Goal: Task Accomplishment & Management: Manage account settings

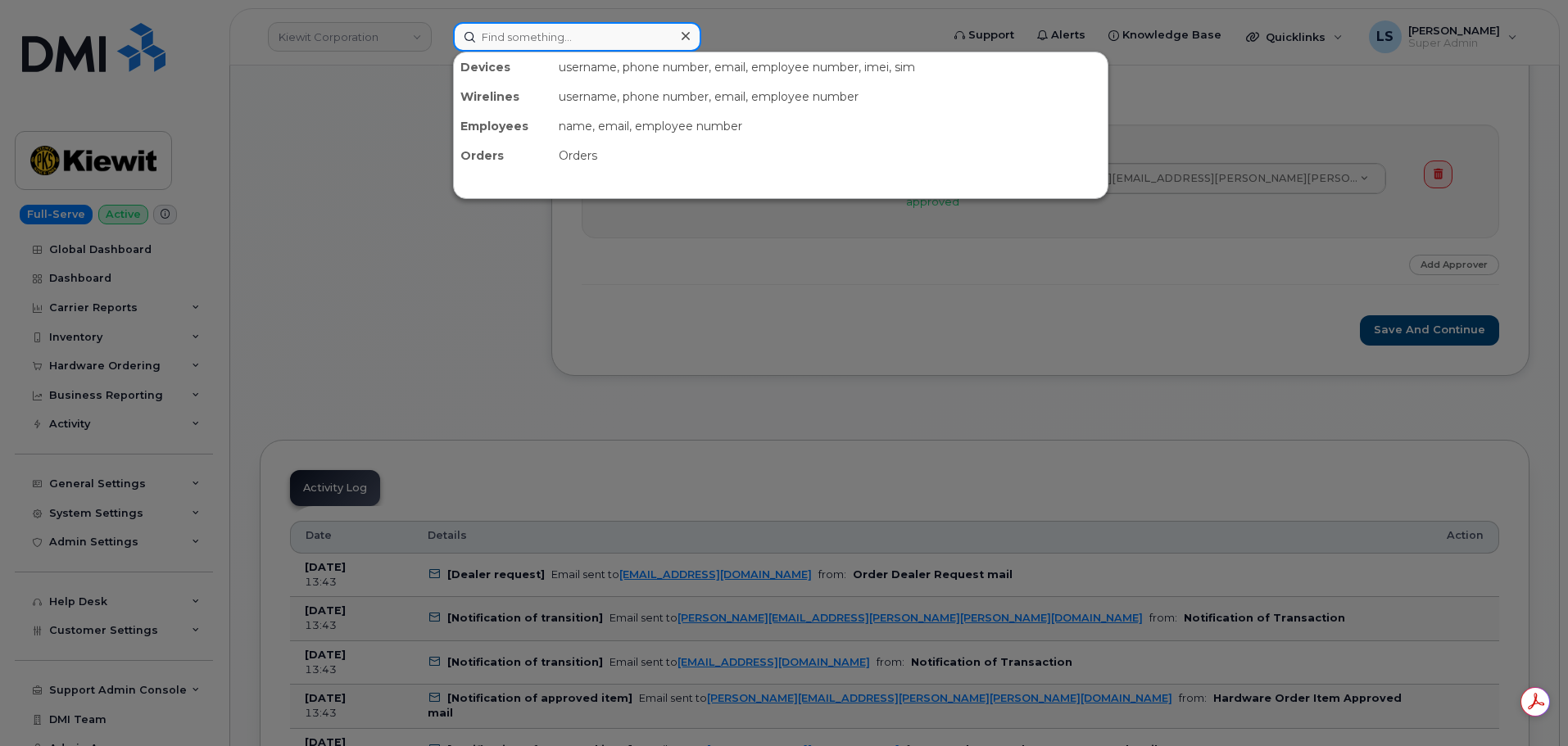
click at [540, 39] on input at bounding box center [577, 37] width 248 height 29
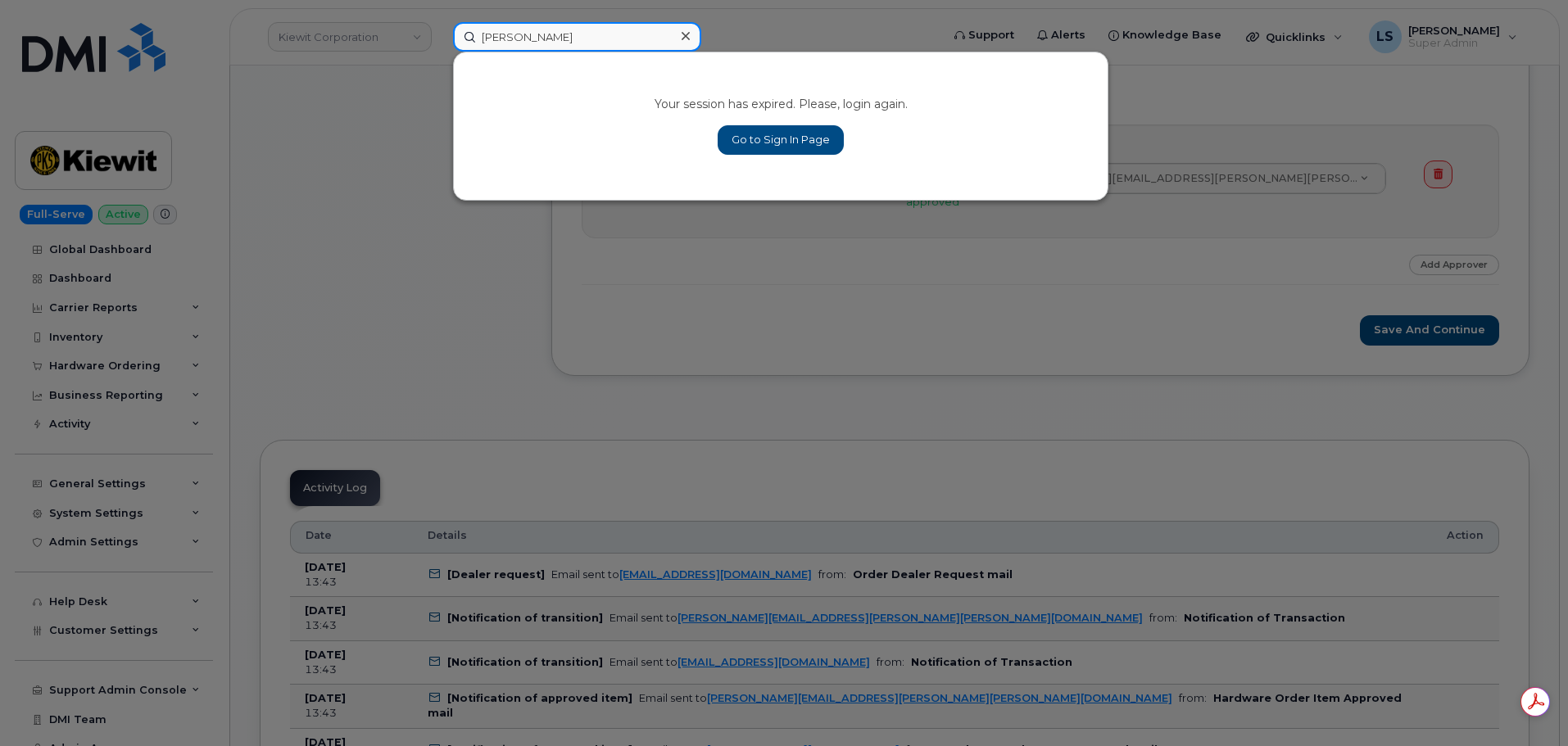
type input "victor"
click at [755, 137] on link "Go to Sign In Page" at bounding box center [781, 140] width 126 height 29
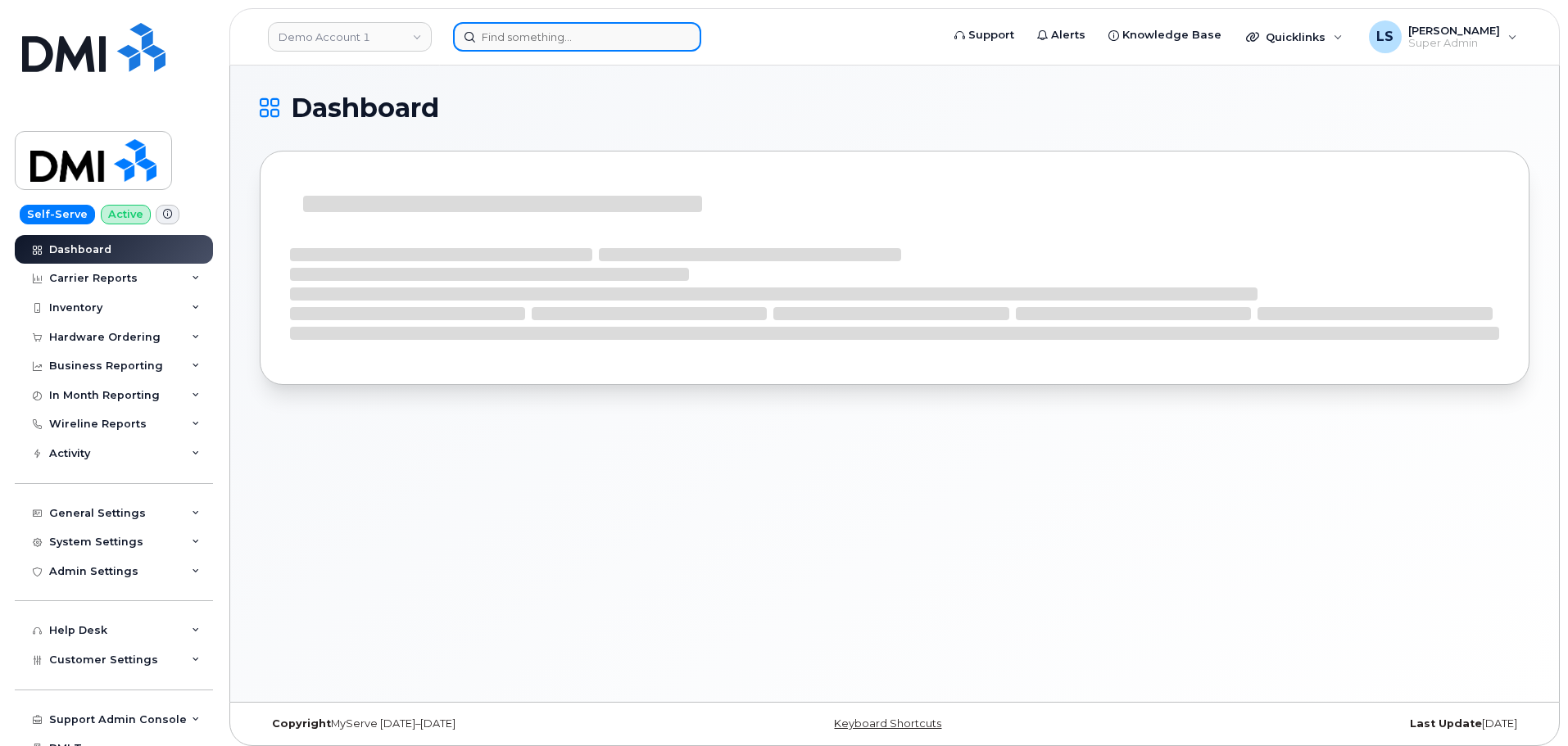
click at [493, 42] on input at bounding box center [577, 37] width 248 height 29
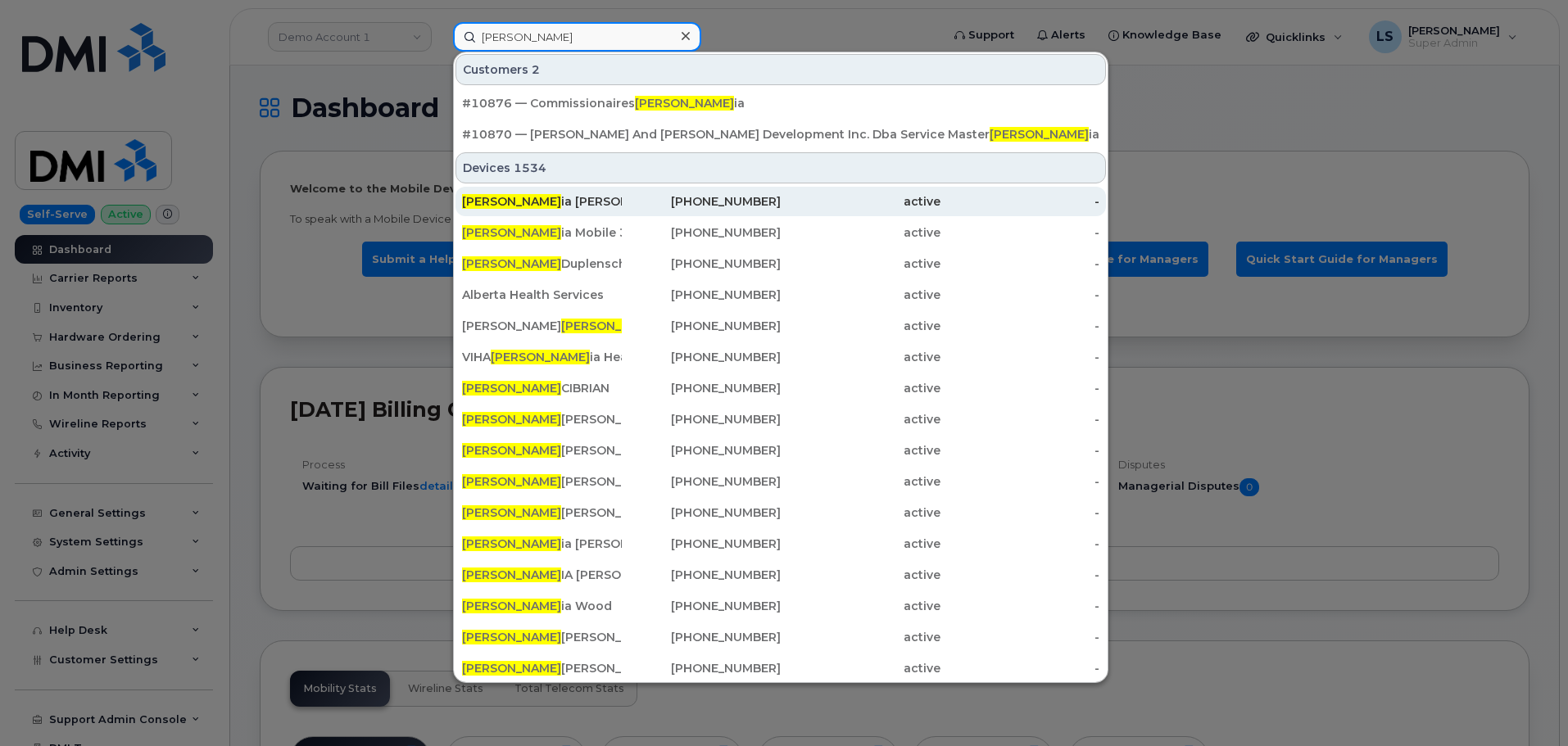
type input "Victor"
click at [530, 204] on div "Victor ia Rapp" at bounding box center [541, 201] width 160 height 16
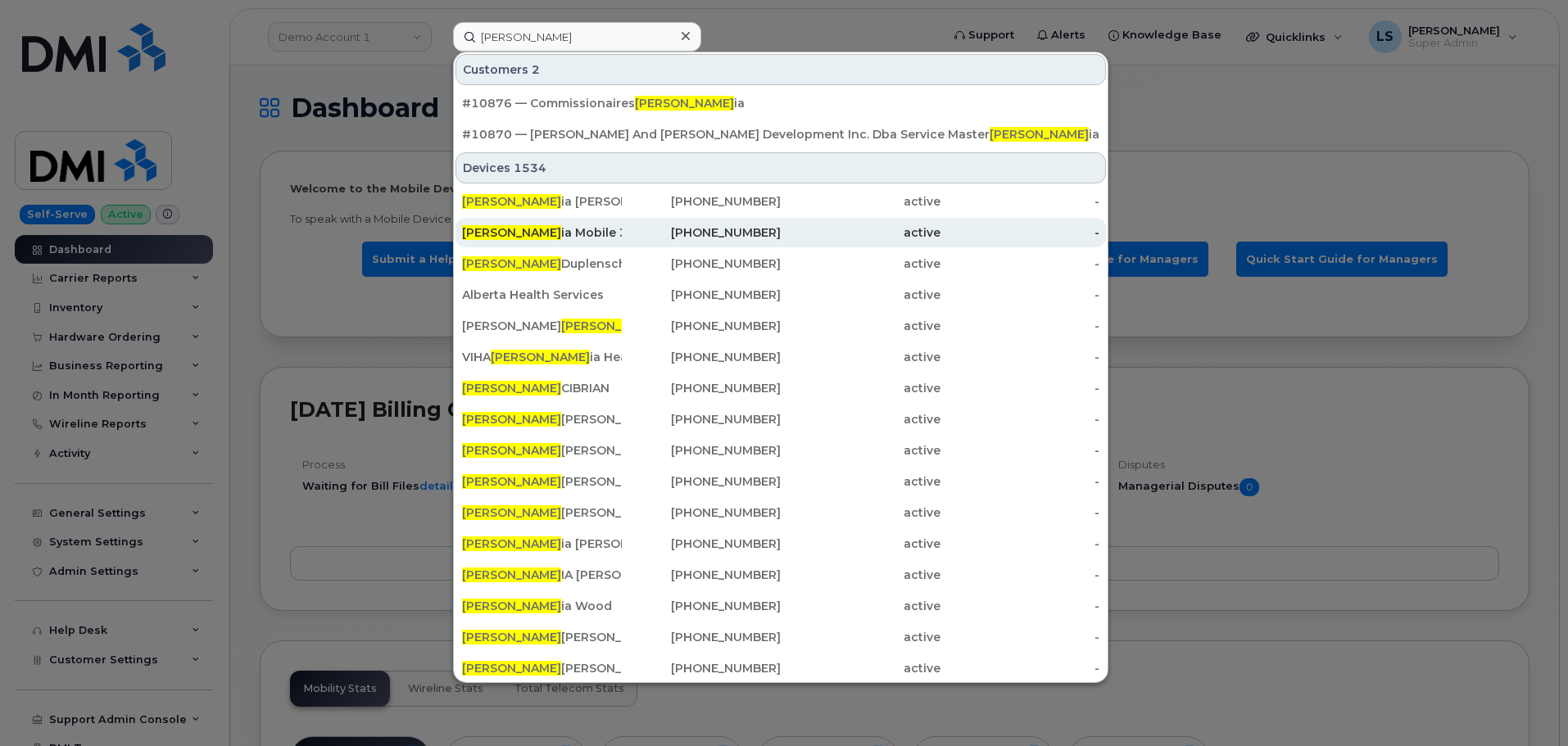
click at [524, 232] on div "Victor ia Mobile 3" at bounding box center [541, 233] width 160 height 16
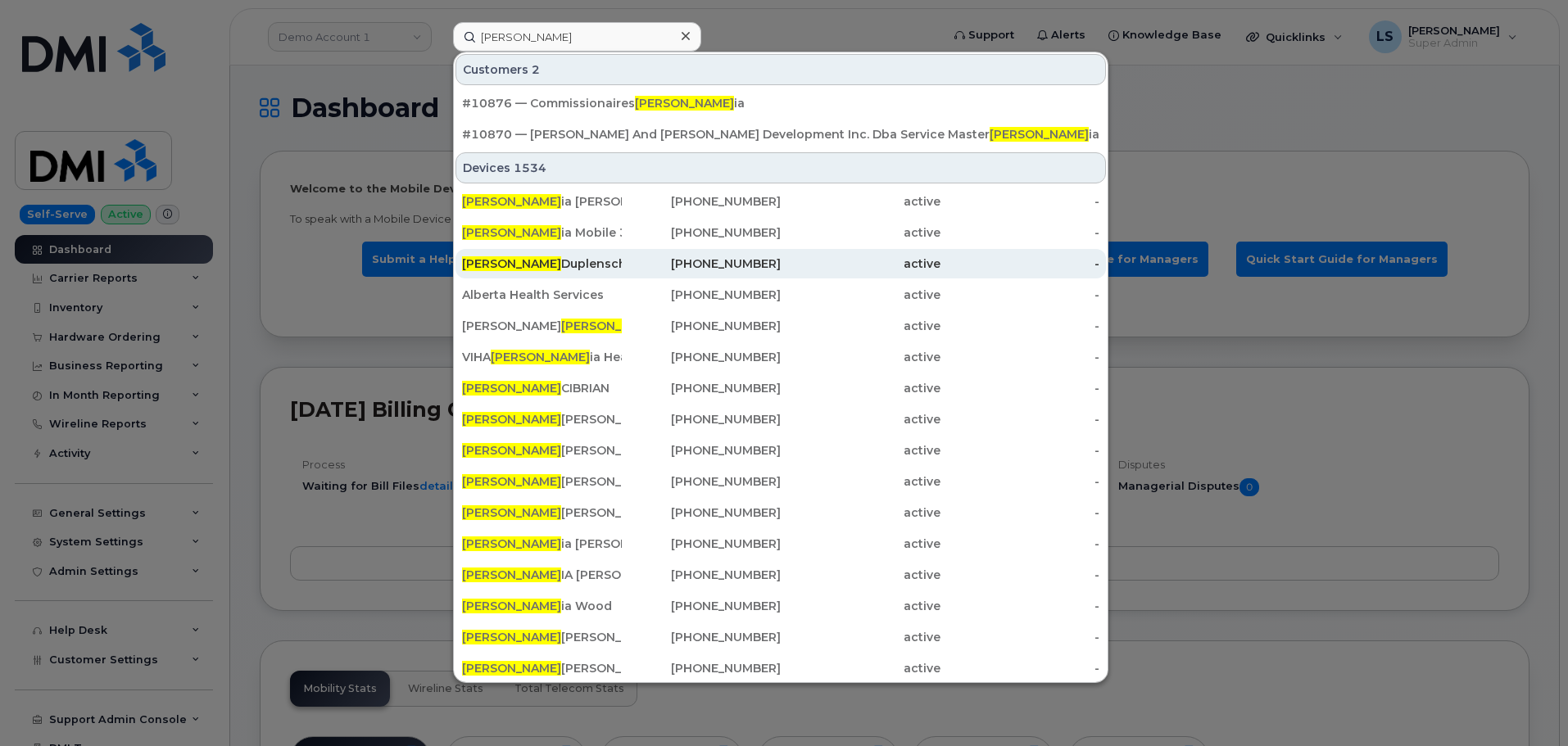
click at [528, 263] on div "Victor Duplenschi" at bounding box center [541, 264] width 160 height 16
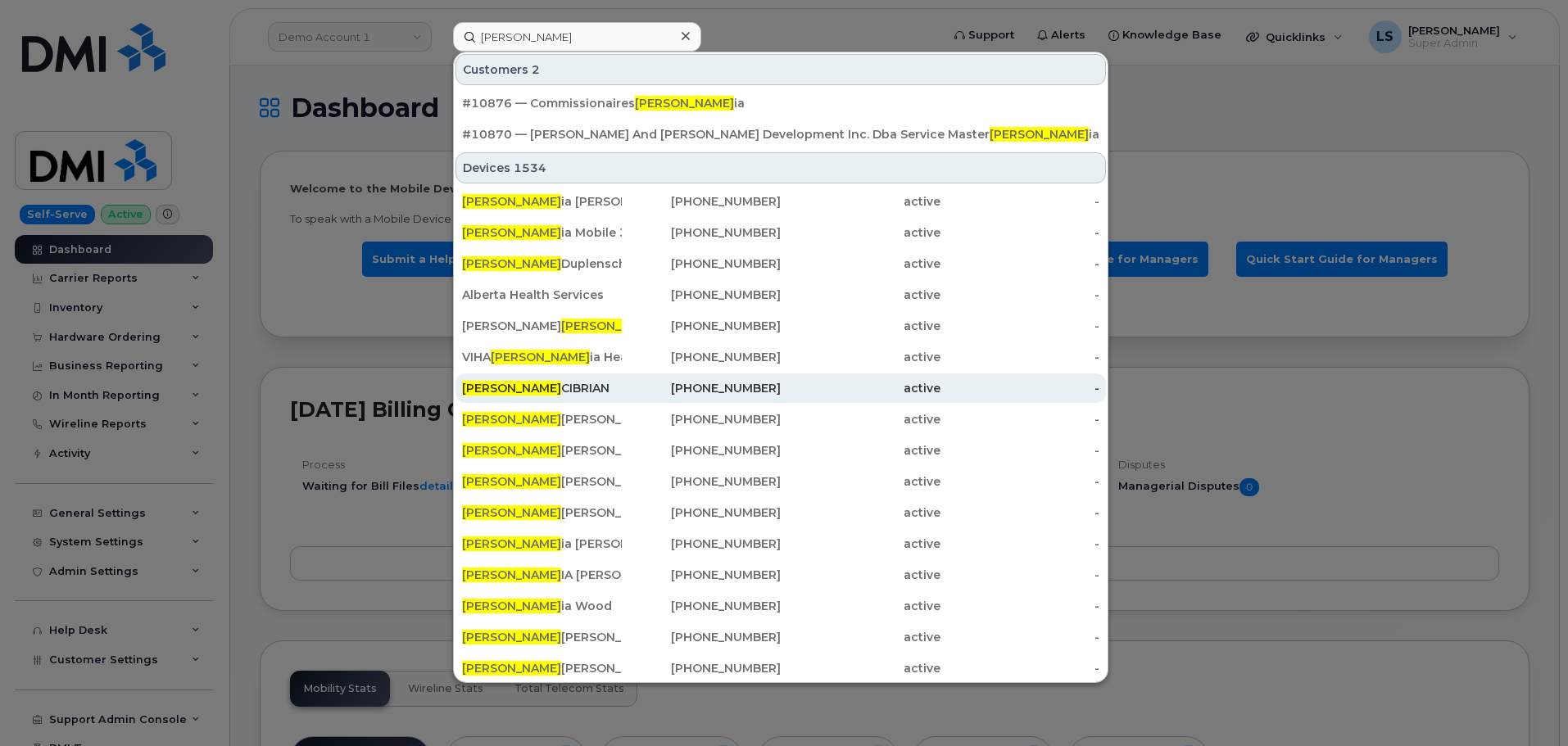
click at [526, 394] on div "VICTOR CIBRIAN" at bounding box center [541, 388] width 160 height 16
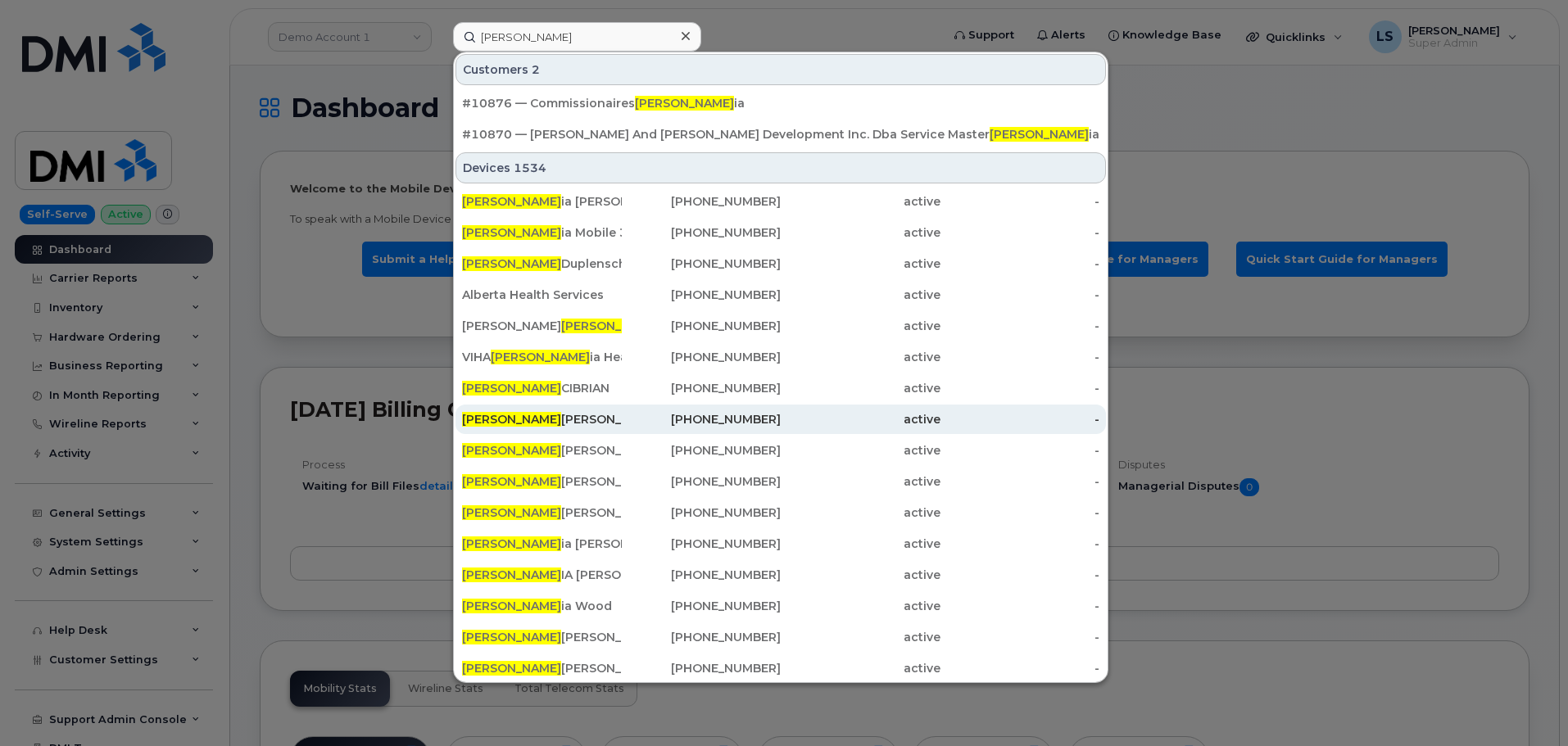
click at [530, 418] on div "VICTOR AMPONSAH" at bounding box center [541, 419] width 160 height 16
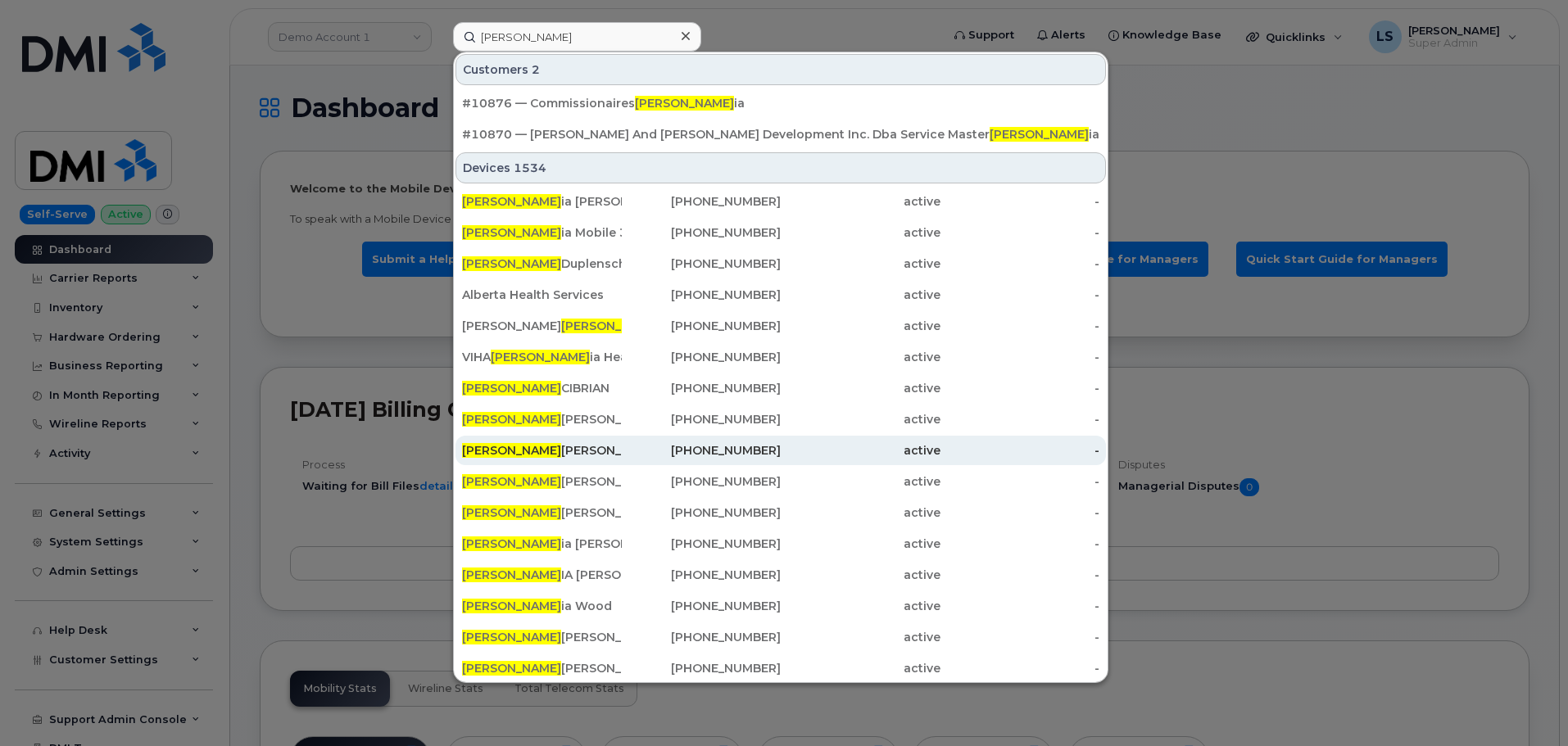
click at [529, 450] on div "VICTOR MARTINEZ" at bounding box center [541, 450] width 160 height 16
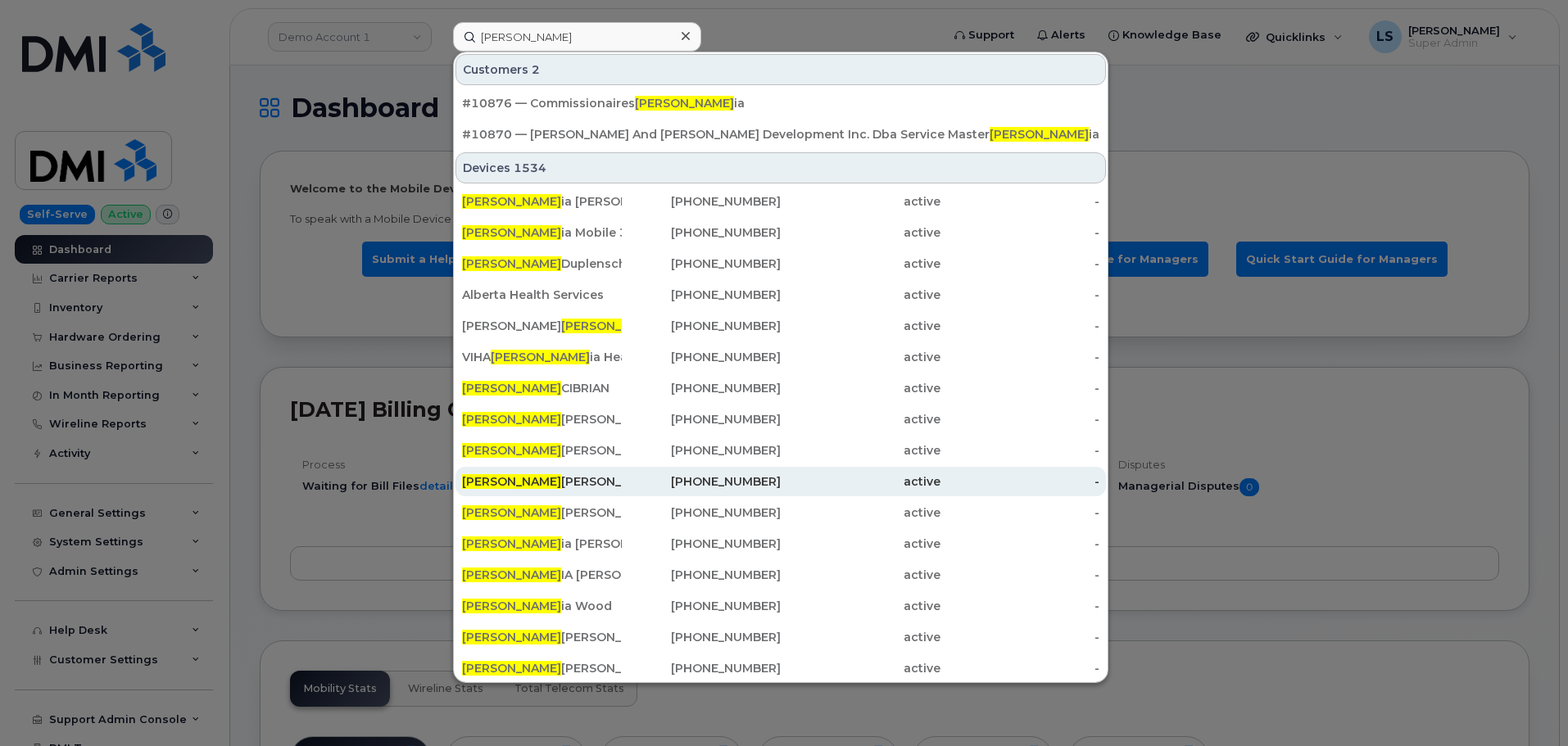
click at [535, 482] on div "VICTOR MARTINEZ - AMZN KSBD" at bounding box center [541, 481] width 160 height 16
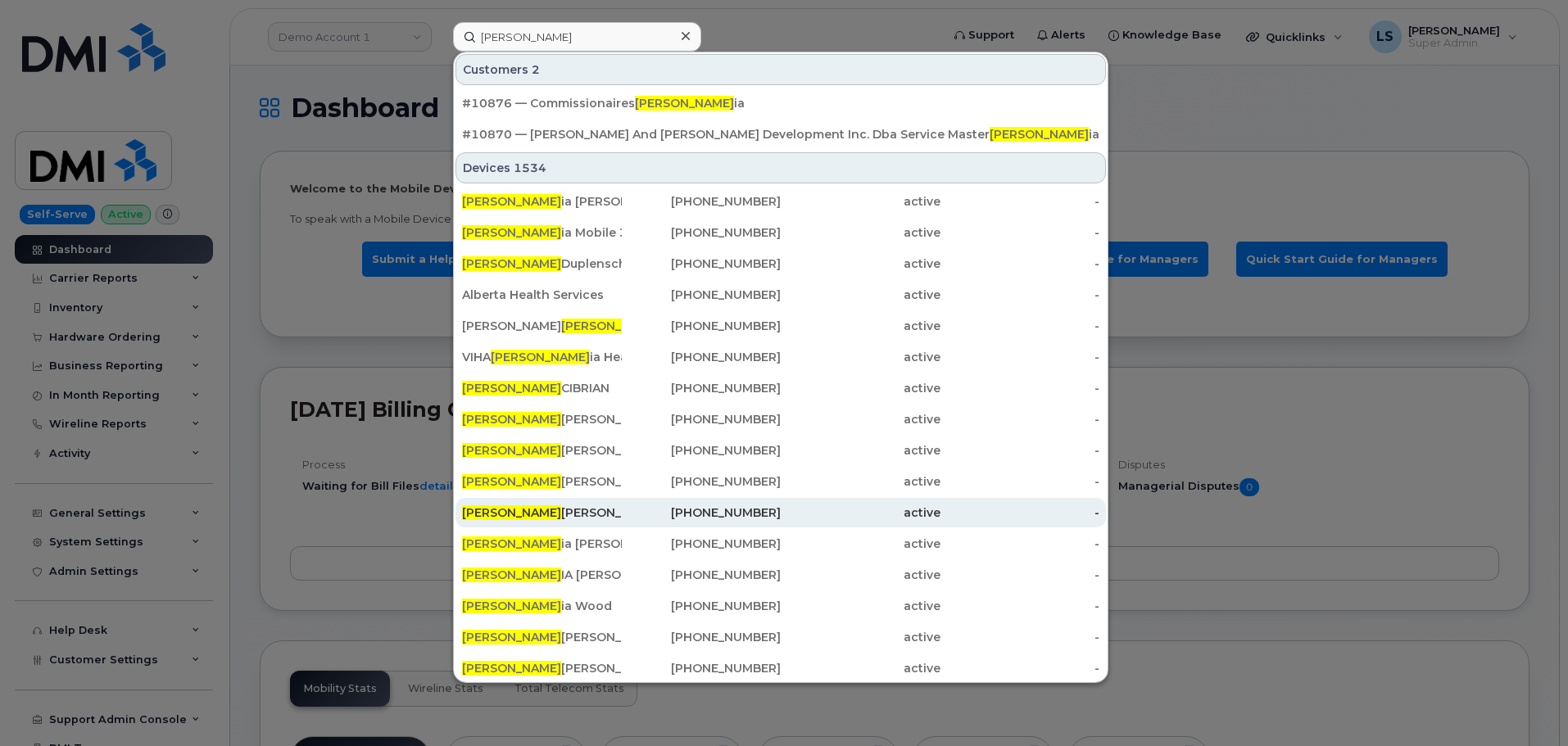
click at [560, 513] on div "VICTOR WILSON ." at bounding box center [541, 513] width 160 height 16
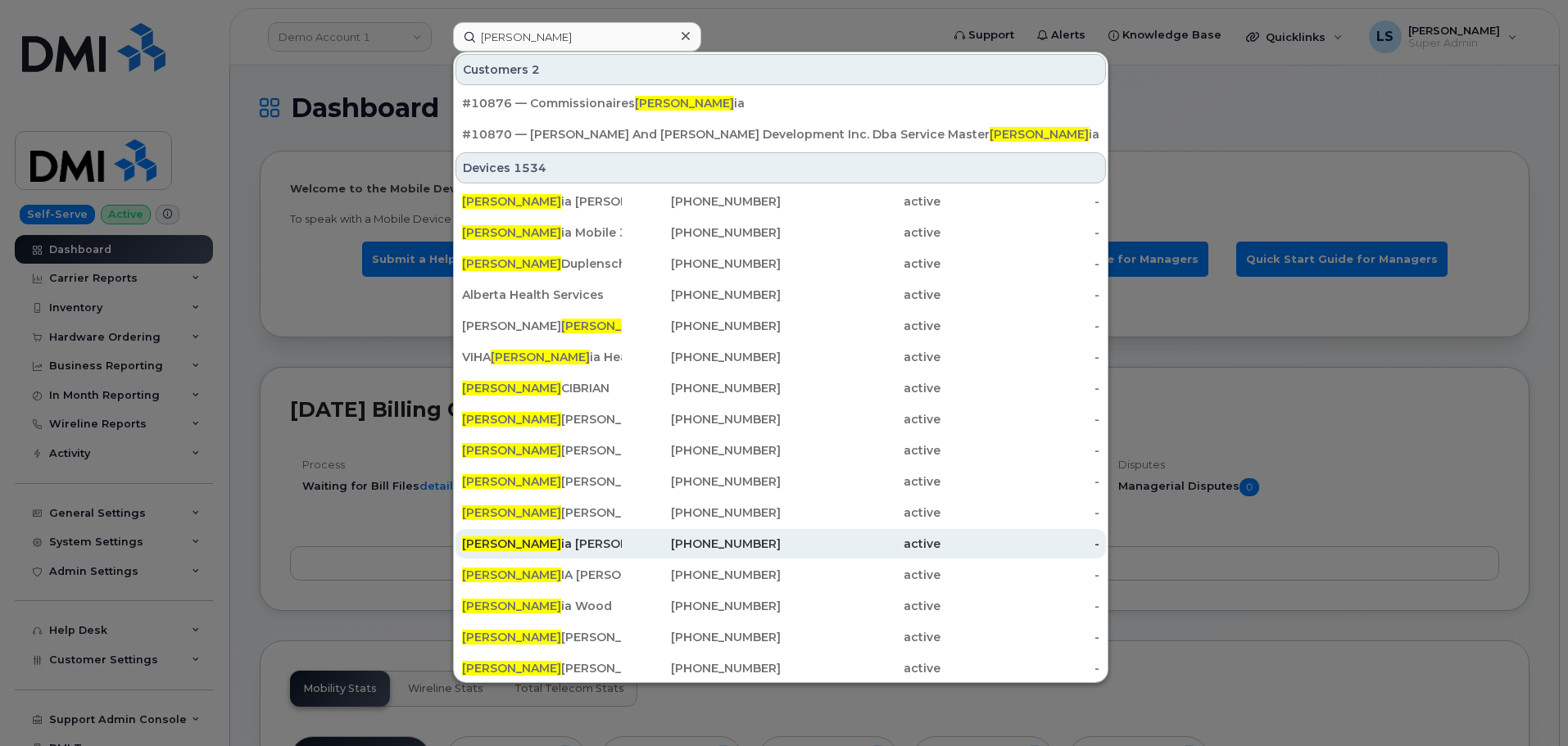
click at [548, 552] on div "Victor ia Perrotta" at bounding box center [541, 544] width 160 height 16
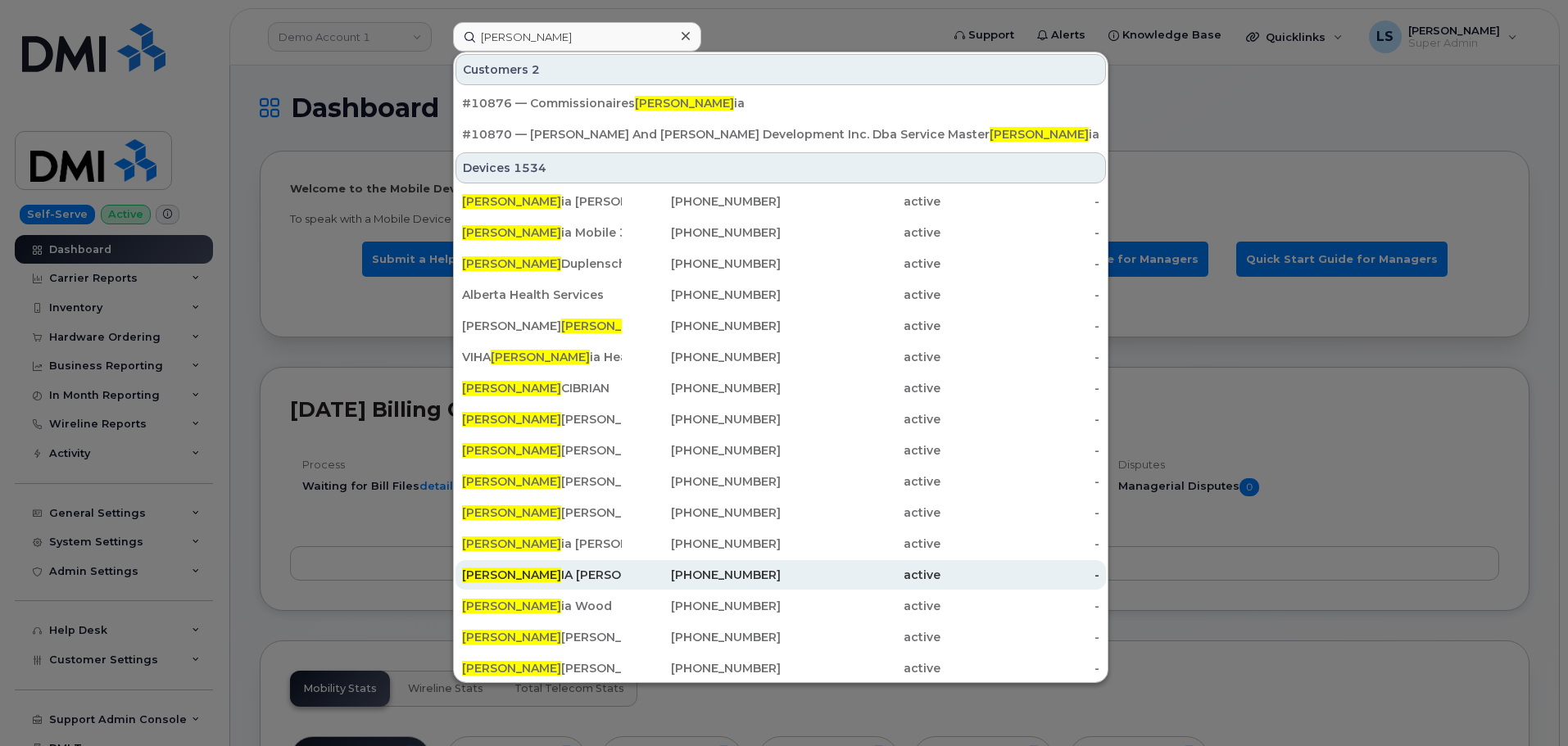
click at [542, 575] on div "VICTOR IA GRIFFITH" at bounding box center [541, 575] width 160 height 16
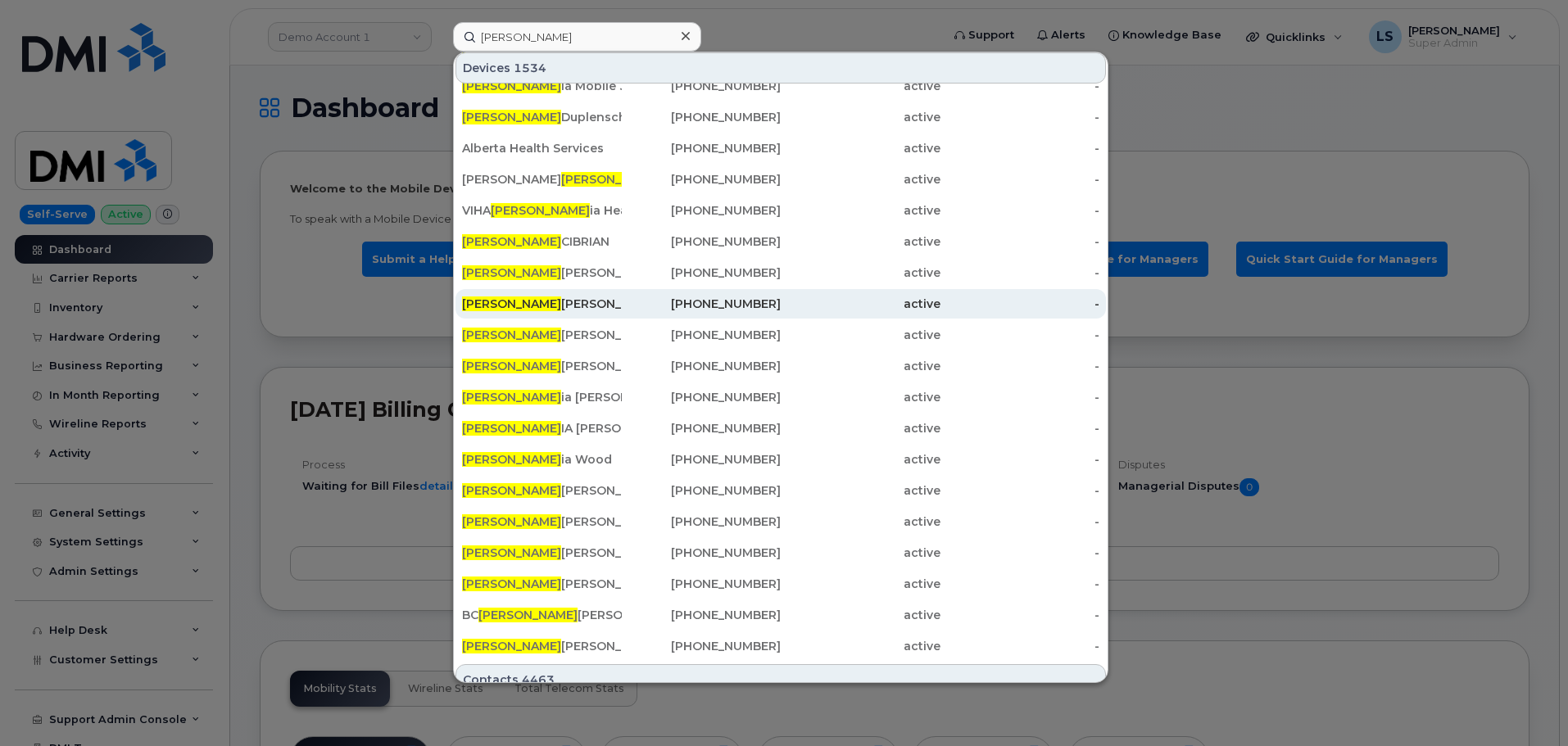
scroll to position [164, 0]
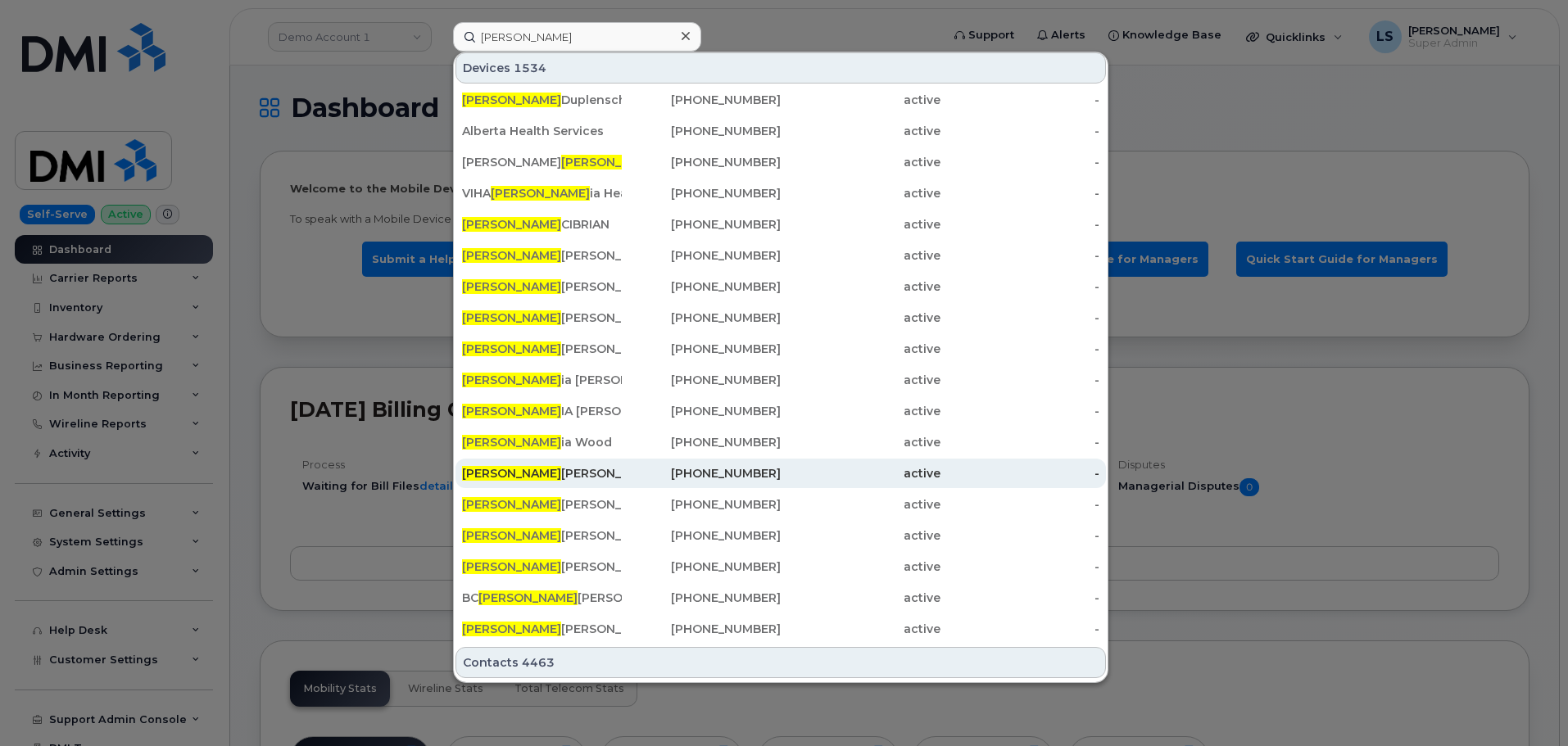
click at [538, 483] on div "VICTOR MARTINEZ - AMZN KSBD" at bounding box center [541, 474] width 160 height 29
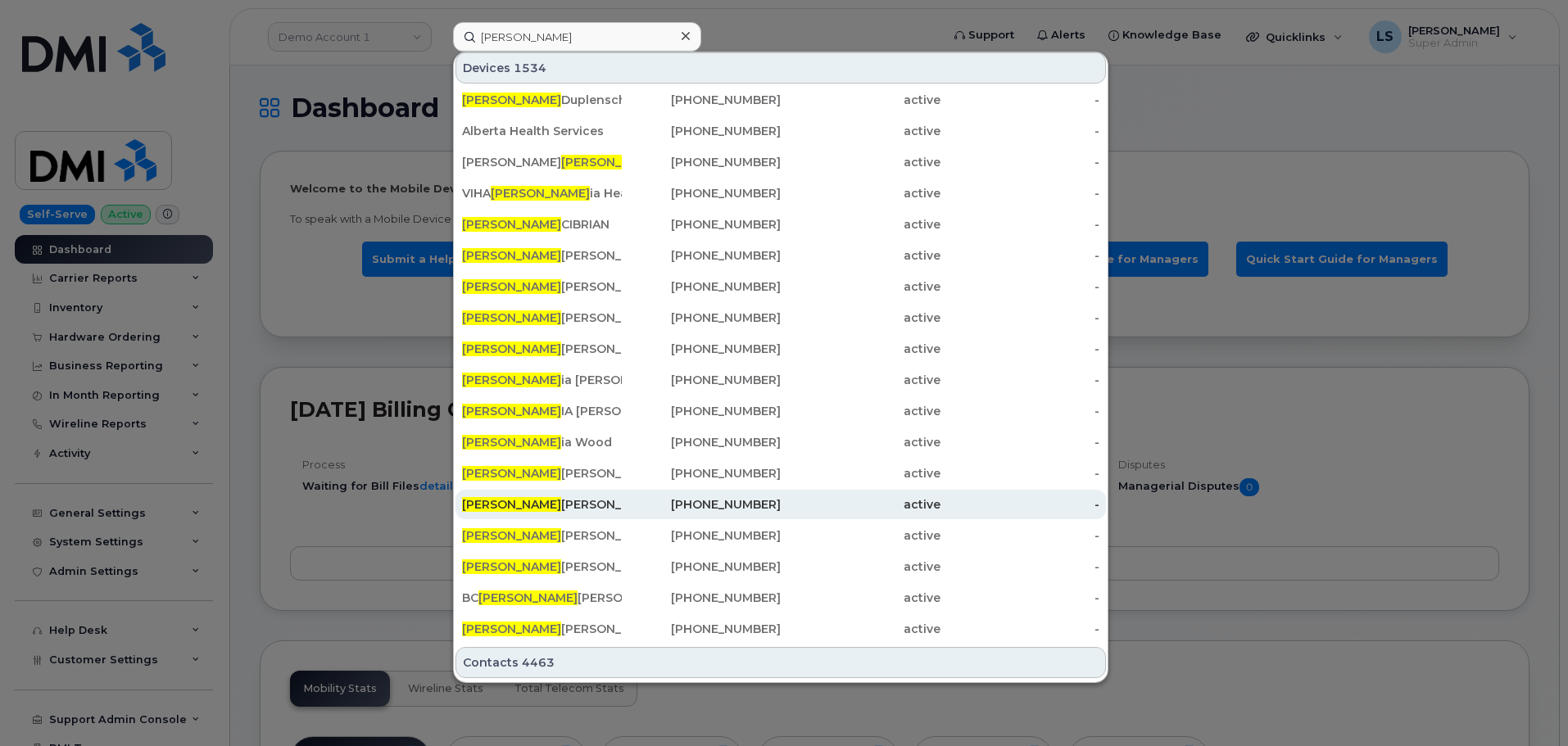
click at [539, 505] on div "VICTOR MARTINEZ - AMZN KSBD" at bounding box center [541, 504] width 160 height 16
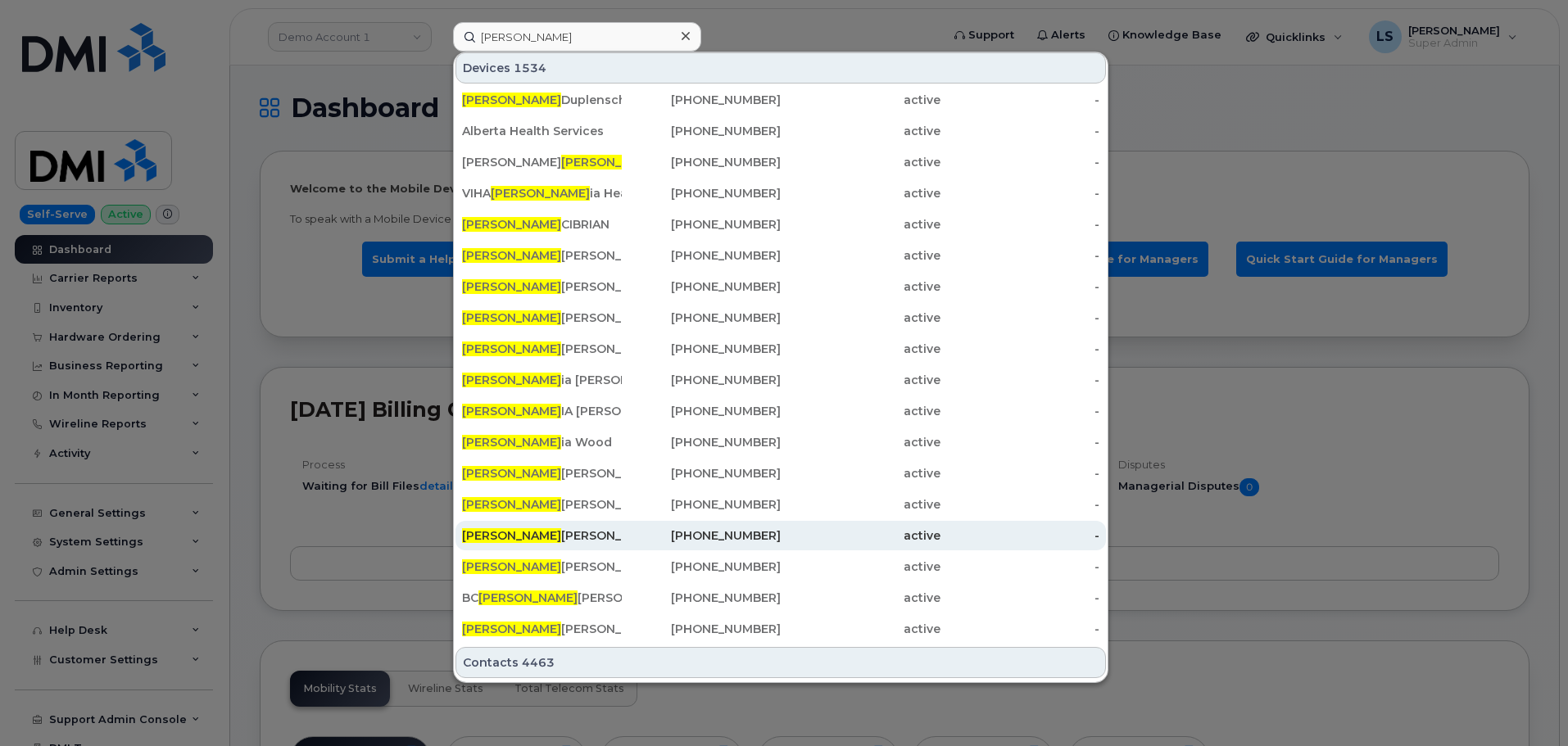
click at [522, 537] on div "Victor Roy" at bounding box center [541, 535] width 160 height 16
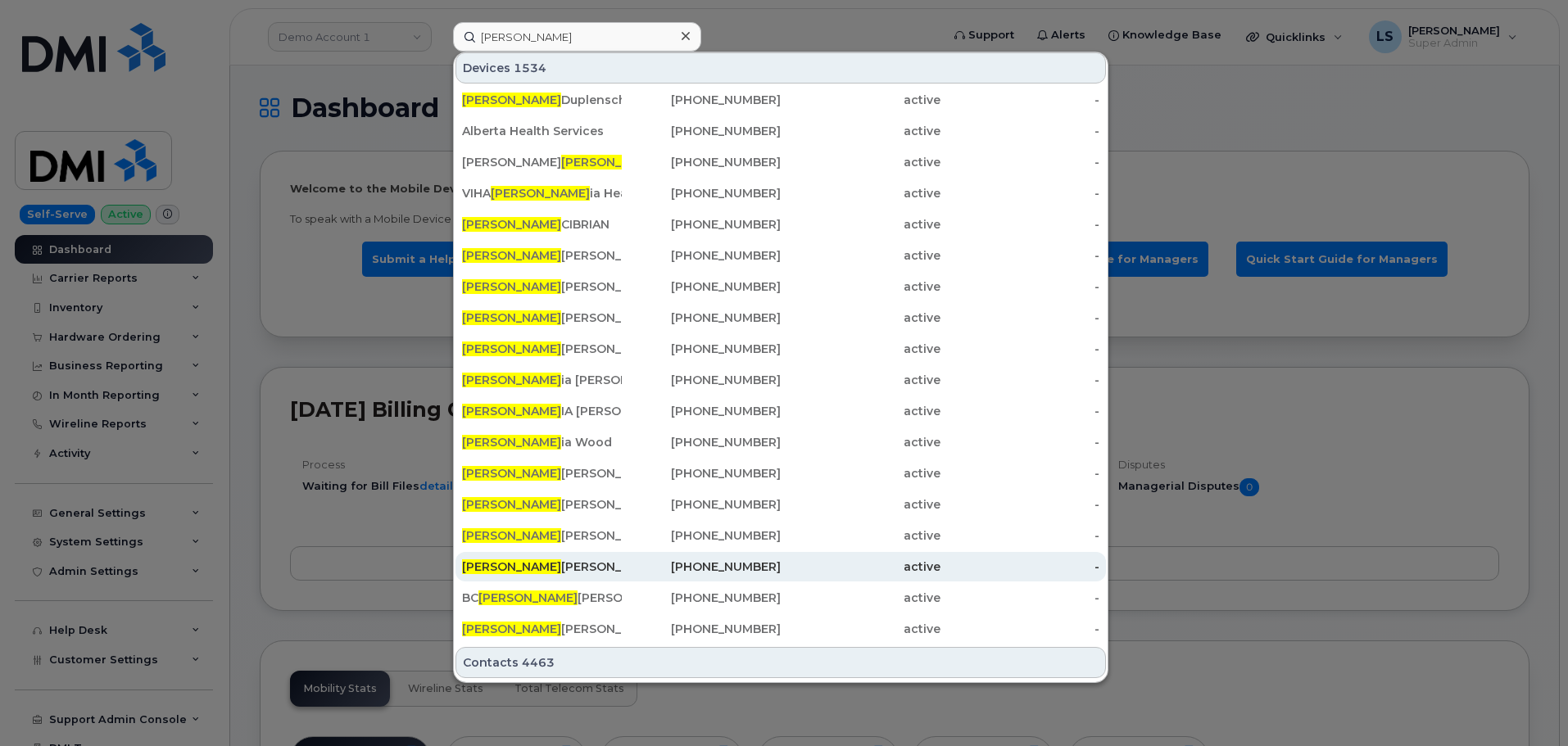
click at [517, 564] on div "VICTOR MARTINEZ - AMZN KSBD" at bounding box center [541, 566] width 160 height 16
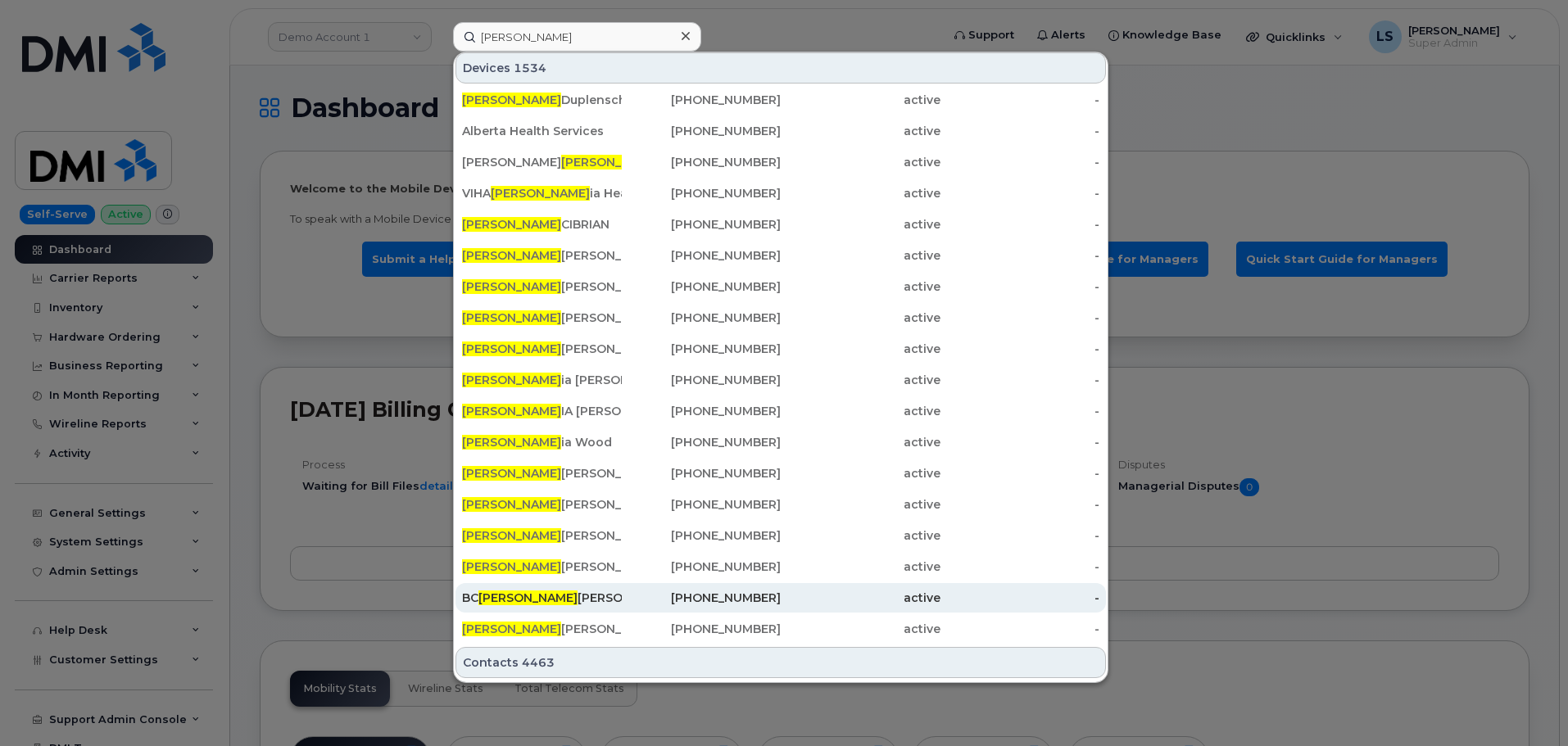
click at [525, 594] on div "BC Victor Lopez Tablet" at bounding box center [541, 597] width 160 height 16
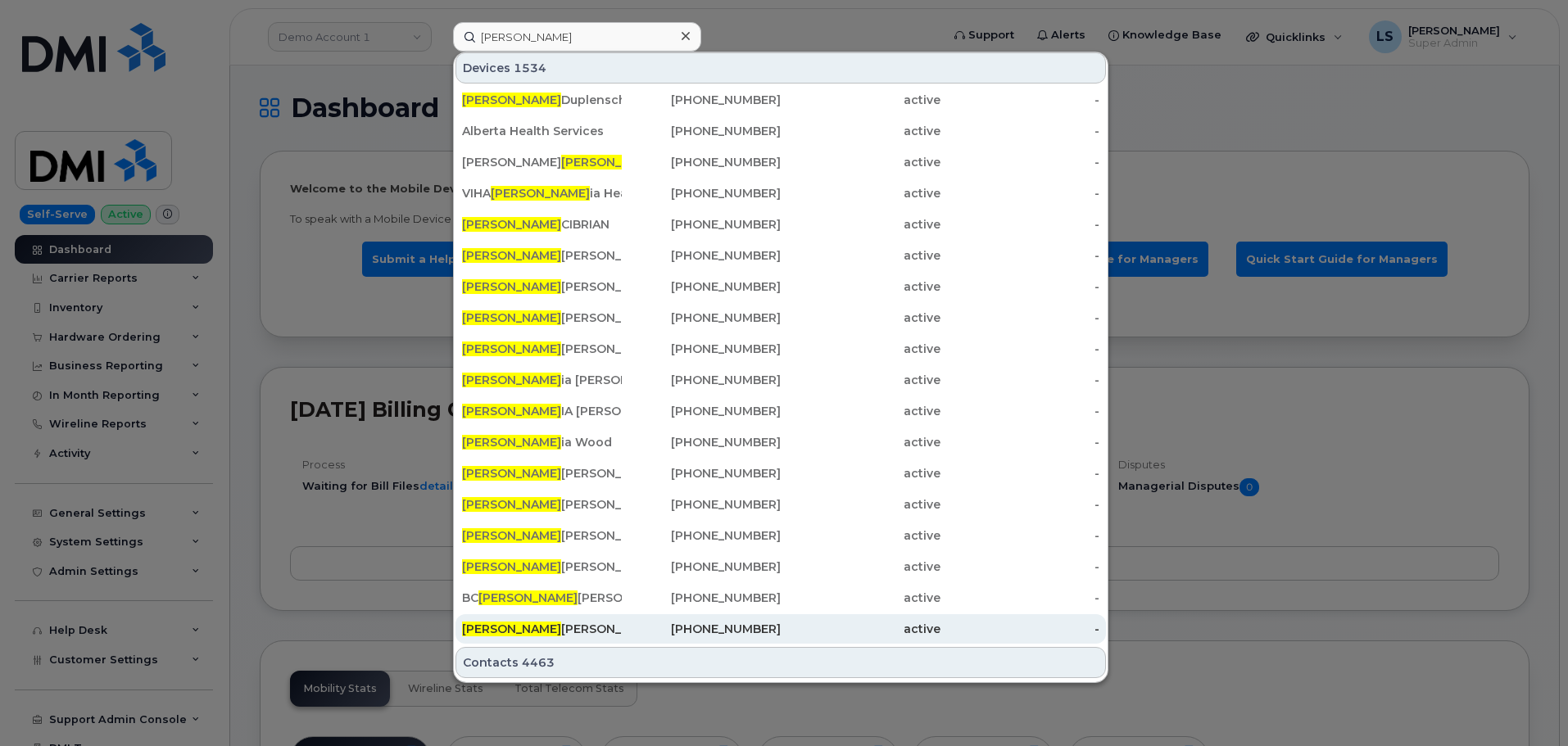
click at [523, 622] on div "Victor Benjamin Surface" at bounding box center [541, 628] width 160 height 16
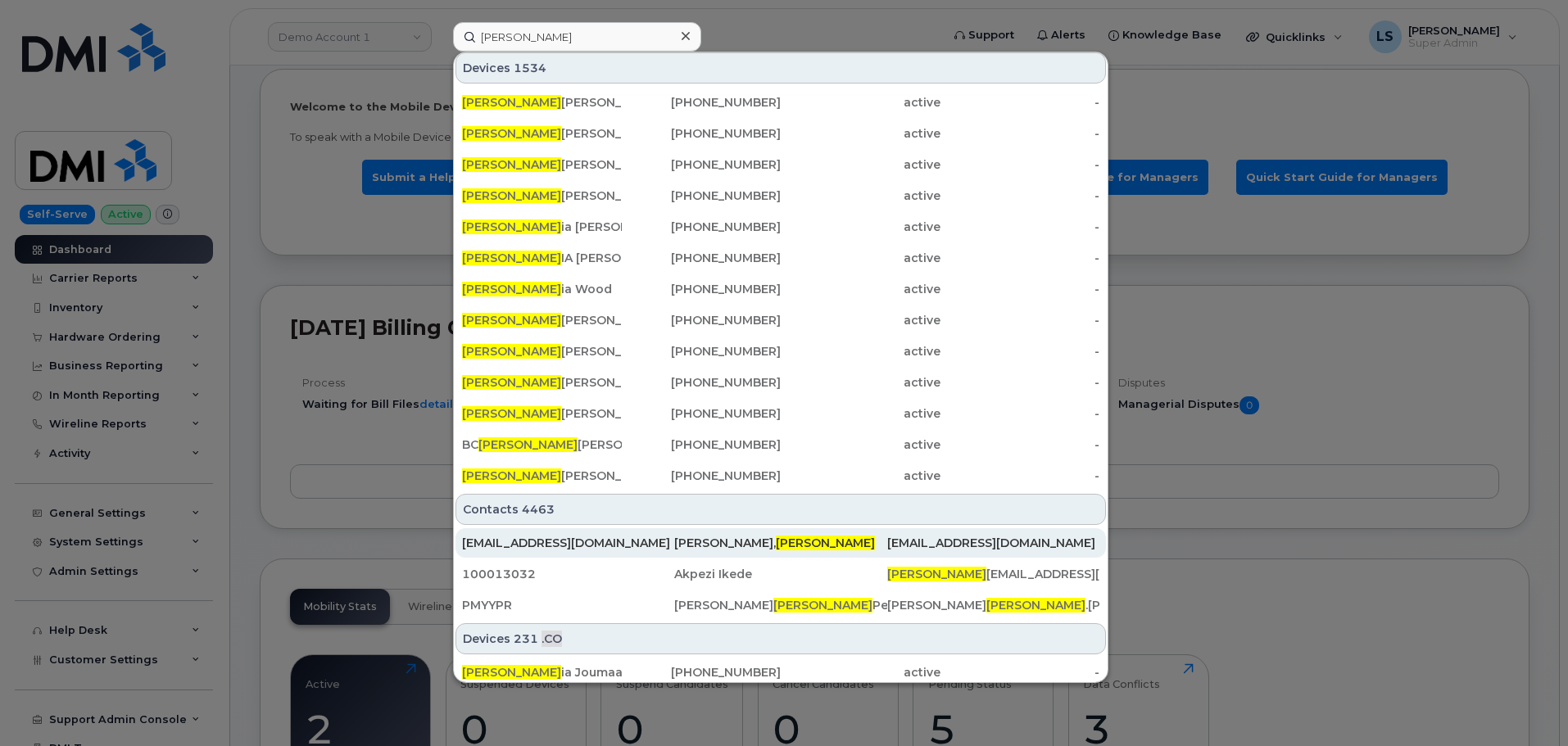
scroll to position [0, 0]
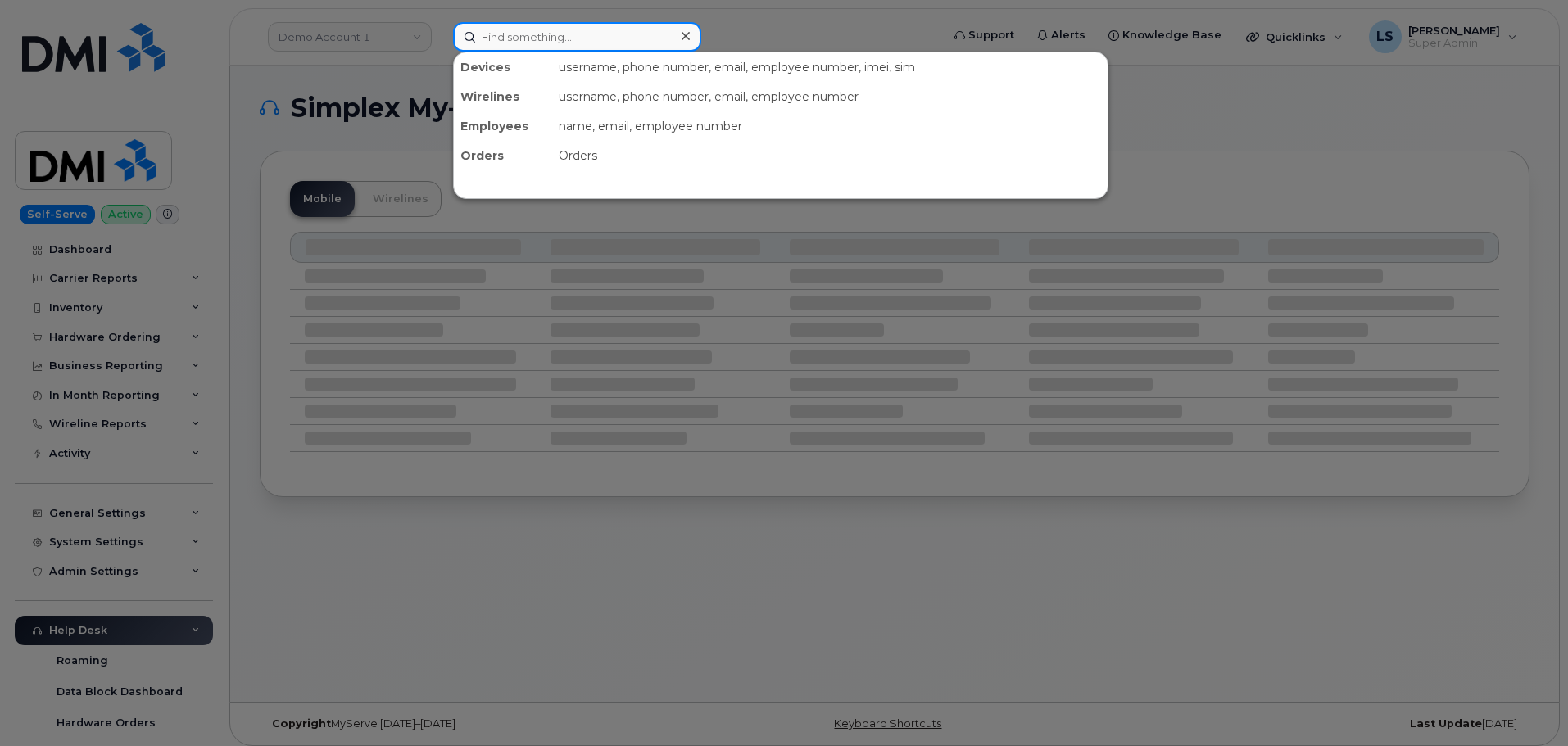
click at [574, 47] on input at bounding box center [577, 37] width 248 height 29
paste input "504-255-3231"
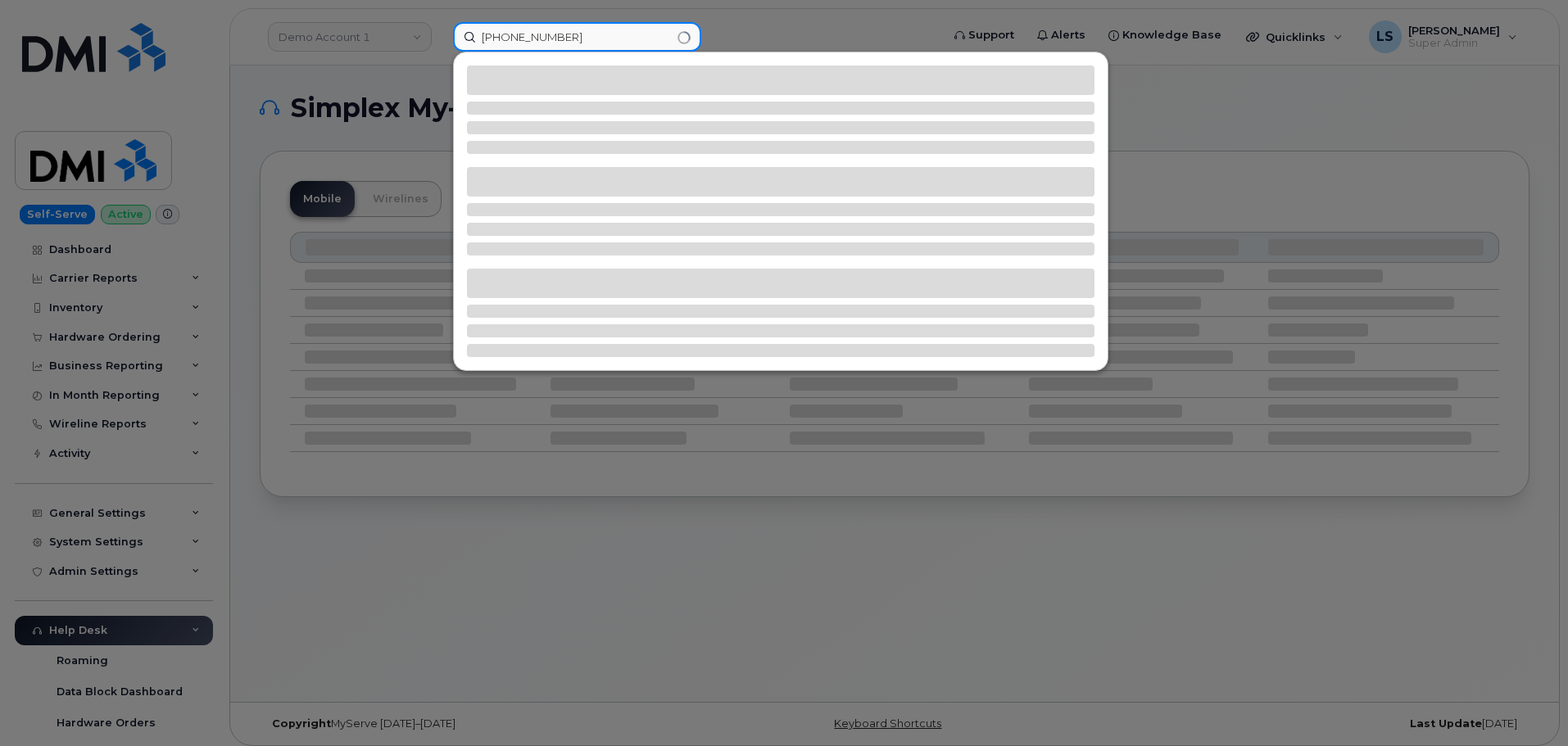
type input "504-255-3231"
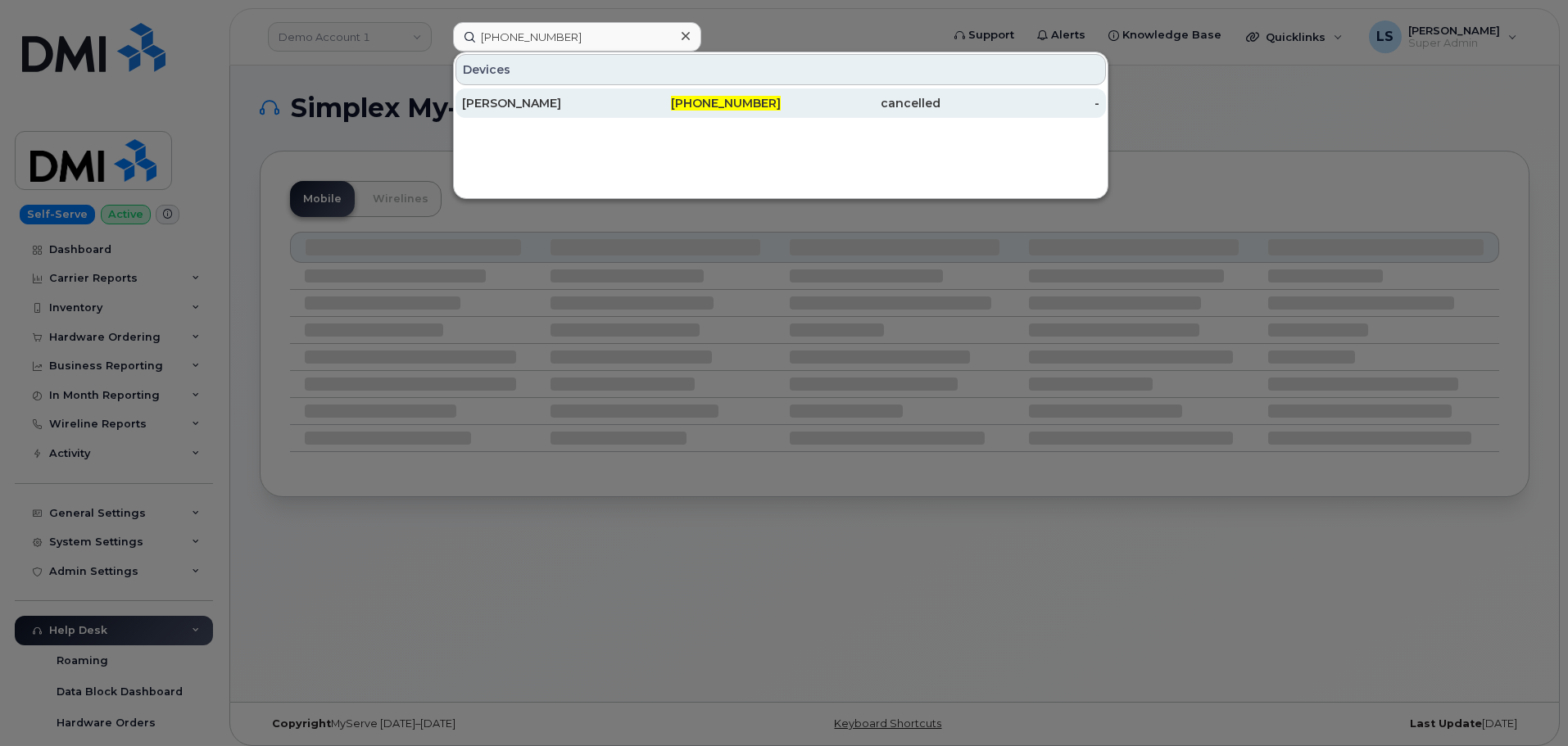
click at [560, 105] on div "[PERSON_NAME]" at bounding box center [541, 103] width 160 height 16
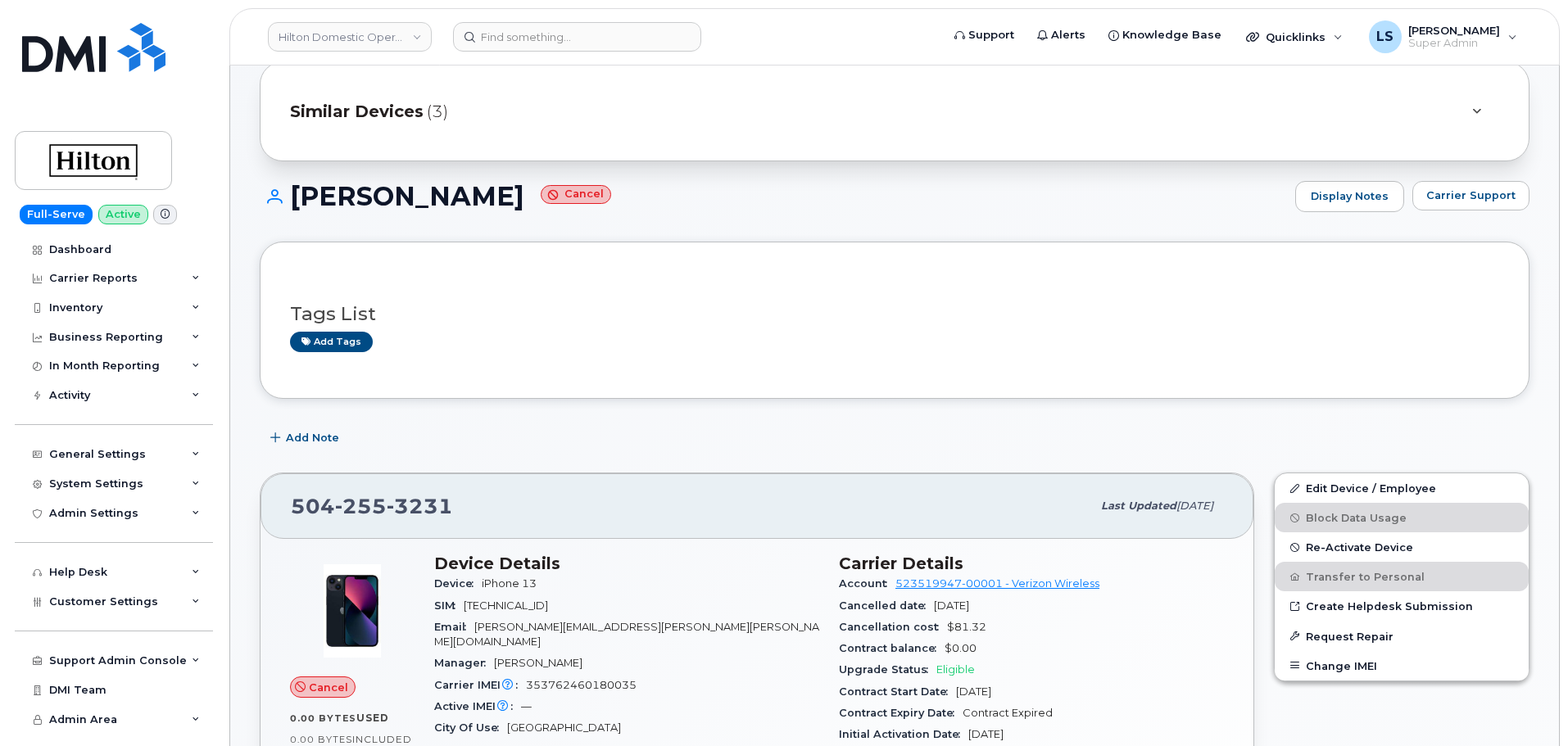
scroll to position [82, 0]
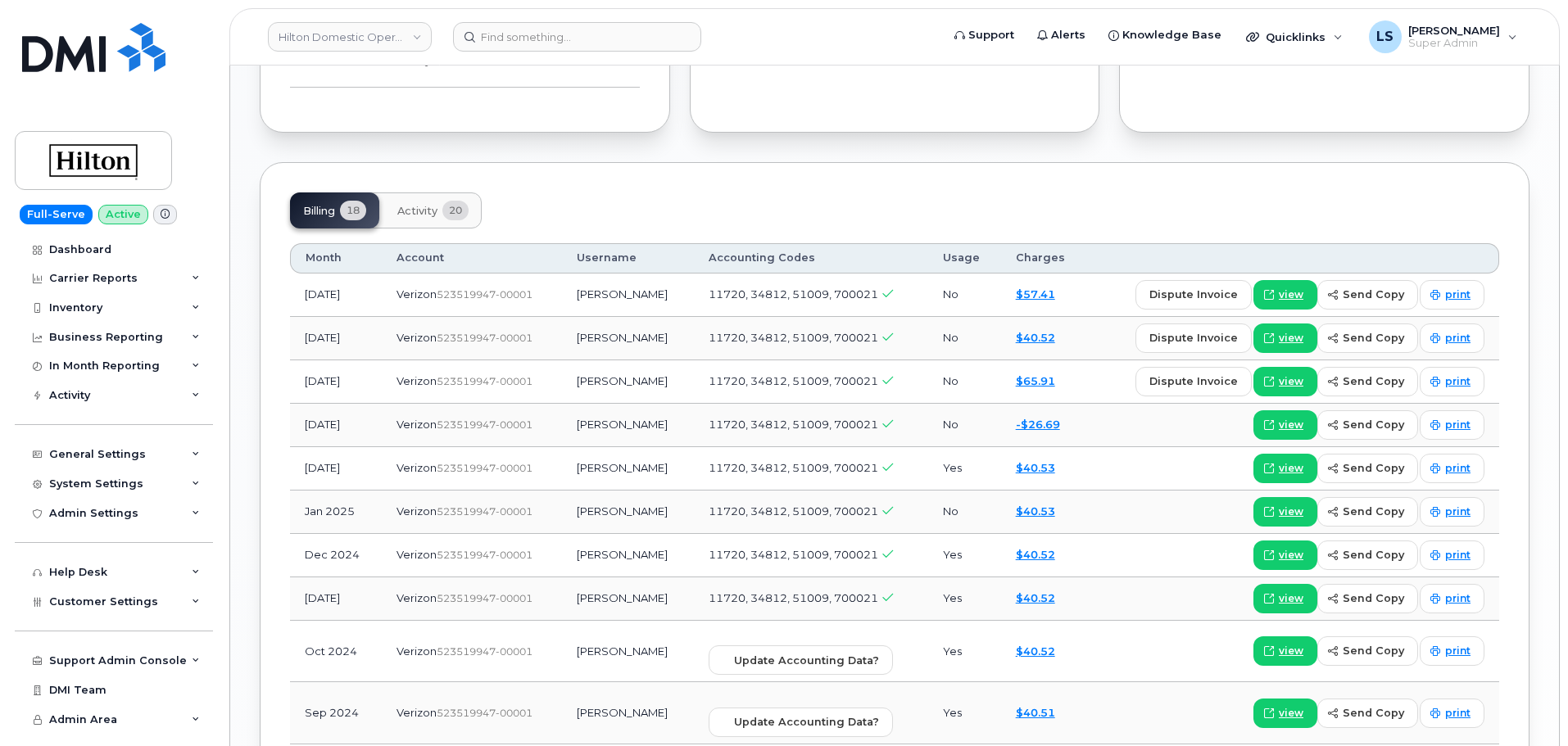
click at [433, 212] on button "Activity 20" at bounding box center [432, 211] width 98 height 36
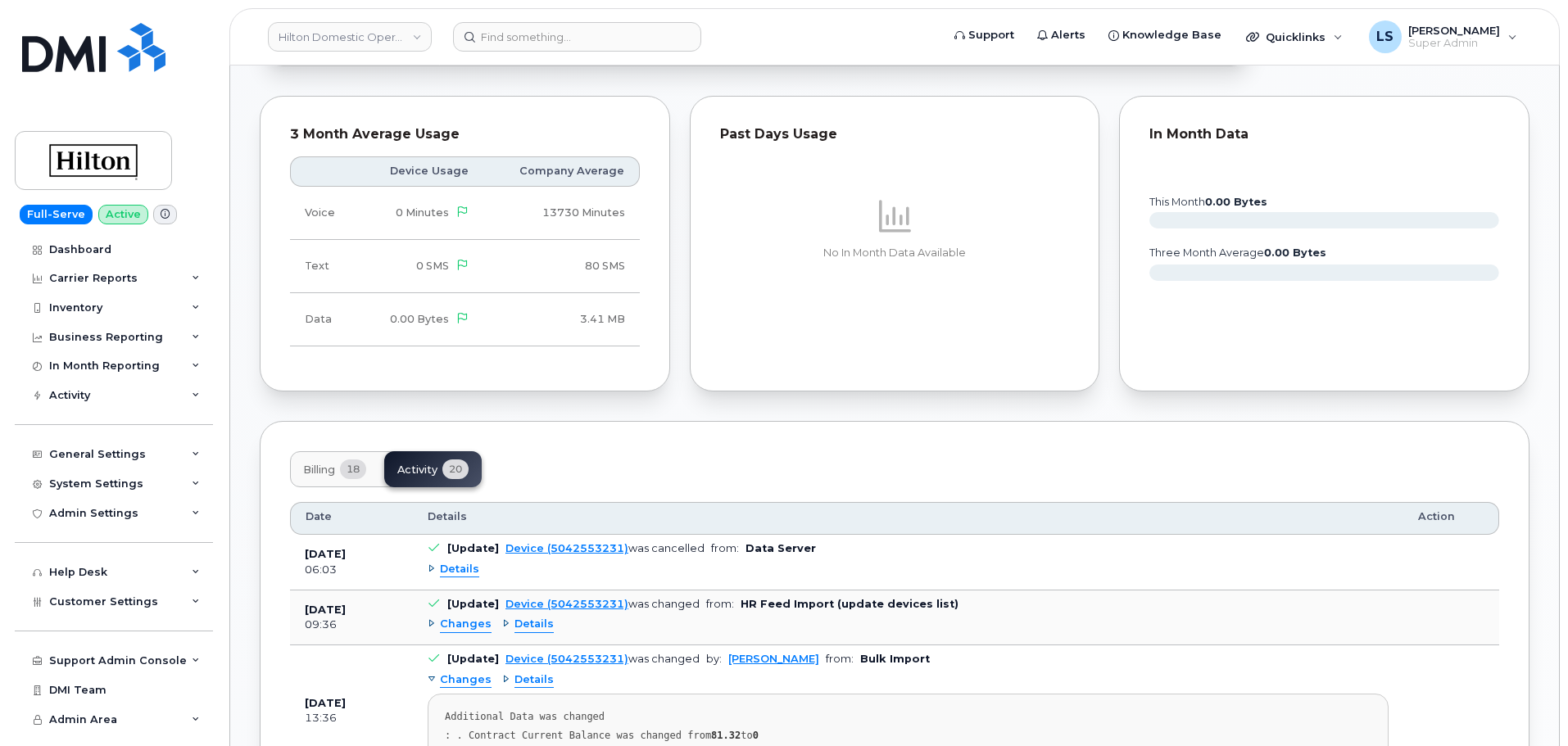
scroll to position [1147, 0]
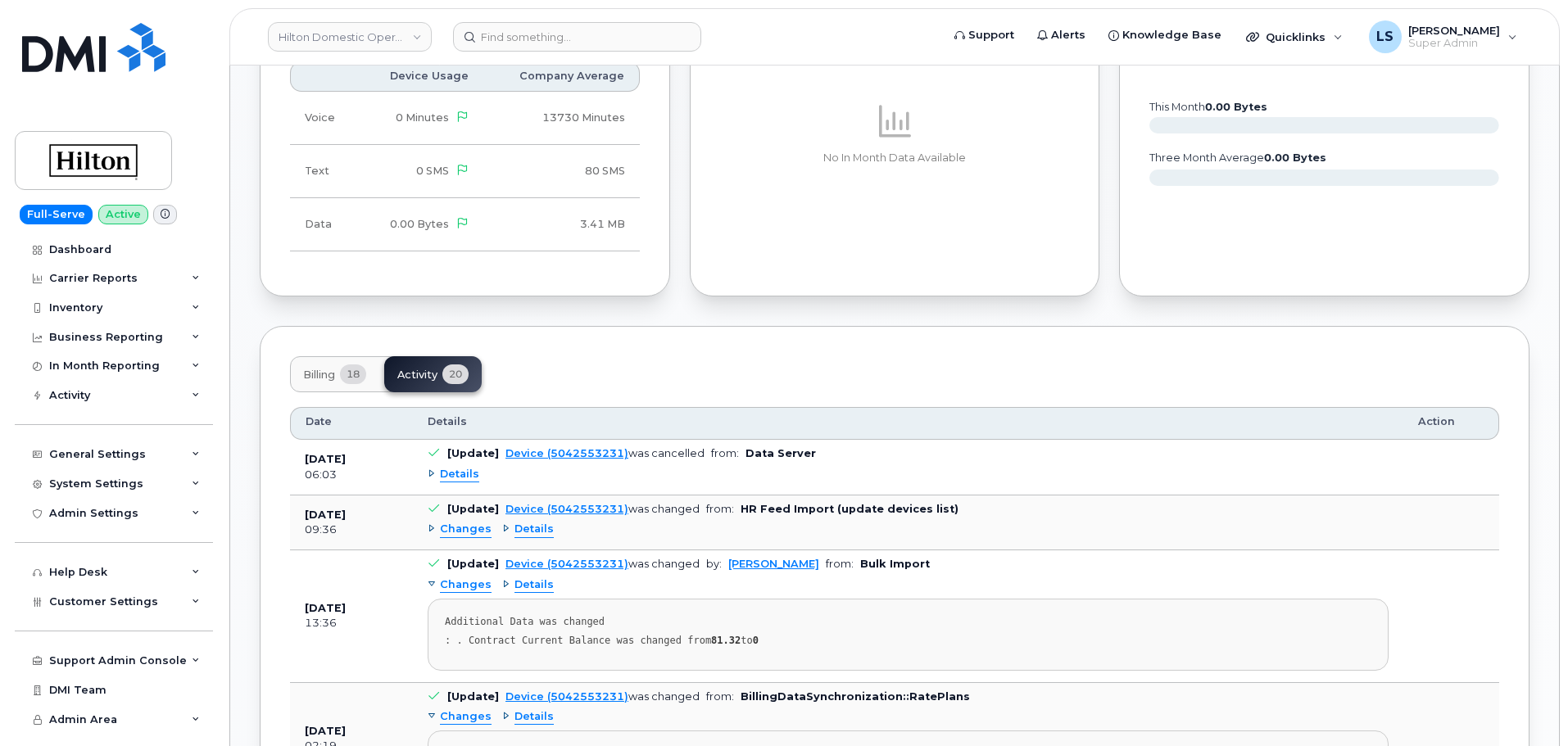
click at [464, 467] on span "Details" at bounding box center [459, 475] width 39 height 16
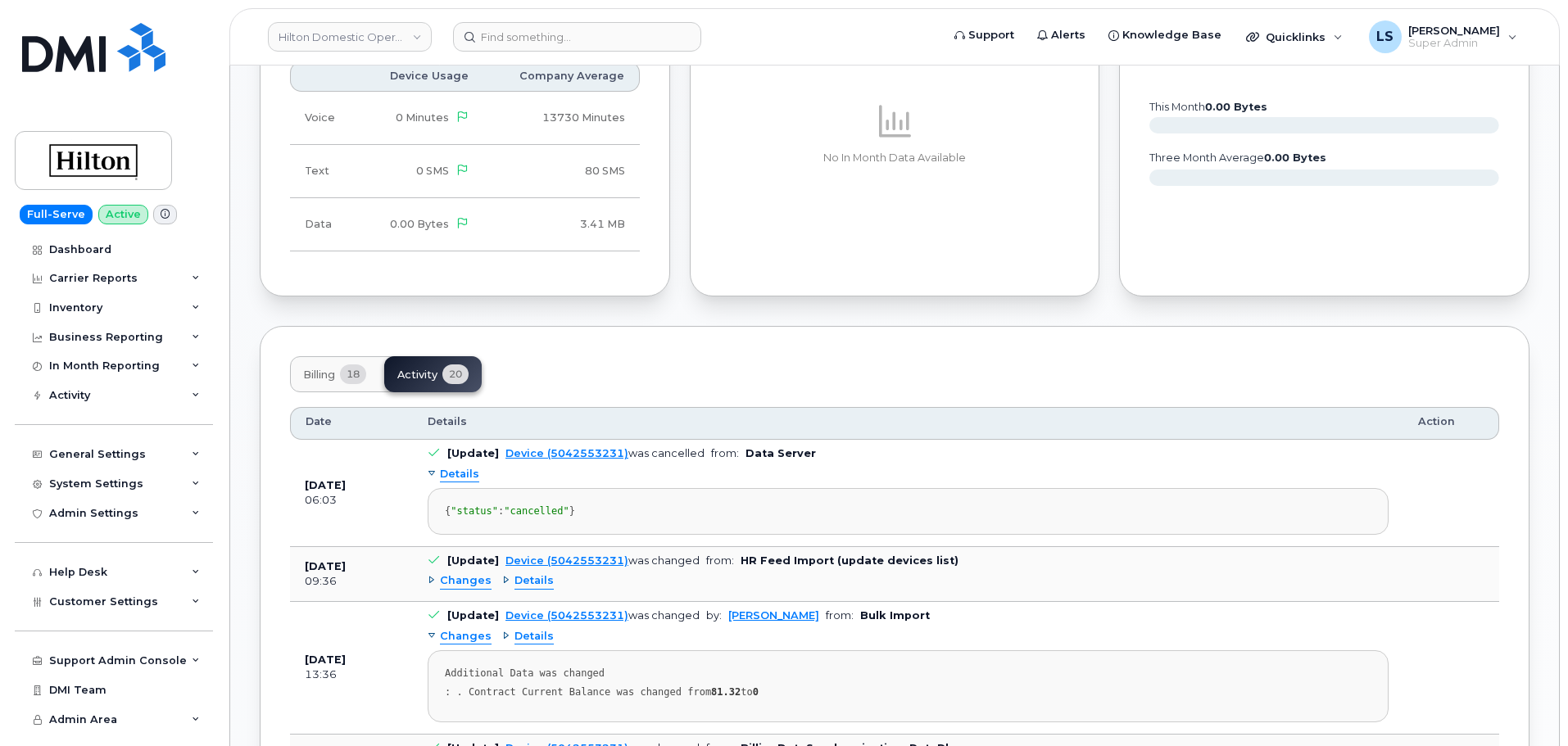
click at [447, 467] on span "Details" at bounding box center [459, 475] width 39 height 16
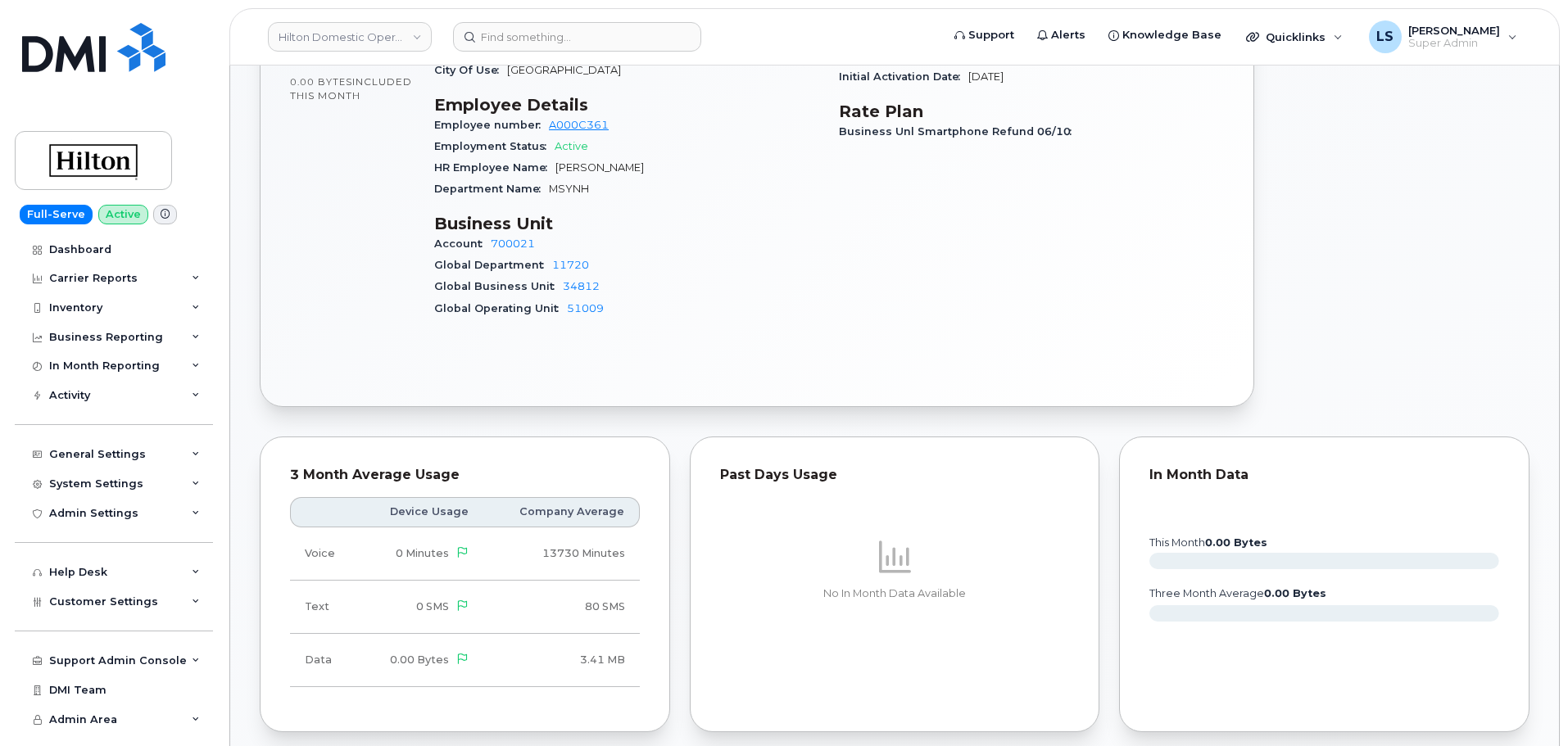
scroll to position [312, 0]
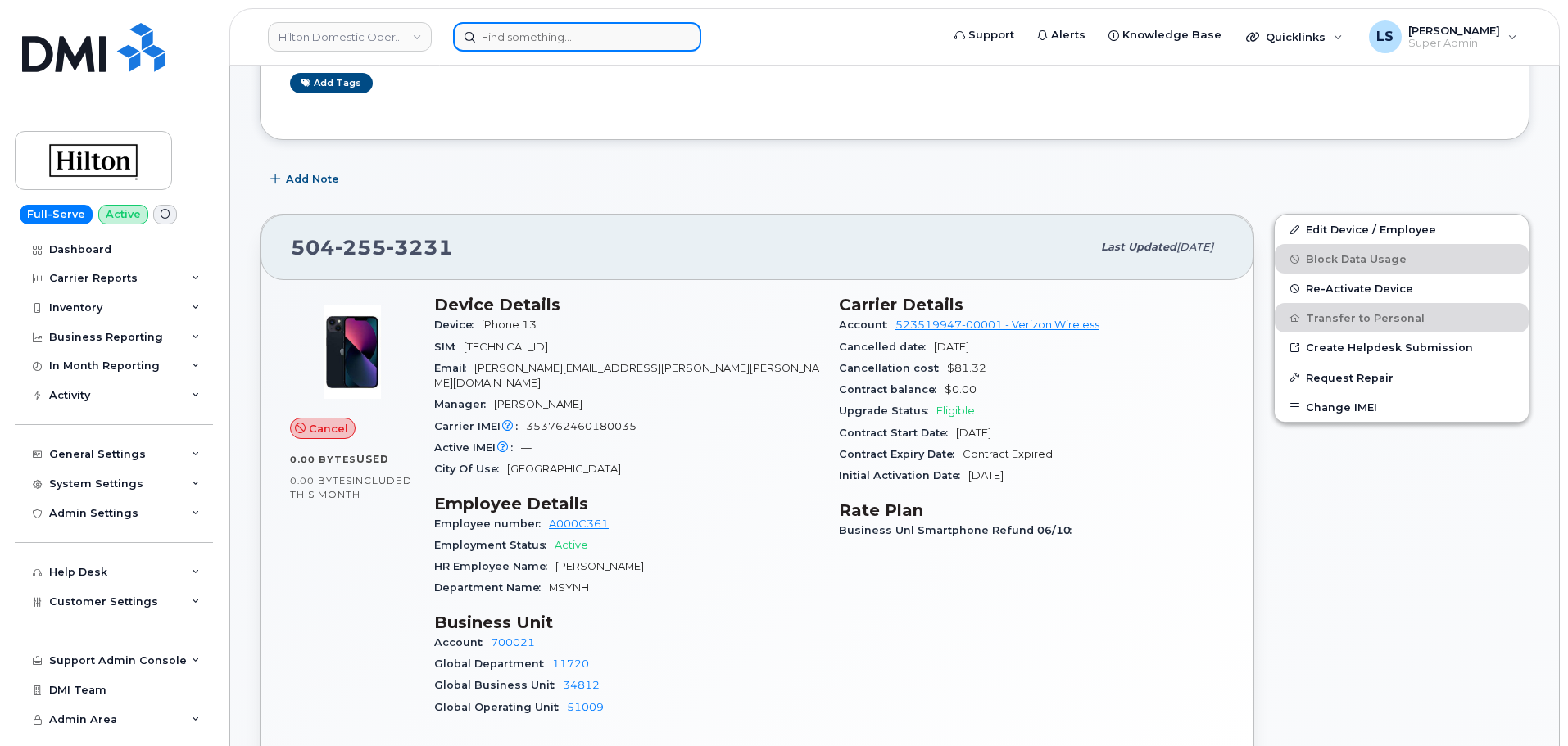
click at [549, 47] on input at bounding box center [577, 37] width 248 height 29
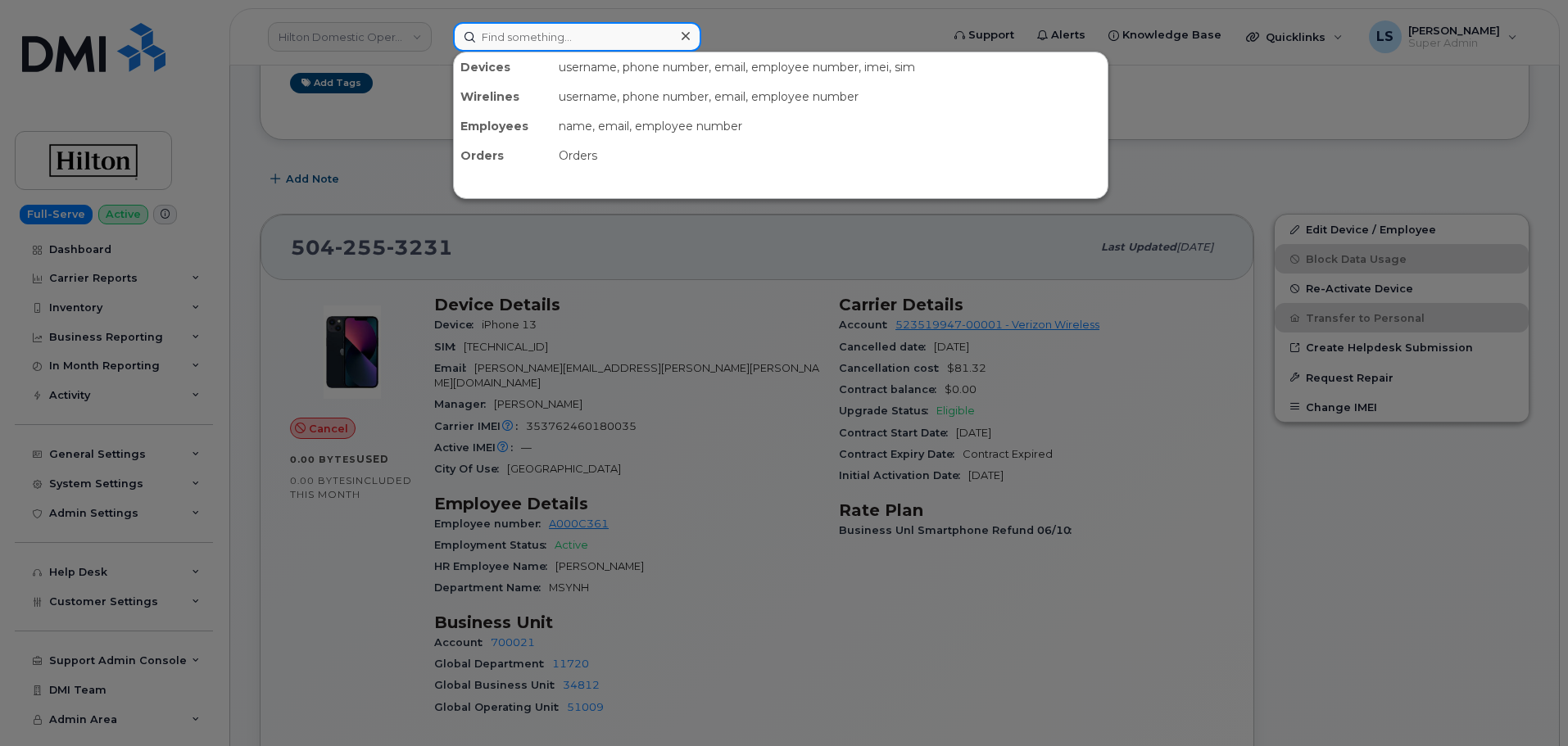
paste input "301162"
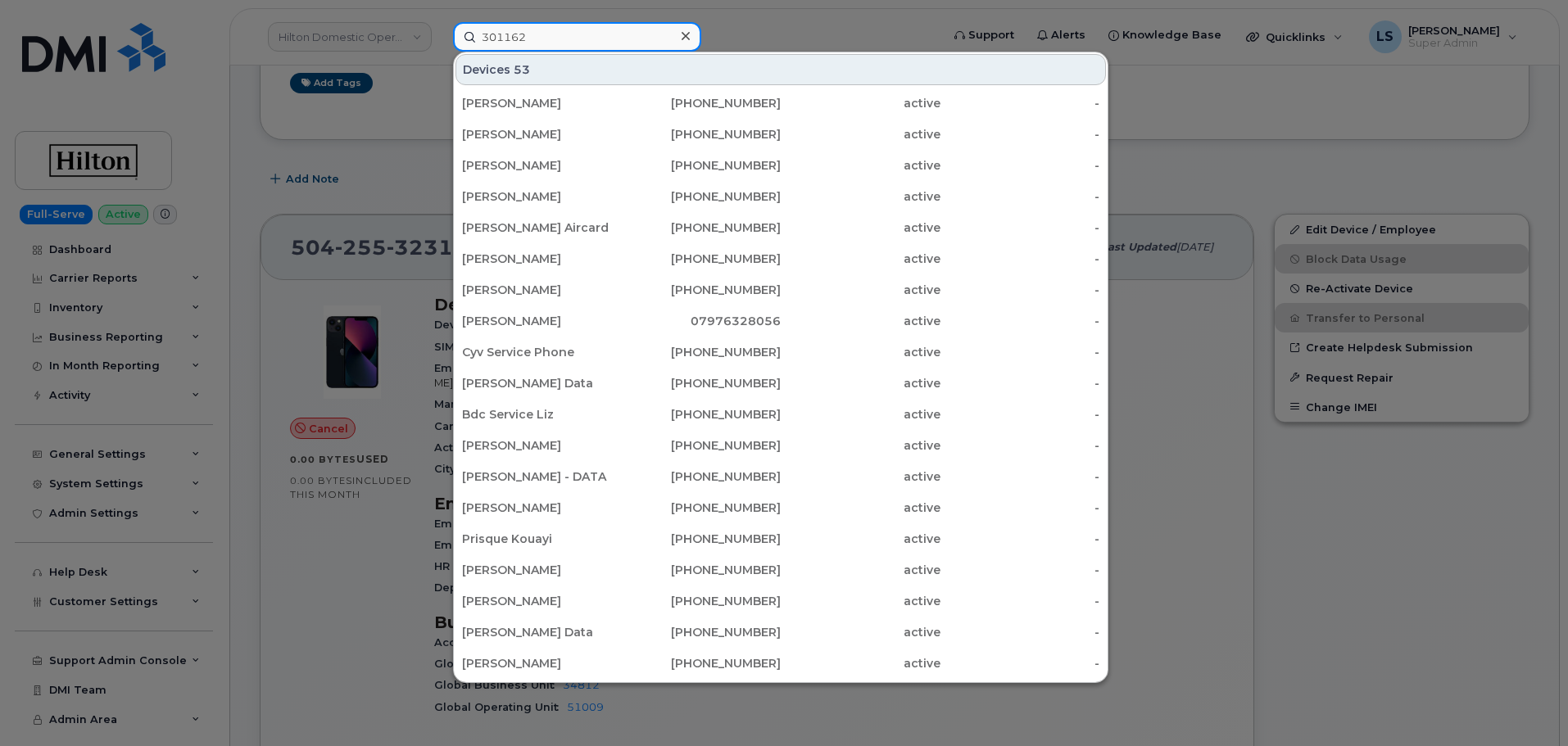
type input "301162"
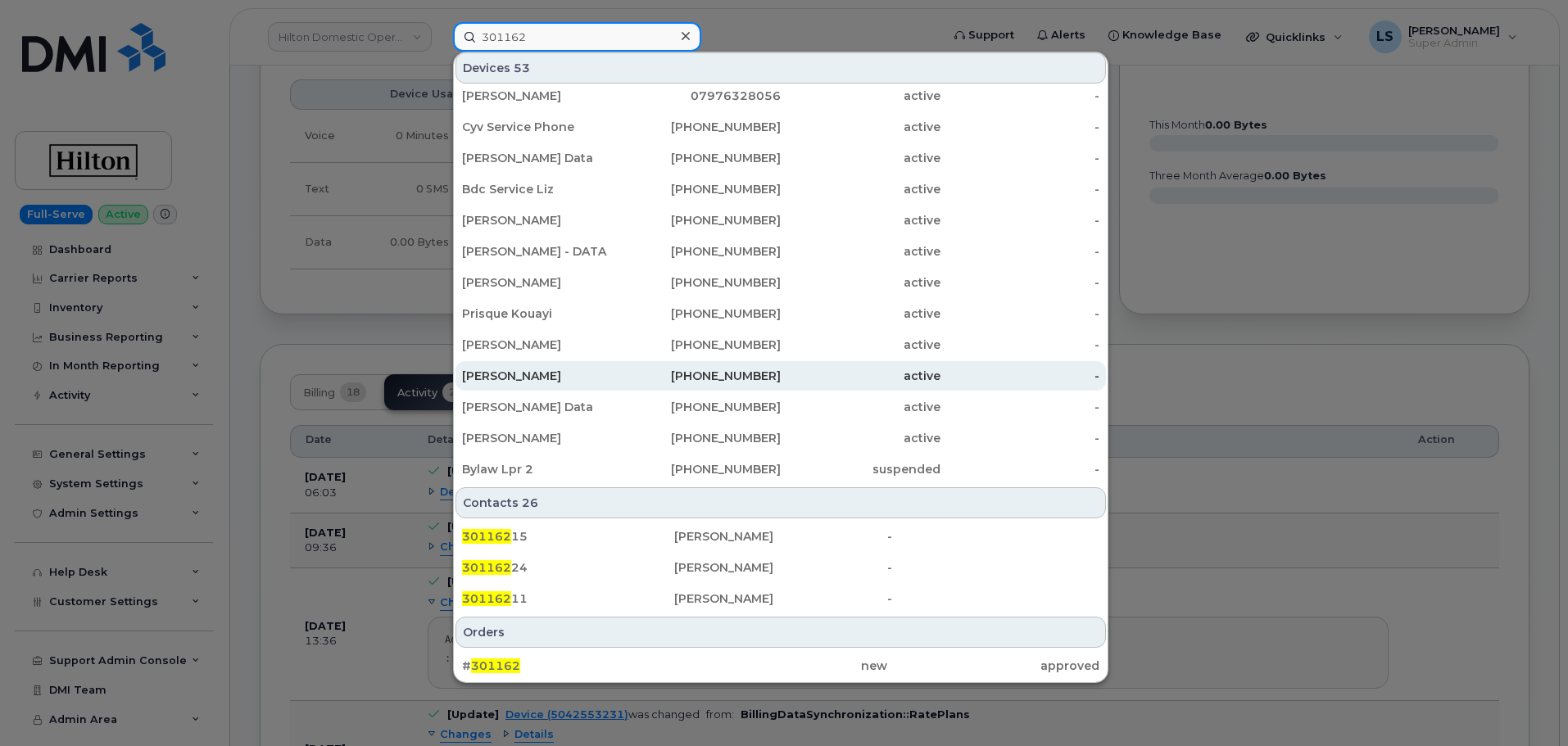
scroll to position [1132, 0]
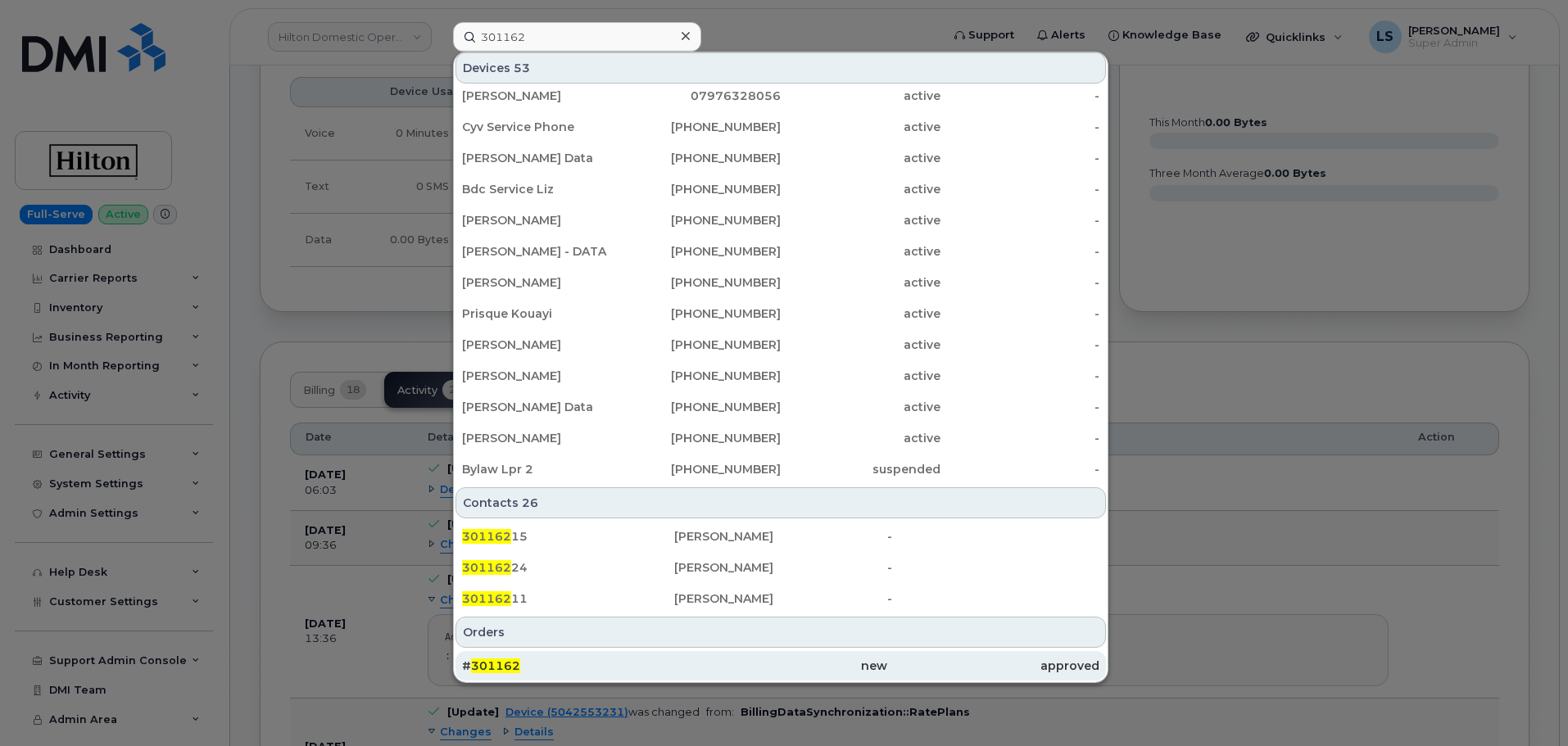
click at [507, 659] on div "# 301162" at bounding box center [567, 666] width 212 height 16
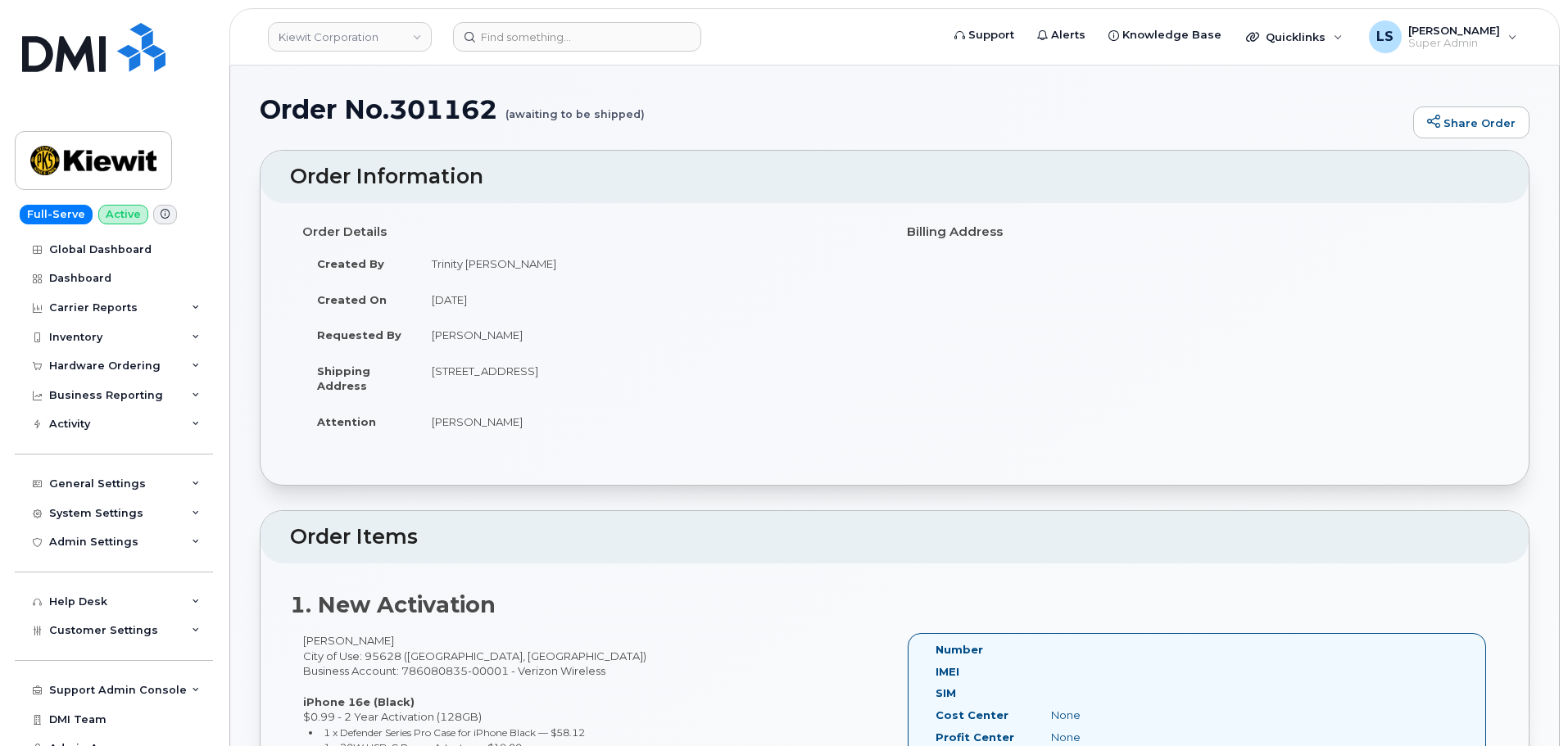
click at [444, 118] on h1 "Order No.301162 (awaiting to be shipped)" at bounding box center [832, 109] width 1145 height 29
click at [443, 118] on h1 "Order No.301162 (awaiting to be shipped)" at bounding box center [832, 109] width 1145 height 29
copy h1 "301162"
click at [106, 373] on div "Hardware Ordering" at bounding box center [113, 367] width 198 height 29
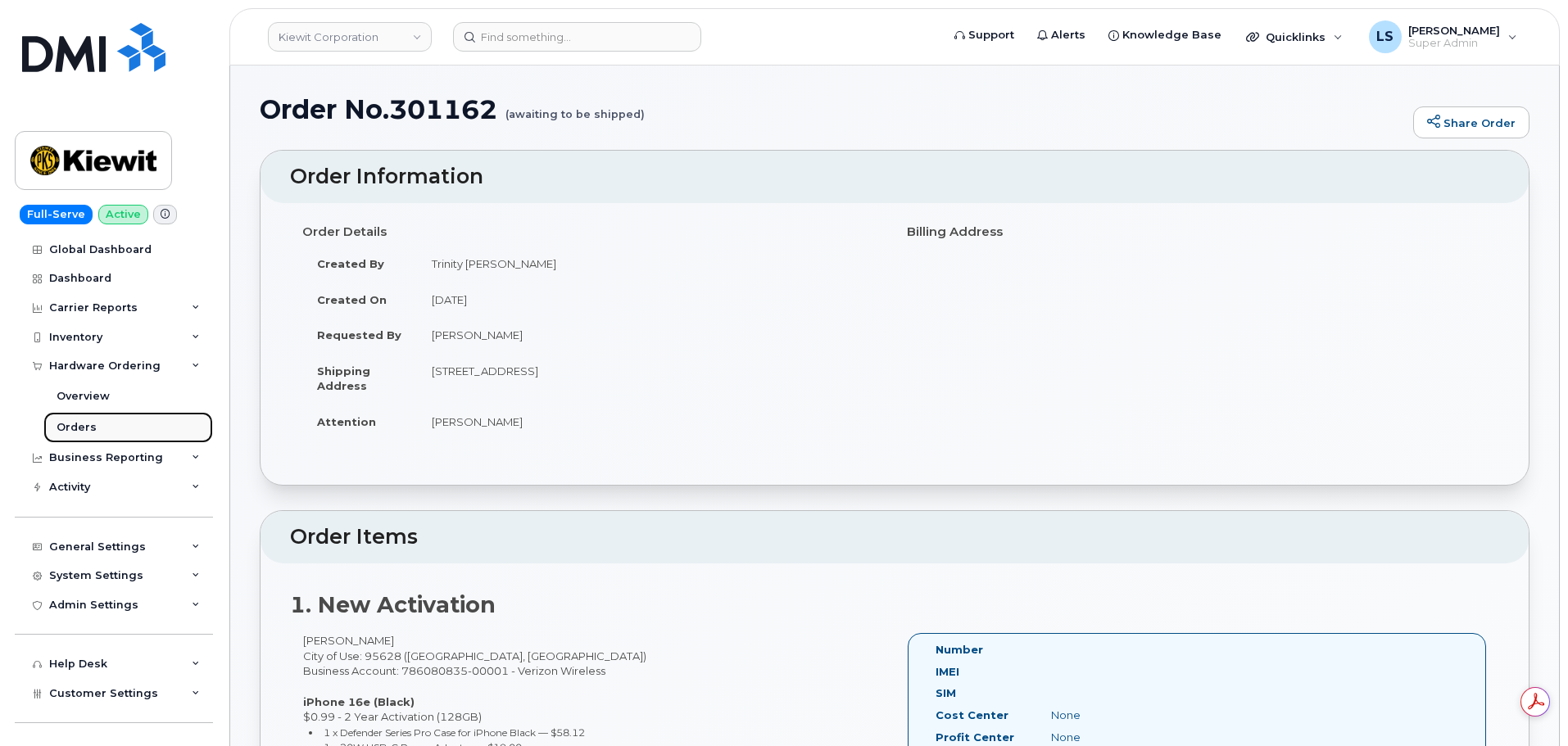
click at [134, 428] on link "Orders" at bounding box center [128, 428] width 169 height 31
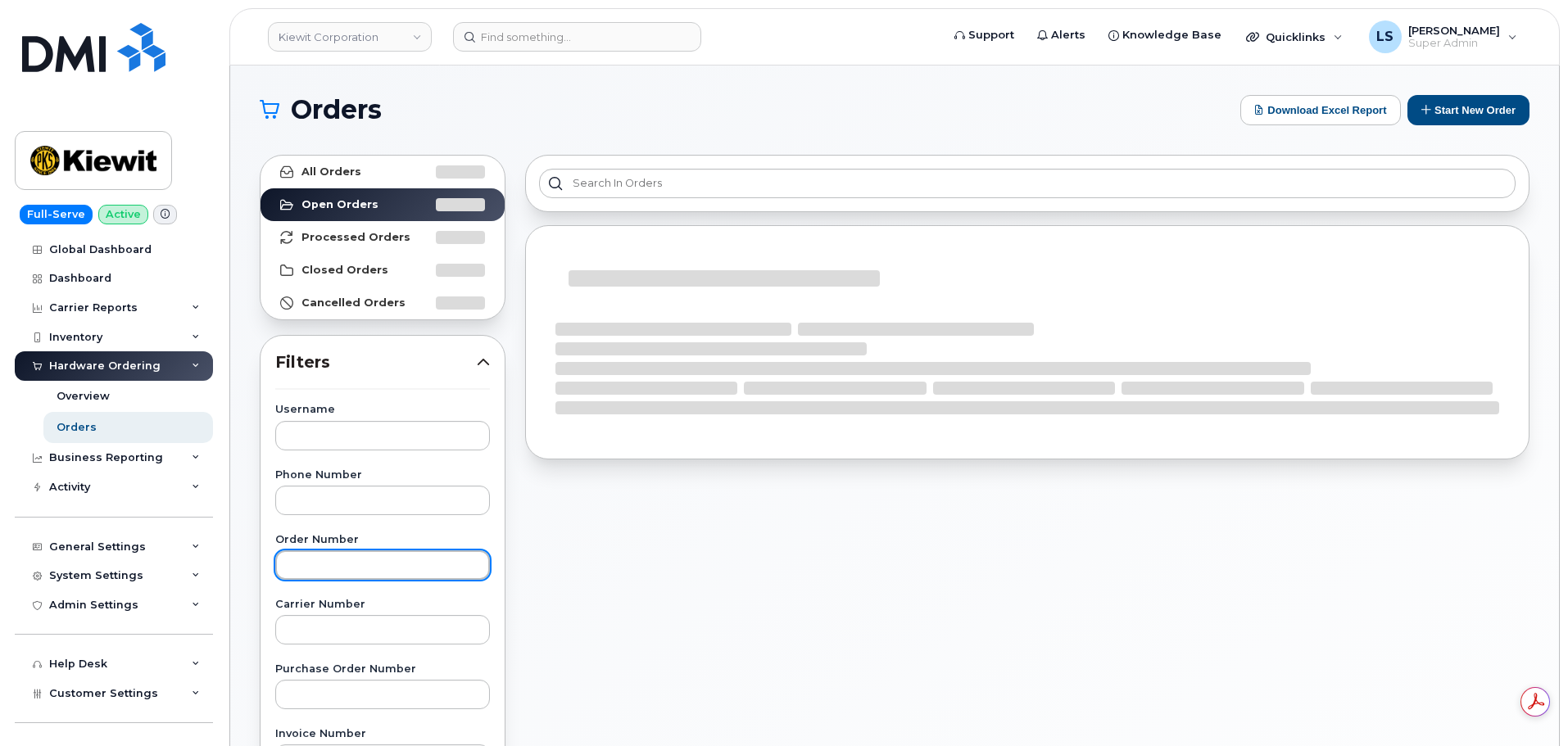
click at [378, 558] on input "text" at bounding box center [382, 565] width 214 height 29
paste input "301162"
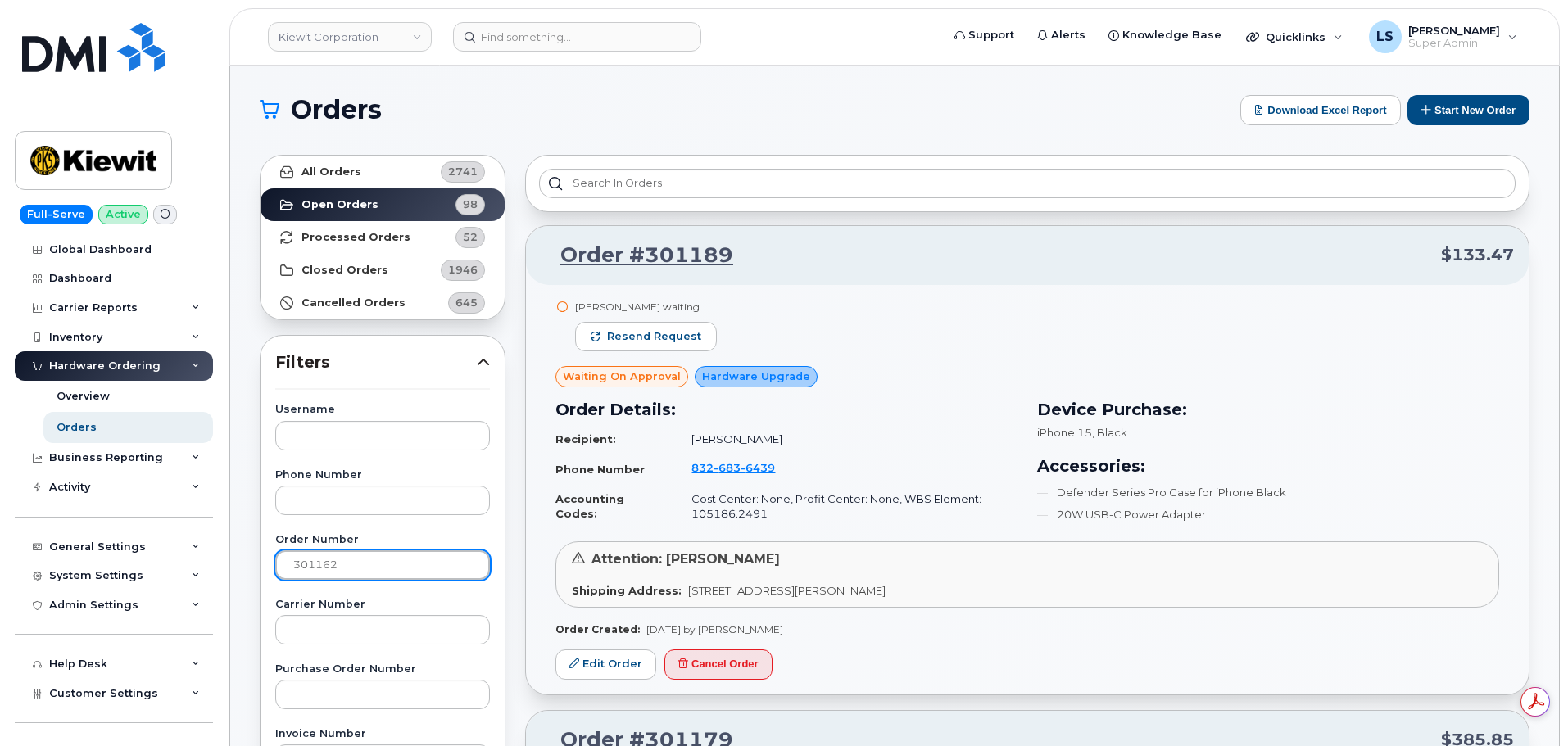
type input "301162"
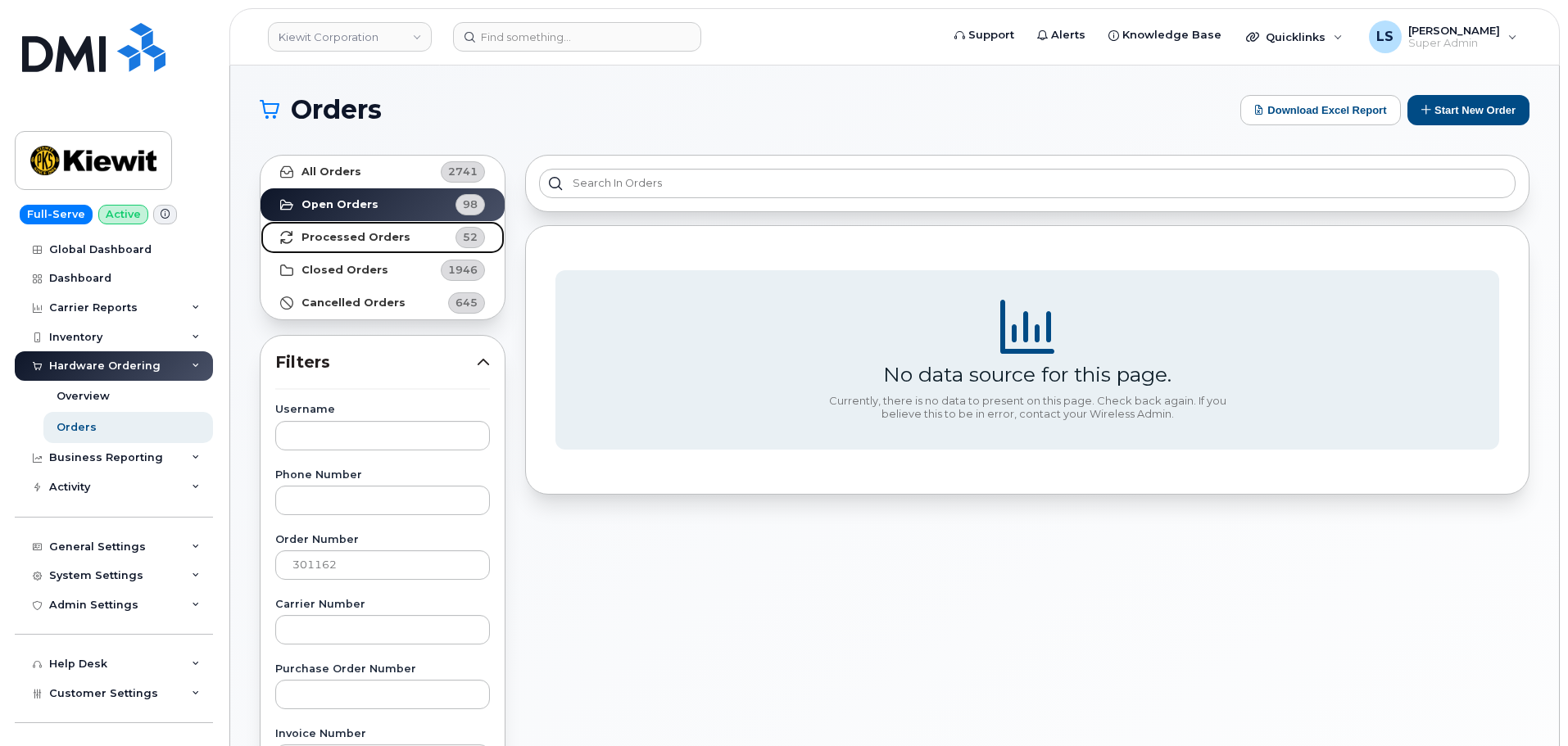
click at [376, 247] on link "Processed Orders 52" at bounding box center [382, 238] width 244 height 33
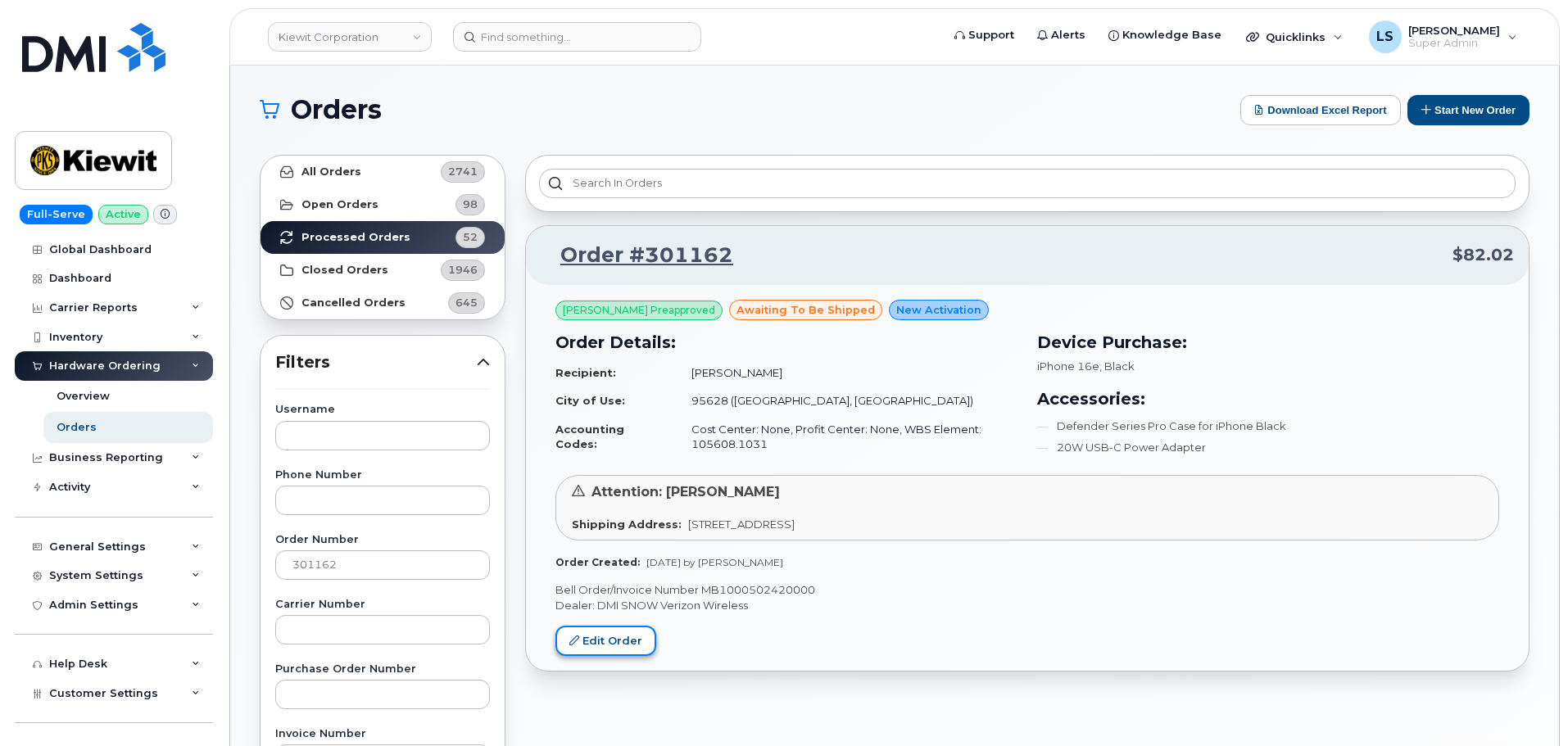
click at [643, 639] on link "Edit Order" at bounding box center [606, 641] width 101 height 30
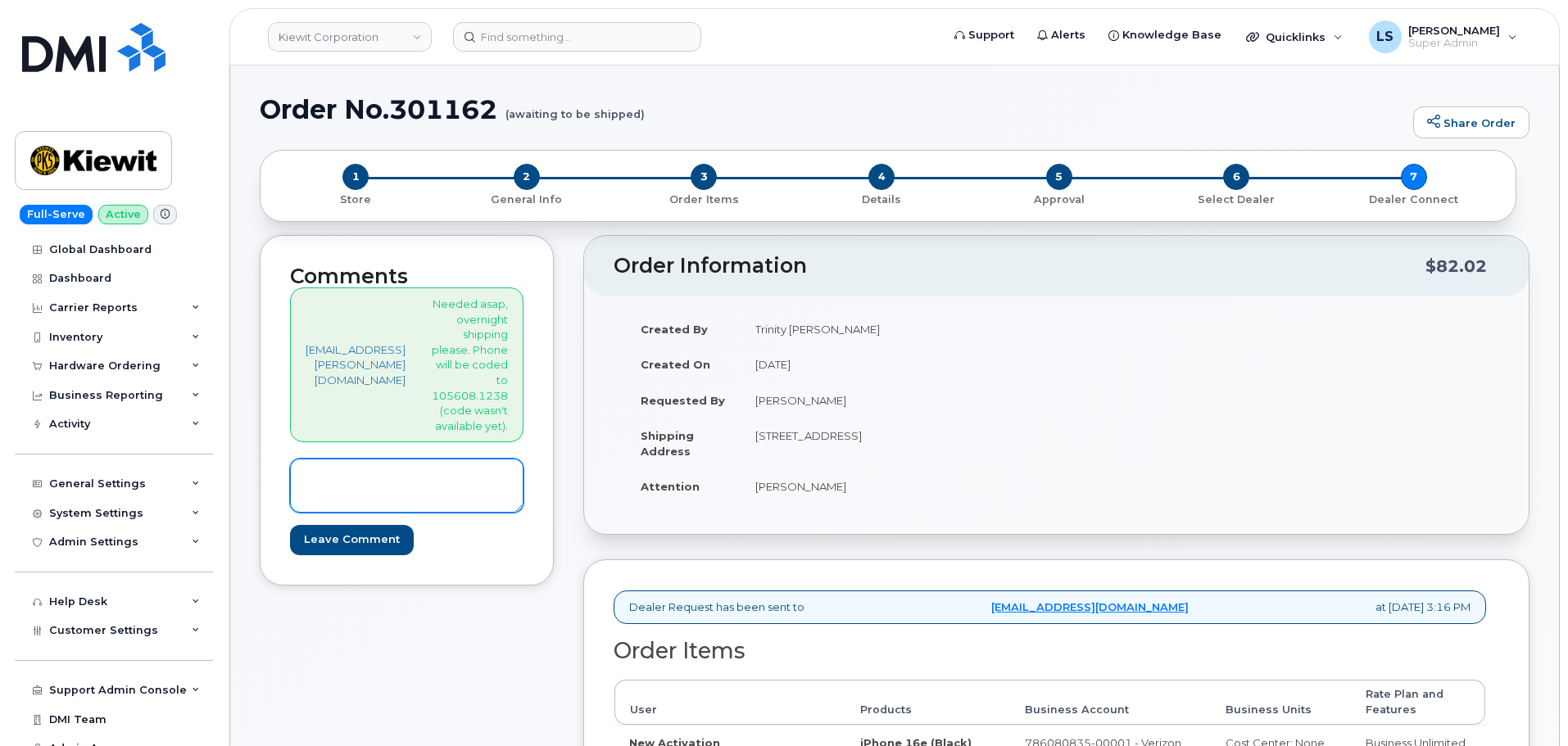
click at [378, 474] on textarea at bounding box center [406, 486] width 233 height 54
drag, startPoint x: 518, startPoint y: 417, endPoint x: 538, endPoint y: 420, distance: 20.2
click at [508, 419] on p "Needed asap, overnight shipping please. Phone will be coded to 105608.1238 (cod…" at bounding box center [469, 365] width 76 height 137
drag, startPoint x: 521, startPoint y: 439, endPoint x: 523, endPoint y: 448, distance: 9.2
click at [521, 441] on div "trinity.corcoran@masselec.com Needed asap, overnight shipping please. Phone wil…" at bounding box center [406, 365] width 233 height 155
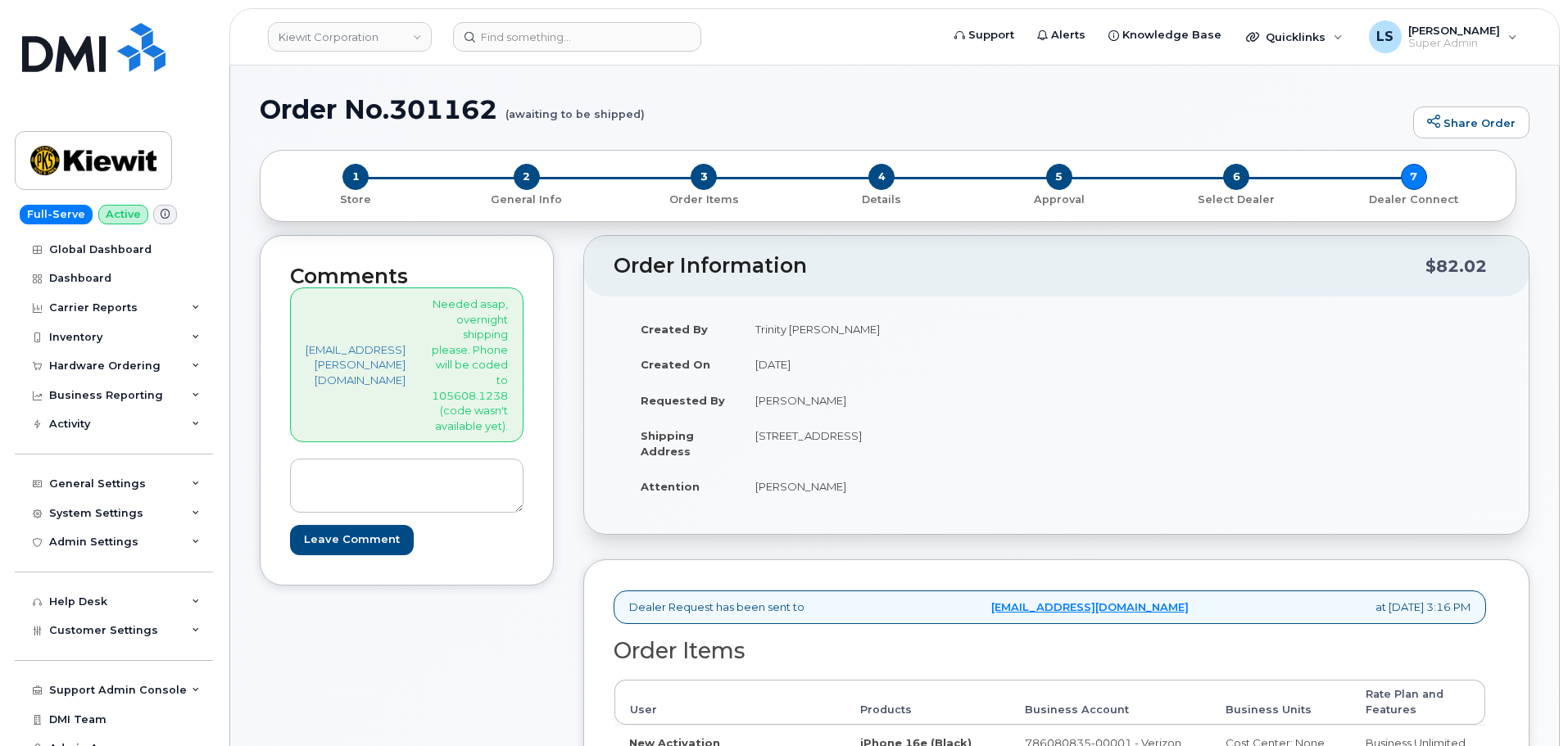
click at [546, 666] on div "Comments trinity.corcoran@masselec.com Needed asap, overnight shipping please. …" at bounding box center [406, 676] width 294 height 882
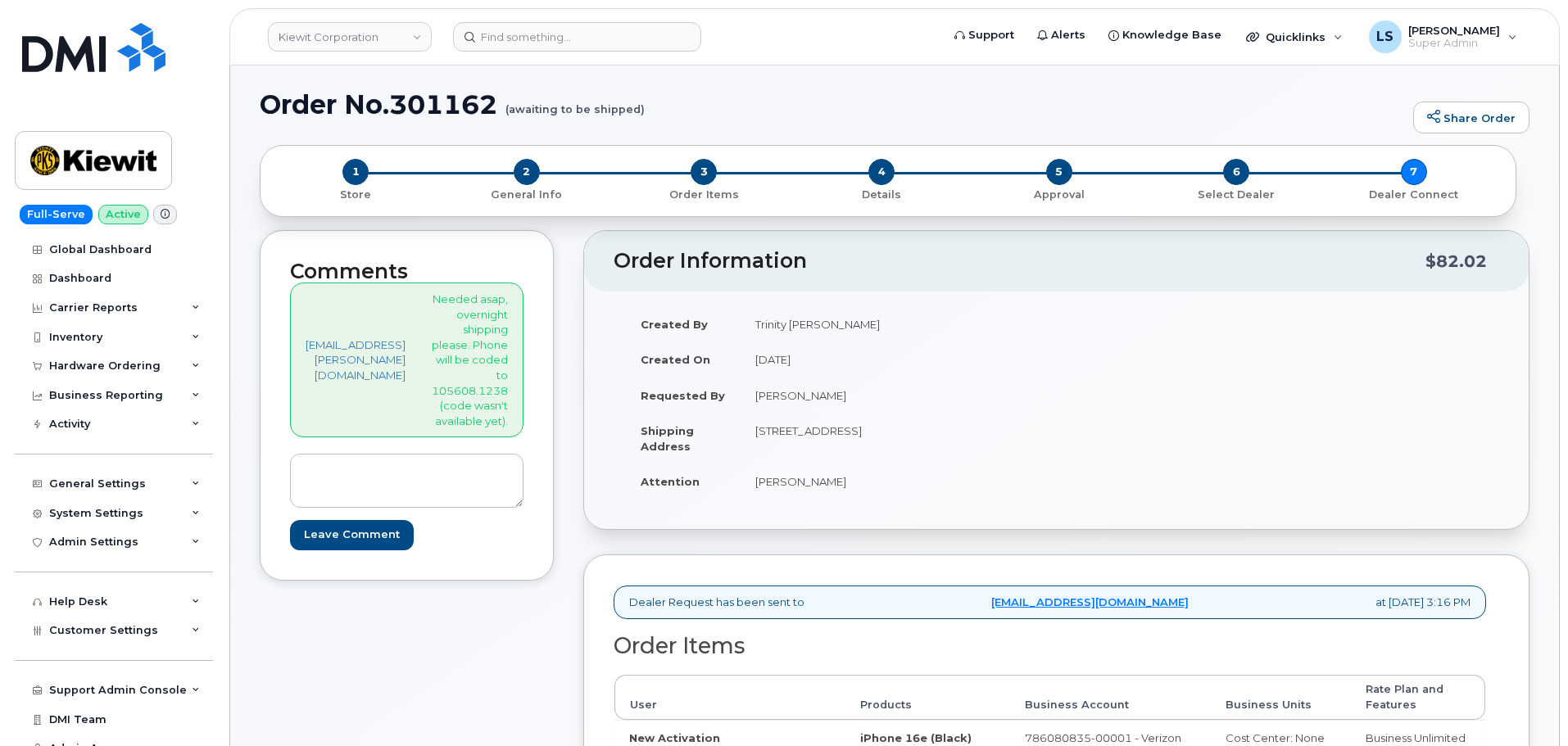
scroll to position [82, 0]
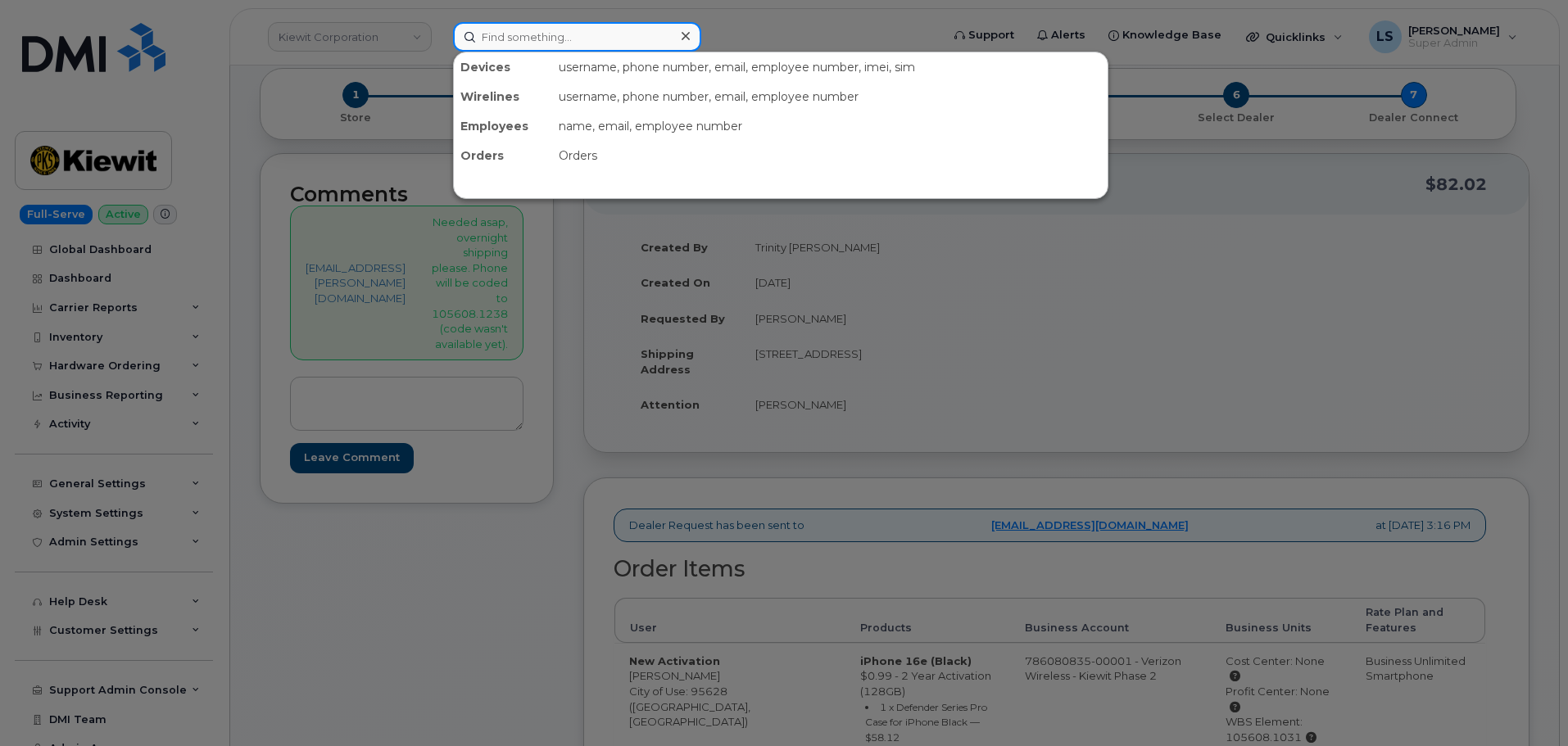
click at [523, 45] on input at bounding box center [577, 37] width 248 height 29
paste input "CS0800398"
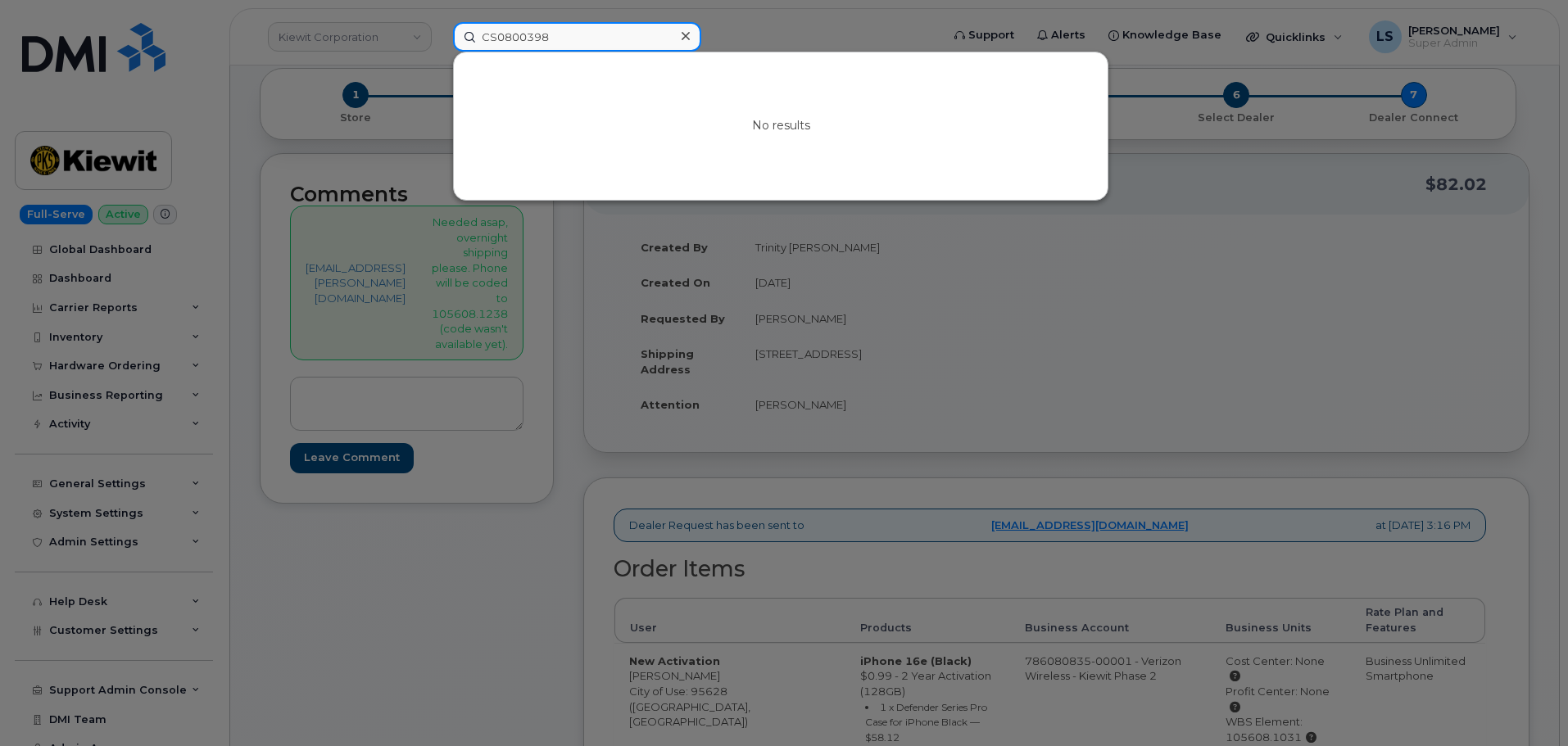
click at [558, 46] on input "CS0800398" at bounding box center [577, 37] width 248 height 29
paste input "301149"
type input "301149"
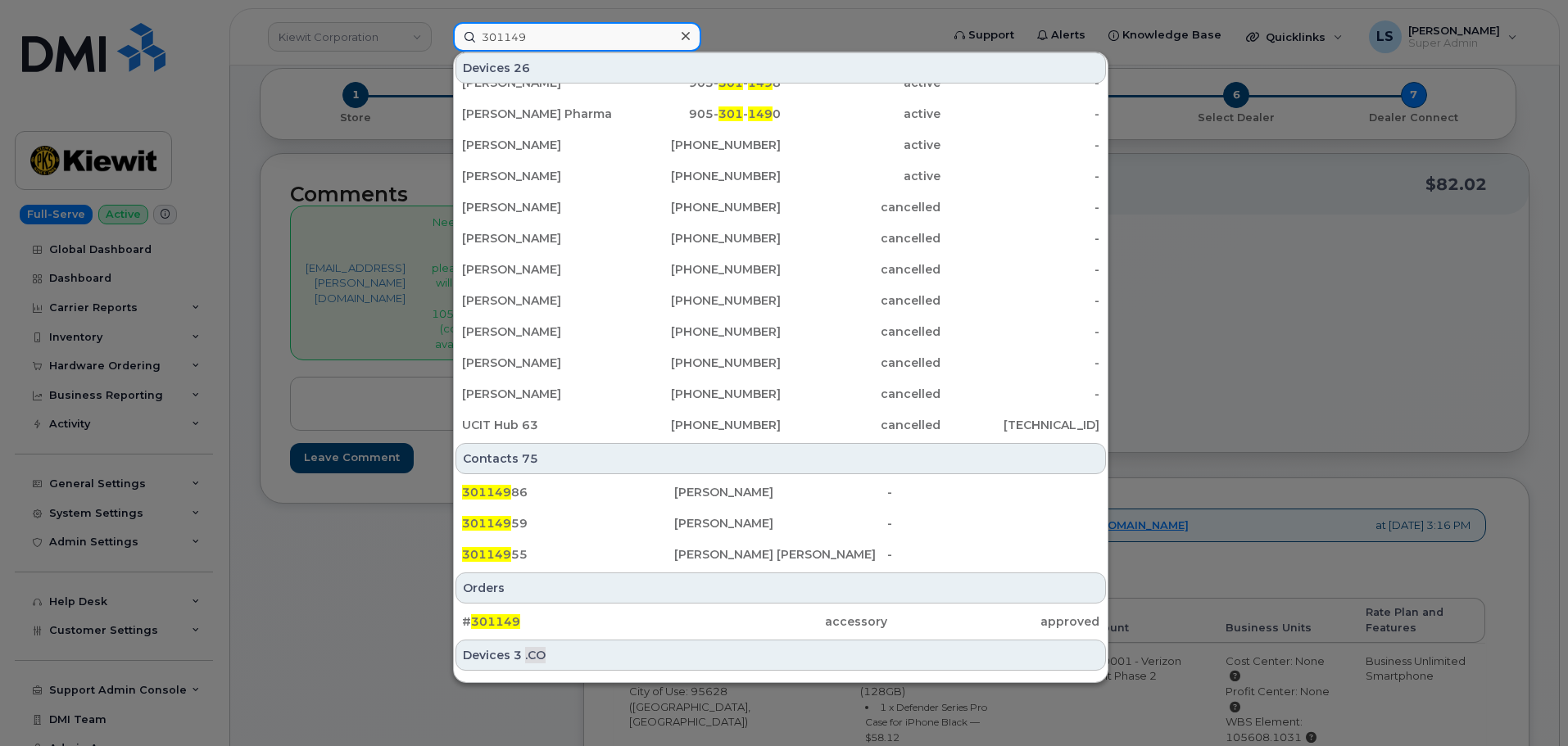
scroll to position [422, 0]
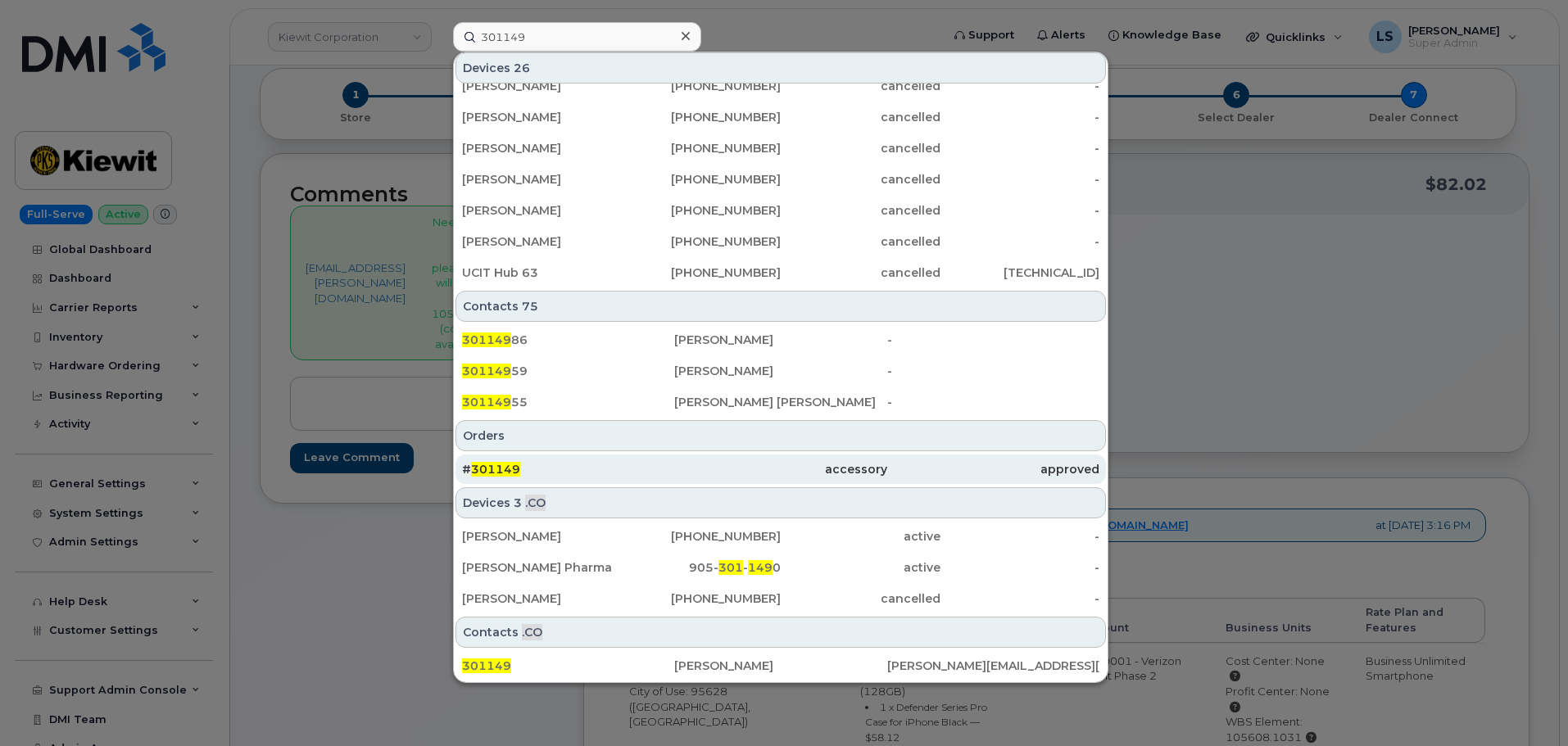
click at [571, 466] on div "# 301149" at bounding box center [567, 469] width 212 height 16
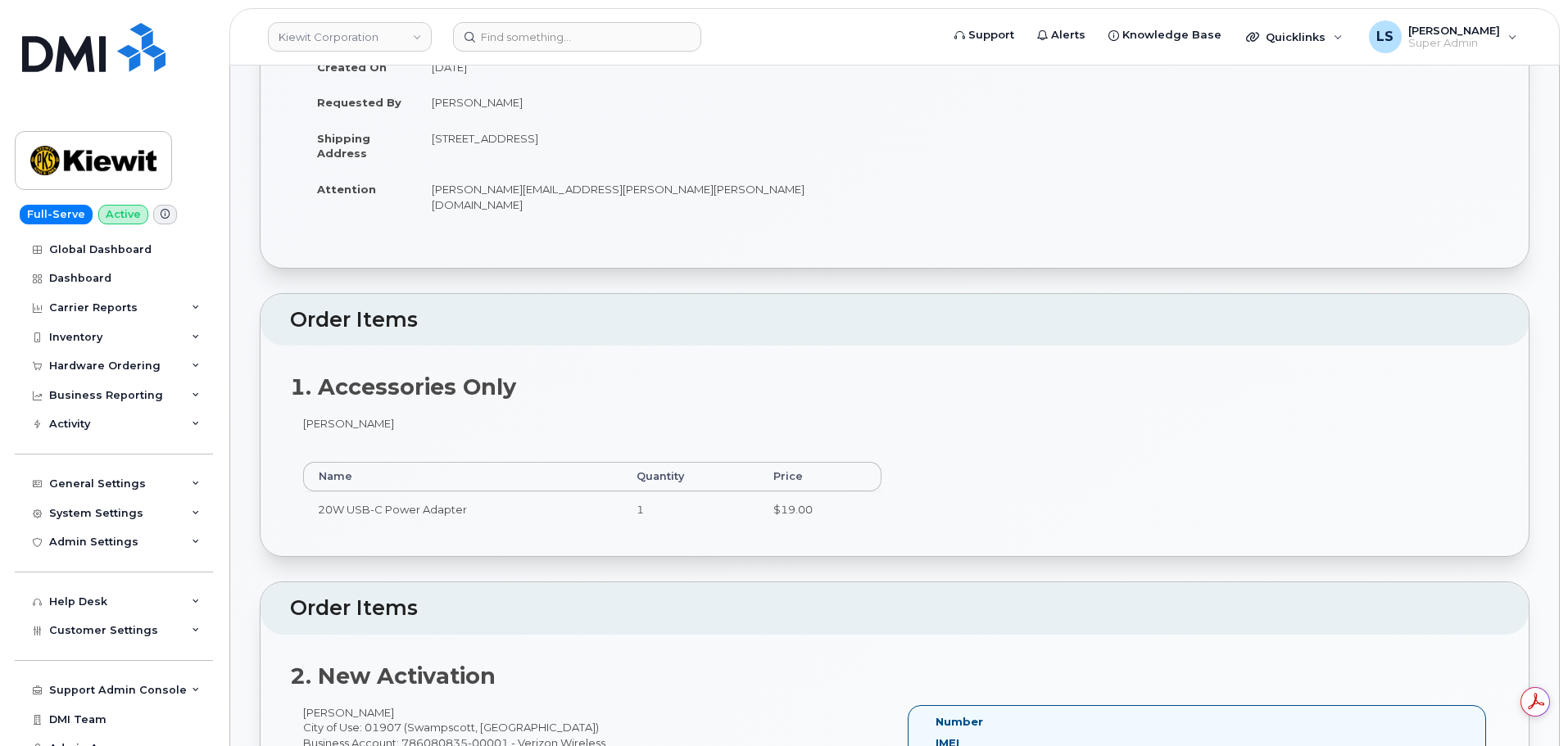
scroll to position [82, 0]
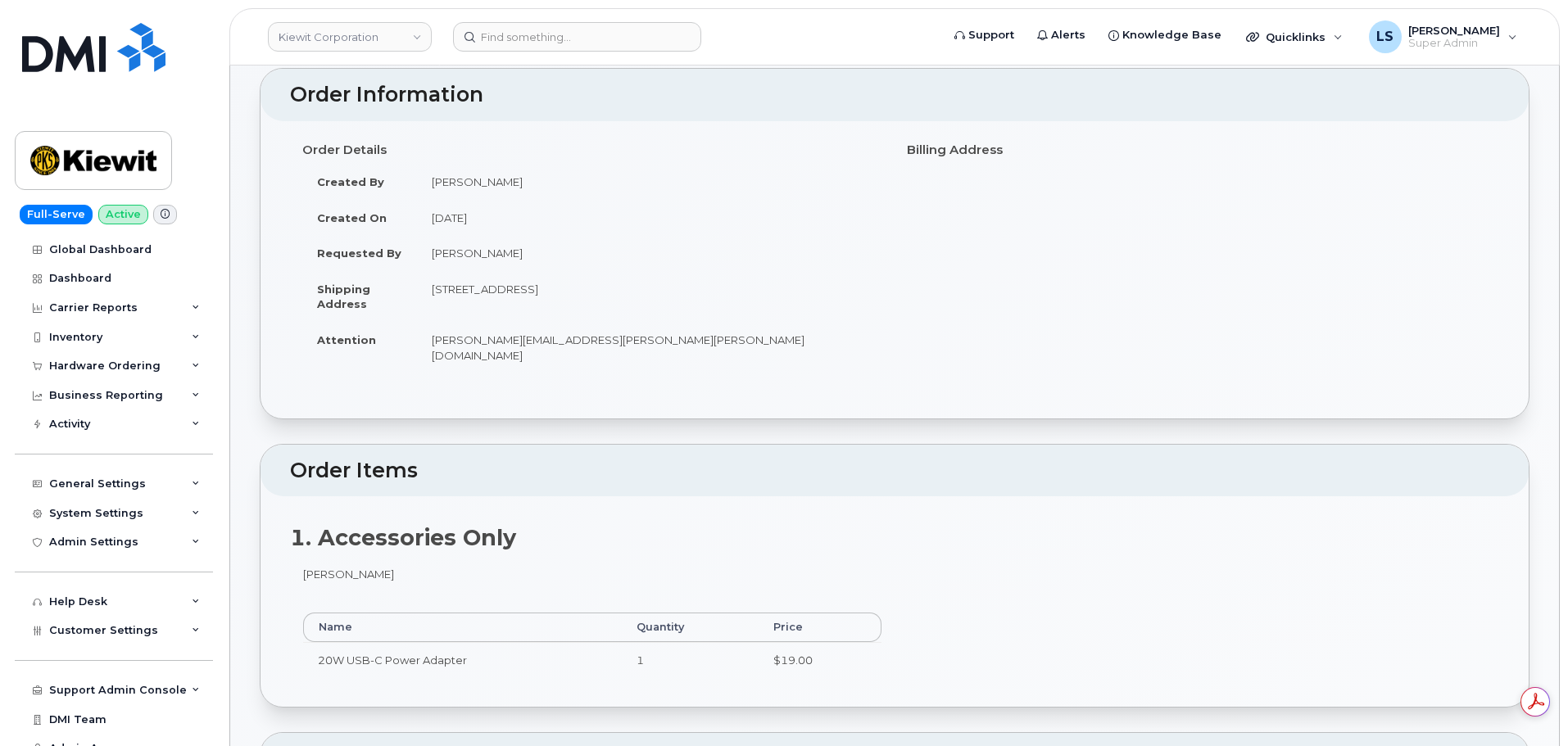
drag, startPoint x: 441, startPoint y: 289, endPoint x: 806, endPoint y: 266, distance: 365.7
click at [806, 266] on tbody "Created By [PERSON_NAME] Created On [DATE] Requested By [PERSON_NAME] Shipping …" at bounding box center [592, 269] width 580 height 209
click at [759, 310] on td "[STREET_ADDRESS]" at bounding box center [649, 296] width 465 height 51
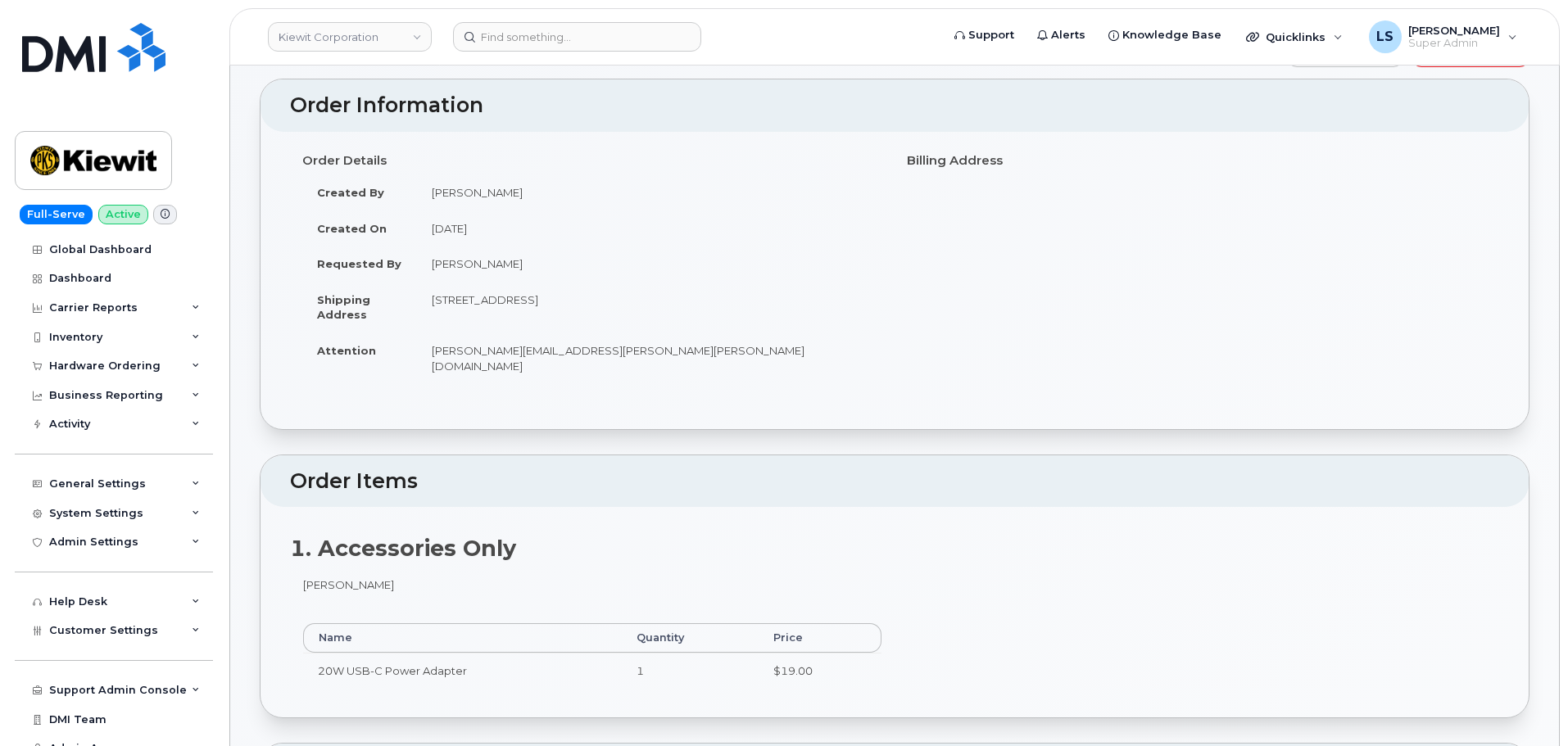
scroll to position [0, 0]
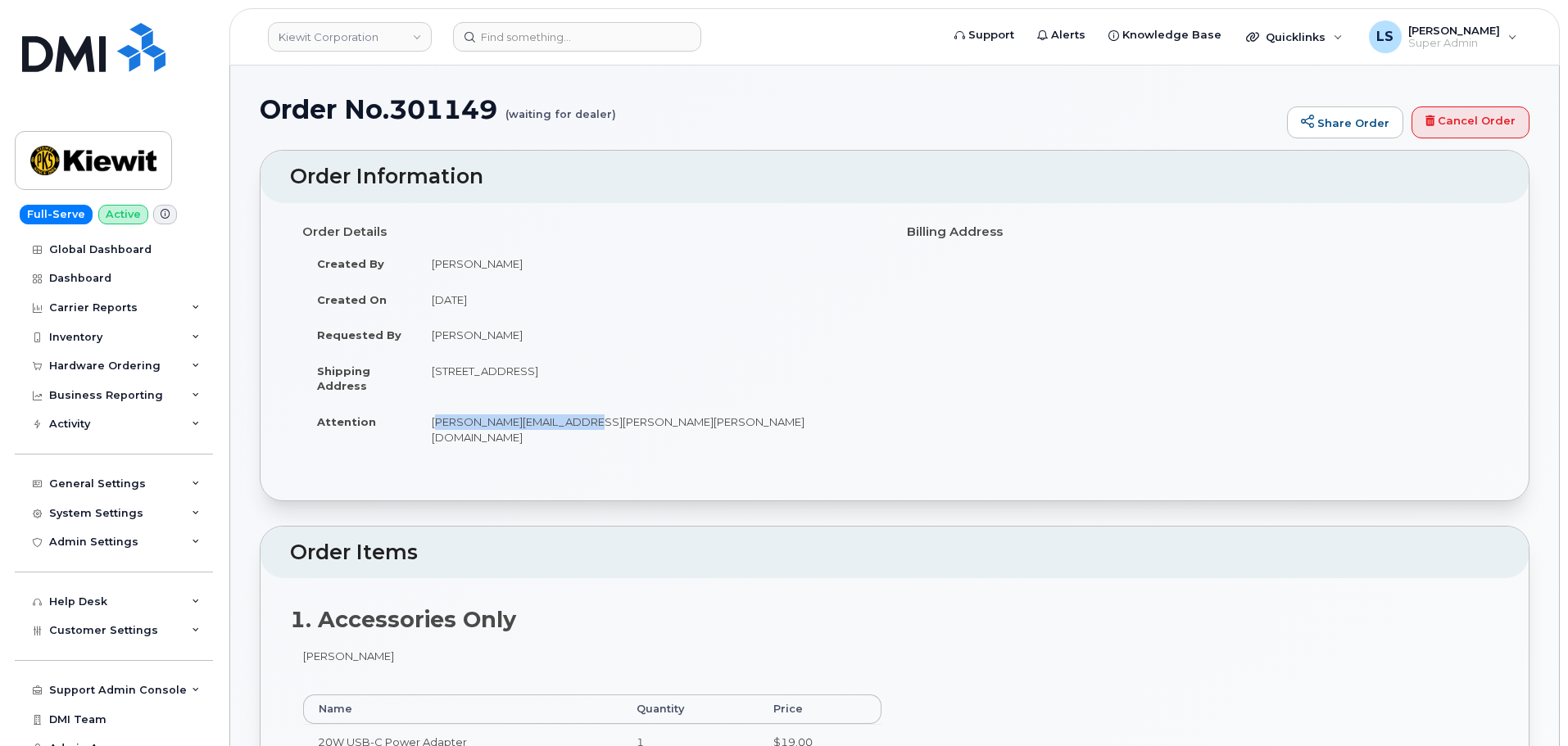
drag, startPoint x: 424, startPoint y: 426, endPoint x: 615, endPoint y: 428, distance: 191.0
click at [615, 428] on td "[PERSON_NAME][EMAIL_ADDRESS][PERSON_NAME][PERSON_NAME][DOMAIN_NAME]" at bounding box center [649, 429] width 465 height 51
copy td "[PERSON_NAME][EMAIL_ADDRESS][PERSON_NAME][PERSON_NAME][DOMAIN_NAME]"
click at [640, 421] on td "[PERSON_NAME][EMAIL_ADDRESS][PERSON_NAME][PERSON_NAME][DOMAIN_NAME]" at bounding box center [649, 429] width 465 height 51
click at [400, 341] on td "Requested By" at bounding box center [360, 335] width 115 height 36
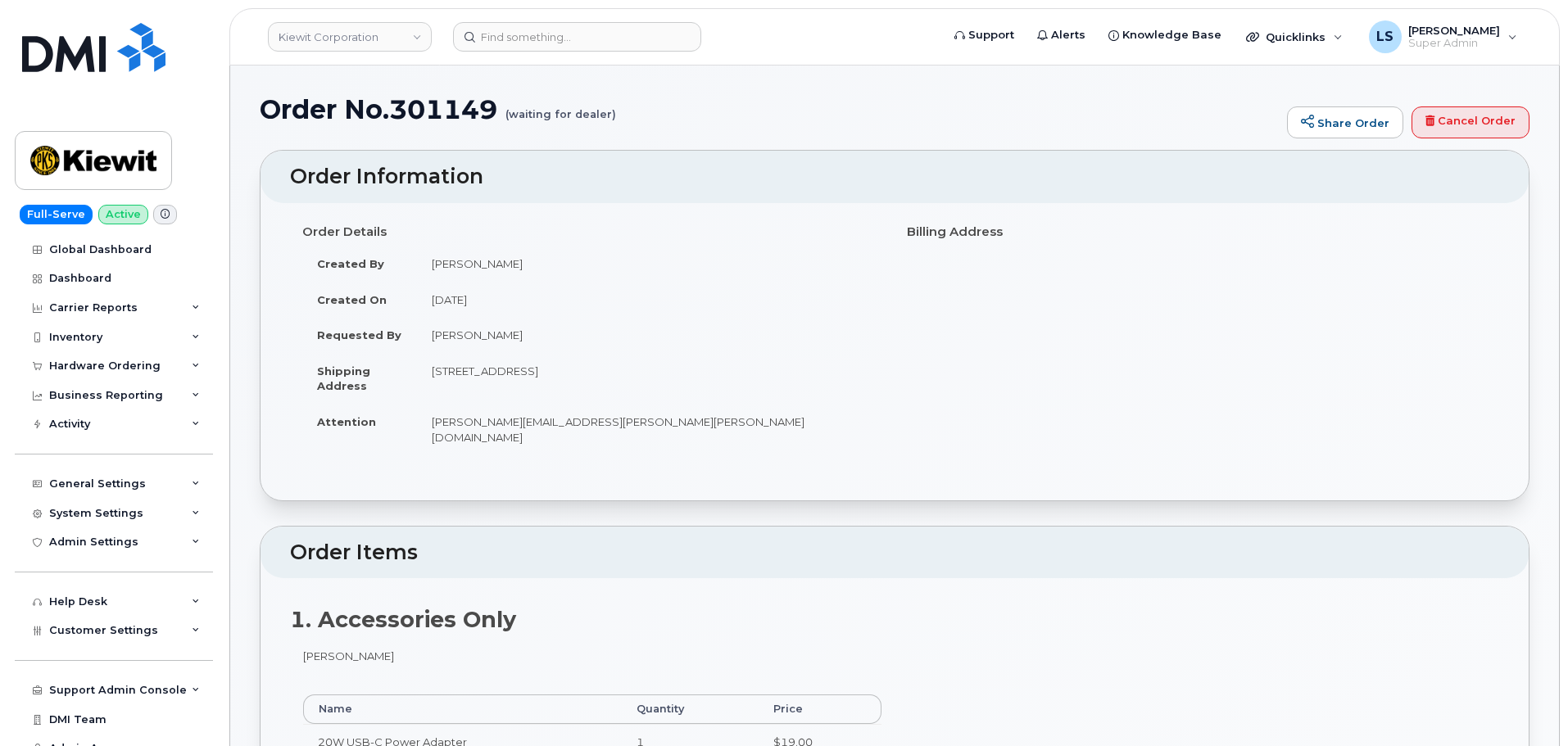
click at [465, 104] on h1 "Order No.301149 (waiting for dealer)" at bounding box center [768, 109] width 1019 height 29
copy h1 "301149"
drag, startPoint x: 505, startPoint y: 339, endPoint x: 430, endPoint y: 340, distance: 75.0
click at [430, 340] on td "Jessie Marler" at bounding box center [649, 335] width 465 height 36
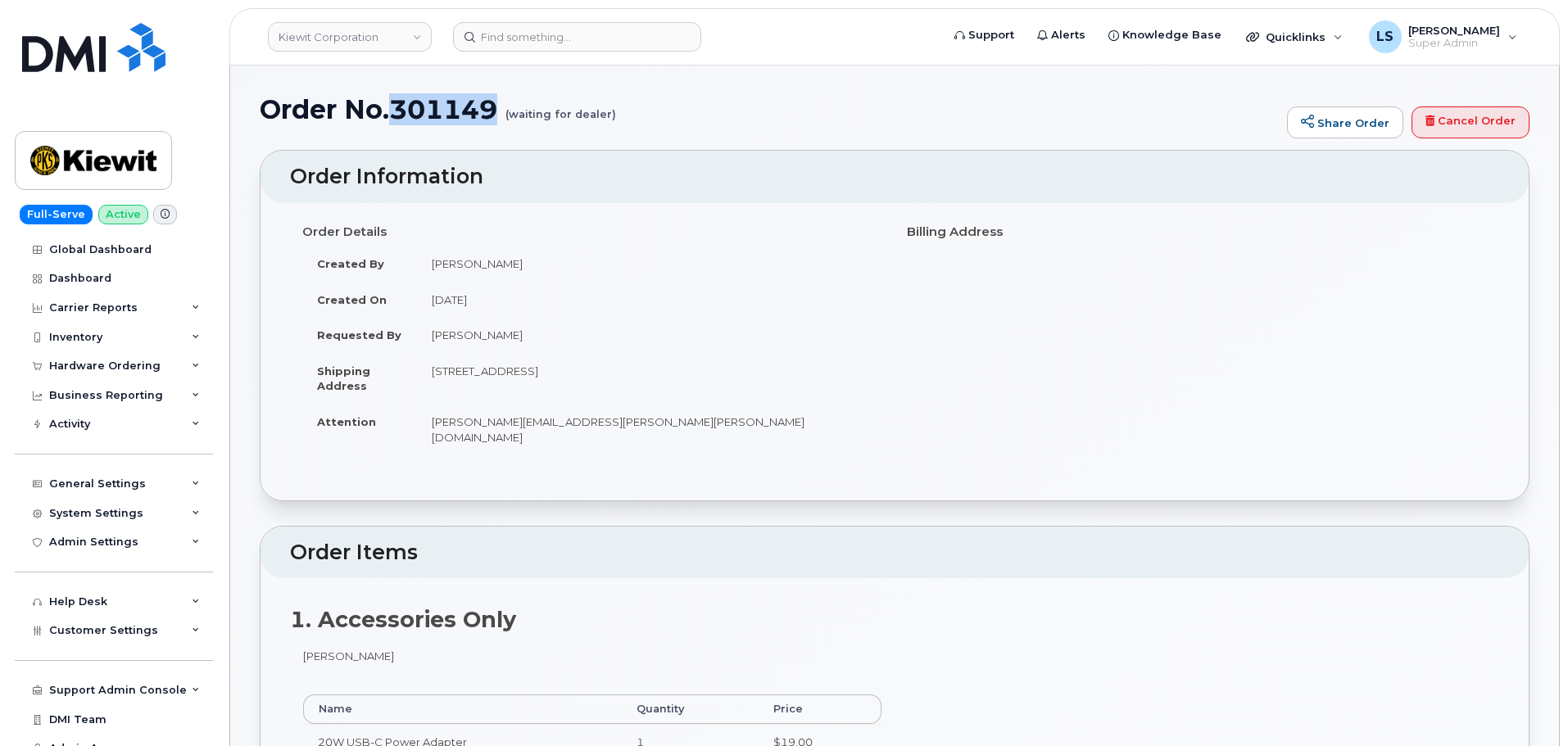
click at [535, 321] on td "Jessie Marler" at bounding box center [649, 335] width 465 height 36
click at [516, 336] on td "Jessie Marler" at bounding box center [649, 335] width 465 height 36
copy h1 "301149"
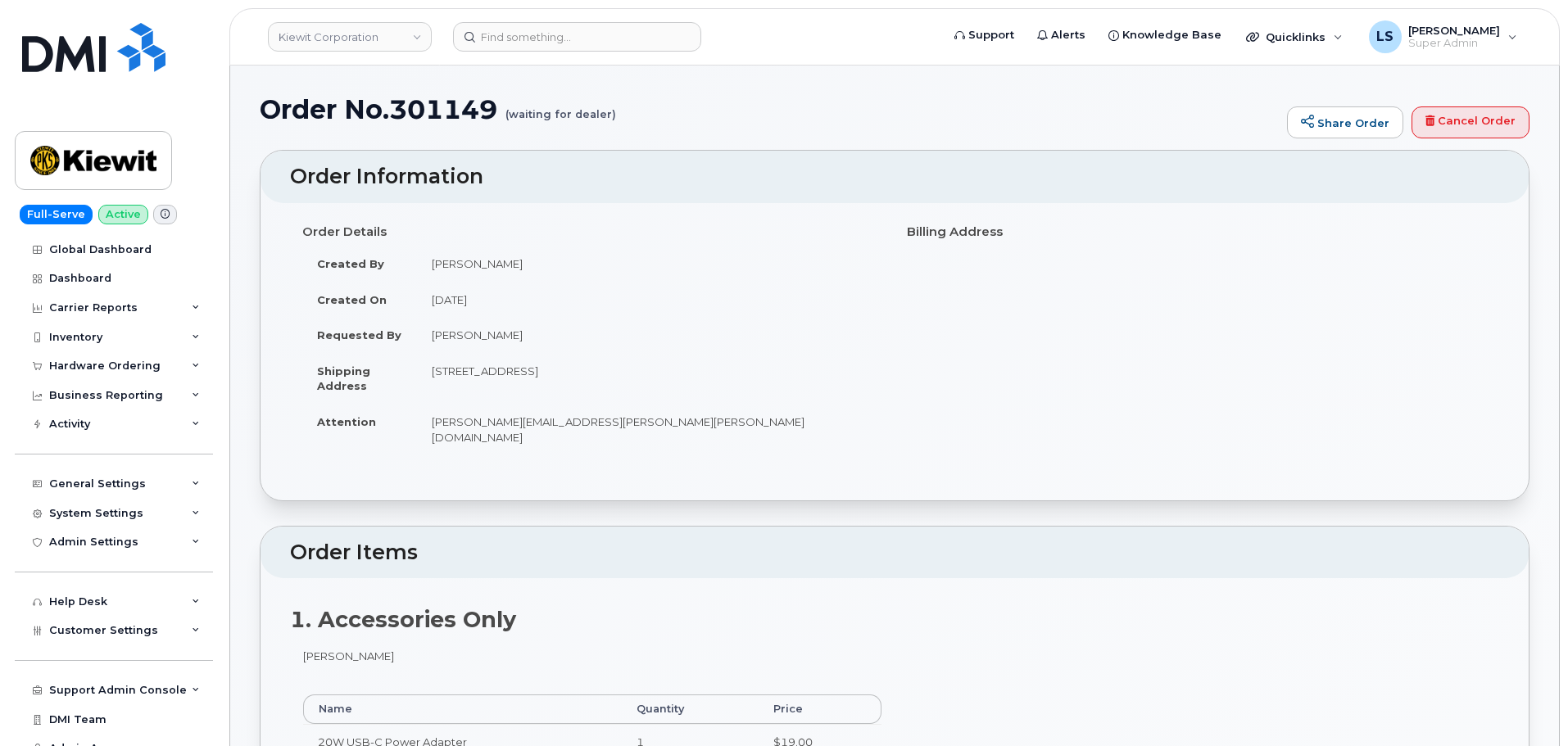
click at [514, 261] on td "Mark Oyekunie" at bounding box center [649, 264] width 465 height 36
drag, startPoint x: 500, startPoint y: 336, endPoint x: 431, endPoint y: 340, distance: 69.1
click at [431, 340] on td "Jessie Marler" at bounding box center [649, 335] width 465 height 36
copy td "Jessie Marler"
drag, startPoint x: 561, startPoint y: 309, endPoint x: 525, endPoint y: 258, distance: 62.4
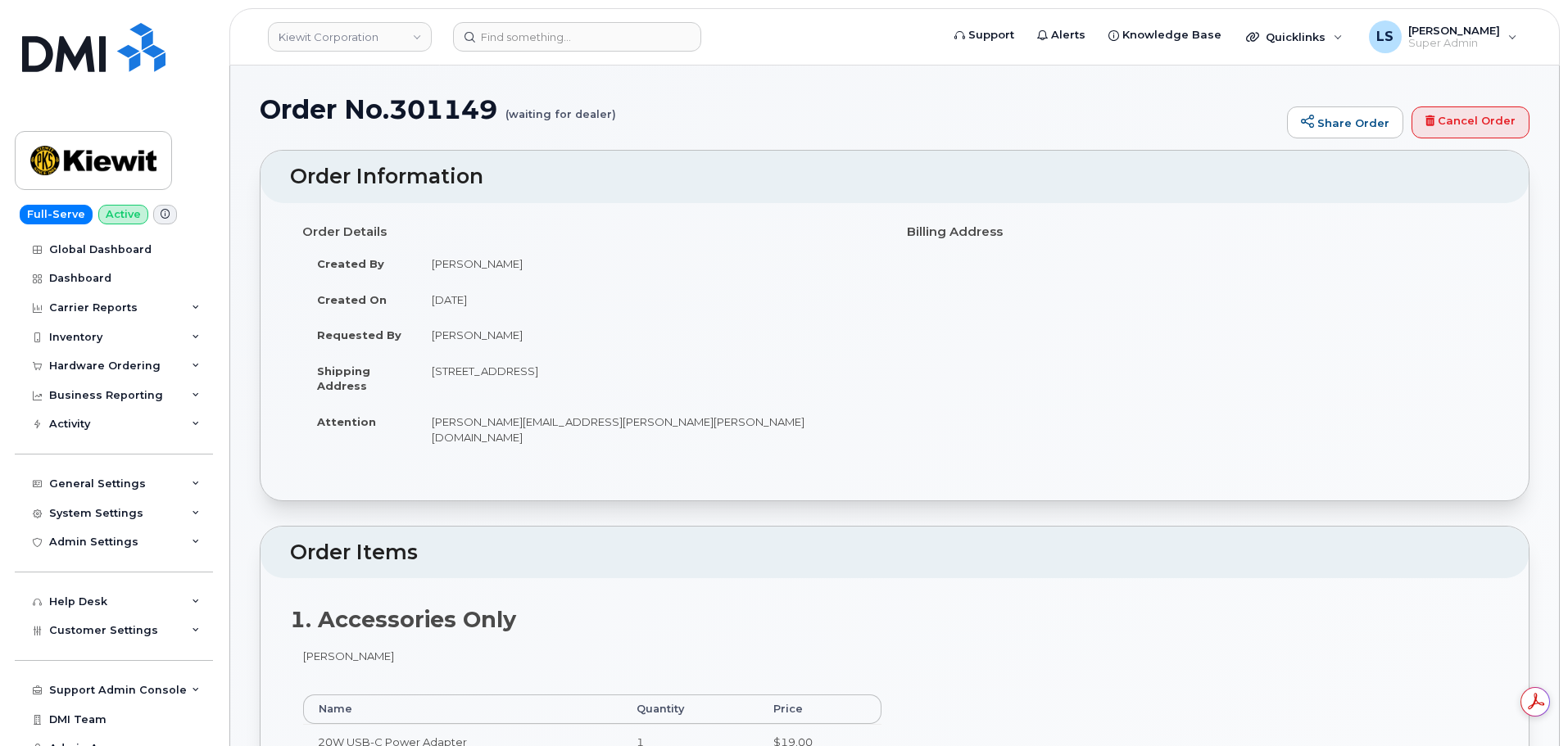
click at [559, 307] on td "September 18, 2025" at bounding box center [649, 300] width 465 height 36
drag, startPoint x: 513, startPoint y: 237, endPoint x: 519, endPoint y: 252, distance: 16.2
click at [514, 247] on div "Order Details Created By Mark Oyekunie Created On September 18, 2025 Requested …" at bounding box center [591, 343] width 604 height 252
click at [523, 257] on td "Mark Oyekunie" at bounding box center [649, 264] width 465 height 36
click at [500, 262] on td "Mark Oyekunie" at bounding box center [649, 264] width 465 height 36
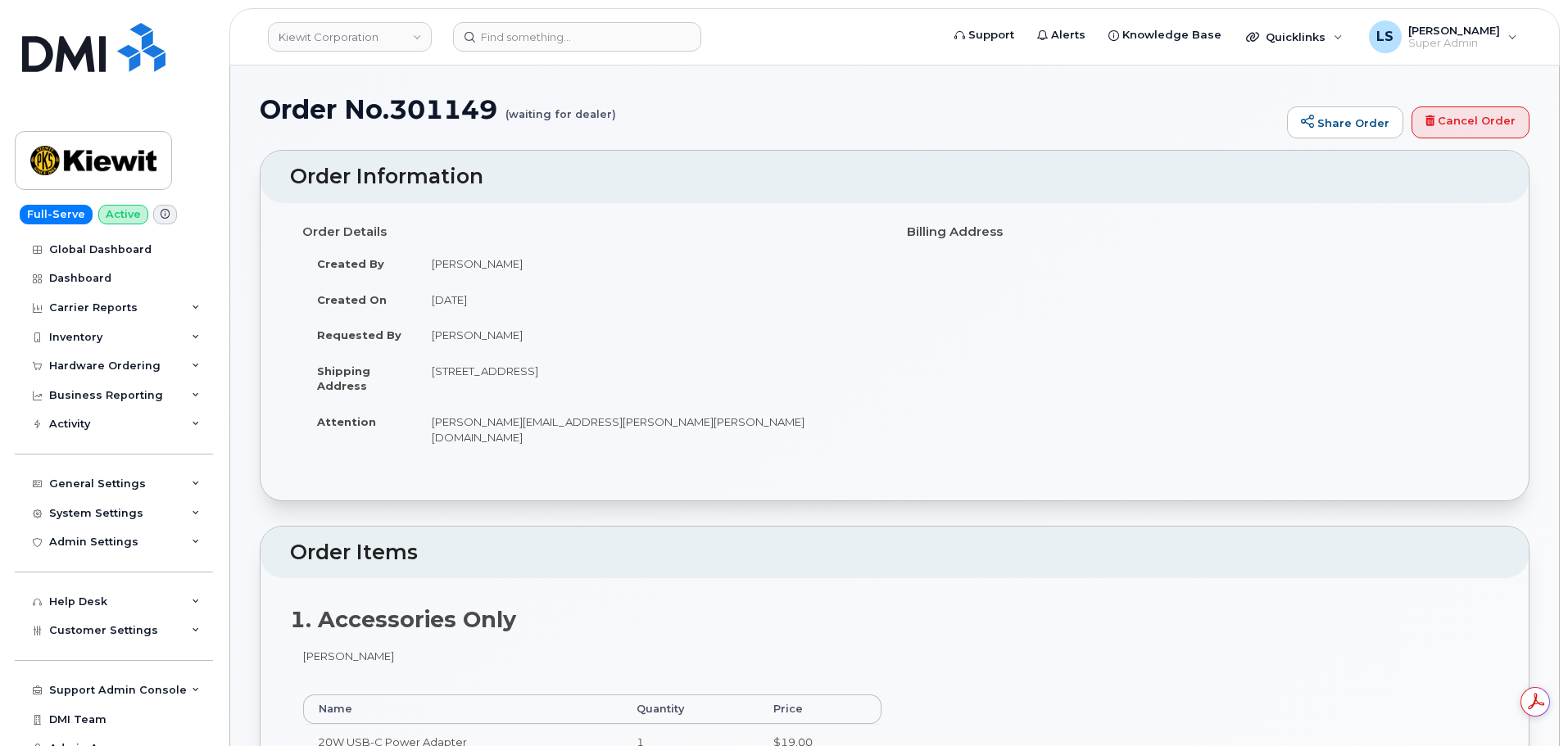
click at [462, 279] on td "Mark Oyekunie" at bounding box center [649, 264] width 465 height 36
drag, startPoint x: 277, startPoint y: 137, endPoint x: 264, endPoint y: 124, distance: 18.4
click at [277, 136] on div "Order No.301149 (waiting for dealer) Share Order Cancel Order" at bounding box center [894, 122] width 1270 height 54
drag, startPoint x: 270, startPoint y: 112, endPoint x: 612, endPoint y: 115, distance: 342.0
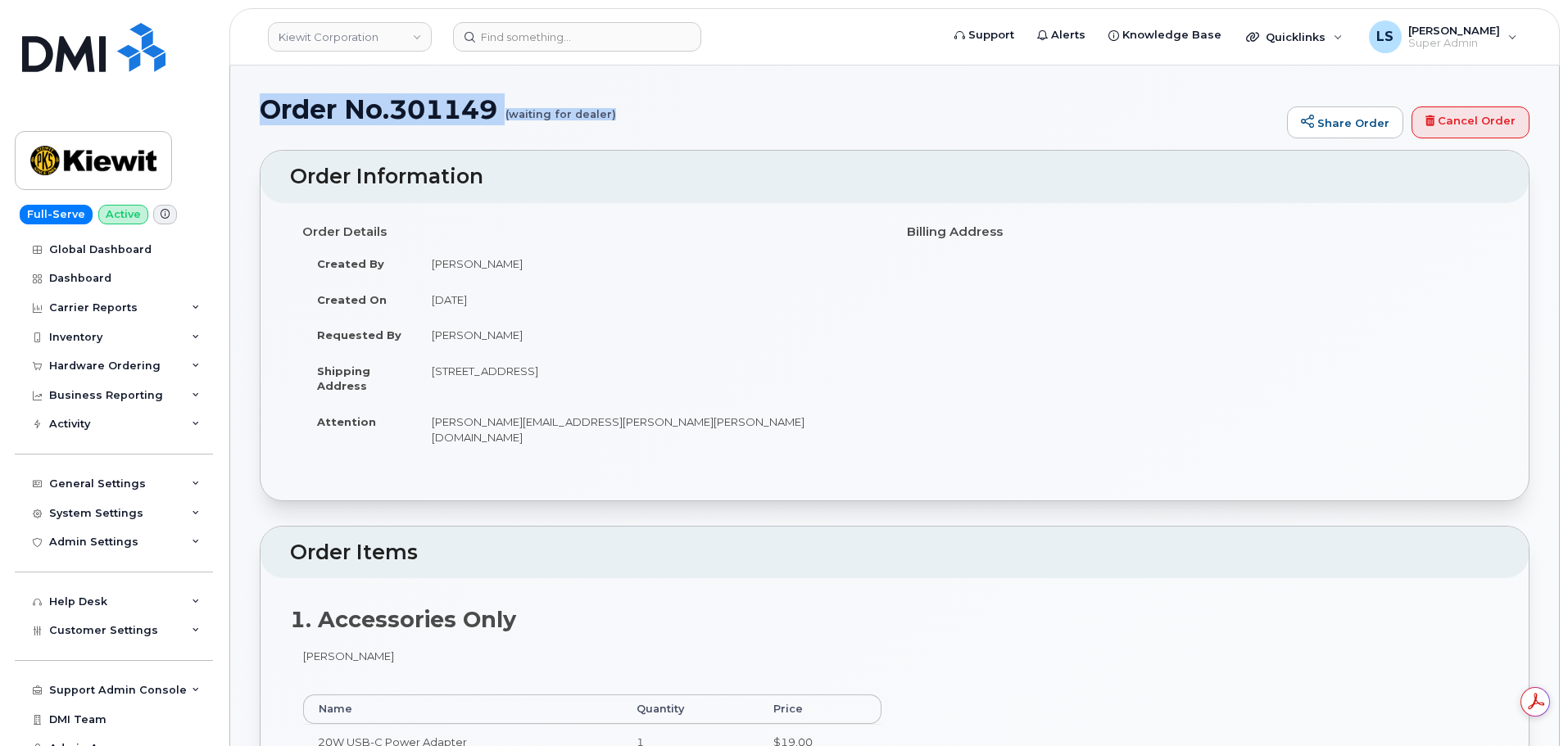
click at [612, 115] on h1 "Order No.301149 (waiting for dealer)" at bounding box center [768, 109] width 1019 height 29
copy h1 "Order No.301149 (waiting for dealer)"
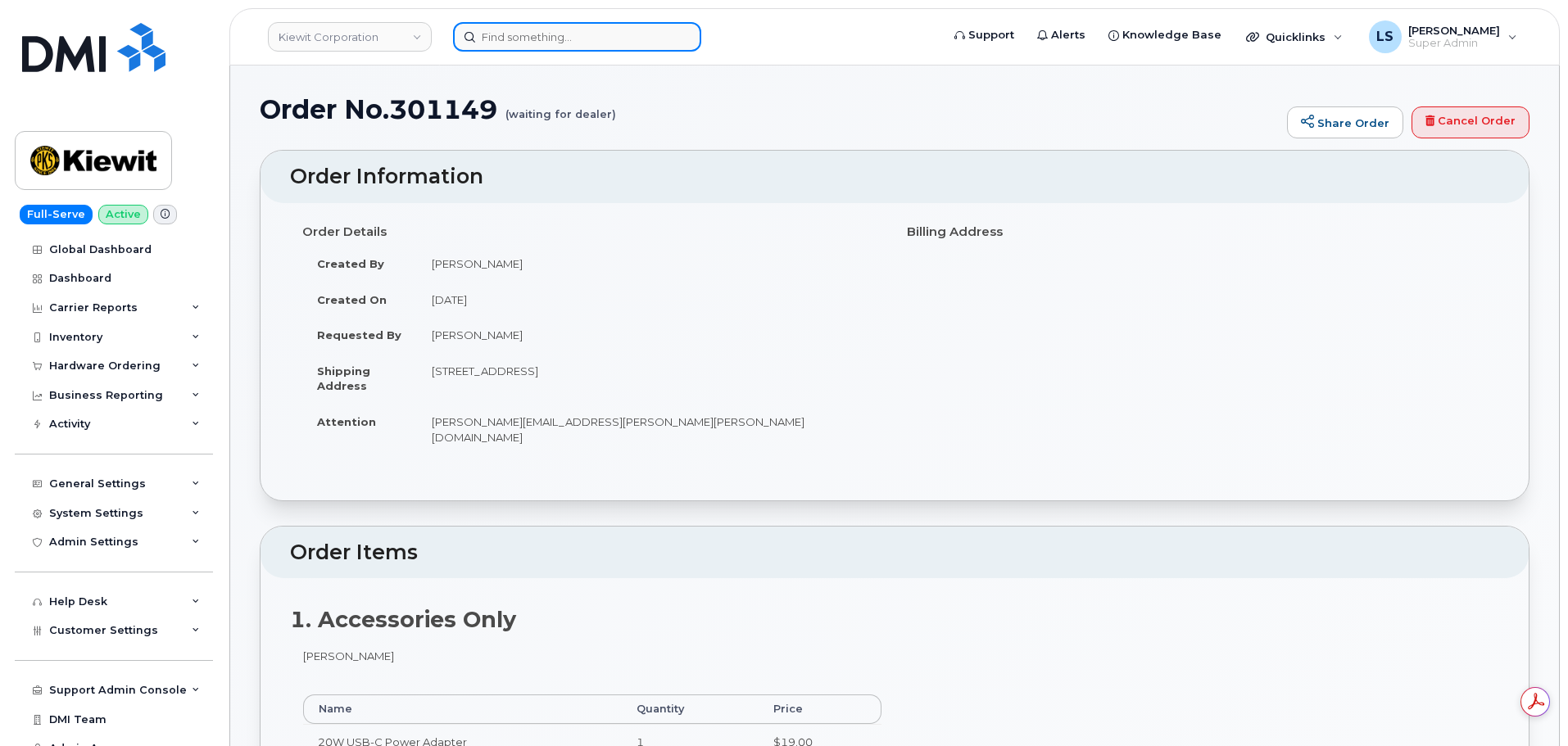
click at [548, 29] on input at bounding box center [577, 37] width 248 height 29
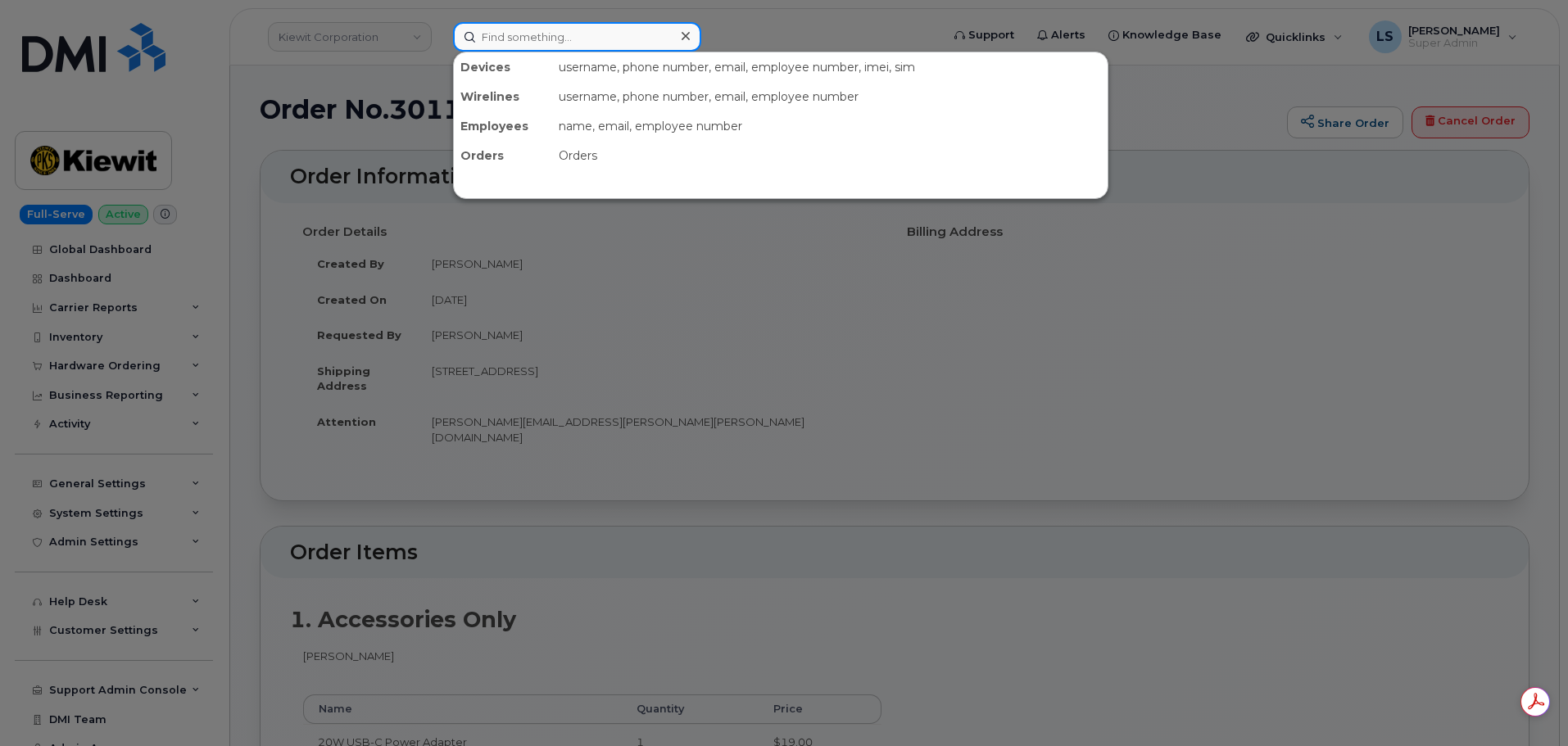
paste input "3612383027"
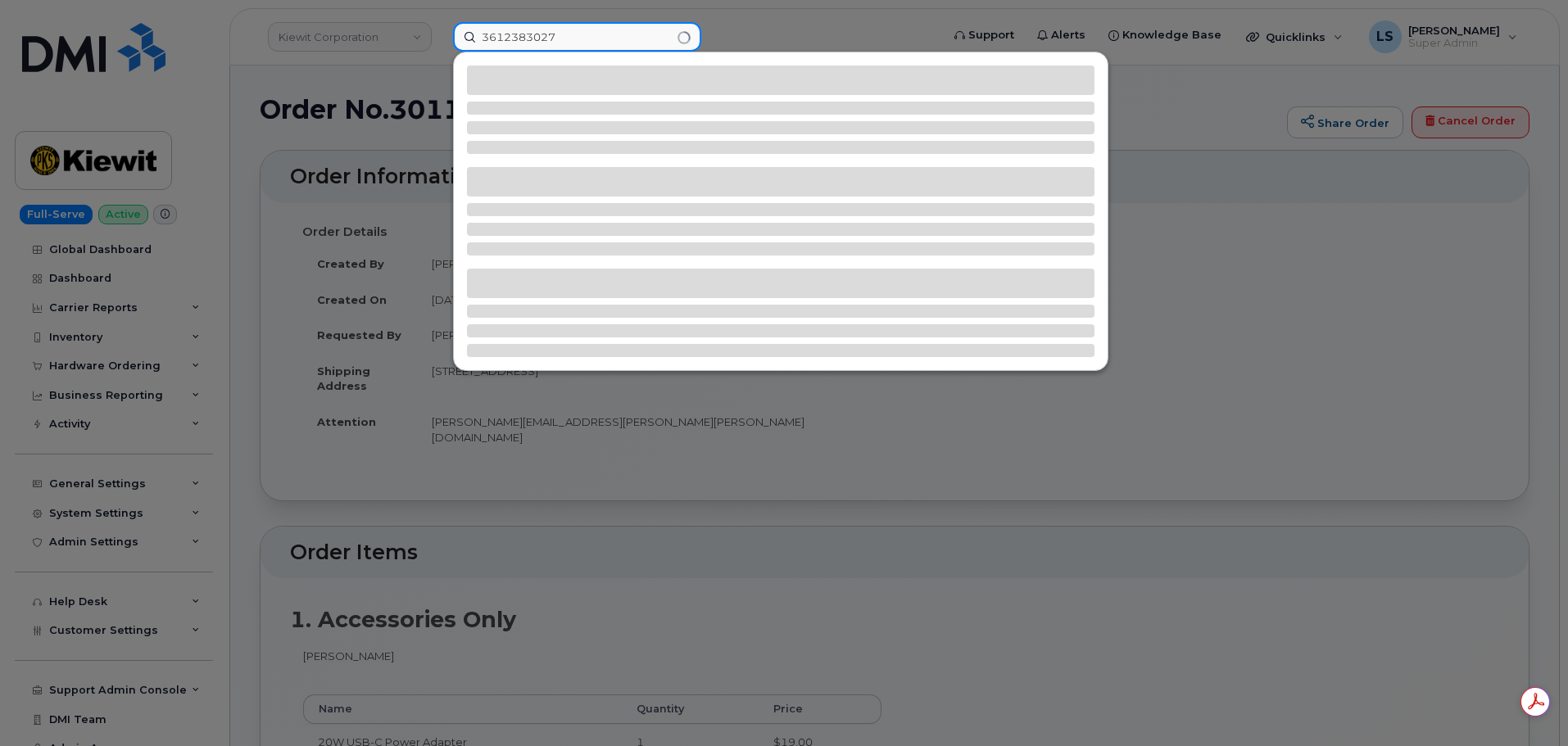
type input "3612383027"
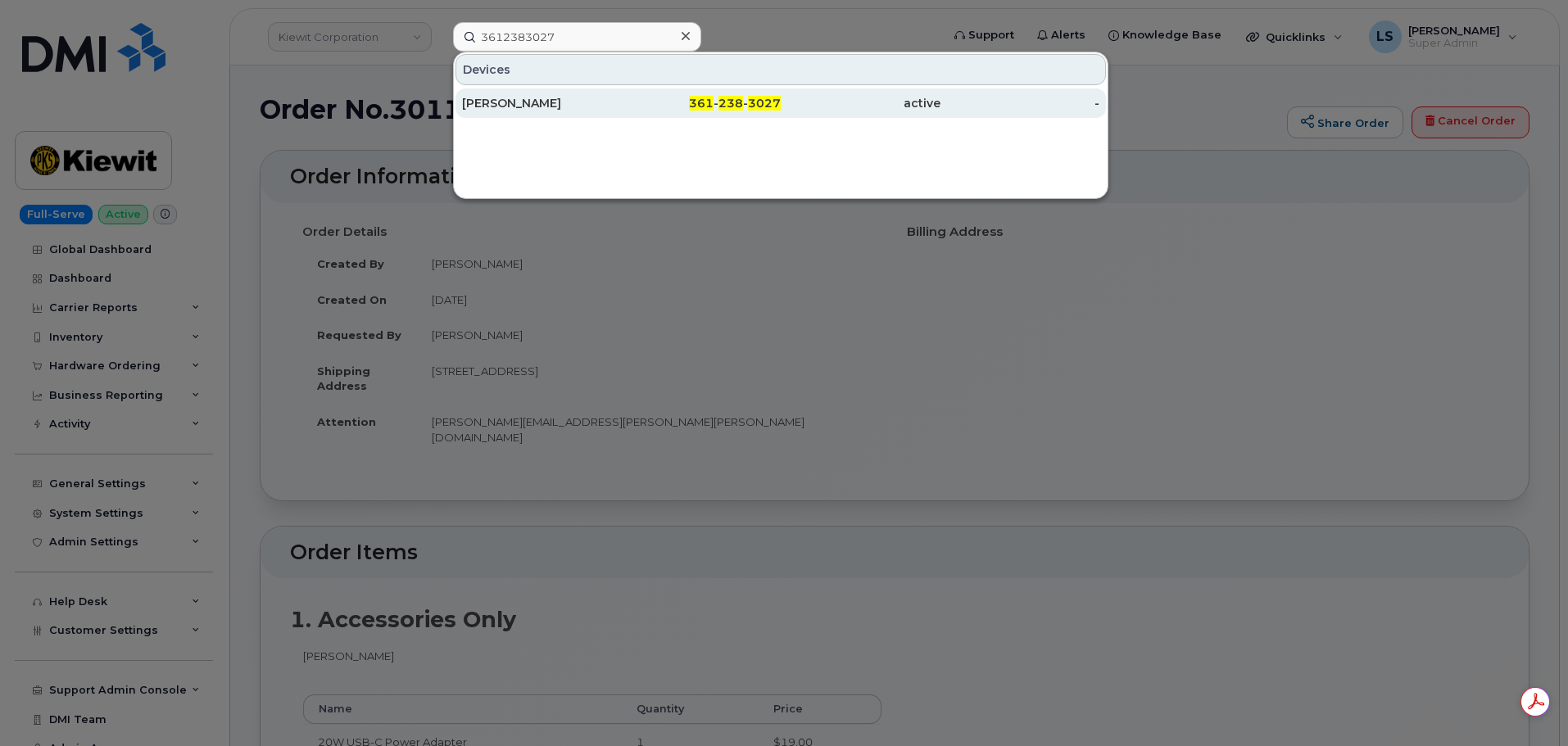
click at [584, 102] on div "ABEL MARTINEZ" at bounding box center [541, 103] width 160 height 16
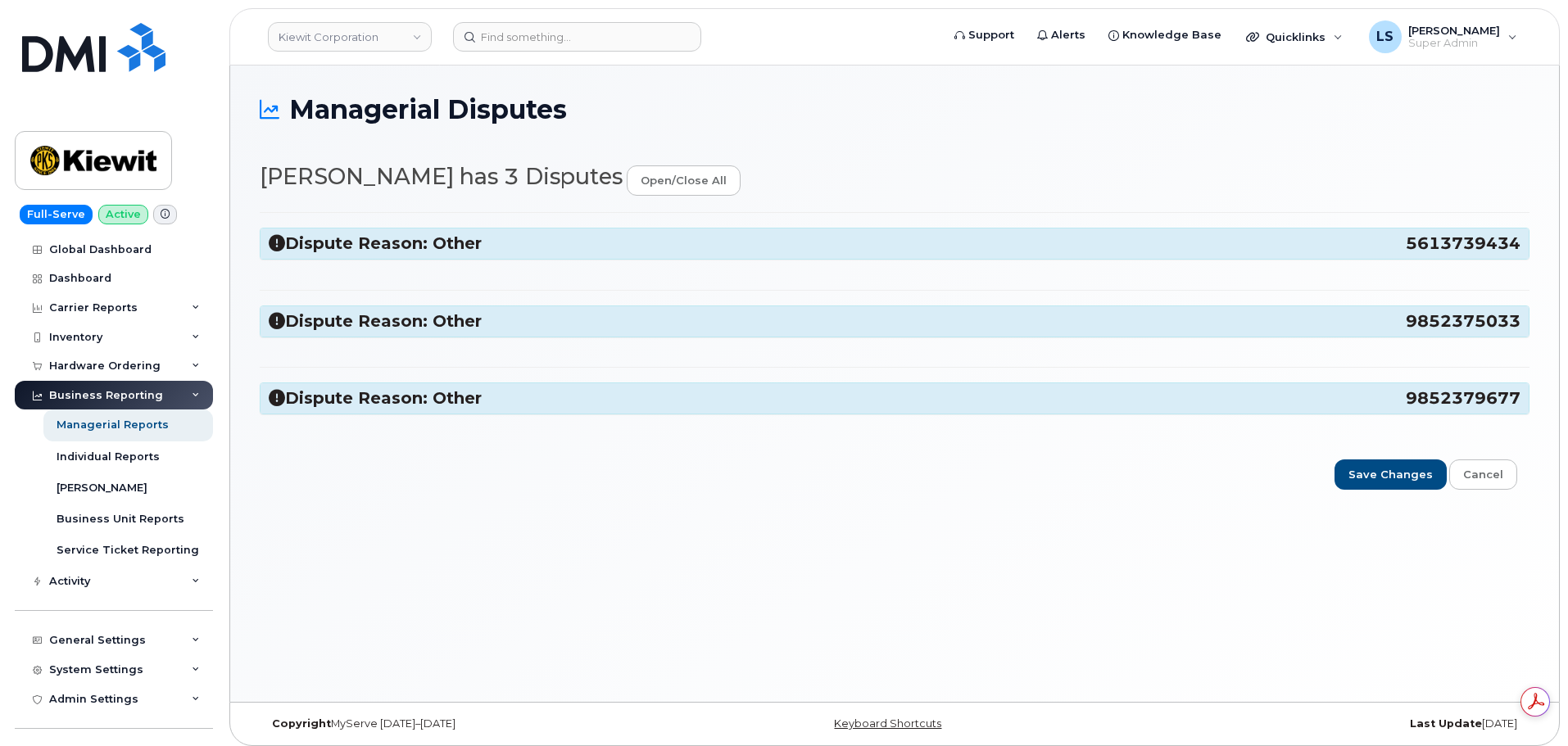
click at [374, 260] on div "Dispute Reason: Other 5613739434 Please update WBS to 110902.1213 View Bill Com…" at bounding box center [894, 321] width 1270 height 218
click at [377, 252] on h3 "Dispute Reason: Other 5613739434" at bounding box center [895, 244] width 1252 height 22
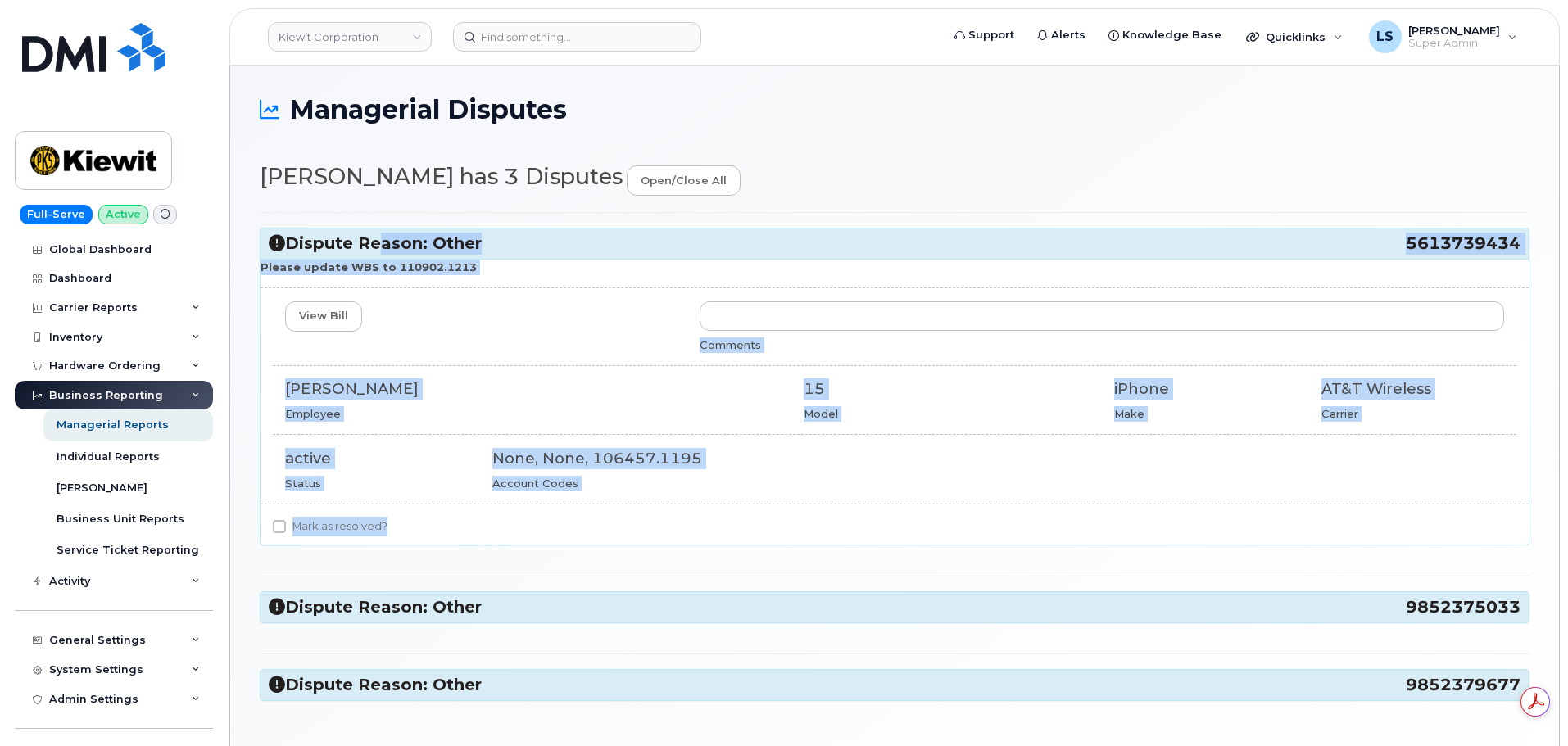
click at [499, 252] on h3 "Dispute Reason: Other 5613739434" at bounding box center [895, 244] width 1252 height 22
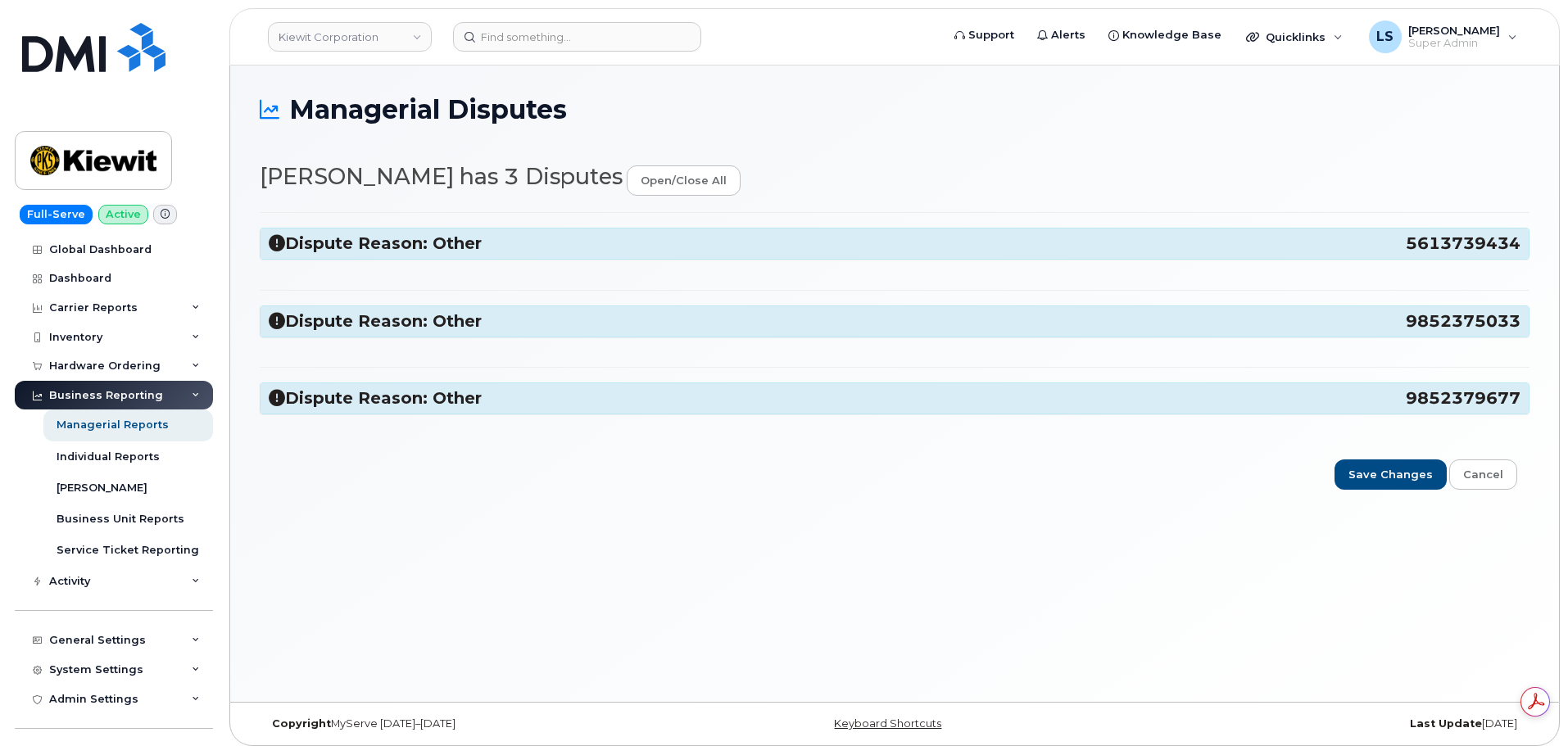
click at [470, 258] on div "Dispute Reason: Other 5613739434" at bounding box center [894, 243] width 1268 height 30
click at [472, 252] on h3 "Dispute Reason: Other 5613739434" at bounding box center [895, 244] width 1252 height 22
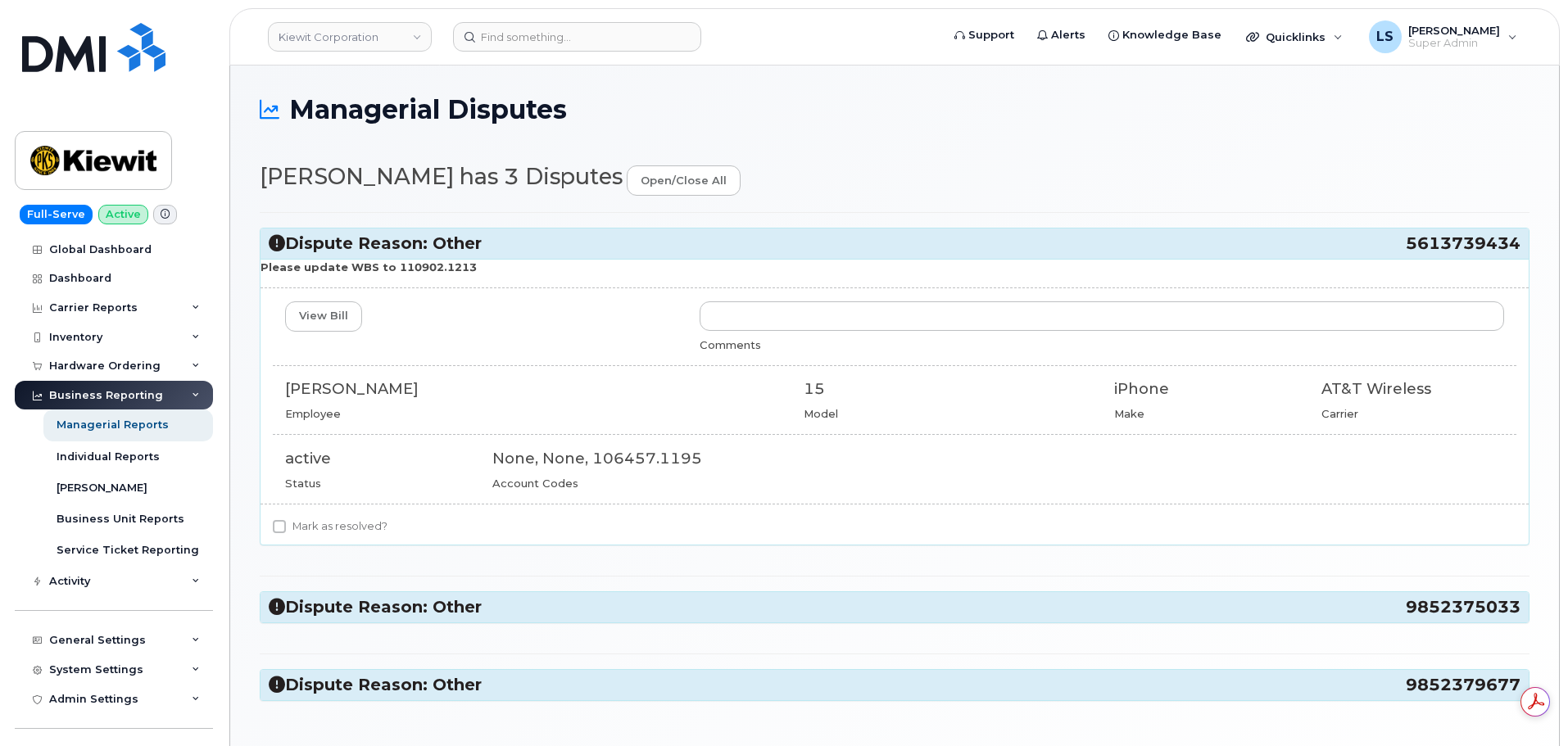
drag, startPoint x: 475, startPoint y: 274, endPoint x: 418, endPoint y: 288, distance: 58.7
click at [408, 276] on div "Please update WBS to 110902.1213 View Bill Comments RICHARD CARR Employee 15 Mo…" at bounding box center [894, 401] width 1268 height 286
click at [470, 354] on div "View Bill Comments RICHARD CARR Employee 15 Model iPhone Make AT&T Wireless Car…" at bounding box center [894, 396] width 1268 height 189
drag, startPoint x: 409, startPoint y: 389, endPoint x: 279, endPoint y: 392, distance: 130.0
click at [279, 392] on div "RICHARD CARR Employee" at bounding box center [532, 399] width 519 height 42
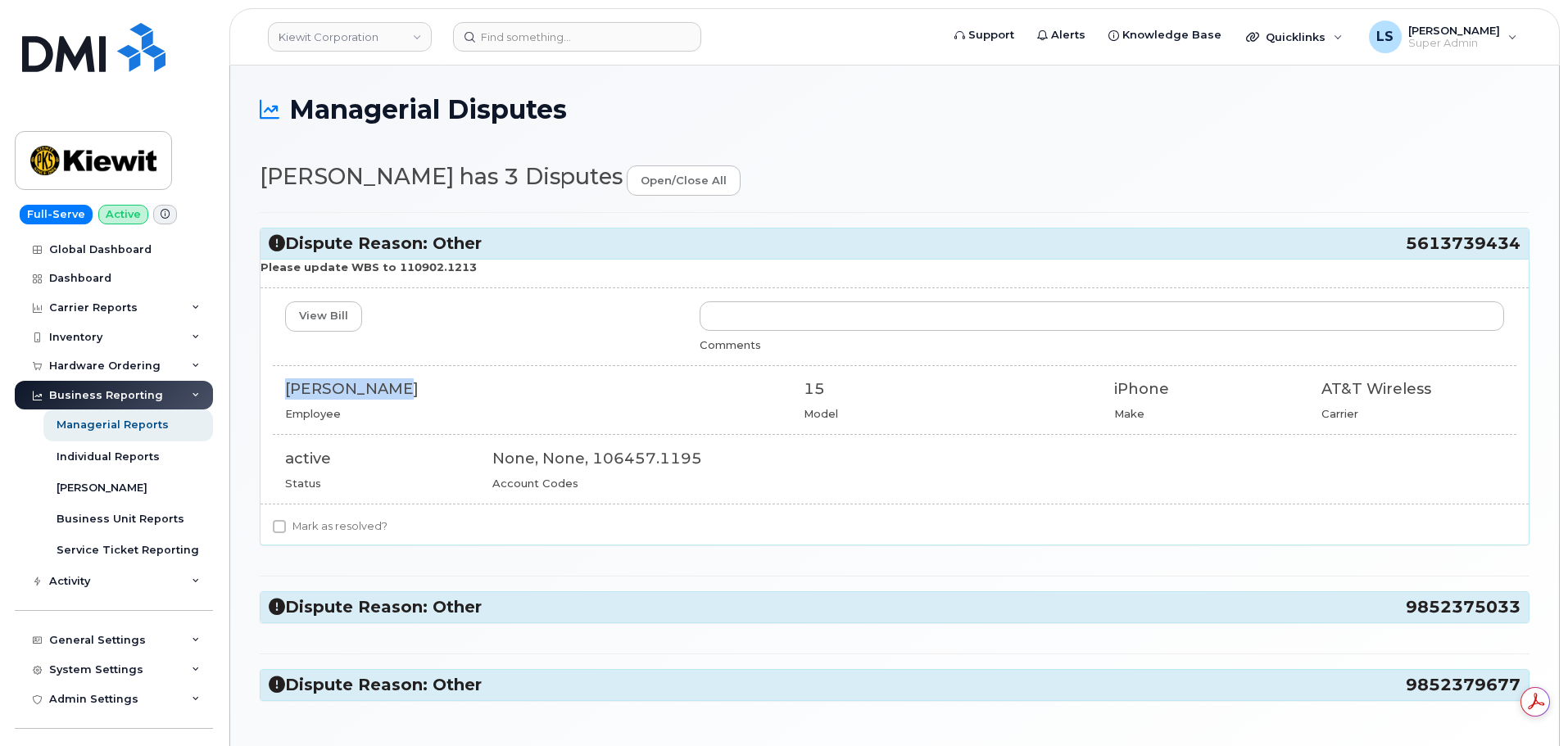
copy div "[PERSON_NAME]"
drag, startPoint x: 495, startPoint y: 272, endPoint x: 389, endPoint y: 268, distance: 106.1
click at [389, 268] on p "Please update WBS to 110902.1213" at bounding box center [894, 267] width 1268 height 16
copy strong "110902.1213"
click at [309, 521] on label "Mark as resolved?" at bounding box center [330, 526] width 115 height 20
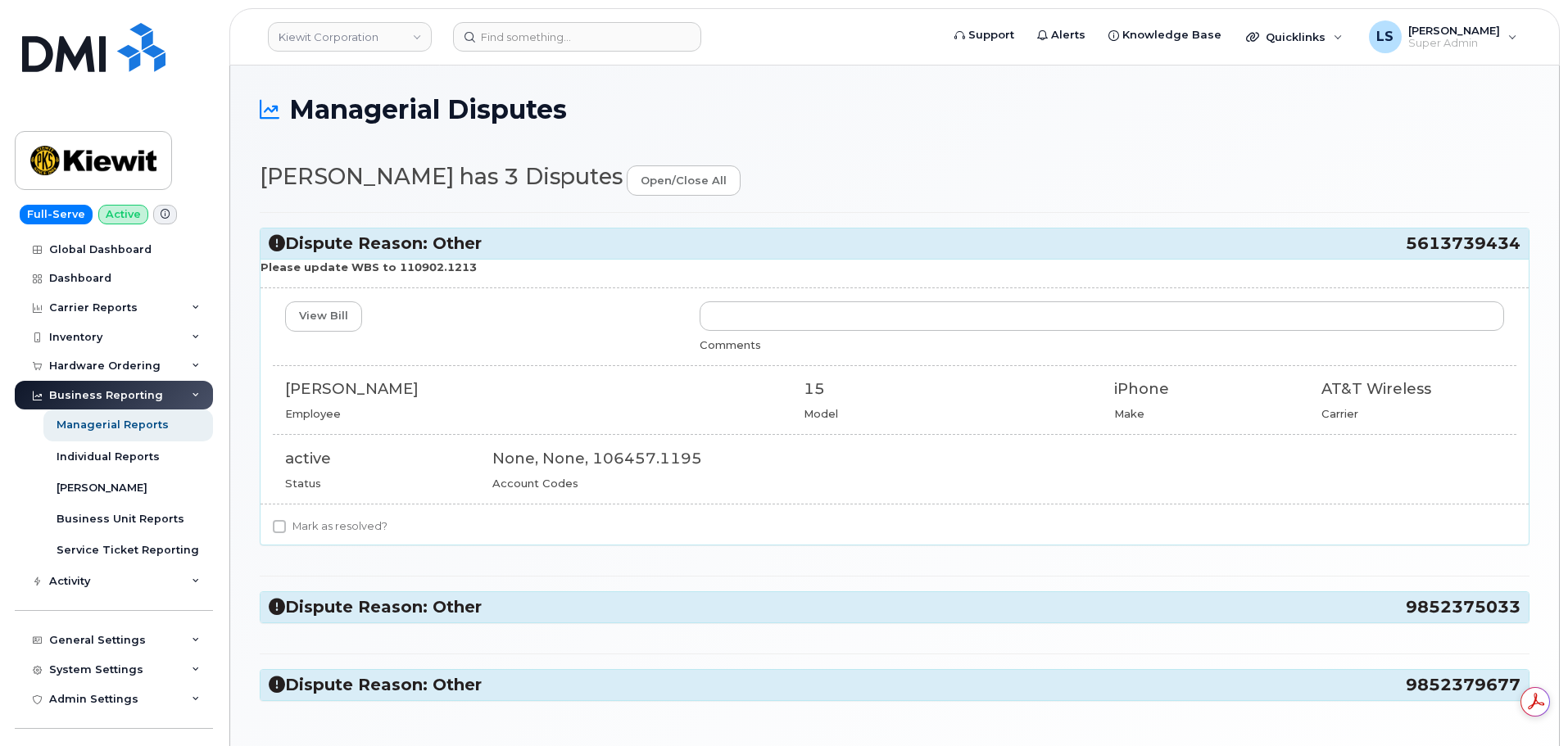
click at [286, 521] on input "Mark as resolved?" at bounding box center [279, 526] width 13 height 13
checkbox input "true"
drag, startPoint x: 445, startPoint y: 614, endPoint x: 458, endPoint y: 537, distance: 78.1
click at [445, 613] on h3 "Dispute Reason: Other 9852375033" at bounding box center [895, 608] width 1252 height 22
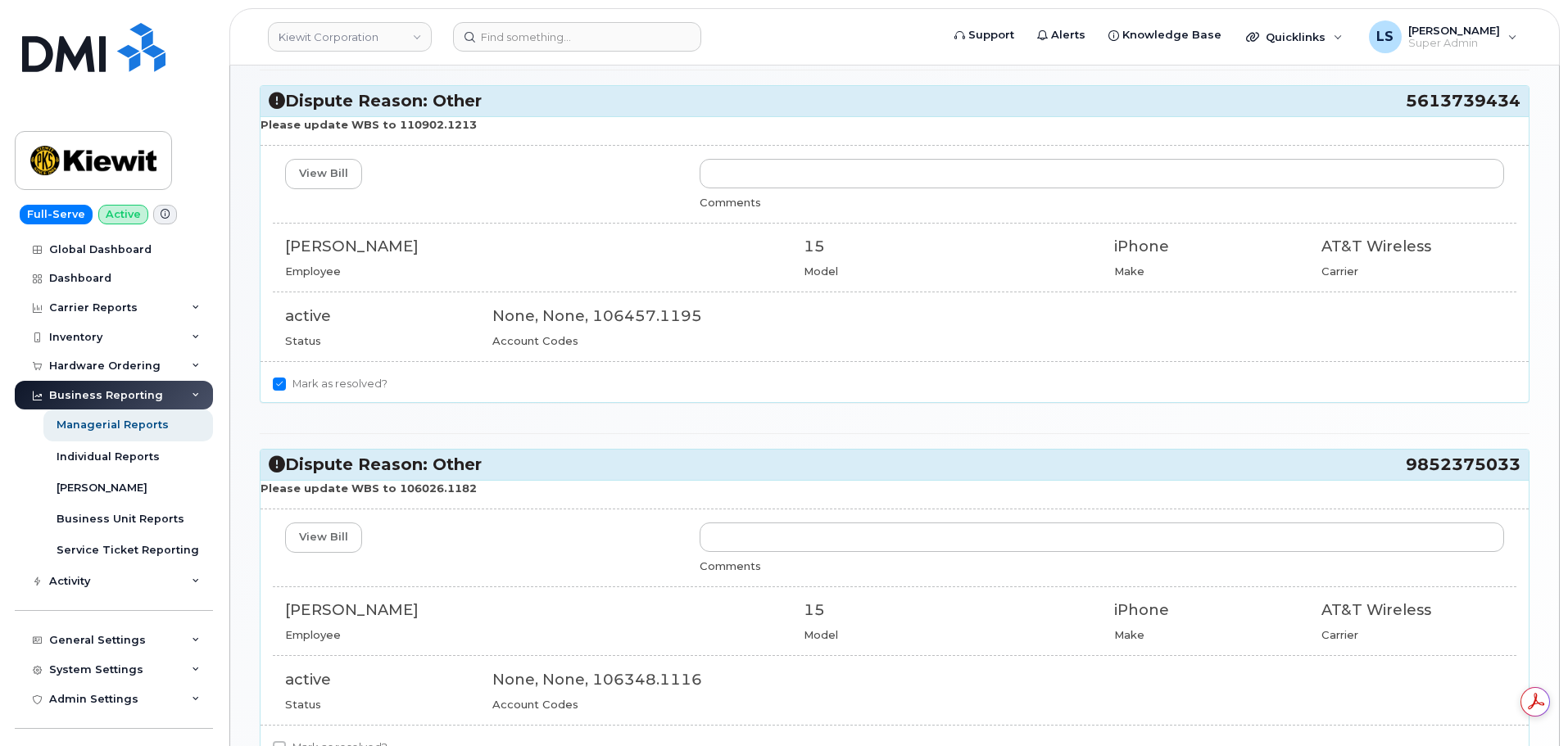
scroll to position [320, 0]
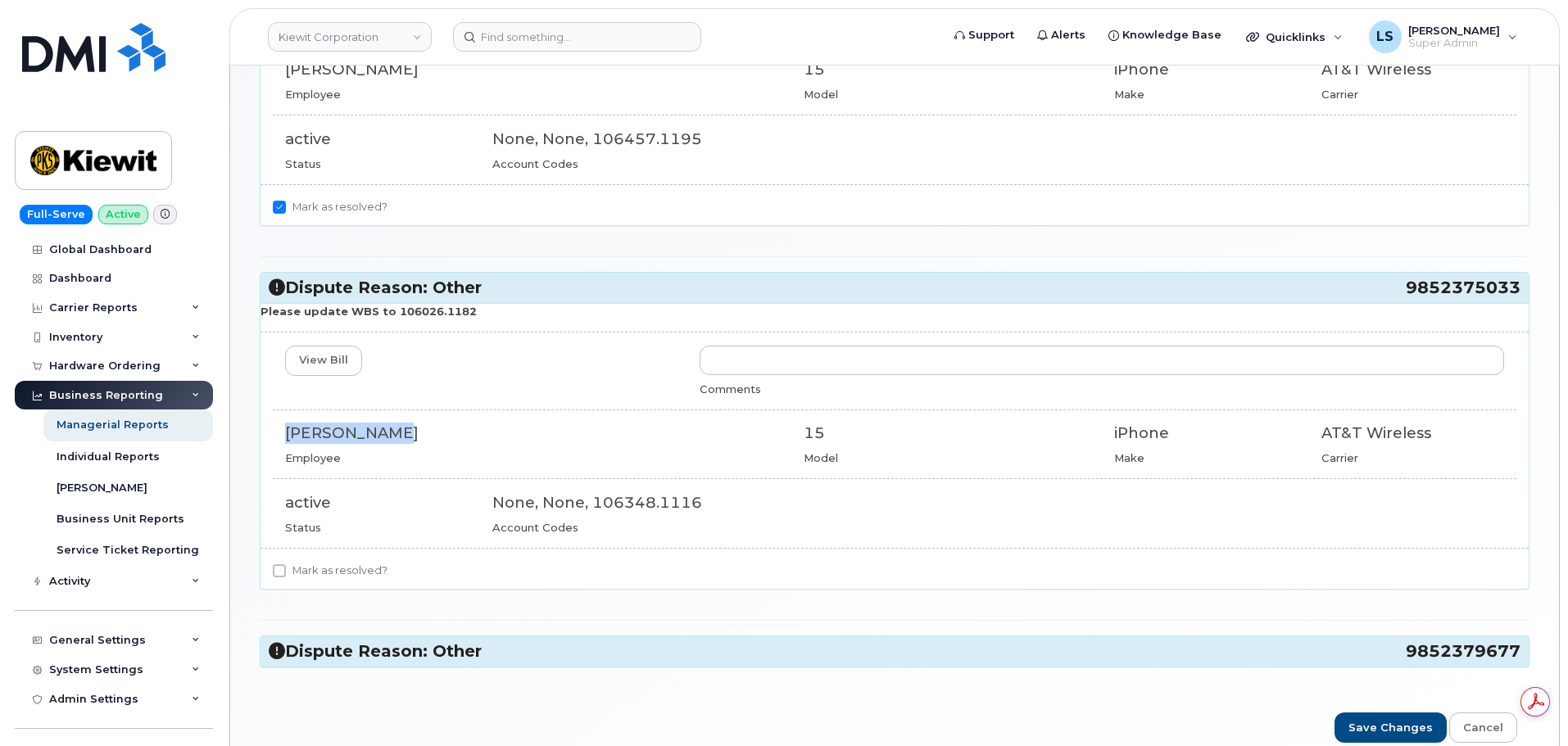
drag, startPoint x: 401, startPoint y: 430, endPoint x: 288, endPoint y: 443, distance: 113.7
click at [288, 443] on div "TEDDY STELLY" at bounding box center [532, 433] width 494 height 22
copy div "TEDDY STELLY"
drag, startPoint x: 444, startPoint y: 319, endPoint x: 389, endPoint y: 314, distance: 55.2
click at [389, 314] on p "Please update WBS to 106026.1182" at bounding box center [894, 312] width 1268 height 16
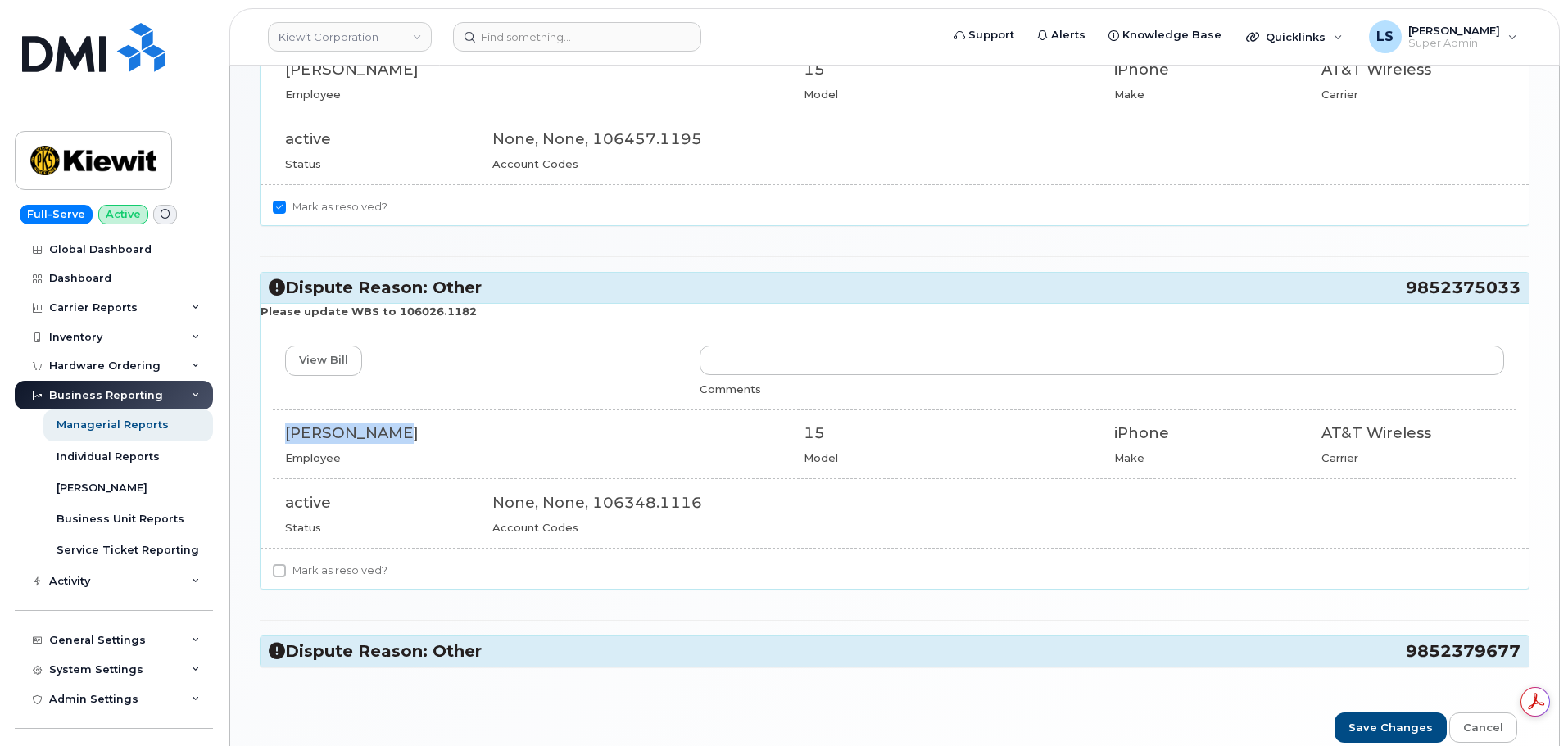
copy strong "106026.1182"
click at [334, 575] on label "Mark as resolved?" at bounding box center [330, 571] width 115 height 20
click at [286, 575] on input "Mark as resolved?" at bounding box center [279, 571] width 13 height 13
checkbox input "true"
click at [364, 641] on h3 "Dispute Reason: Other 9852379677" at bounding box center [895, 652] width 1252 height 22
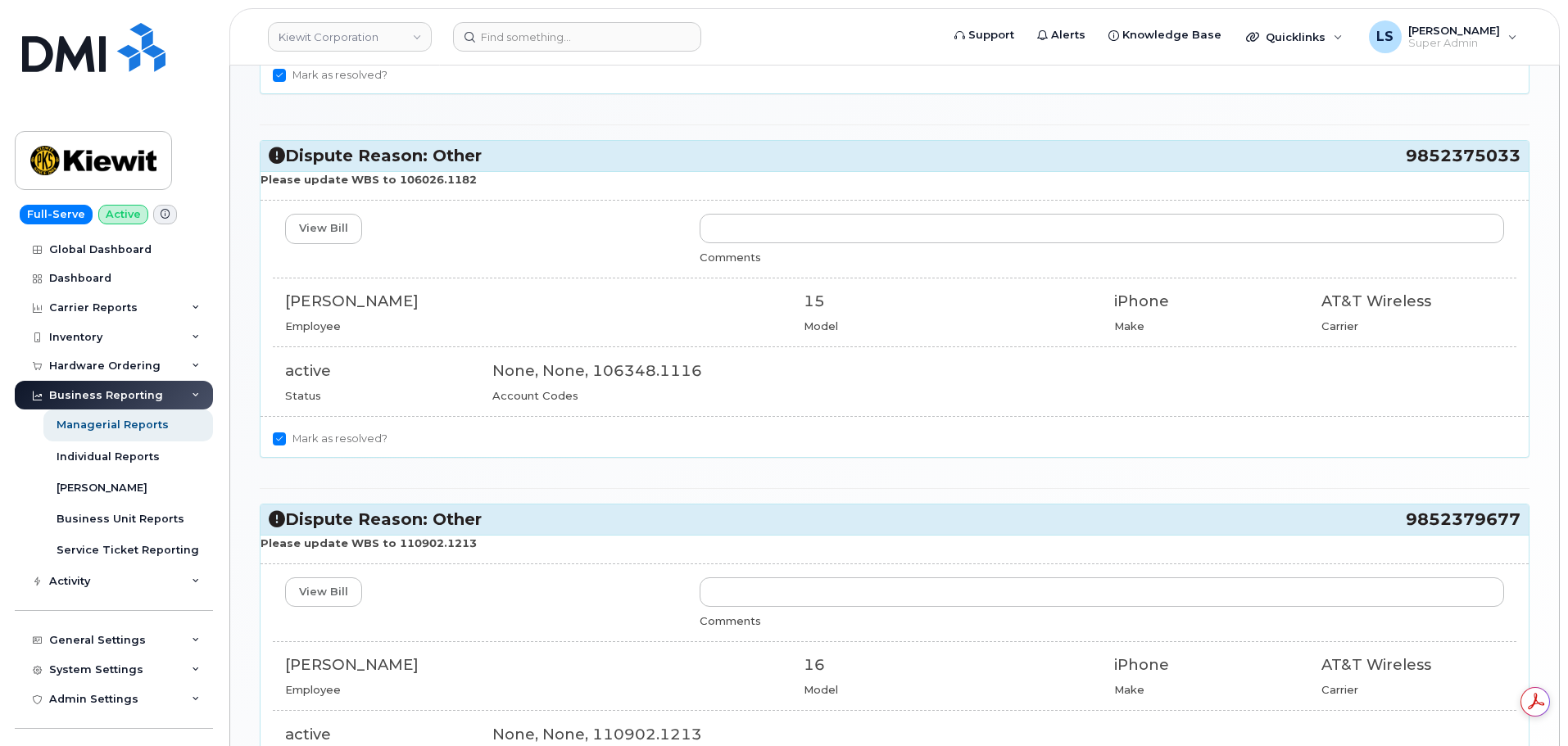
scroll to position [565, 0]
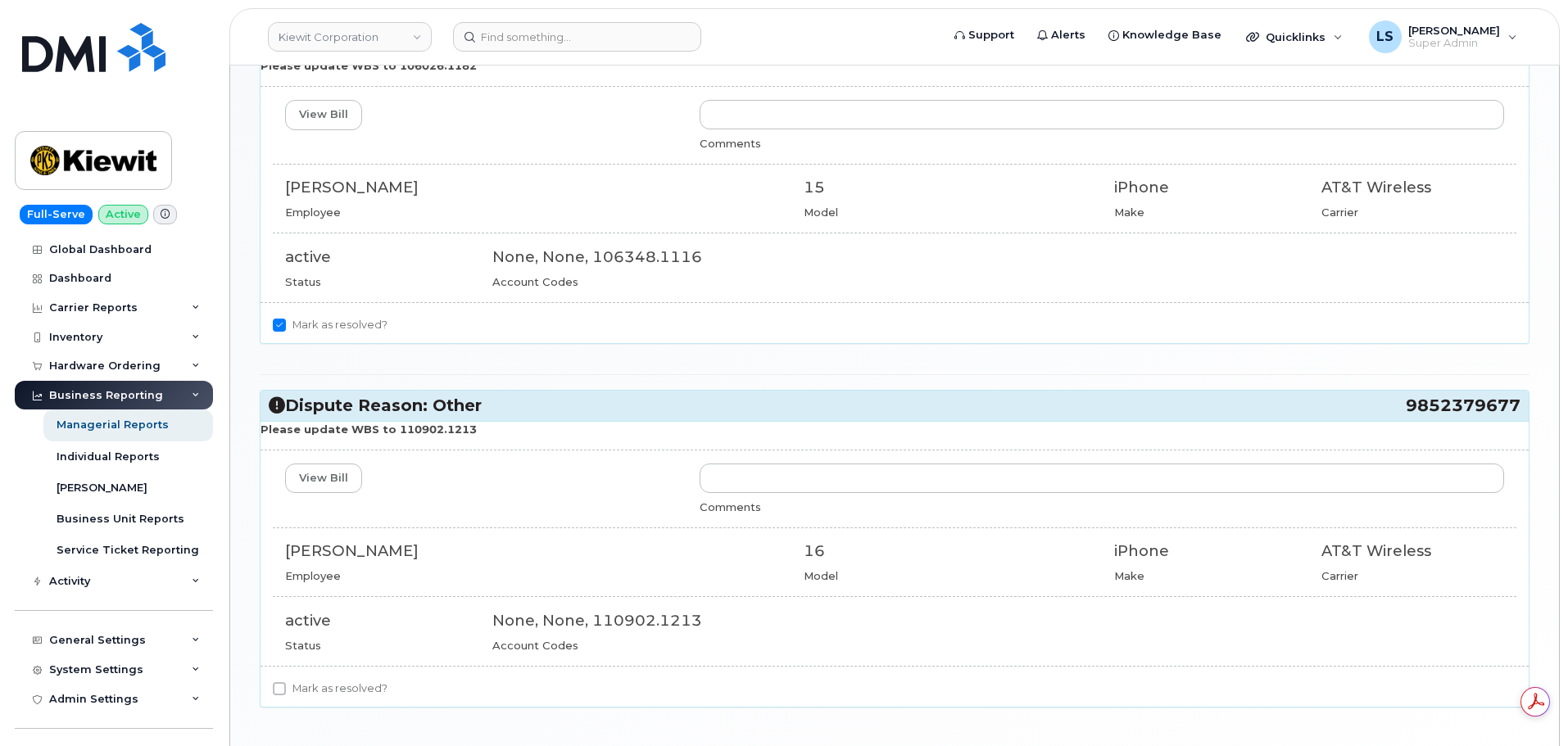
drag, startPoint x: 448, startPoint y: 549, endPoint x: 290, endPoint y: 550, distance: 158.0
click at [290, 550] on div "RICKY AUDIBERT JR" at bounding box center [532, 551] width 494 height 22
copy div "RICKY AUDIBERT JR"
drag, startPoint x: 481, startPoint y: 437, endPoint x: 390, endPoint y: 434, distance: 91.0
click at [390, 434] on p "Please update WBS to 110902.1213" at bounding box center [894, 430] width 1268 height 16
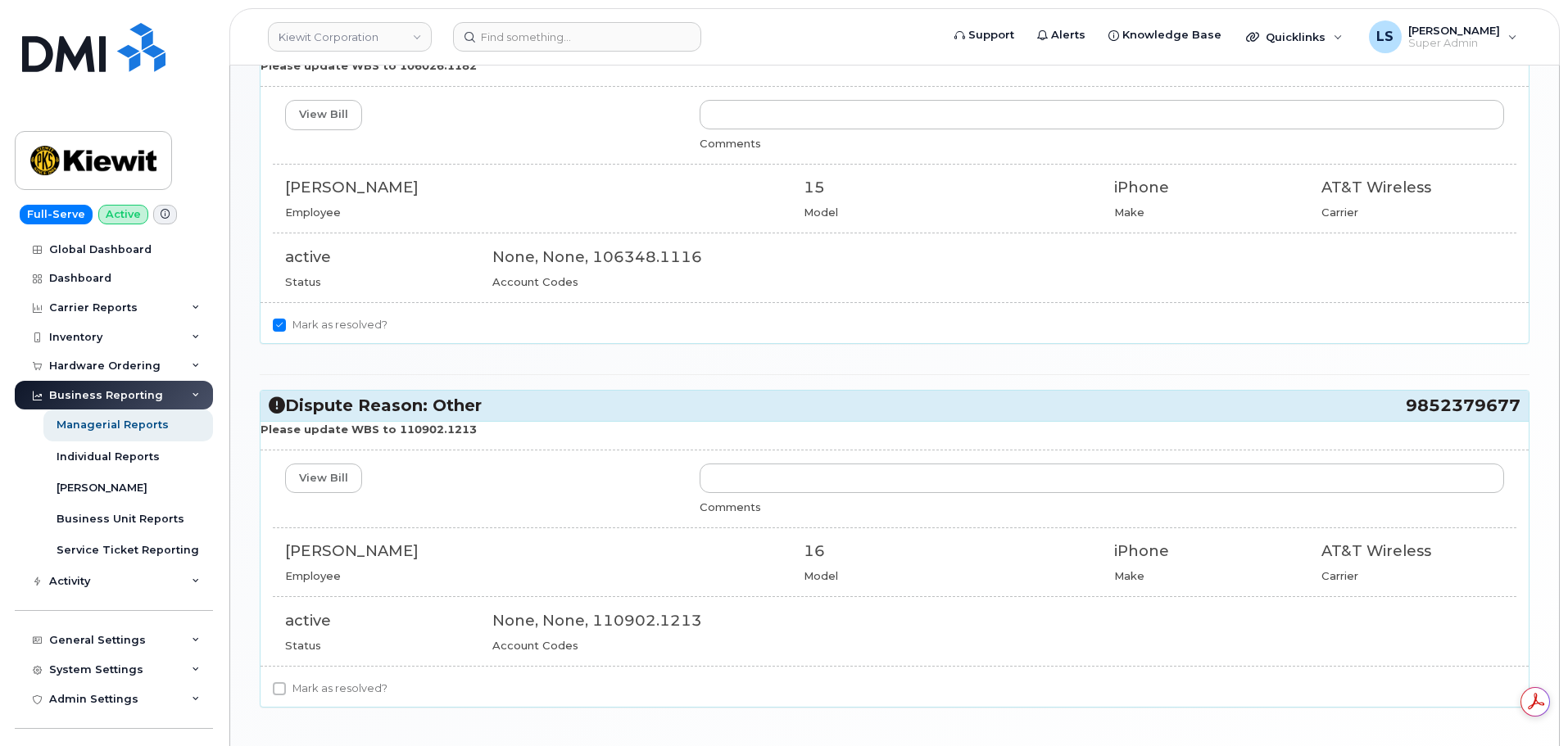
copy strong "110902.1213"
click at [303, 697] on label "Mark as resolved?" at bounding box center [330, 689] width 115 height 20
click at [286, 696] on input "Mark as resolved?" at bounding box center [279, 688] width 13 height 13
checkbox input "true"
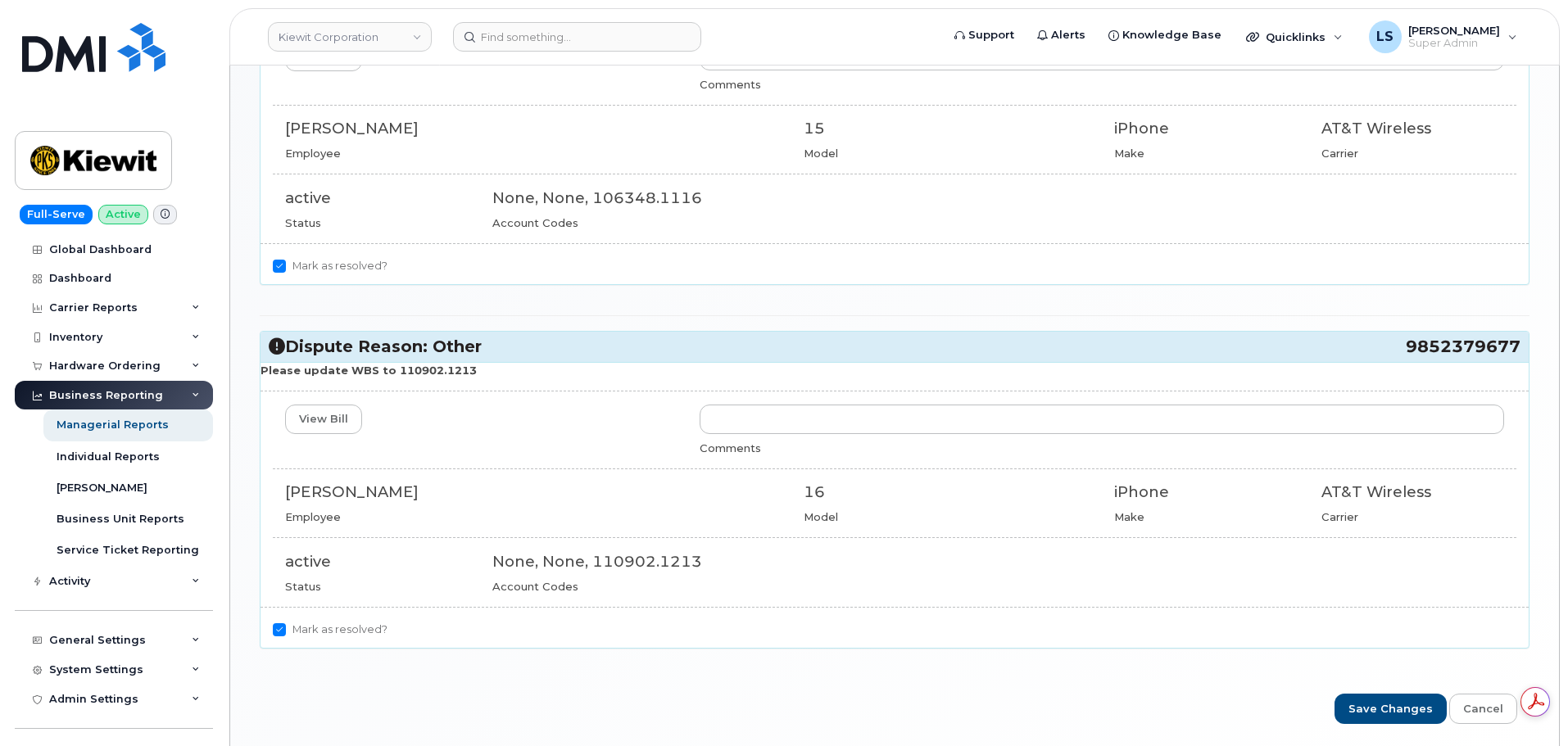
scroll to position [685, 0]
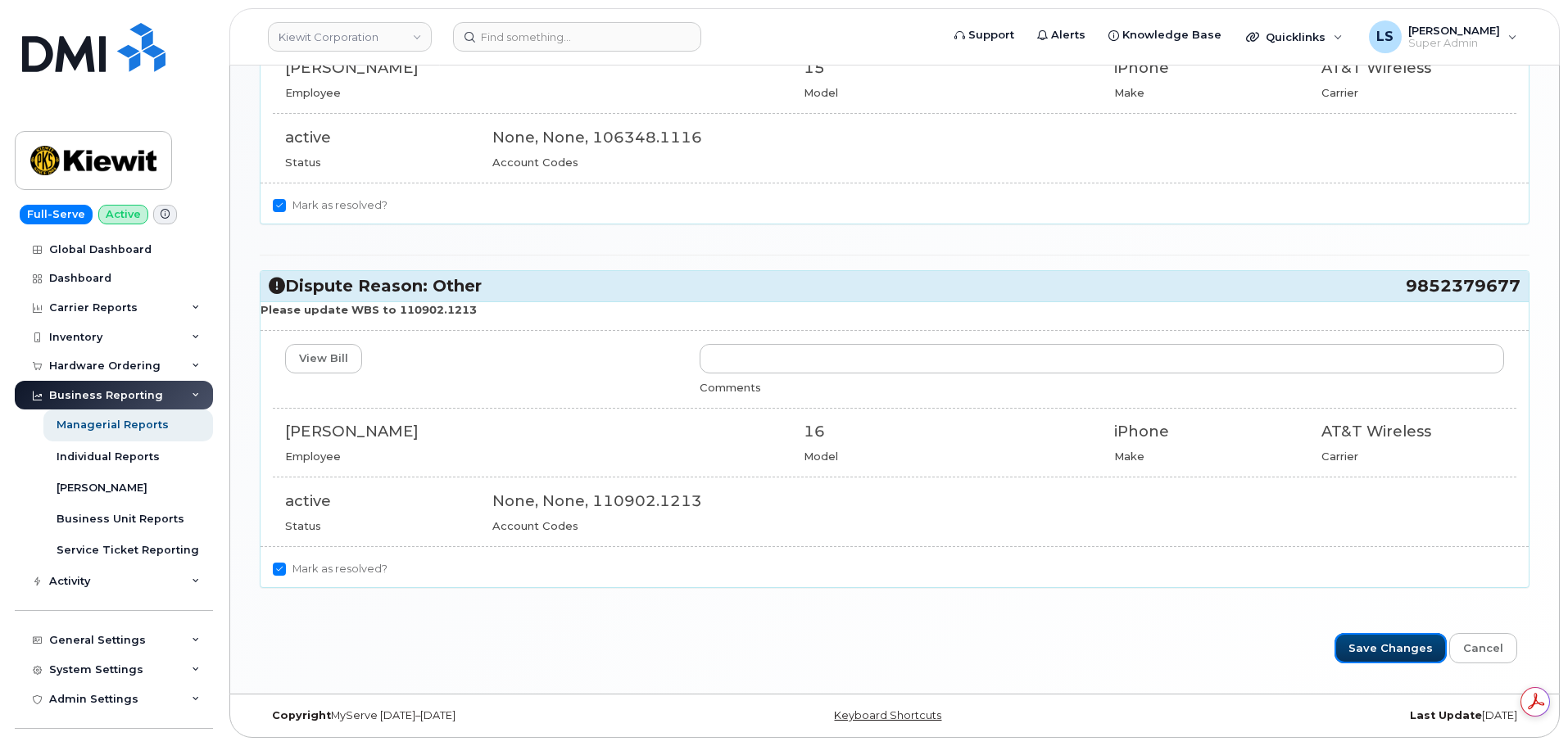
click at [1361, 642] on input "Save Changes" at bounding box center [1391, 648] width 112 height 30
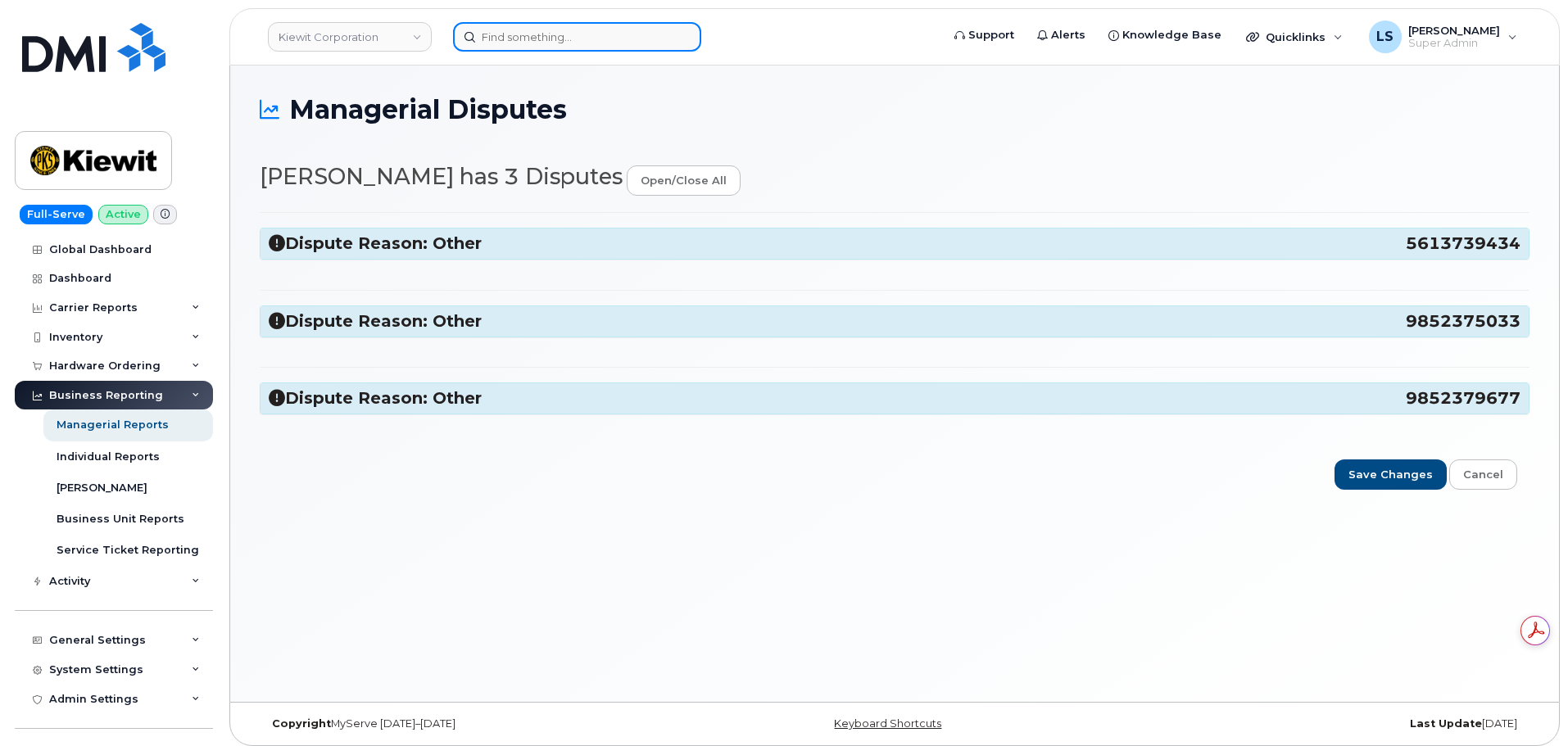
click at [508, 45] on input at bounding box center [577, 37] width 248 height 29
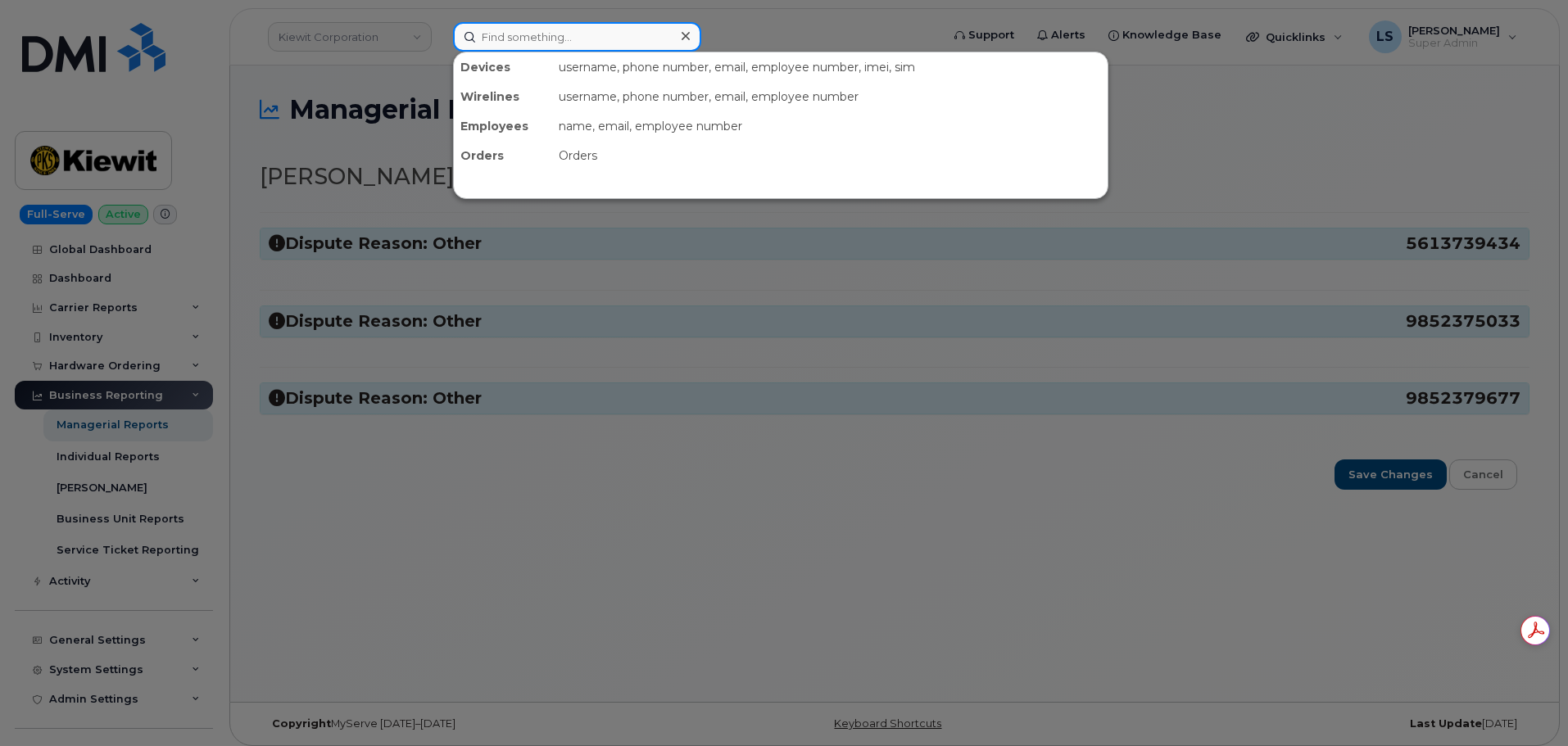
paste input "[PERSON_NAME]"
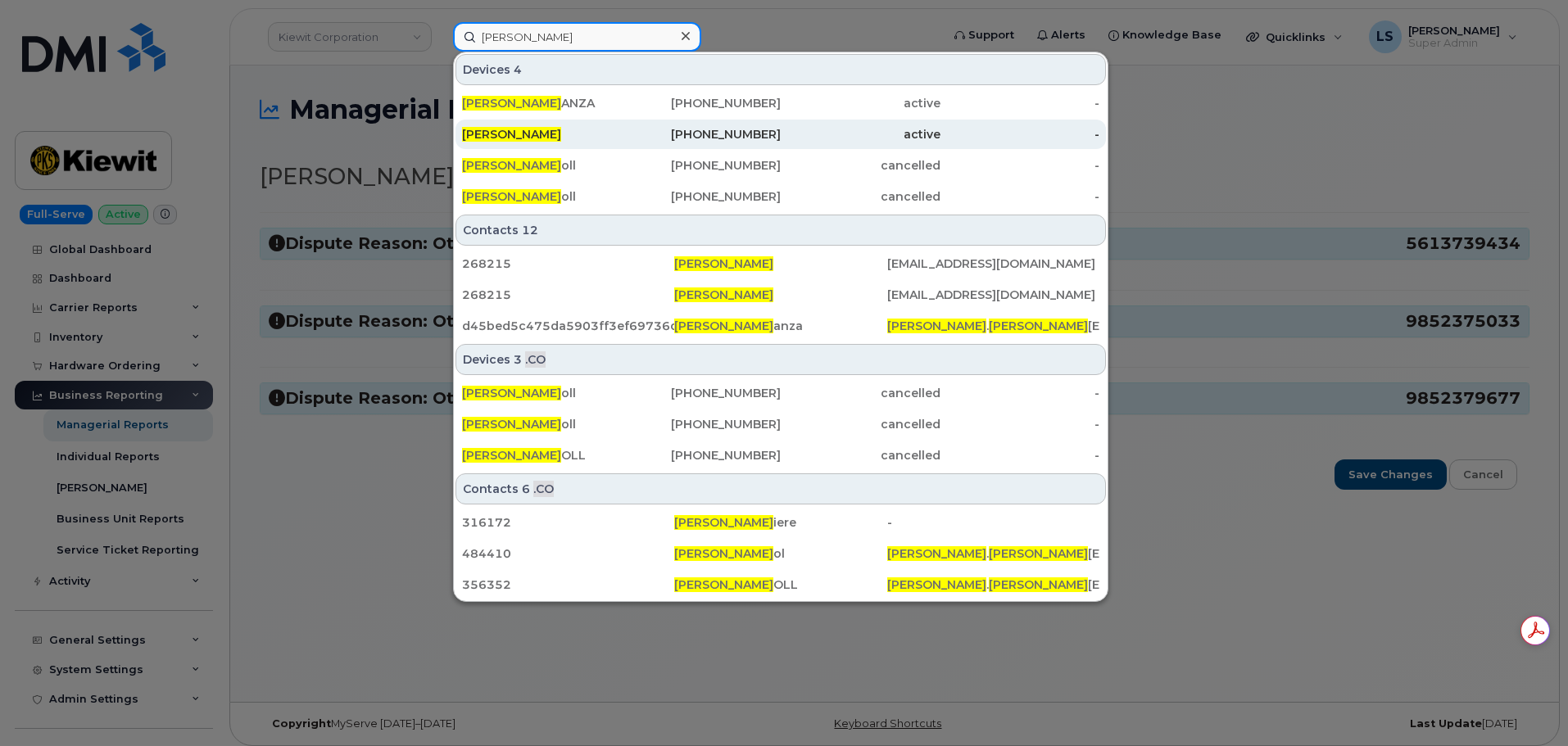
type input "[PERSON_NAME]"
click at [547, 138] on span "[PERSON_NAME]" at bounding box center [511, 134] width 99 height 15
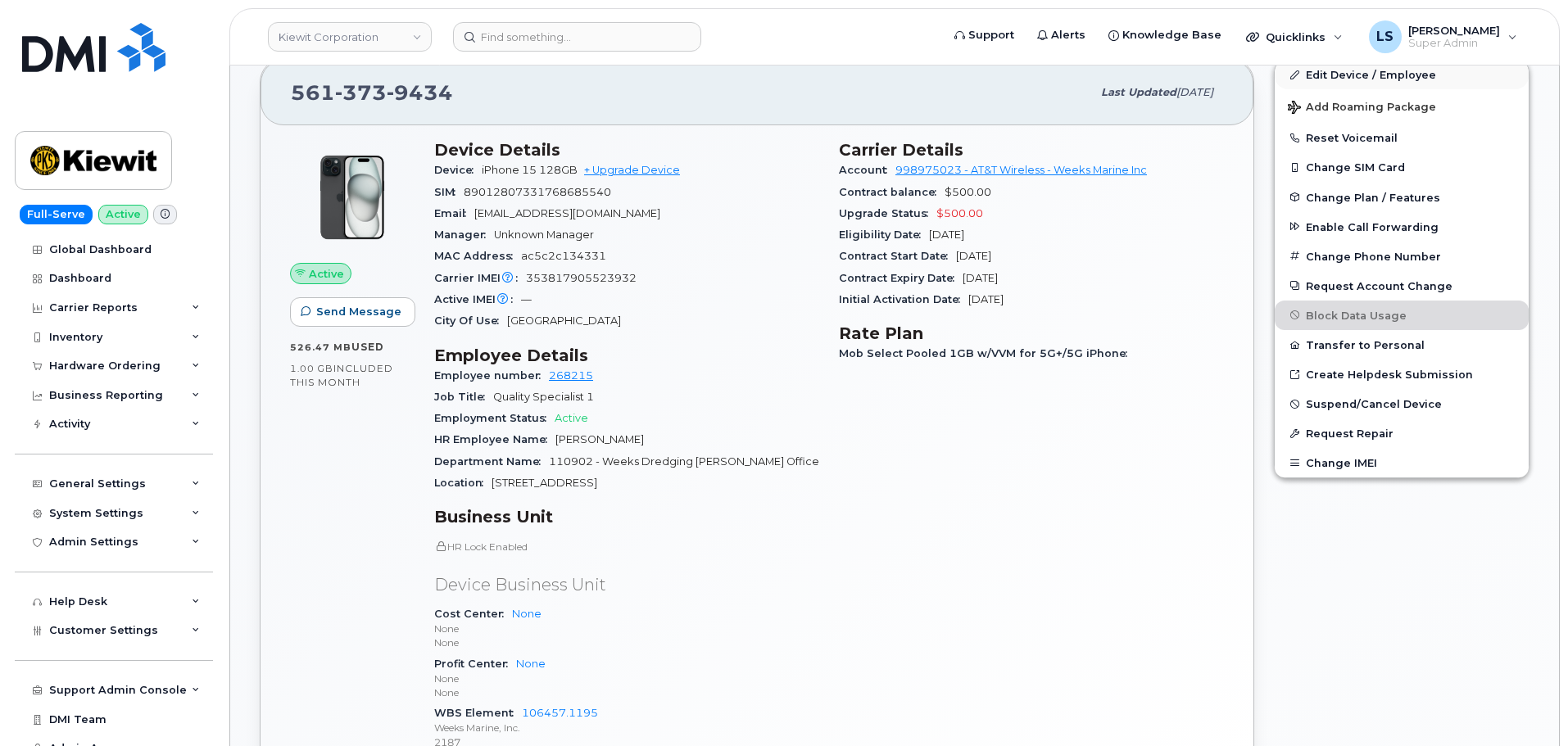
scroll to position [164, 0]
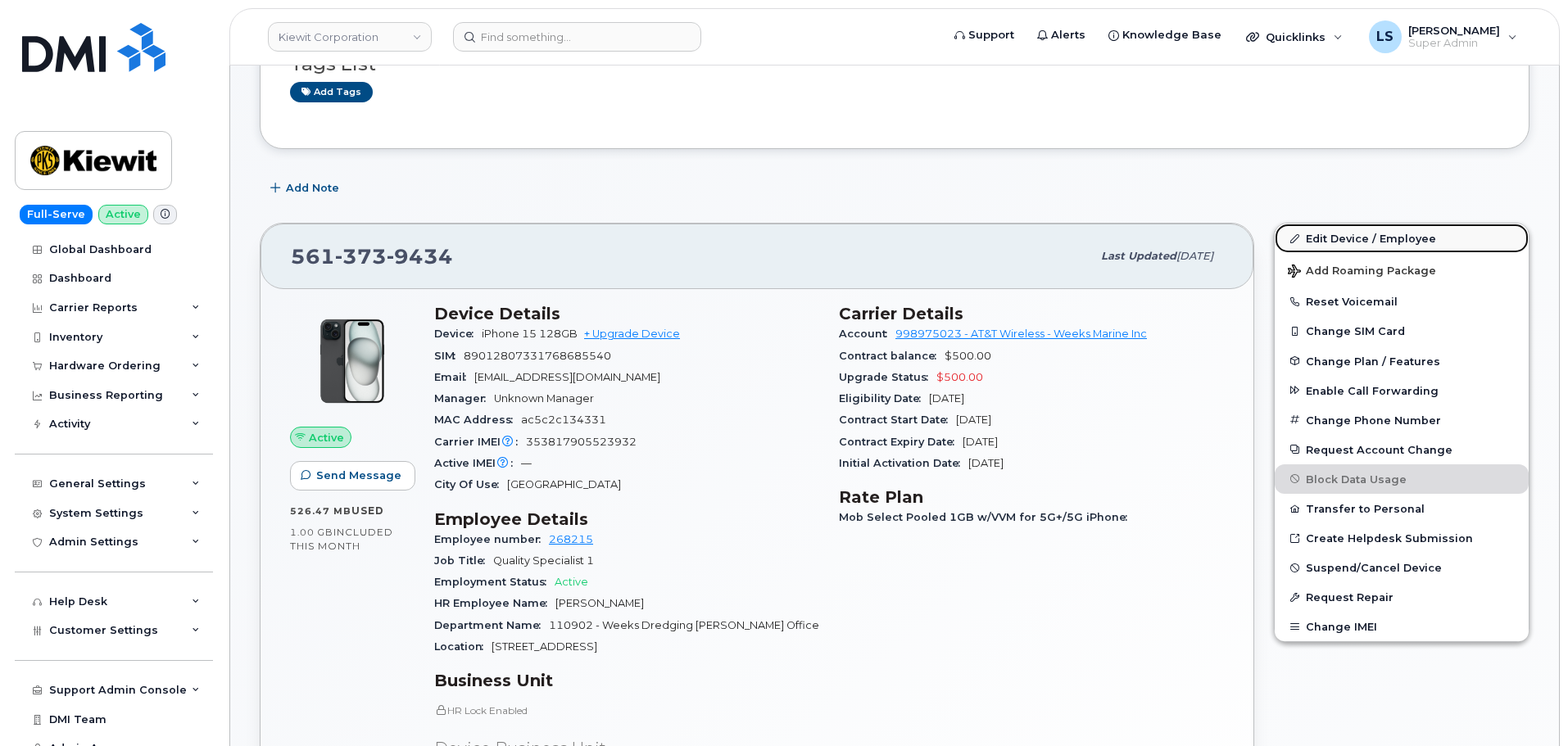
click at [1316, 236] on link "Edit Device / Employee" at bounding box center [1402, 239] width 254 height 29
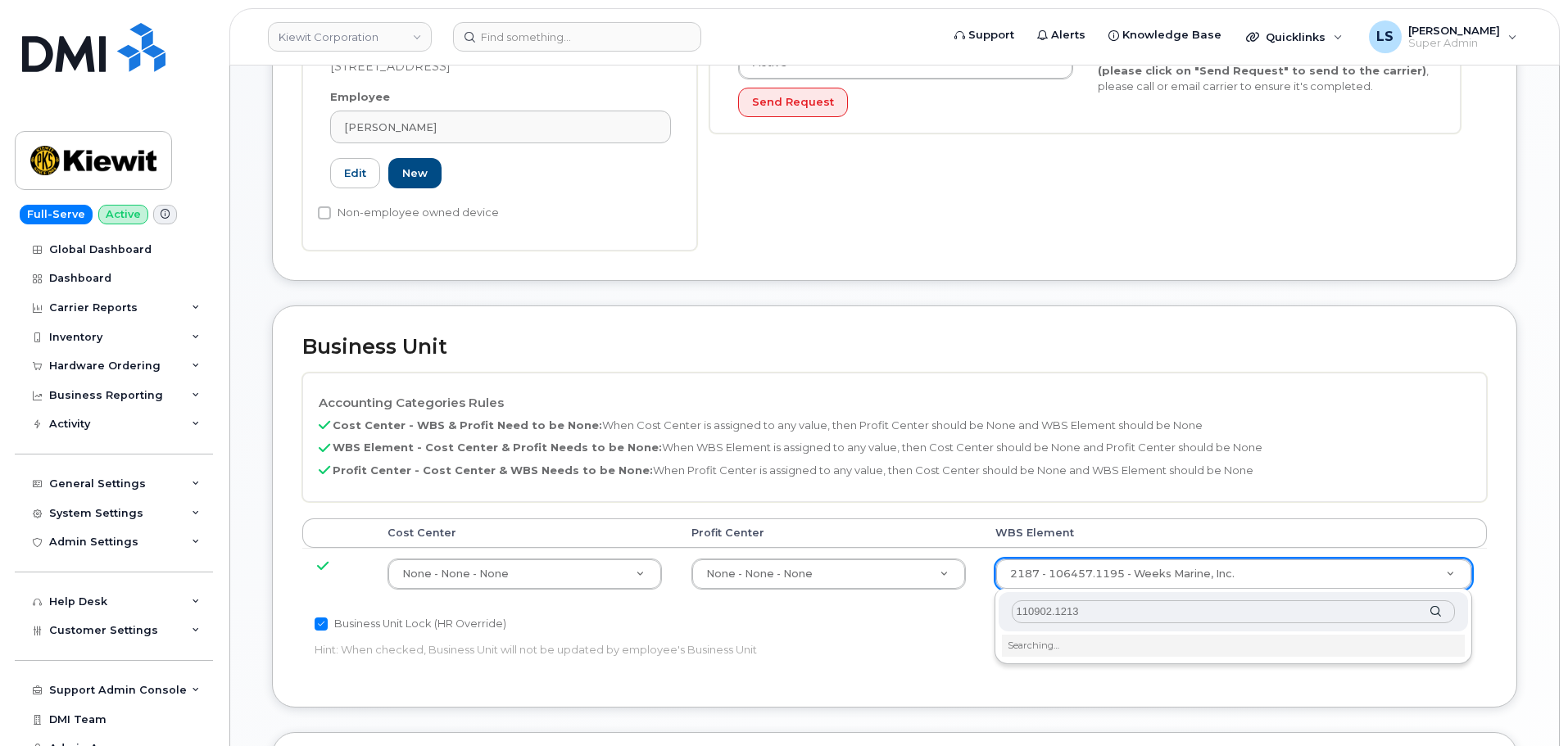
scroll to position [492, 0]
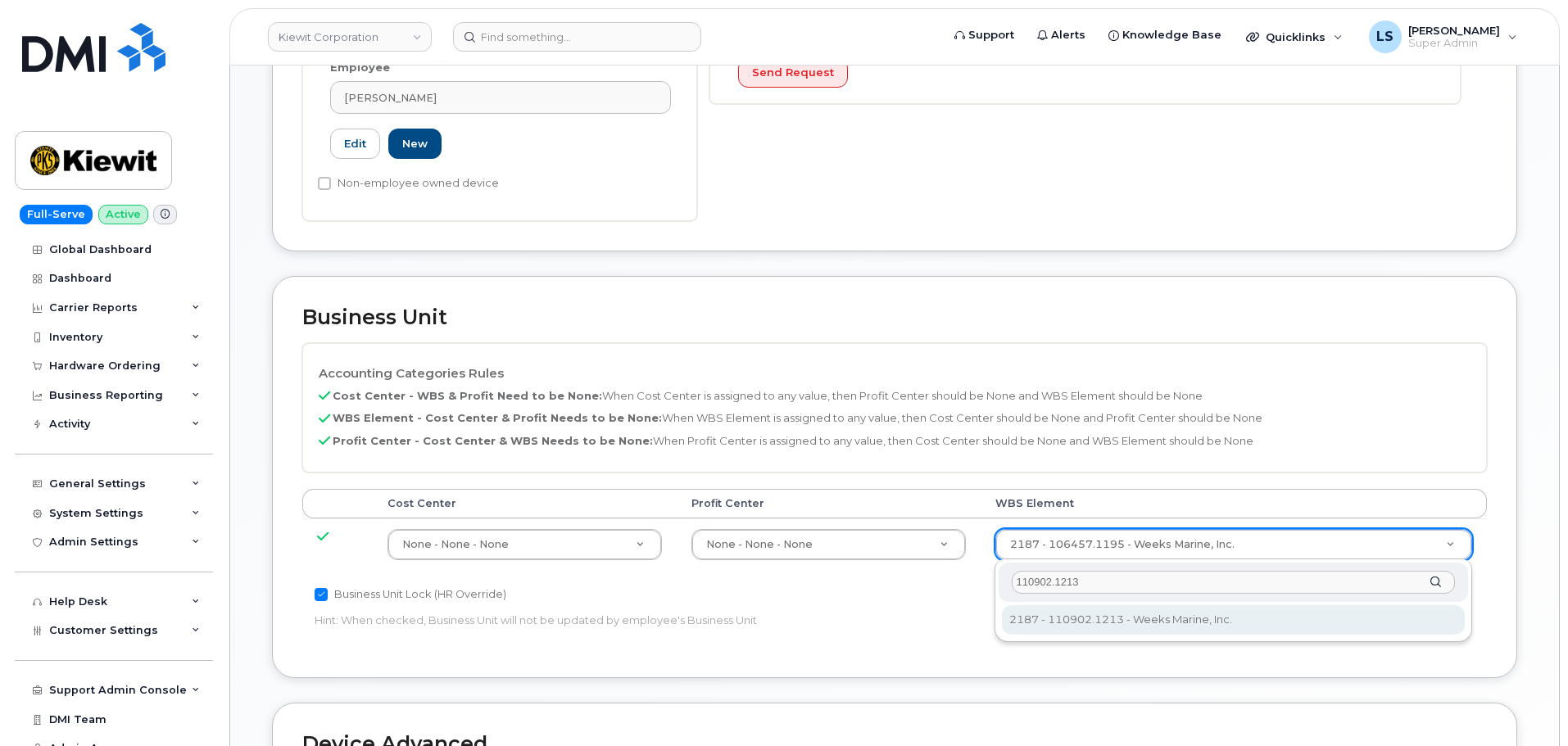
type input "110902.1213"
type input "33815957"
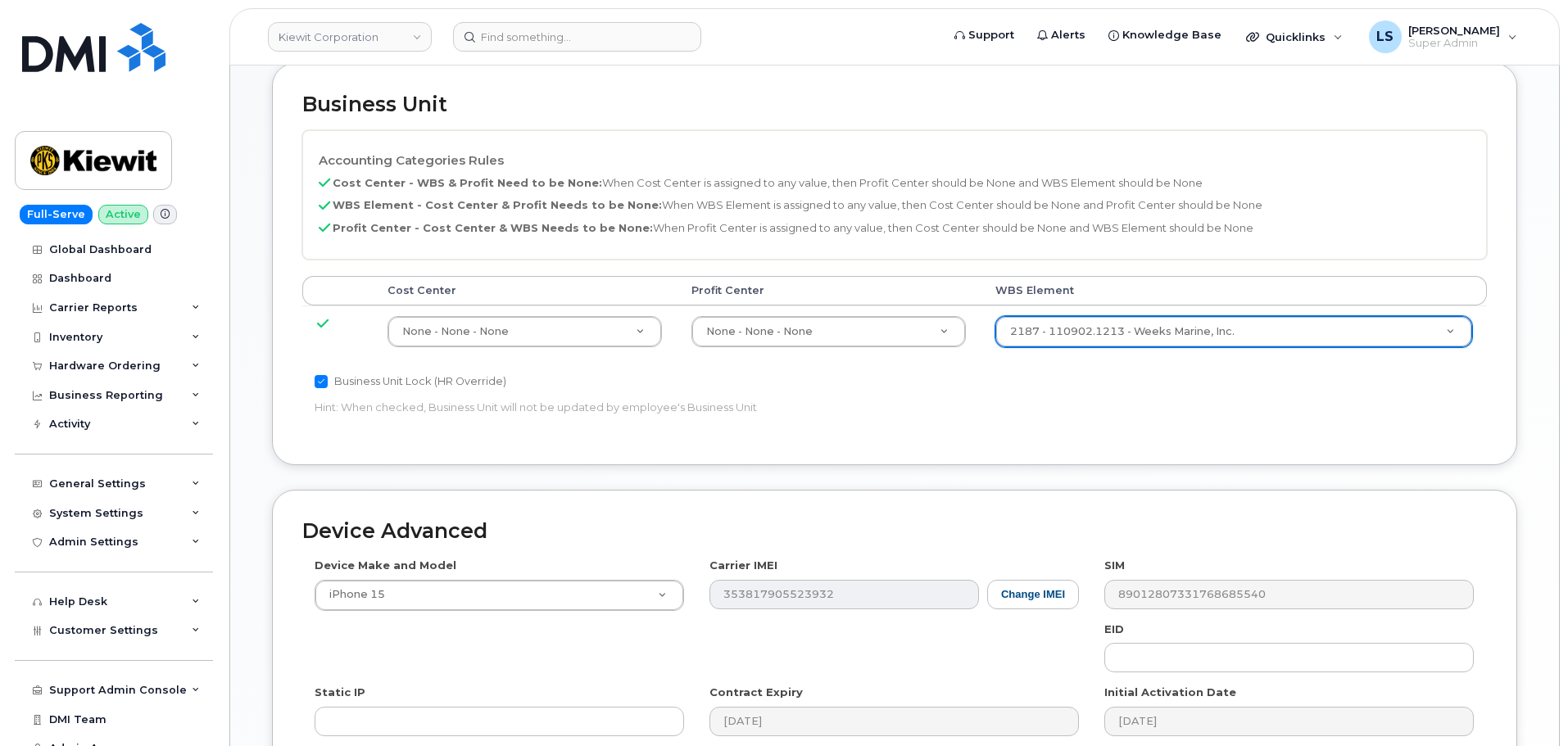
scroll to position [901, 0]
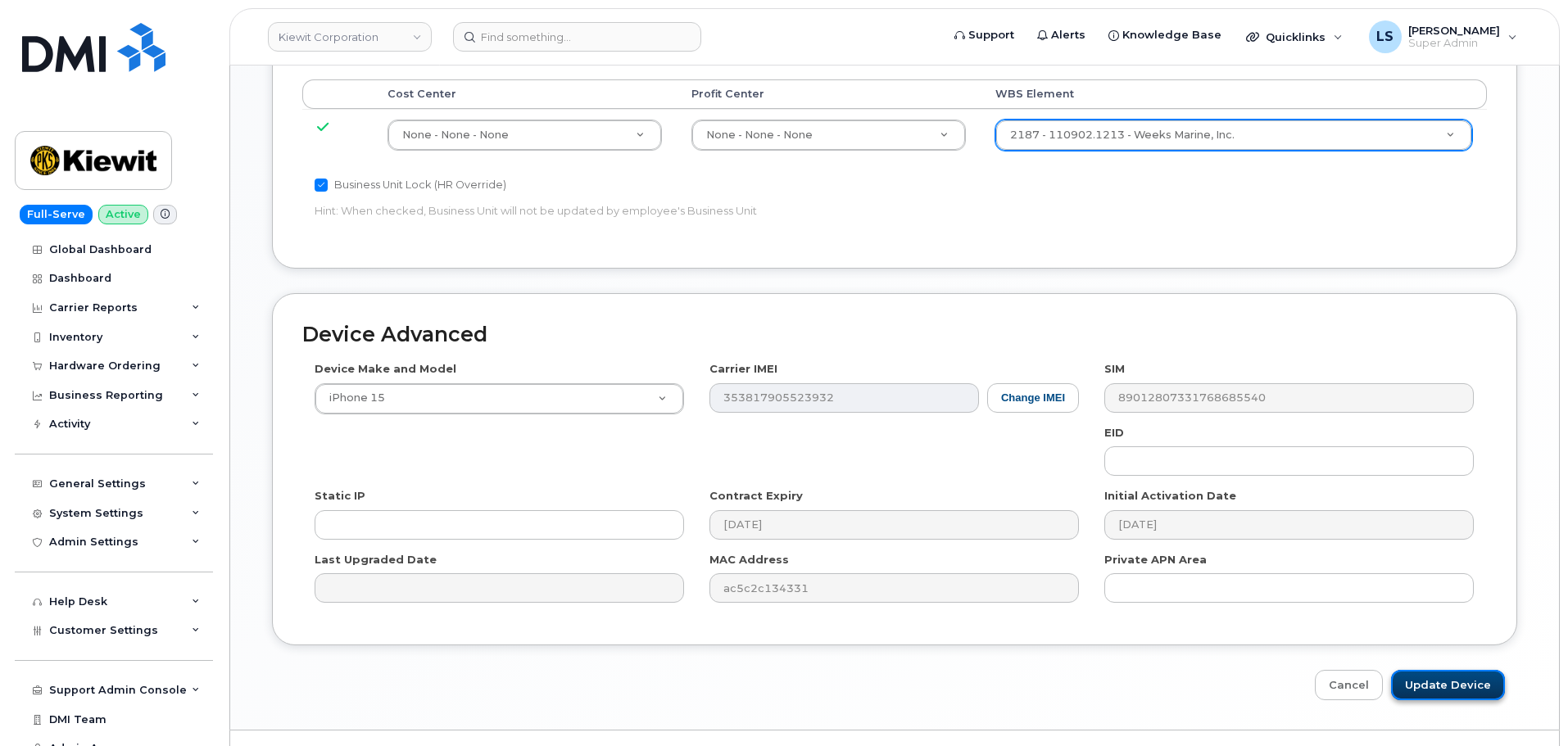
click at [1407, 685] on input "Update Device" at bounding box center [1448, 685] width 114 height 30
type input "Saving..."
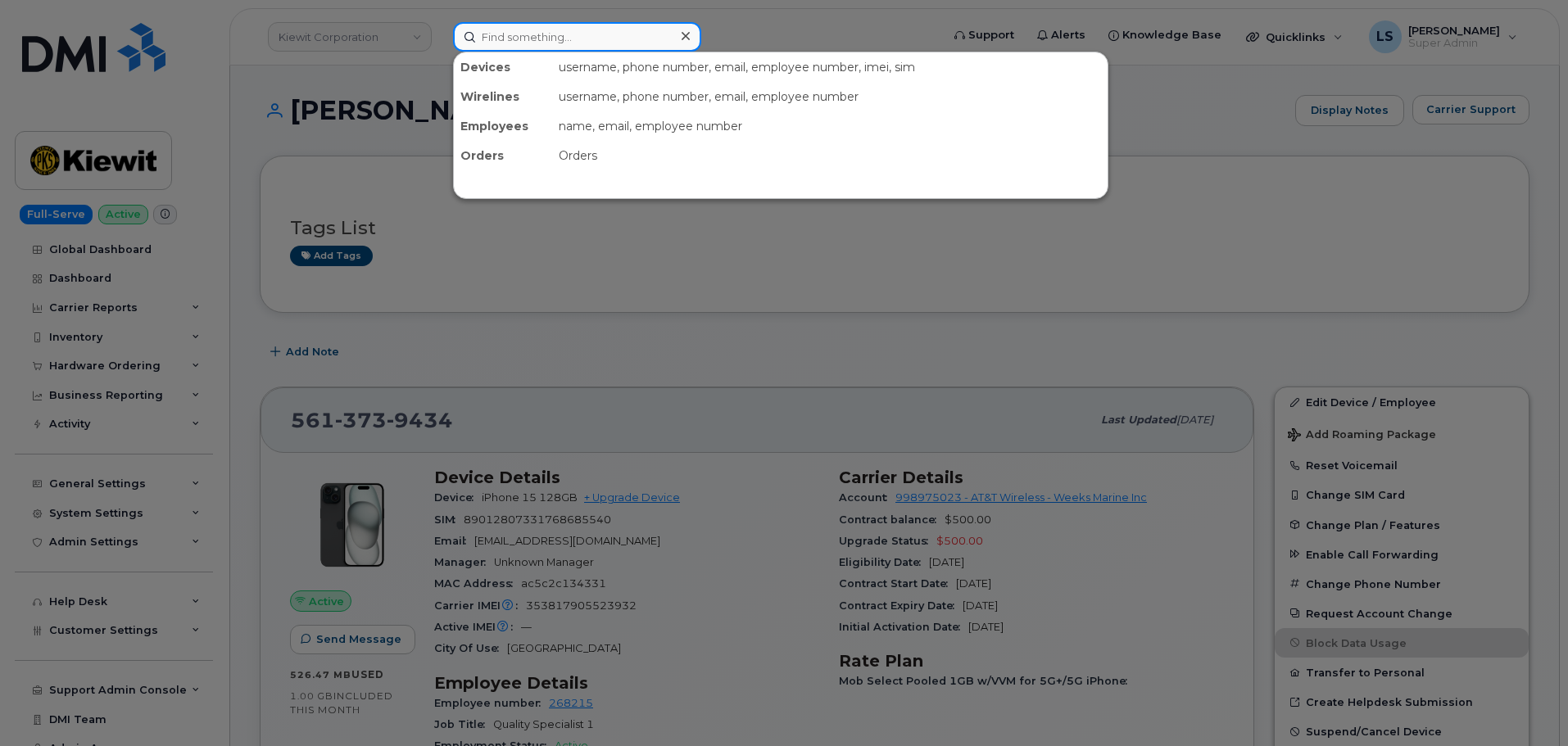
click at [539, 33] on input at bounding box center [577, 37] width 248 height 29
paste input "[PERSON_NAME]"
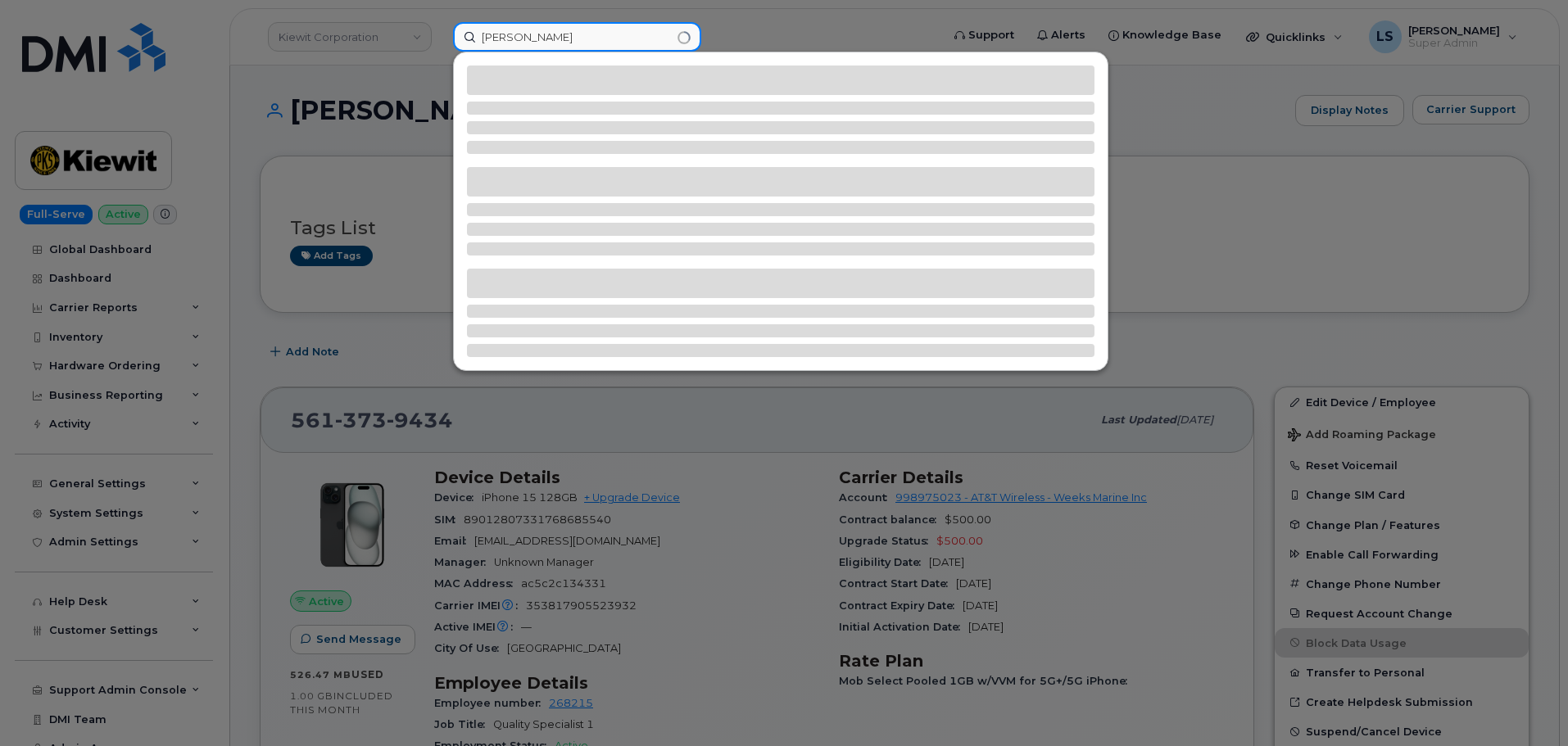
type input "[PERSON_NAME]"
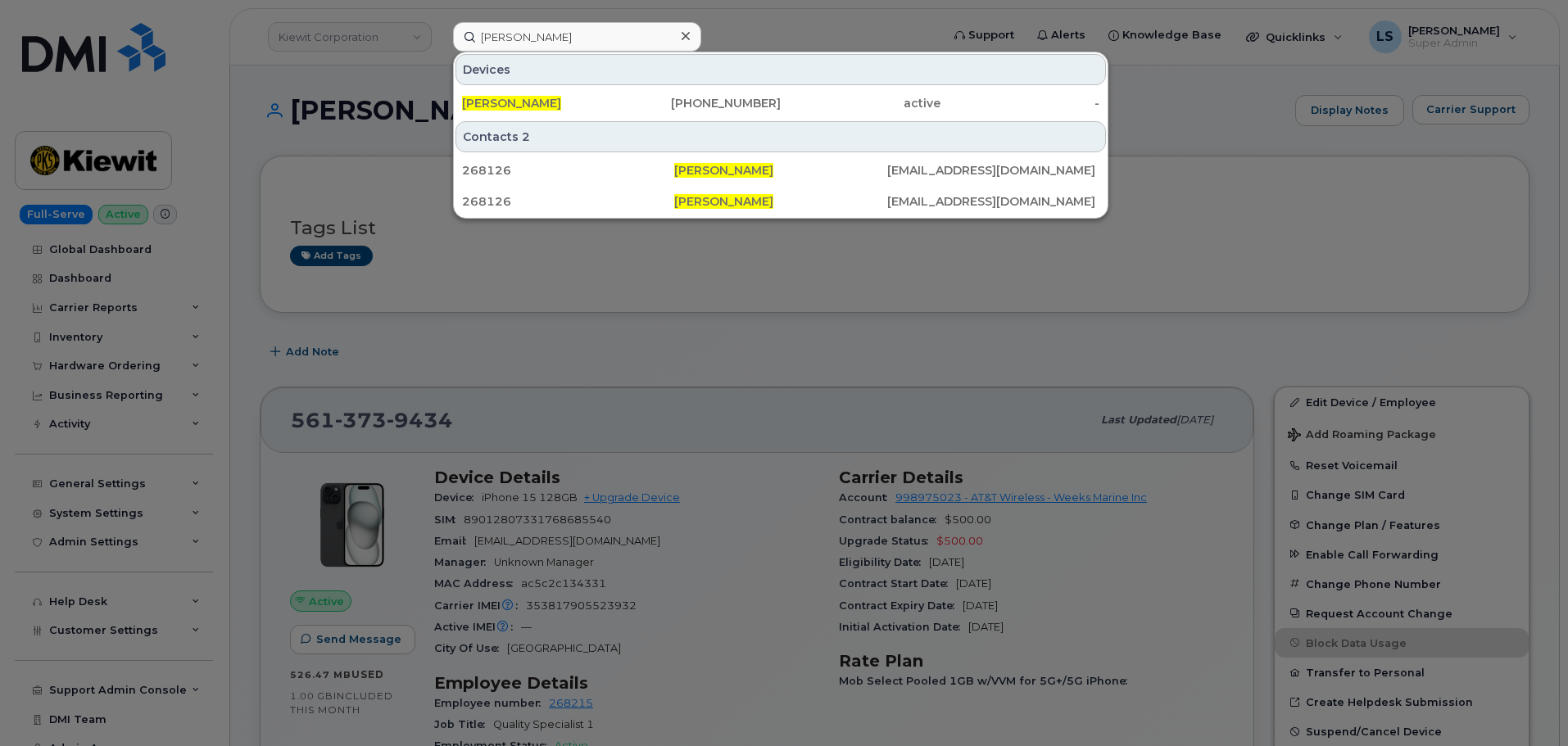
drag, startPoint x: 607, startPoint y: 105, endPoint x: 579, endPoint y: 296, distance: 193.0
click at [607, 105] on div "[PERSON_NAME]" at bounding box center [541, 103] width 160 height 16
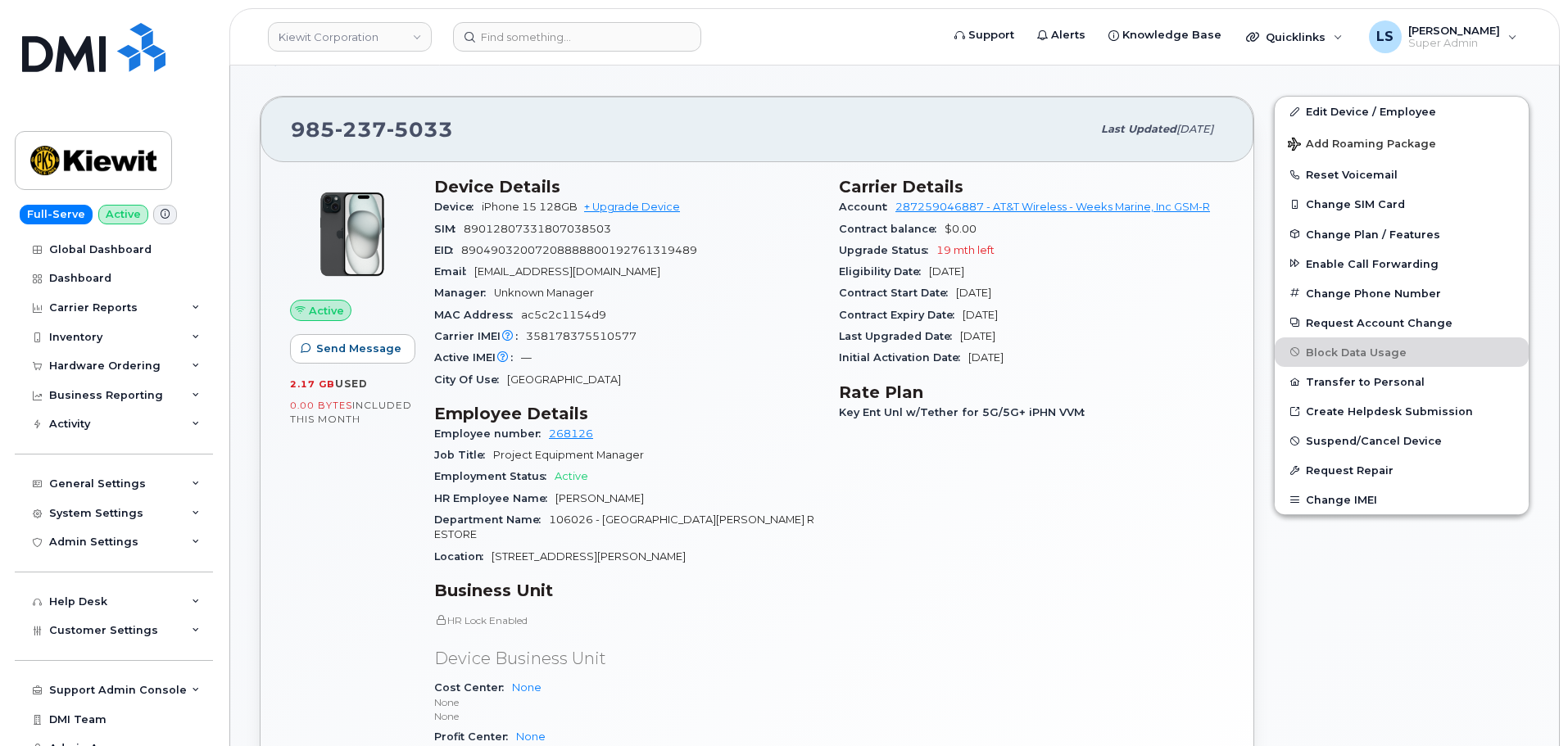
scroll to position [328, 0]
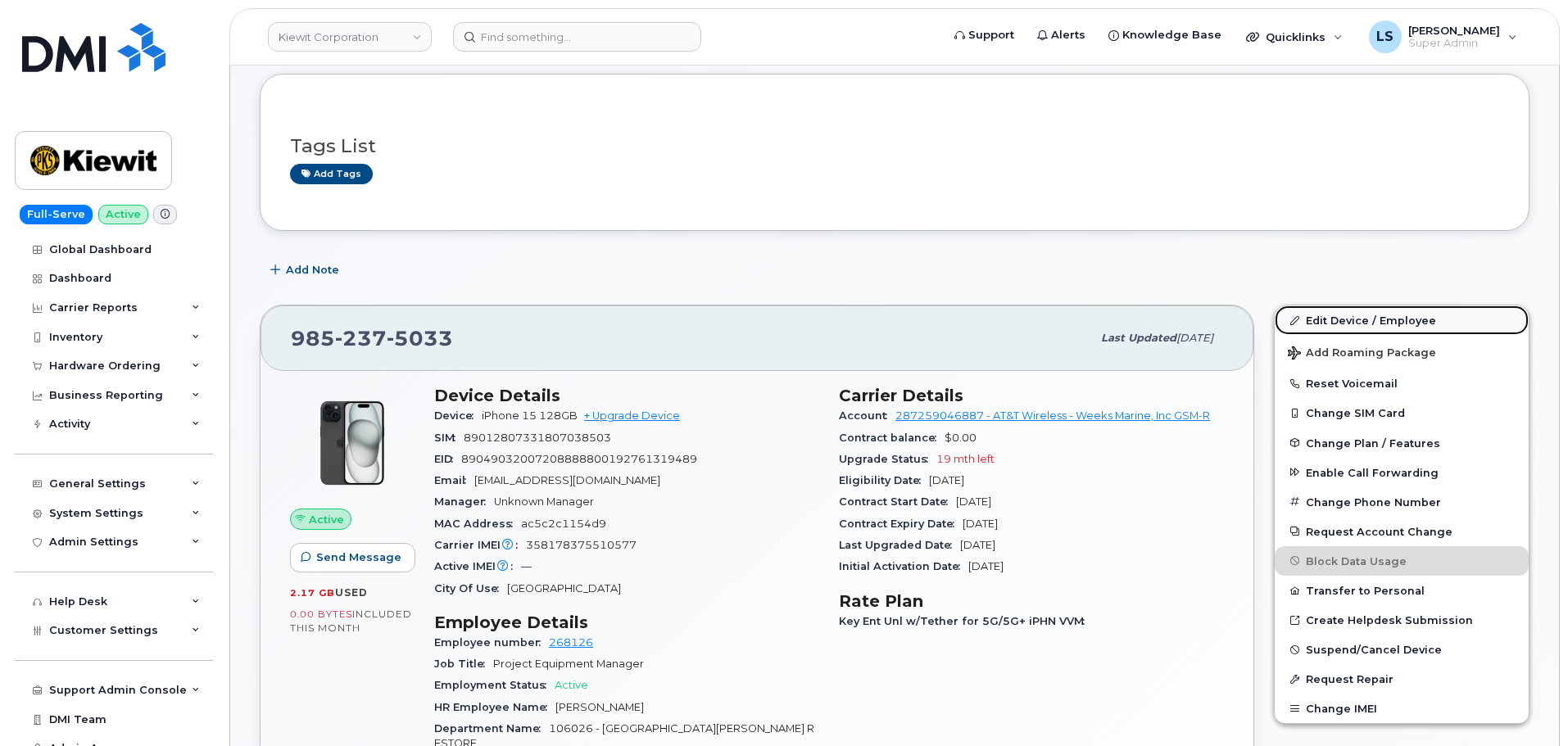
click at [1382, 315] on link "Edit Device / Employee" at bounding box center [1402, 320] width 254 height 29
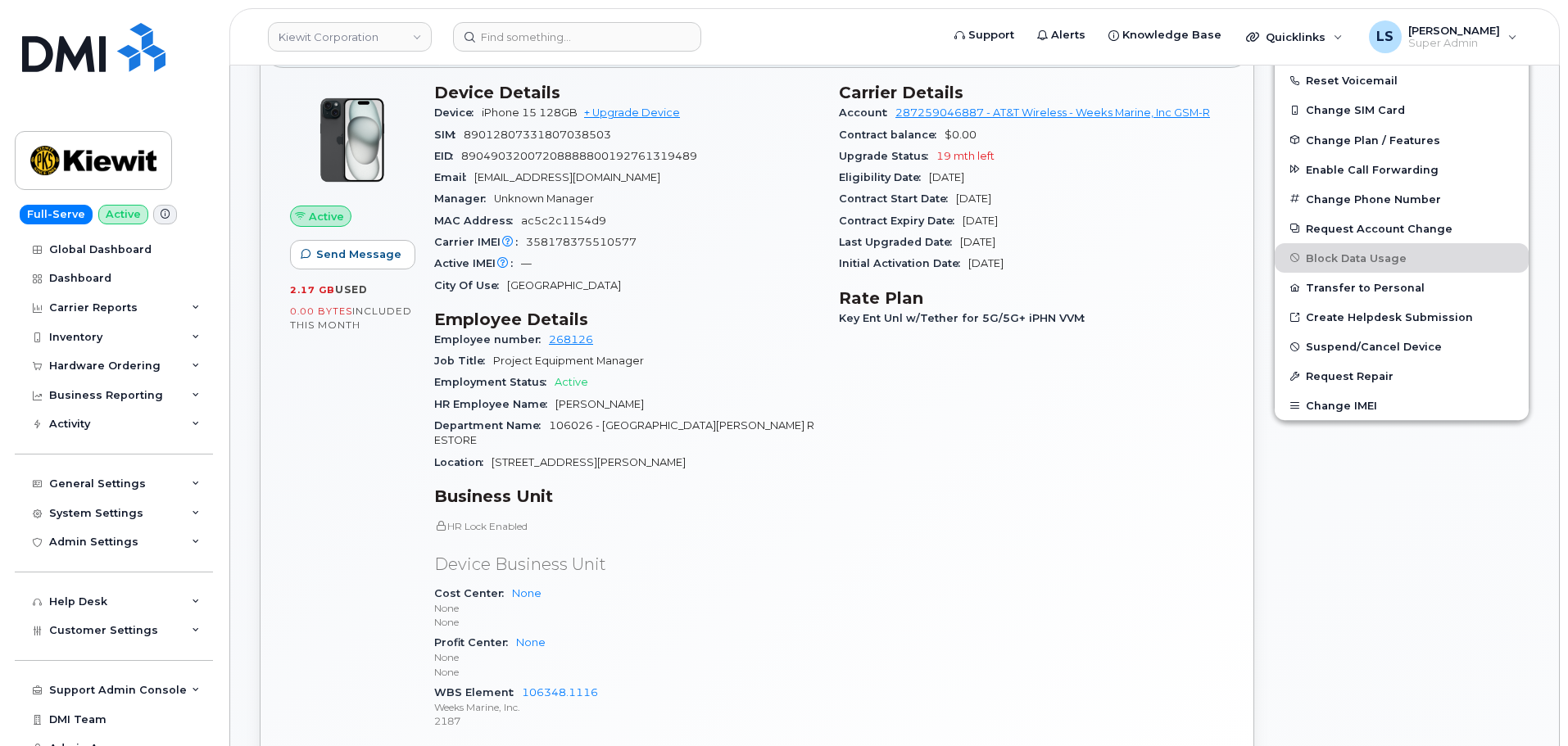
scroll to position [492, 0]
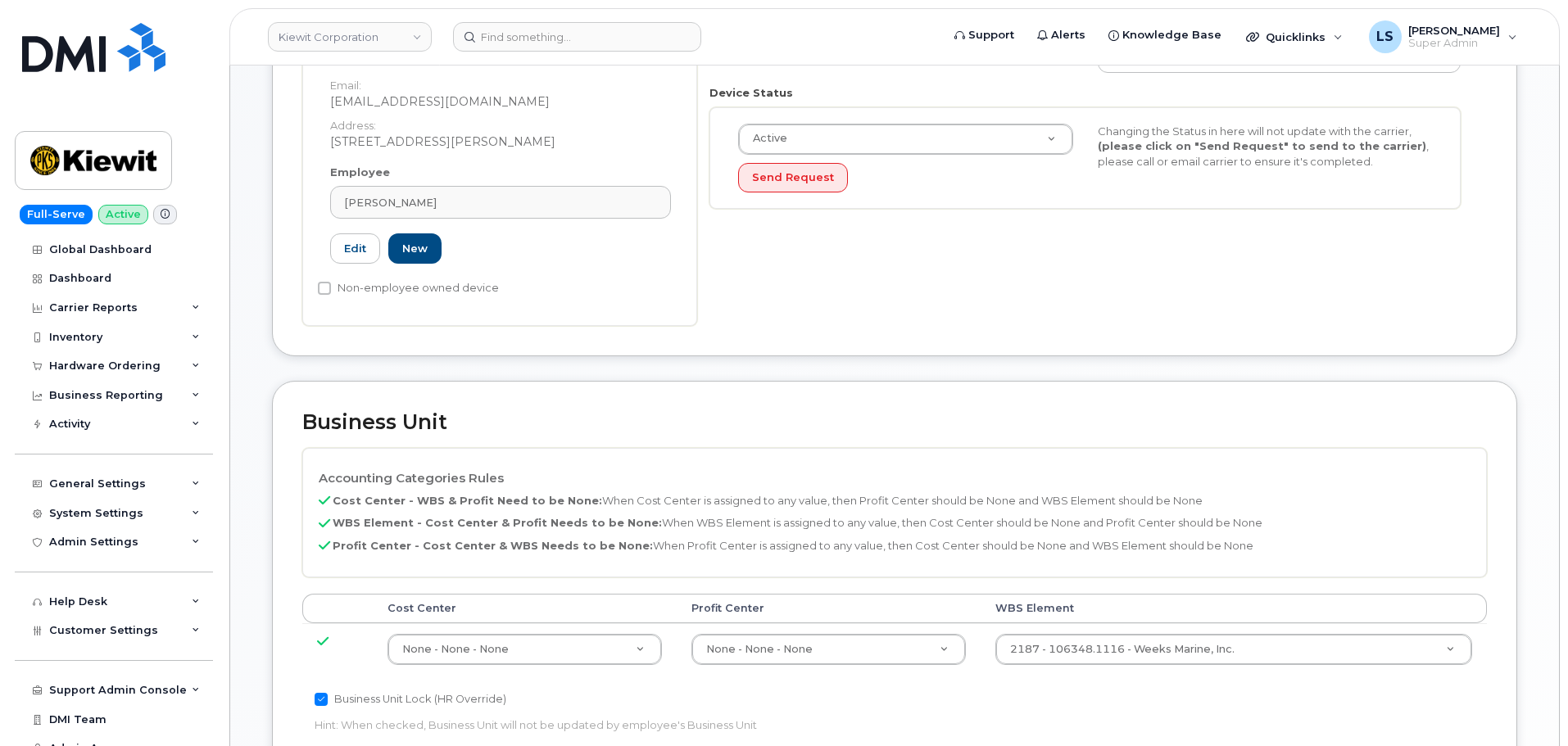
scroll to position [492, 0]
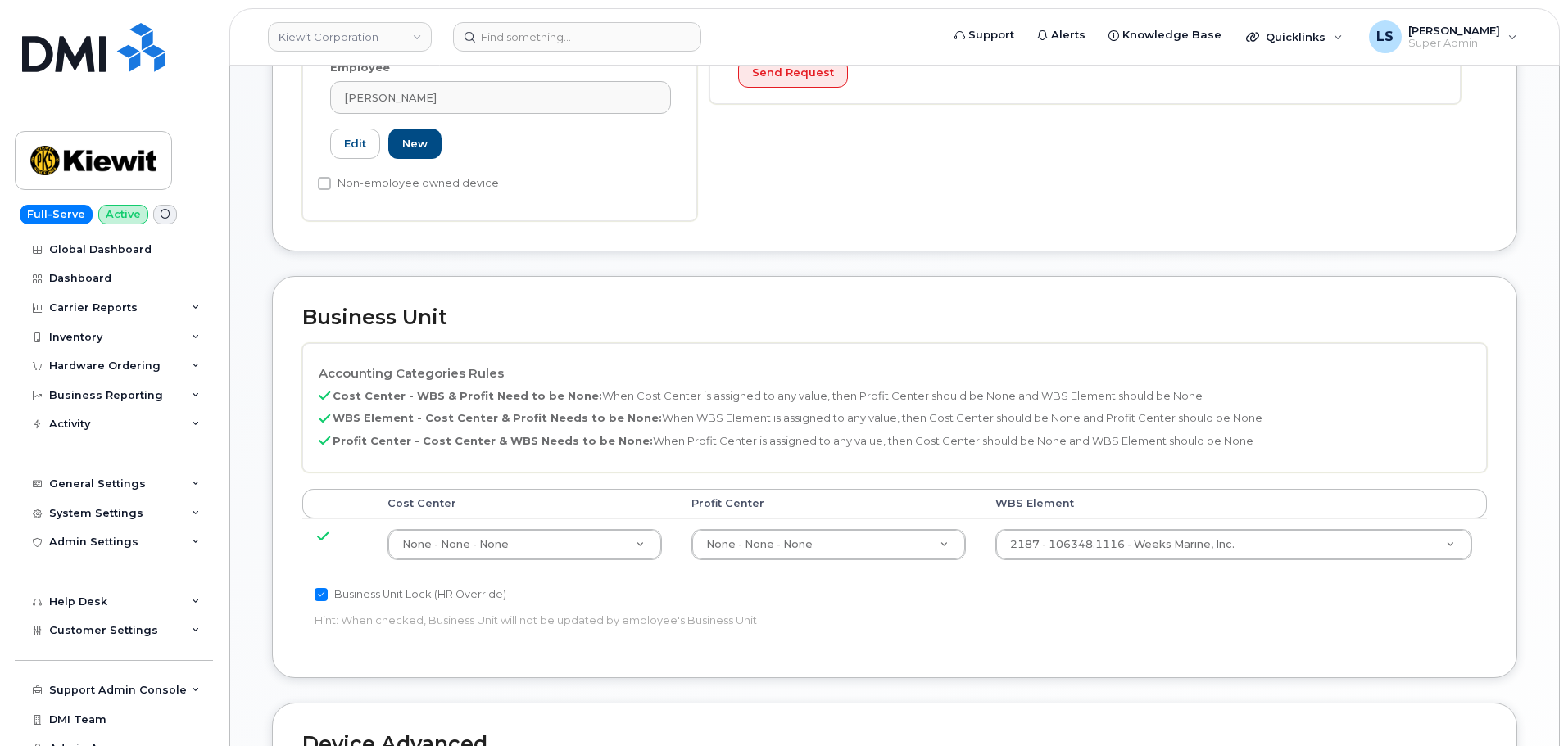
click at [1087, 564] on td "2187 - 106348.1116 - Weeks Marine, Inc. 34830576" at bounding box center [1233, 545] width 507 height 52
drag, startPoint x: 1087, startPoint y: 560, endPoint x: 1087, endPoint y: 552, distance: 8.0
click at [1087, 559] on td "2187 - 106348.1116 - Weeks Marine, Inc. 34830576" at bounding box center [1233, 545] width 507 height 52
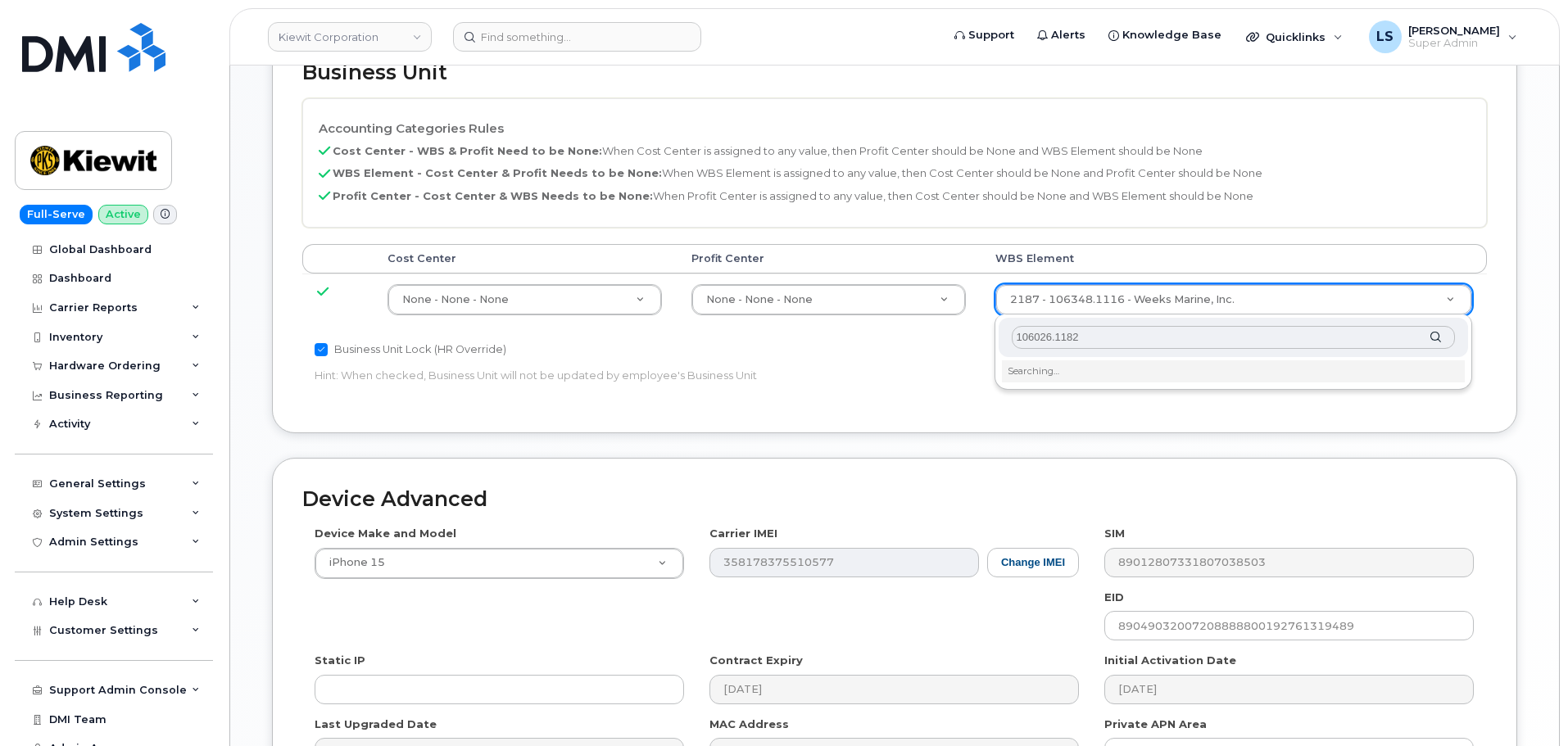
scroll to position [737, 0]
type input "106026.1182"
type input "30195998"
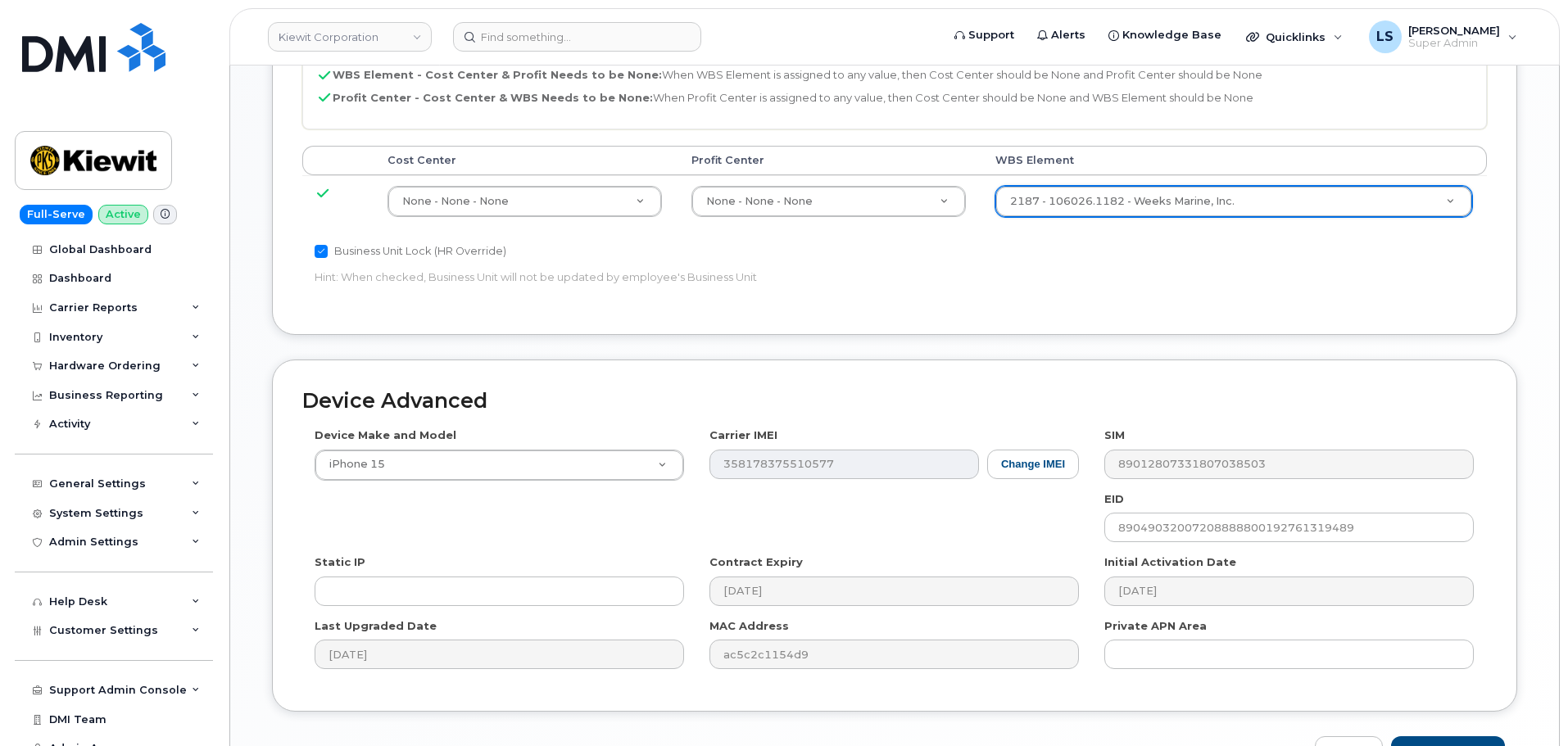
scroll to position [937, 0]
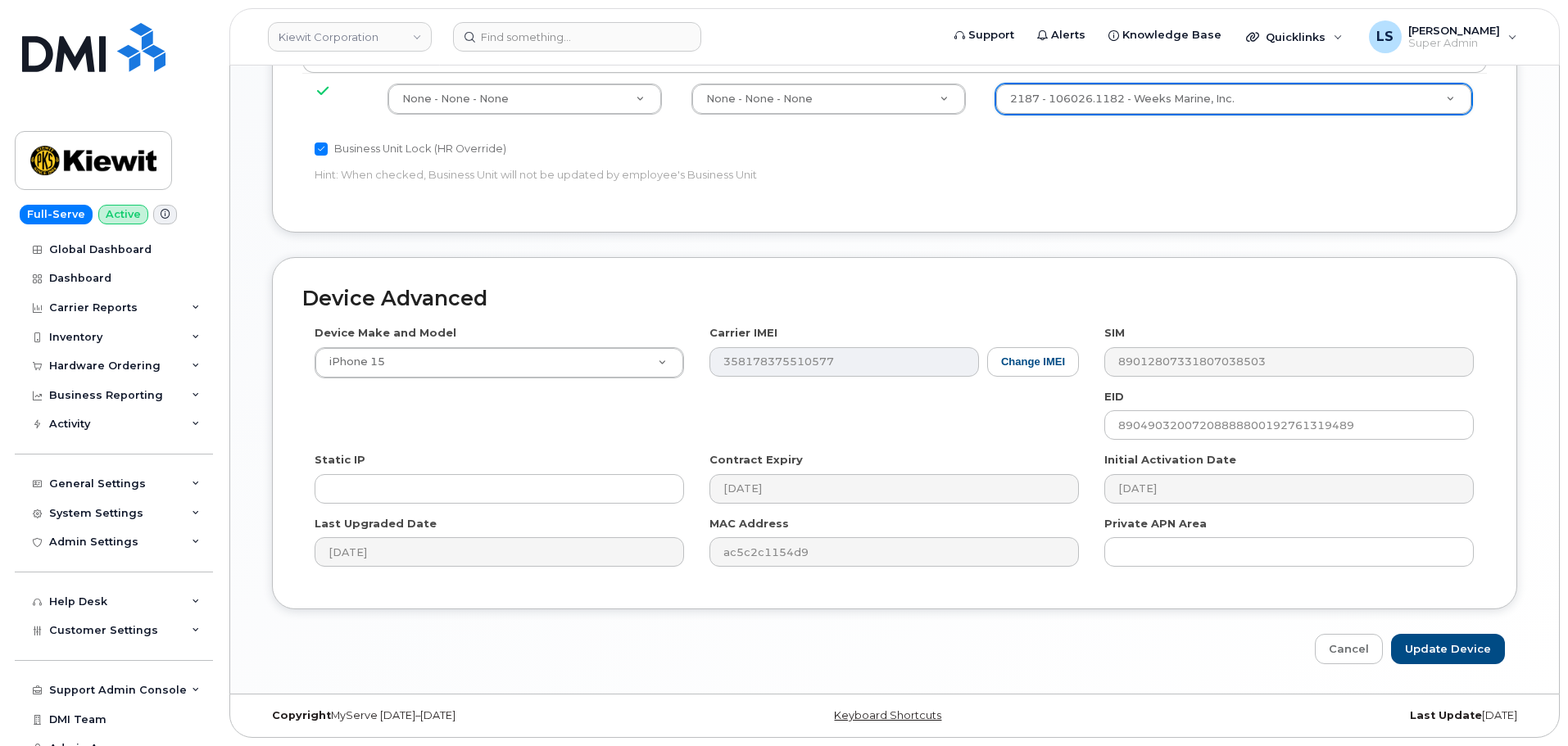
click at [1422, 632] on div "Device Advanced Device Make and Model iPhone 15 Android TCL 502 Watch Apple Wat…" at bounding box center [894, 461] width 1270 height 407
drag, startPoint x: 1417, startPoint y: 638, endPoint x: 1079, endPoint y: 589, distance: 341.5
click at [1417, 640] on input "Update Device" at bounding box center [1448, 648] width 114 height 30
type input "Saving..."
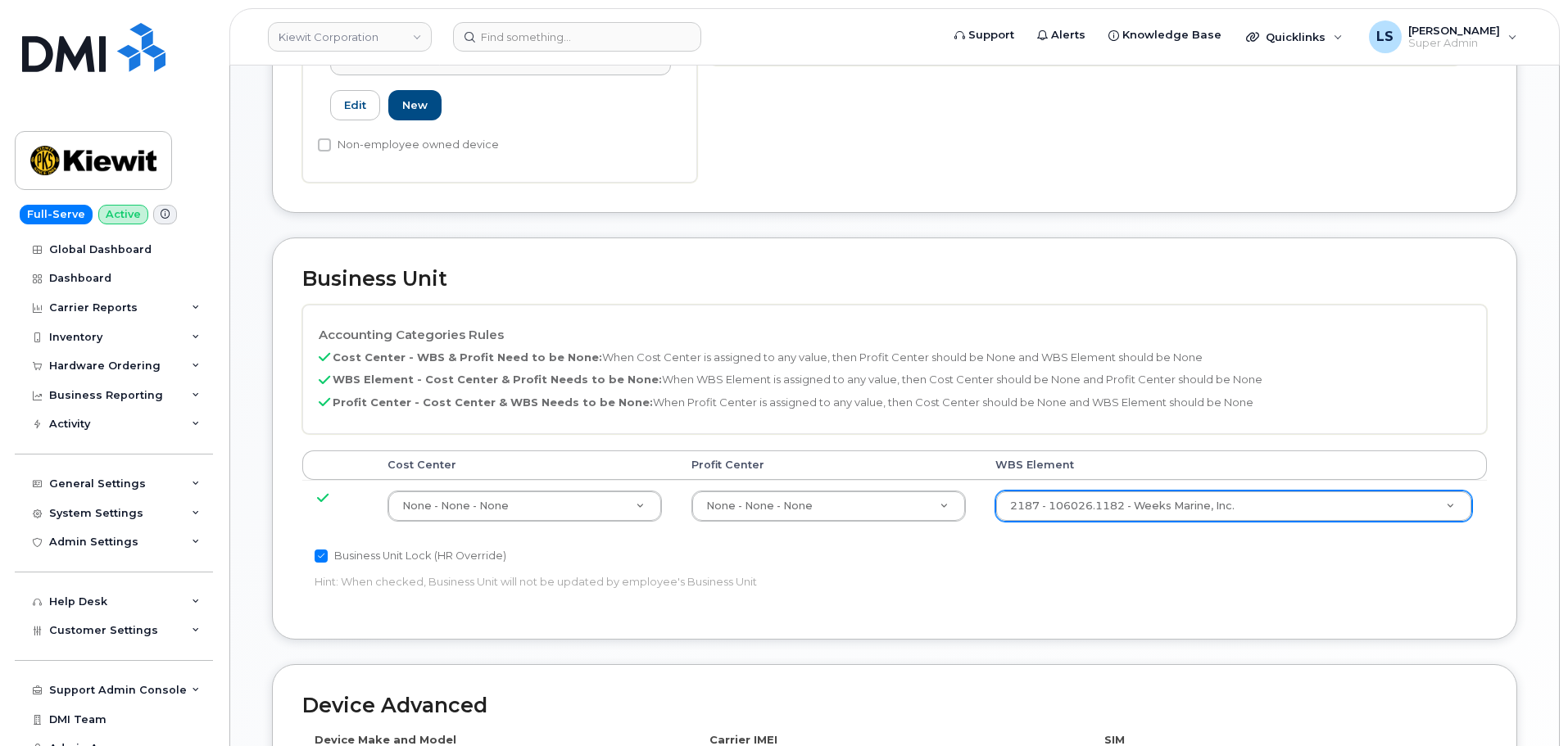
scroll to position [527, 0]
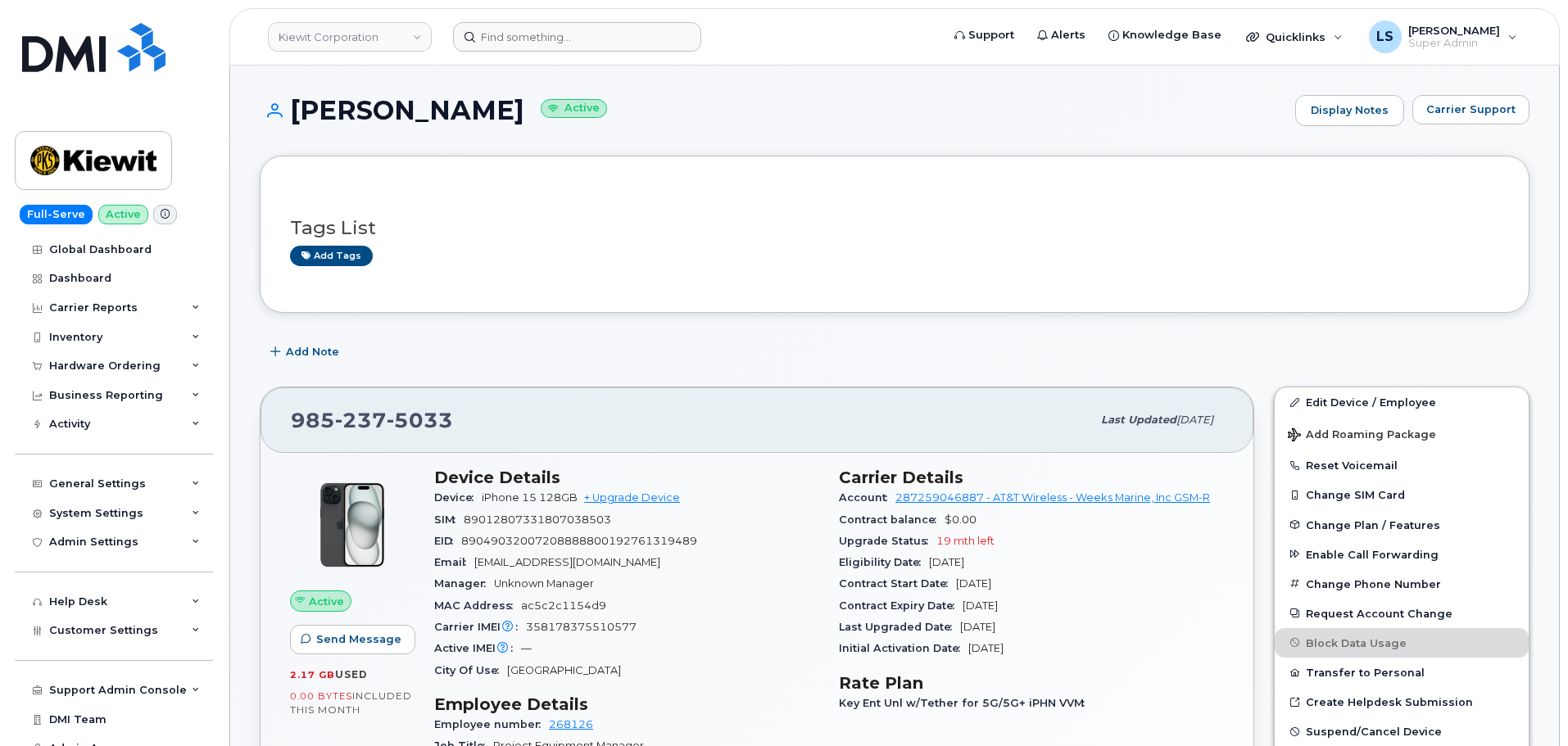
drag, startPoint x: 555, startPoint y: 55, endPoint x: 554, endPoint y: 42, distance: 13.0
click at [555, 54] on header "[PERSON_NAME] Corporation Support Alerts Knowledge Base Quicklinks Suspend / Ca…" at bounding box center [894, 36] width 1330 height 57
click at [555, 42] on input at bounding box center [577, 37] width 248 height 29
paste input "[PERSON_NAME]"
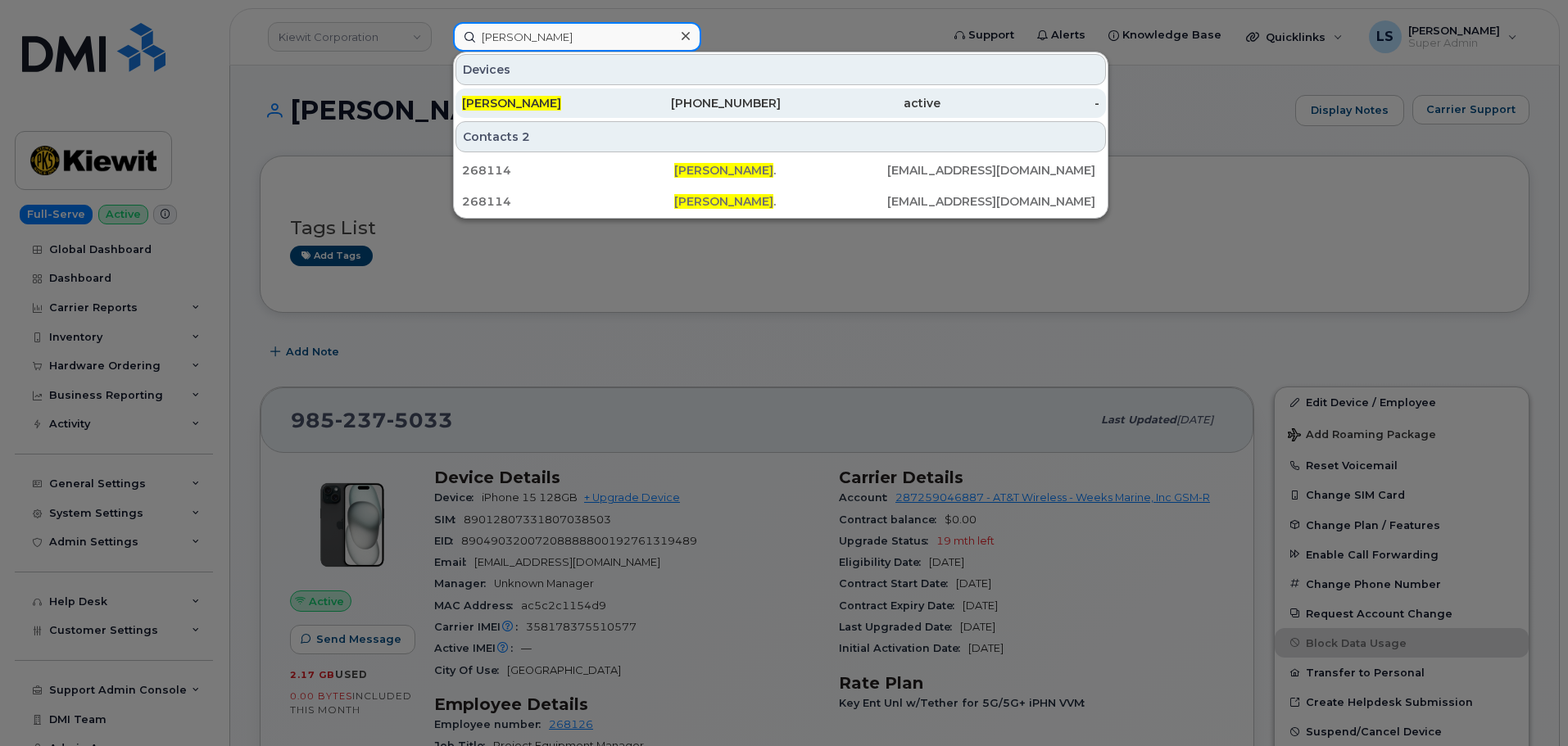
type input "[PERSON_NAME]"
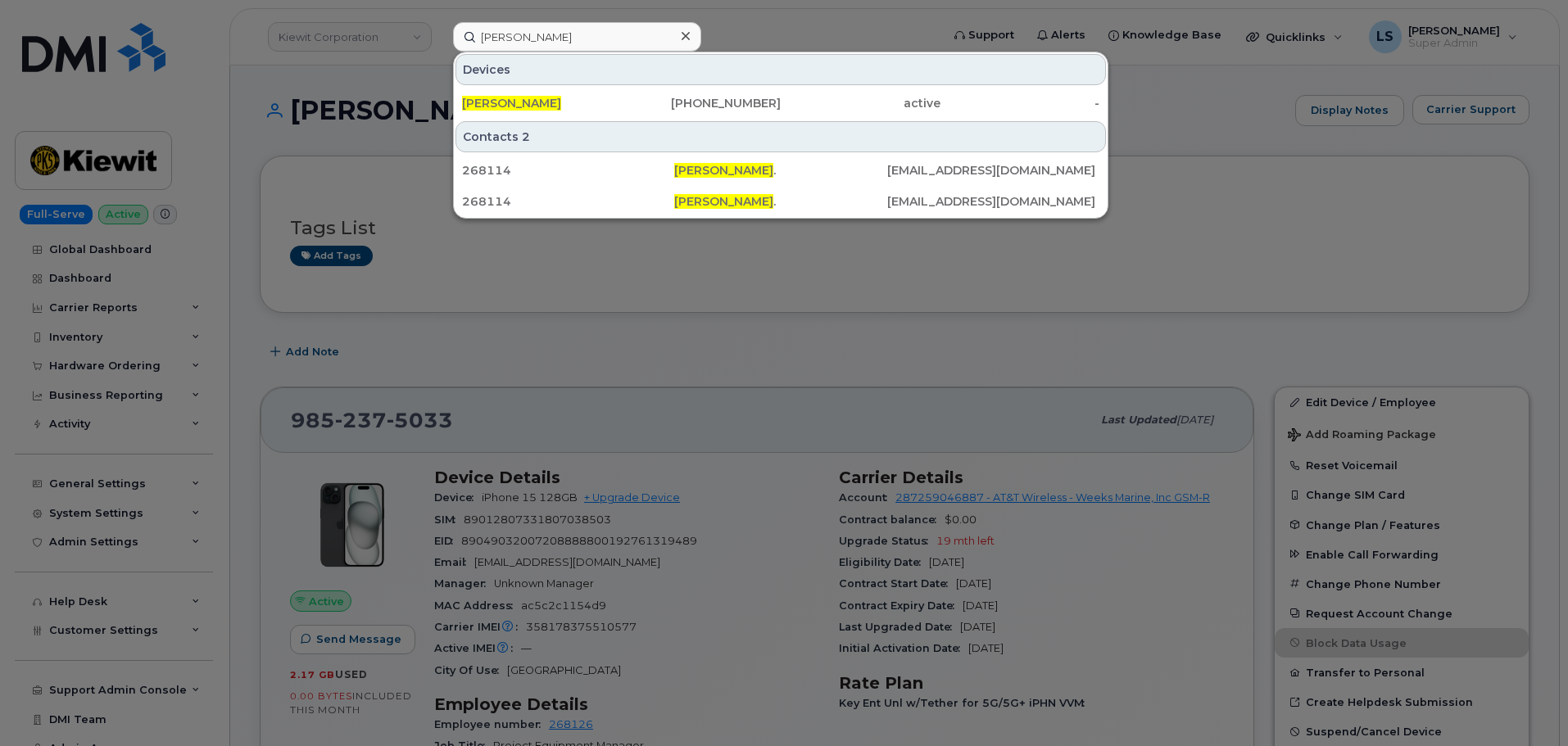
drag, startPoint x: 552, startPoint y: 103, endPoint x: 474, endPoint y: 37, distance: 102.2
click at [552, 103] on span "[PERSON_NAME]" at bounding box center [511, 103] width 99 height 15
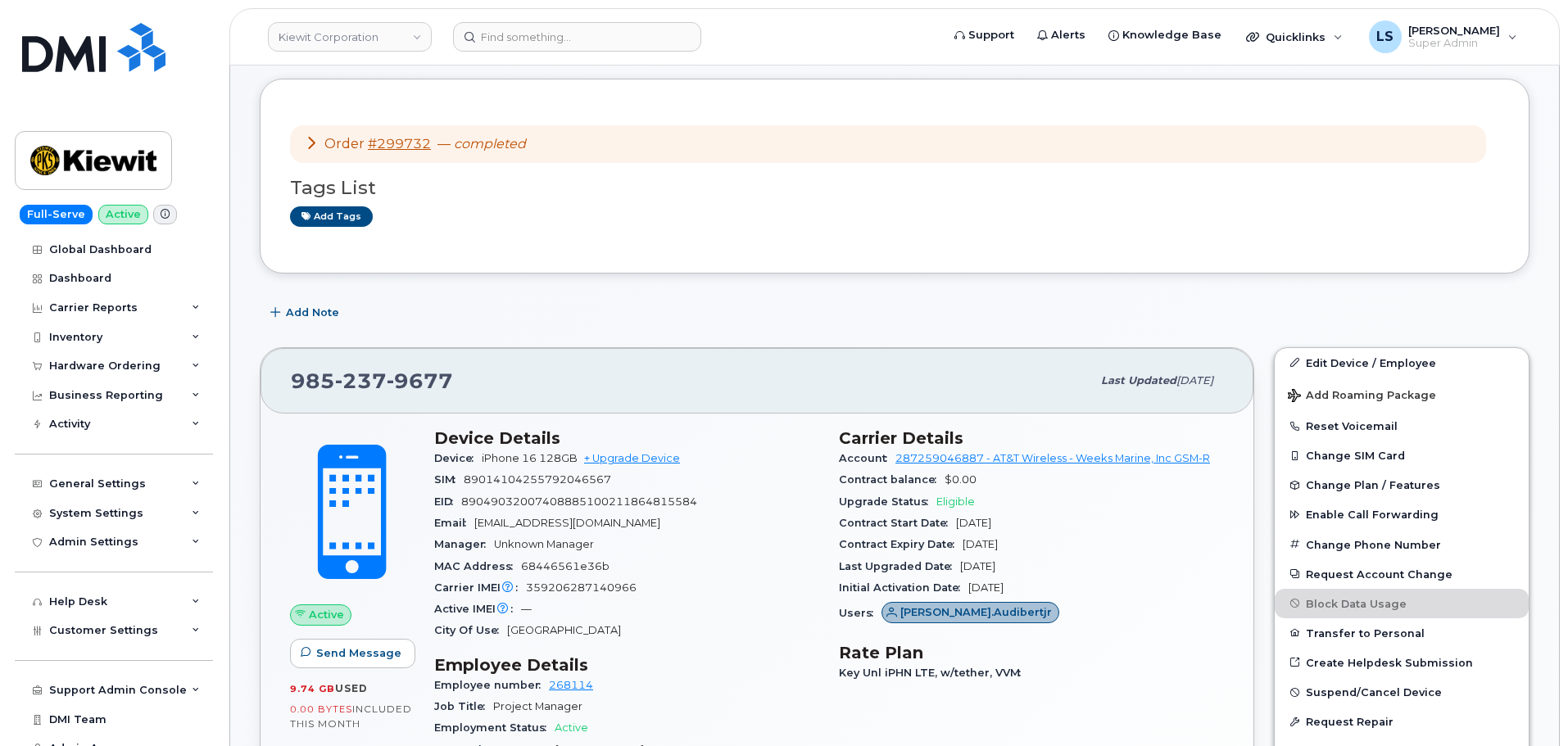
scroll to position [187, 0]
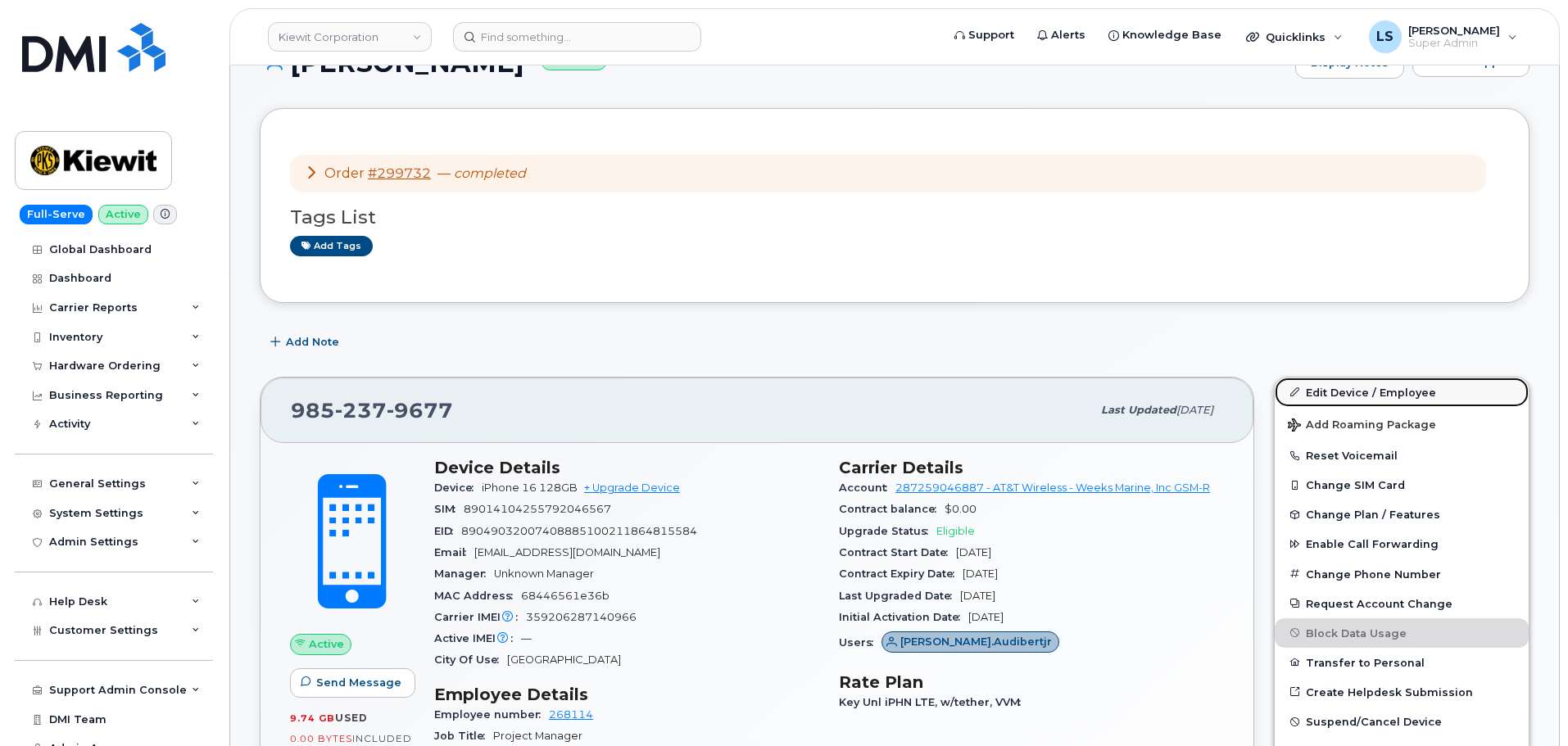
click at [1331, 399] on link "Edit Device / Employee" at bounding box center [1402, 392] width 254 height 29
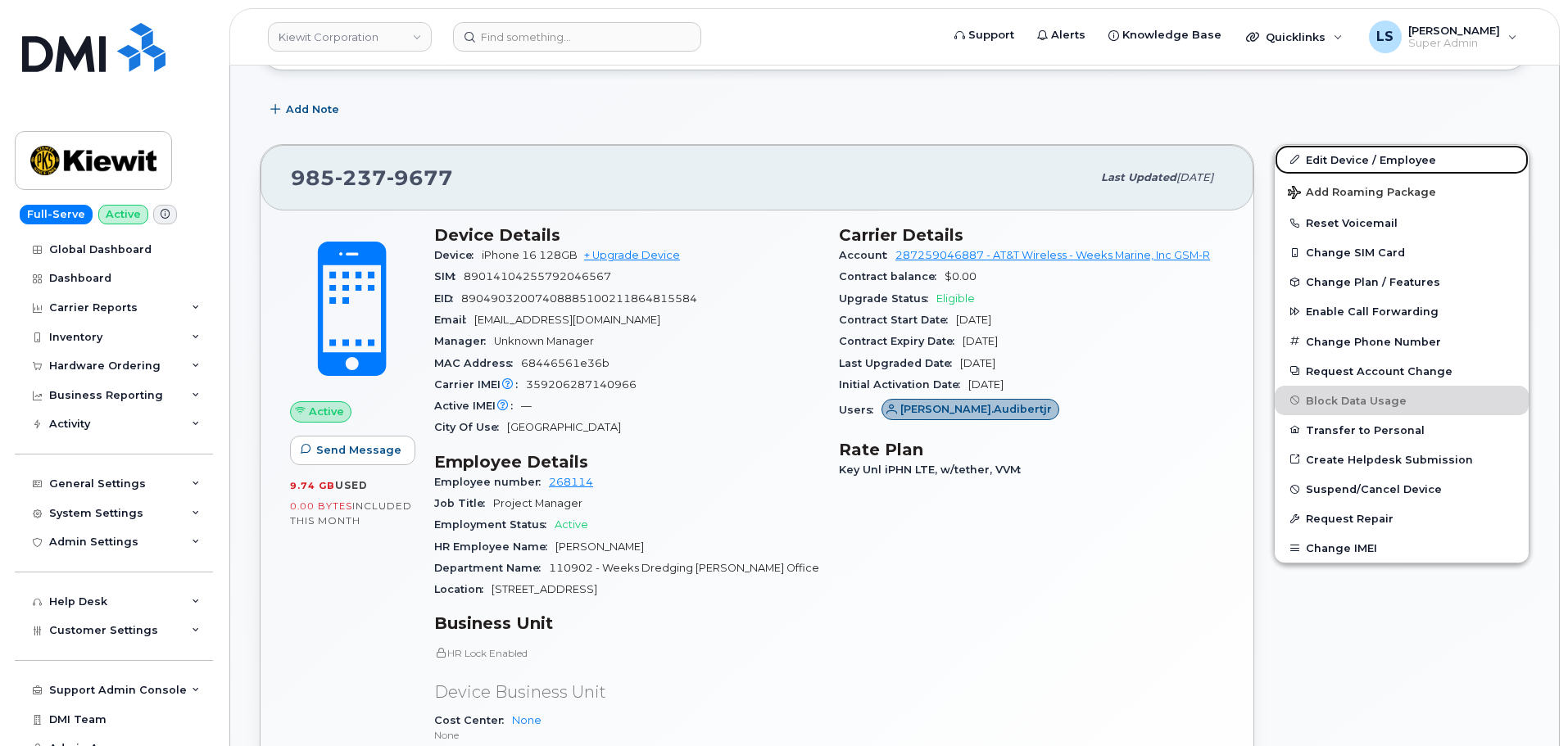
scroll to position [432, 0]
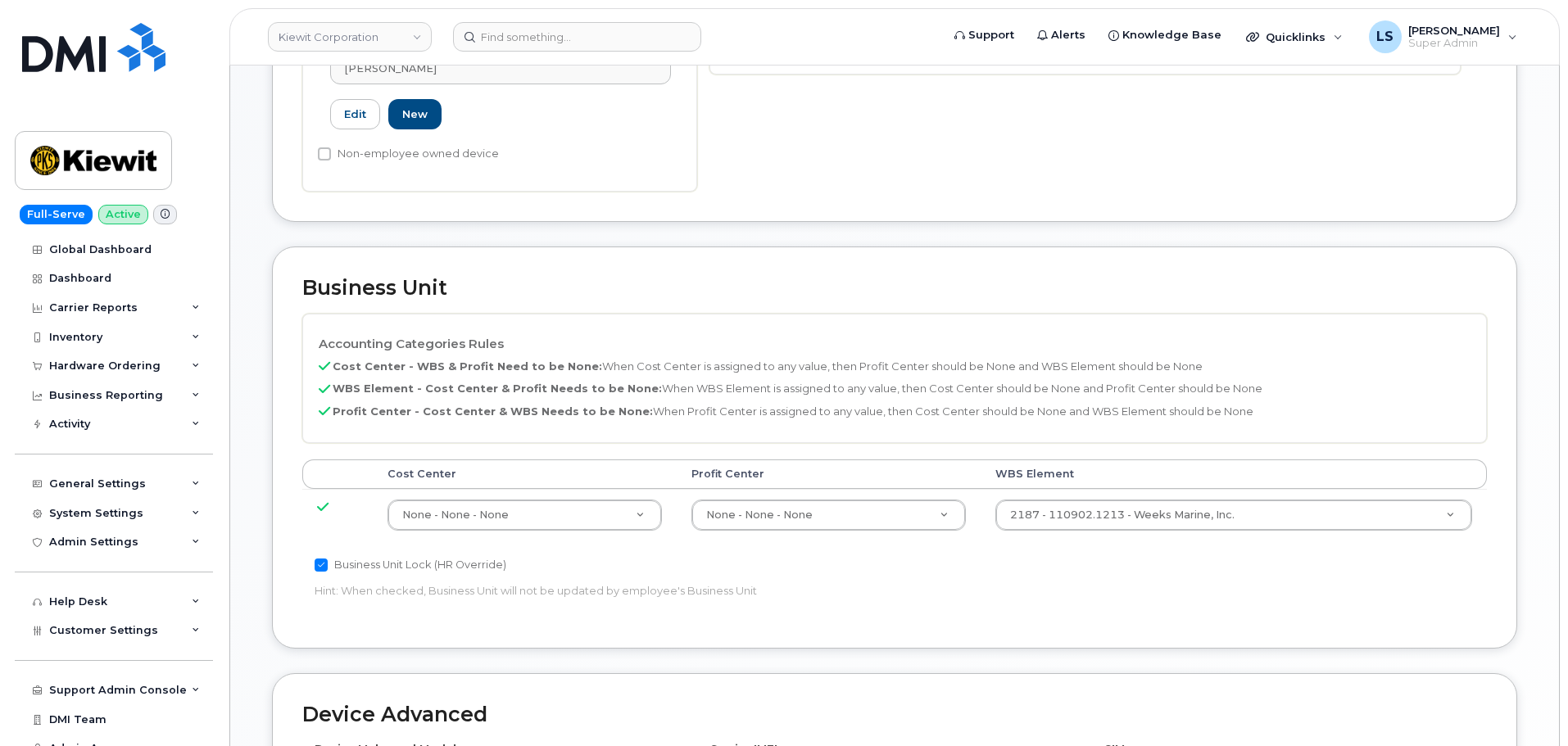
scroll to position [655, 0]
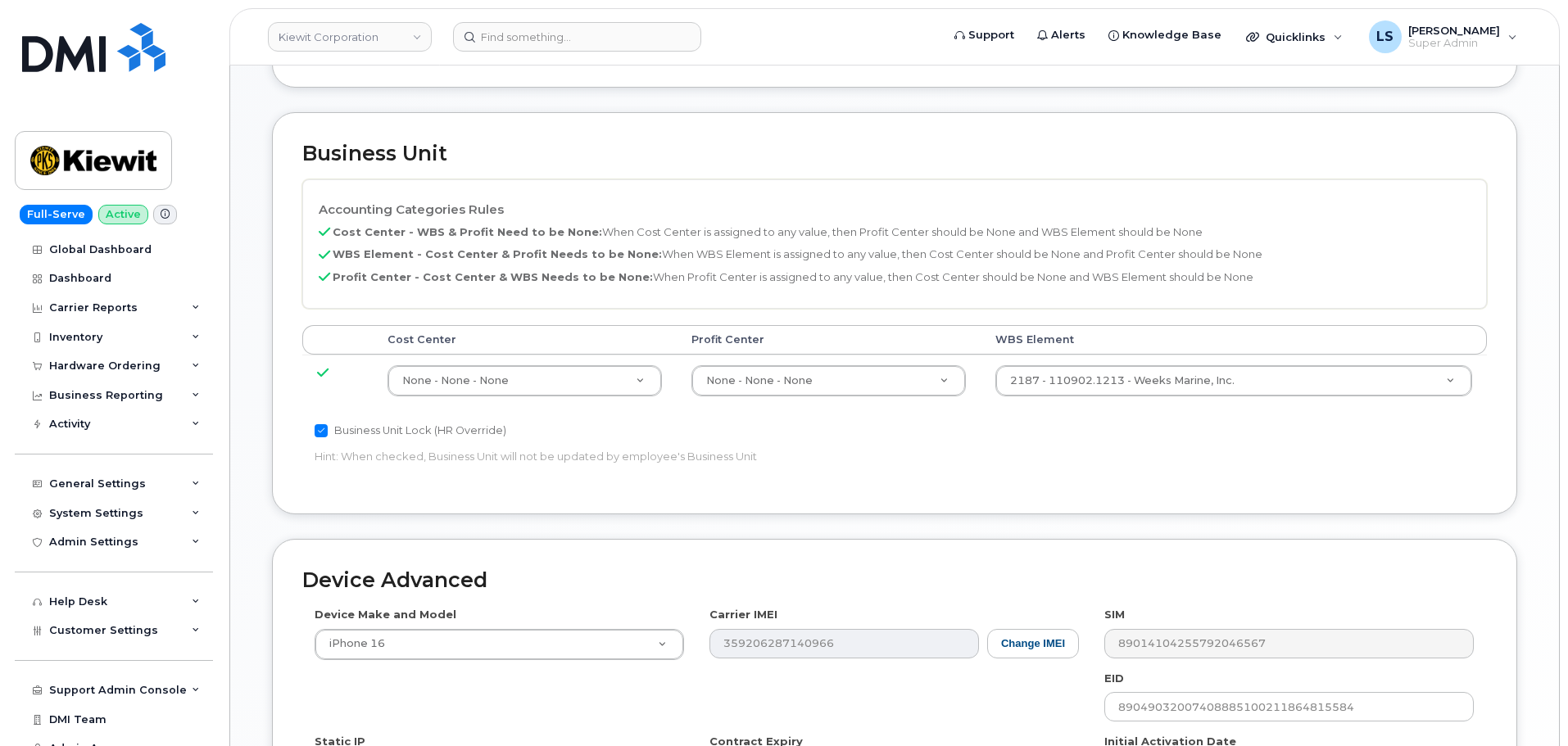
click at [1082, 364] on td "2187 - 110902.1213 - Weeks Marine, Inc. 33815957" at bounding box center [1233, 380] width 507 height 52
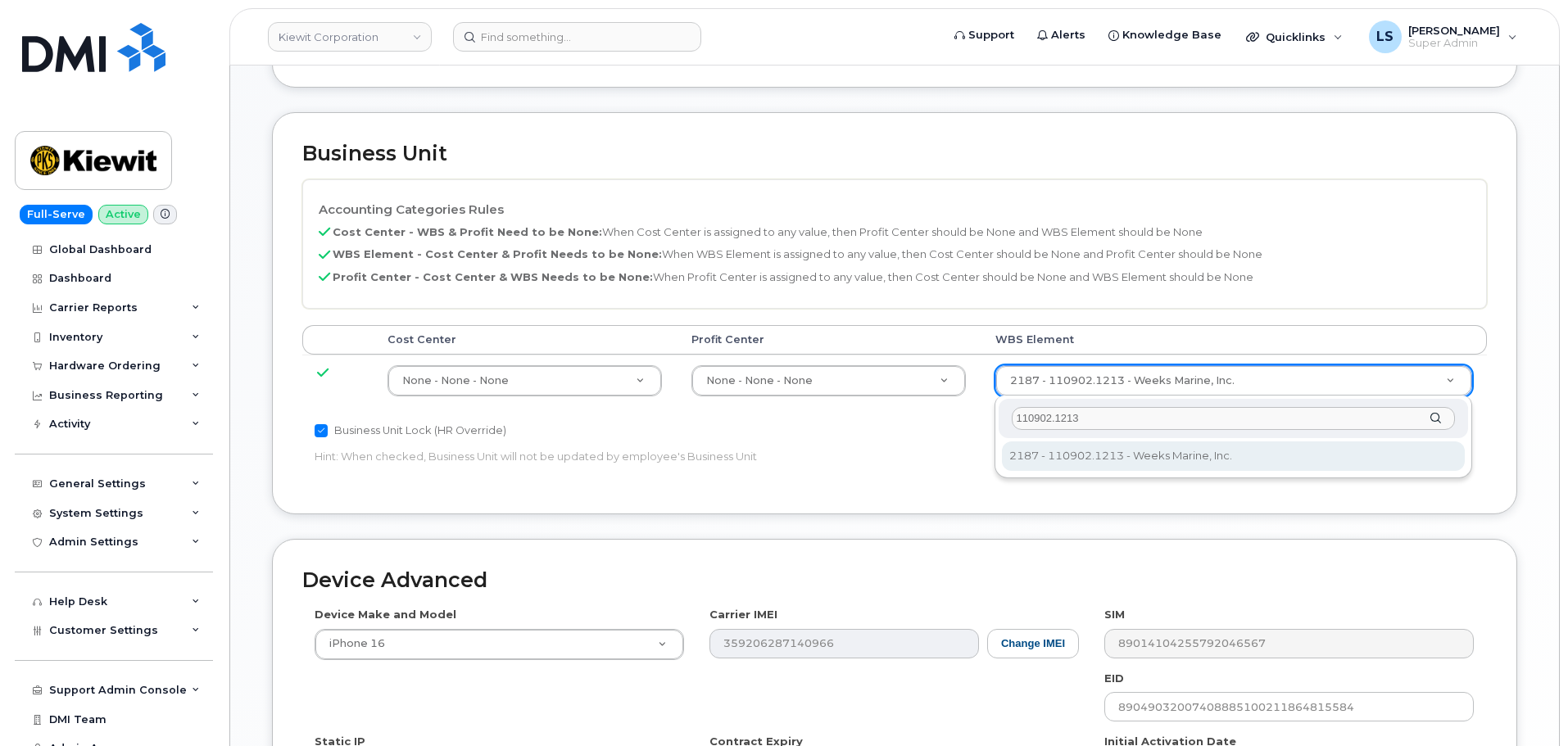
type input "110902.1213"
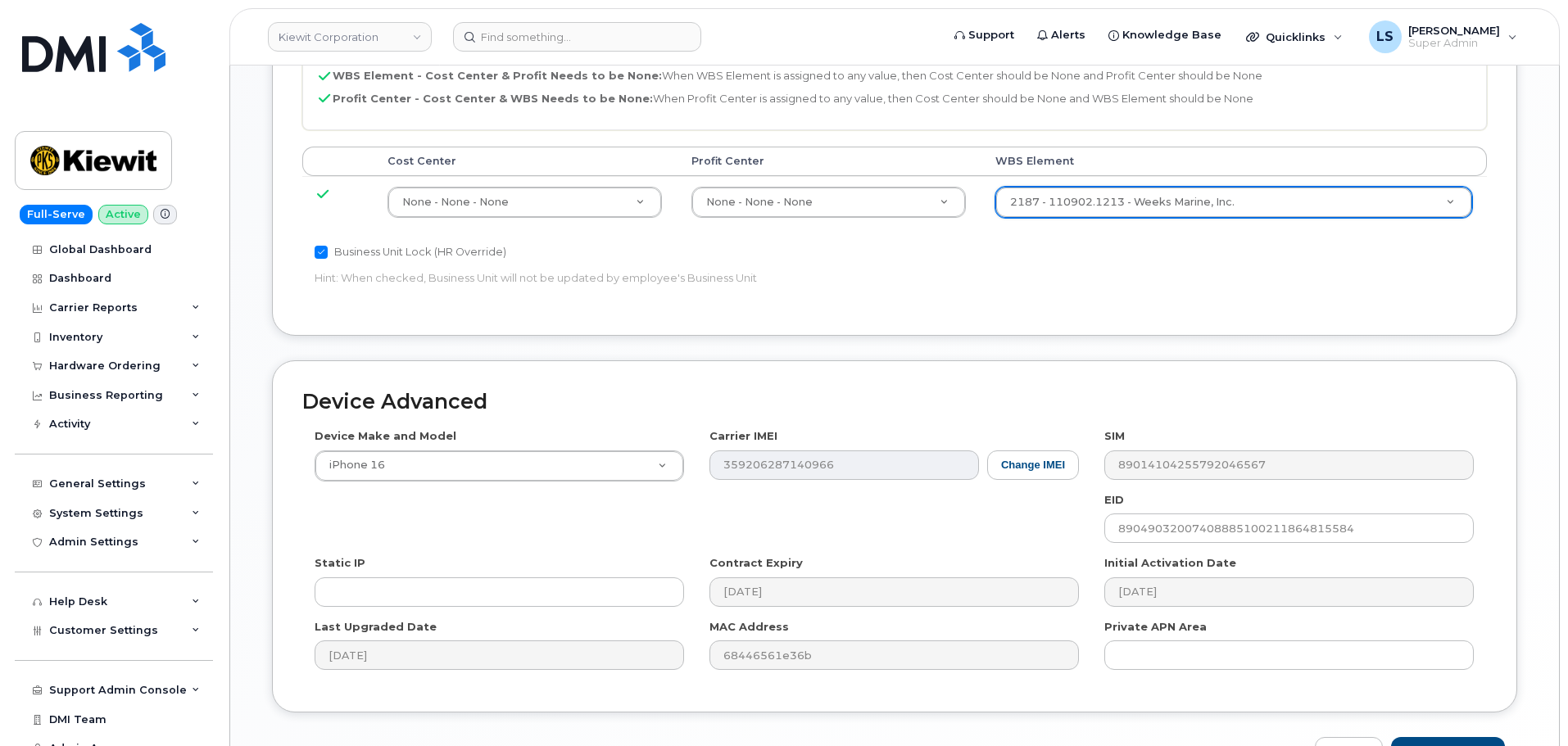
scroll to position [937, 0]
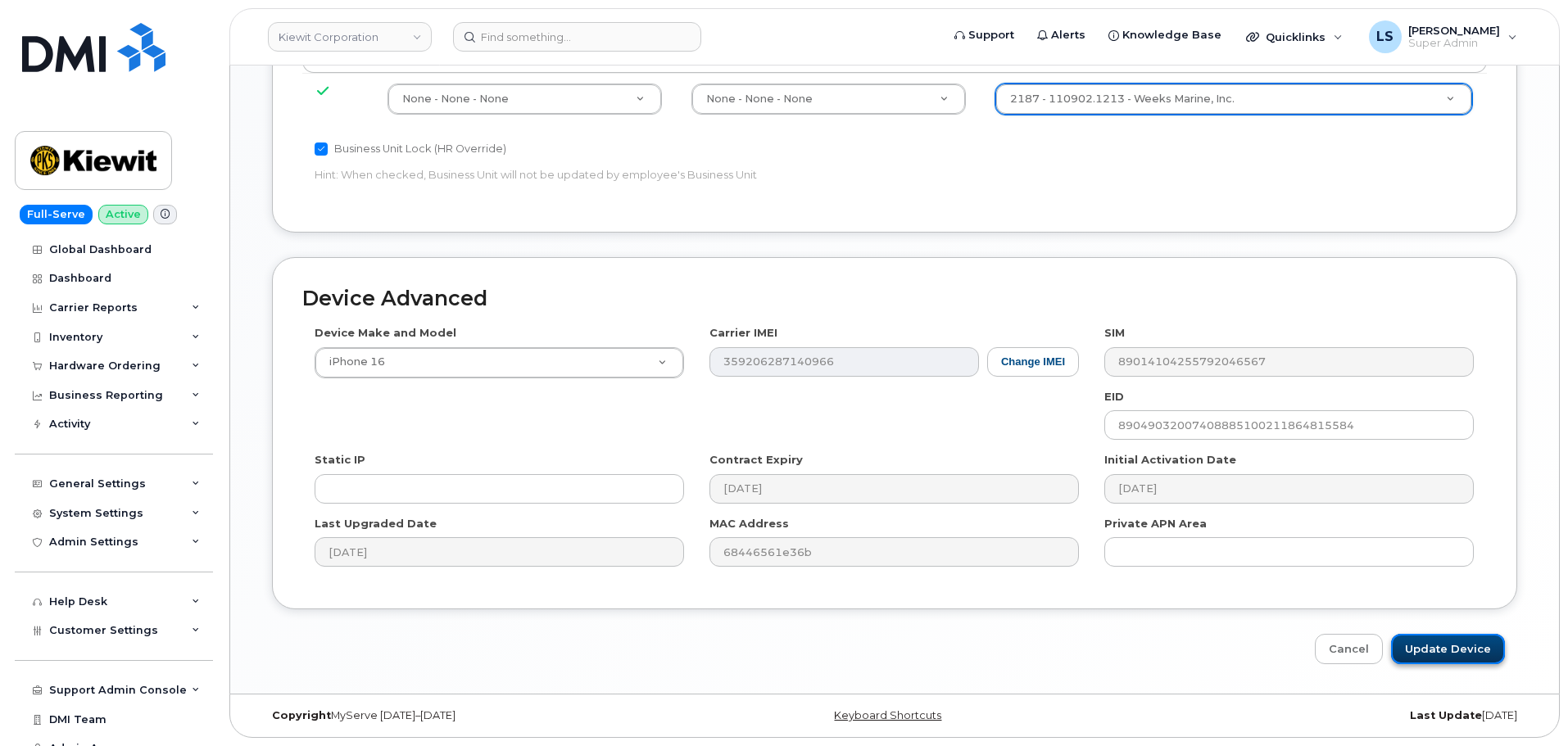
click at [1437, 645] on input "Update Device" at bounding box center [1448, 648] width 114 height 30
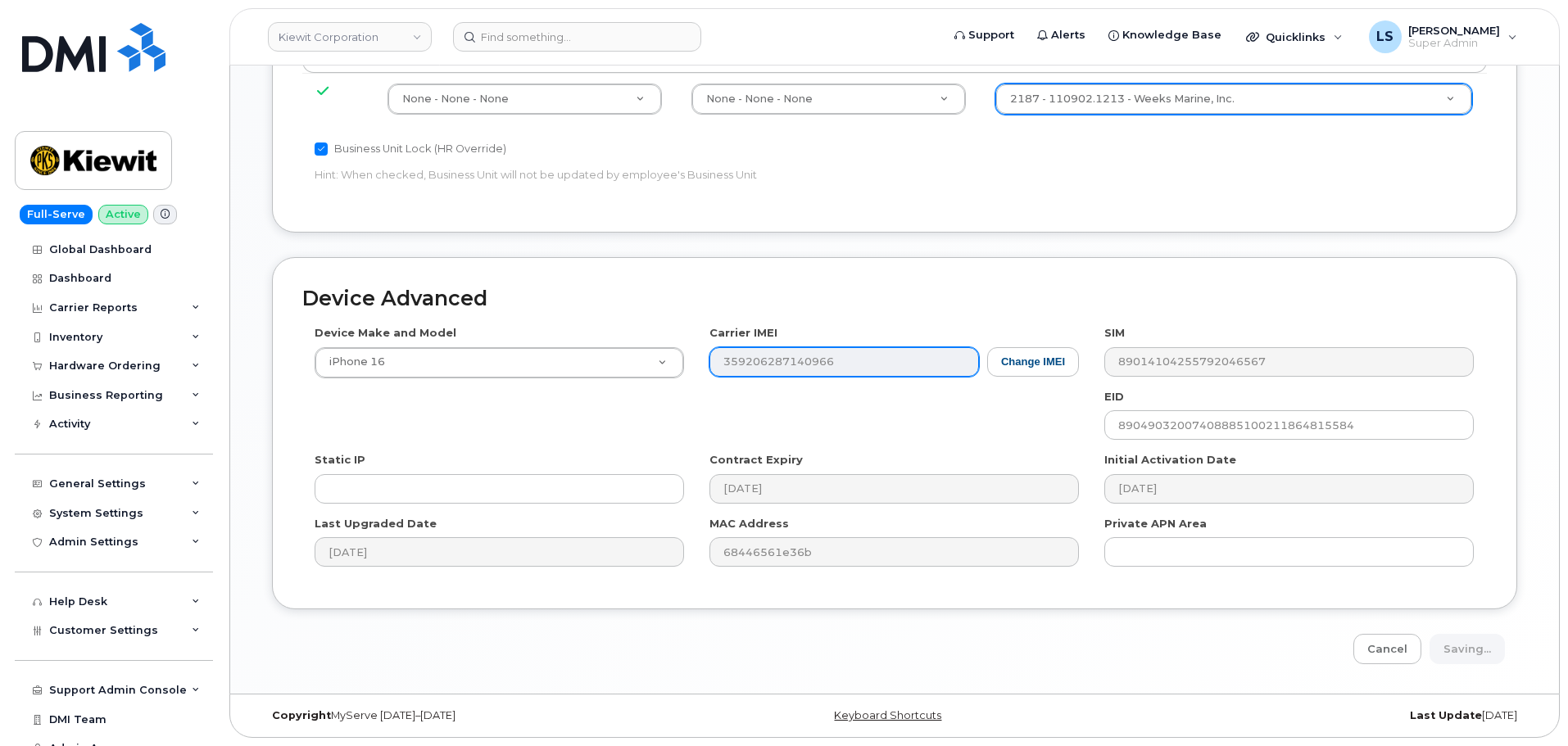
type input "Saving..."
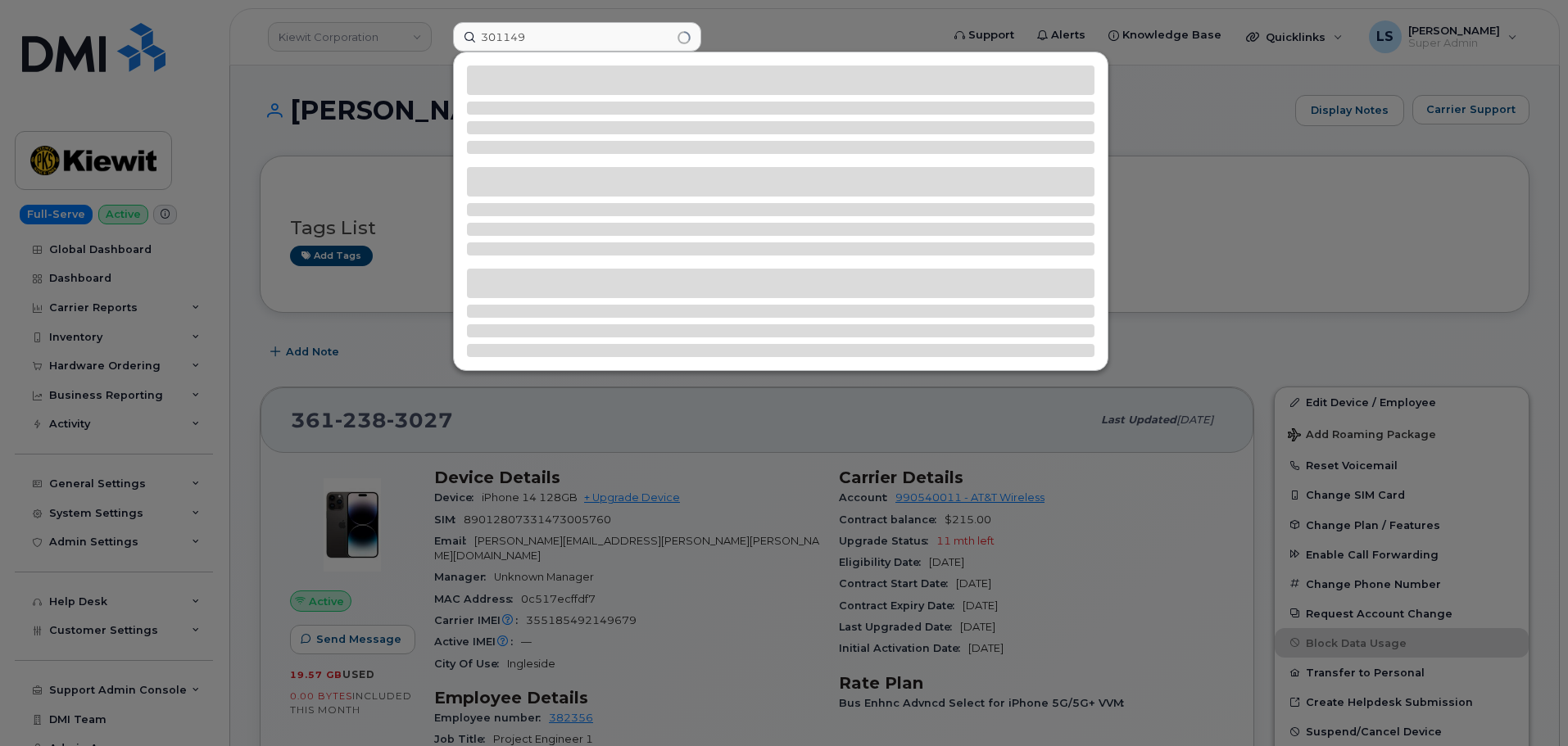
type input "301149"
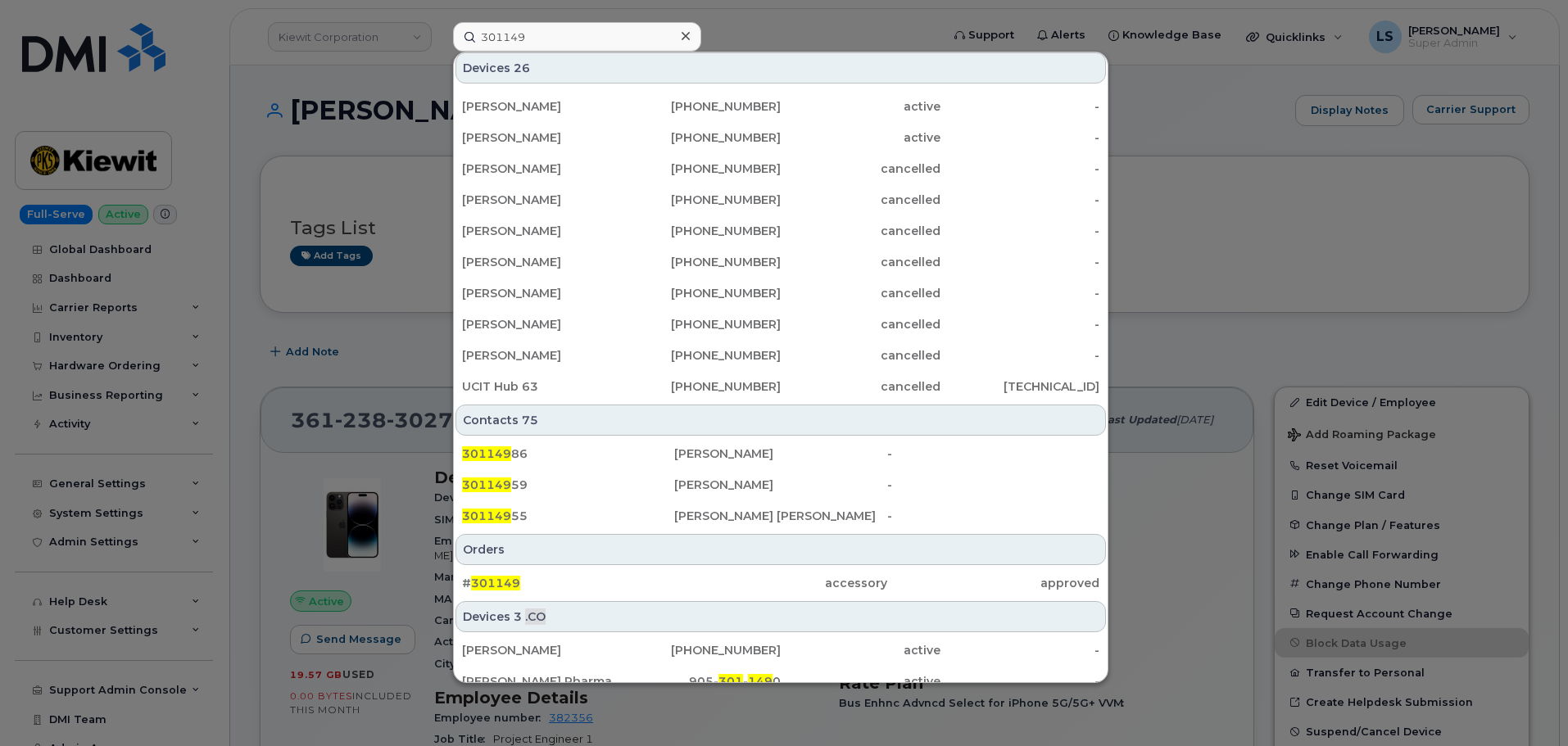
scroll to position [422, 0]
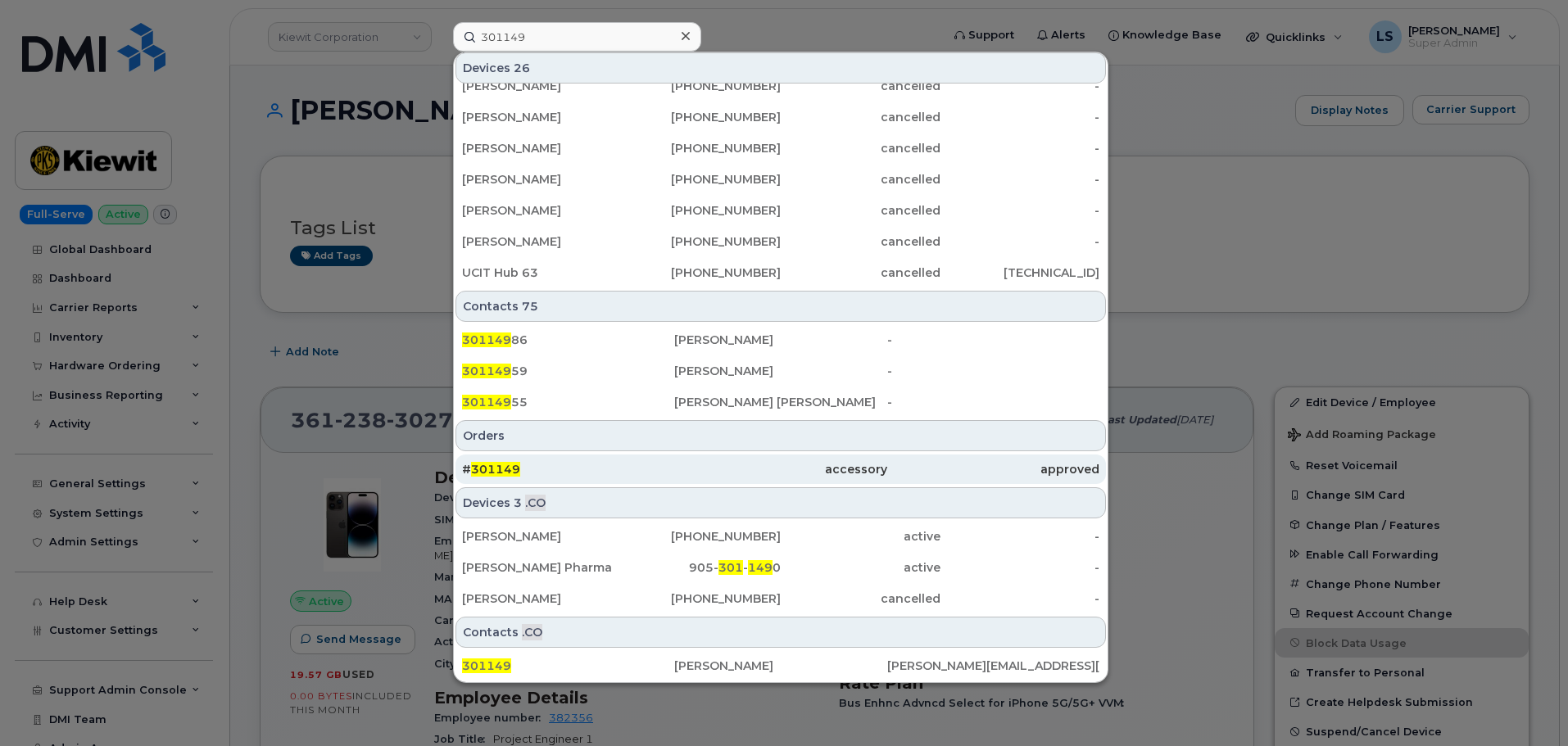
click at [517, 458] on div "# 301149" at bounding box center [567, 469] width 212 height 29
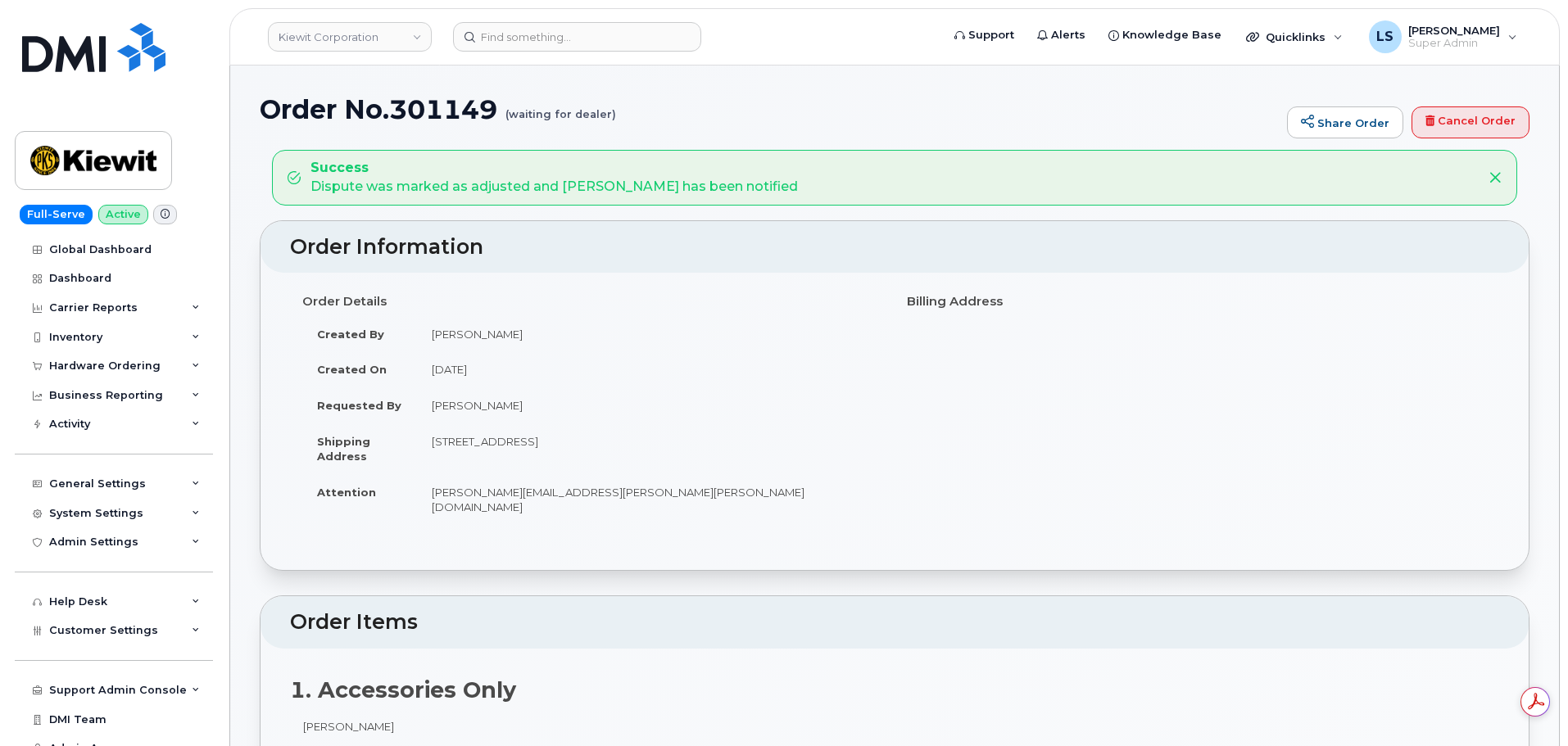
click at [527, 56] on header "Kiewit Corporation Support Alerts Knowledge Base Quicklinks Suspend / Cancel De…" at bounding box center [894, 36] width 1330 height 57
click at [523, 46] on input at bounding box center [577, 37] width 248 height 29
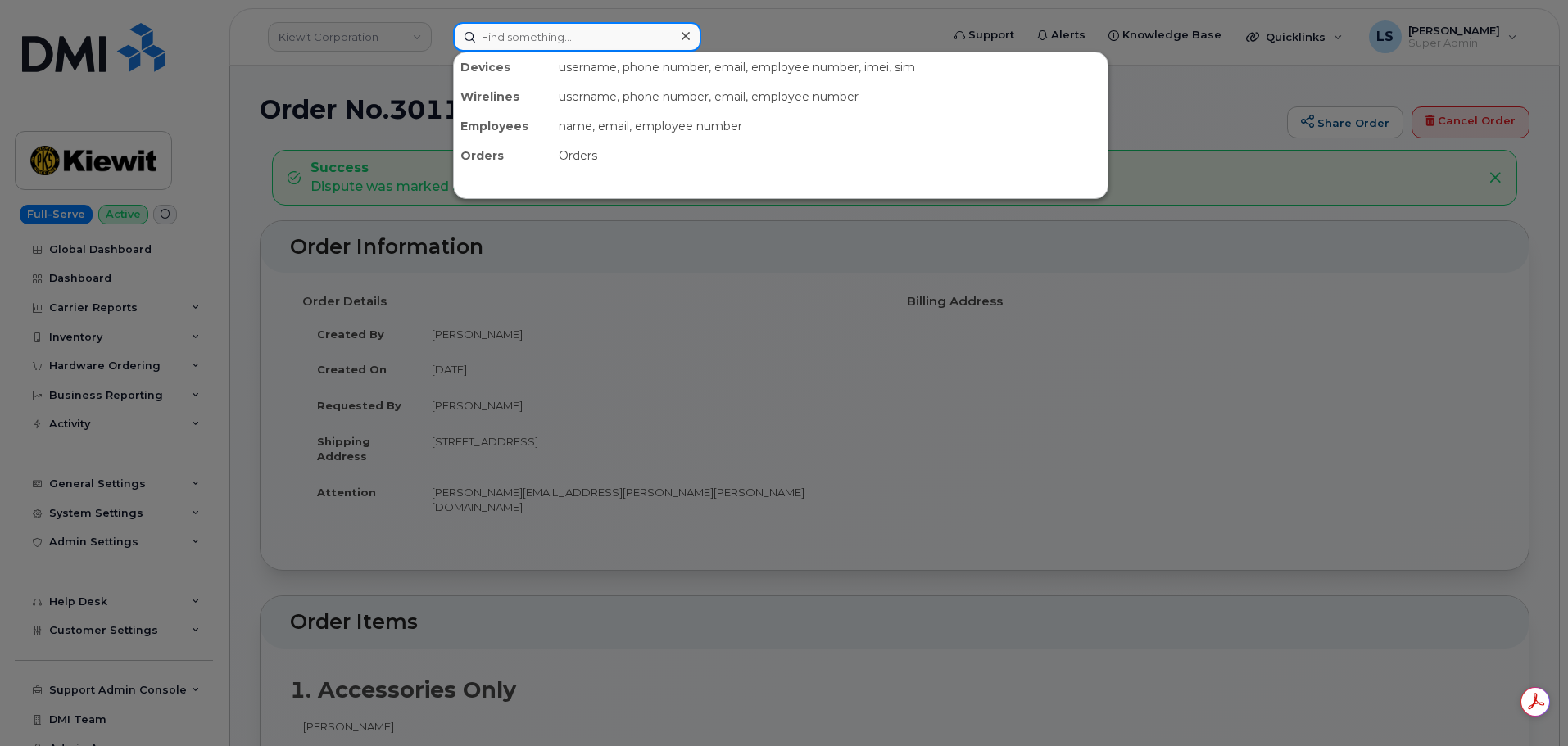
paste input "Courtney Hunter"
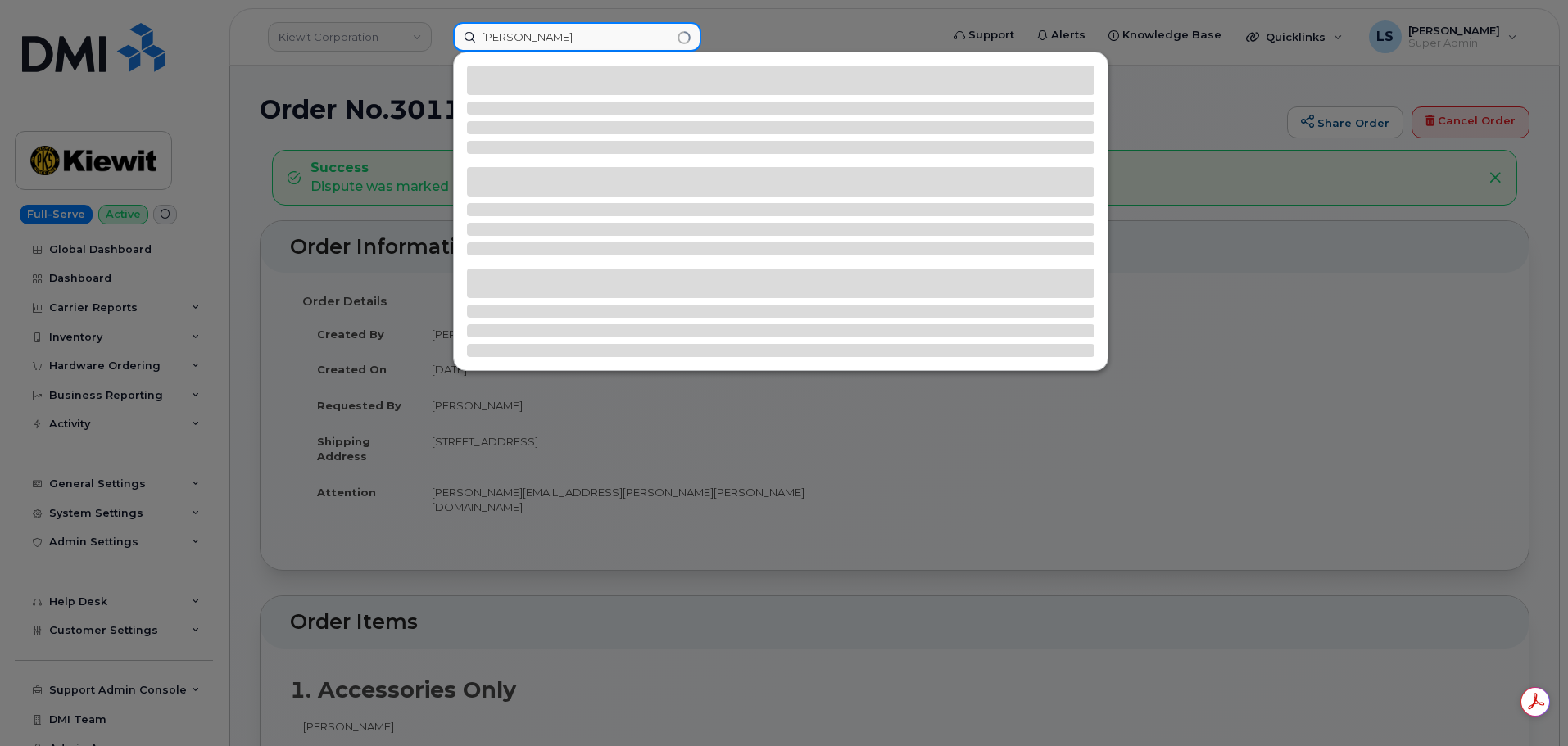
type input "Courtney Hunter"
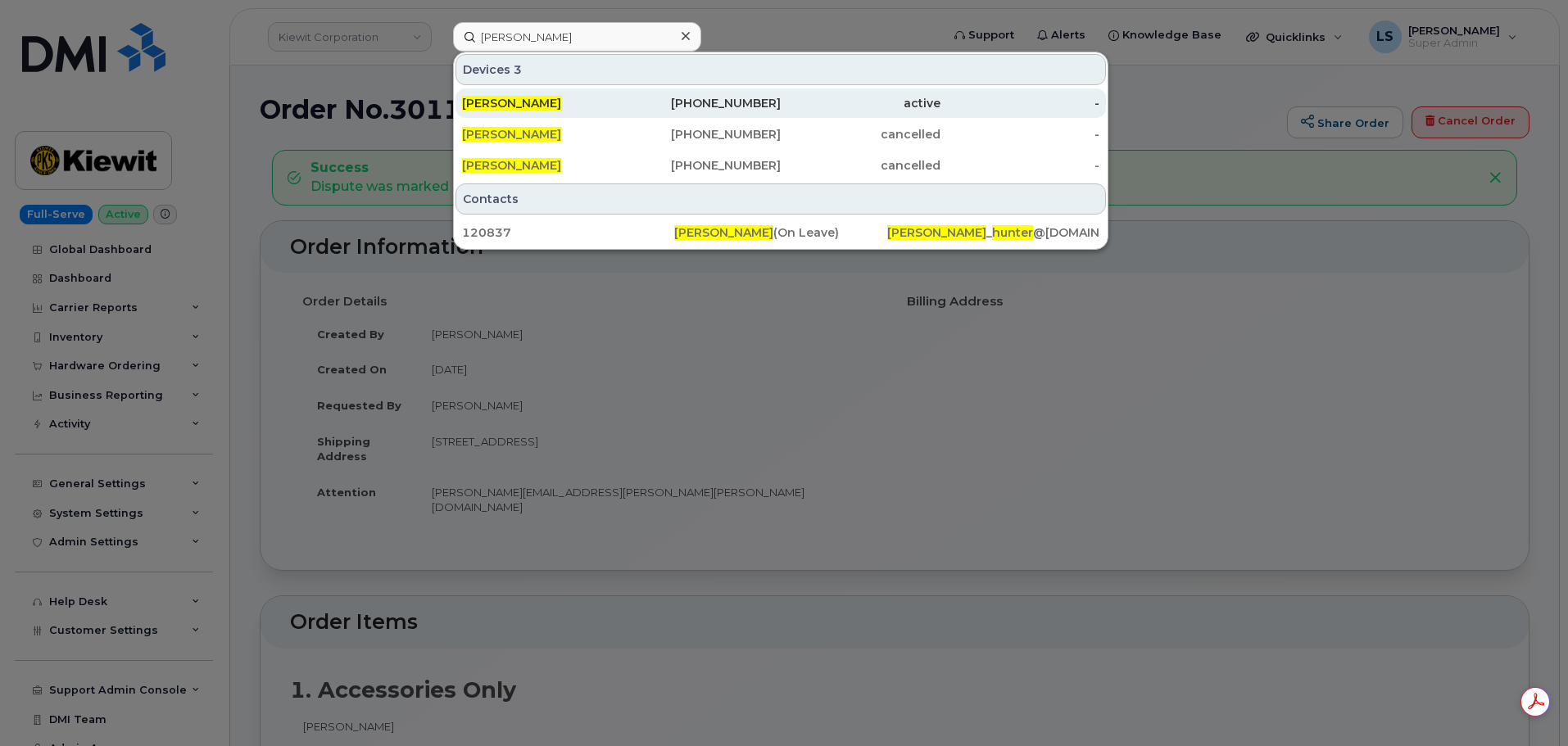
click at [547, 100] on span "Courtney Hunter" at bounding box center [511, 103] width 99 height 15
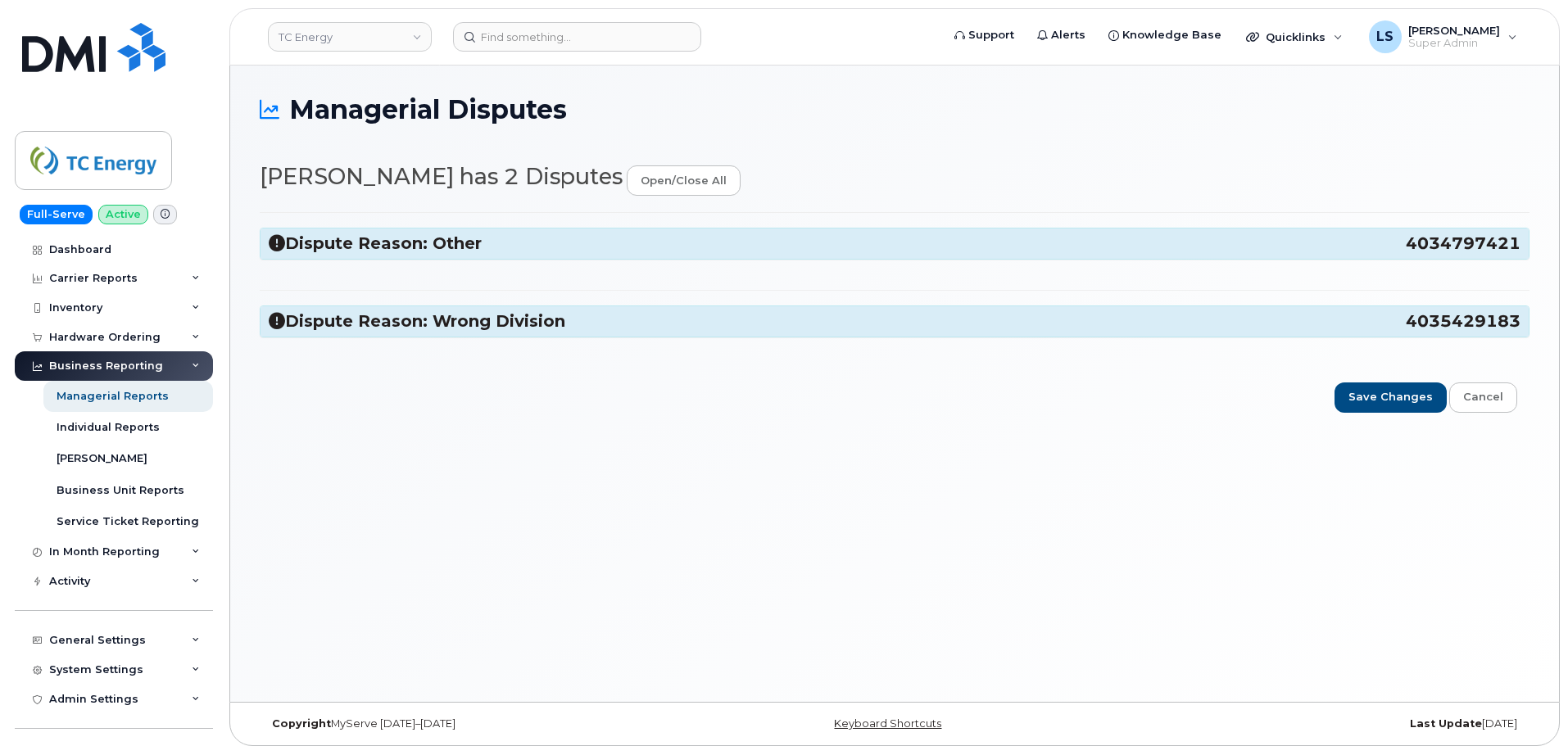
click at [506, 319] on h3 "Dispute Reason: Wrong Division 4035429183" at bounding box center [895, 322] width 1252 height 22
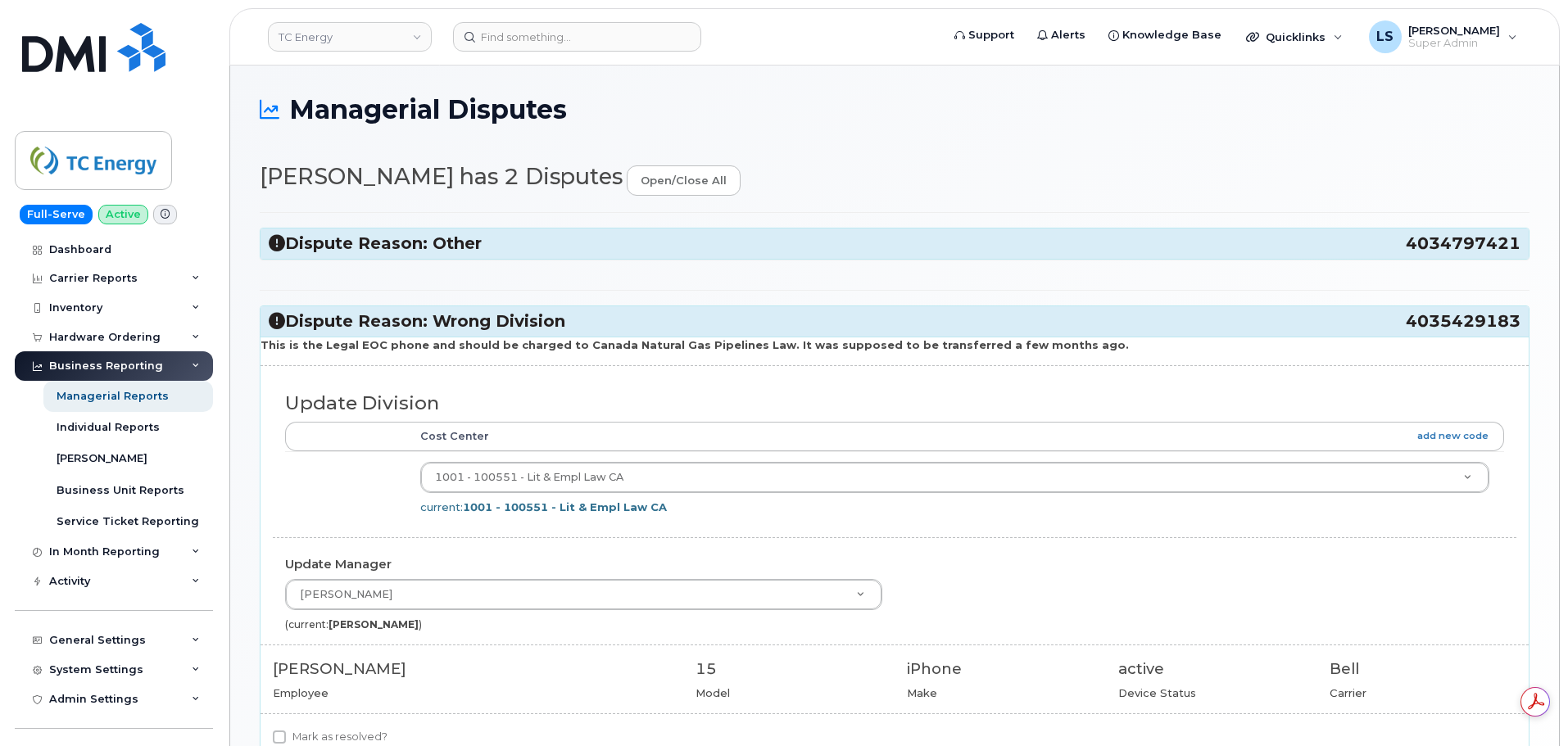
click at [486, 258] on div "Dispute Reason: Other 4034797421" at bounding box center [894, 243] width 1268 height 30
click at [484, 255] on h3 "Dispute Reason: Other 4034797421" at bounding box center [895, 244] width 1252 height 22
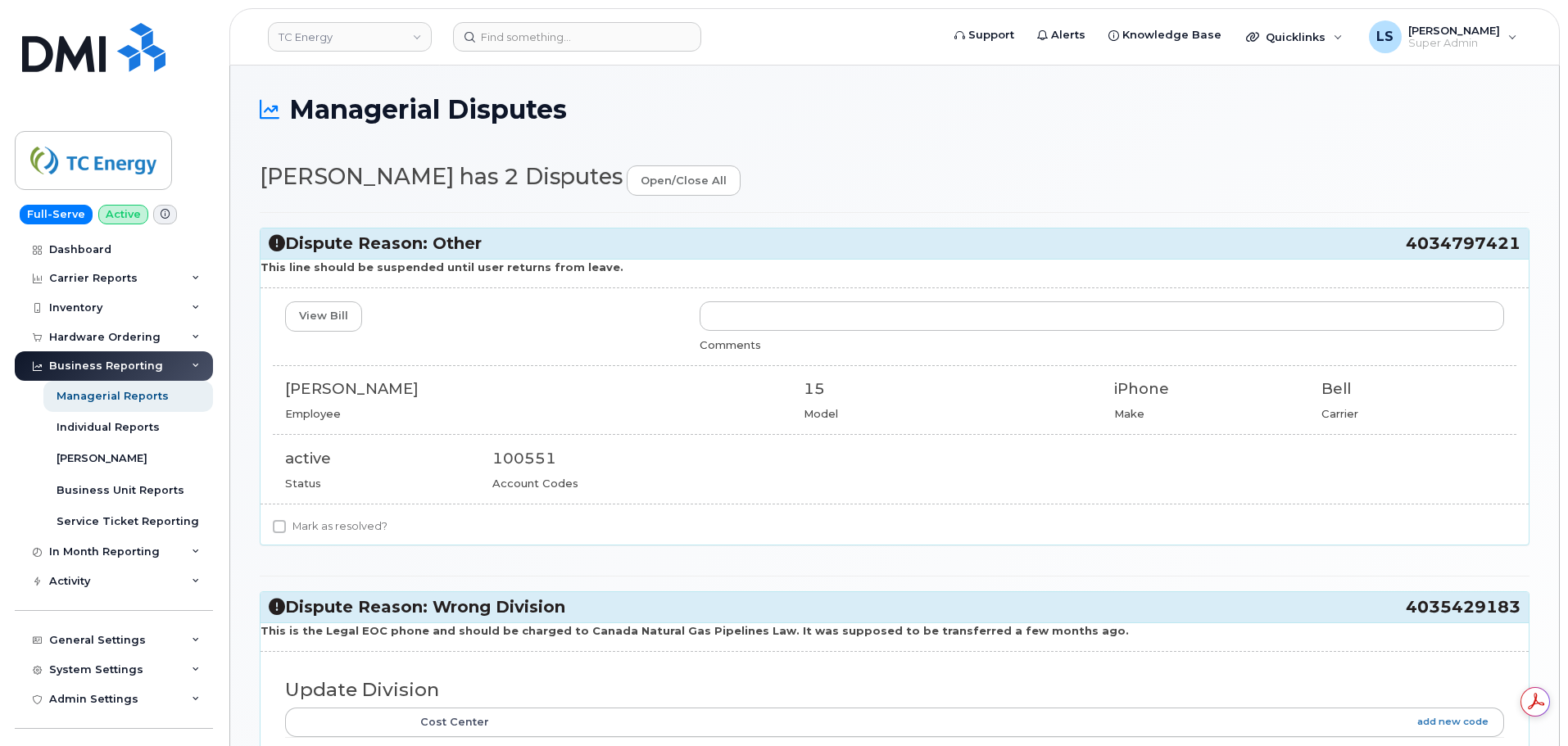
drag, startPoint x: 456, startPoint y: 392, endPoint x: 290, endPoint y: 390, distance: 166.0
click at [290, 390] on div "[PERSON_NAME]" at bounding box center [532, 389] width 494 height 22
drag, startPoint x: 286, startPoint y: 386, endPoint x: 427, endPoint y: 386, distance: 141.0
click at [427, 386] on div "[PERSON_NAME]" at bounding box center [532, 389] width 494 height 22
copy div "[PERSON_NAME]"
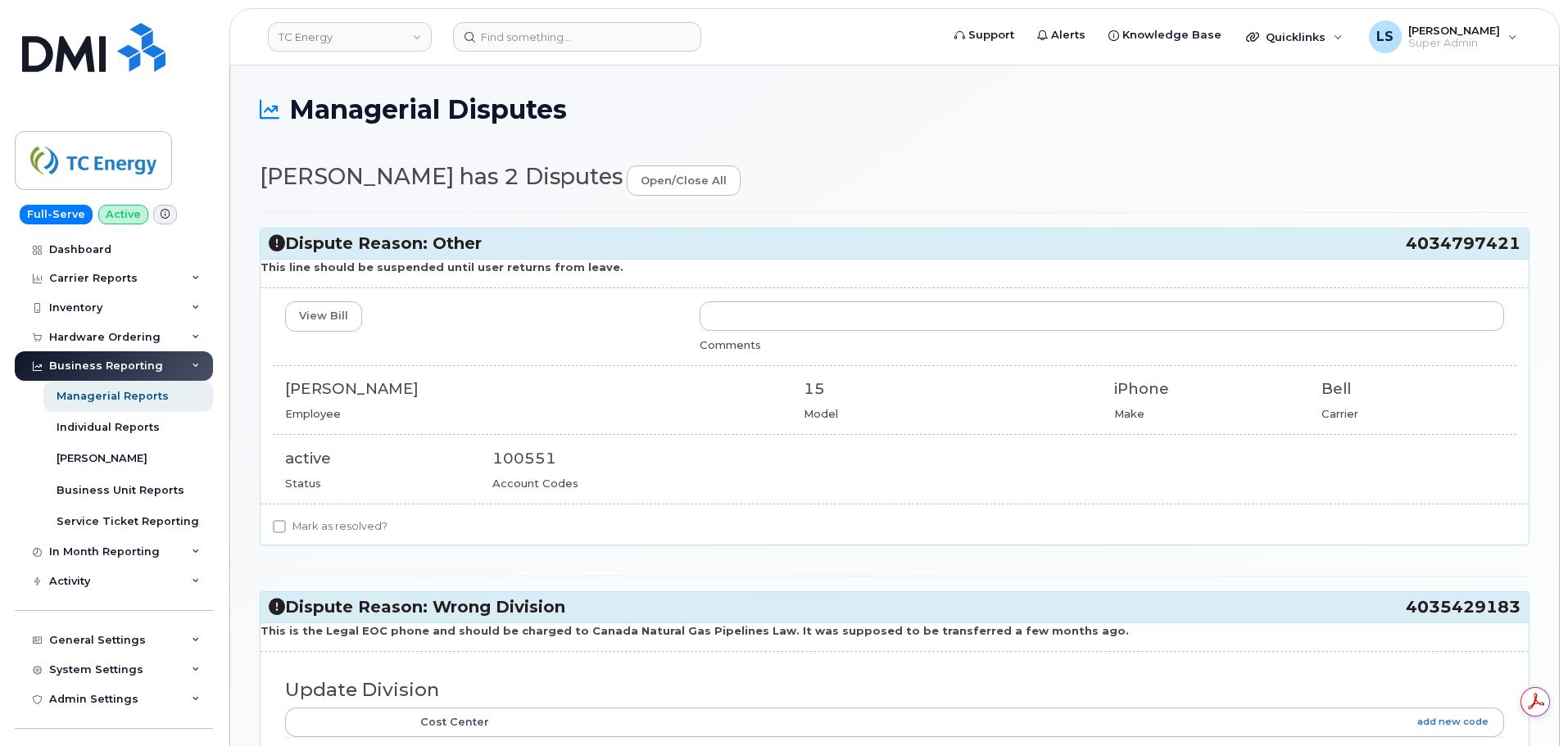
click at [334, 530] on label "Mark as resolved?" at bounding box center [330, 526] width 115 height 20
click at [286, 530] on input "Mark as resolved?" at bounding box center [279, 526] width 13 height 13
checkbox input "true"
drag, startPoint x: 566, startPoint y: 634, endPoint x: 754, endPoint y: 628, distance: 188.1
click at [754, 628] on strong "This is the Legal EOC phone and should be charged to Canada Natural Gas Pipelin…" at bounding box center [694, 630] width 869 height 13
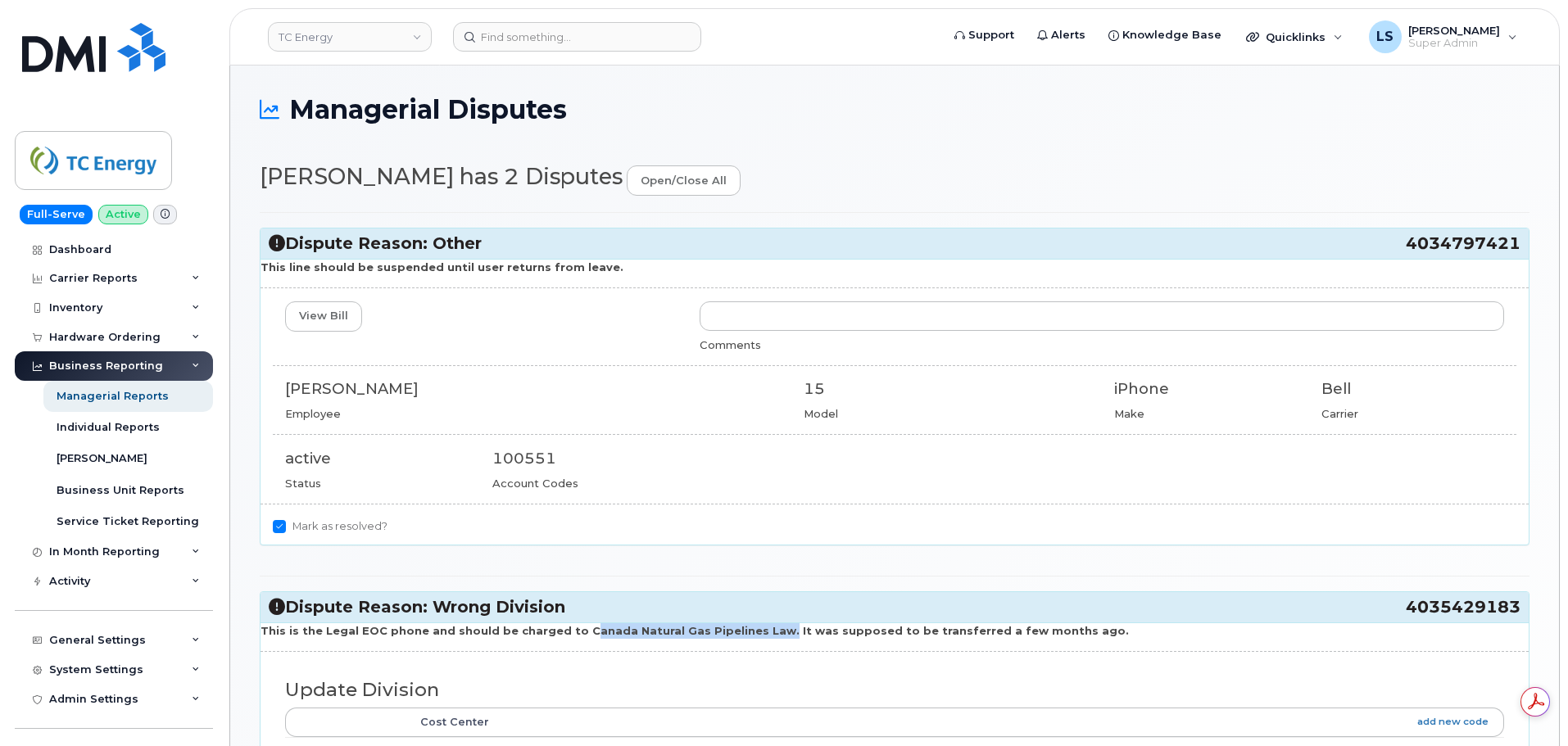
copy strong "Canada Natural Gas Pipelines Law"
click at [757, 554] on div "Dispute Reason: Other 4034797421 This line should be suspended until user retur…" at bounding box center [894, 634] width 1270 height 845
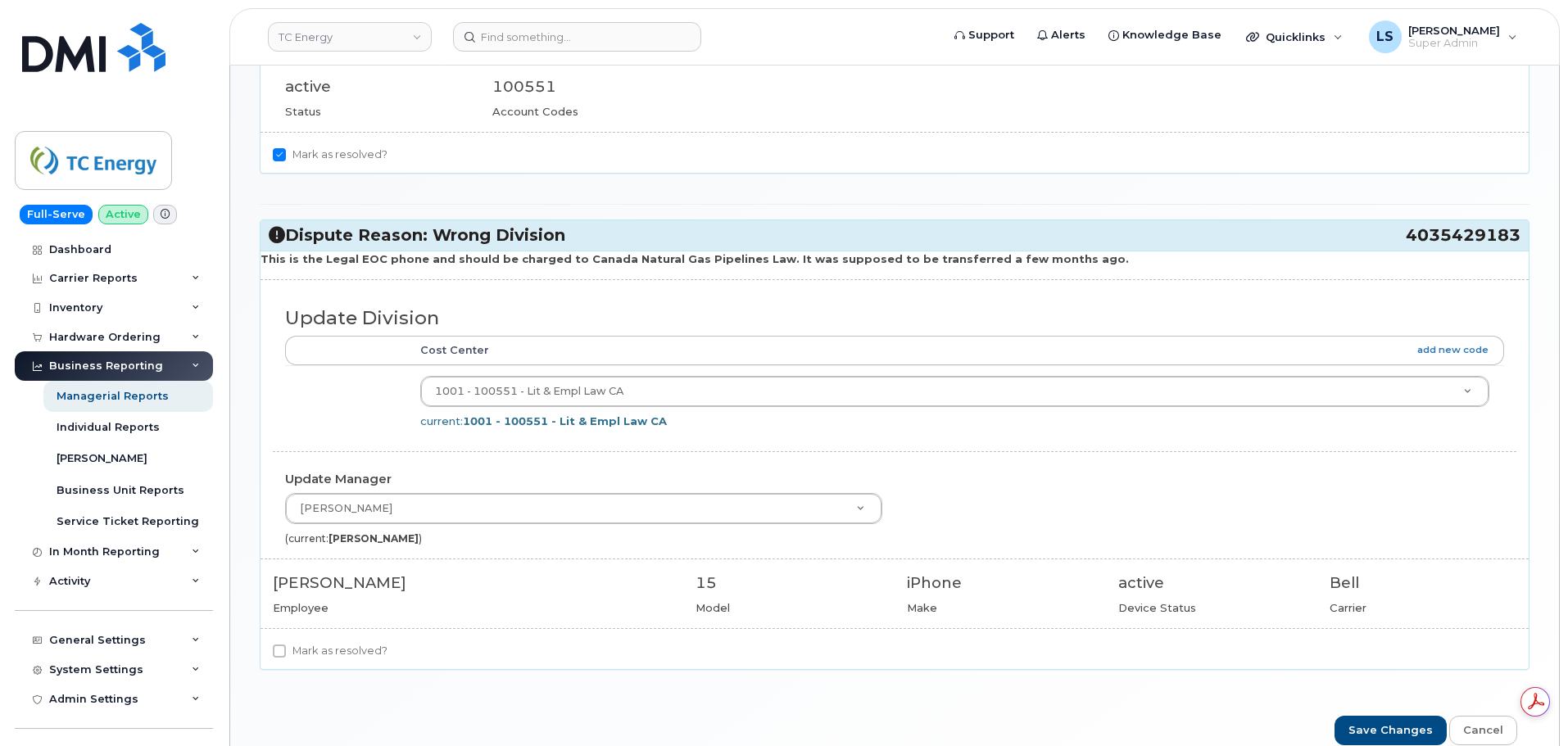
scroll to position [454, 0]
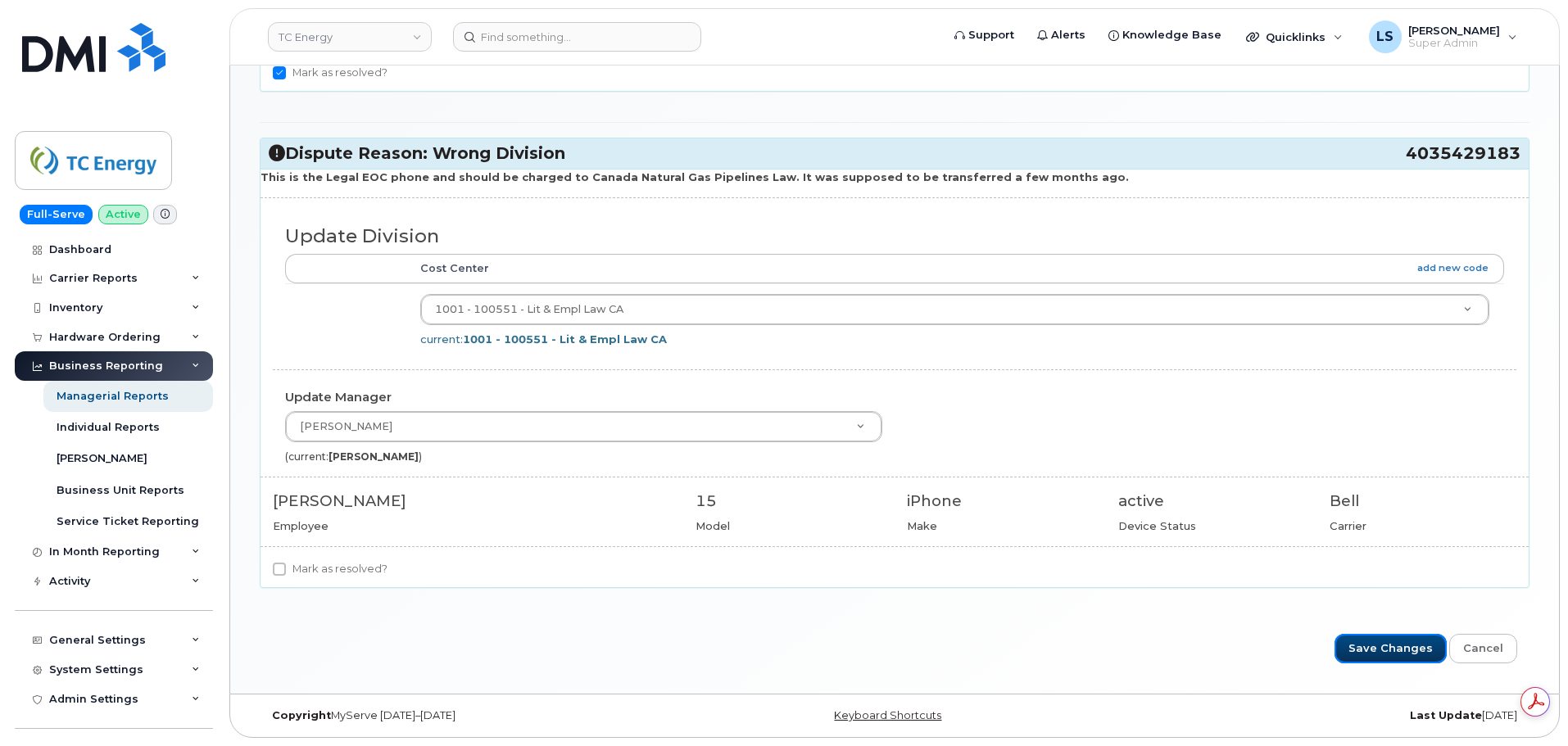
drag, startPoint x: 1381, startPoint y: 649, endPoint x: 1017, endPoint y: 571, distance: 372.3
click at [1381, 651] on input "Save Changes" at bounding box center [1391, 648] width 112 height 30
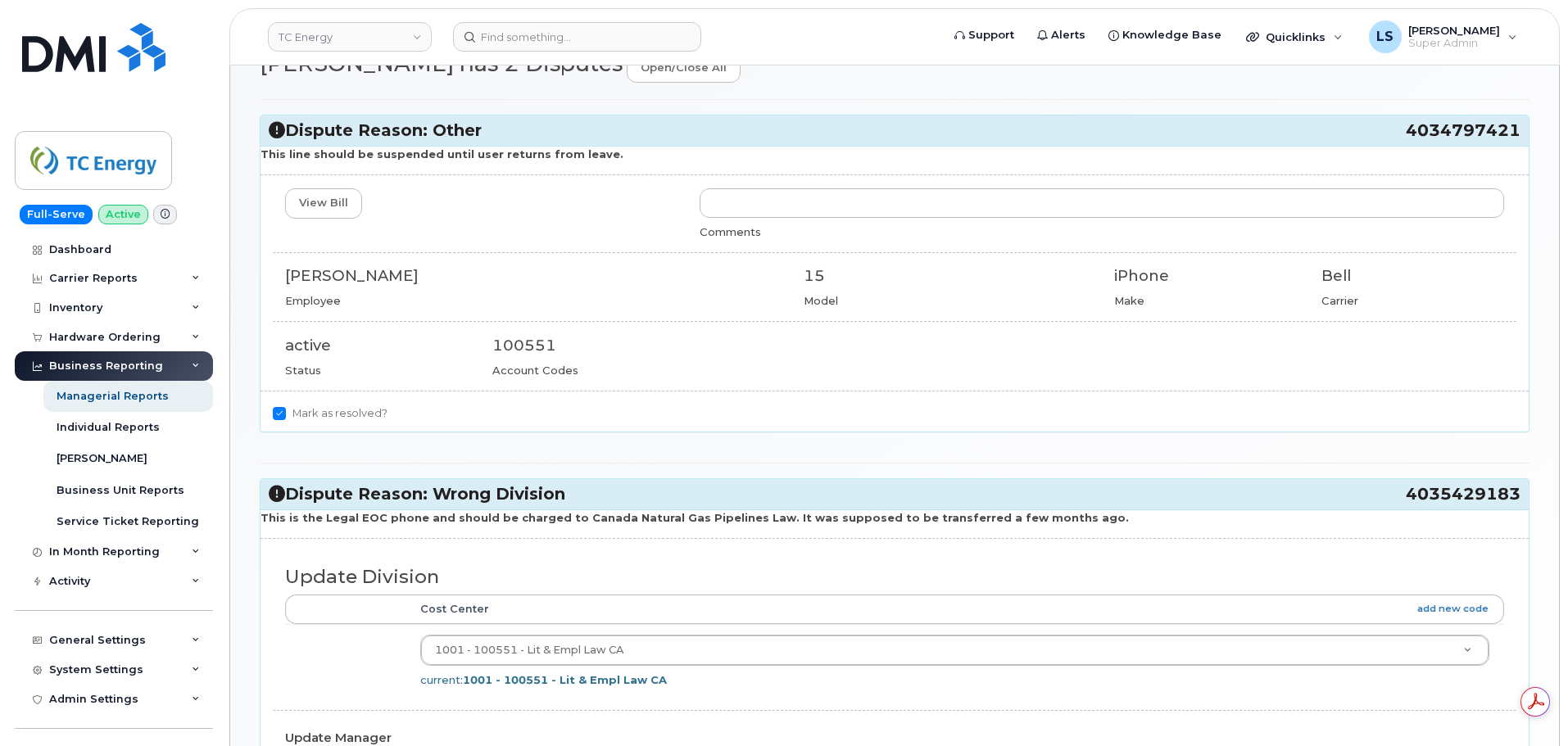
scroll to position [0, 0]
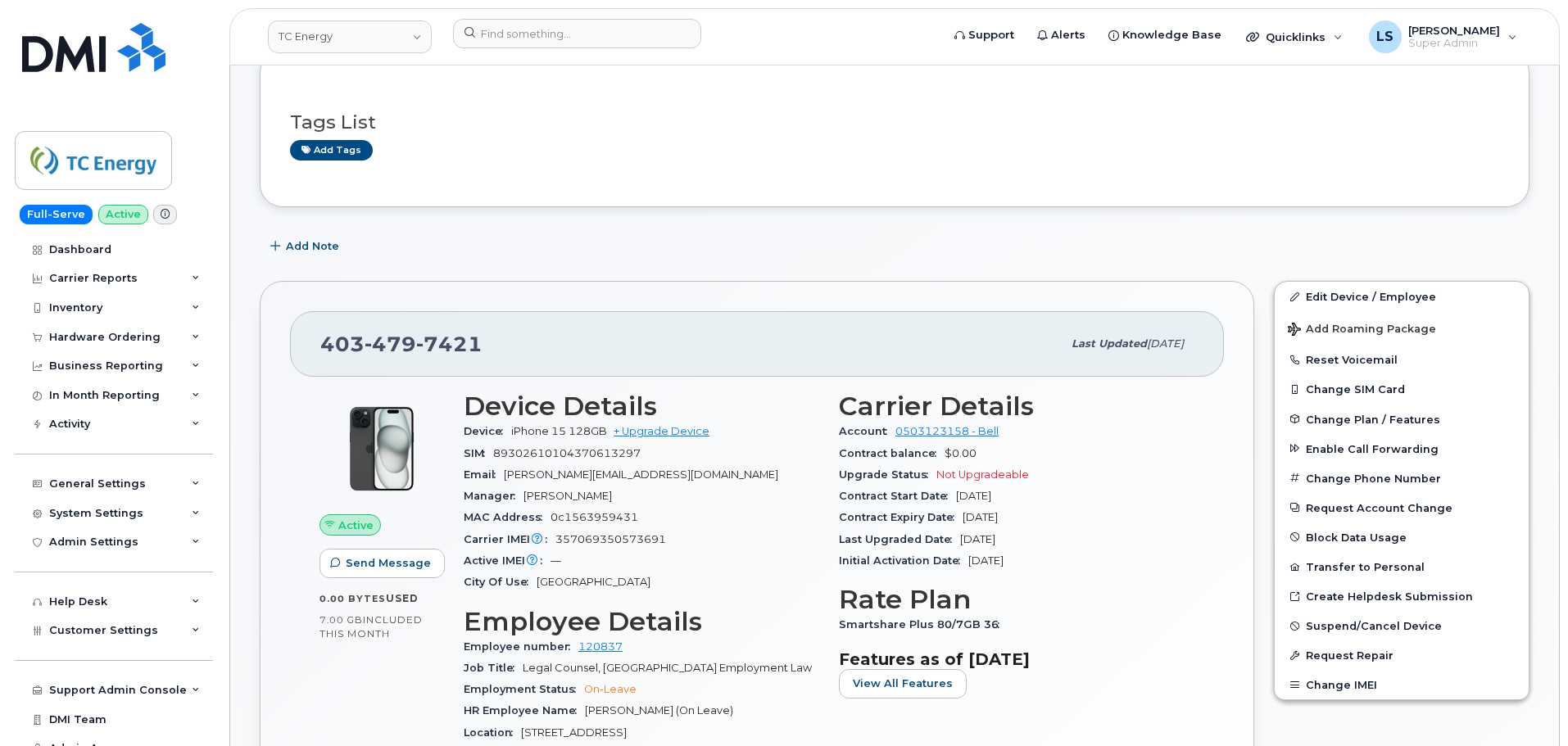
scroll to position [245, 0]
click at [1342, 626] on span "Suspend/Cancel Device" at bounding box center [1374, 625] width 136 height 12
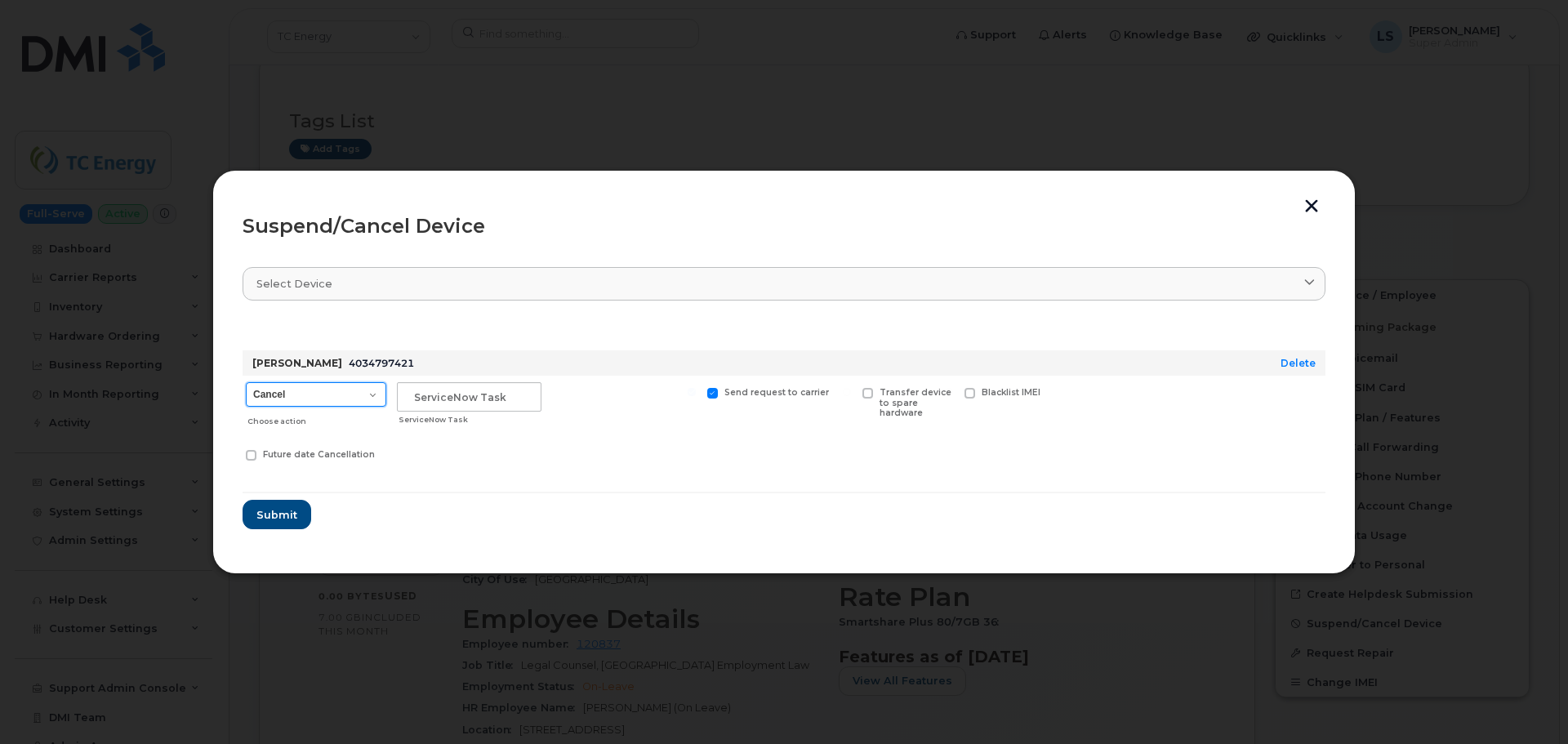
click at [328, 383] on select "Cancel Suspend - Extend Suspension Suspend - Reduced Rate Suspend - Full Rate S…" at bounding box center [315, 395] width 140 height 24
select select "[object Object]"
click at [246, 383] on select "Cancel Suspend - Extend Suspension Suspend - Reduced Rate Suspend - Full Rate S…" at bounding box center [315, 395] width 140 height 24
click at [295, 505] on button "Submit" at bounding box center [276, 515] width 67 height 29
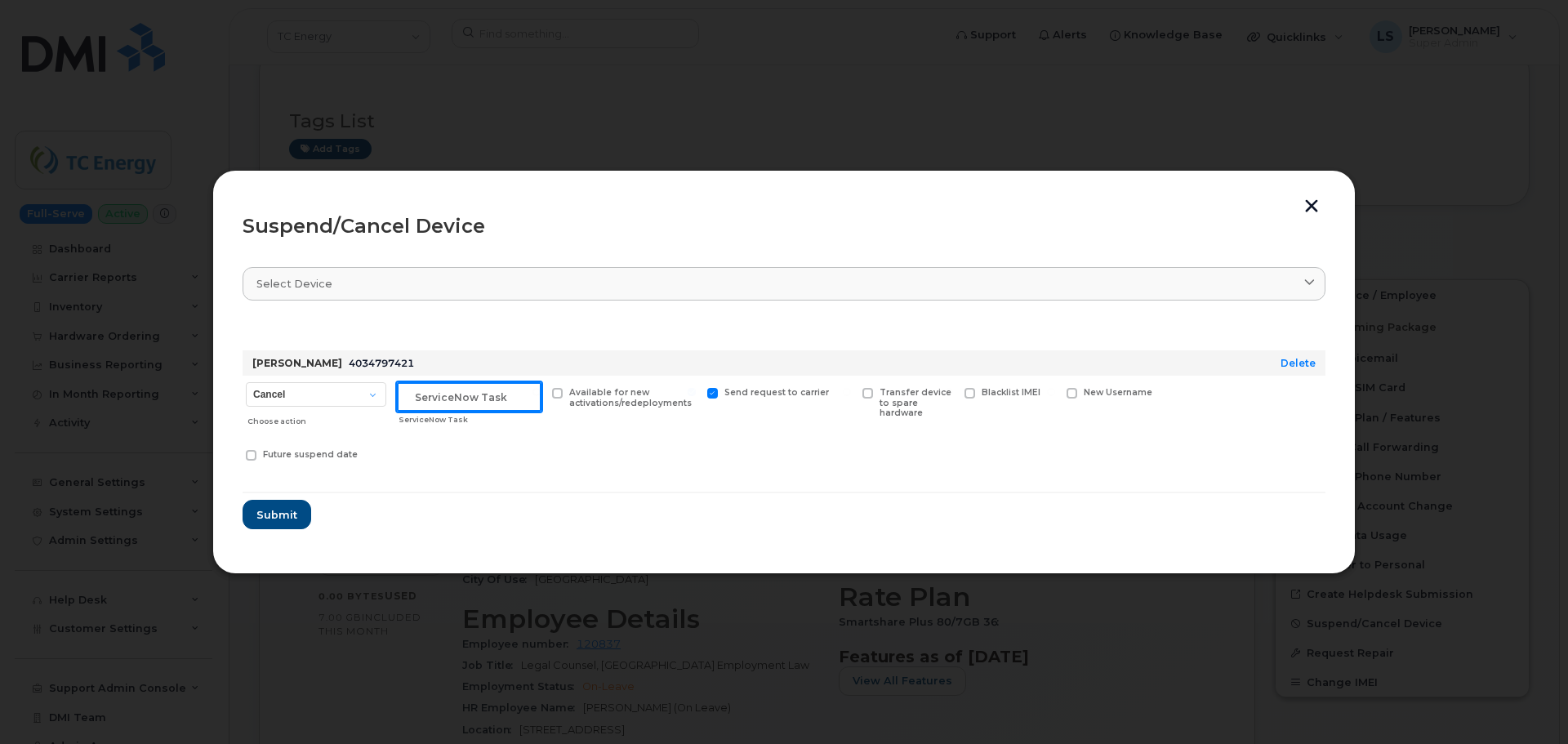
click at [431, 387] on input "text" at bounding box center [470, 397] width 145 height 29
paste input "CS0800827"
type input "CS0800827"
drag, startPoint x: 405, startPoint y: 517, endPoint x: 341, endPoint y: 519, distance: 64.0
click at [405, 518] on form "Courtney Hunter 4034797421 Delete Cancel Suspend - Extend Suspension Suspend - …" at bounding box center [783, 425] width 1083 height 210
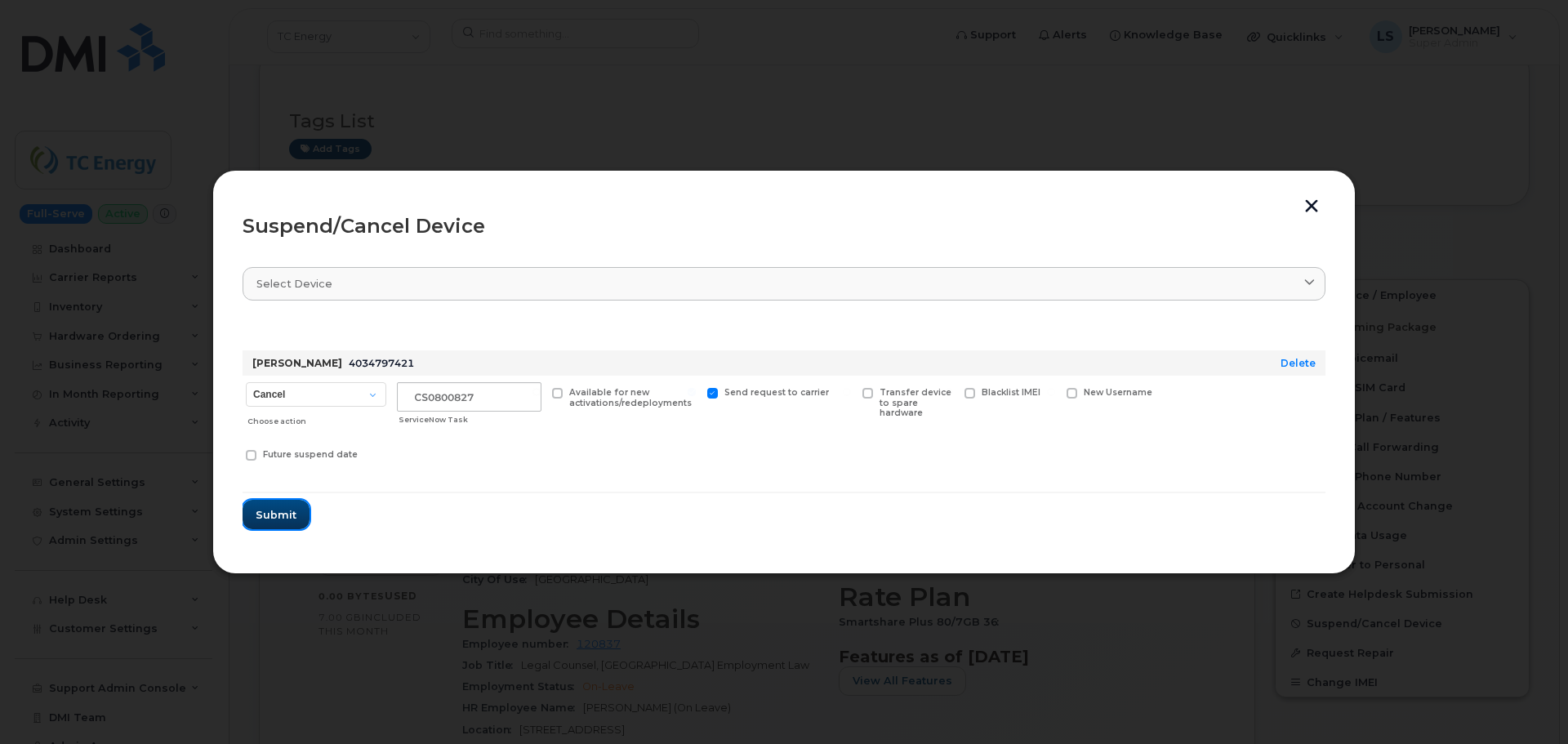
click at [288, 516] on span "Submit" at bounding box center [276, 515] width 40 height 16
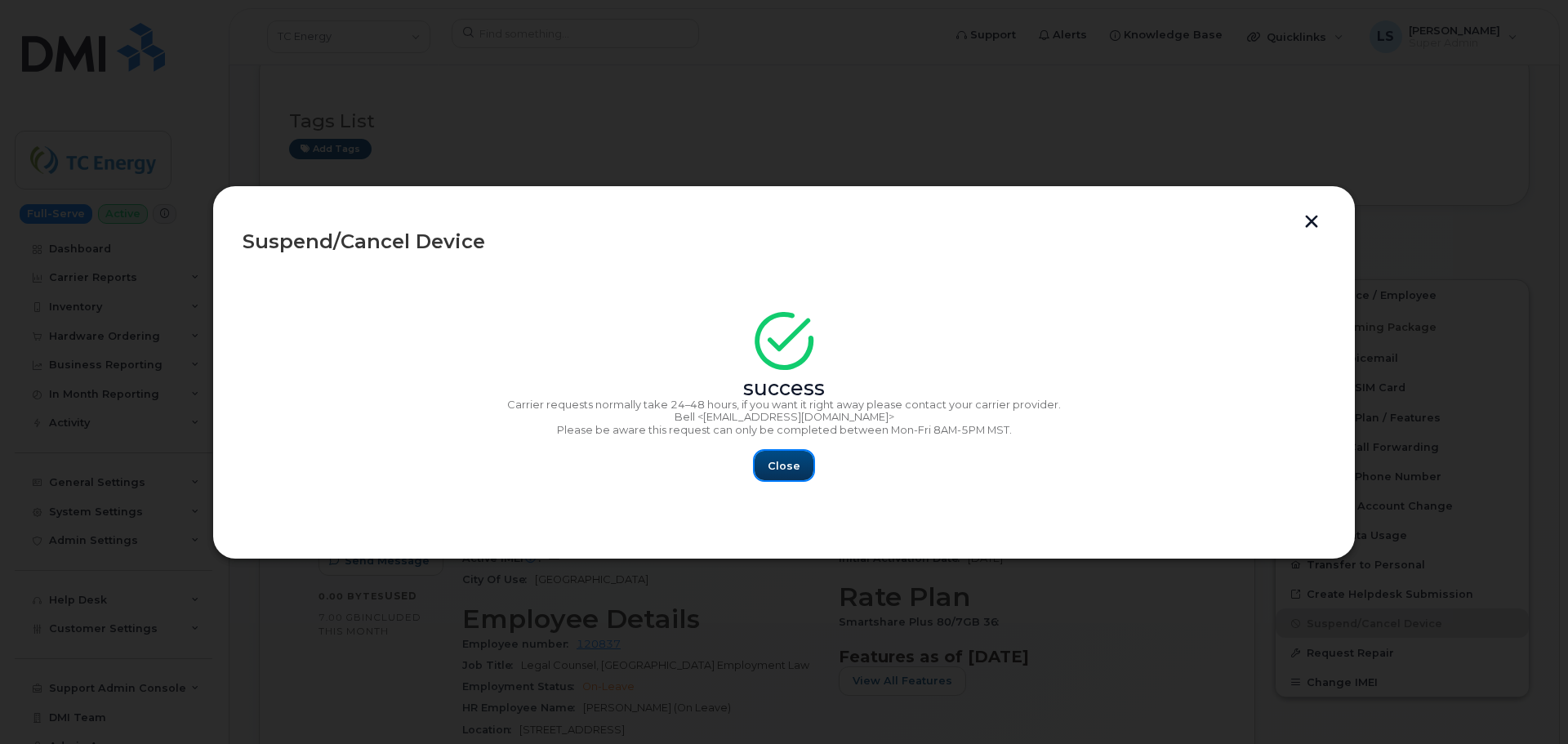
click at [796, 469] on span "Close" at bounding box center [784, 466] width 33 height 16
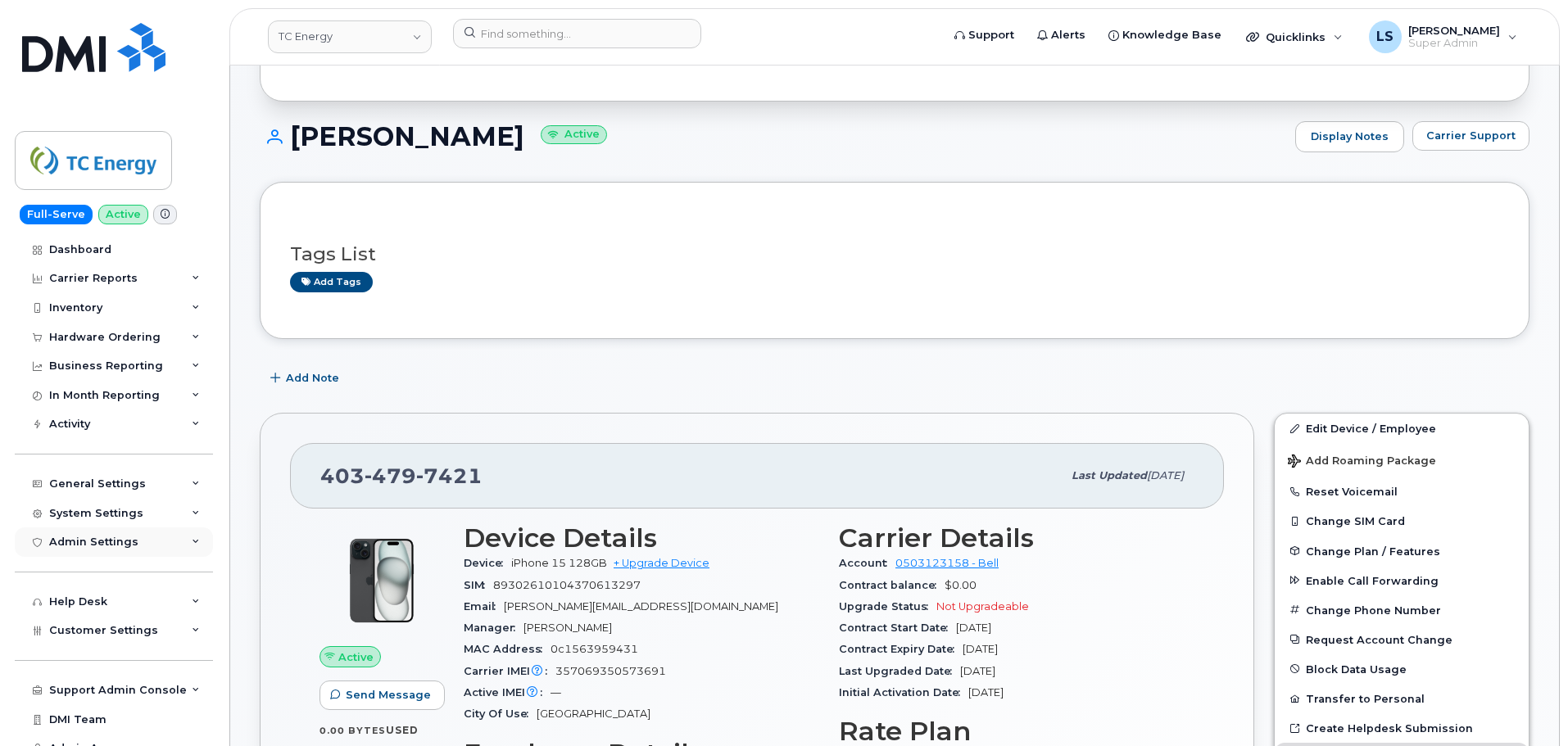
scroll to position [0, 0]
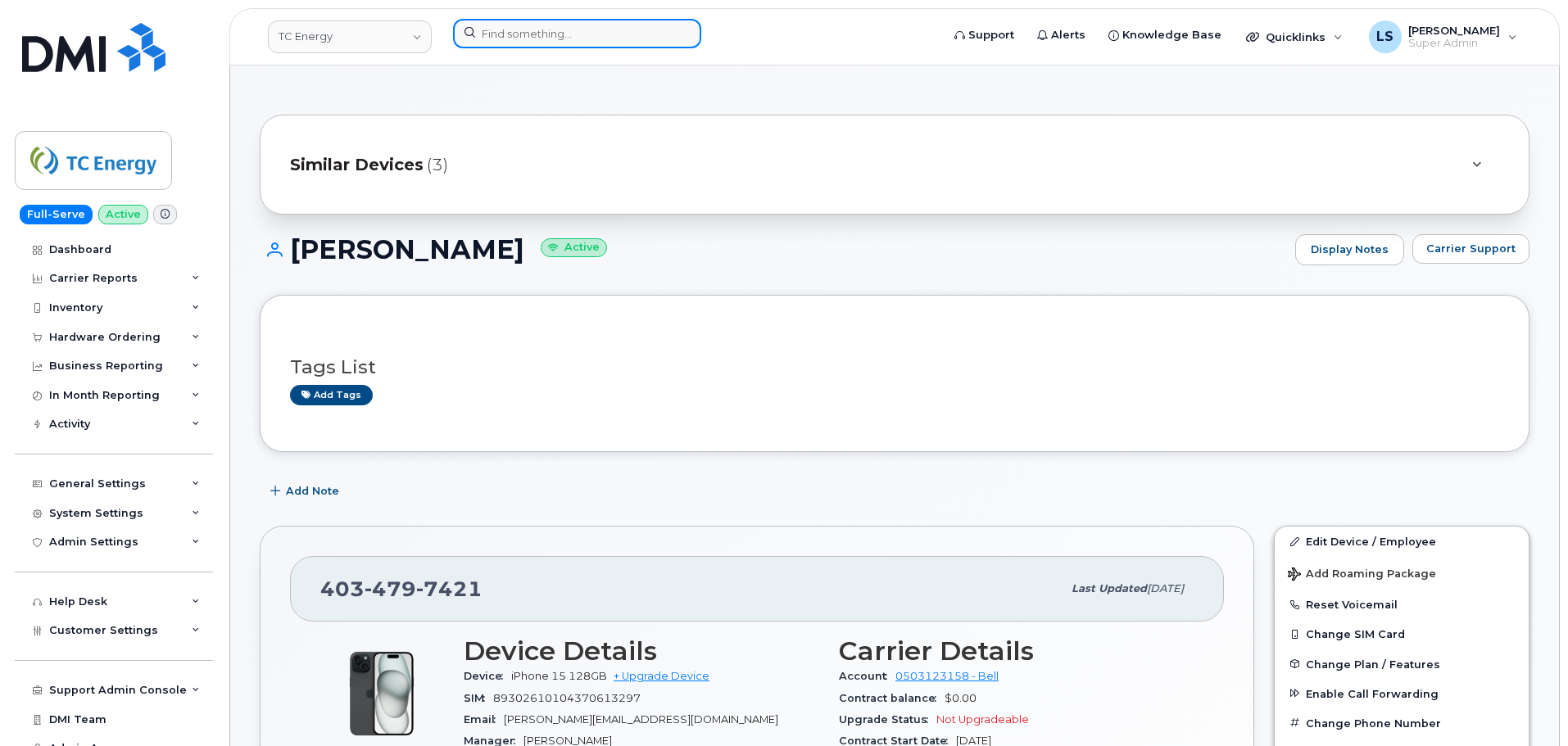
click at [519, 32] on input at bounding box center [577, 34] width 248 height 29
paste input "5124134526"
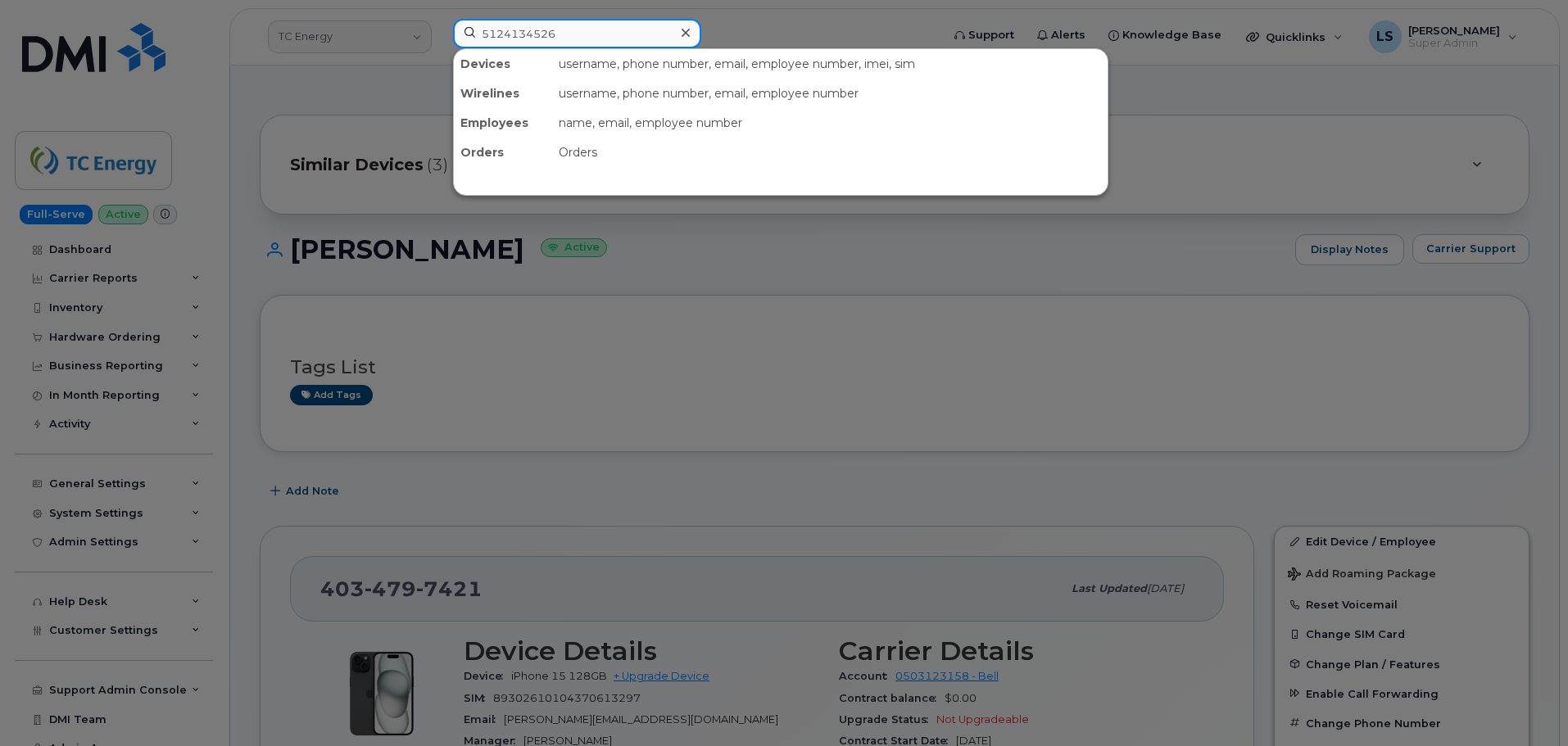
type input "5124134526"
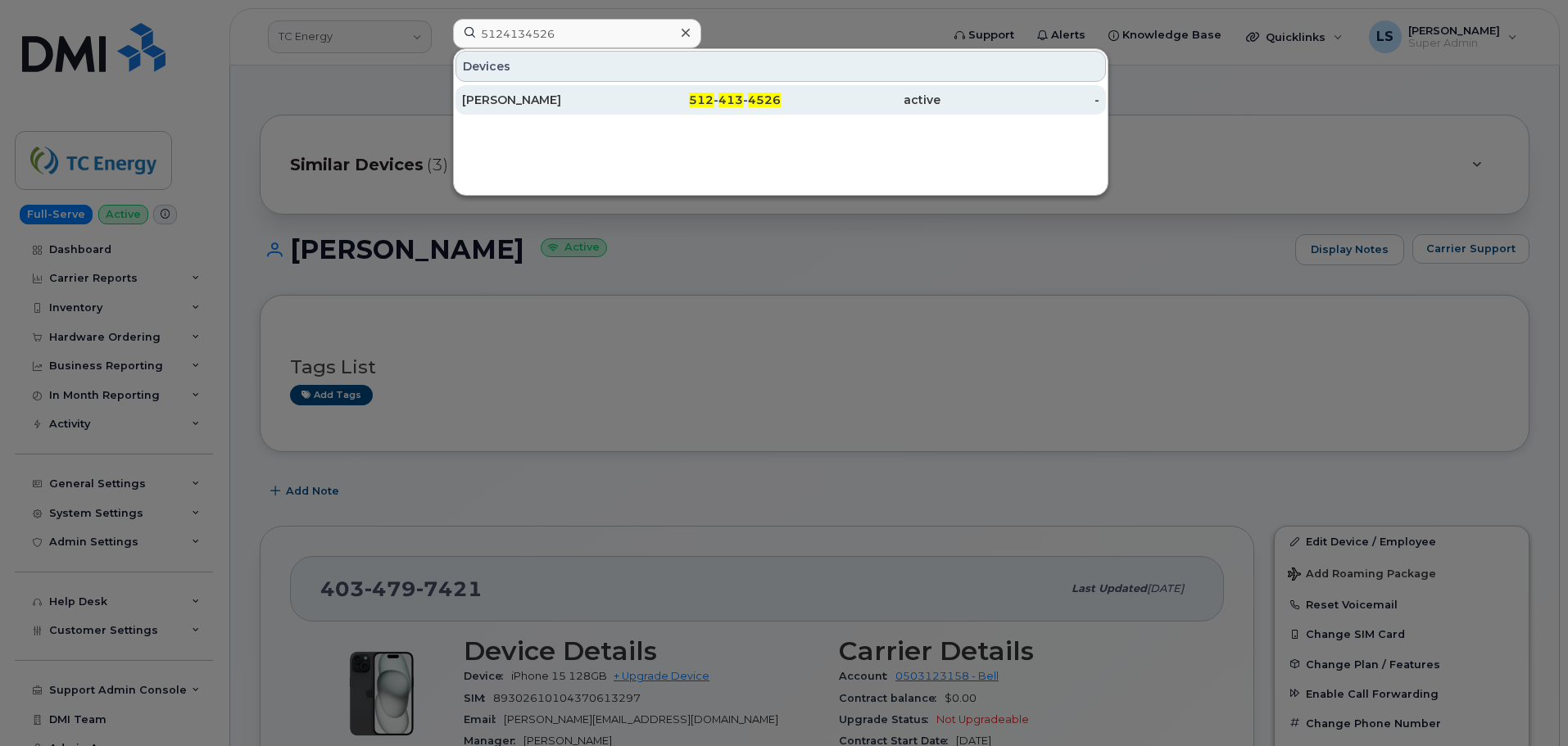
click at [583, 109] on div "[PERSON_NAME]" at bounding box center [541, 100] width 160 height 29
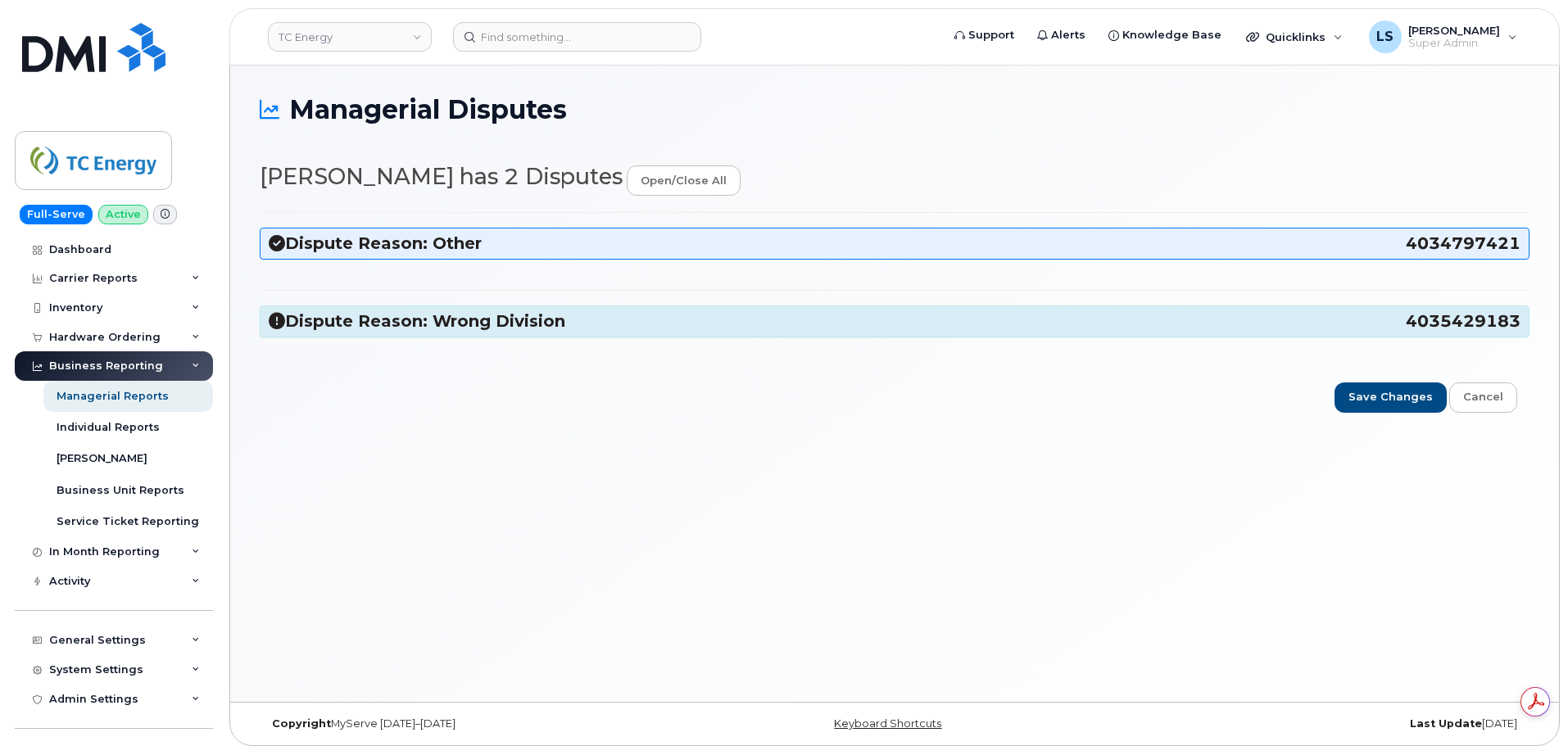
click at [839, 238] on h3 "Dispute Reason: Other 4034797421" at bounding box center [895, 244] width 1252 height 22
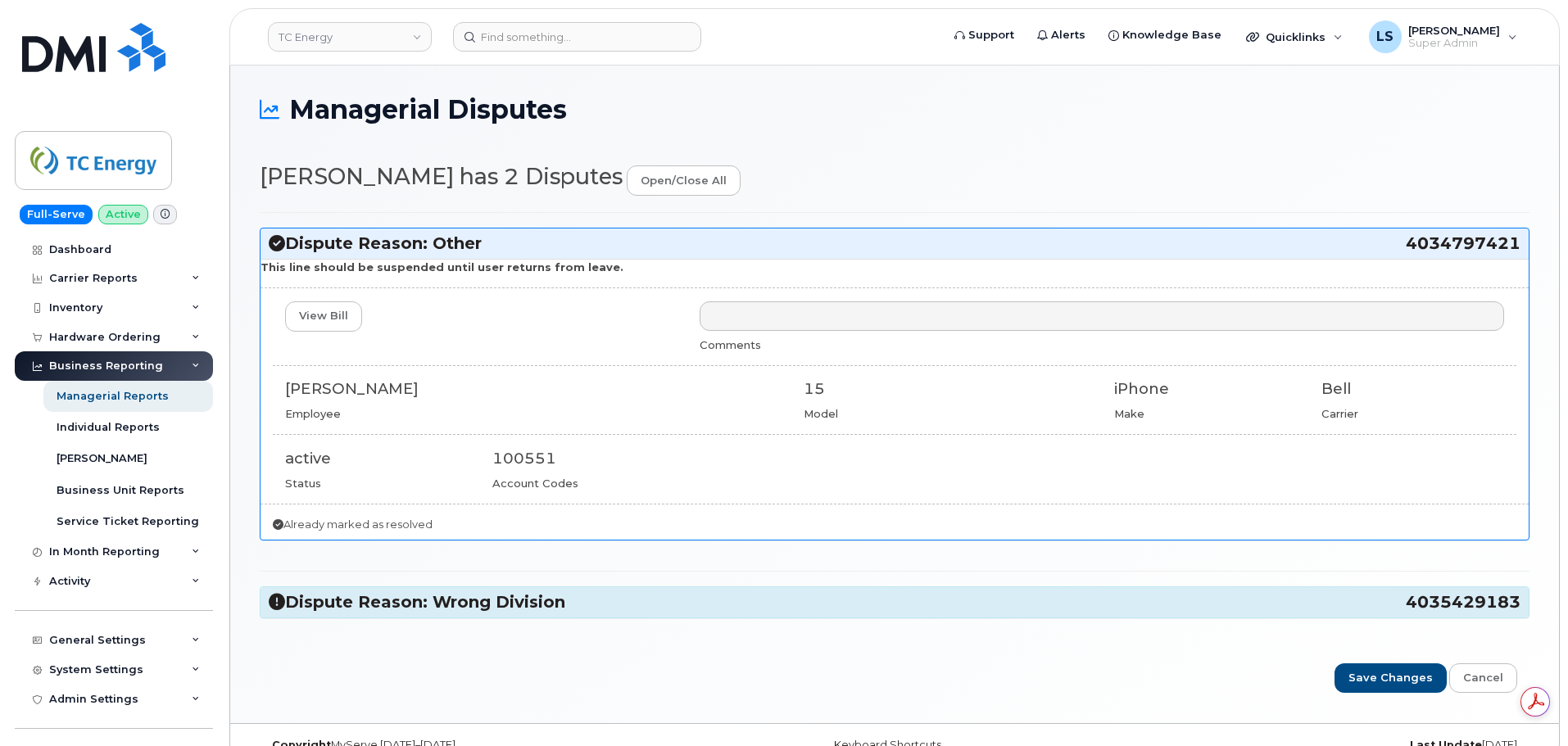
click at [838, 238] on h3 "Dispute Reason: Other 4034797421" at bounding box center [895, 244] width 1252 height 22
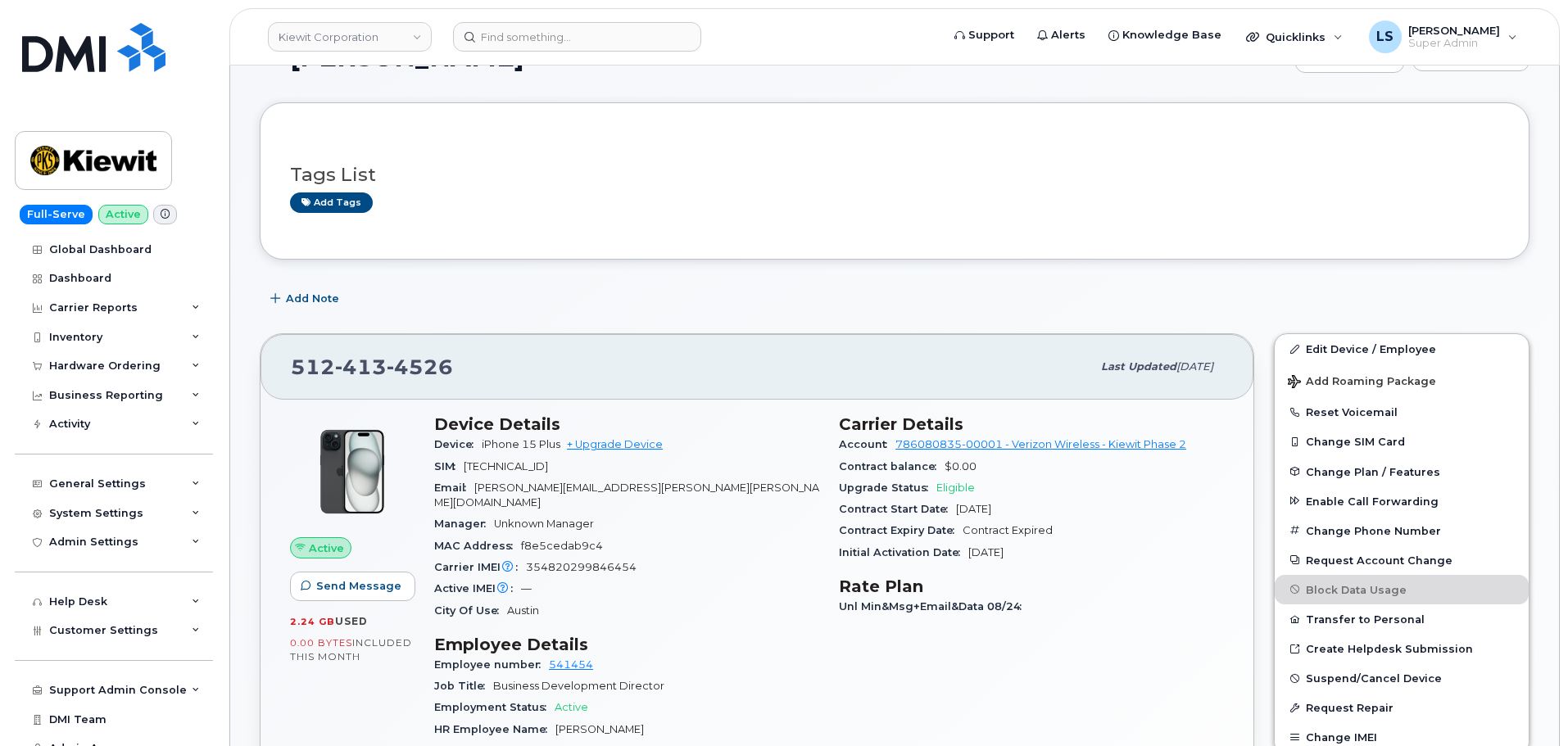
scroll to position [82, 0]
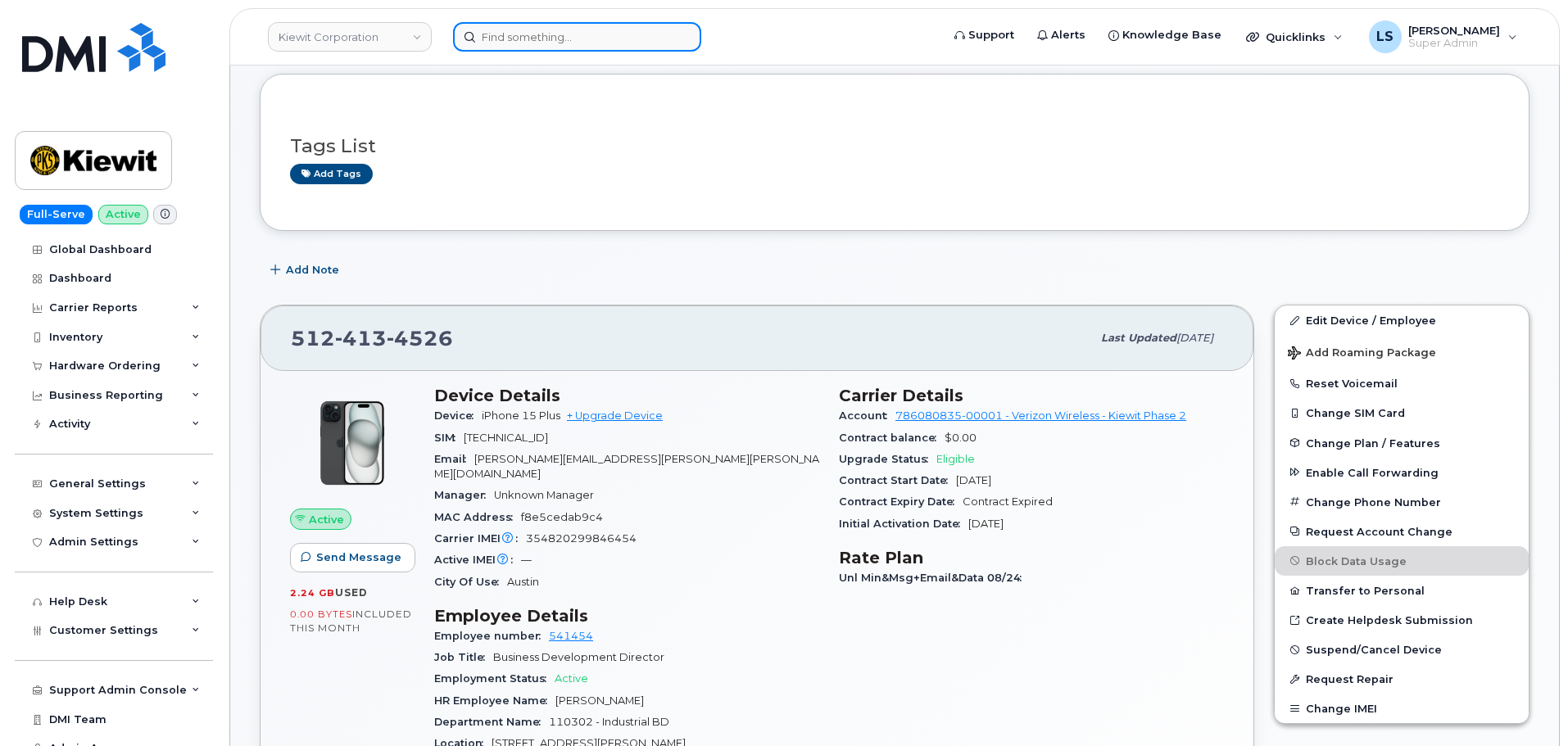
click at [619, 31] on input at bounding box center [577, 37] width 248 height 29
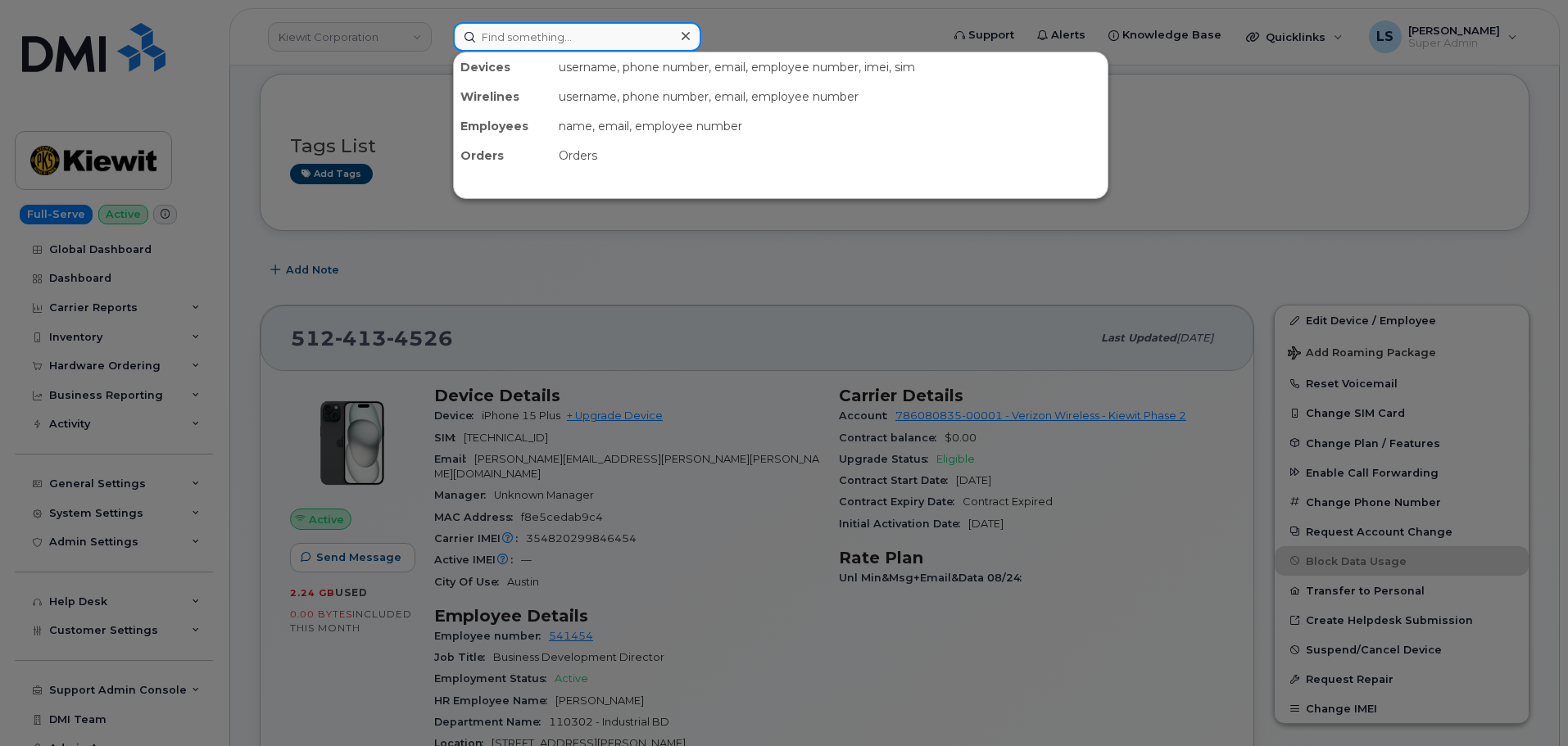
paste input "4034629702"
type input "4034629702"
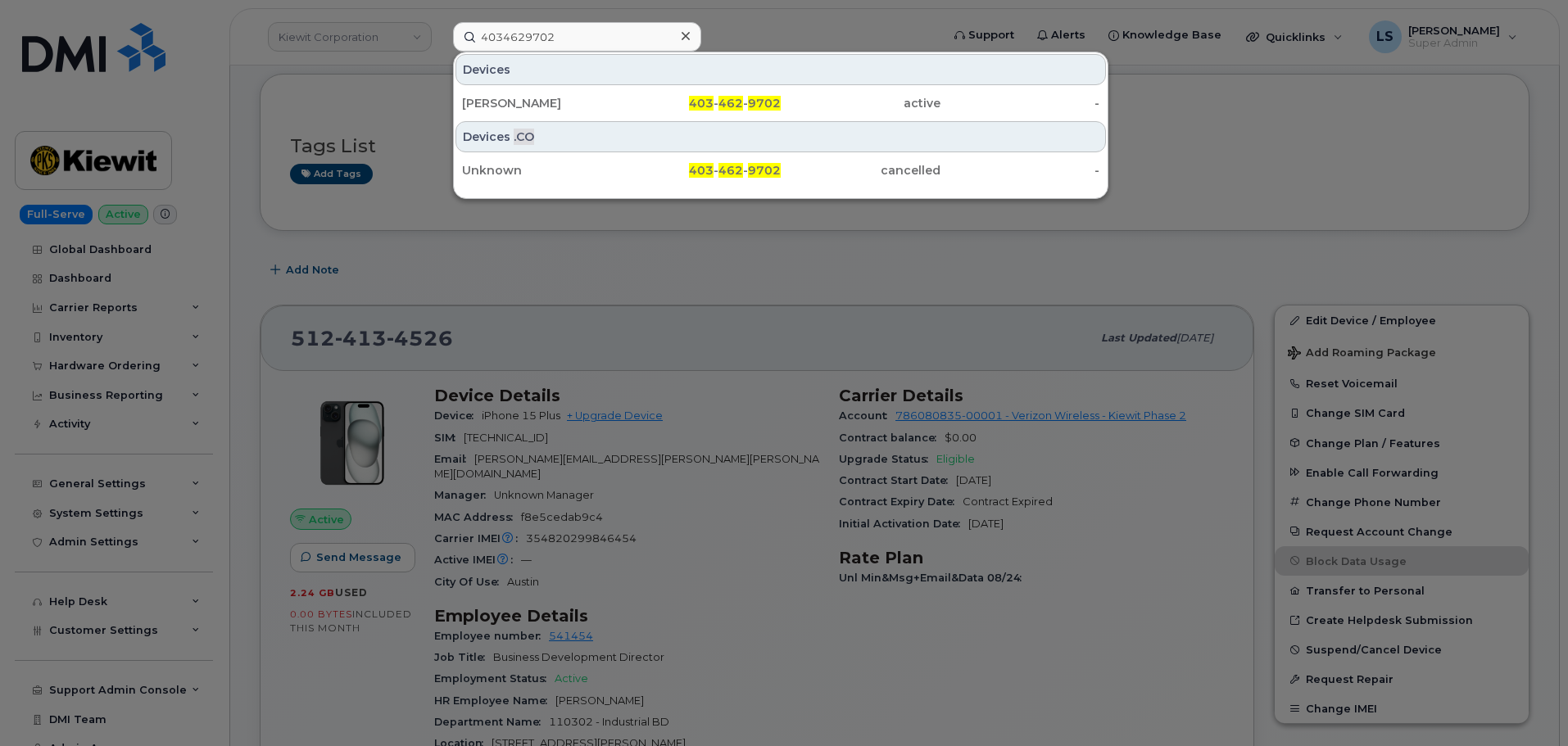
click at [630, 118] on div "Devices [PERSON_NAME] 403 - 462 - 9702 active - Devices .CO Unknown 403 - 462 -…" at bounding box center [781, 125] width 655 height 148
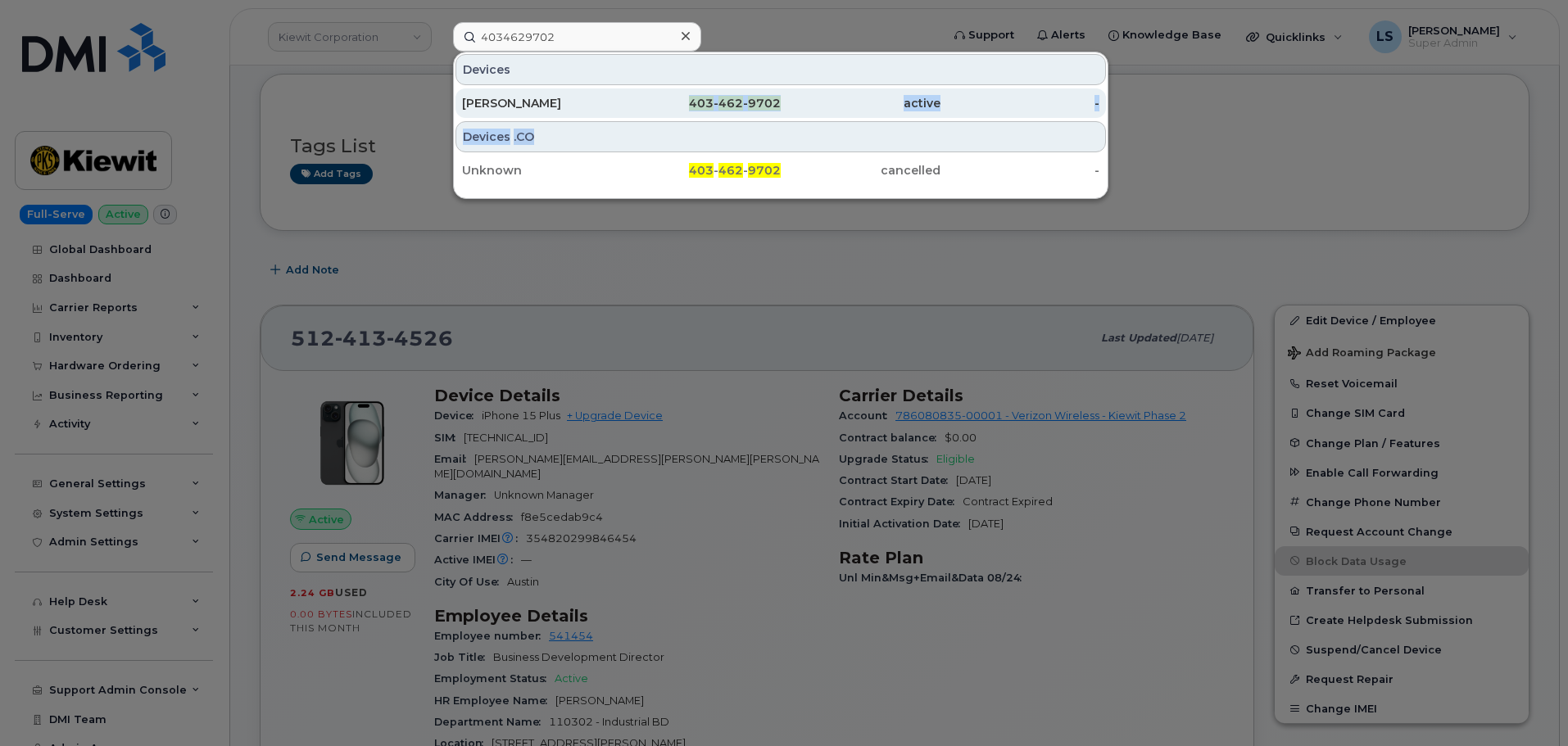
click at [627, 107] on div "403 - 462 - 9702" at bounding box center [701, 103] width 160 height 16
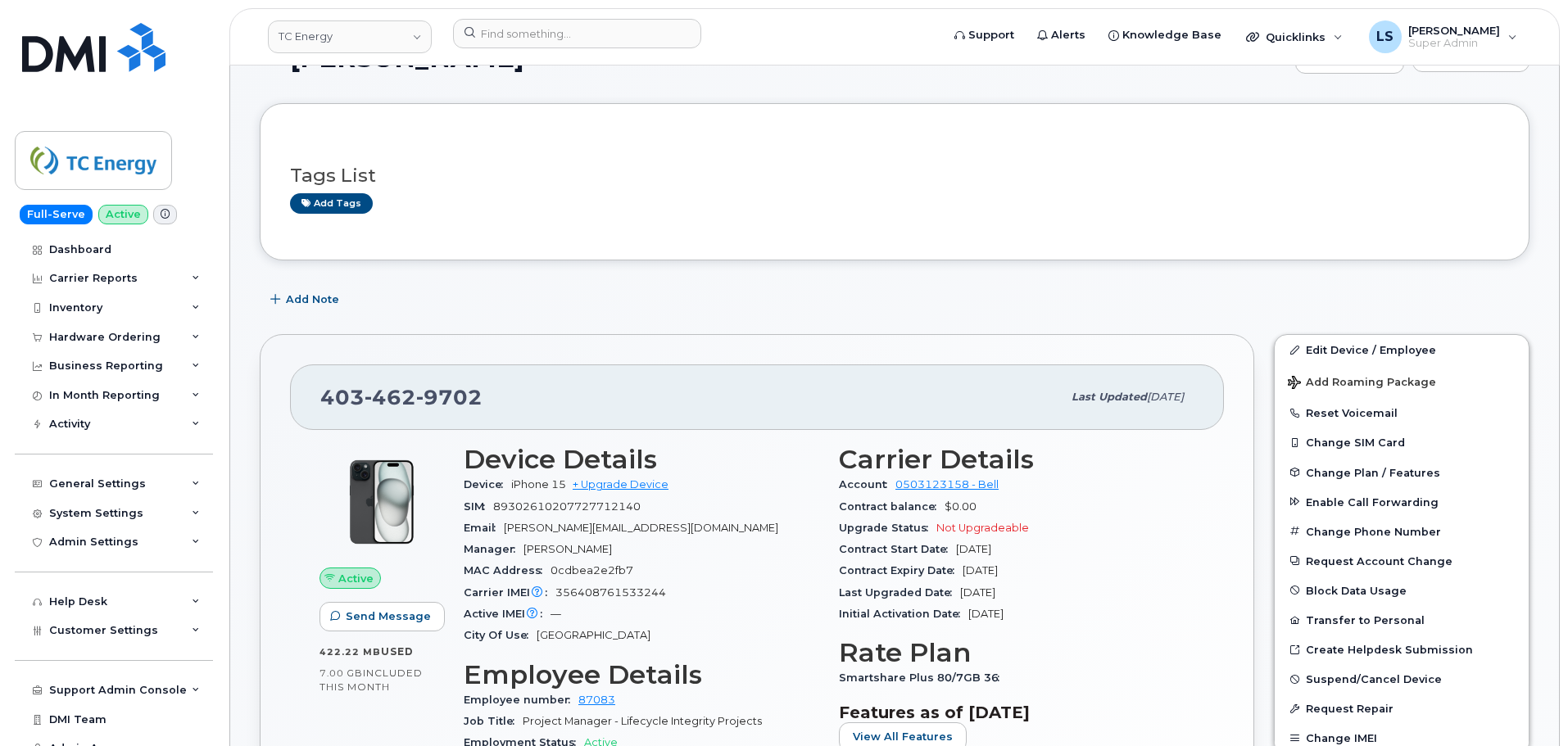
scroll to position [82, 0]
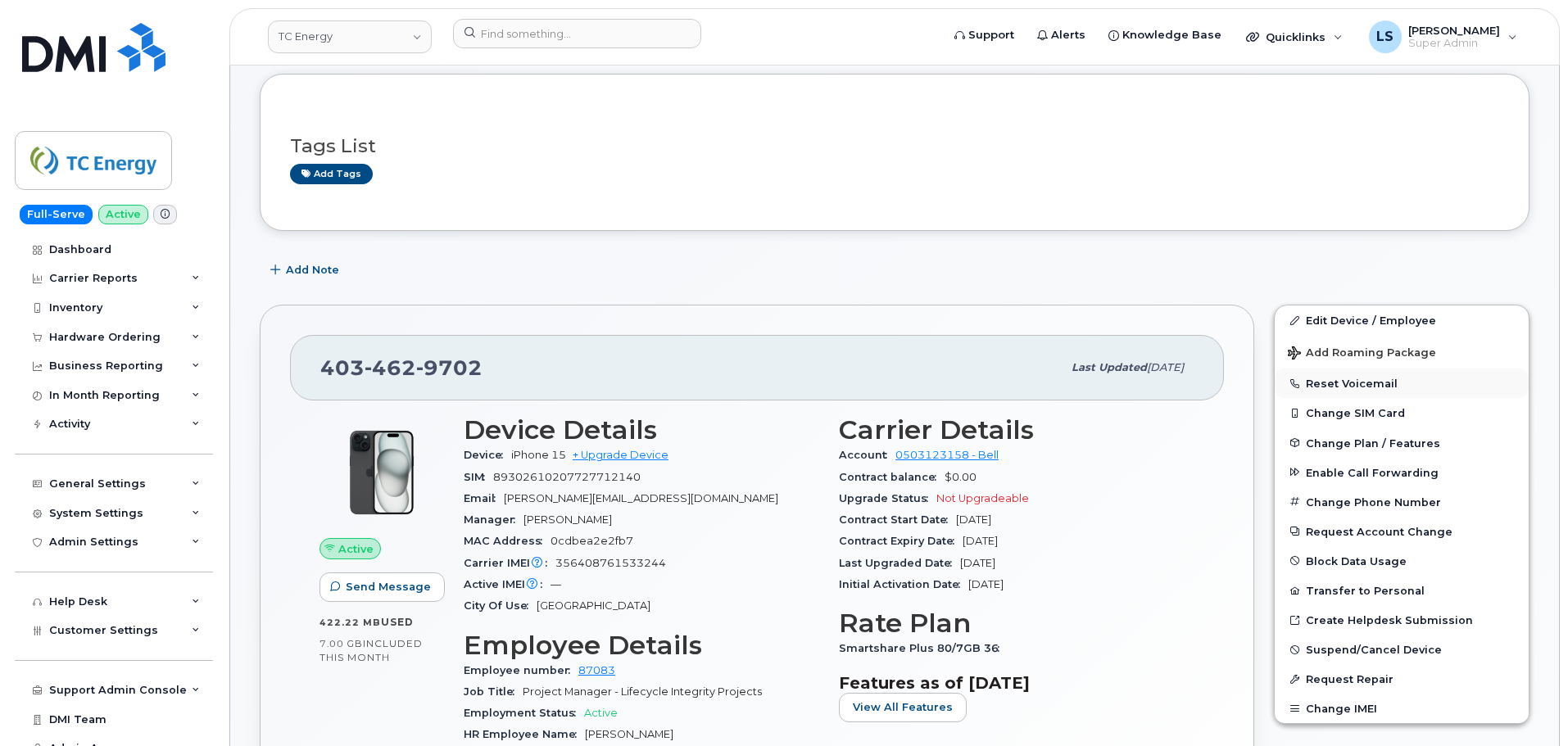
click at [1308, 389] on button "Reset Voicemail" at bounding box center [1402, 383] width 254 height 29
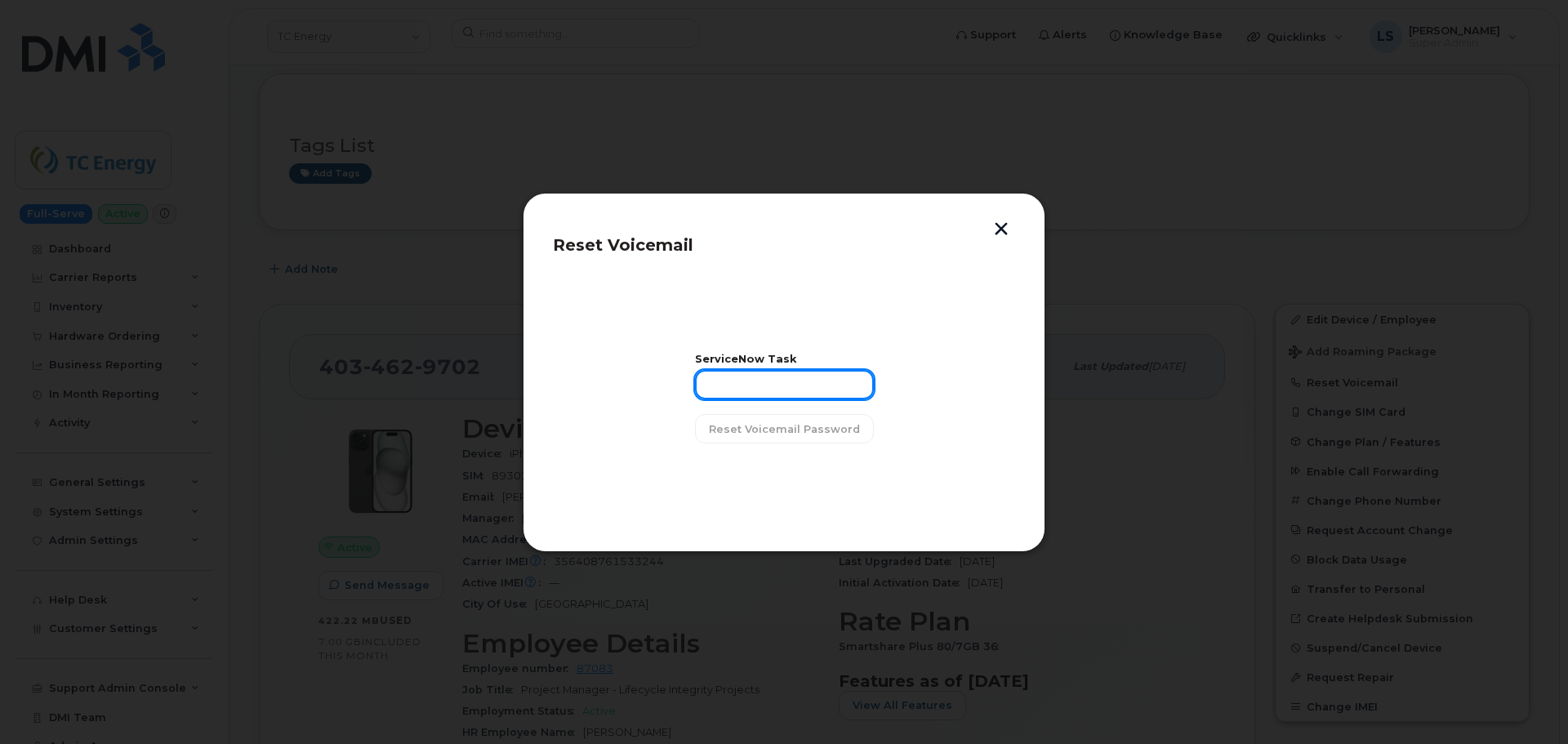
click at [768, 393] on input "text" at bounding box center [784, 385] width 179 height 29
paste input "CS0800554"
type input "CS0800554"
click at [750, 440] on button "Reset Voicemail Password" at bounding box center [784, 428] width 179 height 29
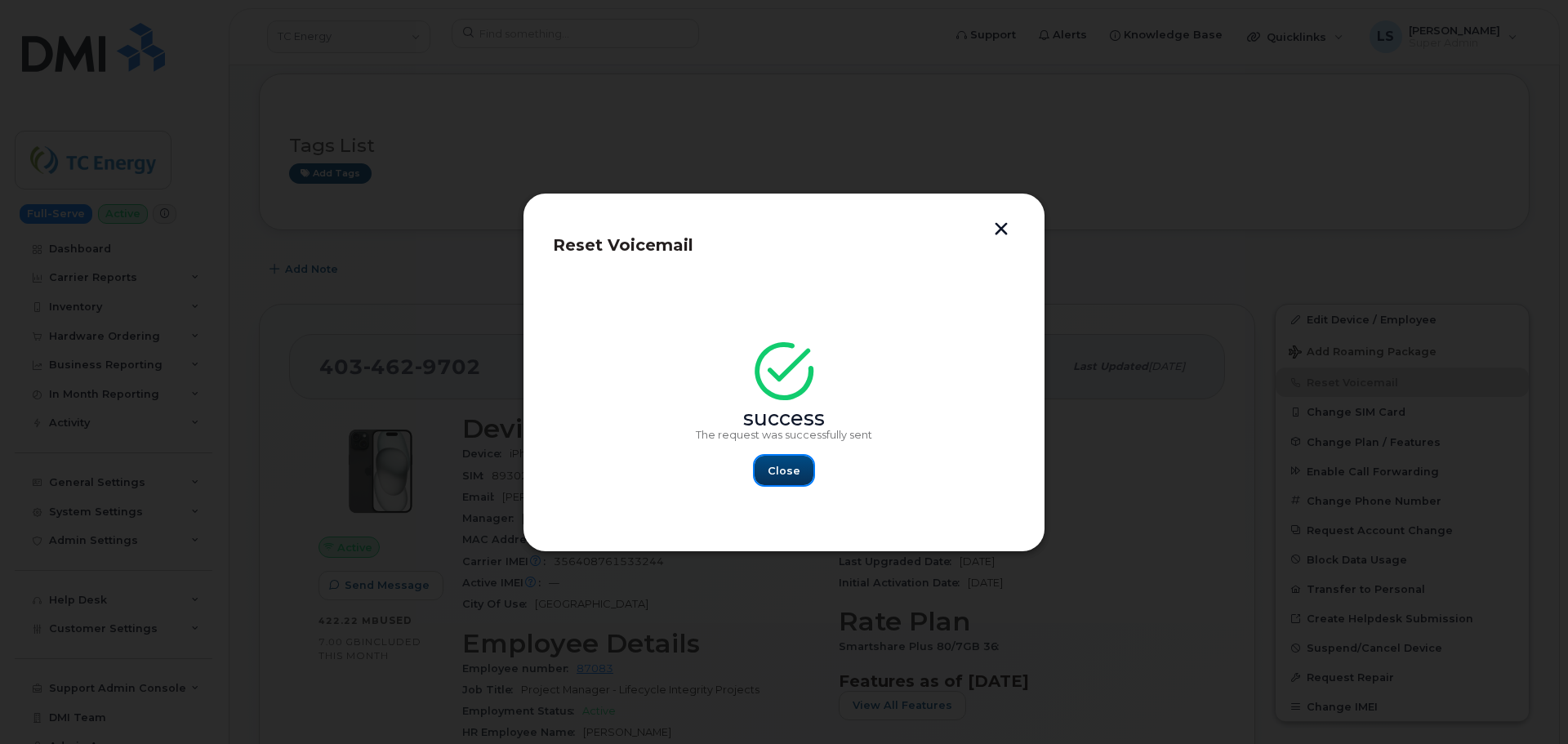
click at [806, 472] on button "Close" at bounding box center [784, 471] width 59 height 29
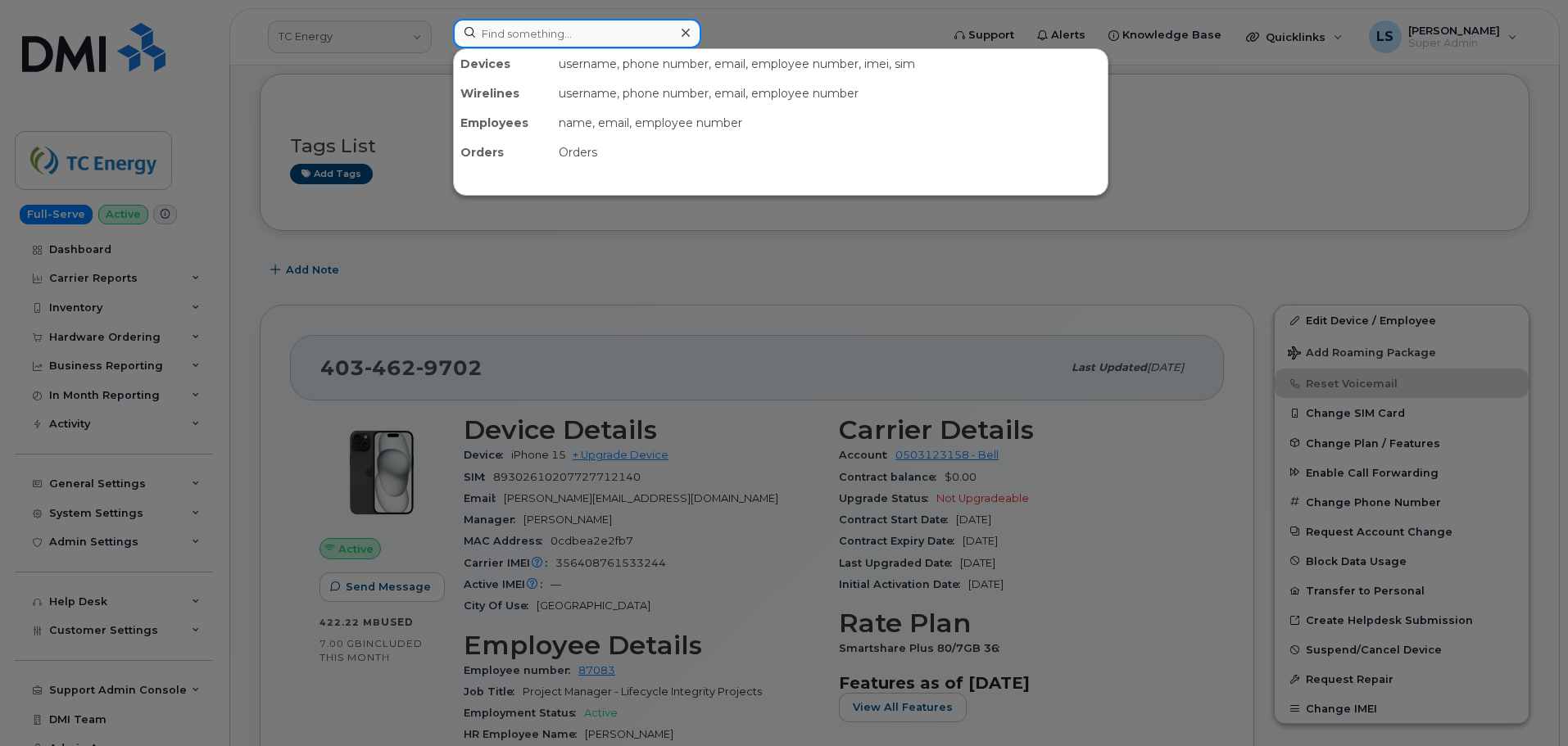
click at [619, 34] on input at bounding box center [577, 34] width 248 height 29
paste input "409-719-1680"
type input "409-719-1680"
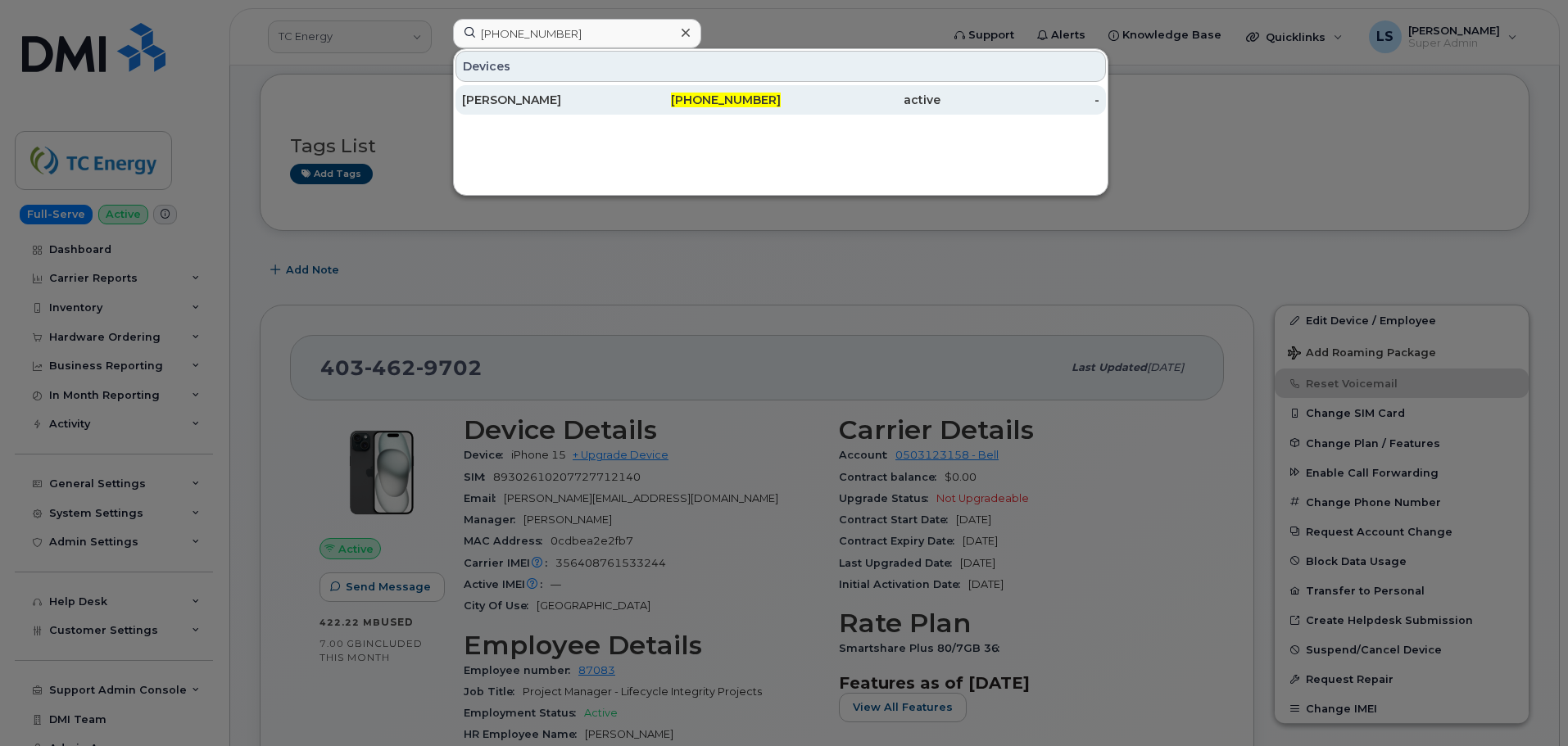
click at [605, 87] on div "CRAIG BEAUCHAMP" at bounding box center [541, 100] width 160 height 29
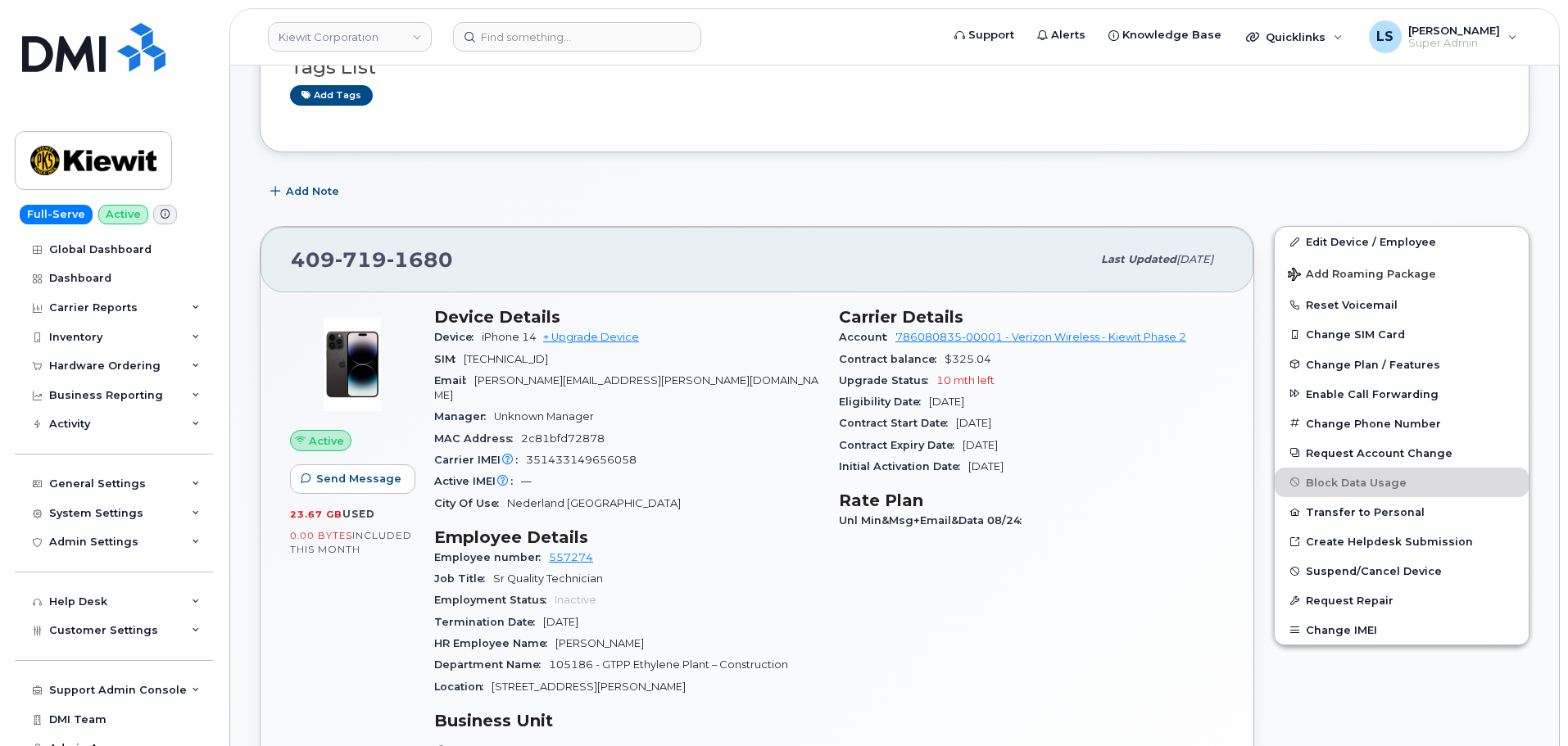
scroll to position [164, 0]
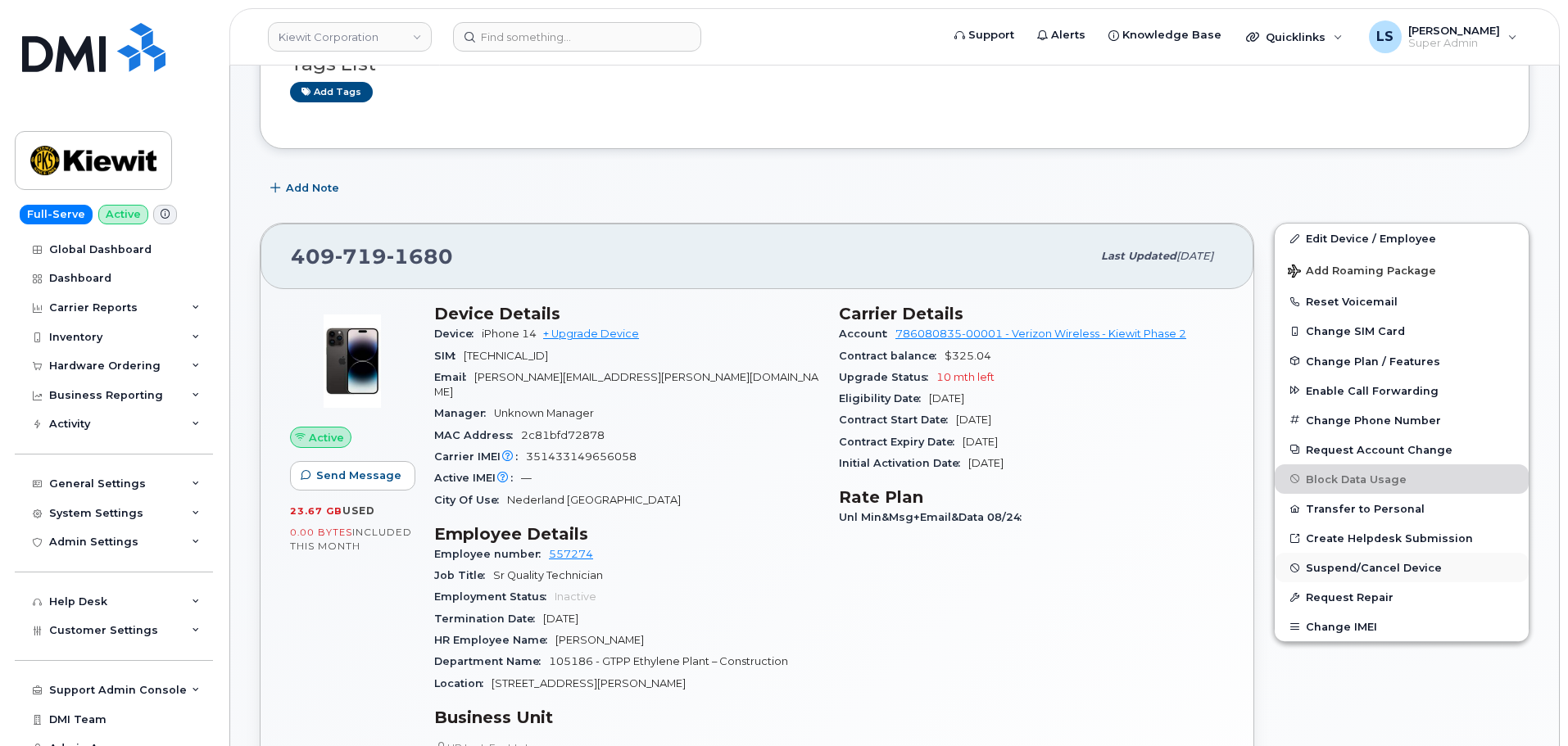
click at [1328, 565] on span "Suspend/Cancel Device" at bounding box center [1374, 568] width 136 height 12
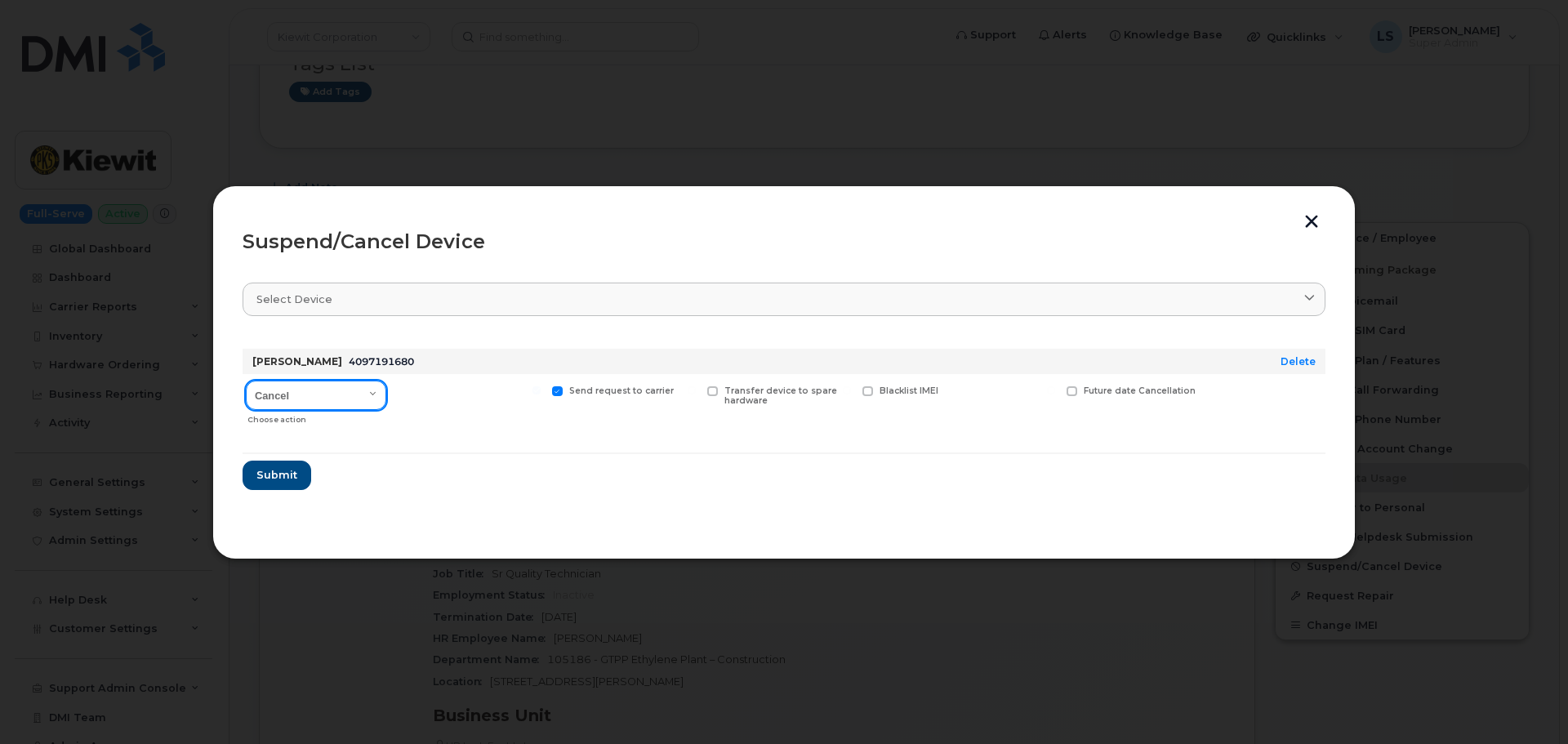
click at [258, 392] on select "Cancel Suspend - Reduced Rate Suspend - Full Rate Suspend - Lost Device/Stolen …" at bounding box center [315, 396] width 140 height 29
select select "[object Object]"
click at [246, 381] on select "Cancel Suspend - Reduced Rate Suspend - Full Rate Suspend - Lost Device/Stolen …" at bounding box center [315, 396] width 140 height 29
drag, startPoint x: 295, startPoint y: 468, endPoint x: 1, endPoint y: 484, distance: 294.4
click at [294, 468] on span "Submit" at bounding box center [276, 475] width 40 height 16
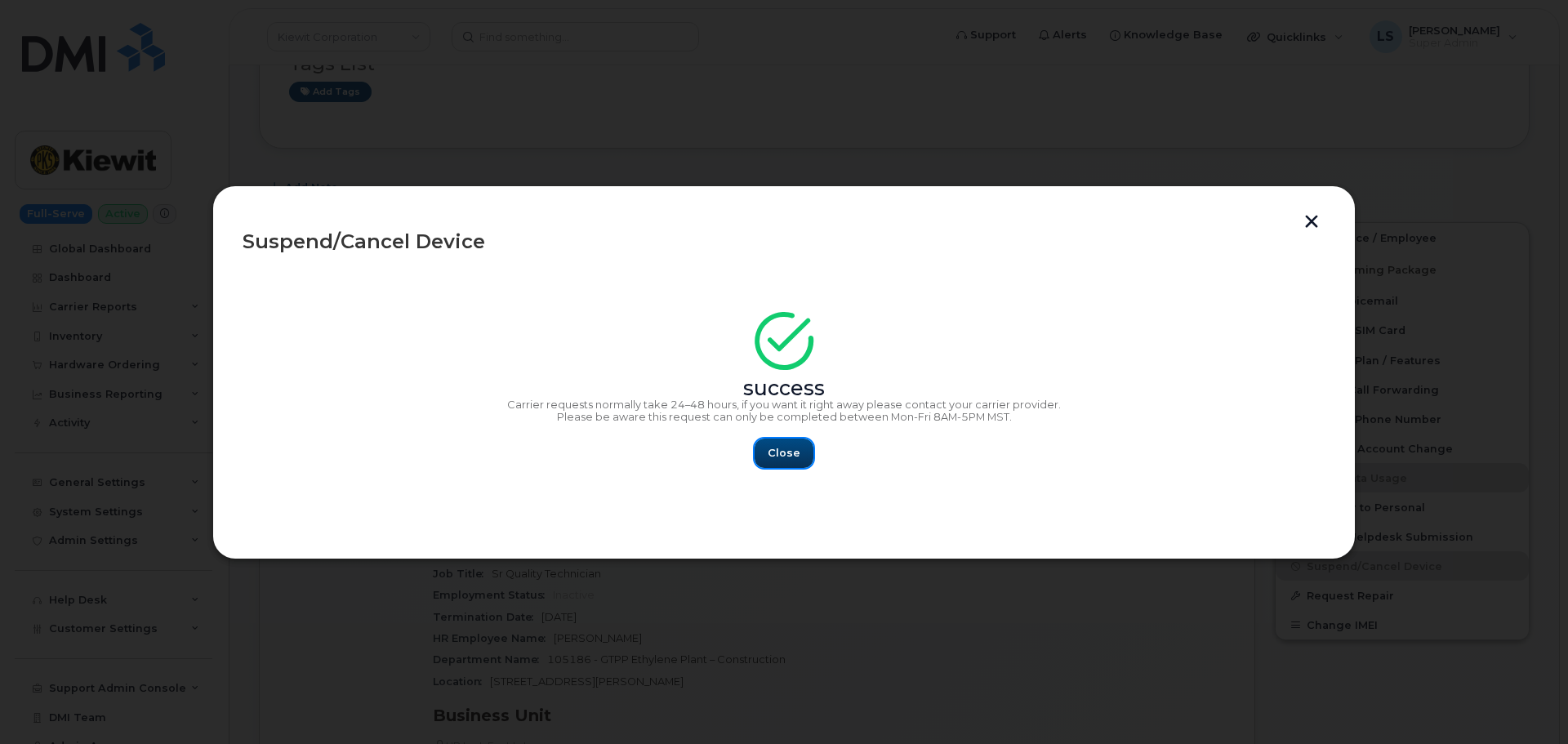
click at [766, 454] on button "Close" at bounding box center [784, 453] width 59 height 29
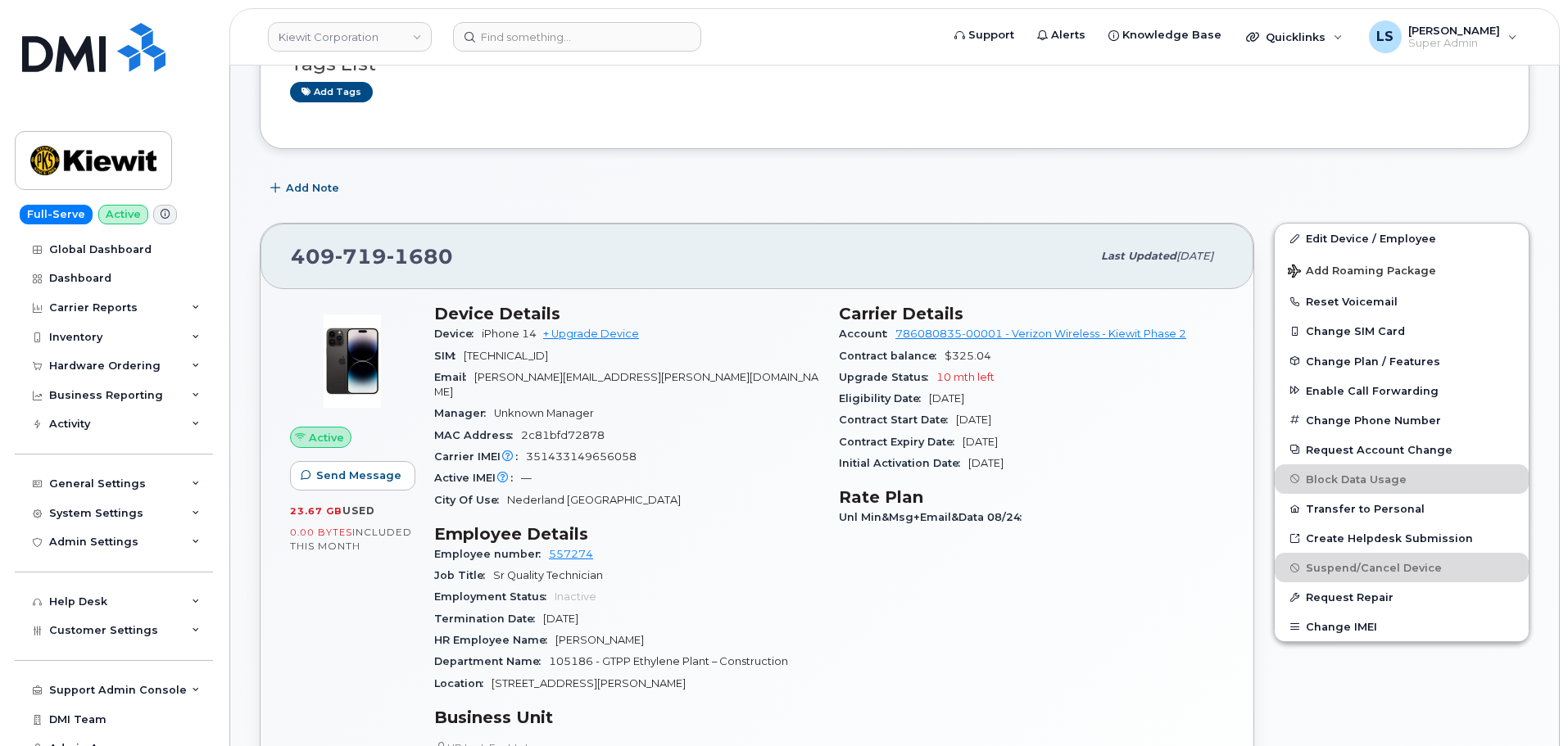
click at [509, 18] on header "[PERSON_NAME] Corporation Support Alerts Knowledge Base Quicklinks Suspend / Ca…" at bounding box center [894, 36] width 1330 height 57
click at [508, 35] on input at bounding box center [577, 37] width 248 height 29
paste input "[PERSON_NAME][EMAIL_ADDRESS][PERSON_NAME][PERSON_NAME][DOMAIN_NAME]"
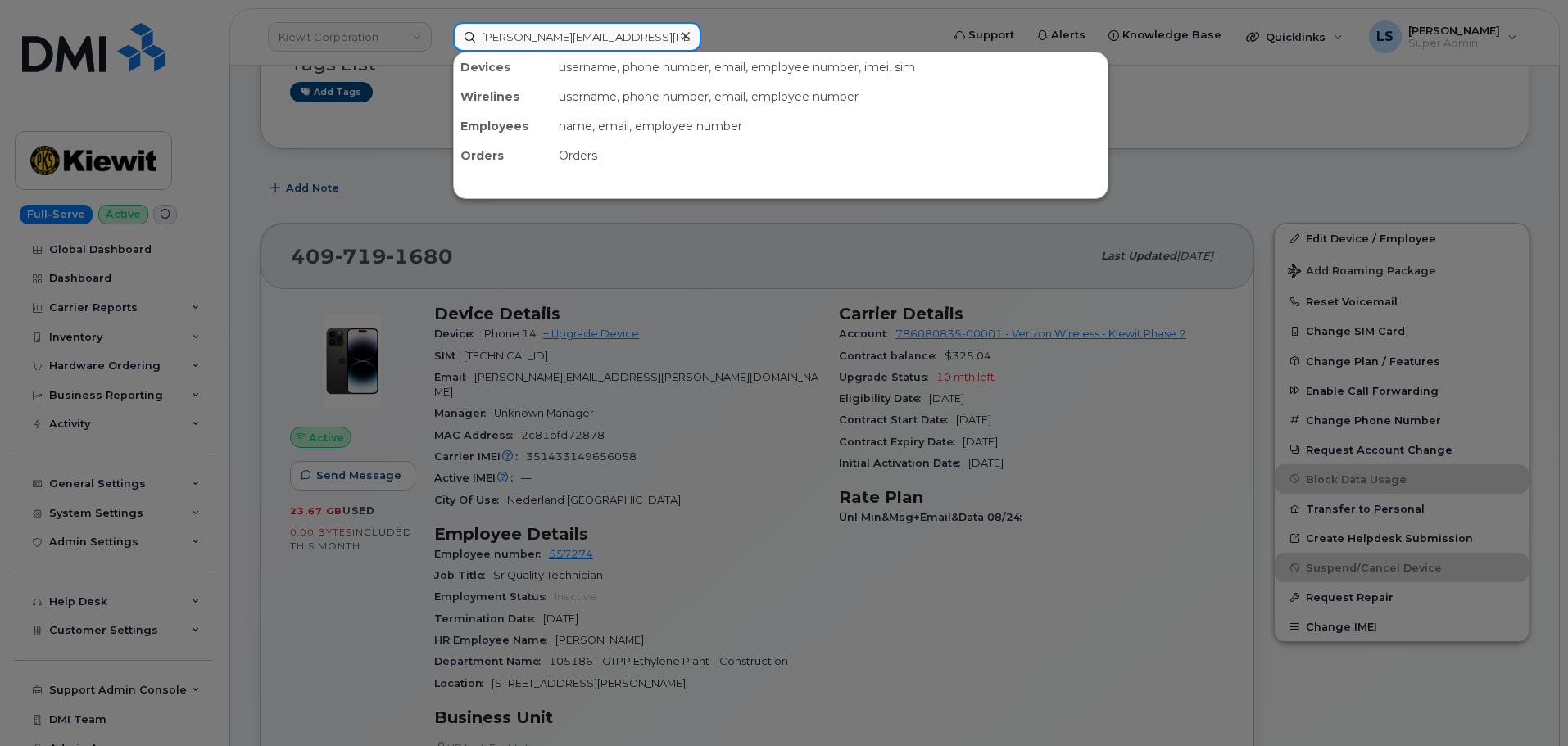
type input "[PERSON_NAME][EMAIL_ADDRESS][PERSON_NAME][PERSON_NAME][DOMAIN_NAME]"
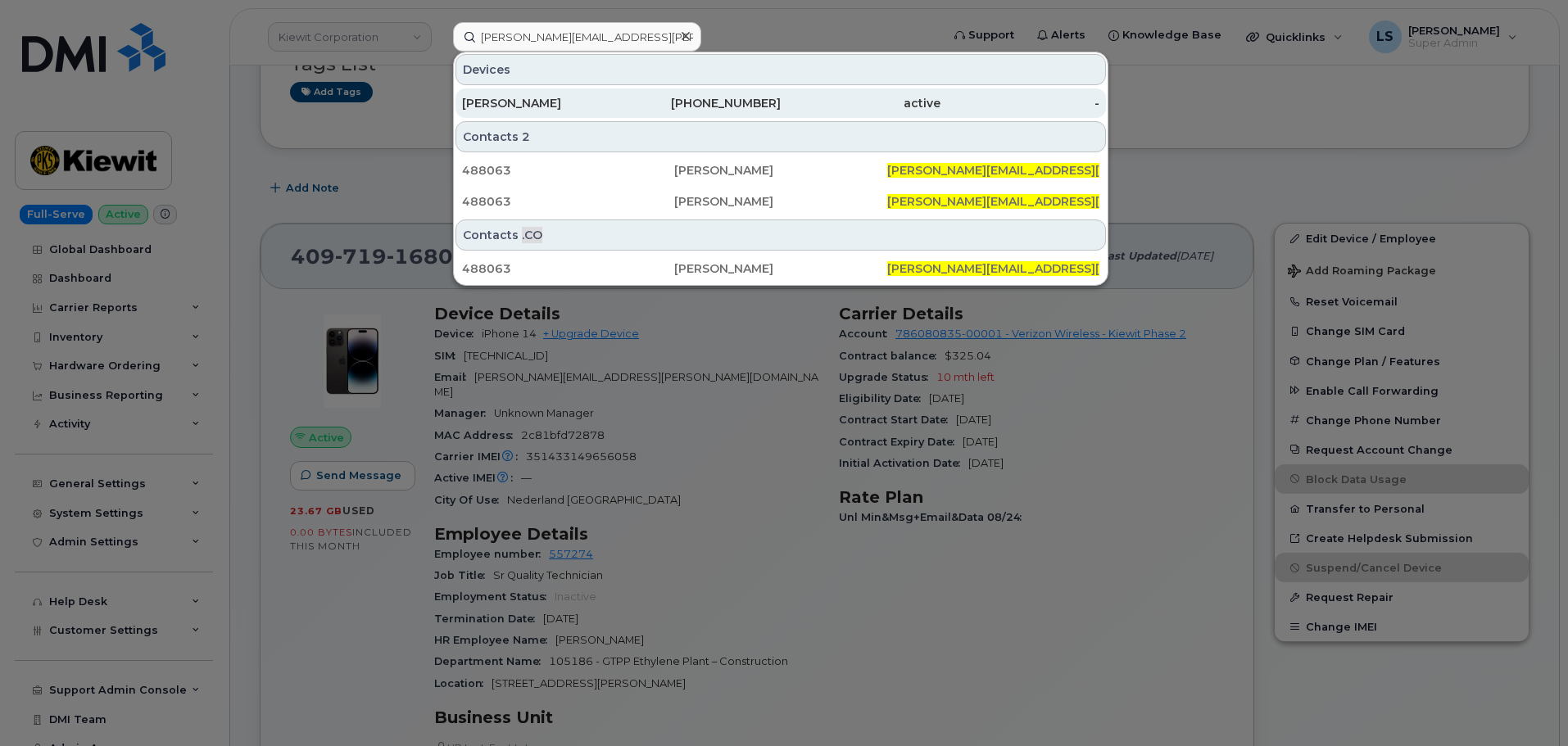
click at [613, 99] on div "[PERSON_NAME]" at bounding box center [541, 103] width 160 height 16
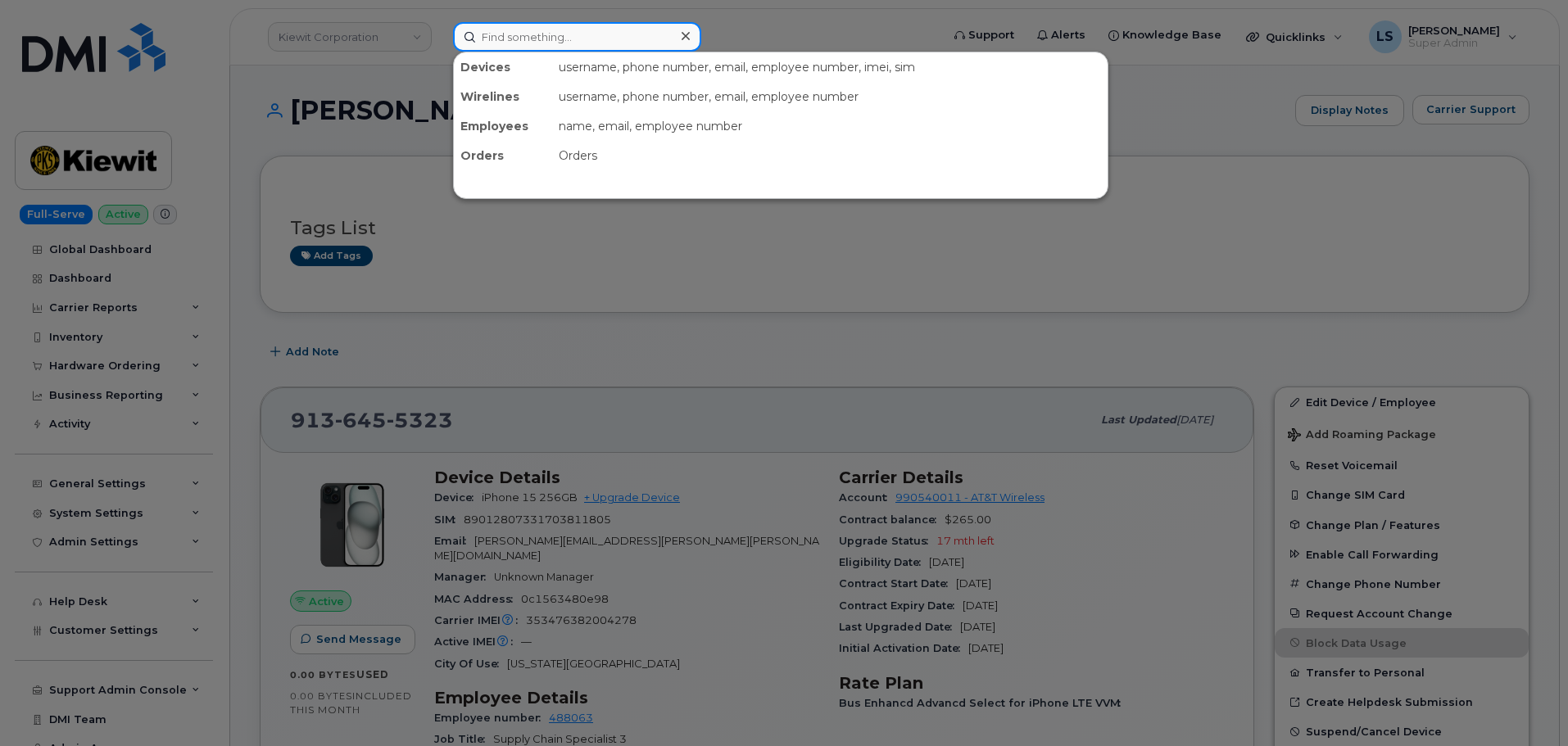
click at [545, 48] on input at bounding box center [577, 37] width 248 height 29
paste input "7404578327"
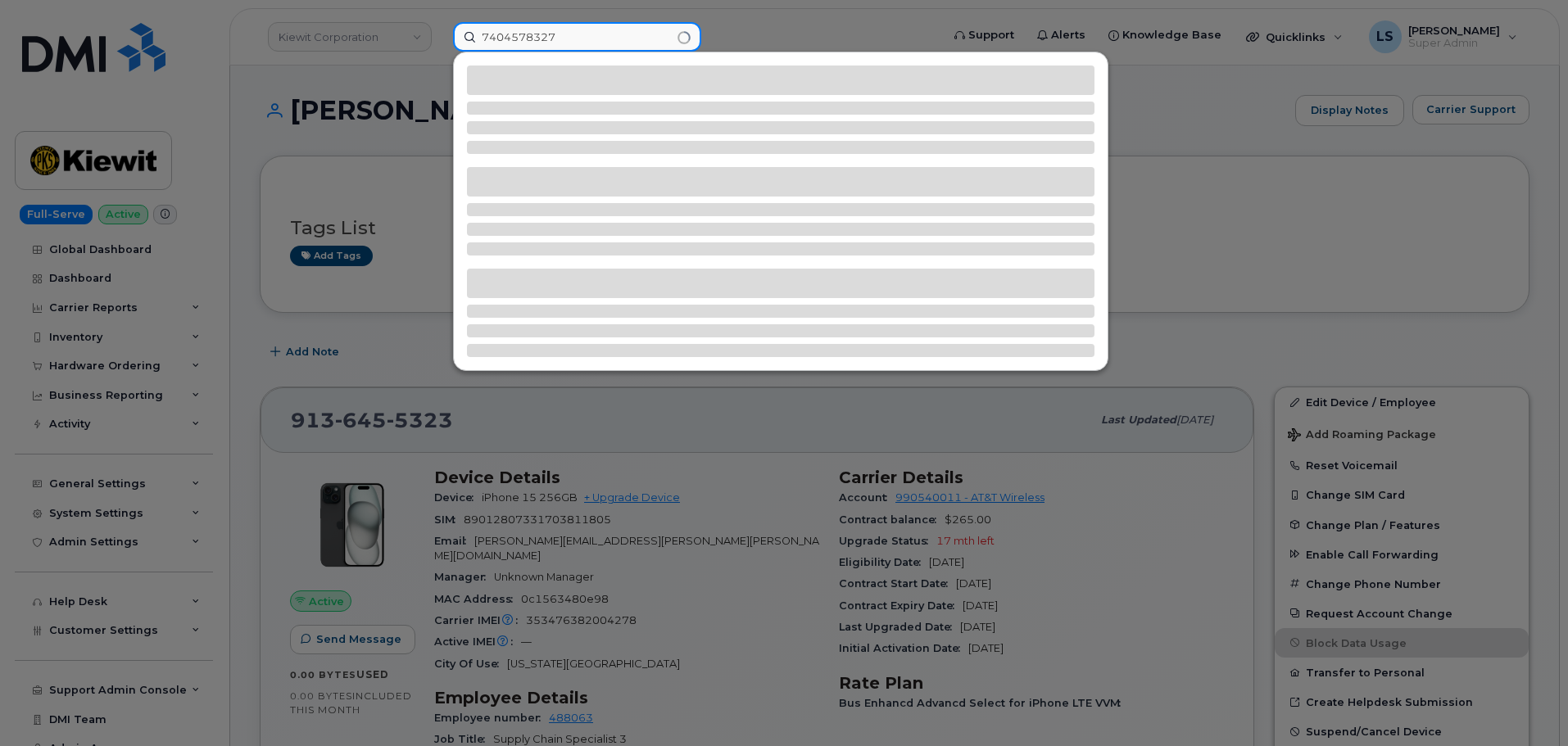
type input "7404578327"
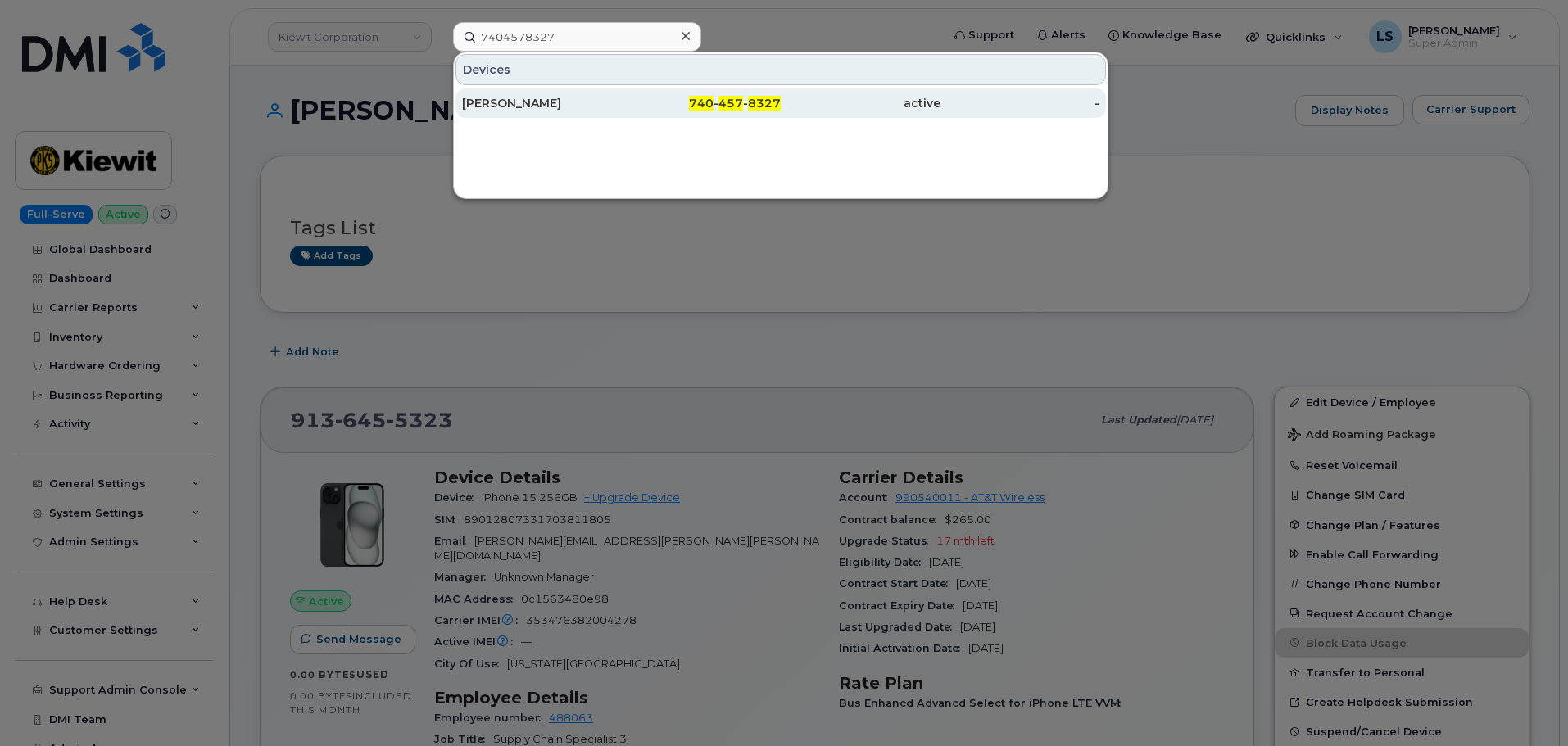
click at [599, 111] on div "Robert R Doyle Jr" at bounding box center [541, 103] width 160 height 16
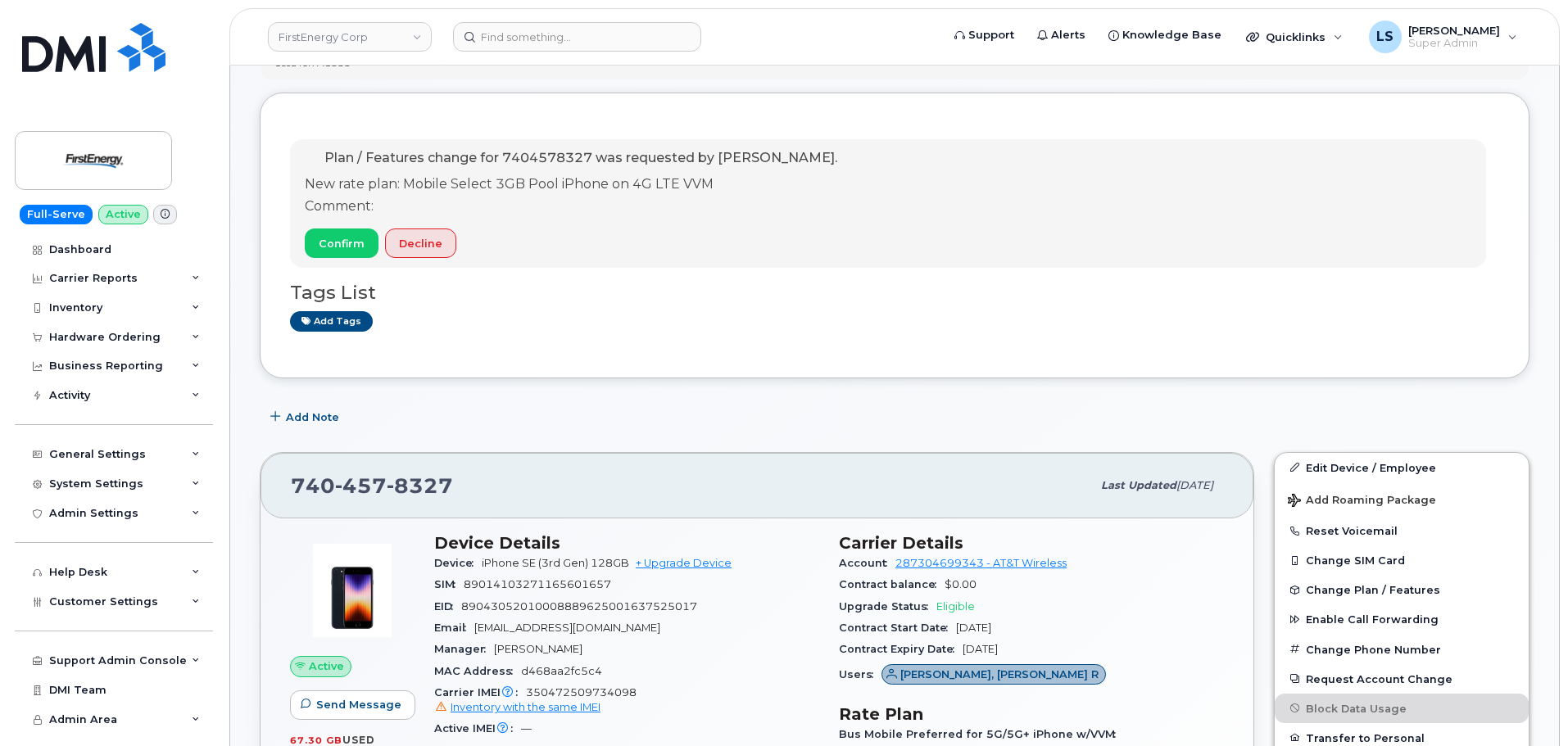
scroll to position [82, 0]
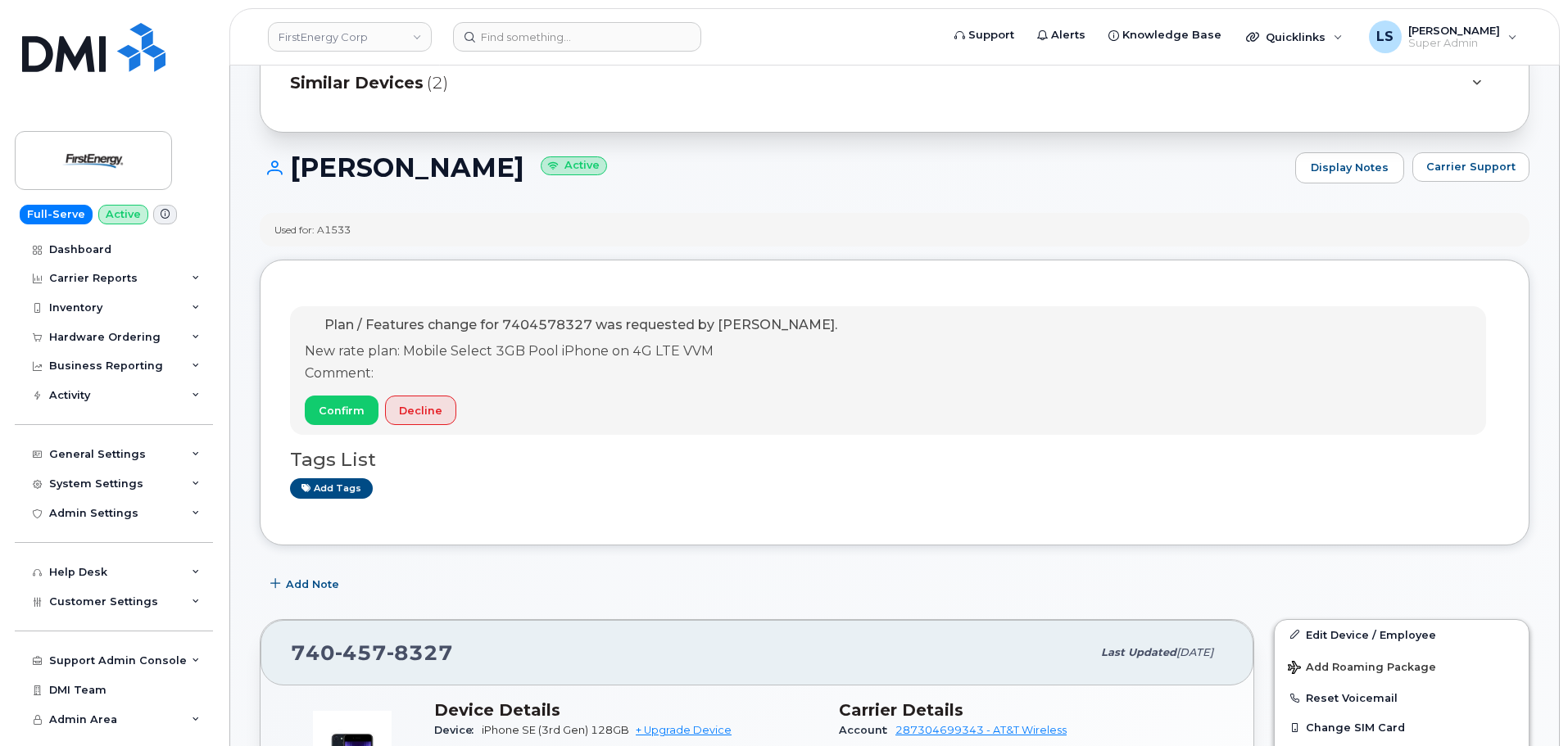
click at [367, 52] on div "FirstEnergy Corp" at bounding box center [349, 37] width 180 height 33
click at [367, 48] on link "FirstEnergy Corp" at bounding box center [350, 37] width 164 height 29
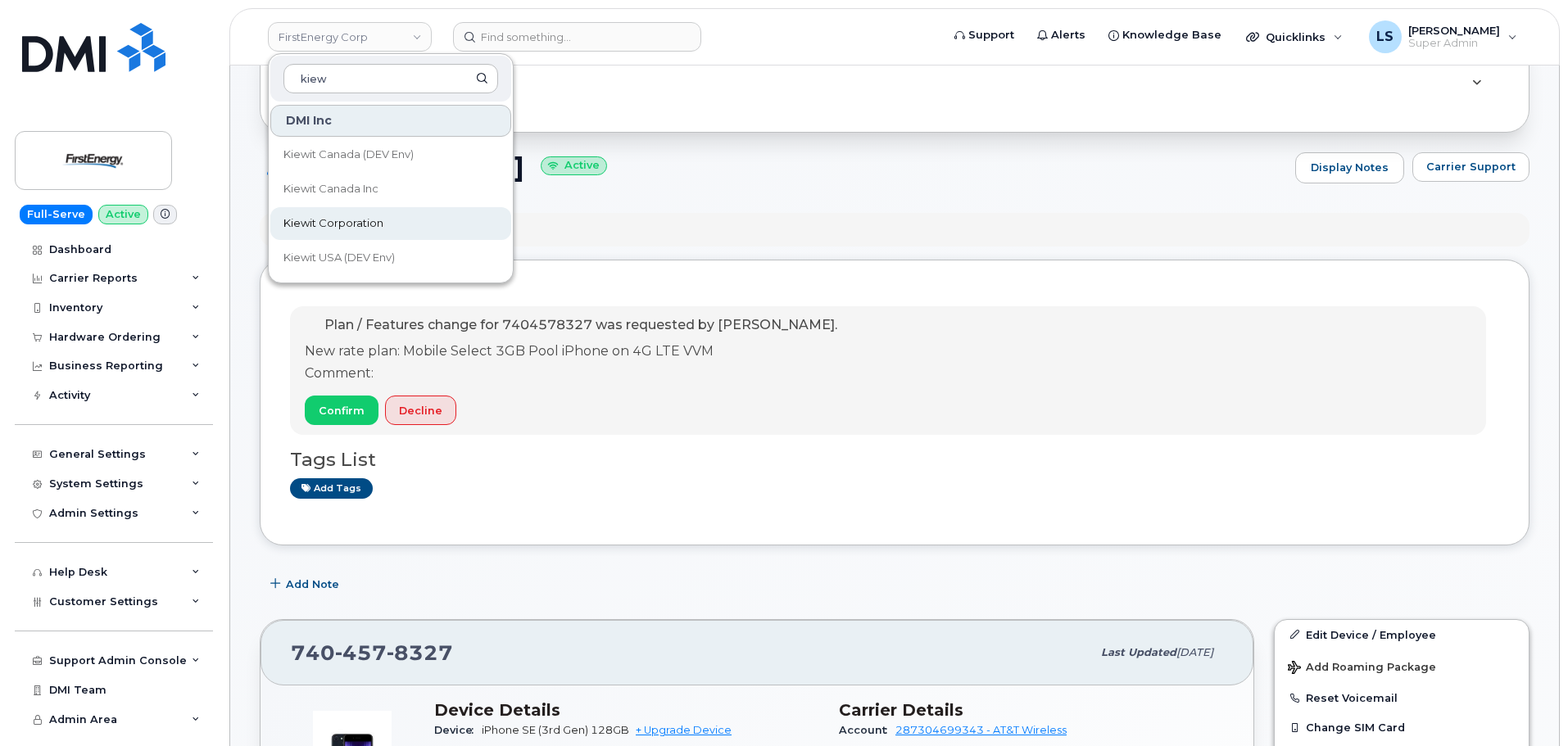
type input "kiew"
click at [378, 214] on link "Kiewit Corporation" at bounding box center [391, 224] width 241 height 33
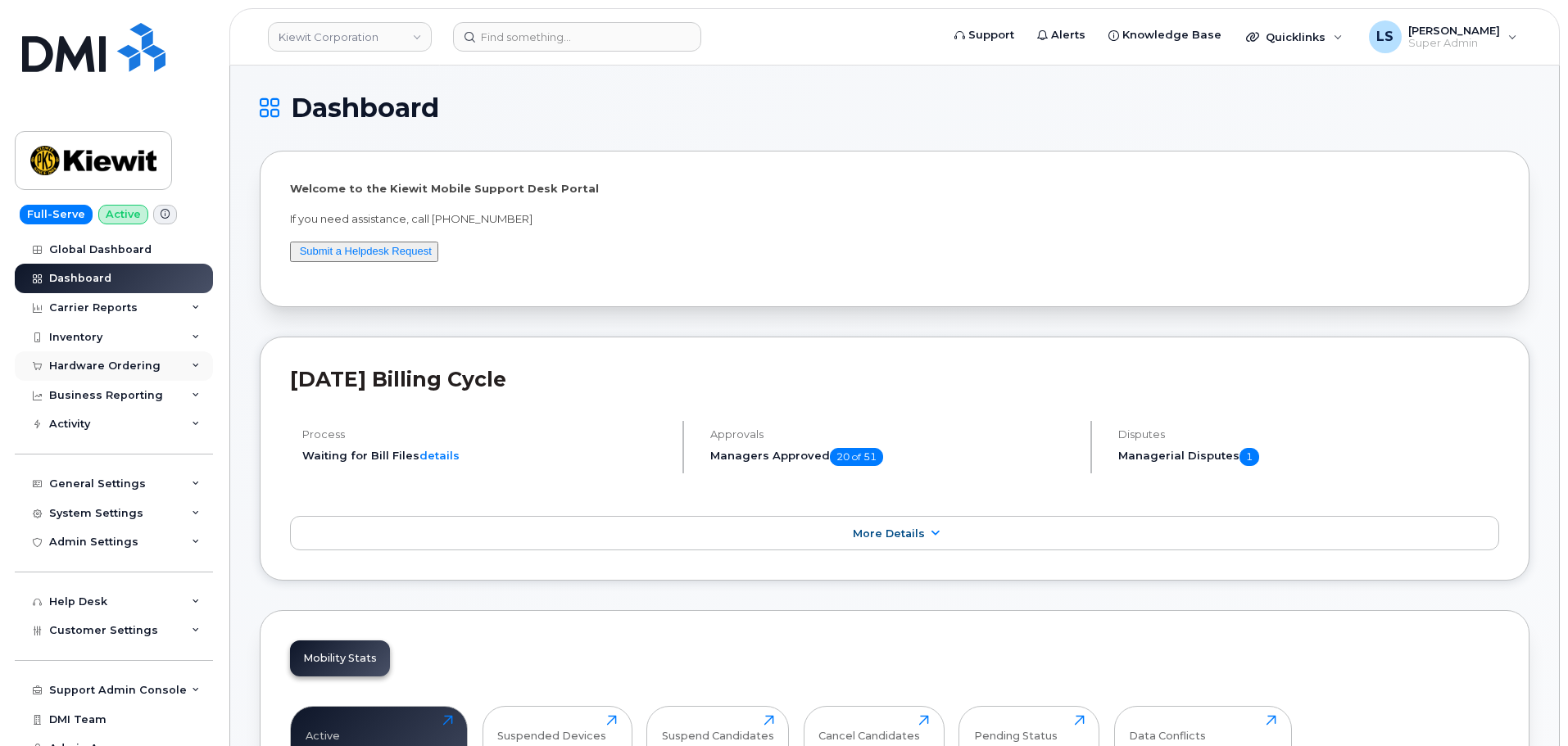
click at [146, 376] on div "Hardware Ordering" at bounding box center [113, 367] width 198 height 29
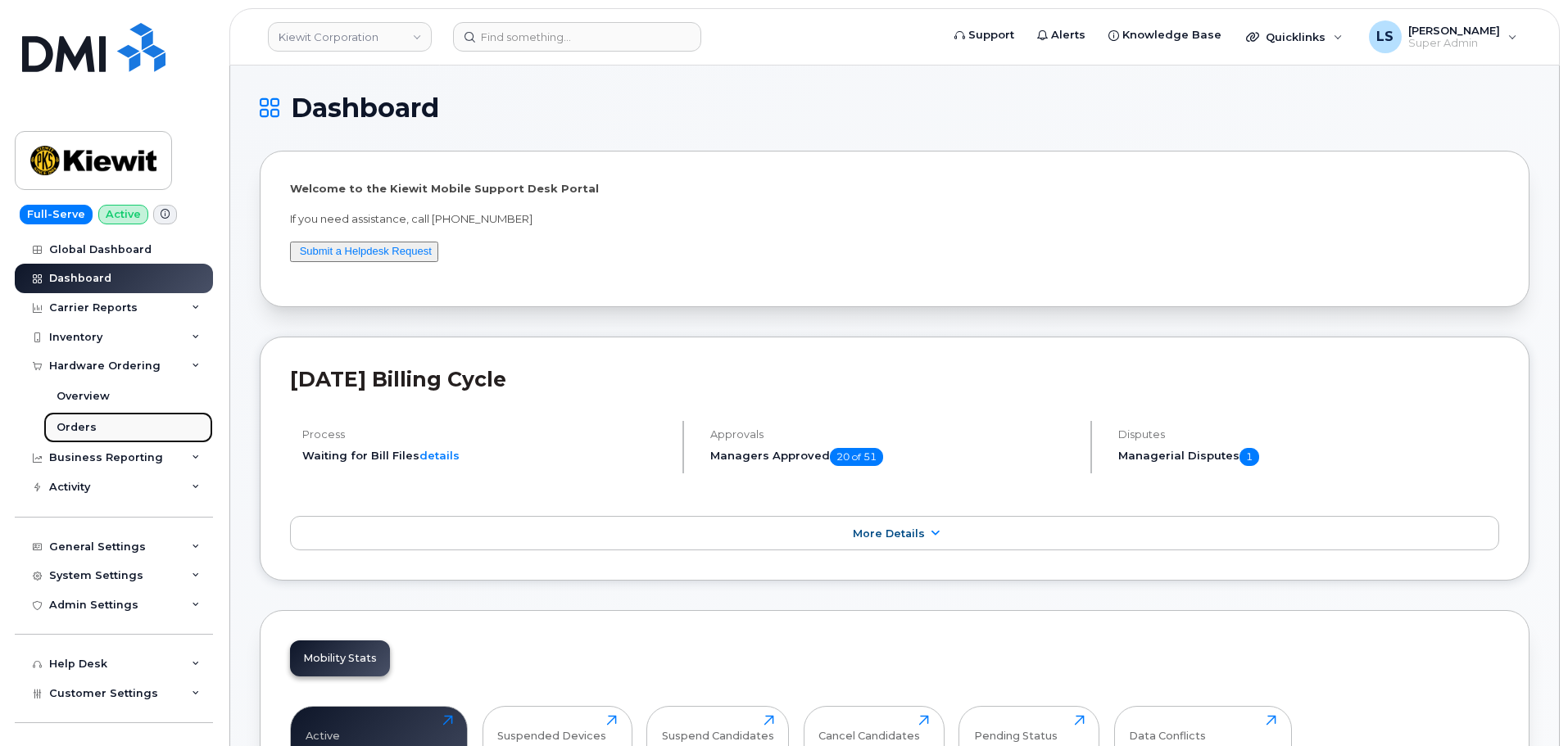
click at [129, 432] on link "Orders" at bounding box center [128, 428] width 169 height 31
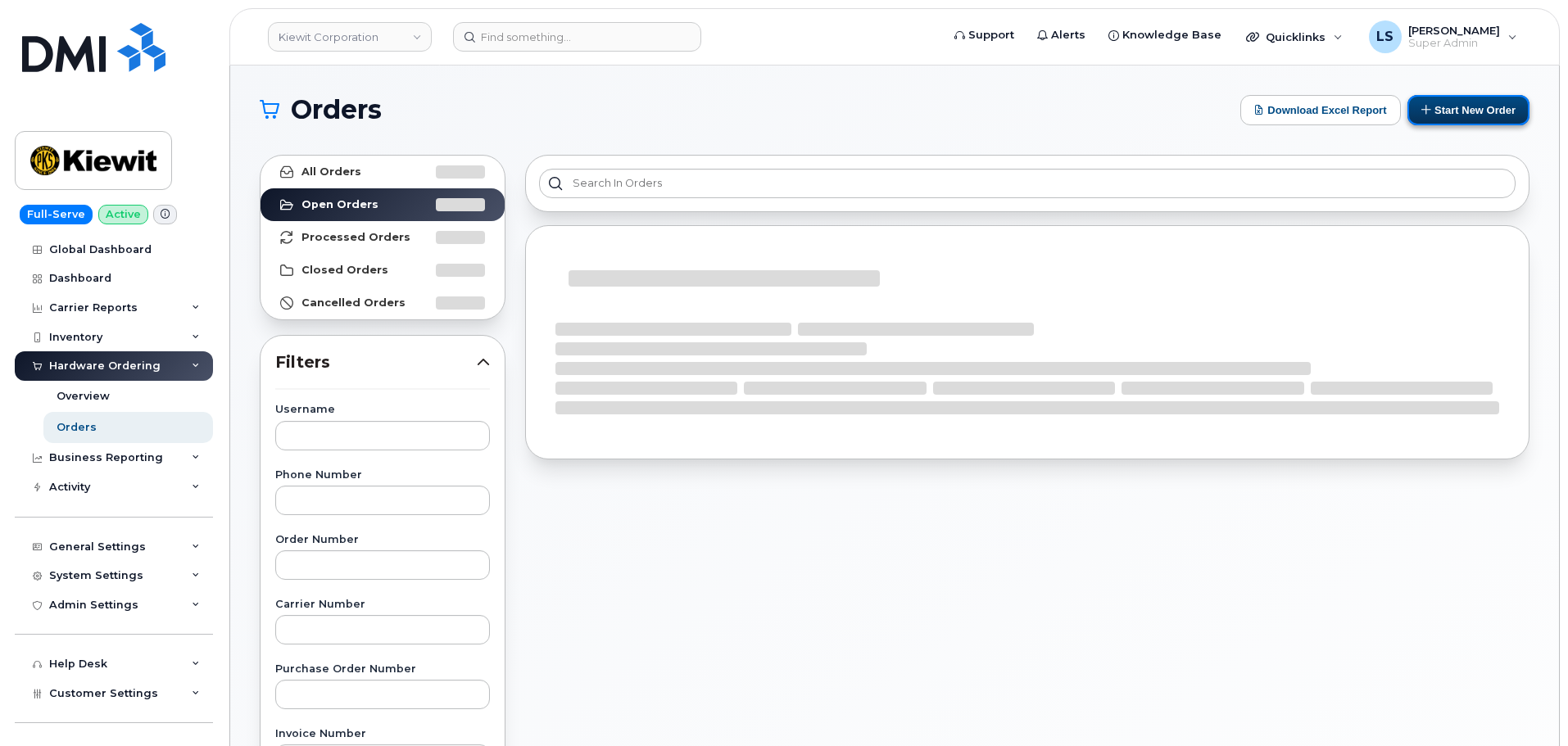
click at [1475, 115] on button "Start New Order" at bounding box center [1468, 110] width 122 height 30
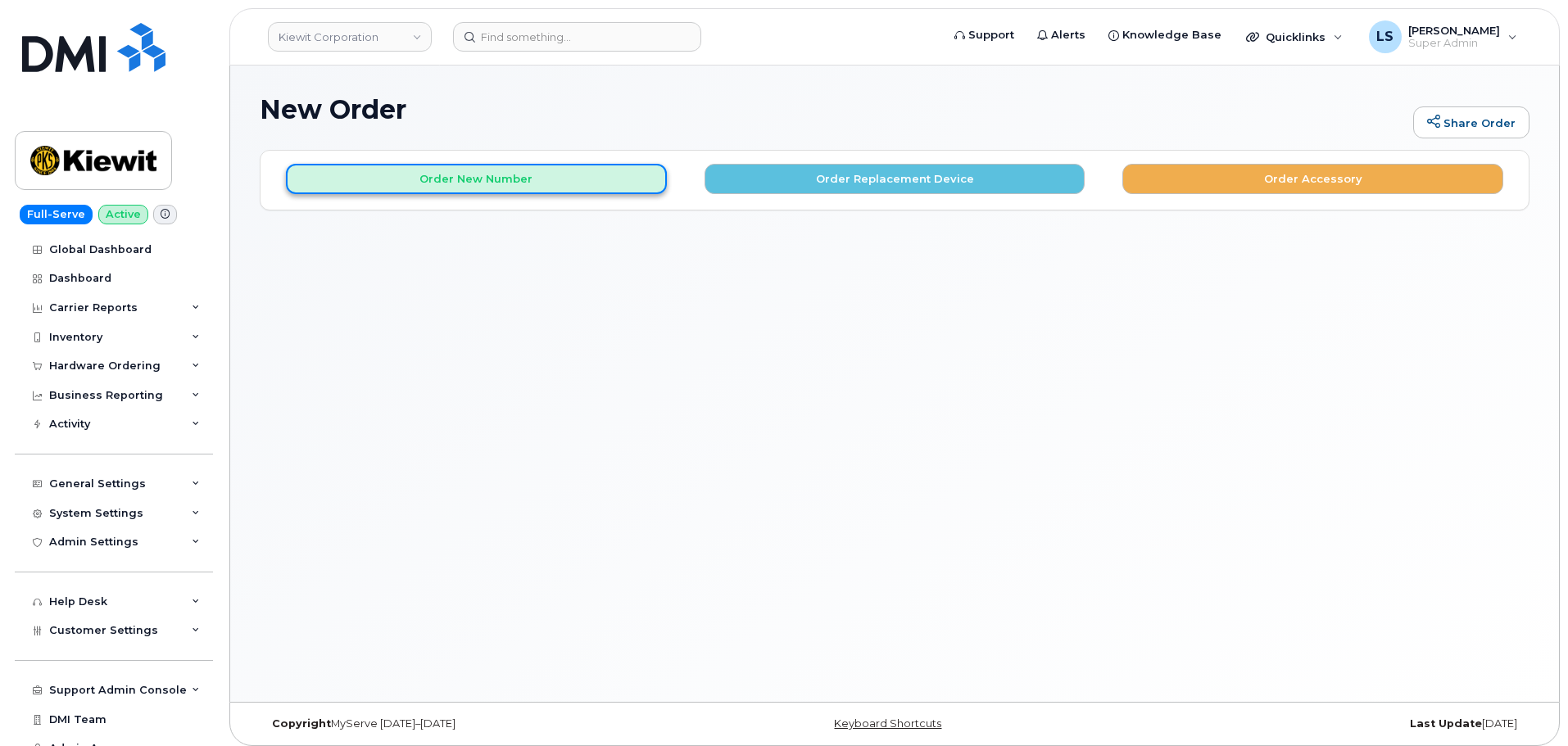
click at [584, 184] on button "Order New Number" at bounding box center [476, 179] width 381 height 30
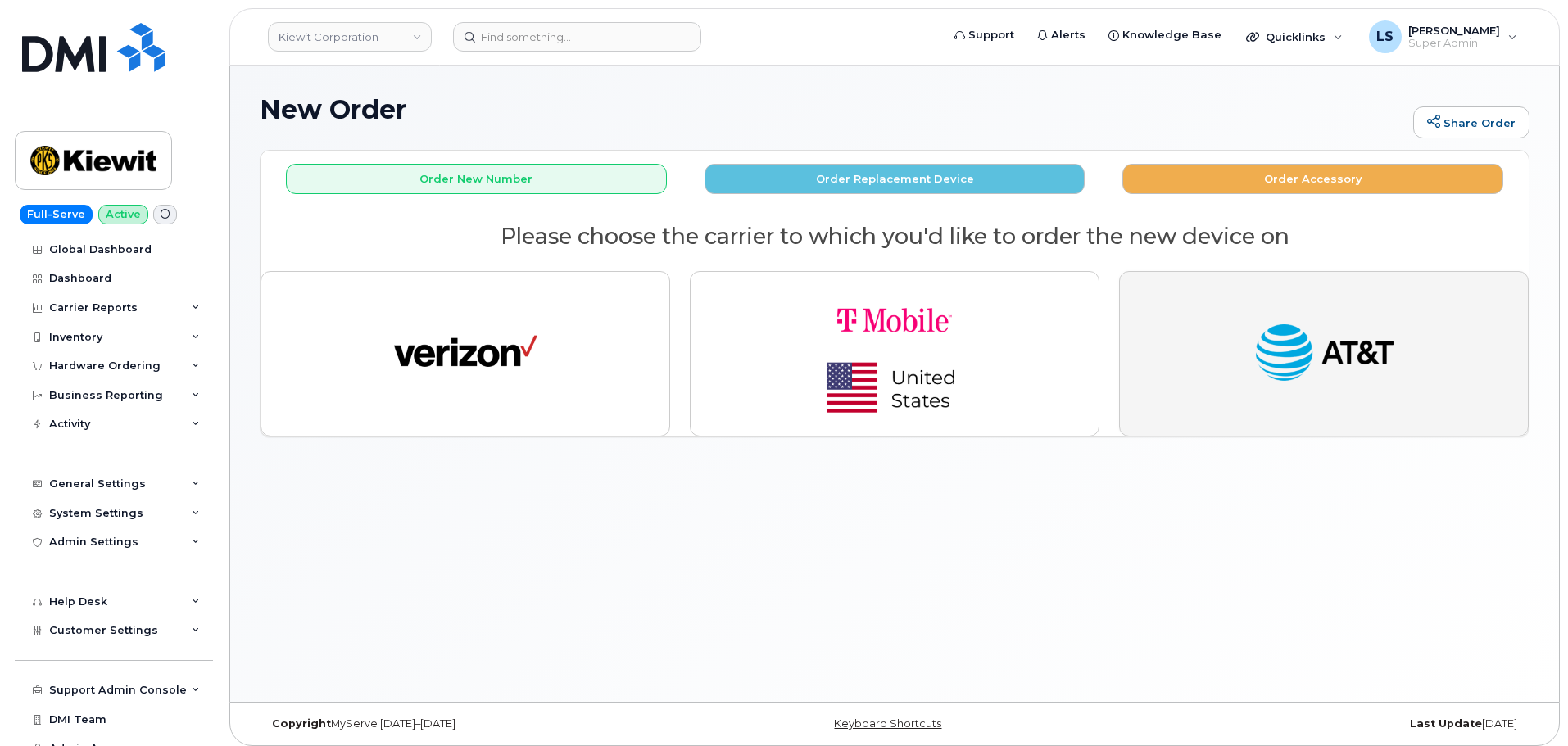
click at [1425, 357] on button "button" at bounding box center [1324, 354] width 410 height 165
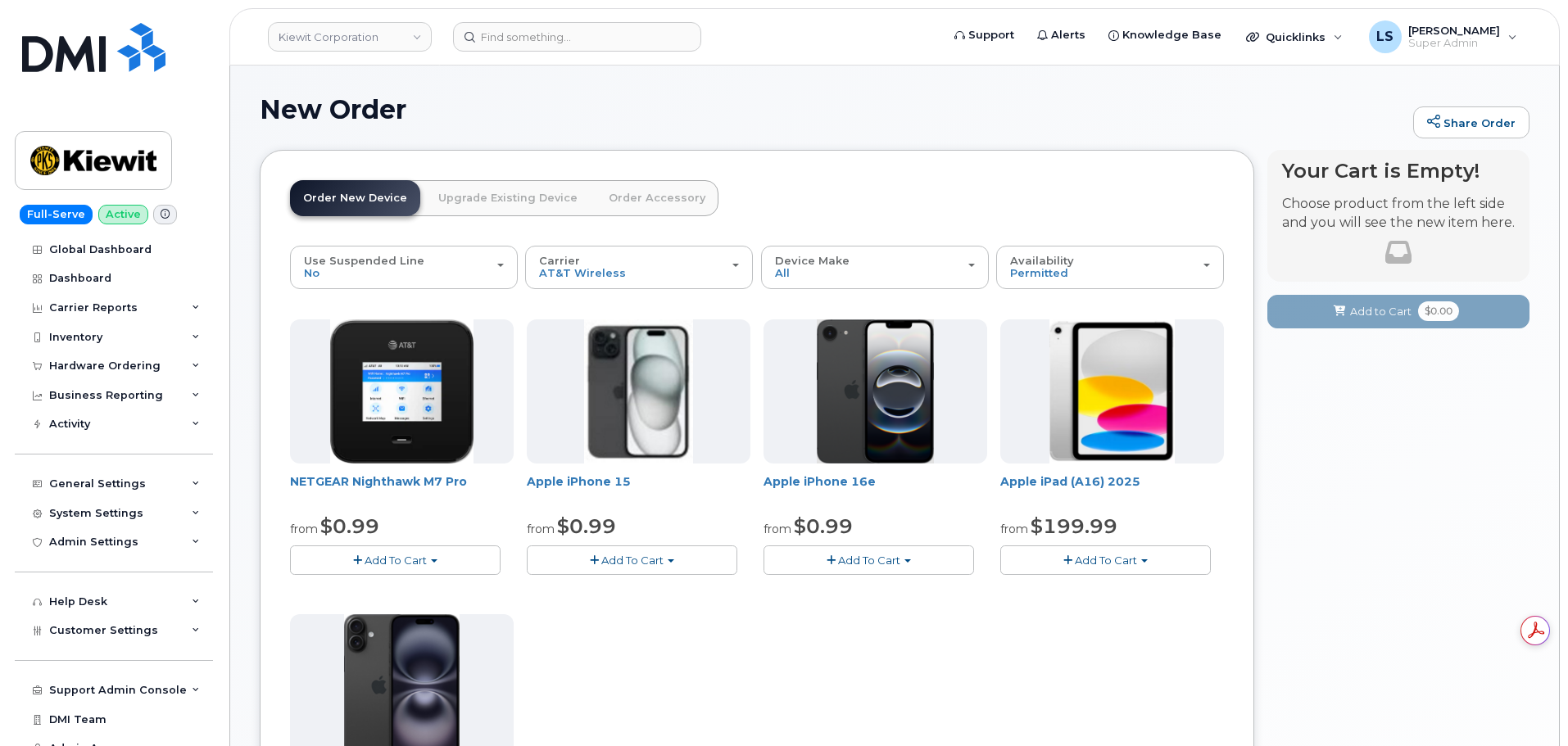
click at [1131, 567] on button "Add To Cart" at bounding box center [1106, 559] width 211 height 29
click at [1091, 617] on link "$199.99 - 2 Year Activation (128GB)" at bounding box center [1118, 611] width 226 height 21
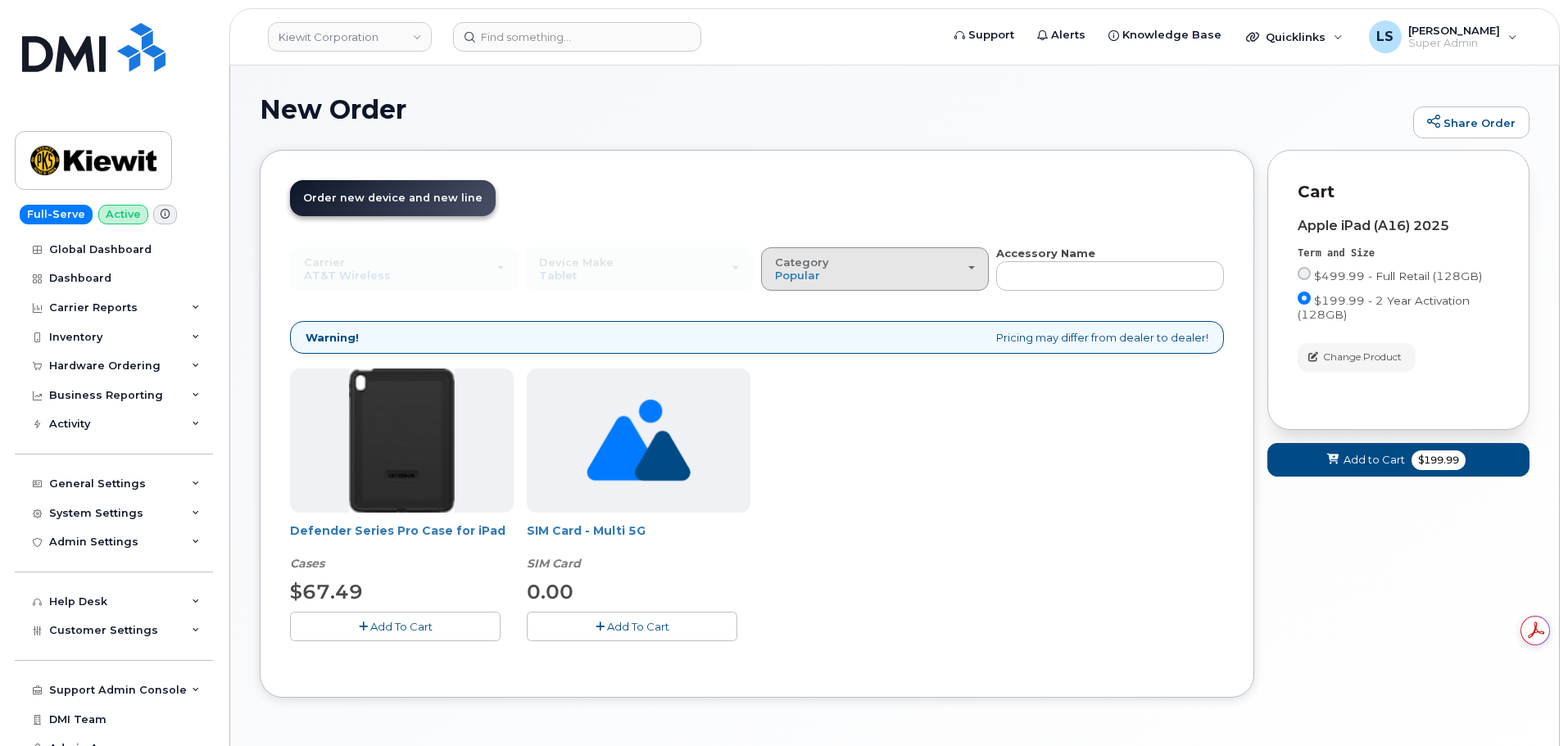
click at [878, 277] on div "Category Popular" at bounding box center [874, 269] width 200 height 25
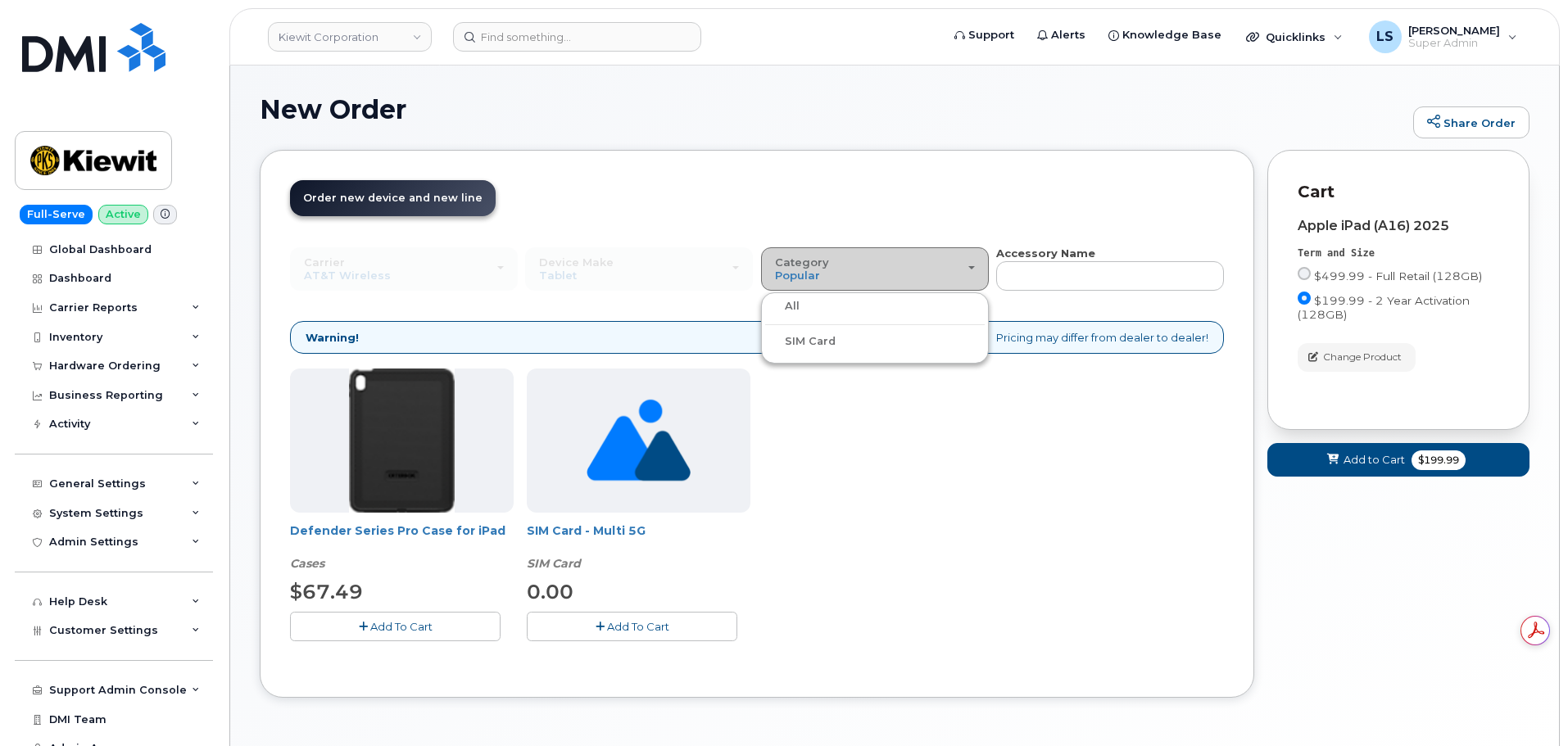
click at [900, 281] on div "Category Popular" at bounding box center [874, 269] width 200 height 25
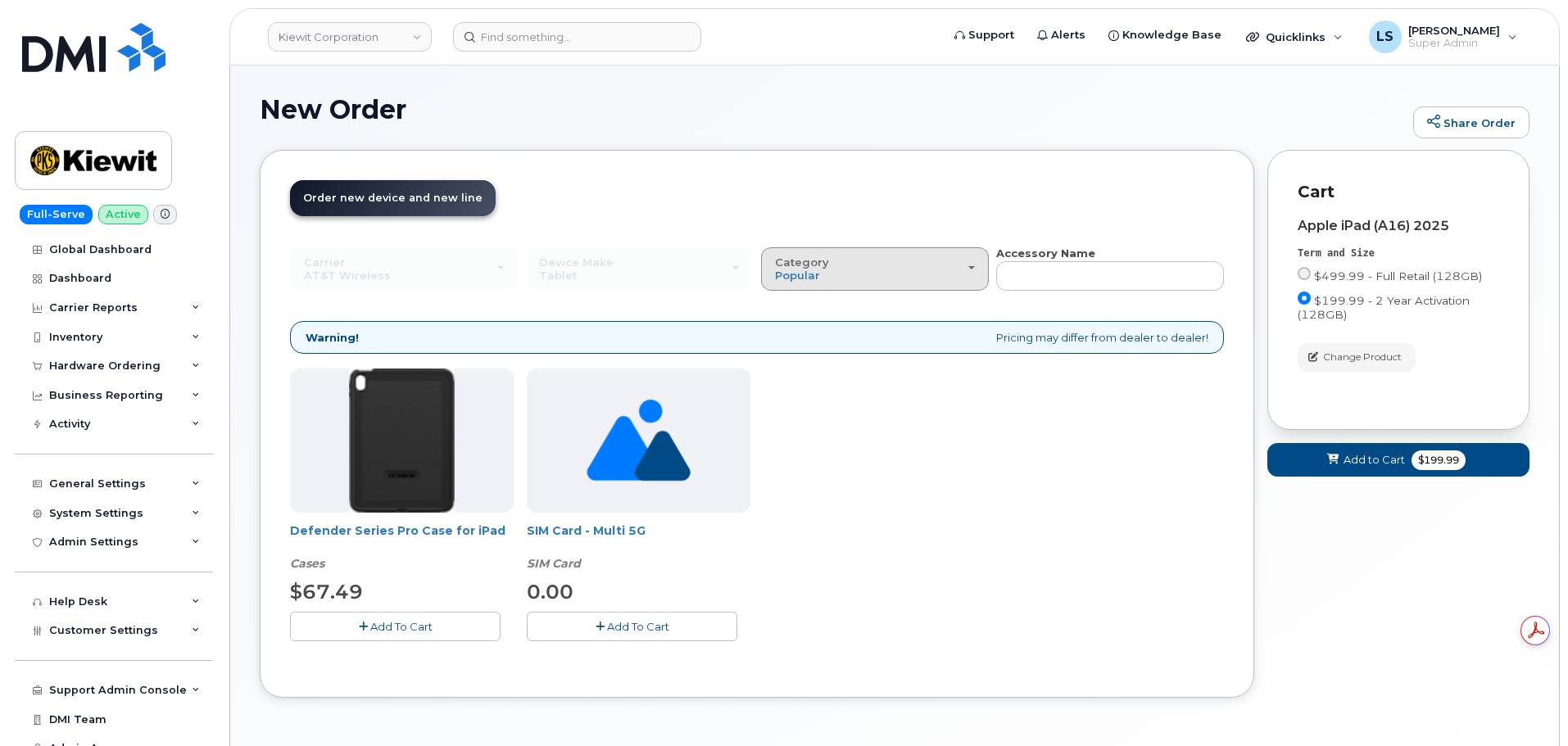
click at [894, 267] on div "Category Popular" at bounding box center [874, 269] width 200 height 25
click at [783, 305] on label "All" at bounding box center [782, 306] width 35 height 20
click at [0, 0] on input "All" at bounding box center [0, 0] width 0 height 0
click at [851, 275] on div "Category Popular" at bounding box center [874, 269] width 200 height 25
click at [798, 303] on label "All" at bounding box center [782, 306] width 35 height 20
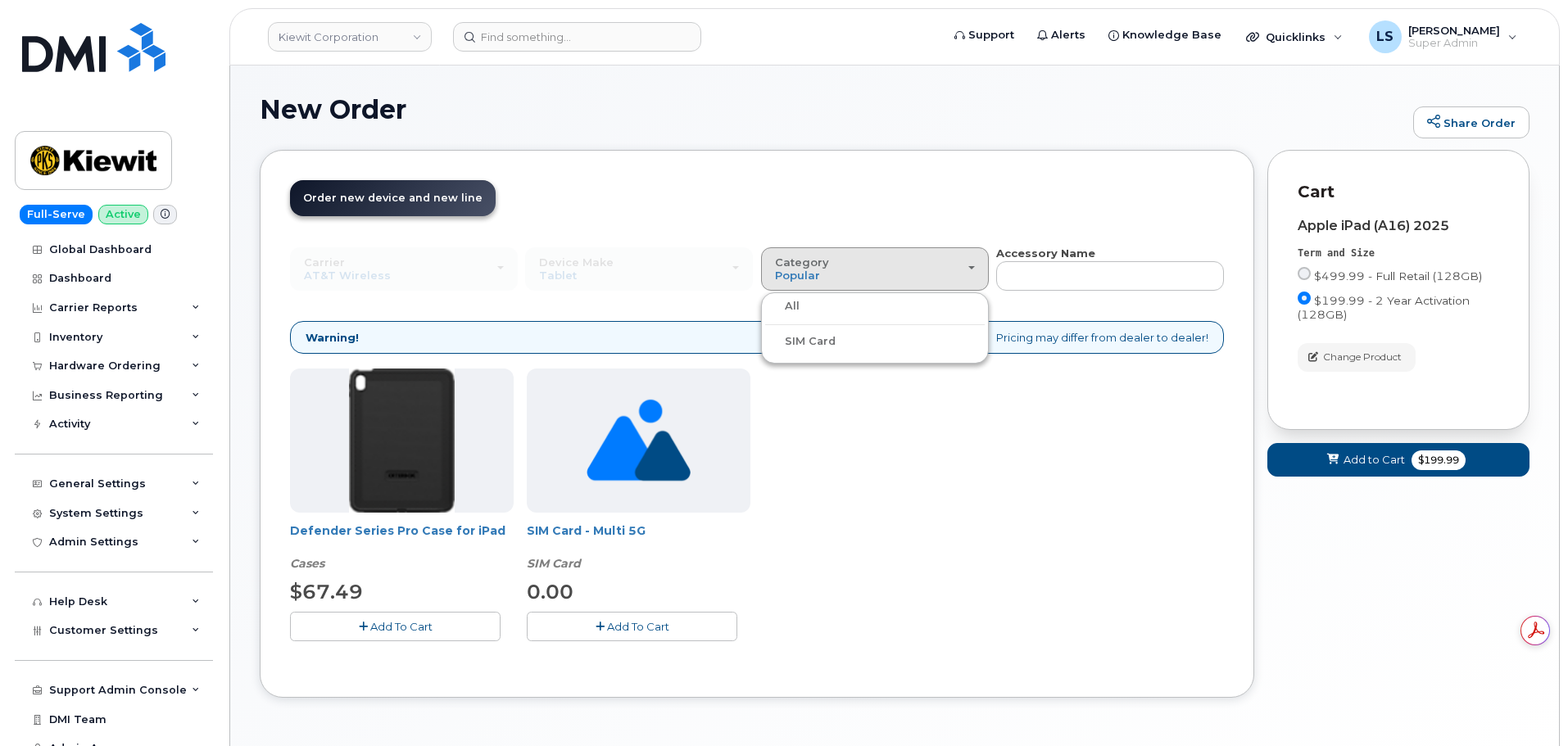
click at [0, 0] on input "All" at bounding box center [0, 0] width 0 height 0
click at [807, 289] on button "Category Popular" at bounding box center [874, 268] width 227 height 42
click at [798, 337] on label "SIM Card" at bounding box center [800, 341] width 70 height 20
click at [0, 0] on input "SIM Card" at bounding box center [0, 0] width 0 height 0
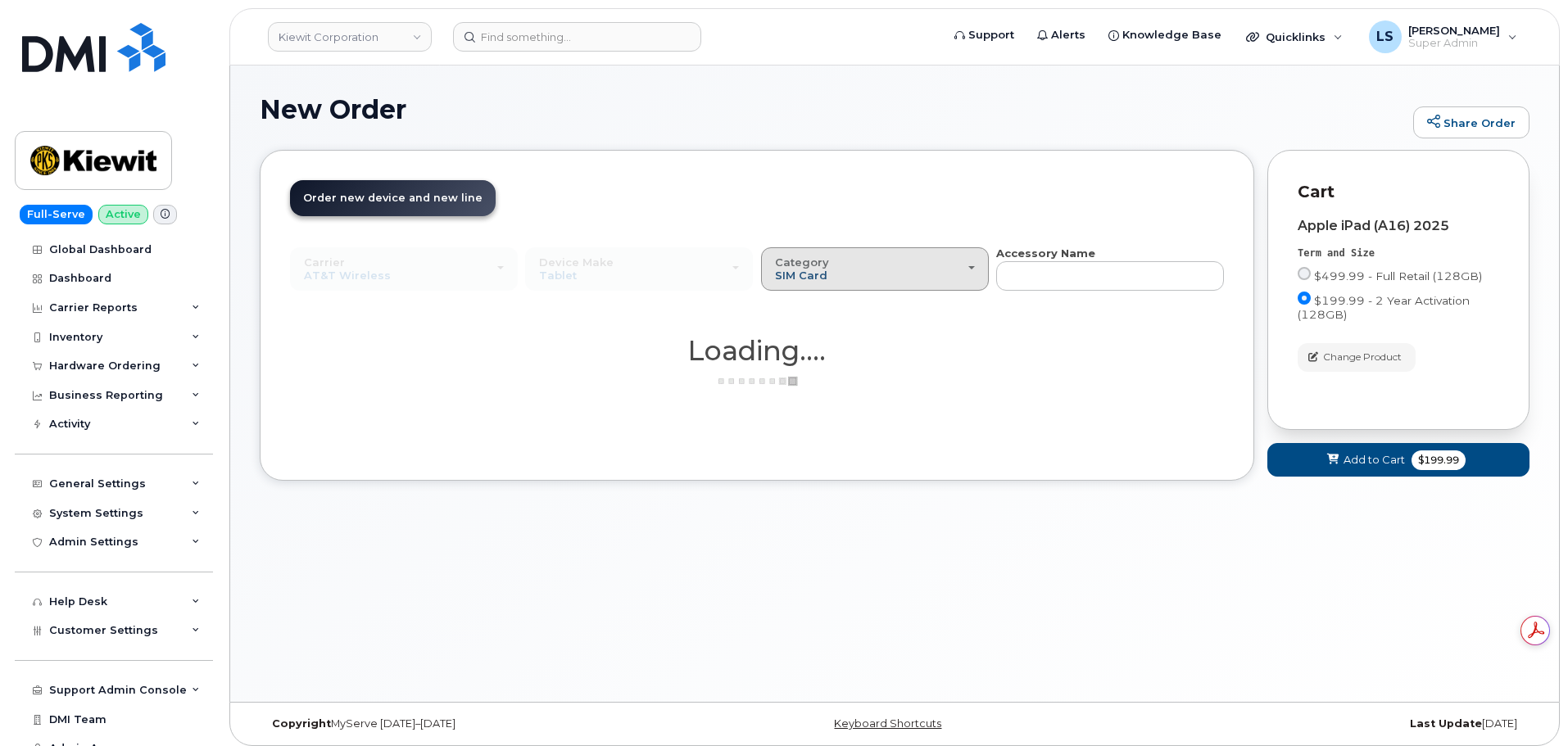
click at [820, 273] on span "SIM Card" at bounding box center [800, 275] width 53 height 13
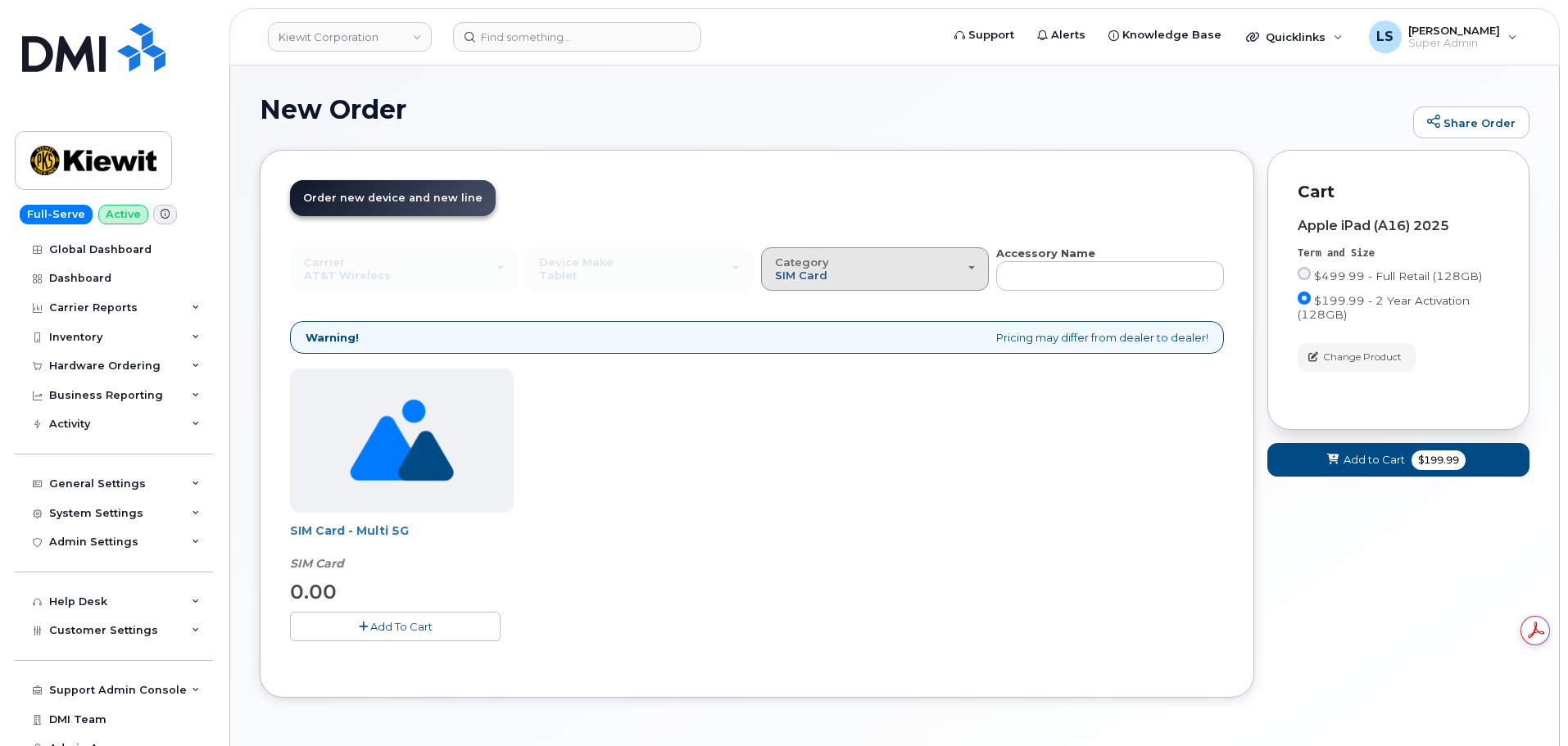
click at [817, 279] on span "SIM Card" at bounding box center [800, 275] width 53 height 13
click at [790, 306] on label "All" at bounding box center [782, 306] width 35 height 20
click at [0, 0] on input "All" at bounding box center [0, 0] width 0 height 0
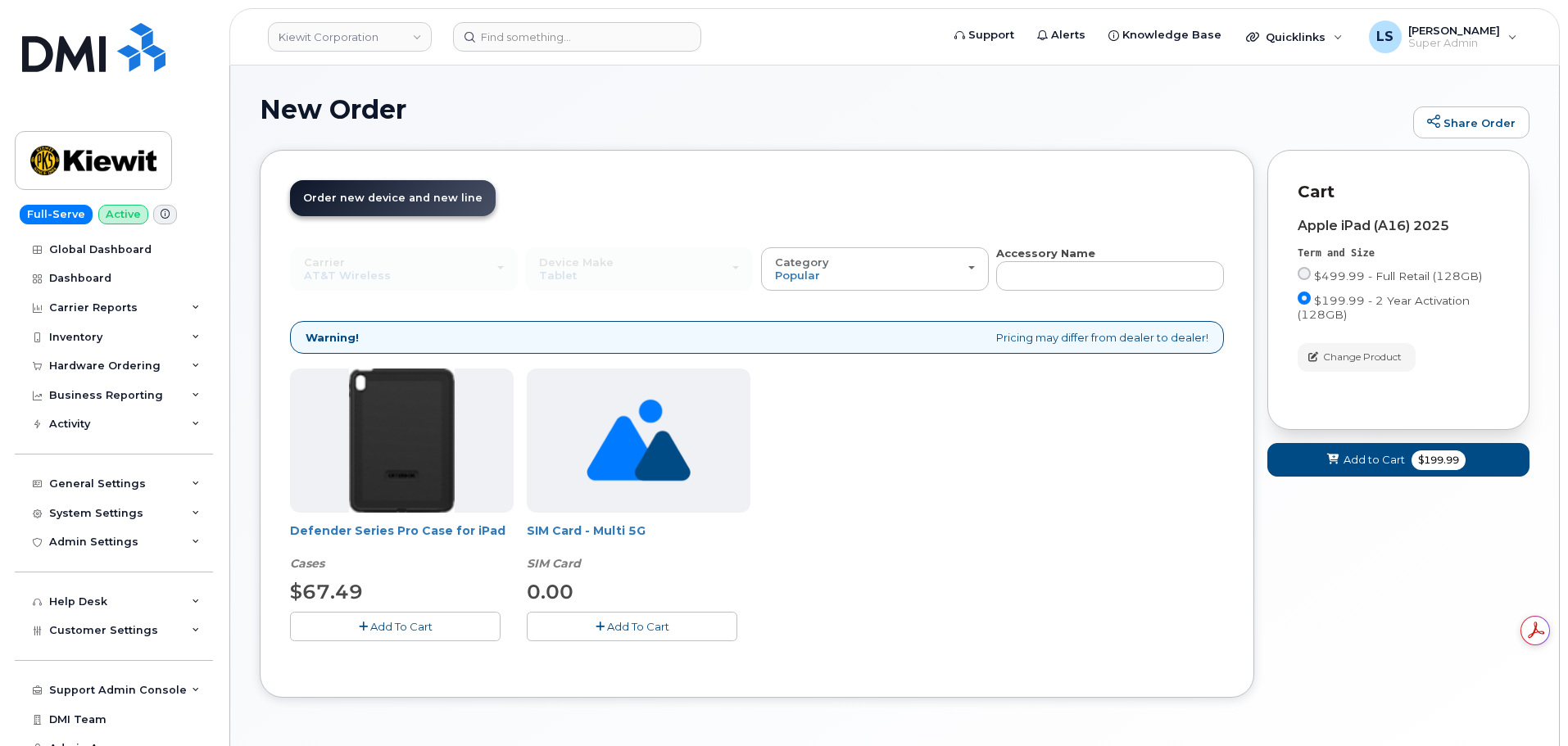
click at [820, 384] on div "Defender Series Pro Case for iPad Cases $67.49 Add To Cart SIM Card - Multi 5G …" at bounding box center [756, 517] width 934 height 298
click at [697, 286] on div "Device Make All iPhone Tablet All iPhone Tablet" at bounding box center [638, 268] width 227 height 42
click at [1042, 262] on input "text" at bounding box center [1109, 276] width 227 height 29
type input "apple"
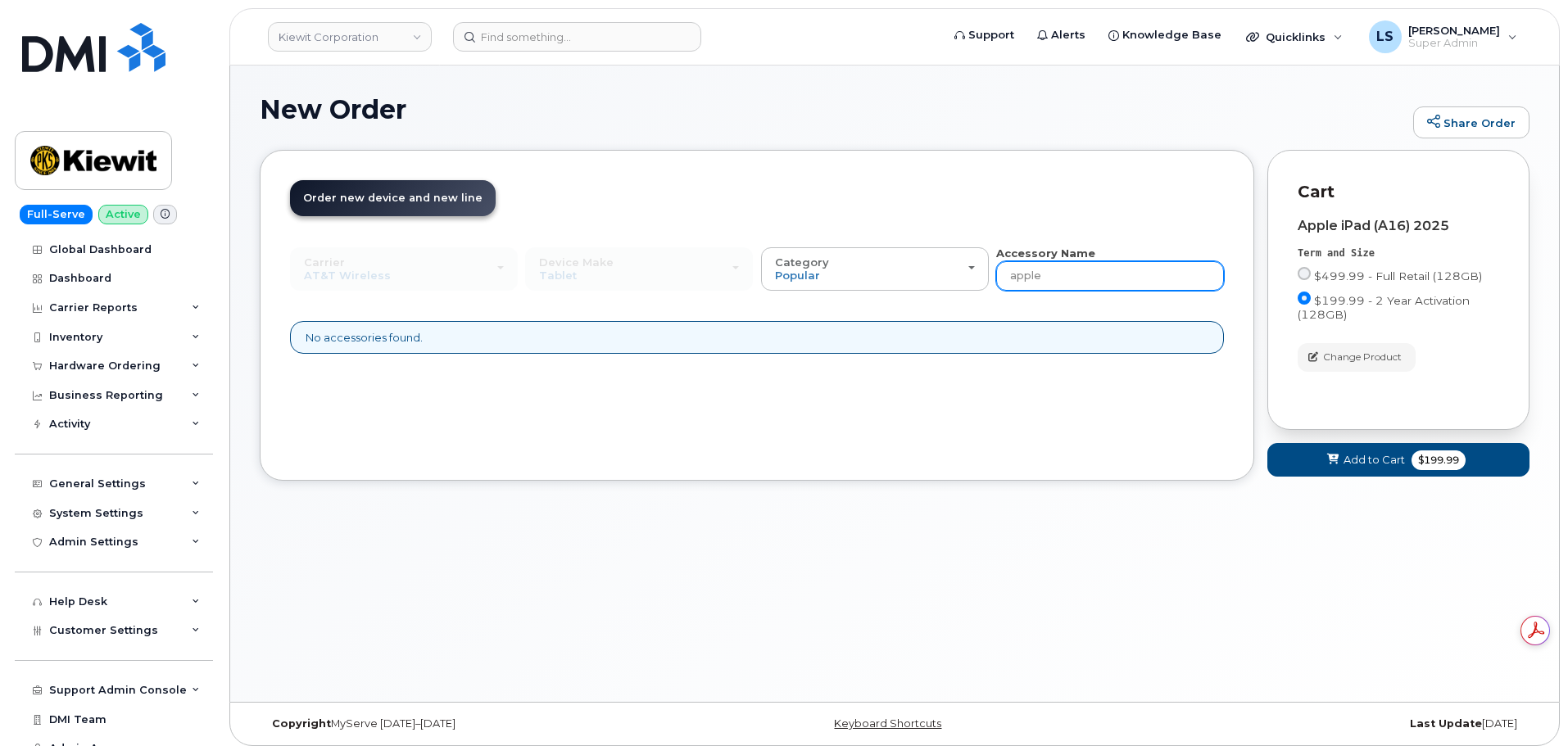
click at [1056, 265] on input "apple" at bounding box center [1109, 276] width 227 height 29
type input "a"
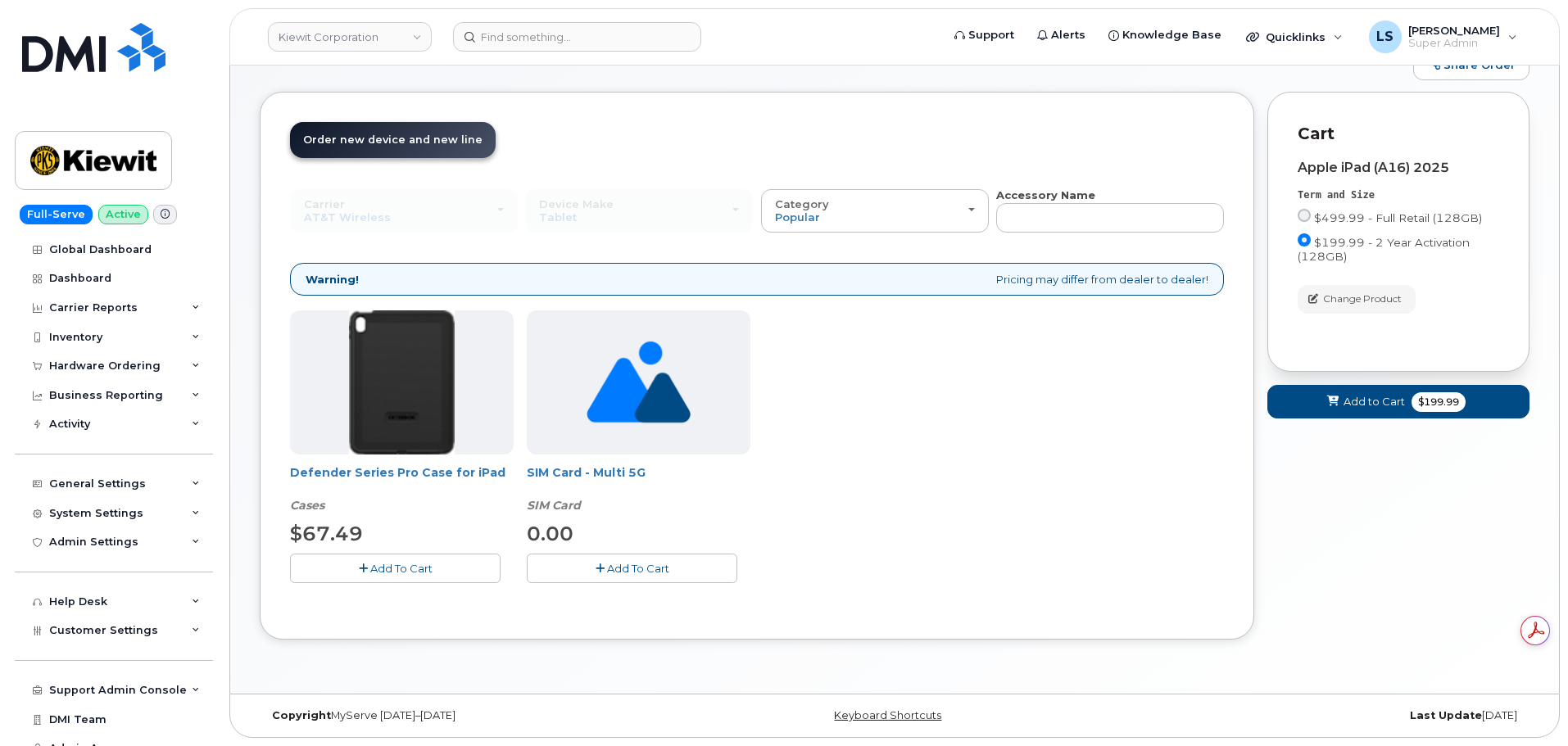
click at [821, 466] on div "Defender Series Pro Case for iPad Cases $67.49 Add To Cart SIM Card - Multi 5G …" at bounding box center [756, 459] width 934 height 298
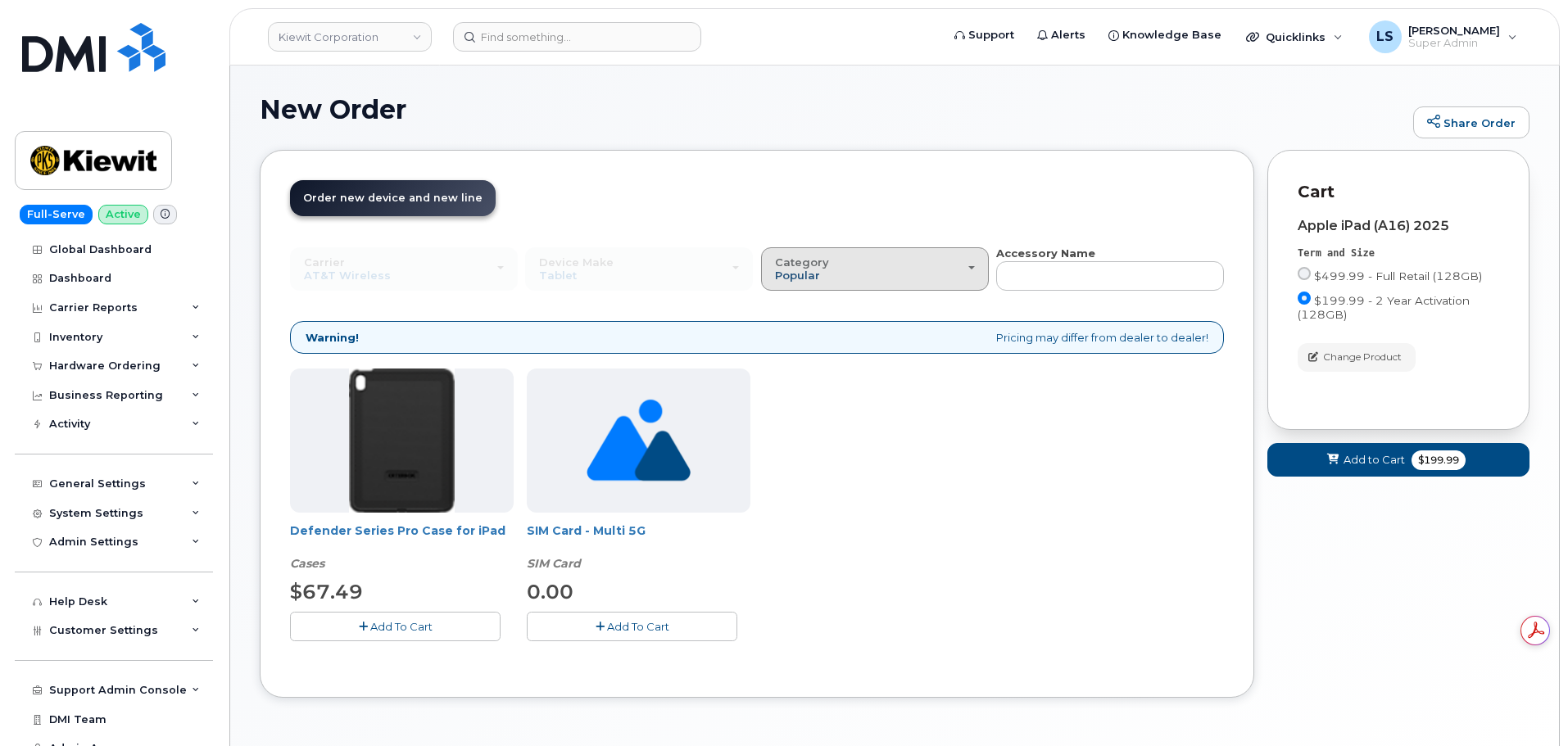
click at [783, 271] on span "Popular" at bounding box center [797, 275] width 45 height 13
click at [787, 307] on label "All" at bounding box center [782, 306] width 35 height 20
click at [0, 0] on input "All" at bounding box center [0, 0] width 0 height 0
drag, startPoint x: 940, startPoint y: 274, endPoint x: 918, endPoint y: 290, distance: 27.2
click at [940, 274] on div "Category Popular" at bounding box center [874, 269] width 200 height 25
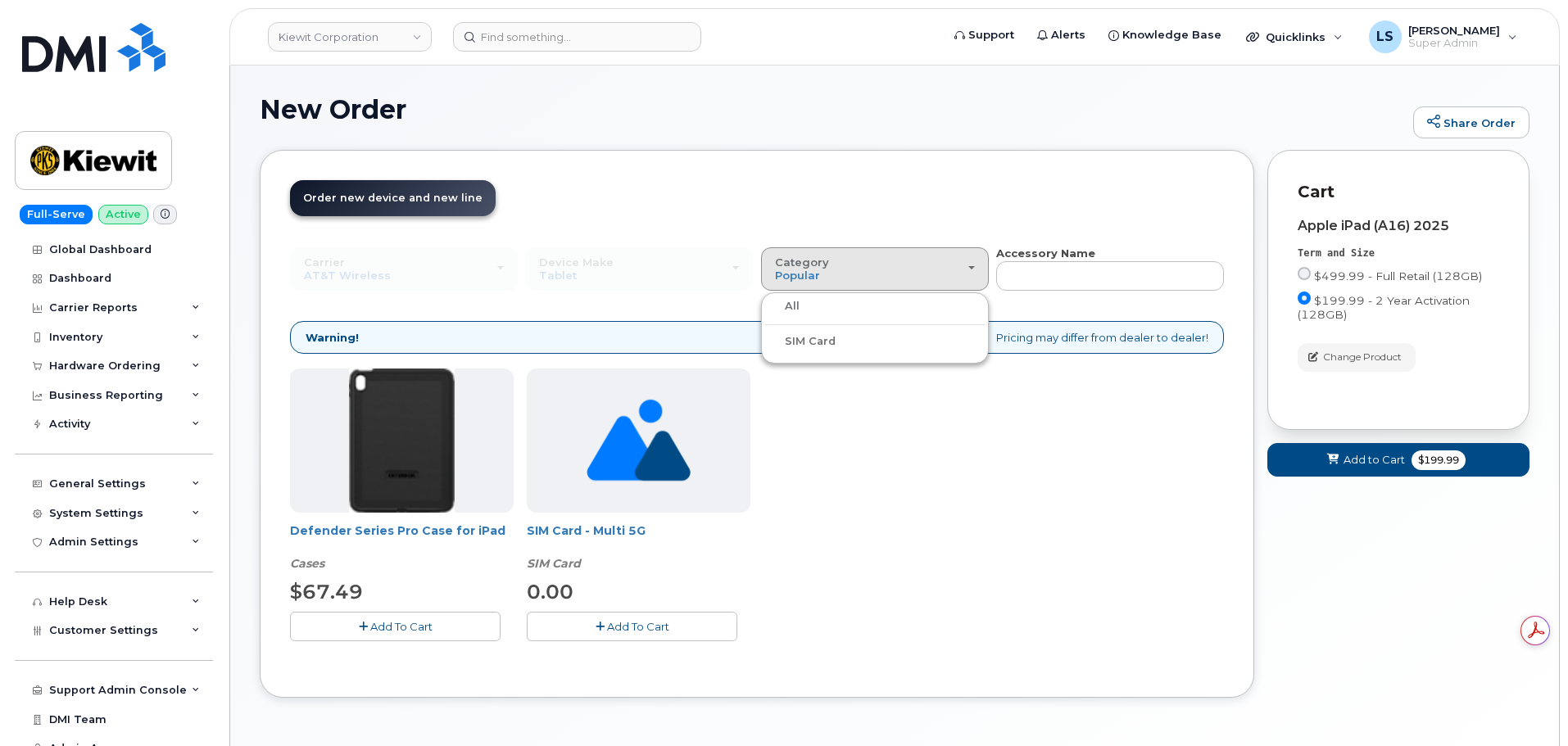
click at [1005, 417] on div "Defender Series Pro Case for iPad Cases $67.49 Add To Cart SIM Card - Multi 5G …" at bounding box center [756, 517] width 934 height 298
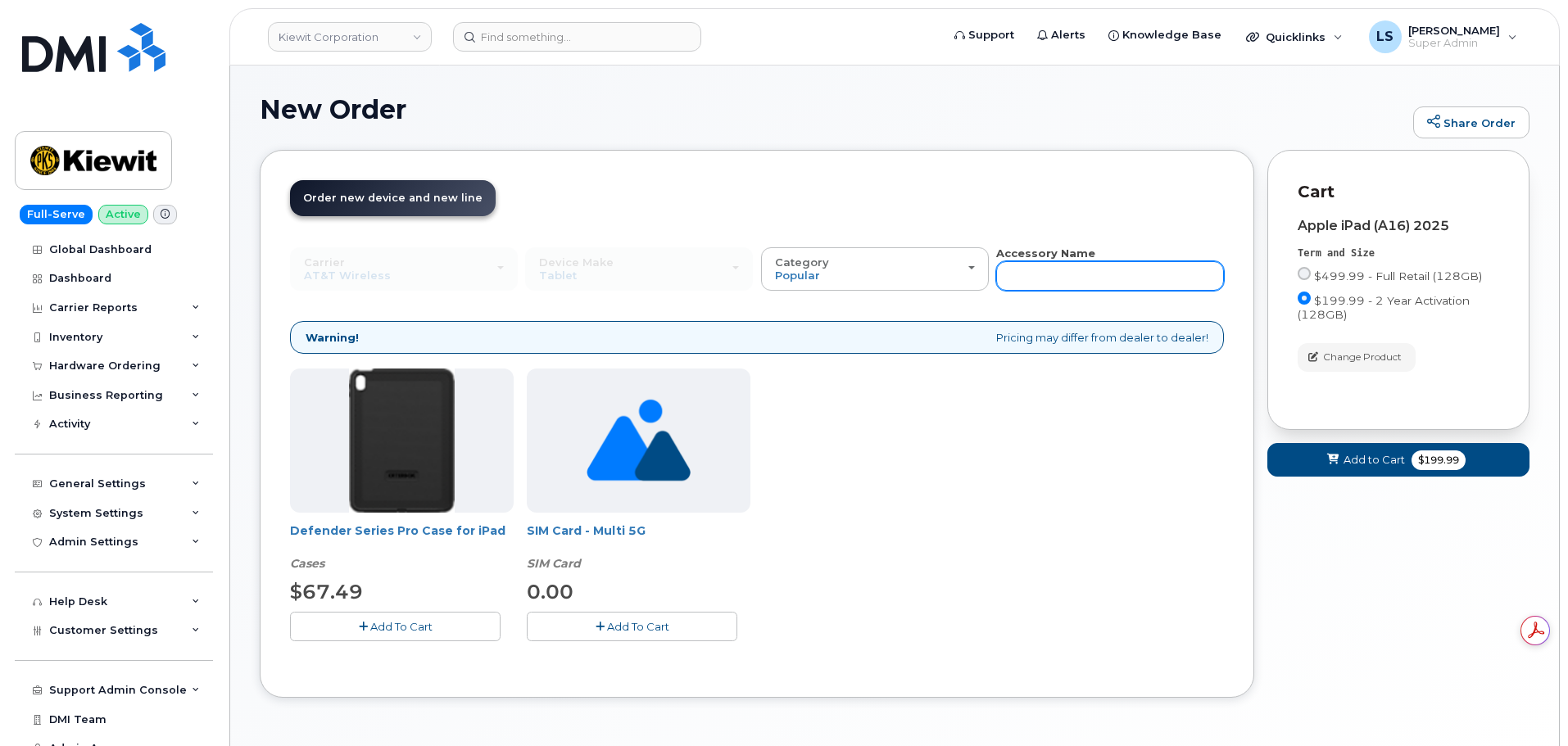
click at [1064, 280] on input "text" at bounding box center [1109, 276] width 227 height 29
type input "pen"
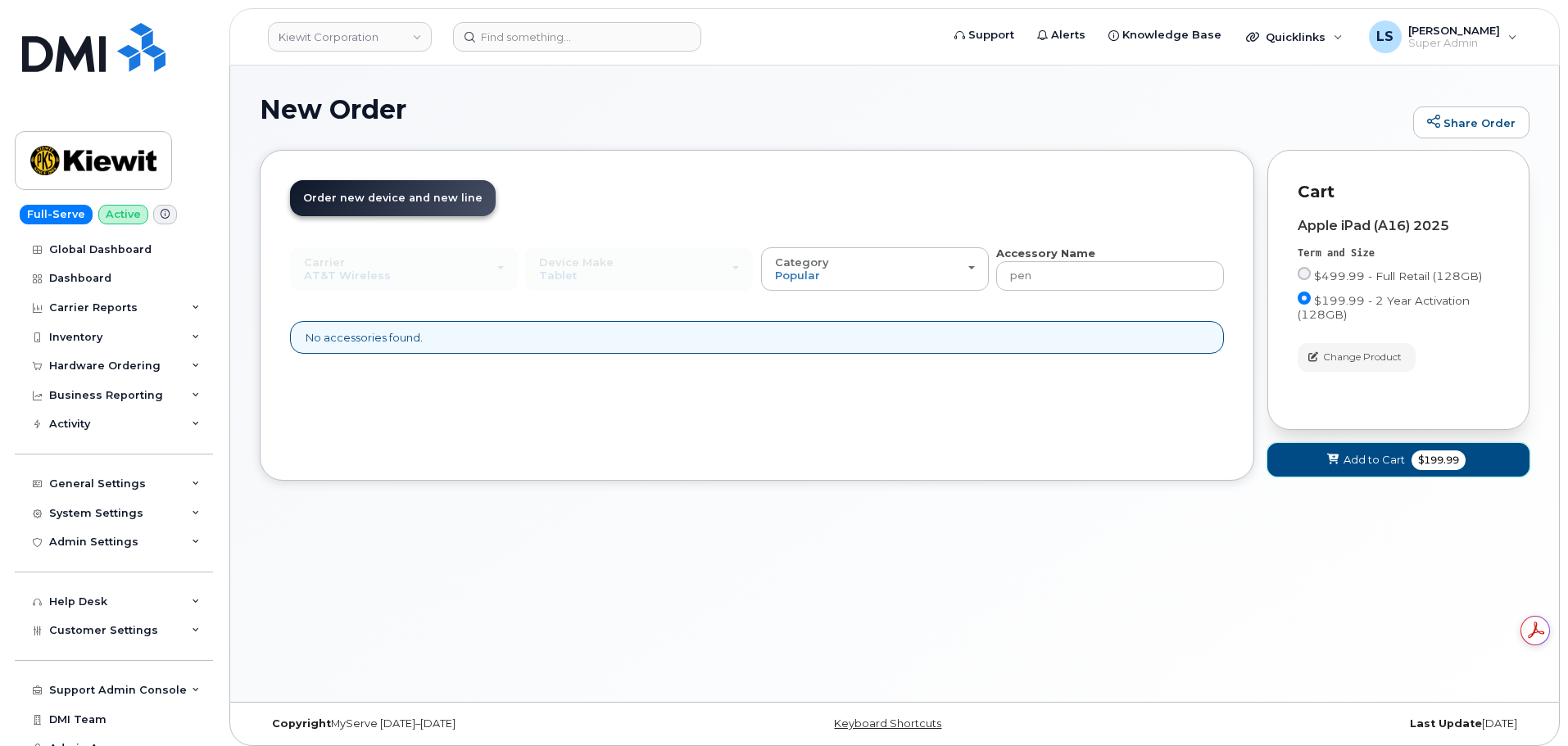
click at [1400, 456] on span "Add to Cart" at bounding box center [1374, 460] width 61 height 16
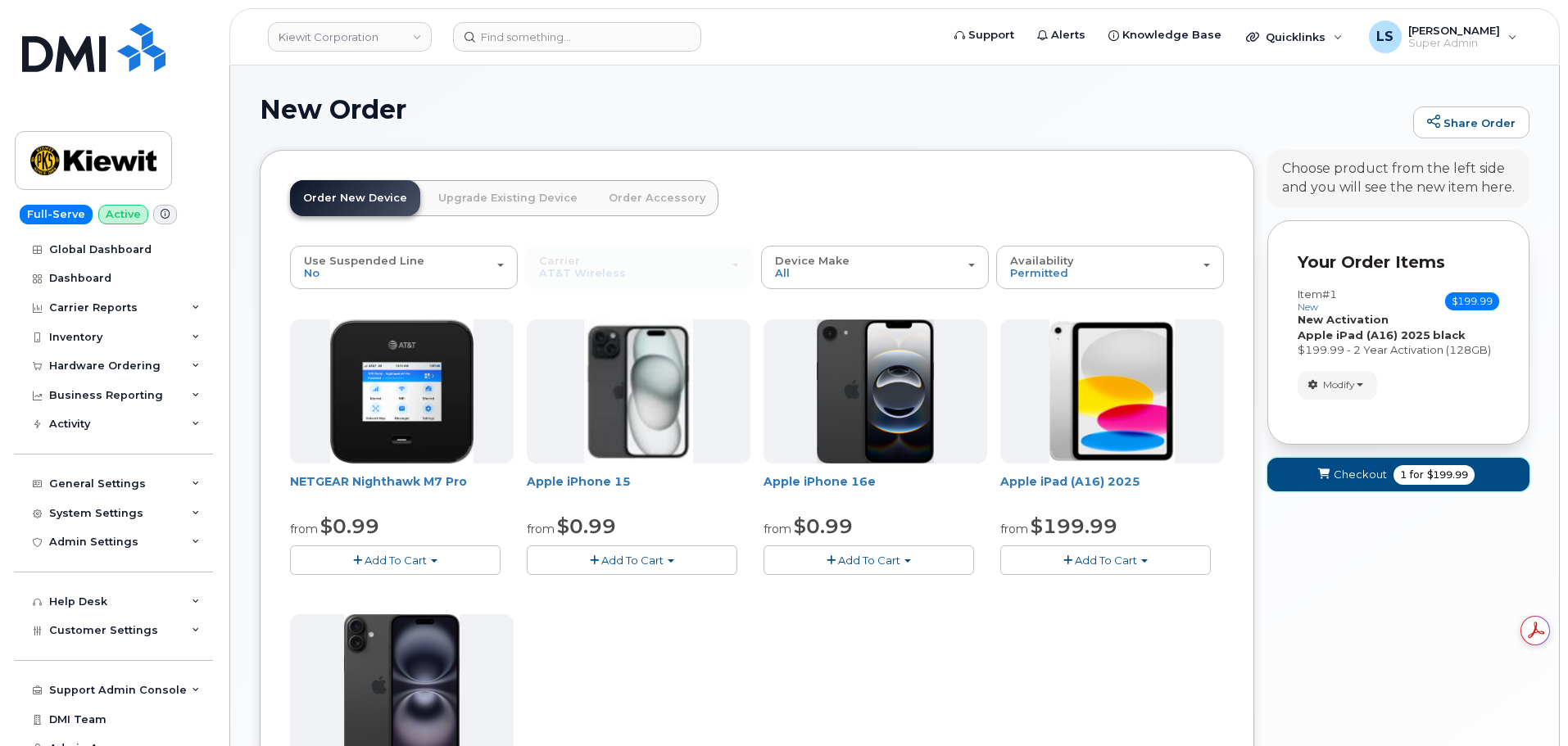
click at [1450, 470] on span "$199.99" at bounding box center [1447, 475] width 41 height 15
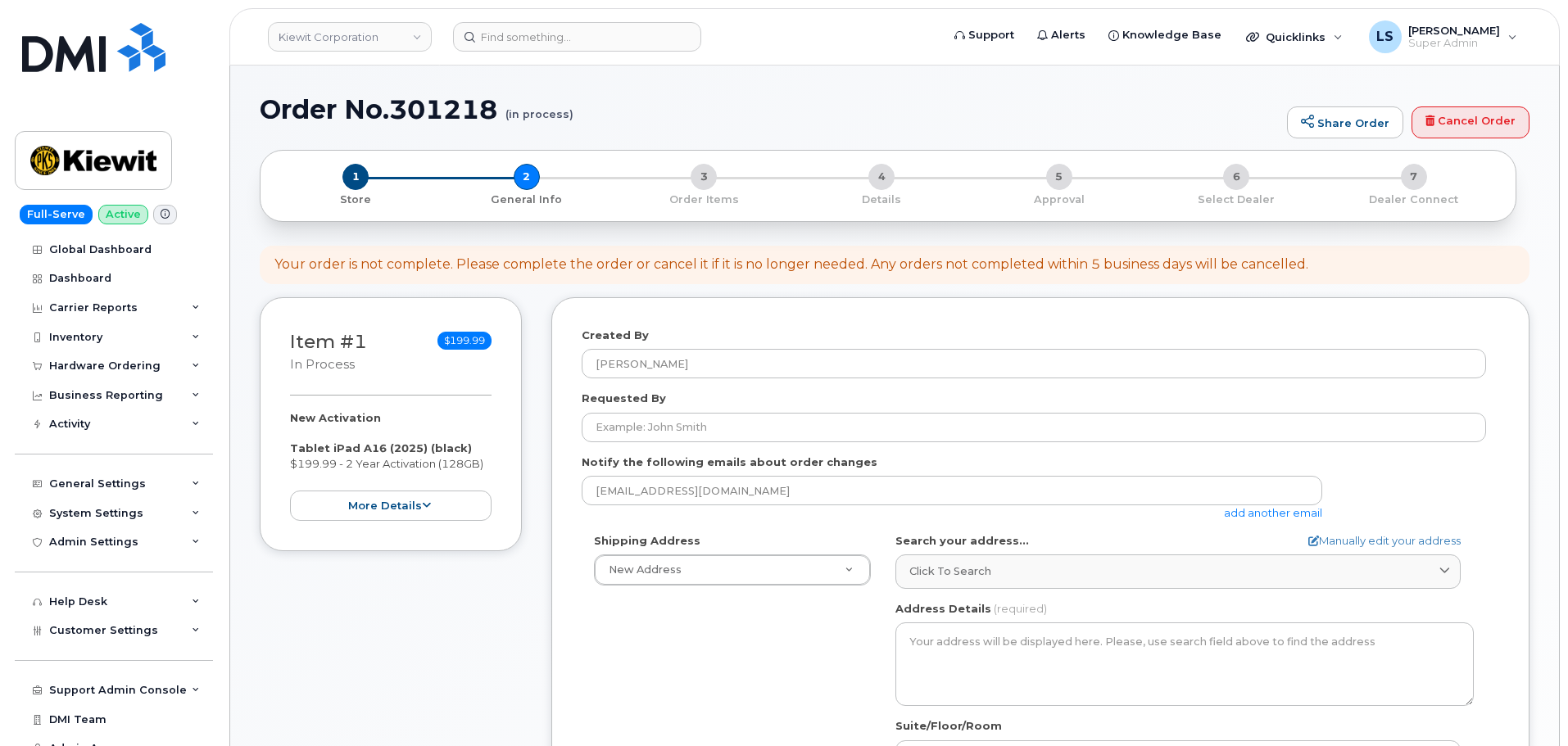
select select
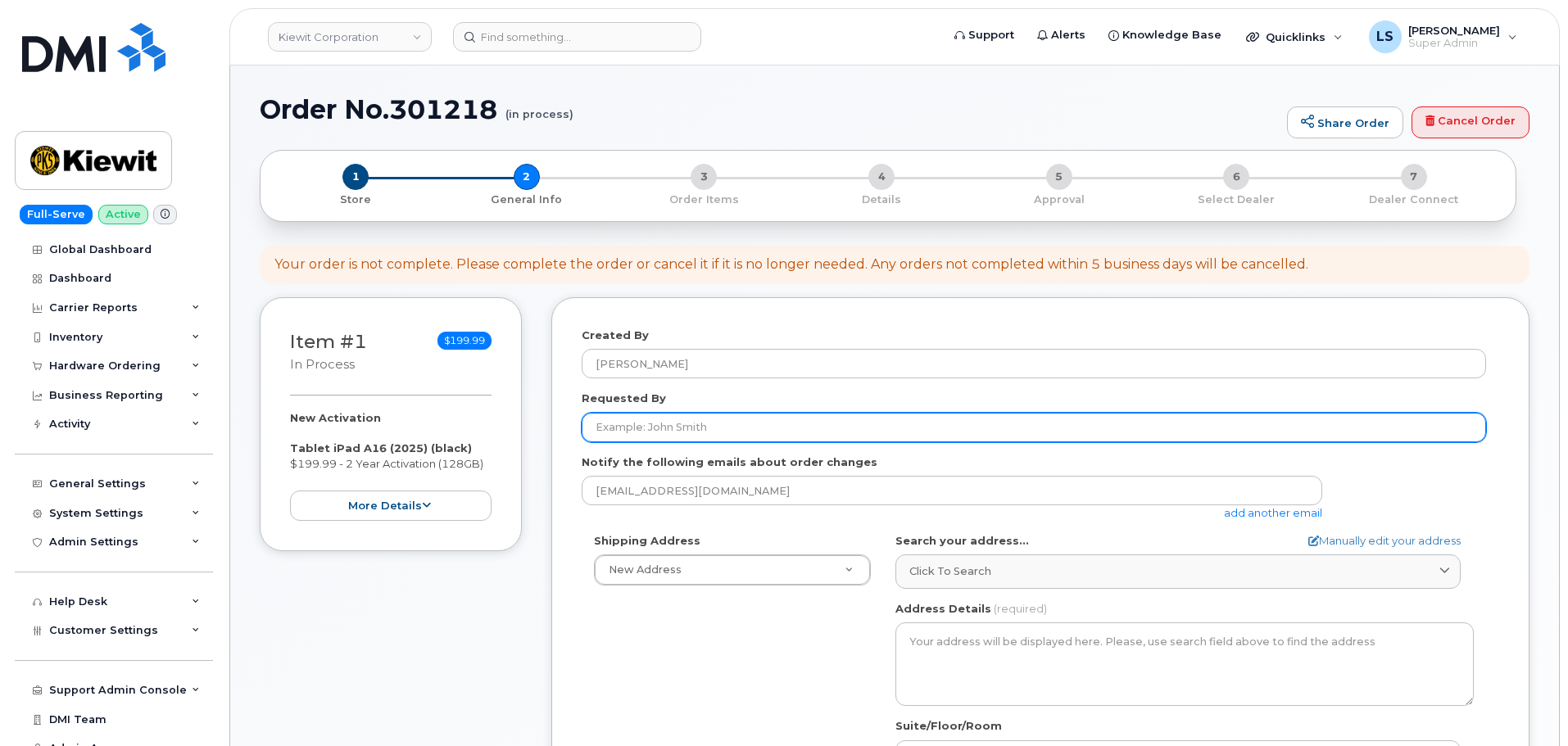
click at [634, 422] on input "Requested By" at bounding box center [1034, 428] width 904 height 29
paste input "[PERSON_NAME]"
type input "[PERSON_NAME]"
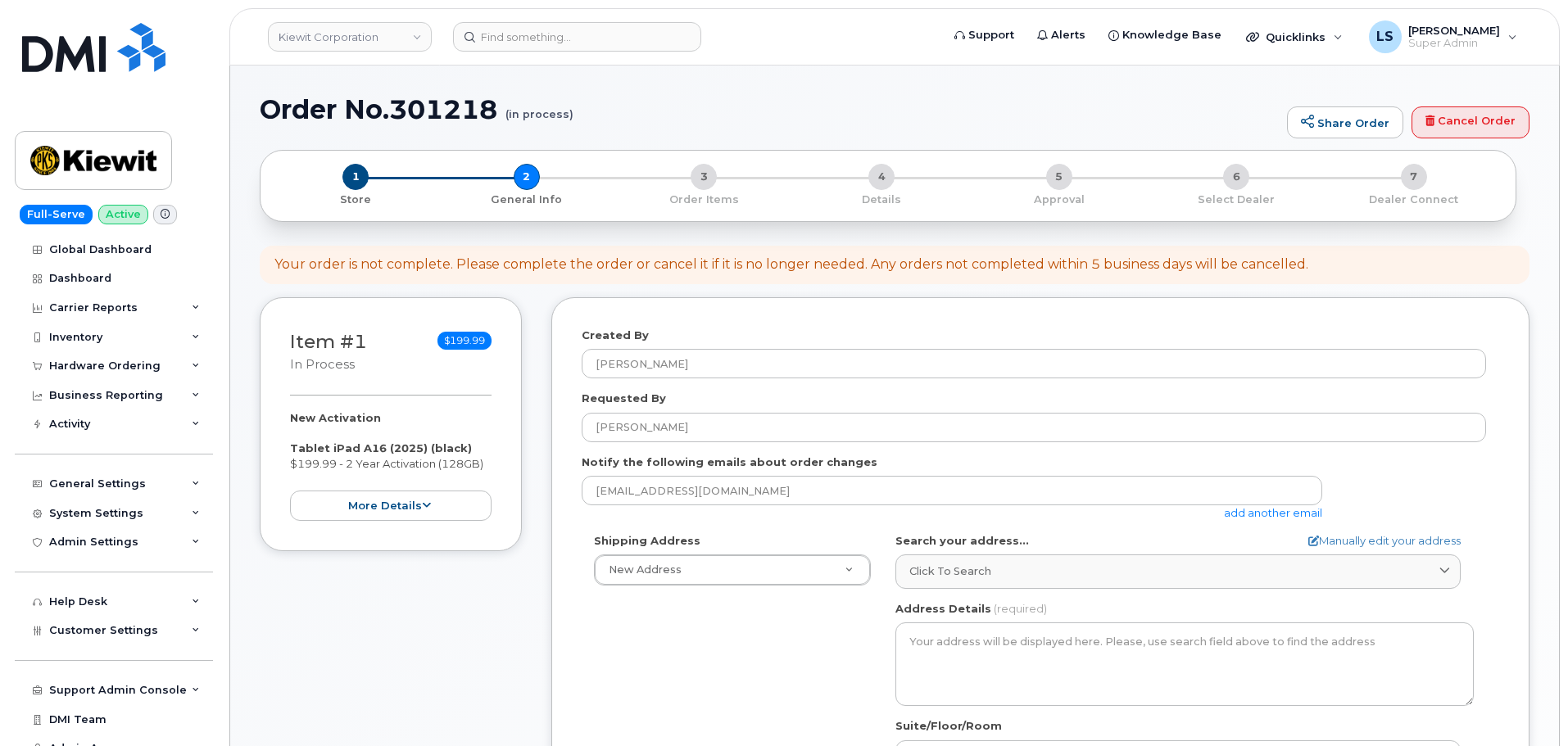
click at [1284, 518] on link "add another email" at bounding box center [1273, 513] width 99 height 13
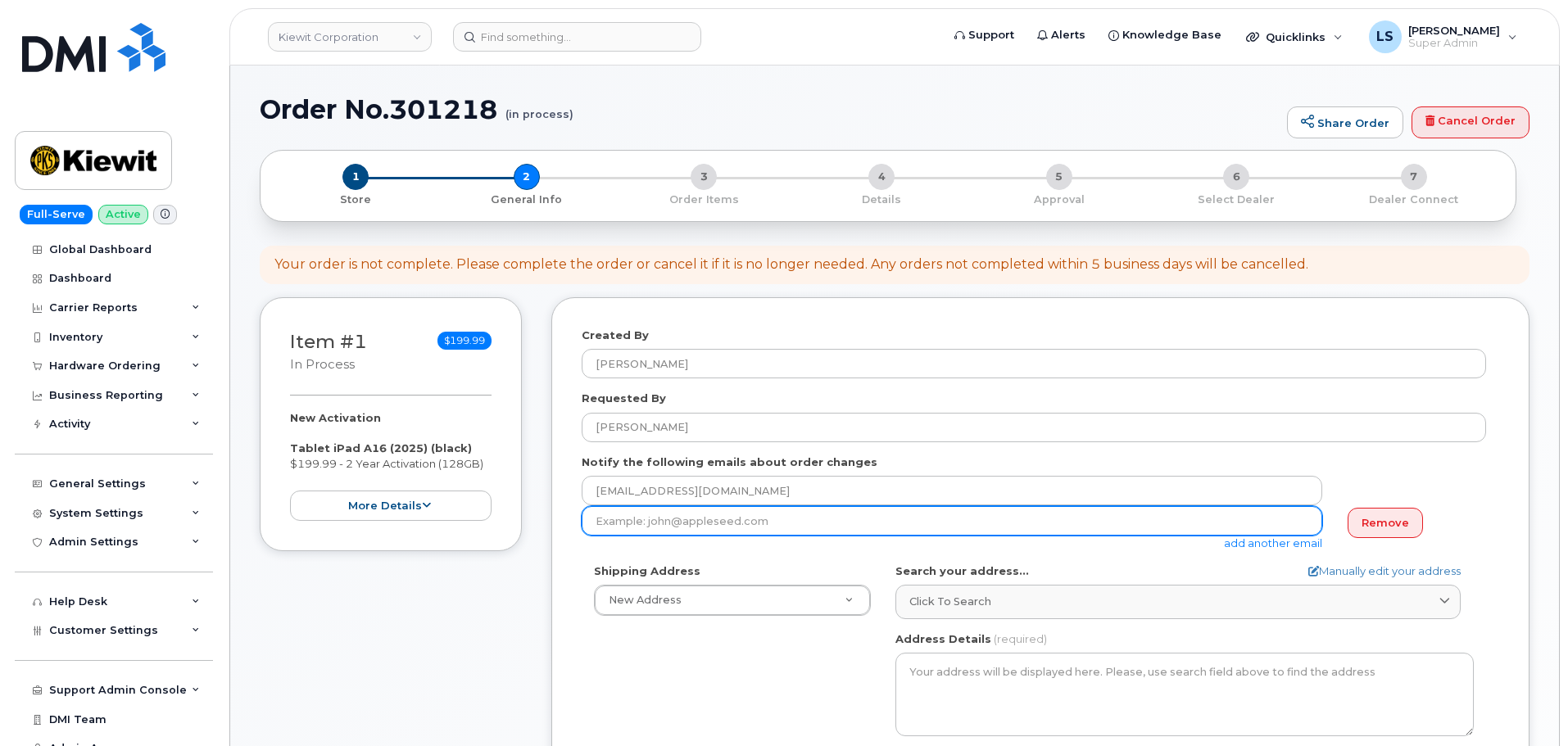
click at [717, 525] on input "email" at bounding box center [952, 521] width 741 height 29
paste input "[PERSON_NAME][EMAIL_ADDRESS][PERSON_NAME][PERSON_NAME][DOMAIN_NAME]"
type input "LEANNE.PAYNE@KIEWIT.COM"
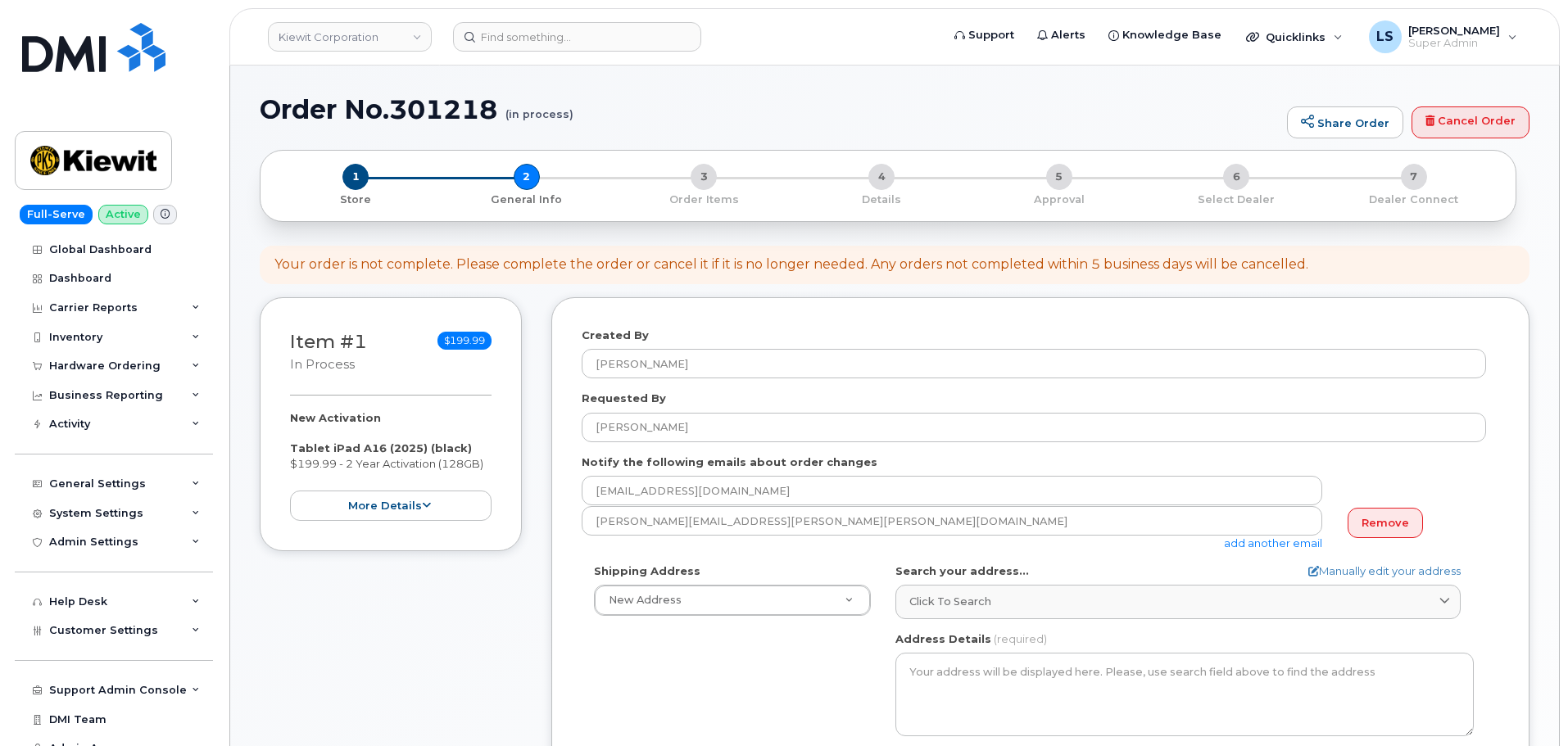
drag, startPoint x: 617, startPoint y: 688, endPoint x: 513, endPoint y: 679, distance: 104.4
click at [617, 687] on div "Shipping Address New Address New Address 1550 Mike Fahey St 11201 Enterprise Wy…" at bounding box center [1034, 751] width 904 height 376
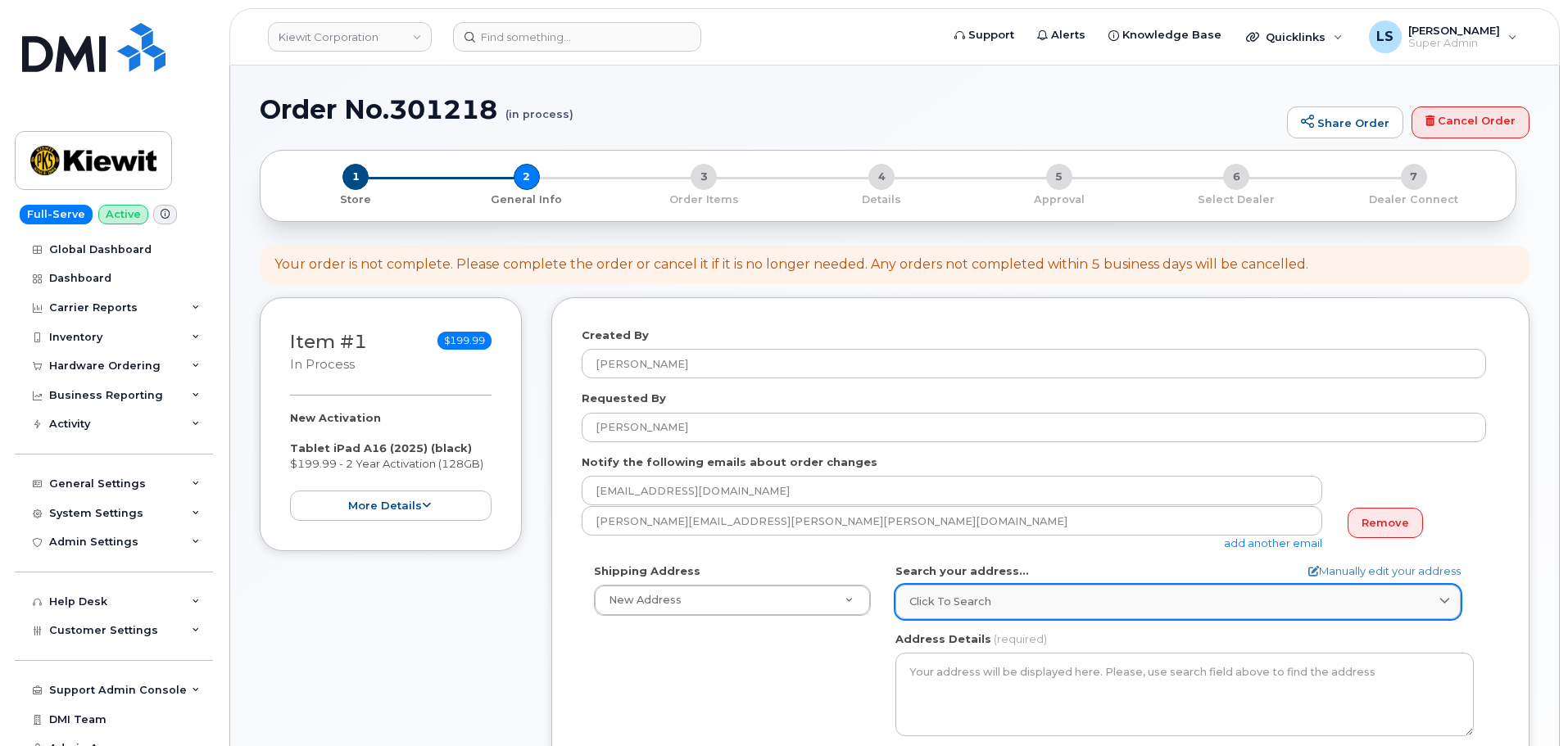
click at [1010, 604] on div "Click to search" at bounding box center [1178, 602] width 538 height 16
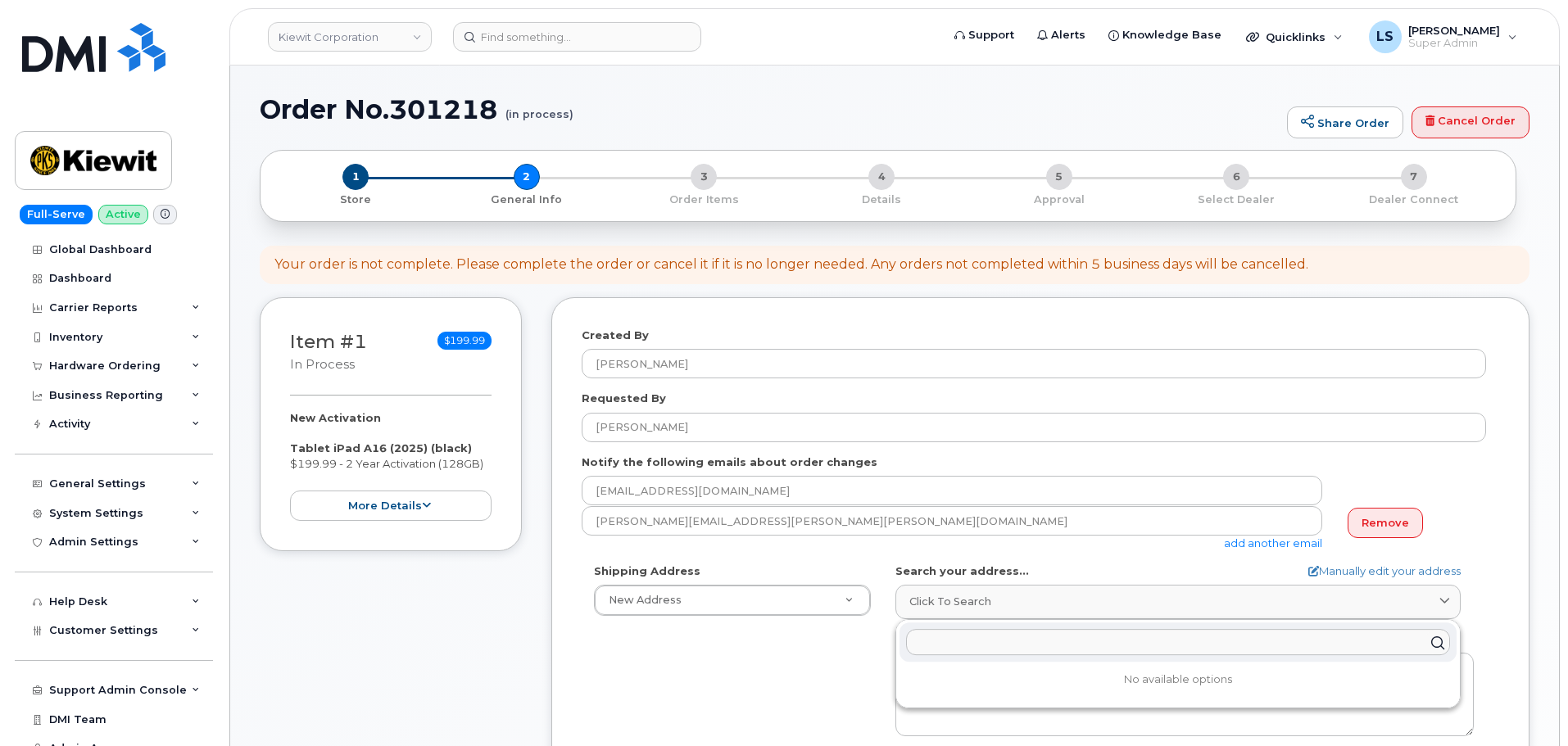
paste input "8900 Renner Blvd., Lenexa, KS 66219 USA"
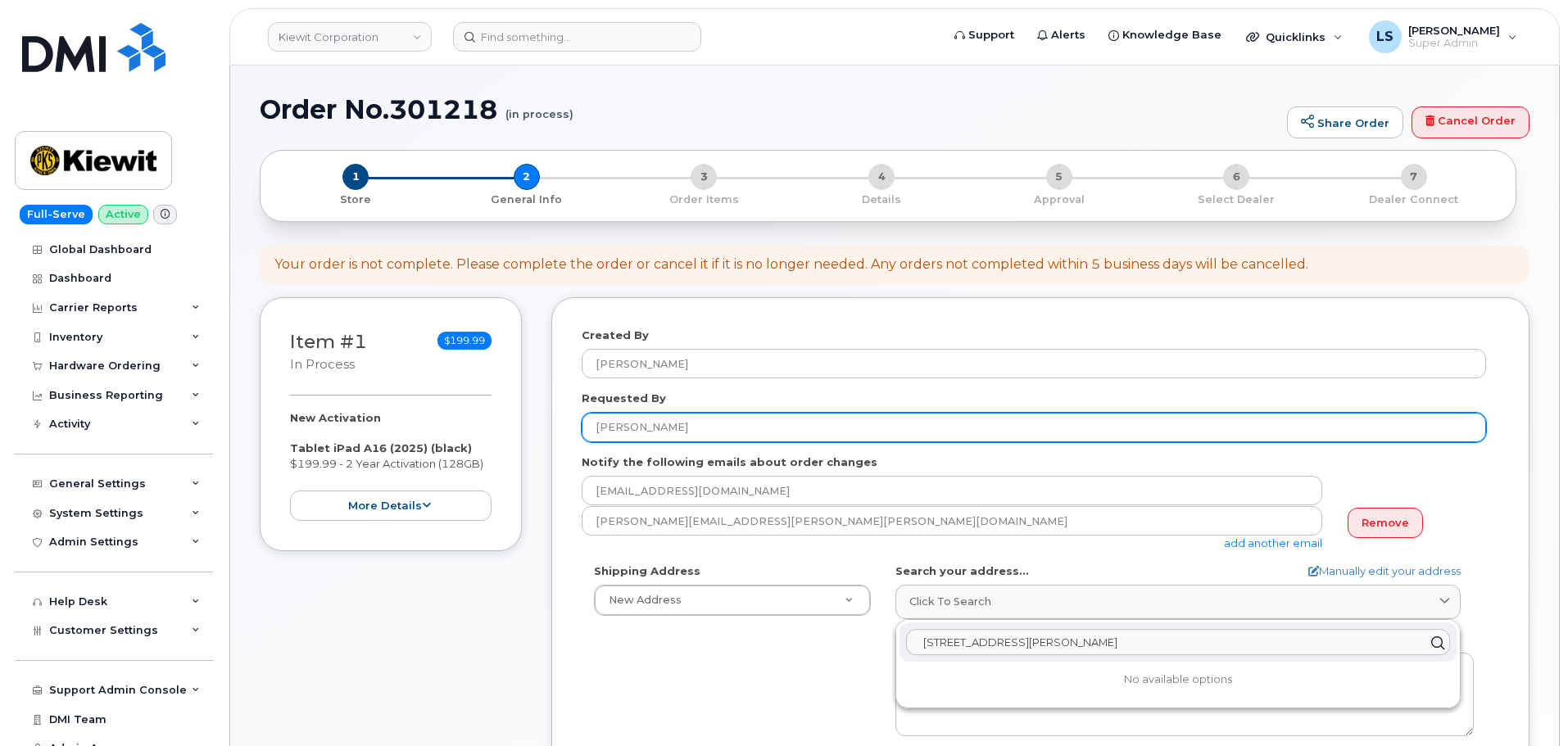
scroll to position [245, 0]
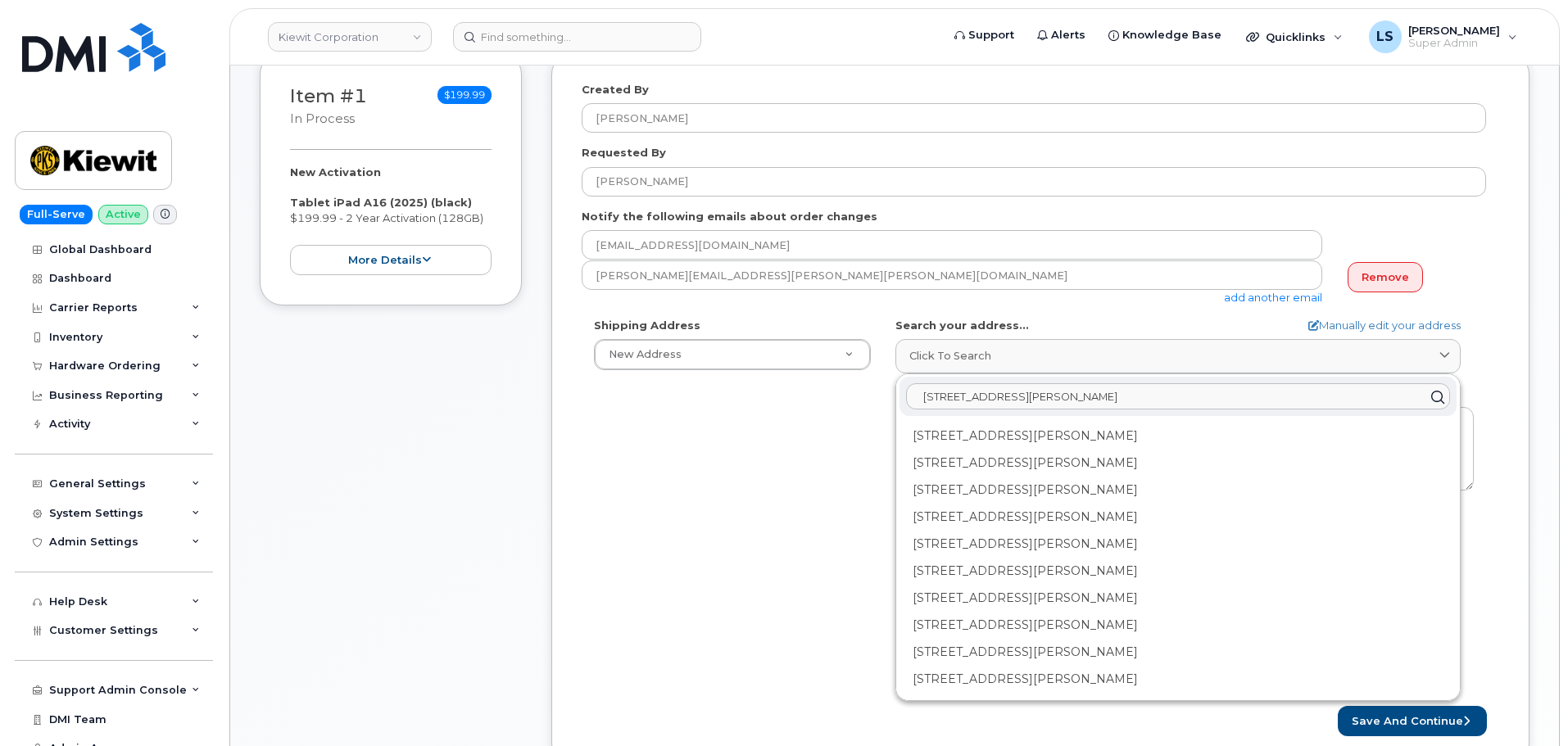
type input "8900 Renner Blvd., Lenexa, KS 66219 USA"
click at [838, 483] on div "Shipping Address New Address New Address 1550 Mike Fahey St 11201 Enterprise Wy…" at bounding box center [1034, 506] width 904 height 376
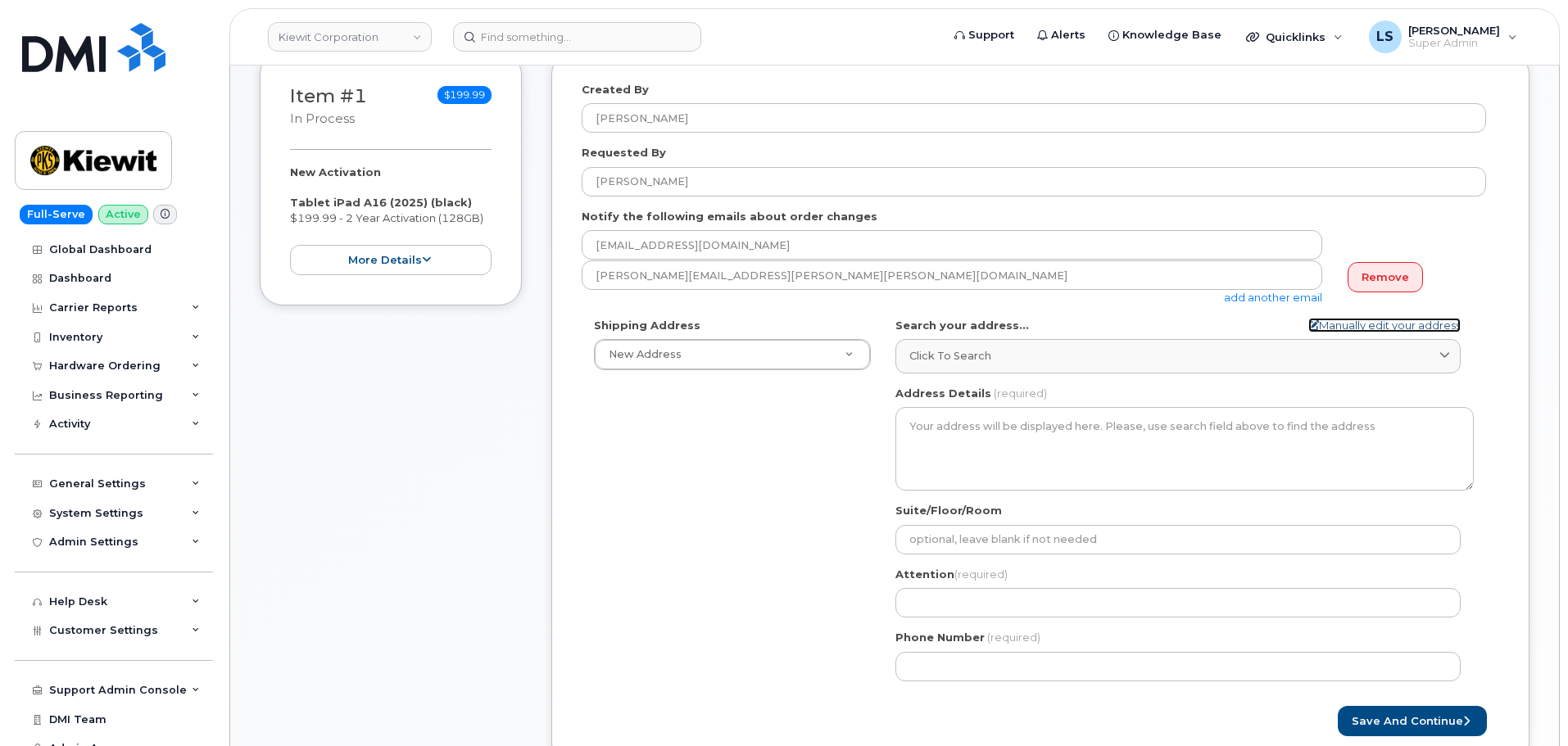
click at [1387, 328] on link "Manually edit your address" at bounding box center [1384, 326] width 152 height 16
select select
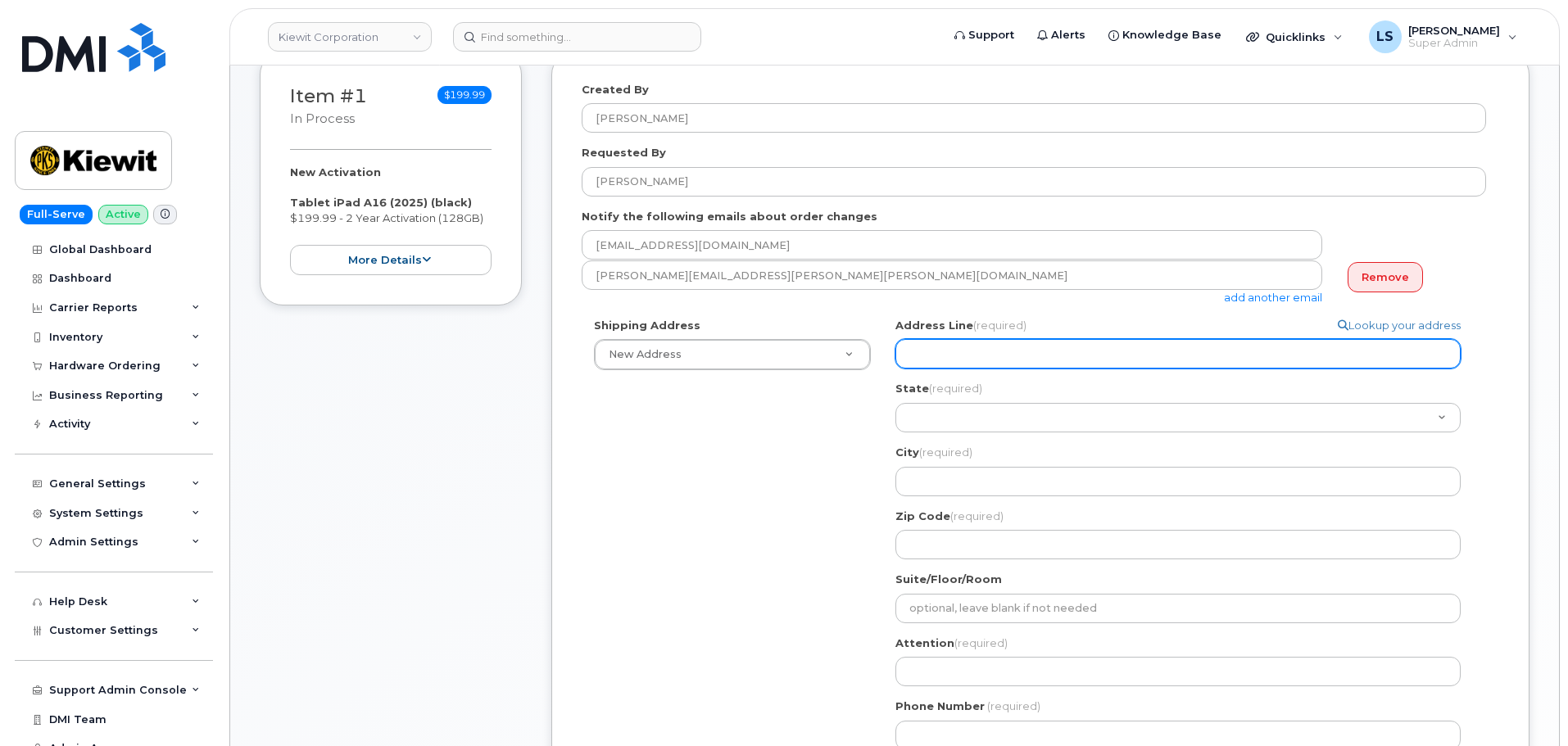
click at [981, 350] on input "Address Line (required)" at bounding box center [1178, 354] width 565 height 29
paste input "8900 Renner Blvd., Lenexa, KS 66219 USA"
select select
click at [1033, 353] on input "8900 Renner Blvd., Lenexa, KS 66219 USA" at bounding box center [1178, 354] width 565 height 29
click at [1033, 352] on input "8900 Renner Blvd., Lenexa, KS 66219 USA" at bounding box center [1178, 354] width 565 height 29
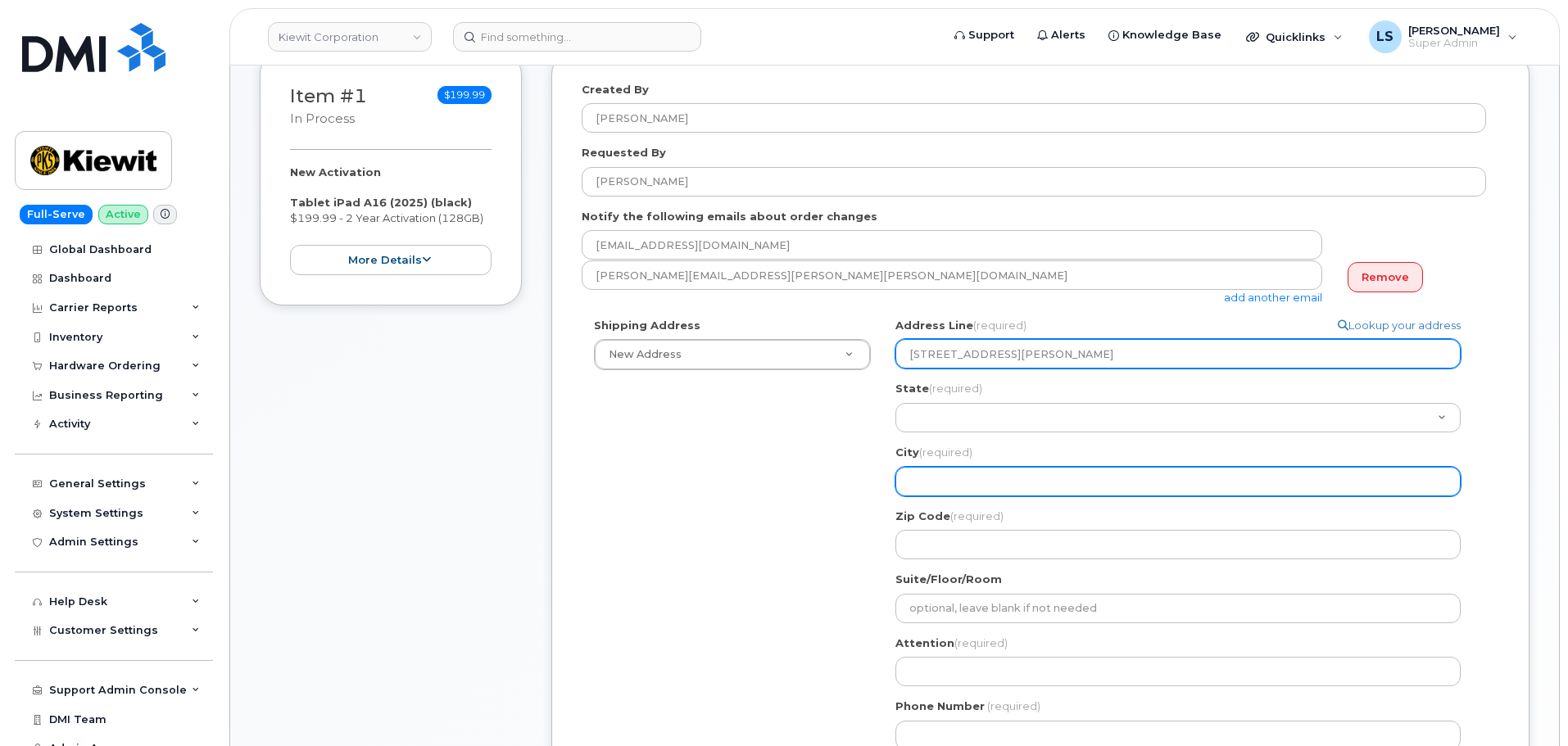
type input "8900 Renner Blvd., Lenexa, KS 66219 USA"
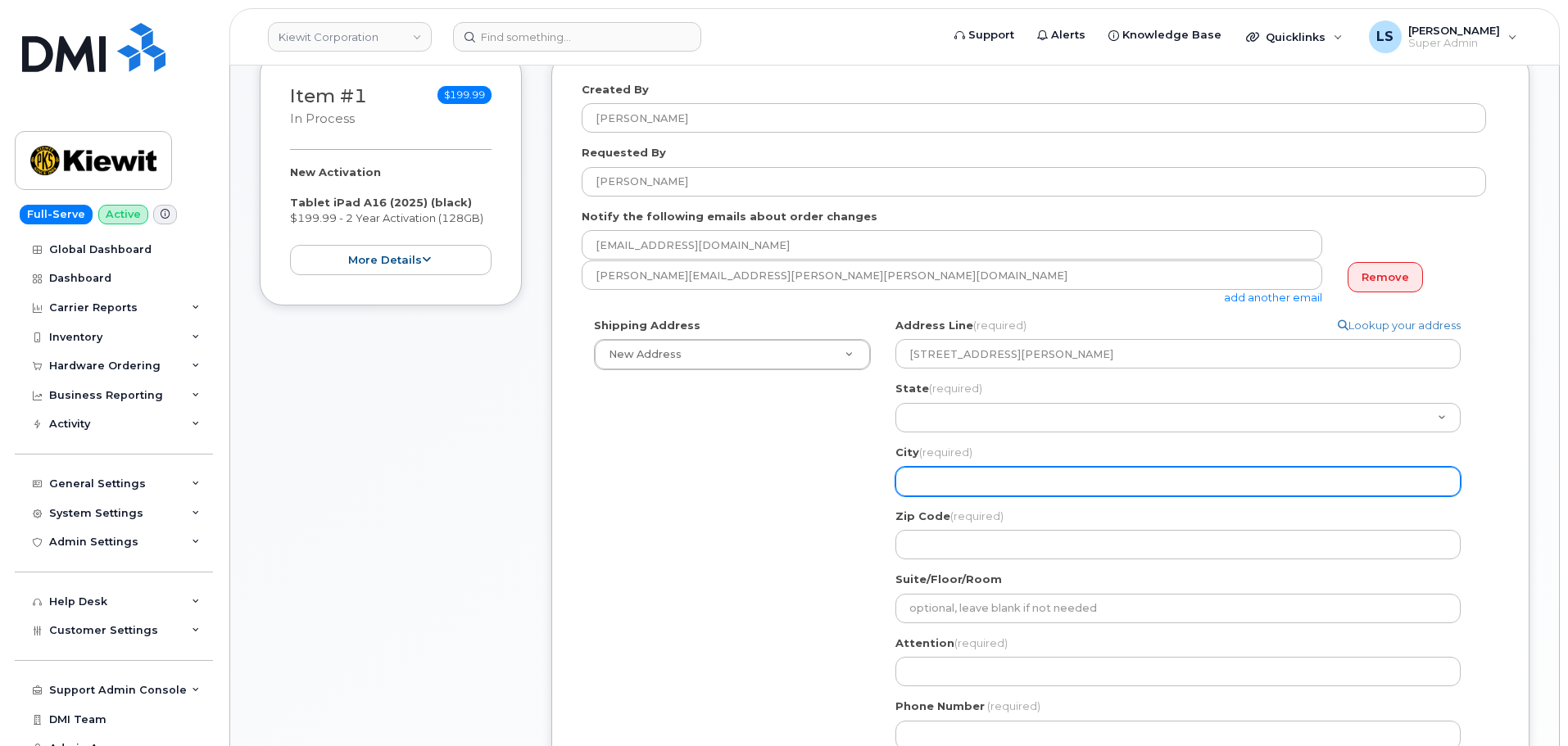
click at [955, 482] on input "City (required)" at bounding box center [1178, 481] width 565 height 29
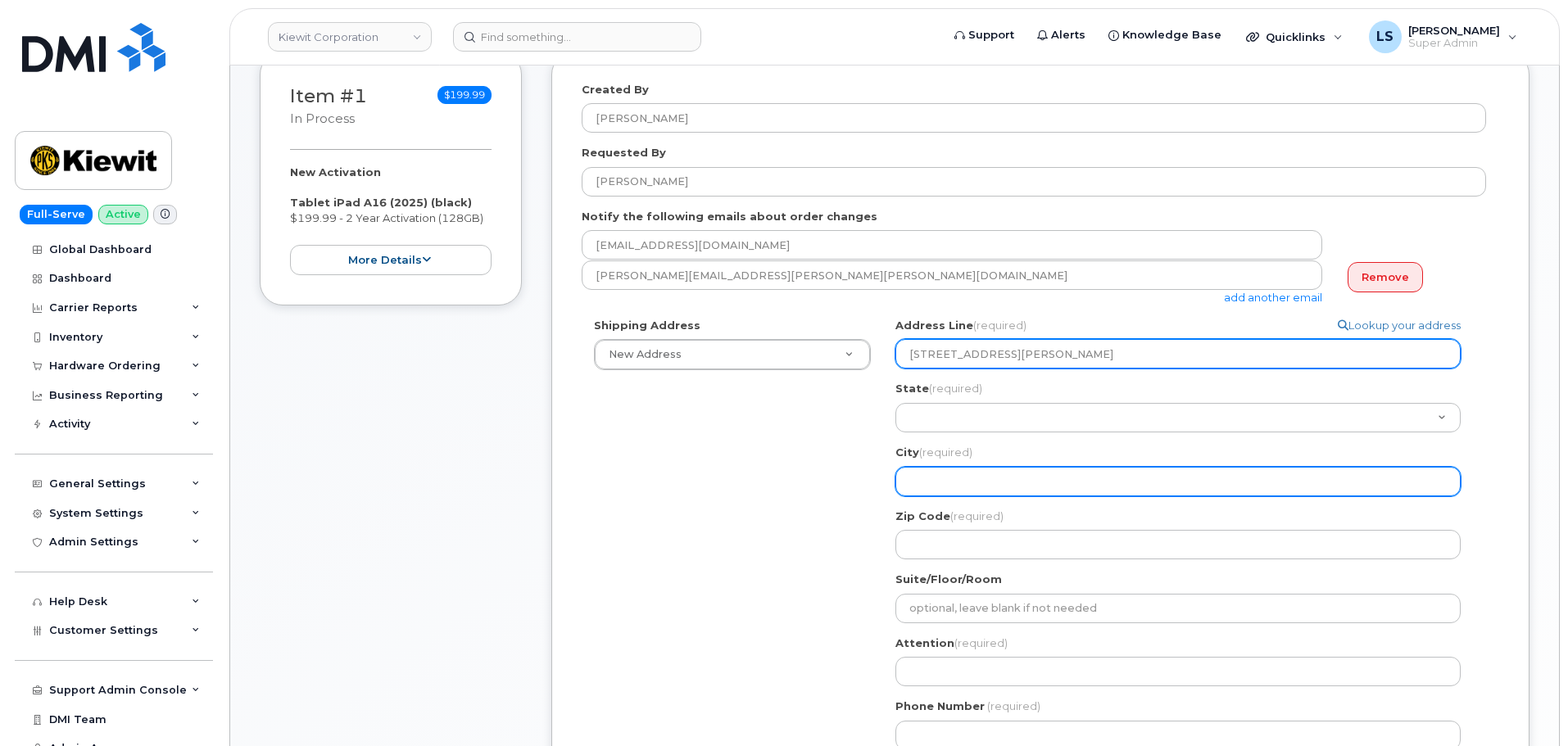
paste input "Lenexa"
select select
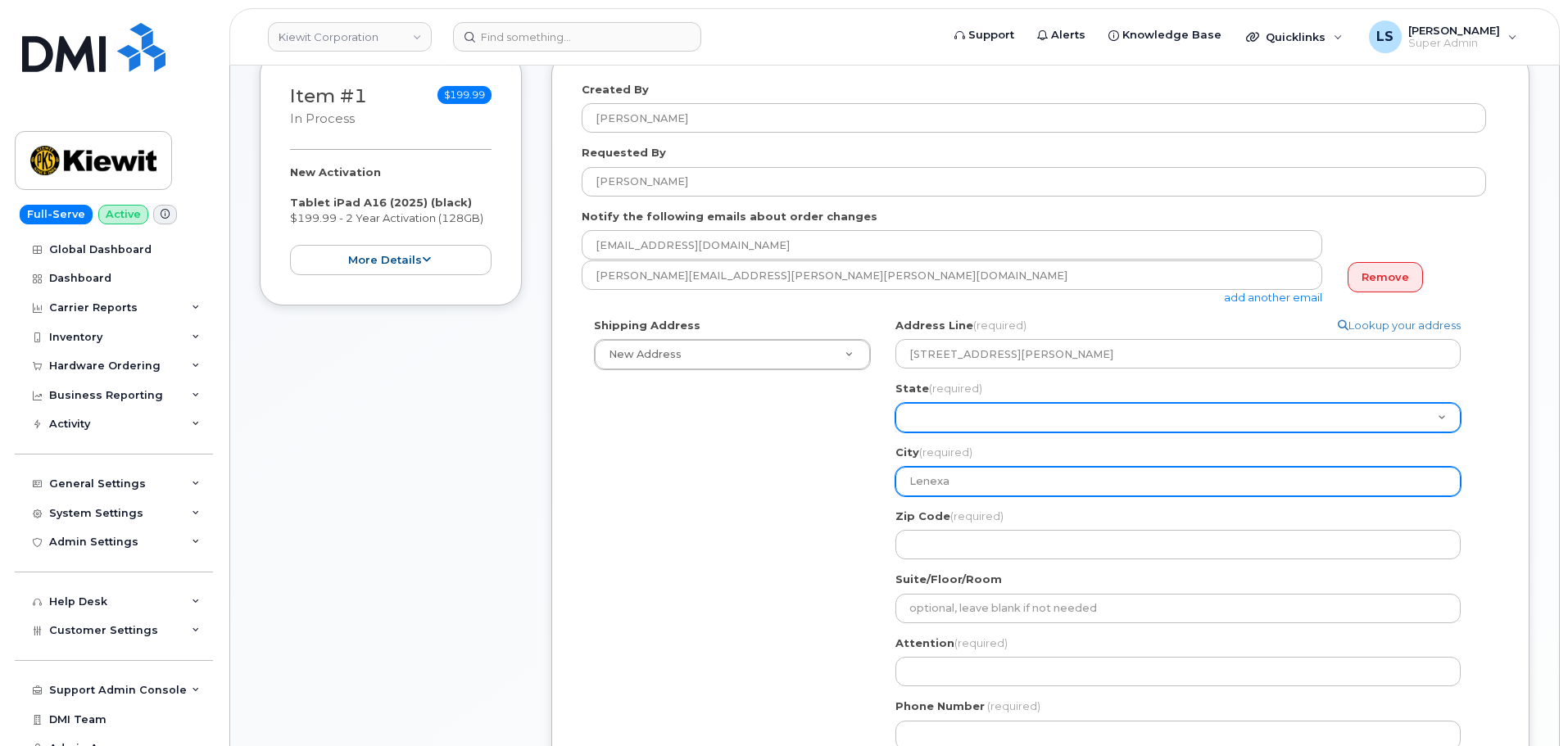
type input "Lenexa"
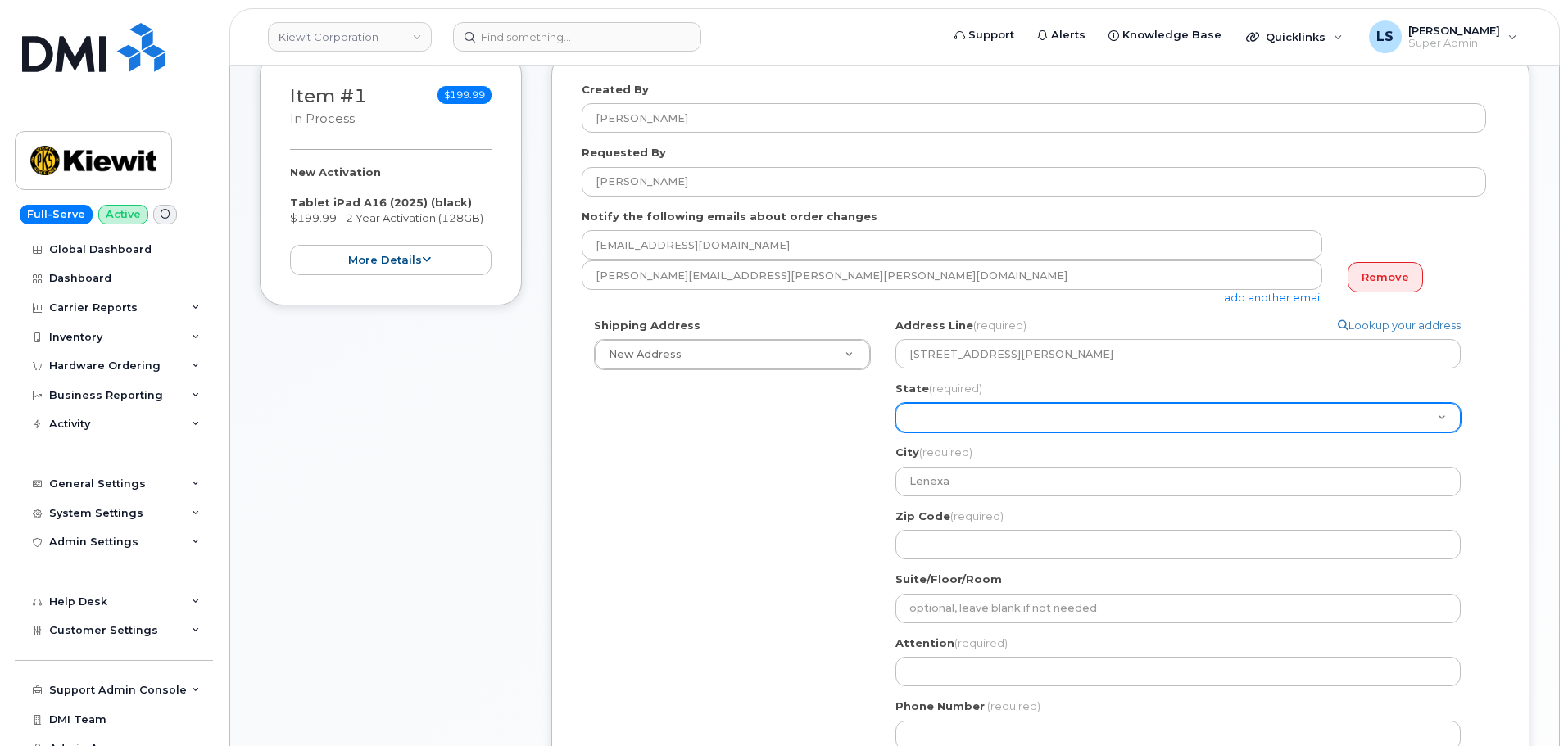
click at [987, 429] on select "Alabama Alaska American Samoa Arizona Arkansas California Colorado Connecticut …" at bounding box center [1178, 418] width 565 height 29
select select "KS"
click at [896, 403] on select "Alabama Alaska American Samoa Arizona Arkansas California Colorado Connecticut …" at bounding box center [1178, 418] width 565 height 29
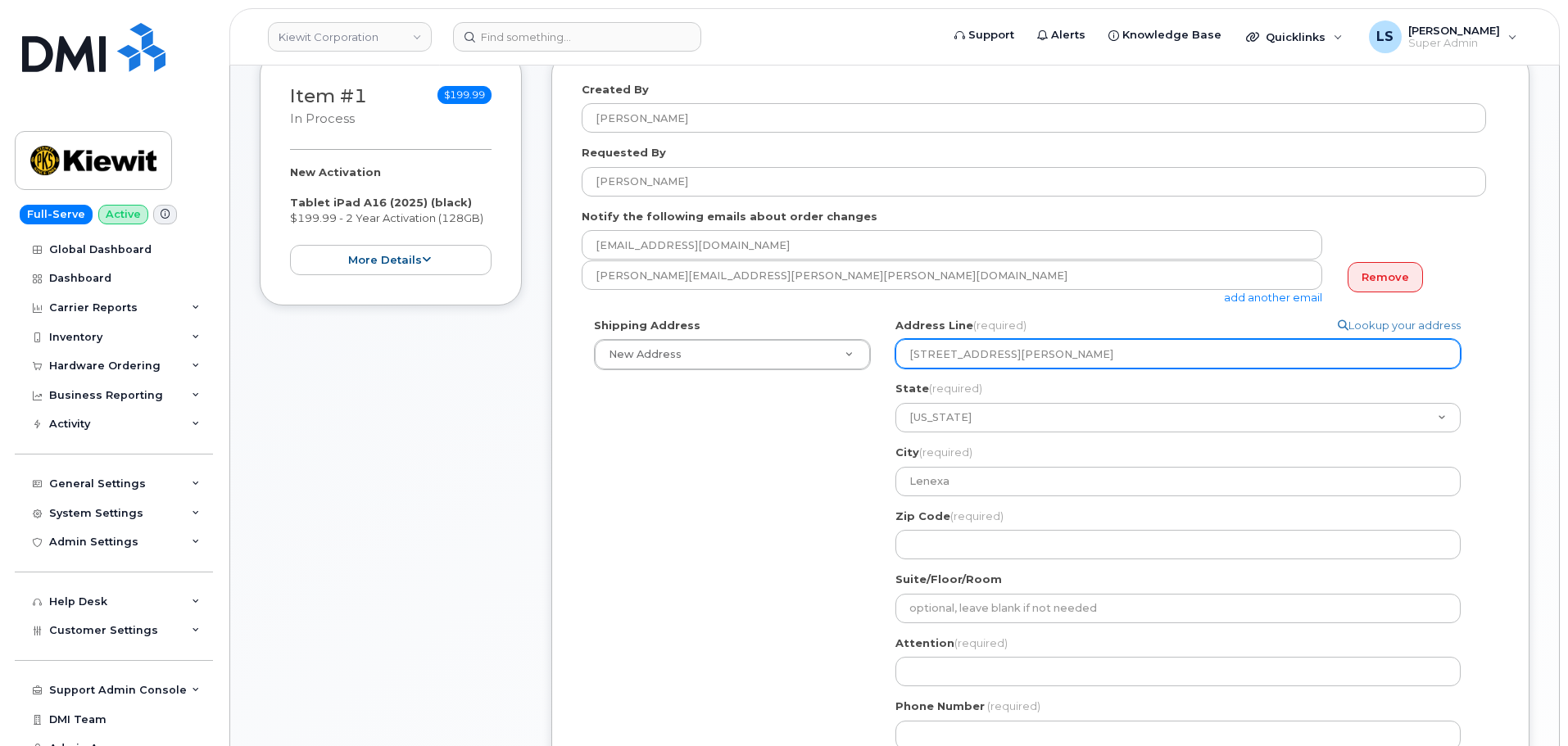
click at [1091, 361] on input "8900 Renner Blvd., Lenexa, KS 66219 USA" at bounding box center [1178, 354] width 565 height 29
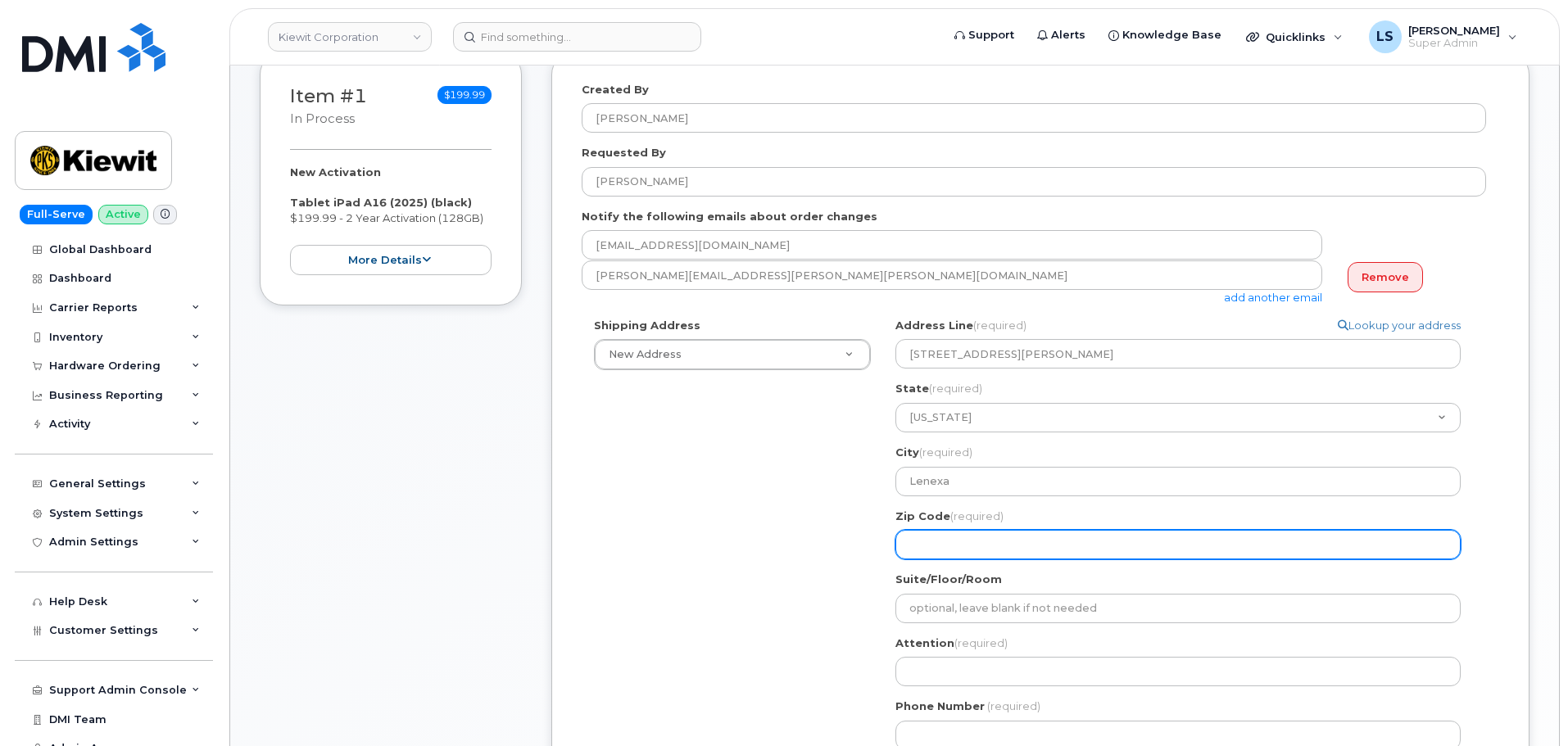
click at [981, 536] on input "Zip Code (required)" at bounding box center [1178, 545] width 565 height 29
paste input "66219"
select select
type input "66219"
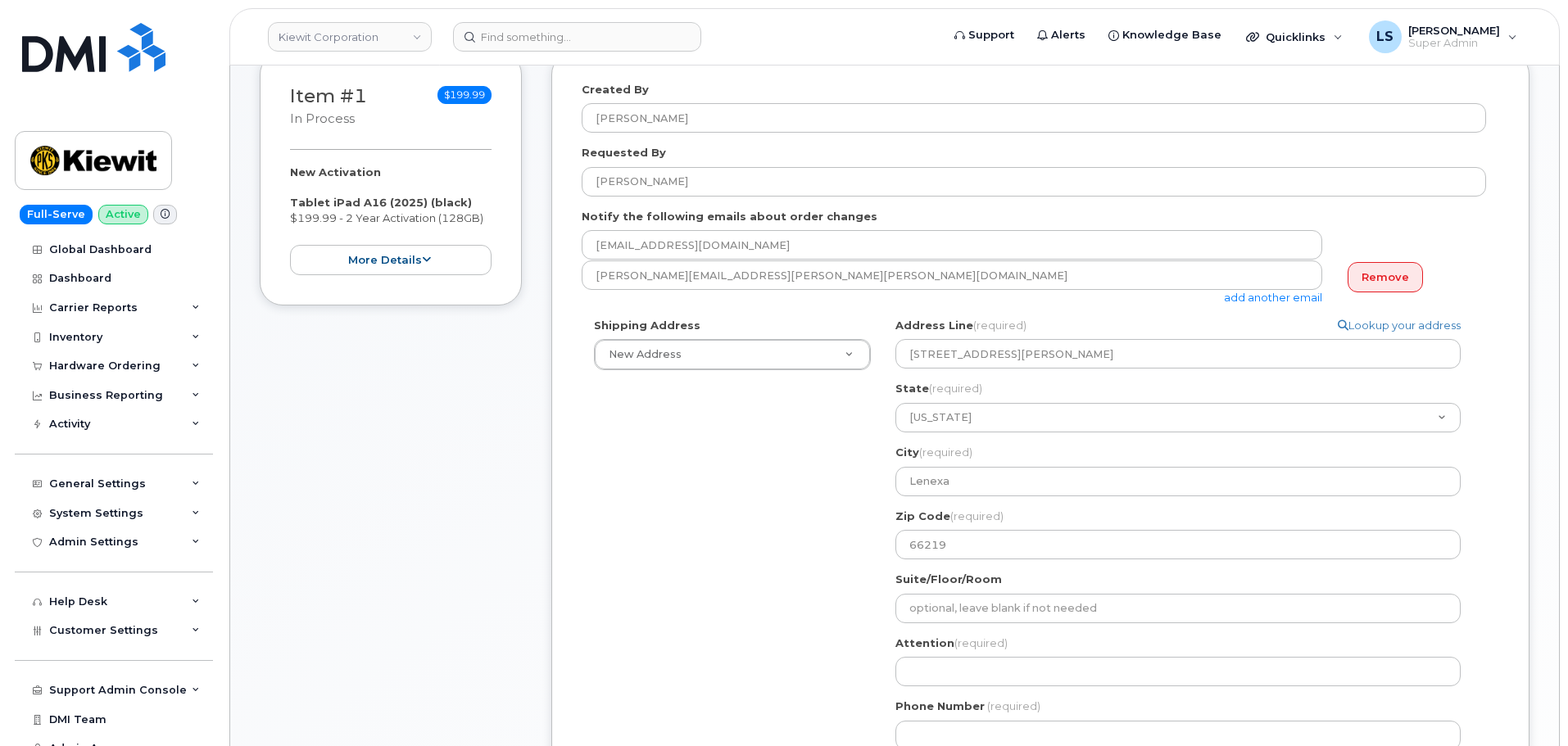
drag, startPoint x: 781, startPoint y: 592, endPoint x: 790, endPoint y: 587, distance: 10.3
click at [782, 592] on div "Shipping Address New Address New Address 1550 Mike Fahey St 11201 Enterprise Wy…" at bounding box center [1034, 540] width 904 height 445
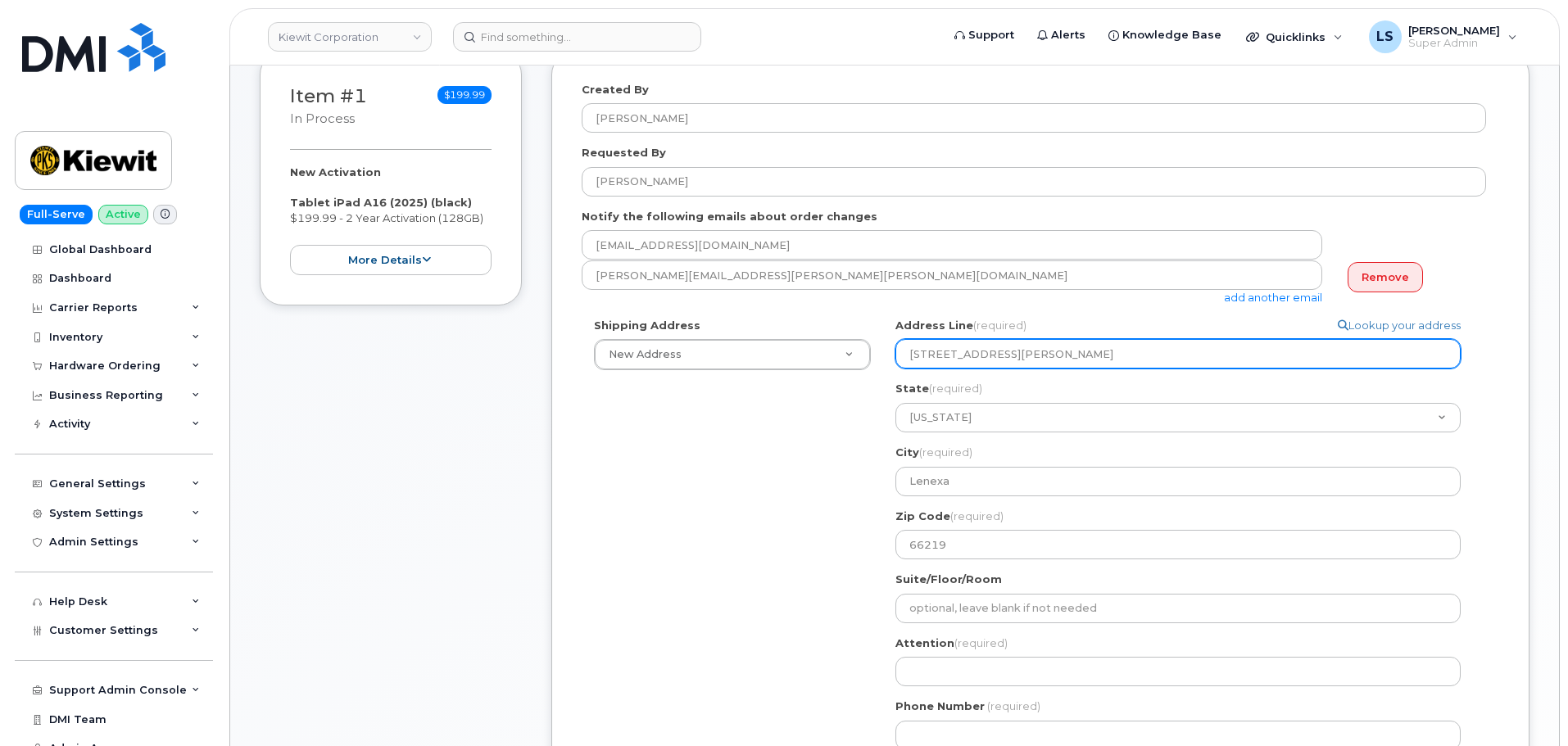
drag, startPoint x: 1193, startPoint y: 344, endPoint x: 1010, endPoint y: 359, distance: 183.6
click at [1010, 359] on input "8900 Renner Blvd., Lenexa, KS 66219 USA" at bounding box center [1178, 354] width 565 height 29
select select
type input "8900 Renner Blvd."
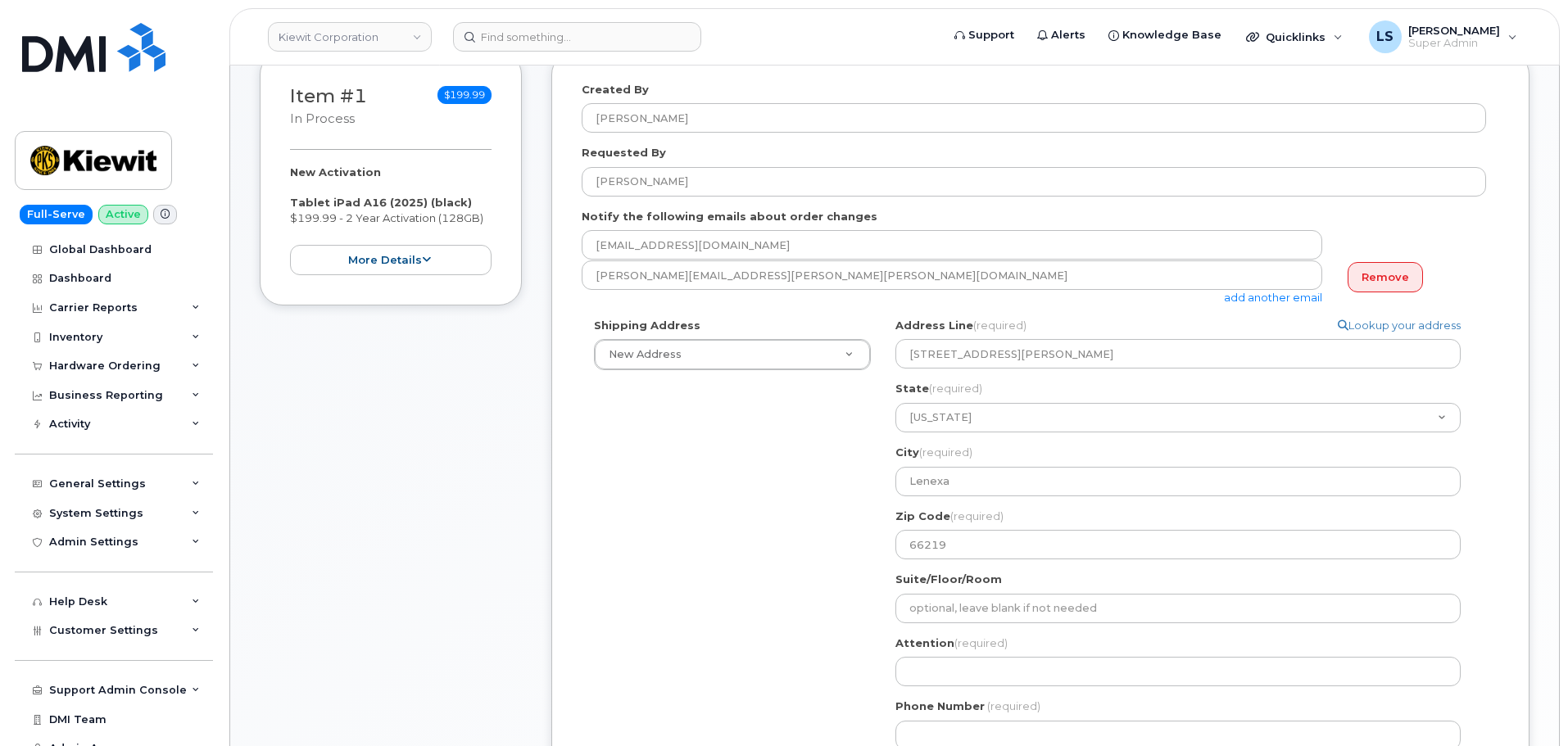
click at [841, 418] on div "Shipping Address New Address New Address 1550 Mike Fahey St 11201 Enterprise Wy…" at bounding box center [1034, 540] width 904 height 445
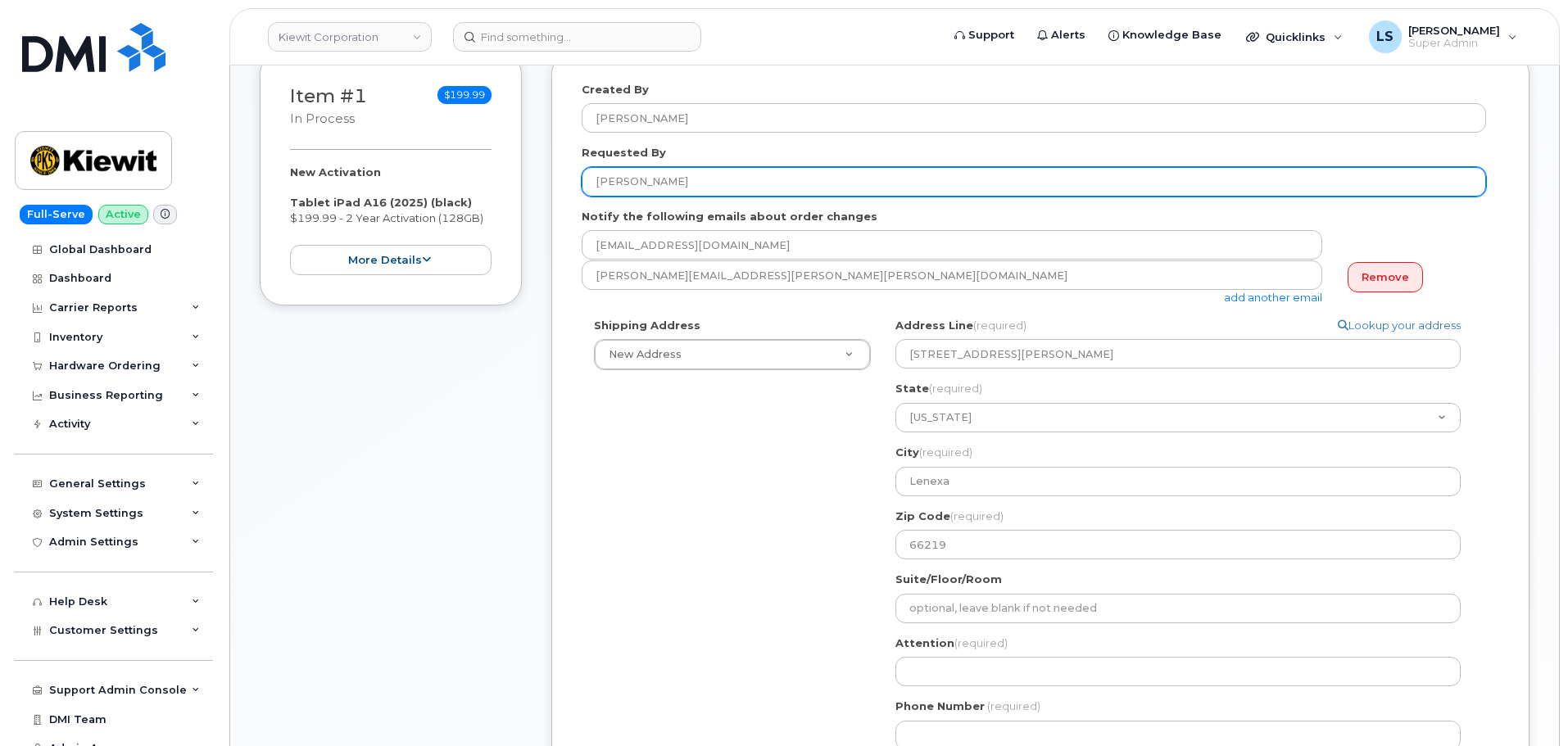
drag, startPoint x: 768, startPoint y: 188, endPoint x: 590, endPoint y: 188, distance: 178.0
click at [590, 188] on input "[PERSON_NAME]" at bounding box center [1034, 182] width 904 height 29
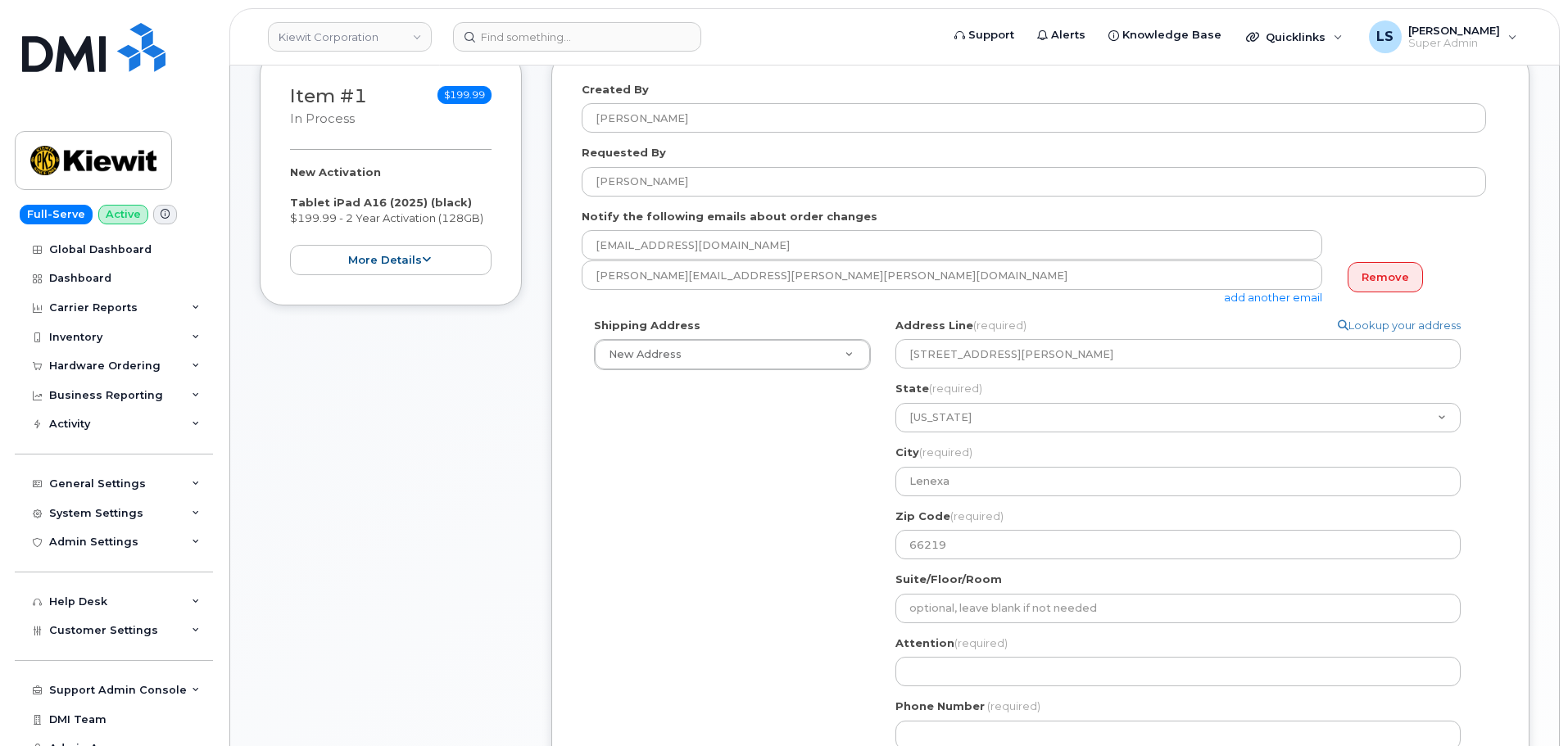
click at [934, 652] on div "Attention (required)" at bounding box center [1184, 661] width 578 height 52
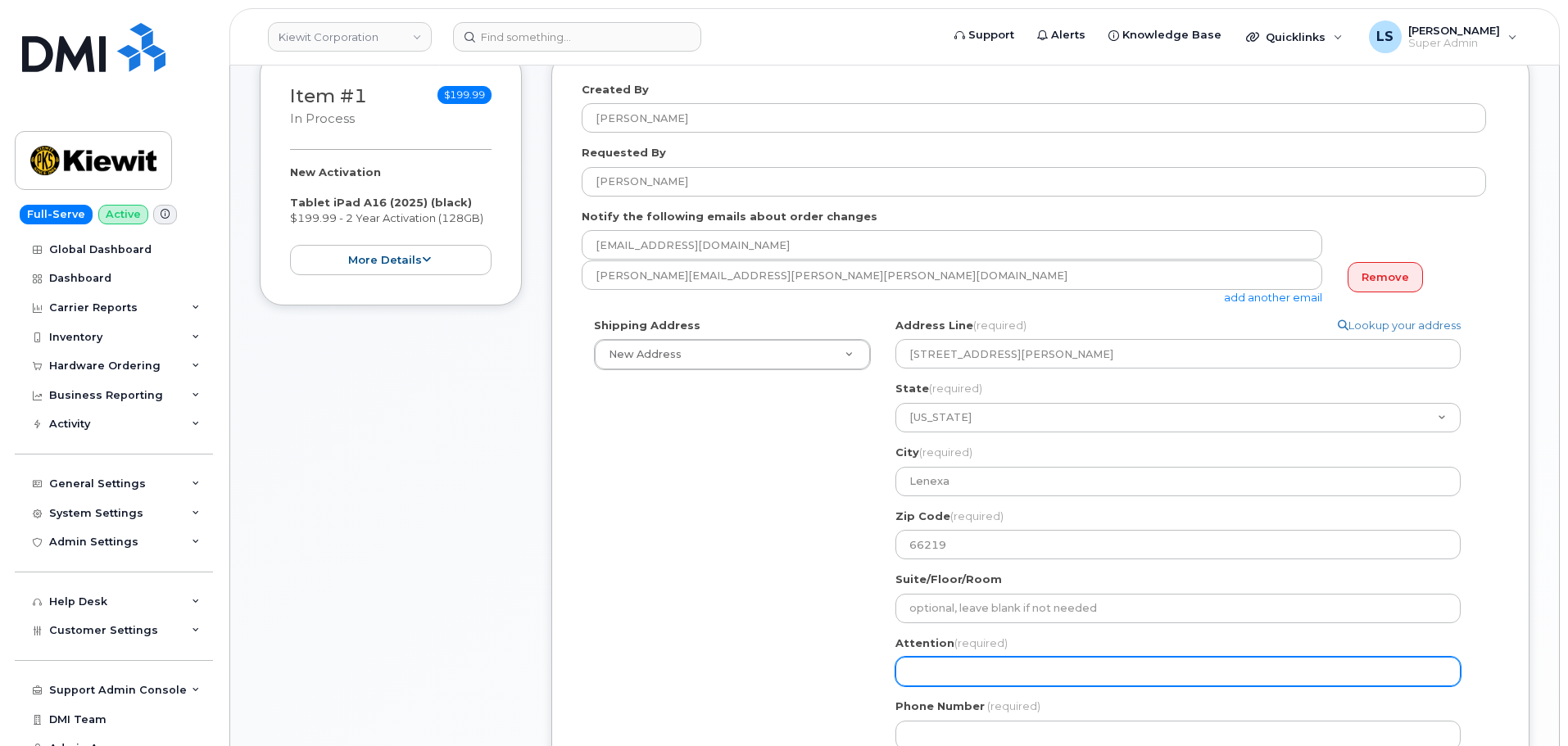
click at [932, 664] on input "Attention (required)" at bounding box center [1178, 672] width 565 height 29
paste input "[PERSON_NAME]"
select select
type input "[PERSON_NAME]"
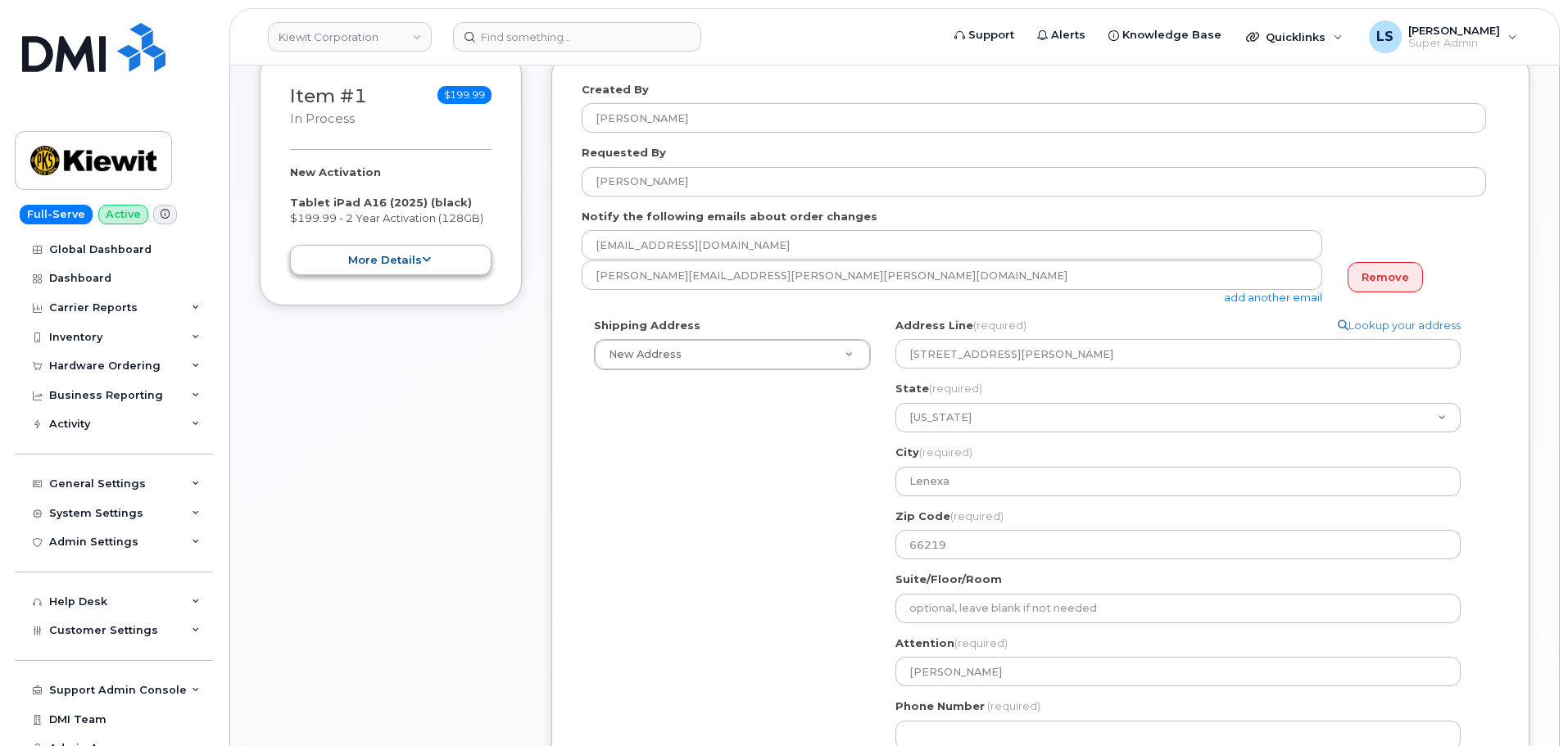
drag, startPoint x: 853, startPoint y: 640, endPoint x: 477, endPoint y: 260, distance: 534.6
click at [853, 640] on div "Shipping Address New Address New Address 1550 Mike Fahey St 11201 Enterprise Wy…" at bounding box center [1034, 540] width 904 height 445
click at [920, 725] on input "Phone Number" at bounding box center [1178, 736] width 565 height 29
click at [828, 669] on div "Shipping Address New Address New Address 1550 Mike Fahey St 11201 Enterprise Wy…" at bounding box center [1034, 540] width 904 height 445
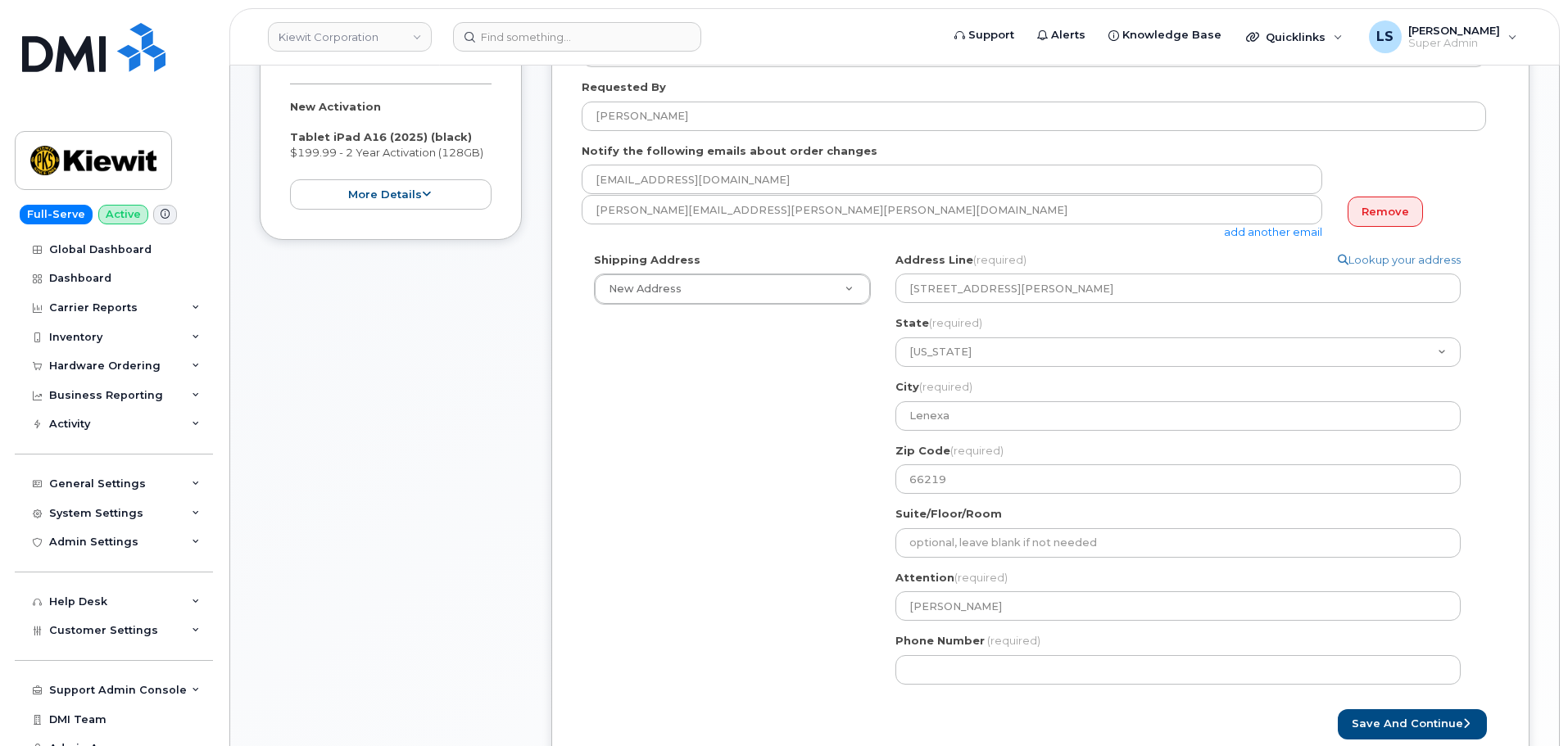
scroll to position [410, 0]
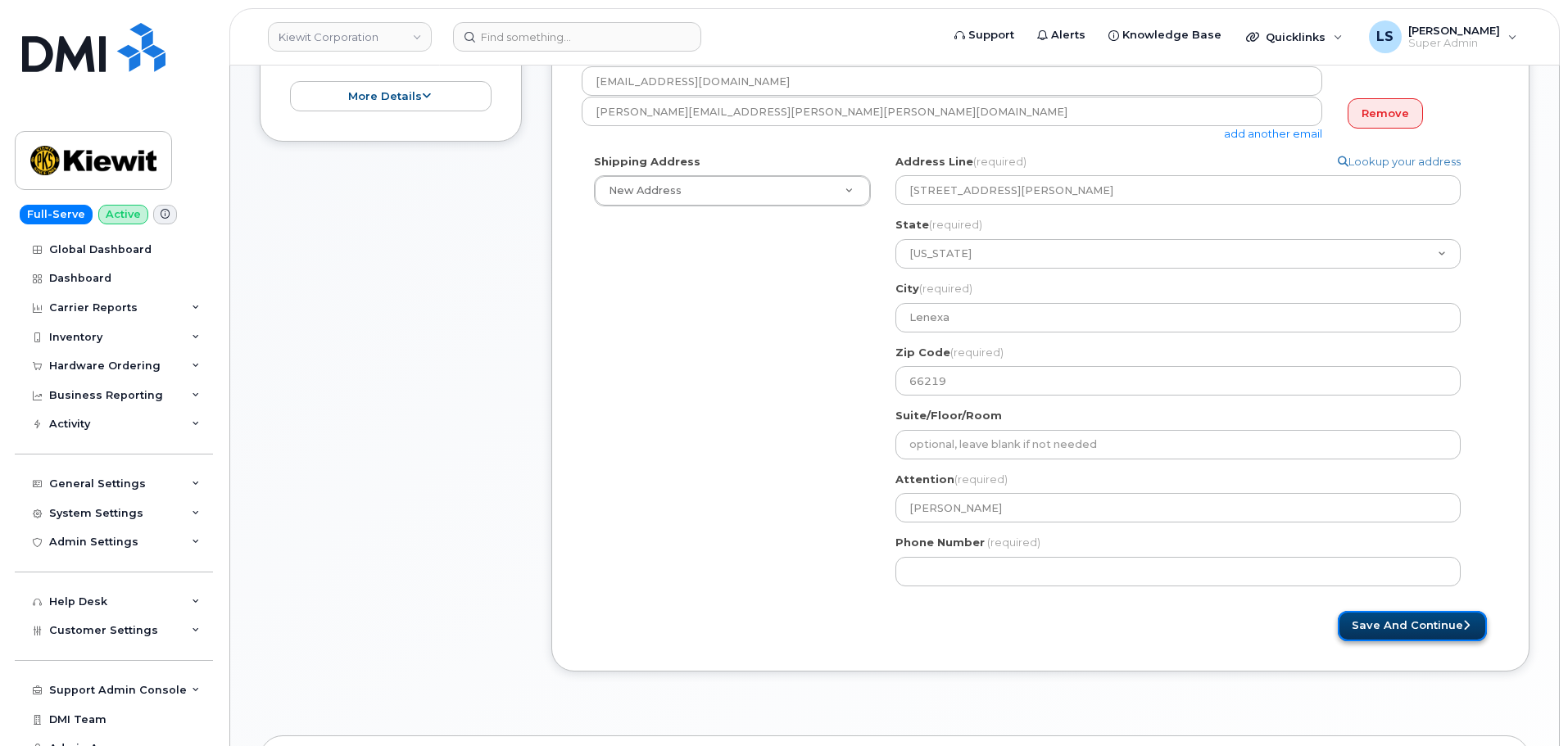
click at [1434, 630] on button "Save and Continue" at bounding box center [1412, 626] width 149 height 30
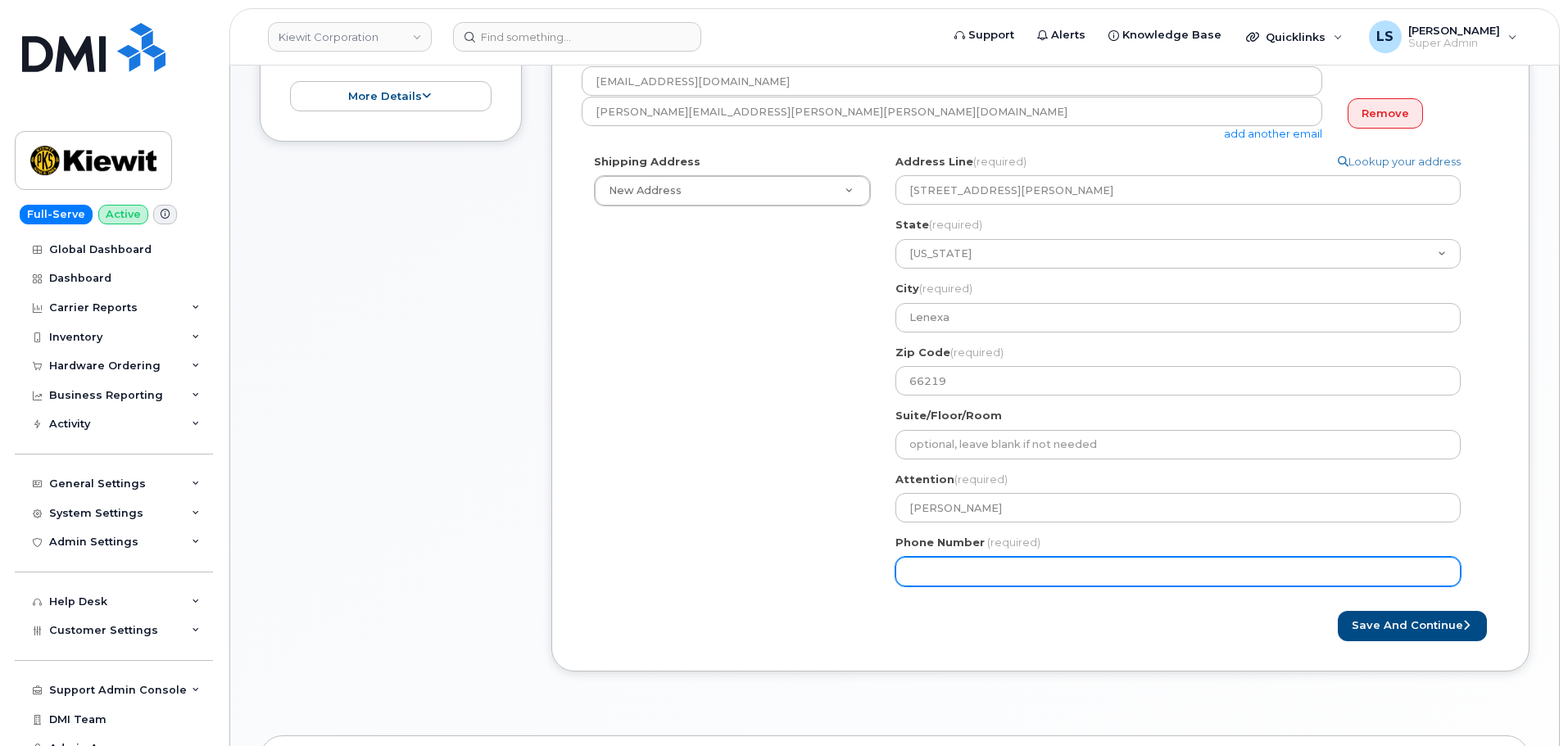
click at [963, 574] on input "Phone Number" at bounding box center [1178, 571] width 565 height 29
click at [935, 573] on input "Phone Number" at bounding box center [1178, 571] width 565 height 29
select select
type input "9133682455"
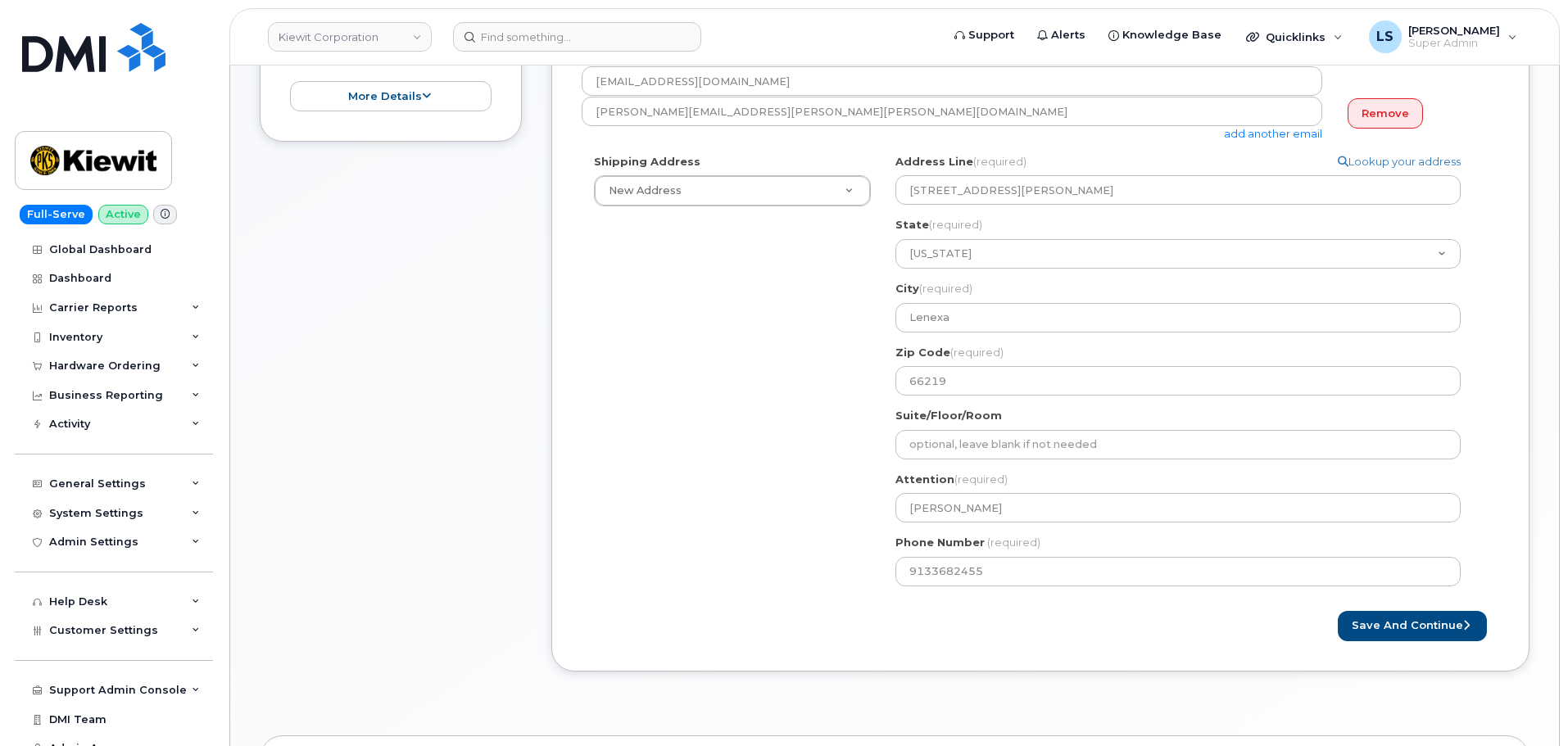
click at [1017, 659] on div "Created By Luke Shomaker Requested By Leanne Payne Notify the following emails …" at bounding box center [1041, 279] width 978 height 784
click at [1432, 616] on button "Save and Continue" at bounding box center [1412, 626] width 149 height 30
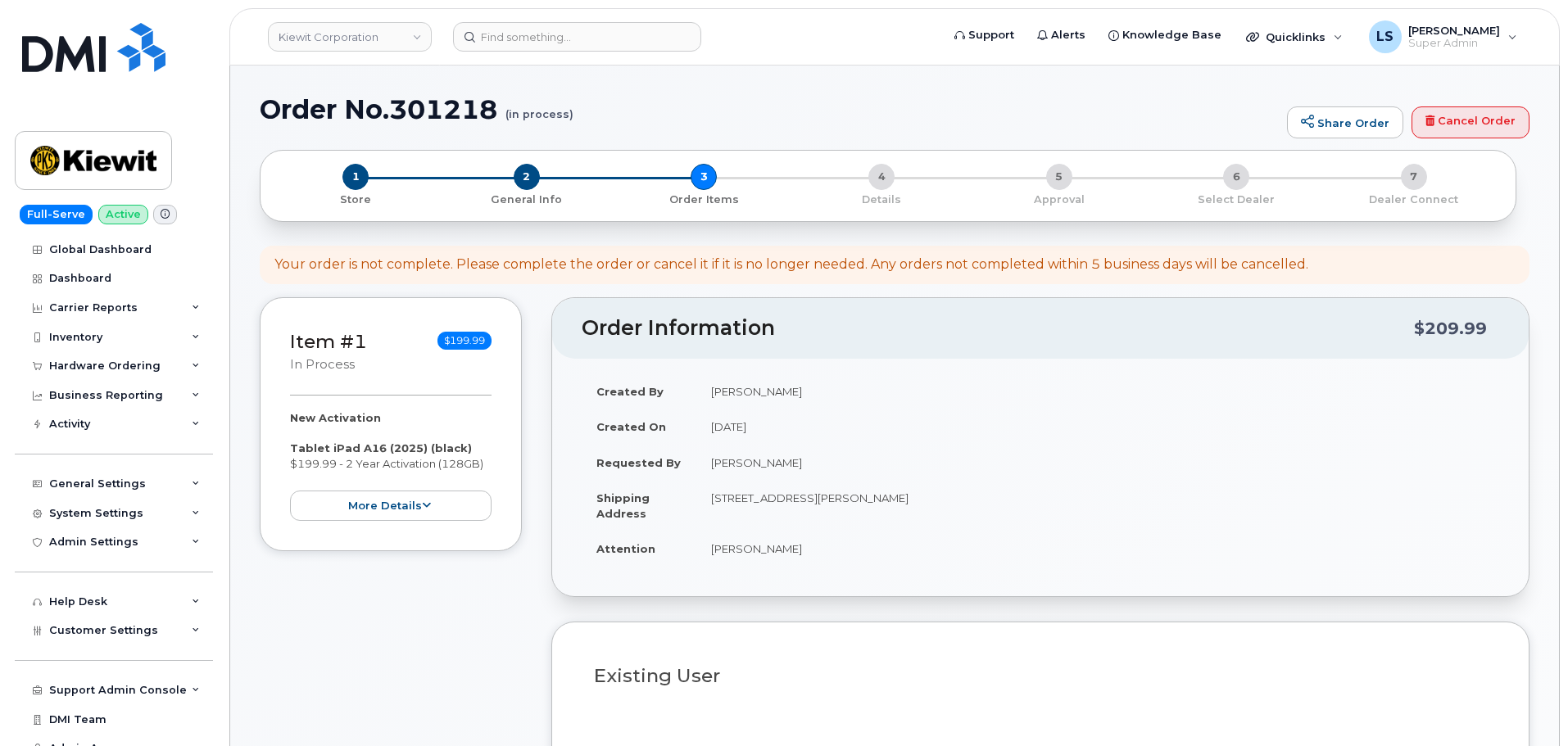
select select
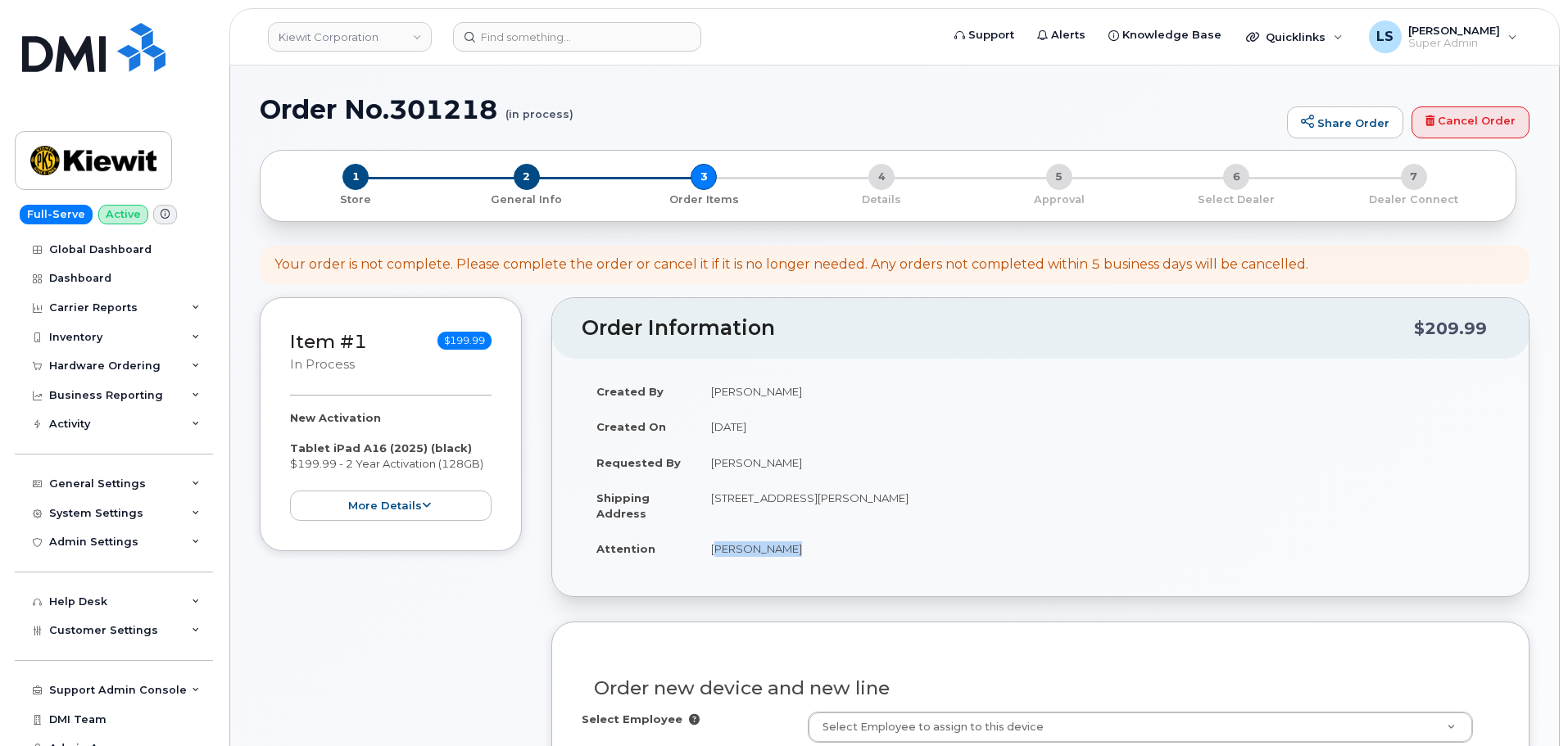
drag, startPoint x: 800, startPoint y: 550, endPoint x: 725, endPoint y: 550, distance: 75.0
click at [710, 552] on td "[PERSON_NAME]" at bounding box center [1098, 549] width 803 height 36
copy td "[PERSON_NAME]"
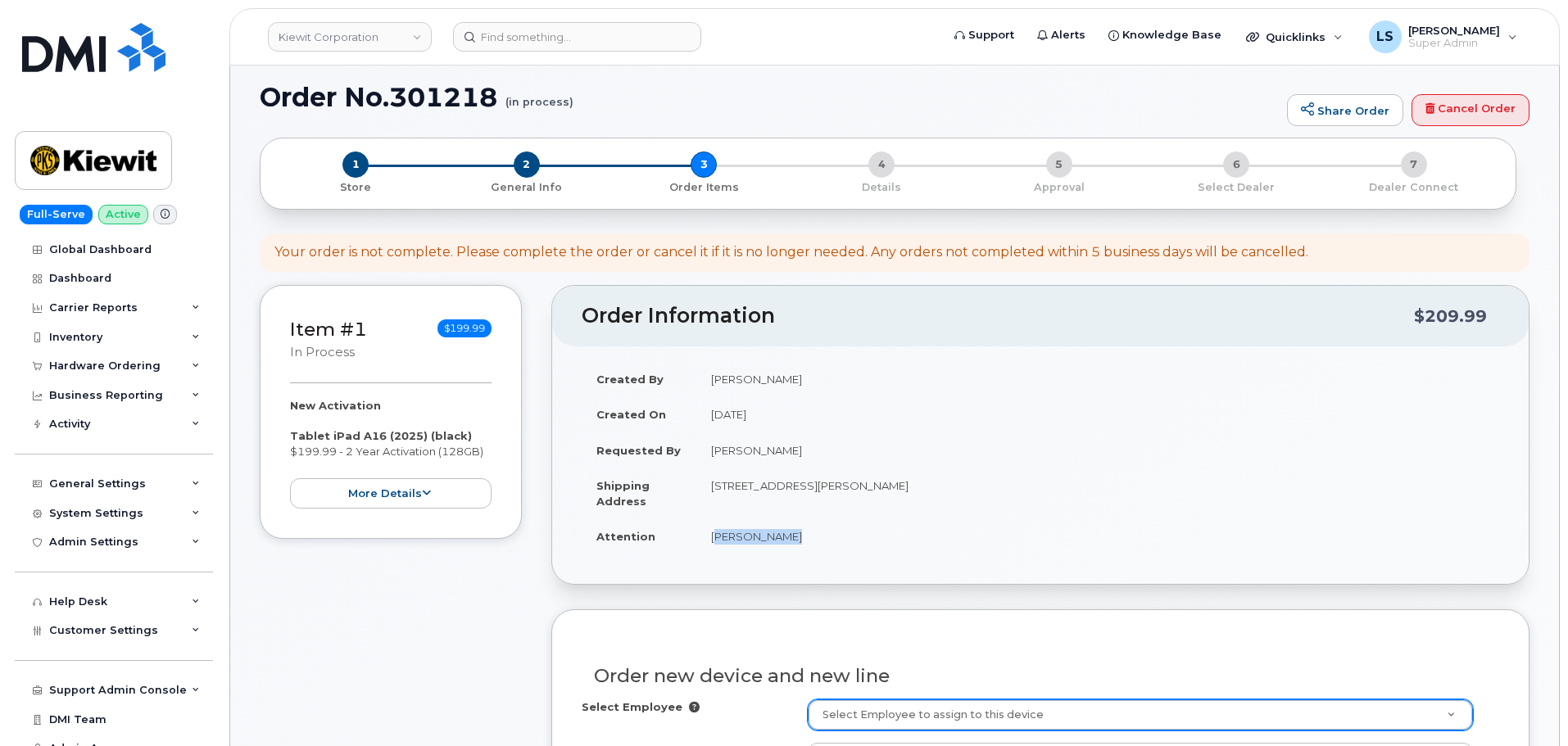
scroll to position [245, 0]
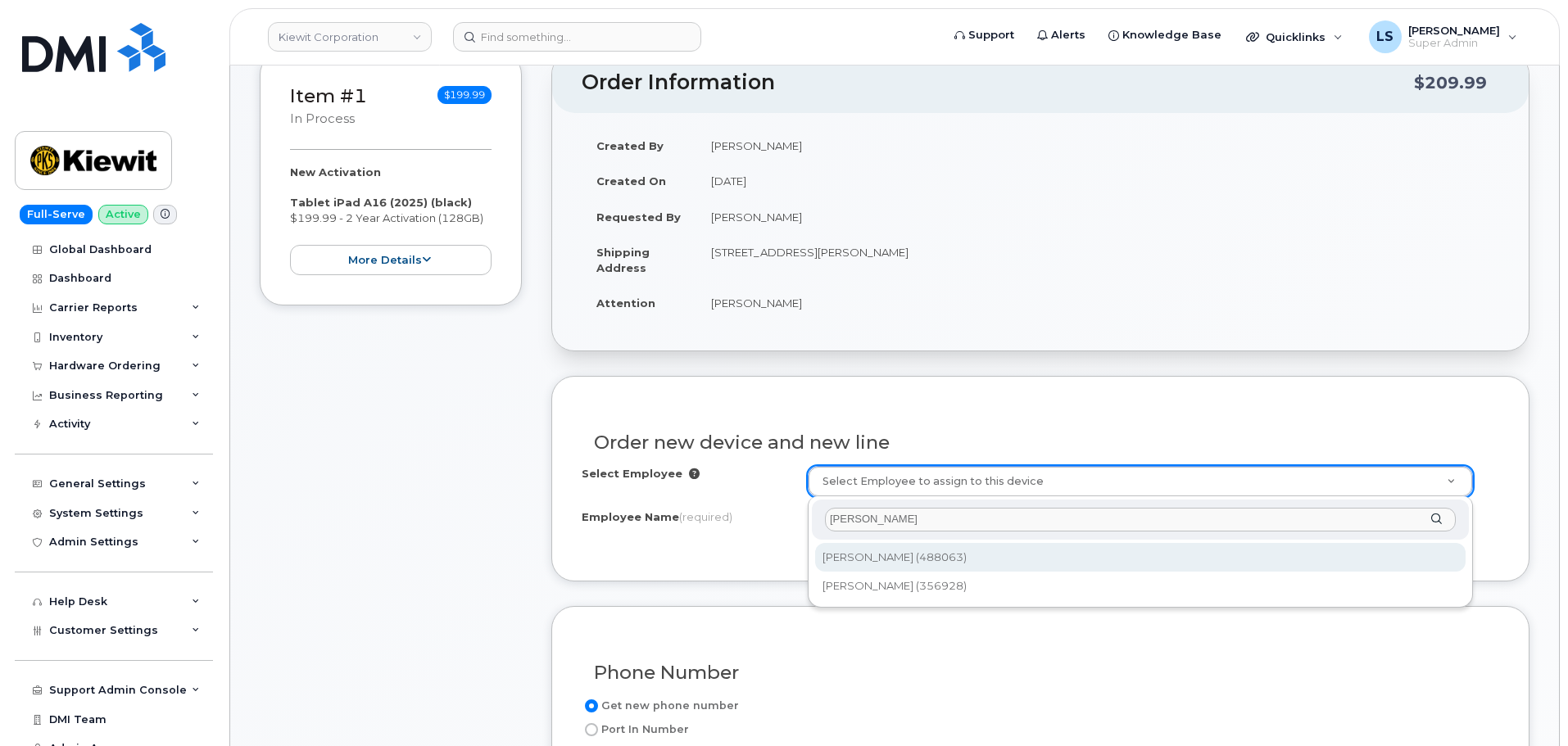
type input "[PERSON_NAME]"
type input "2160578"
type input "[PERSON_NAME]"
type input "8900 Renner Blvd"
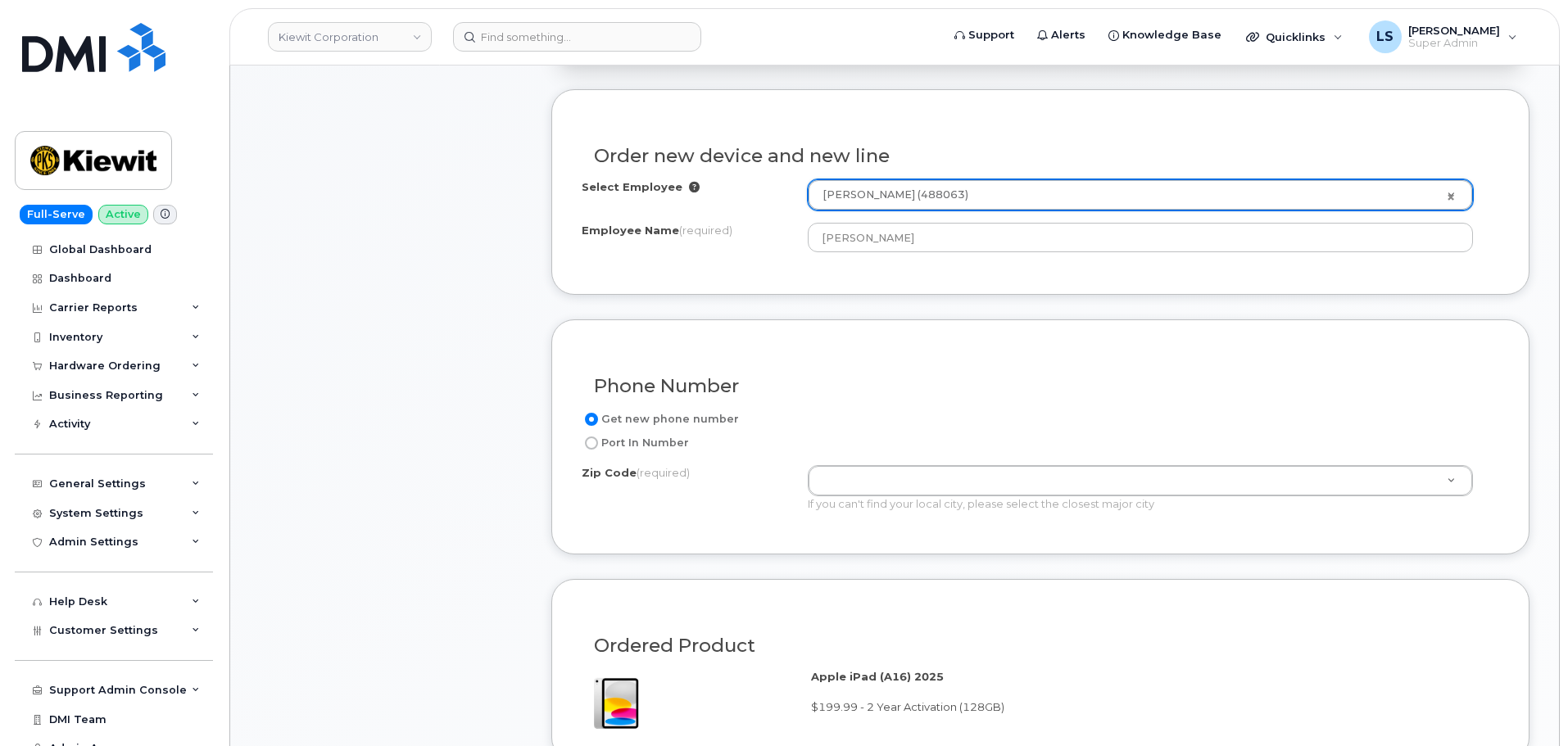
scroll to position [573, 0]
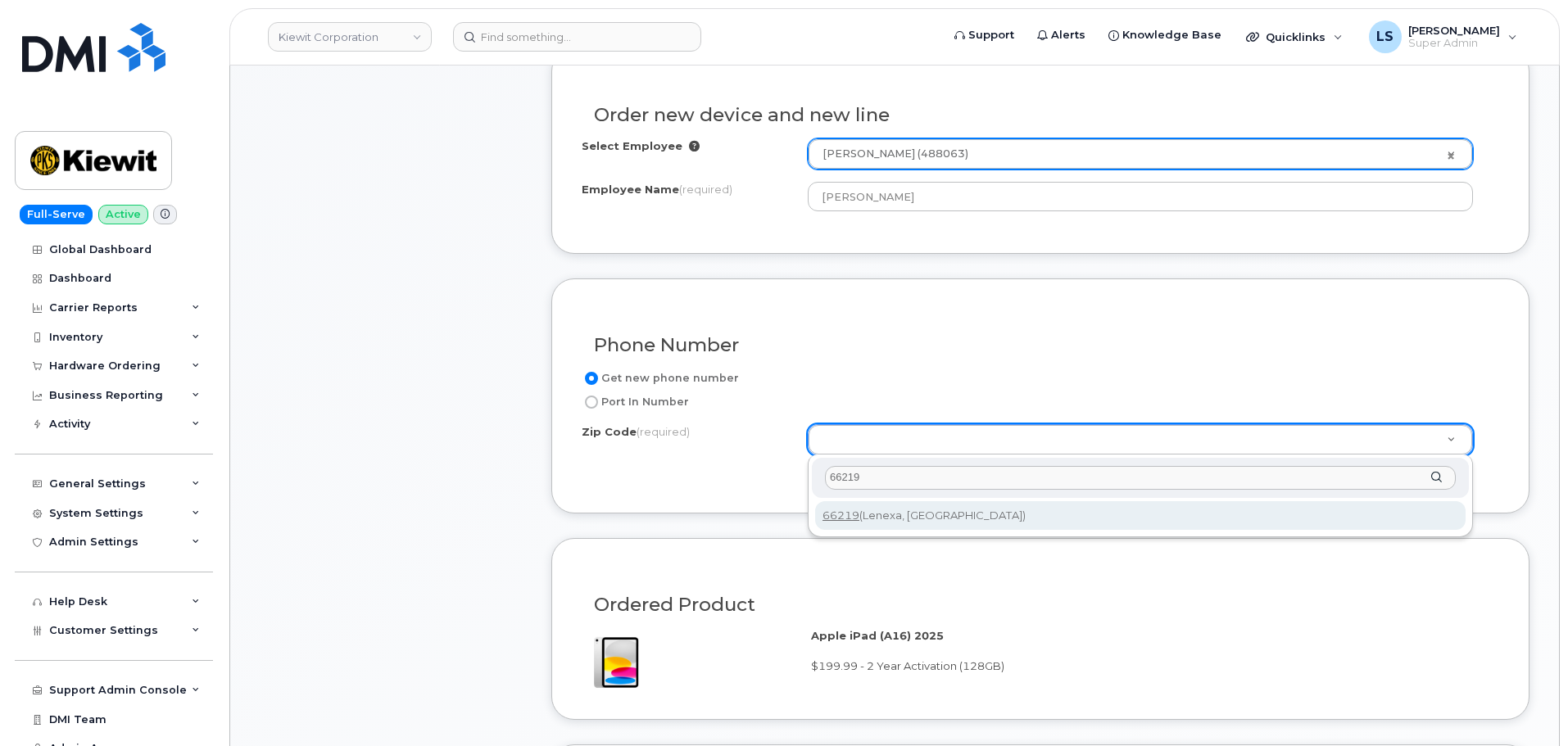
type input "66219"
type input "66219 (Lenexa, KS)"
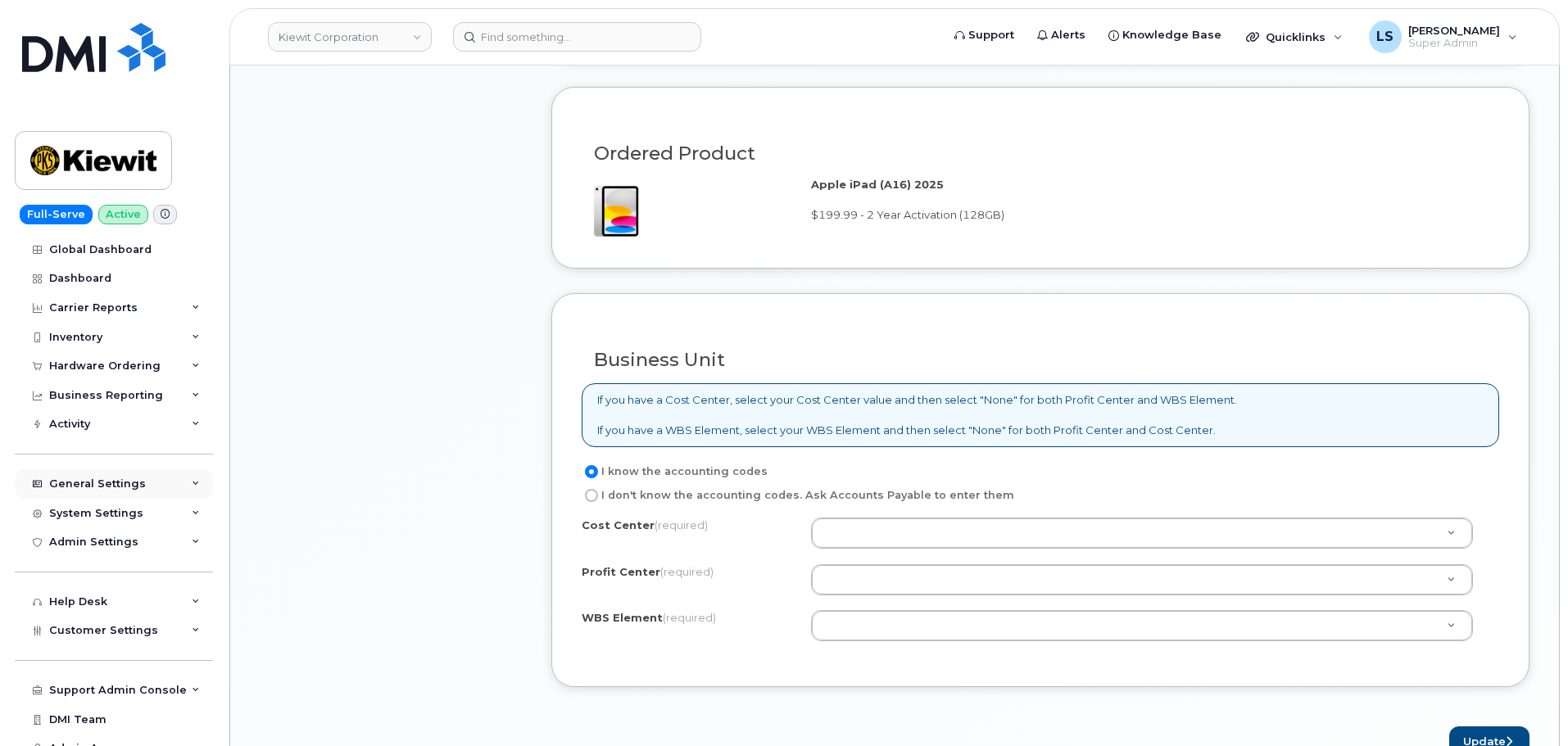
scroll to position [1065, 0]
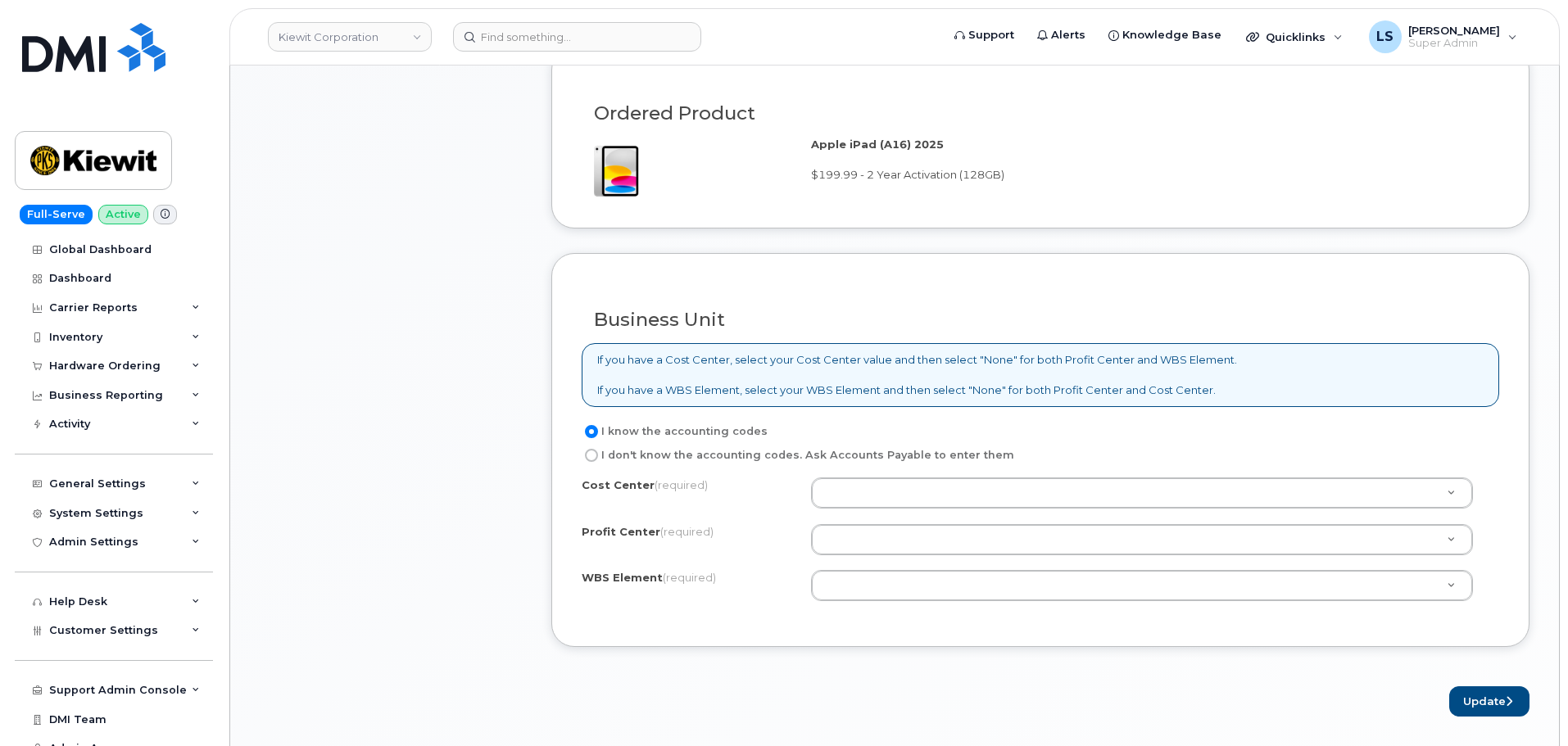
click at [953, 568] on div "Cost Center (required) Profit Center (required) None - None - None WBS Element …" at bounding box center [1040, 546] width 917 height 139
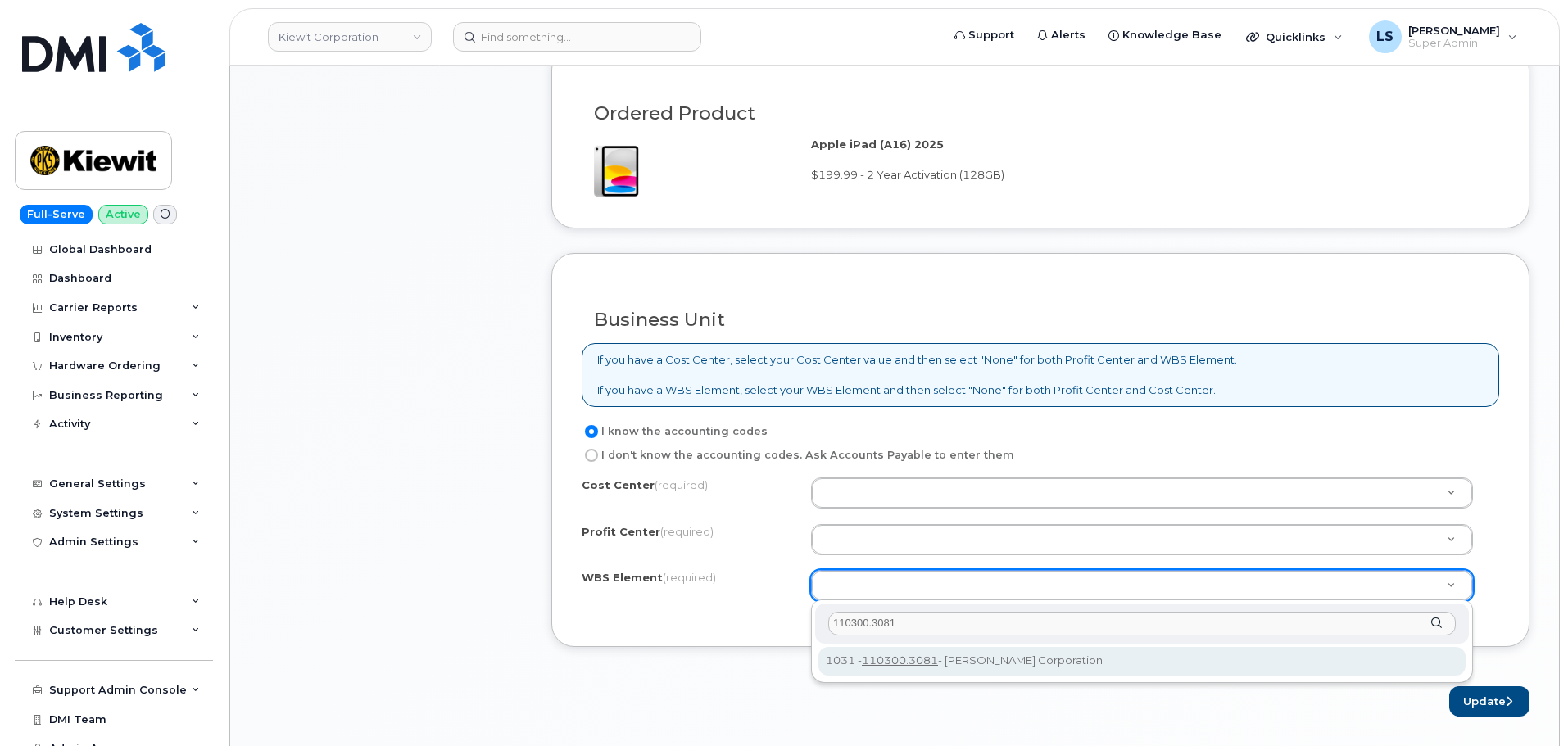
type input "110300.3081"
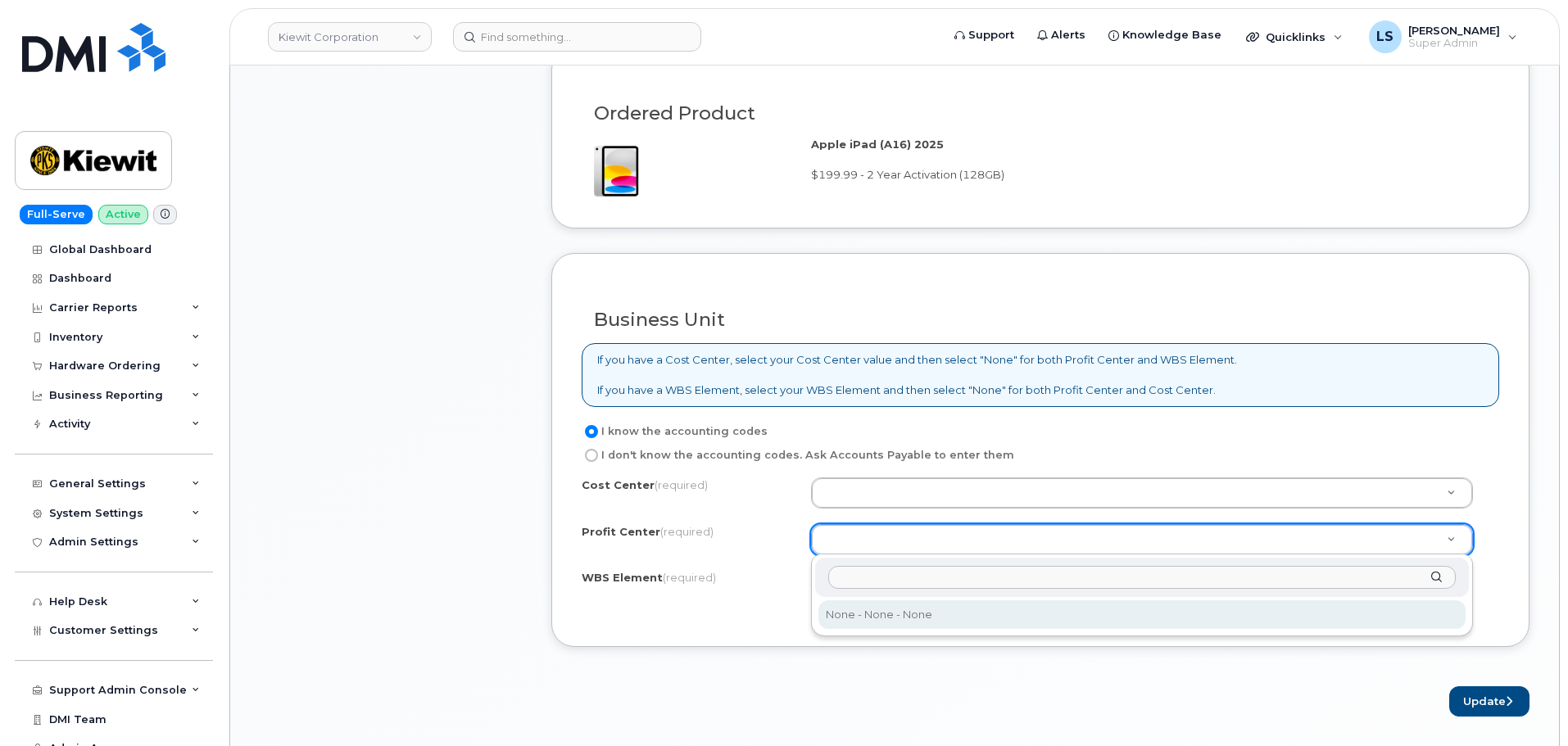
select select "None"
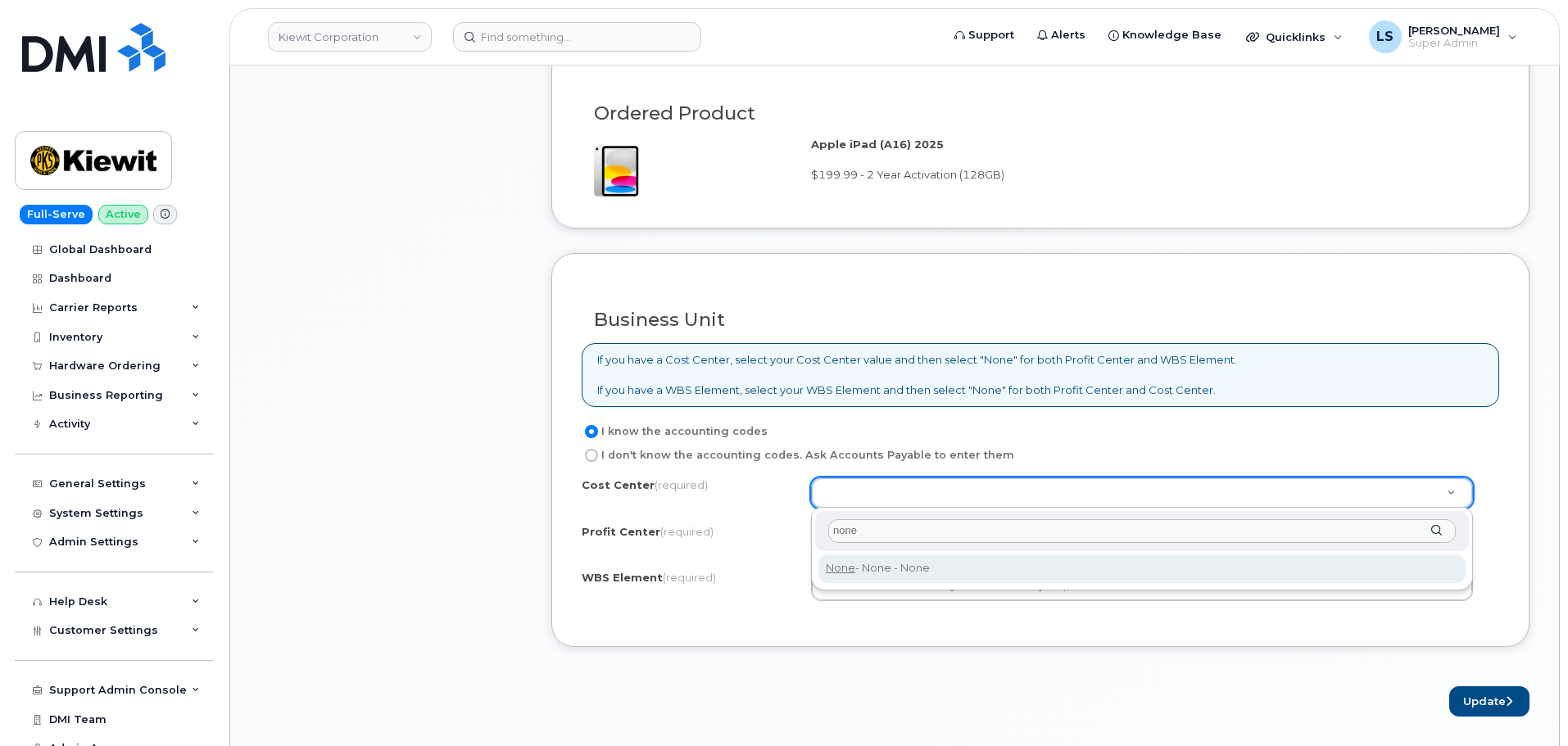
type input "none"
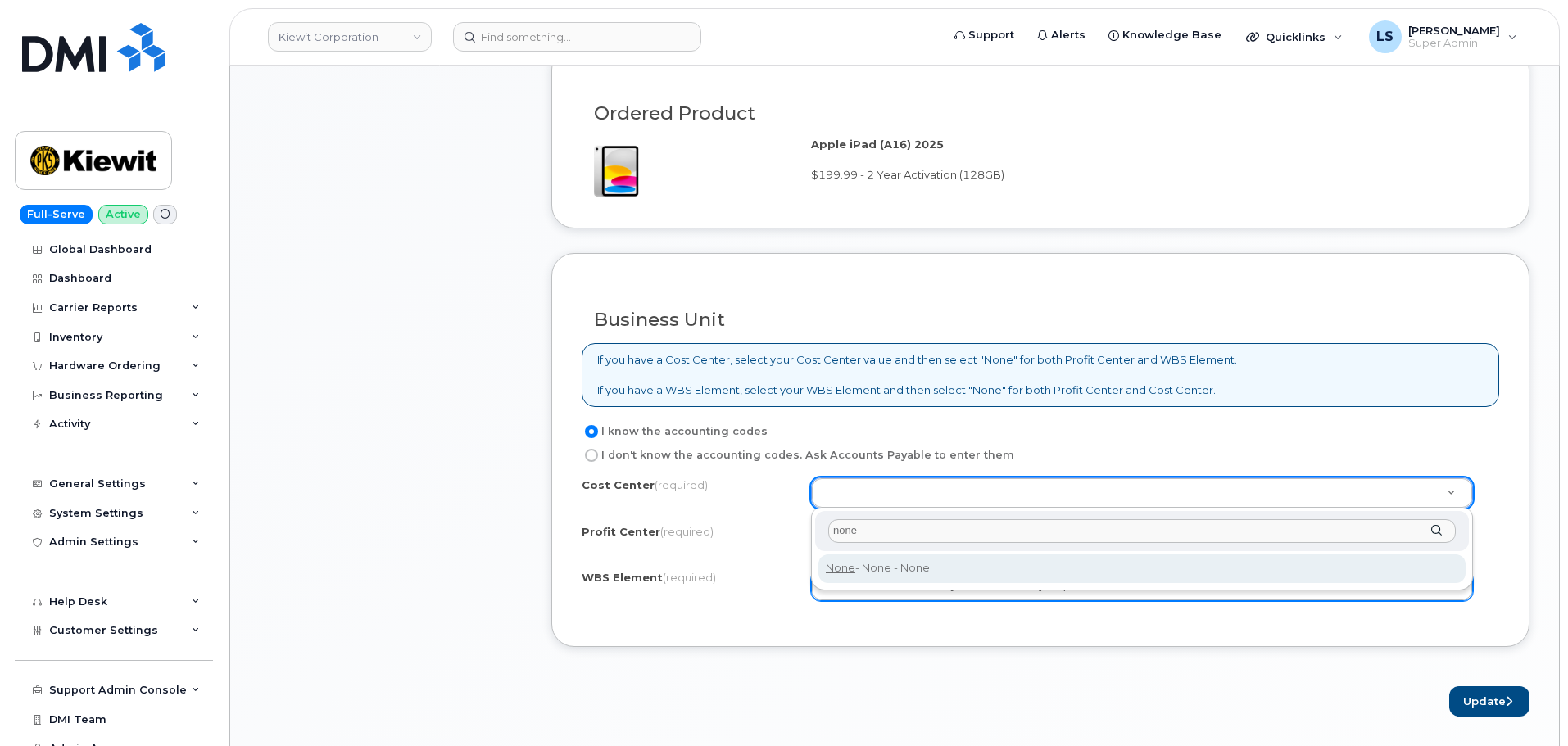
type input "None"
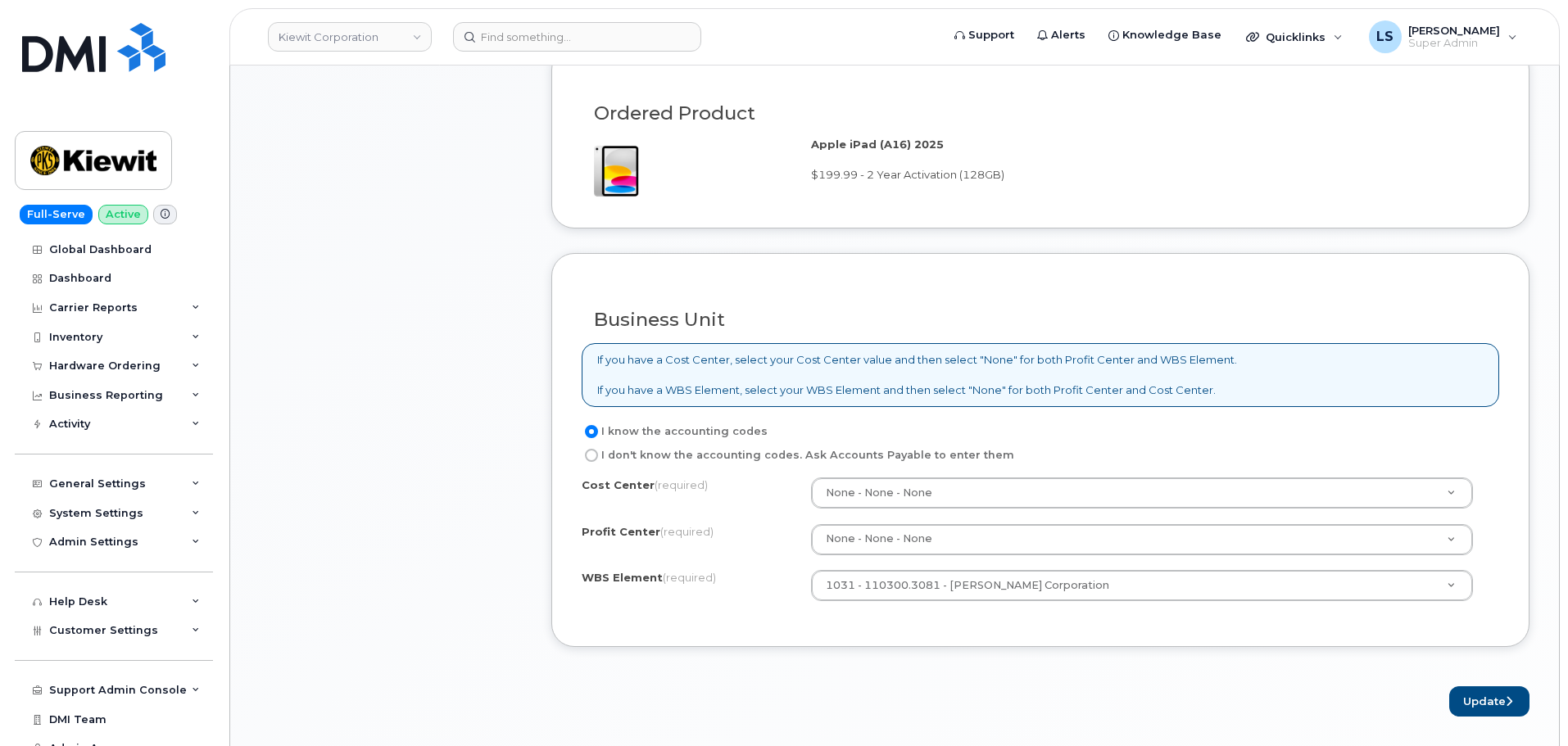
drag, startPoint x: 1049, startPoint y: 691, endPoint x: 1304, endPoint y: 681, distance: 255.2
click at [1049, 691] on div "Update" at bounding box center [1041, 701] width 978 height 30
click at [1457, 697] on button "Update" at bounding box center [1488, 701] width 80 height 30
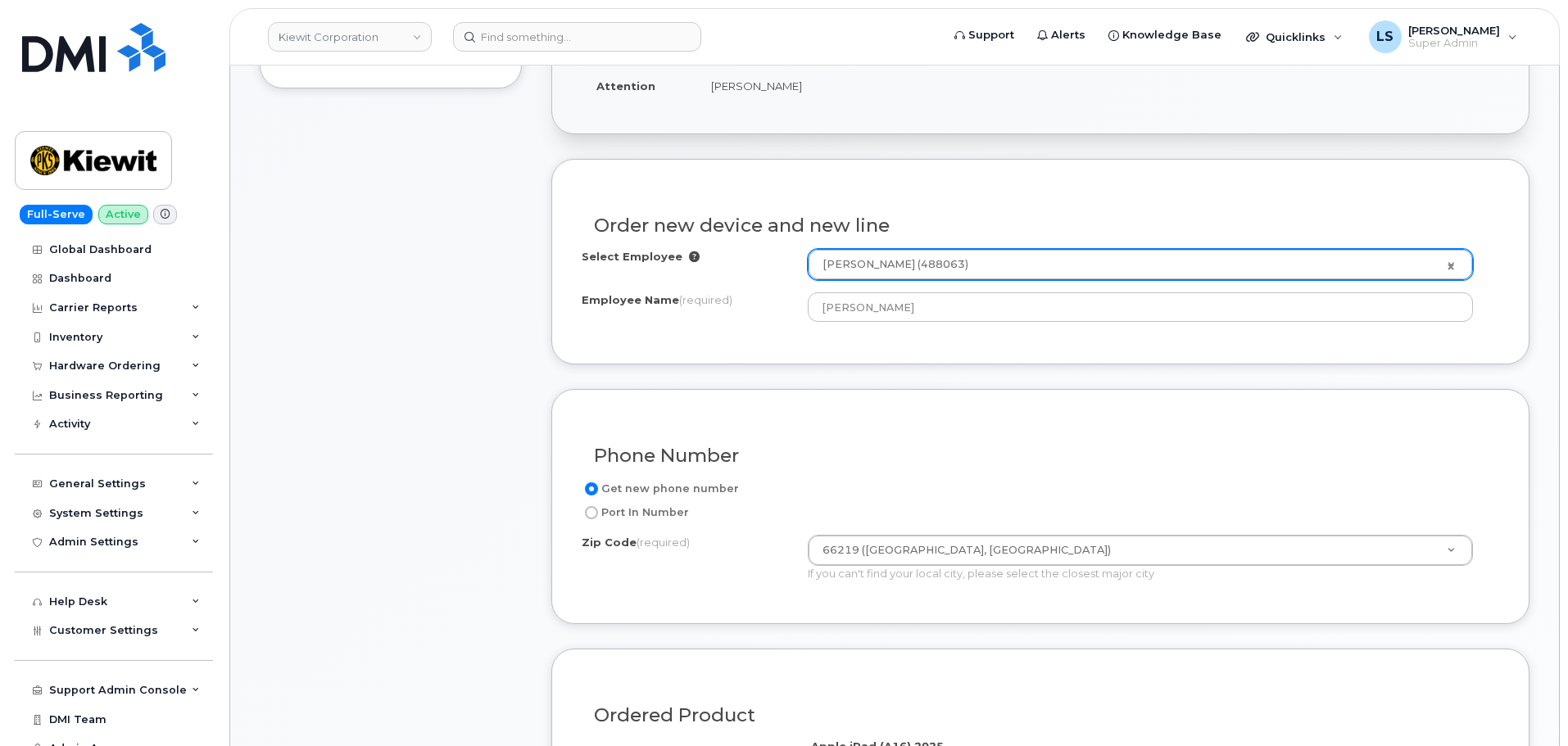
scroll to position [245, 0]
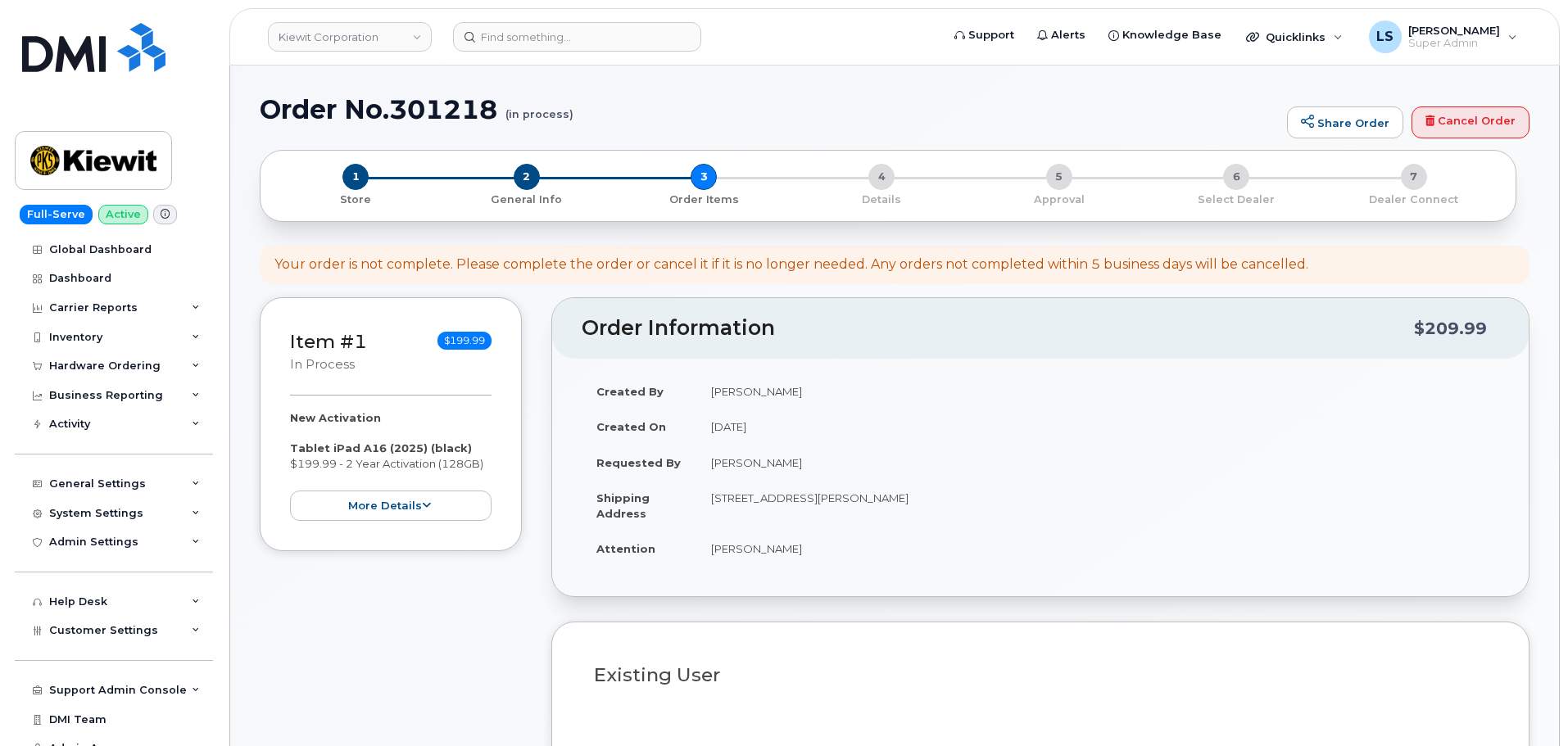
select select
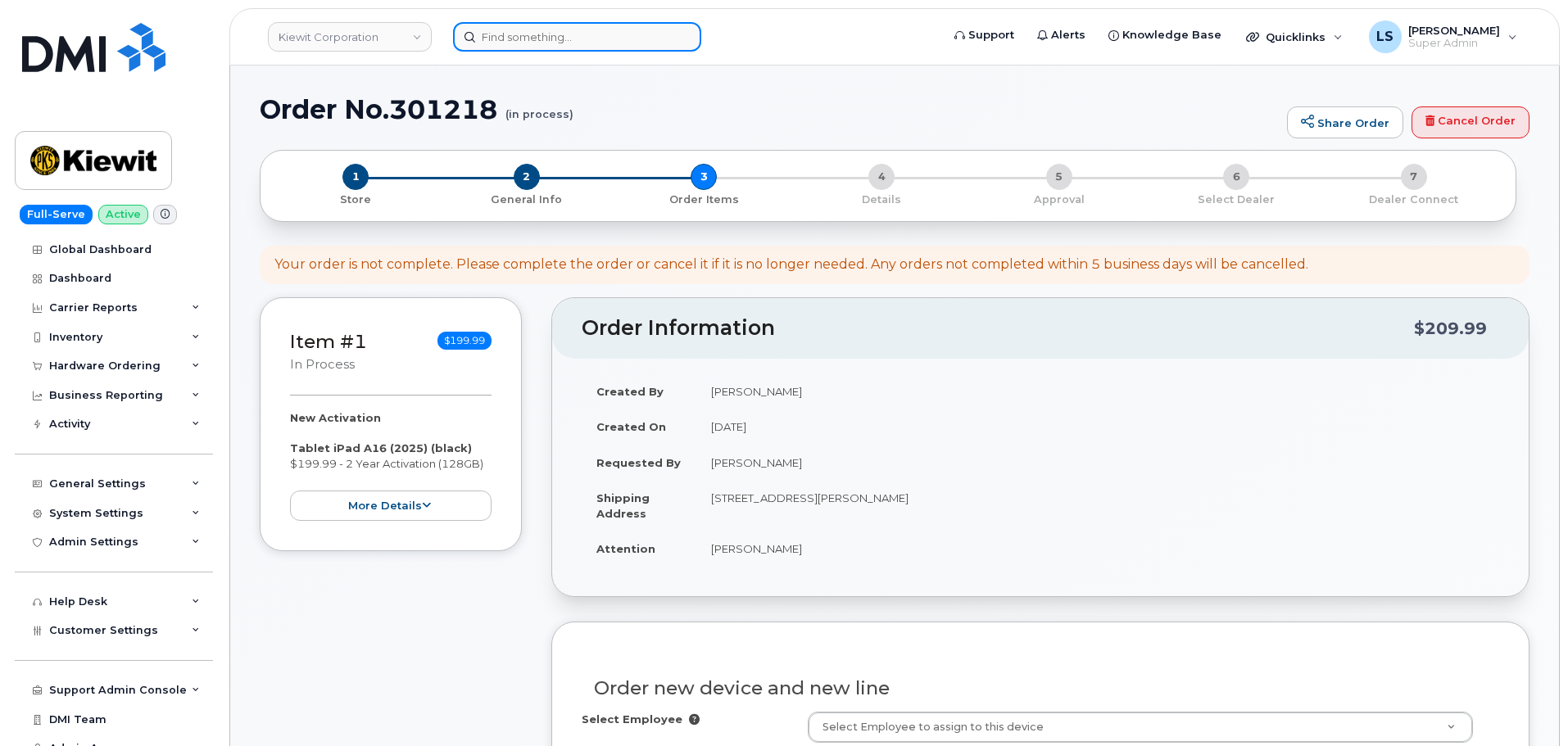
click at [607, 33] on input at bounding box center [577, 37] width 248 height 29
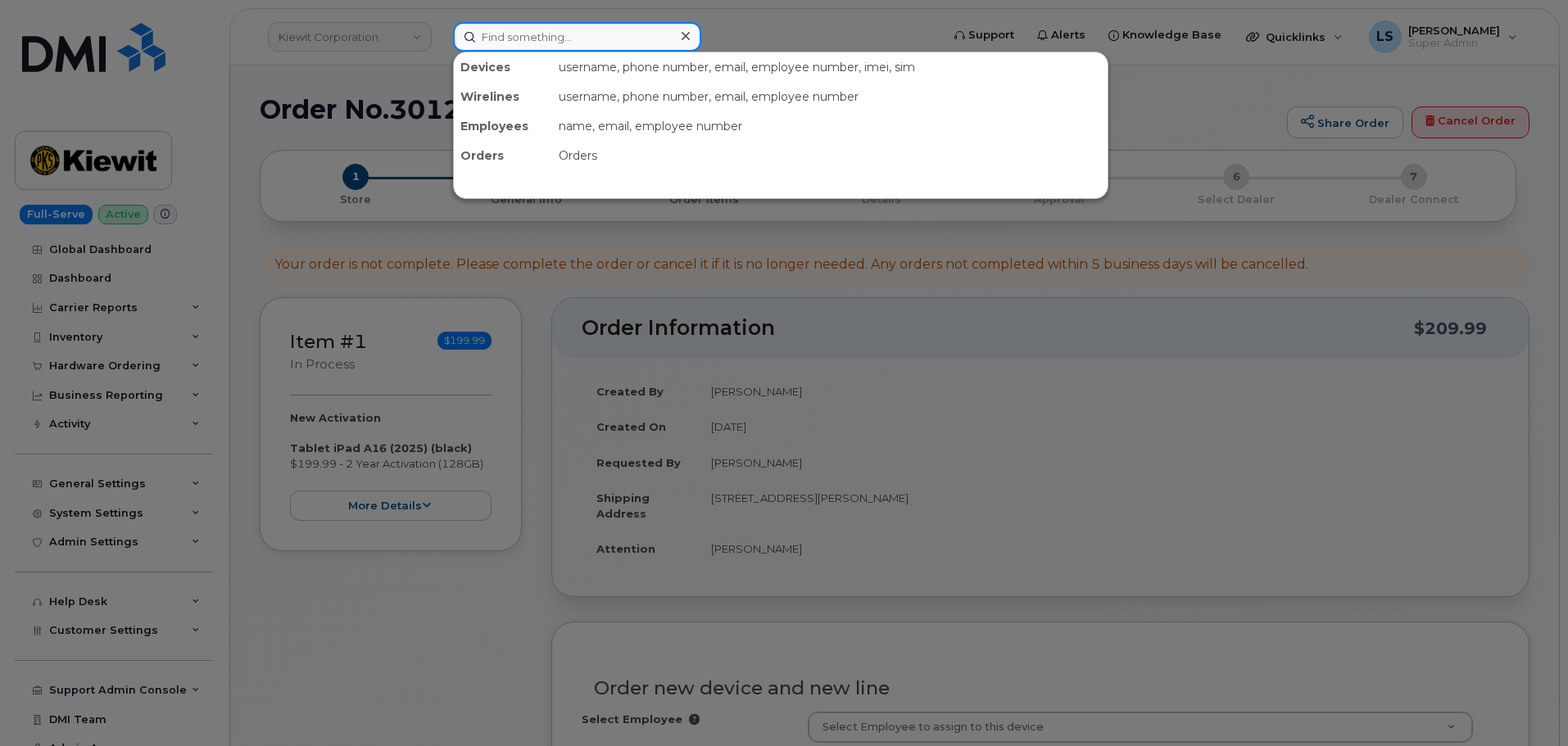
paste input "[PERSON_NAME][EMAIL_ADDRESS][PERSON_NAME][PERSON_NAME][DOMAIN_NAME]"
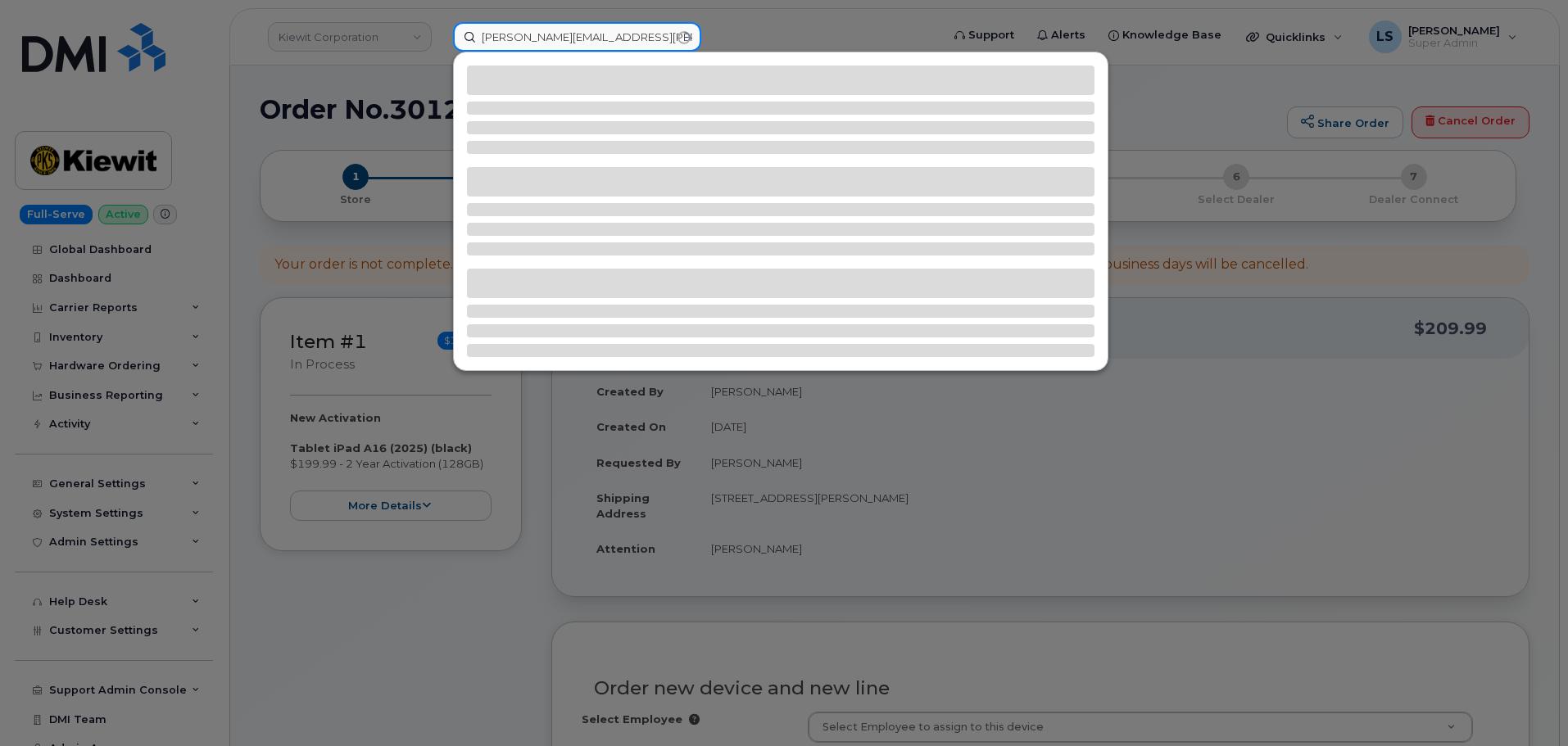
type input "[PERSON_NAME][EMAIL_ADDRESS][PERSON_NAME][PERSON_NAME][DOMAIN_NAME]"
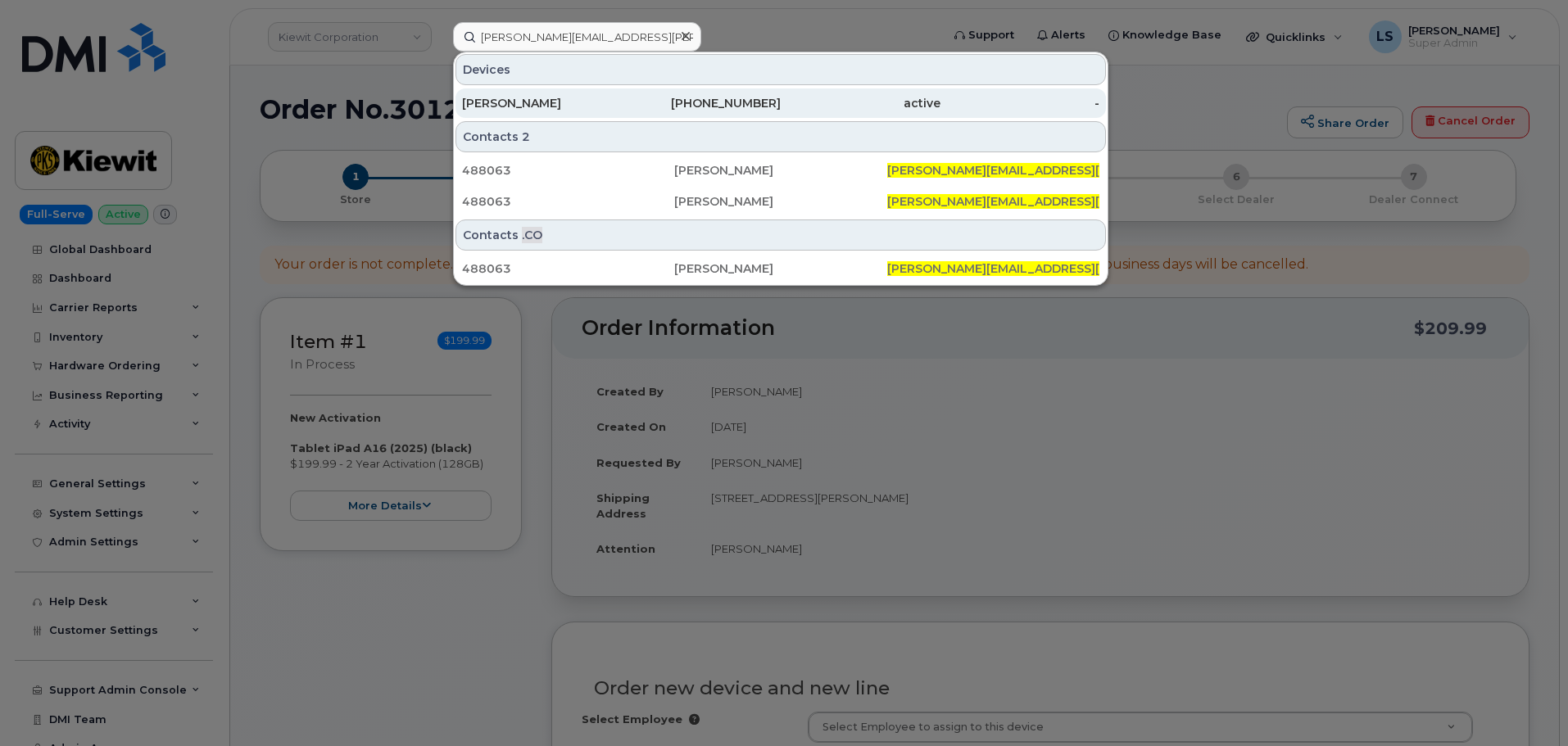
click at [612, 99] on div "[PERSON_NAME]" at bounding box center [541, 103] width 160 height 16
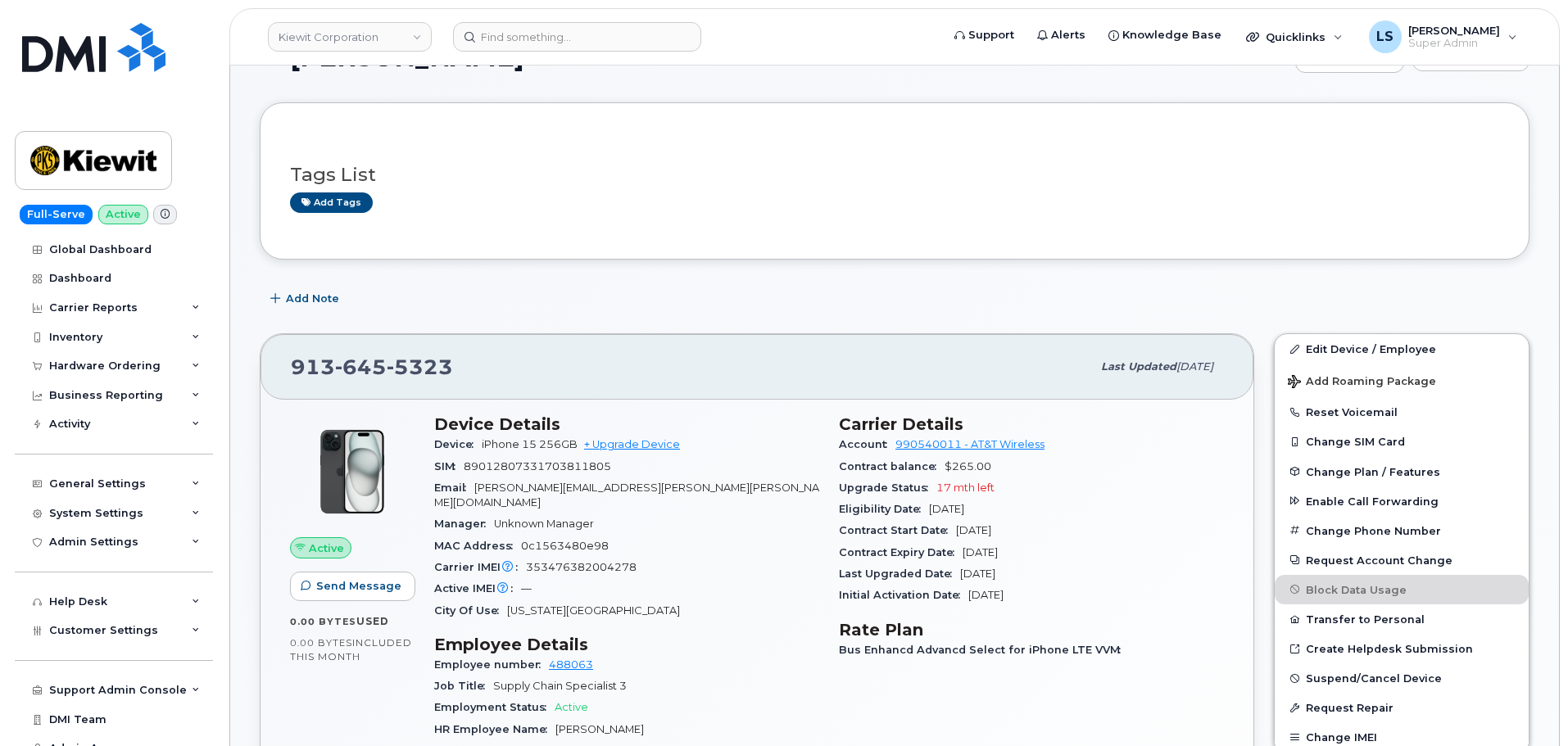
scroll to position [82, 0]
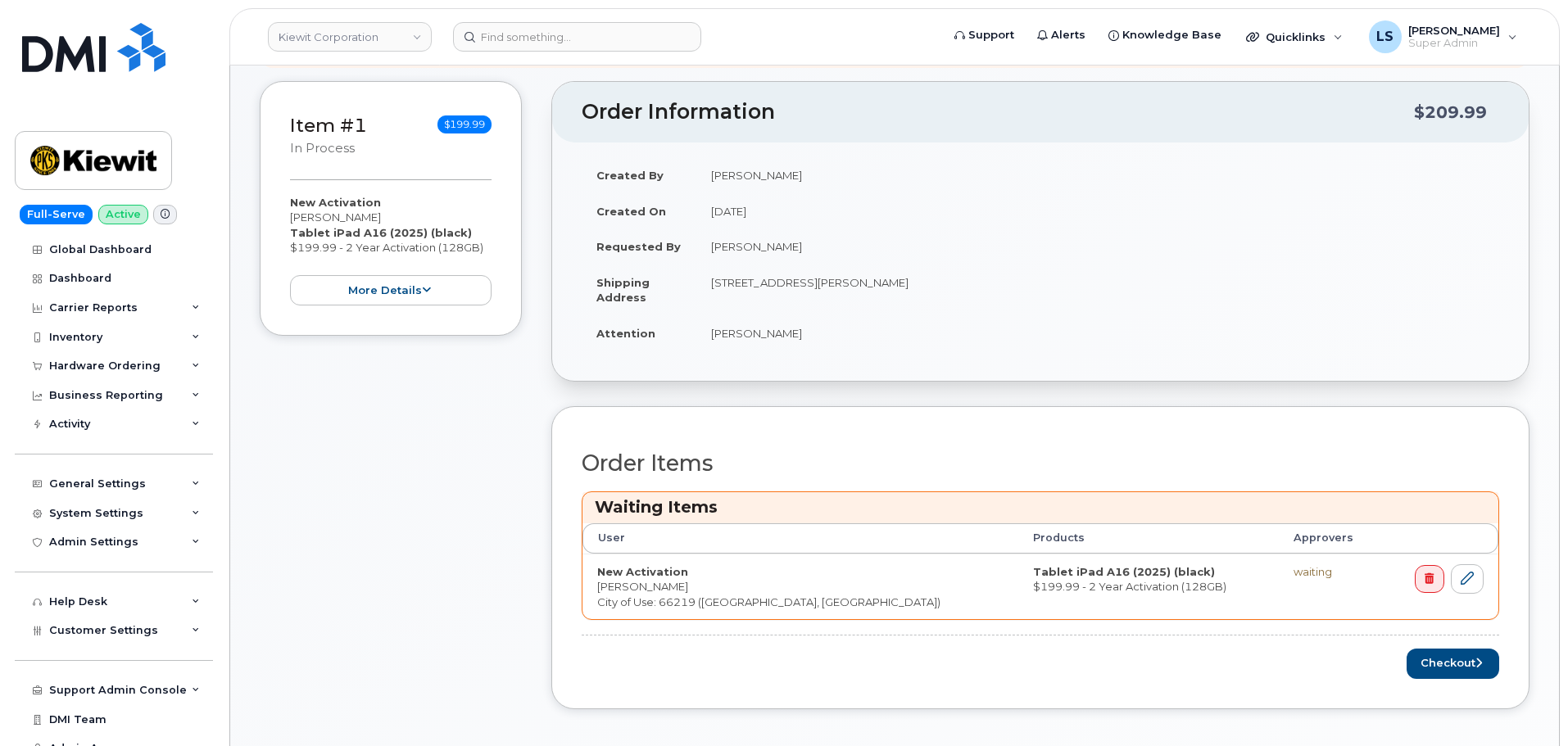
scroll to position [367, 0]
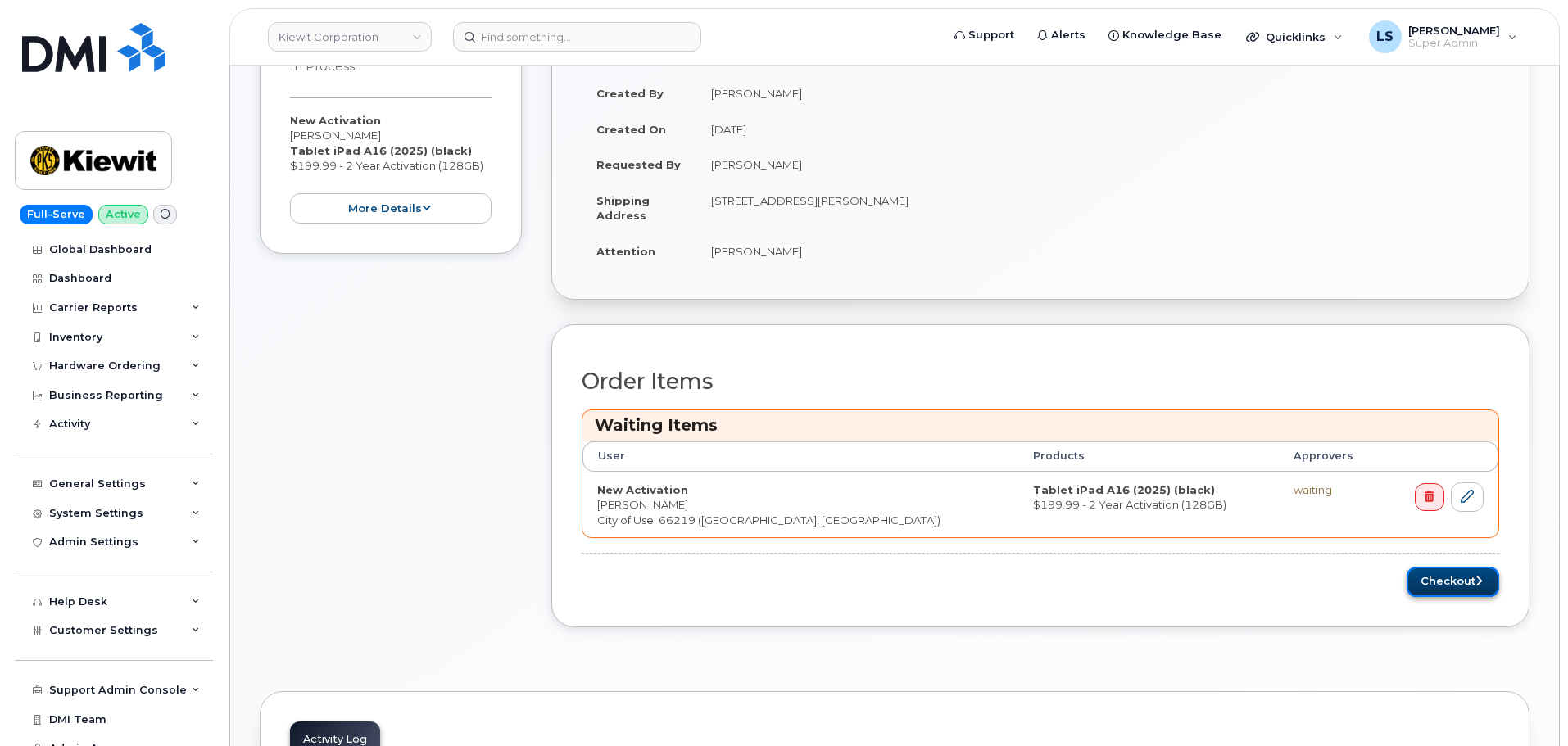
click at [1441, 587] on button "Checkout" at bounding box center [1452, 582] width 92 height 30
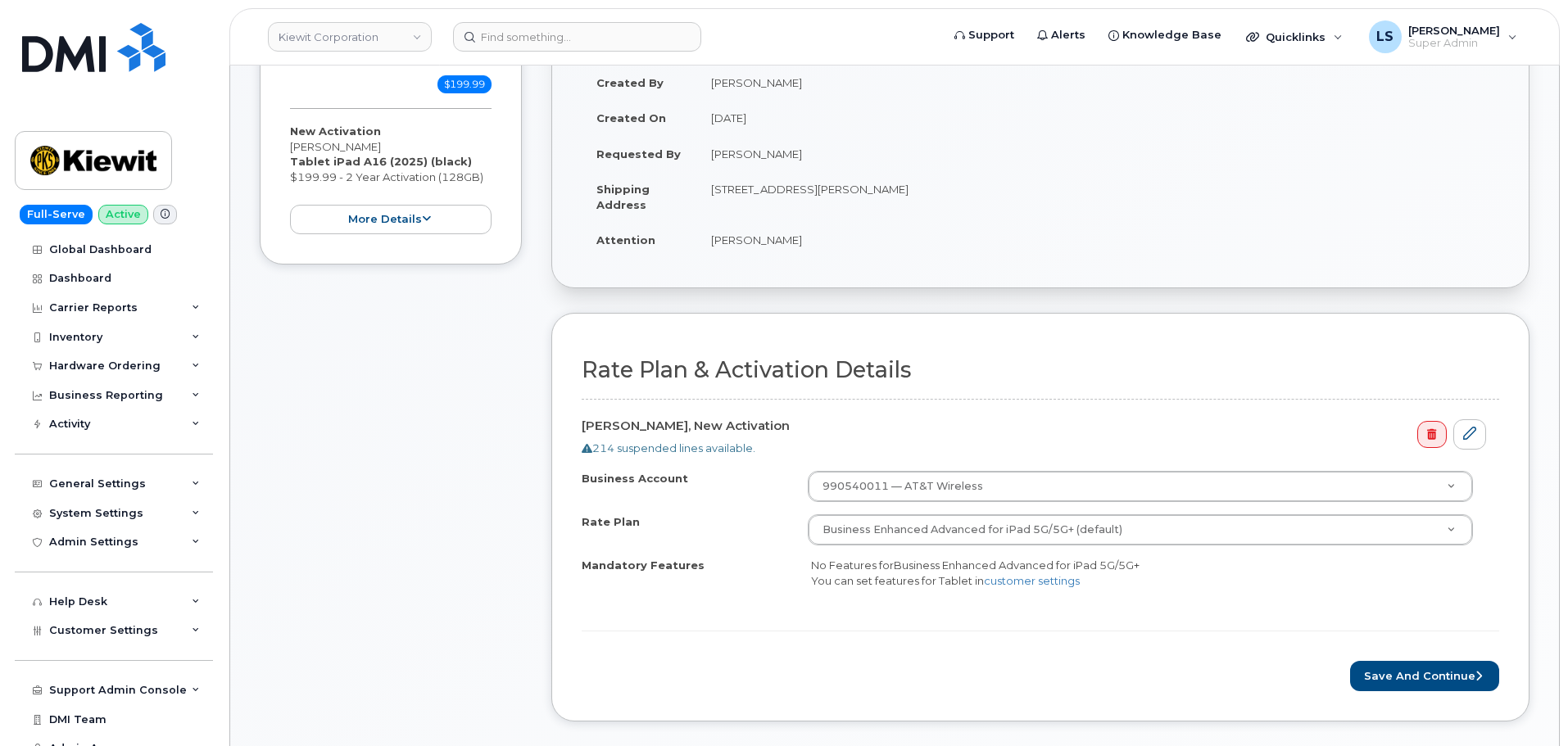
scroll to position [410, 0]
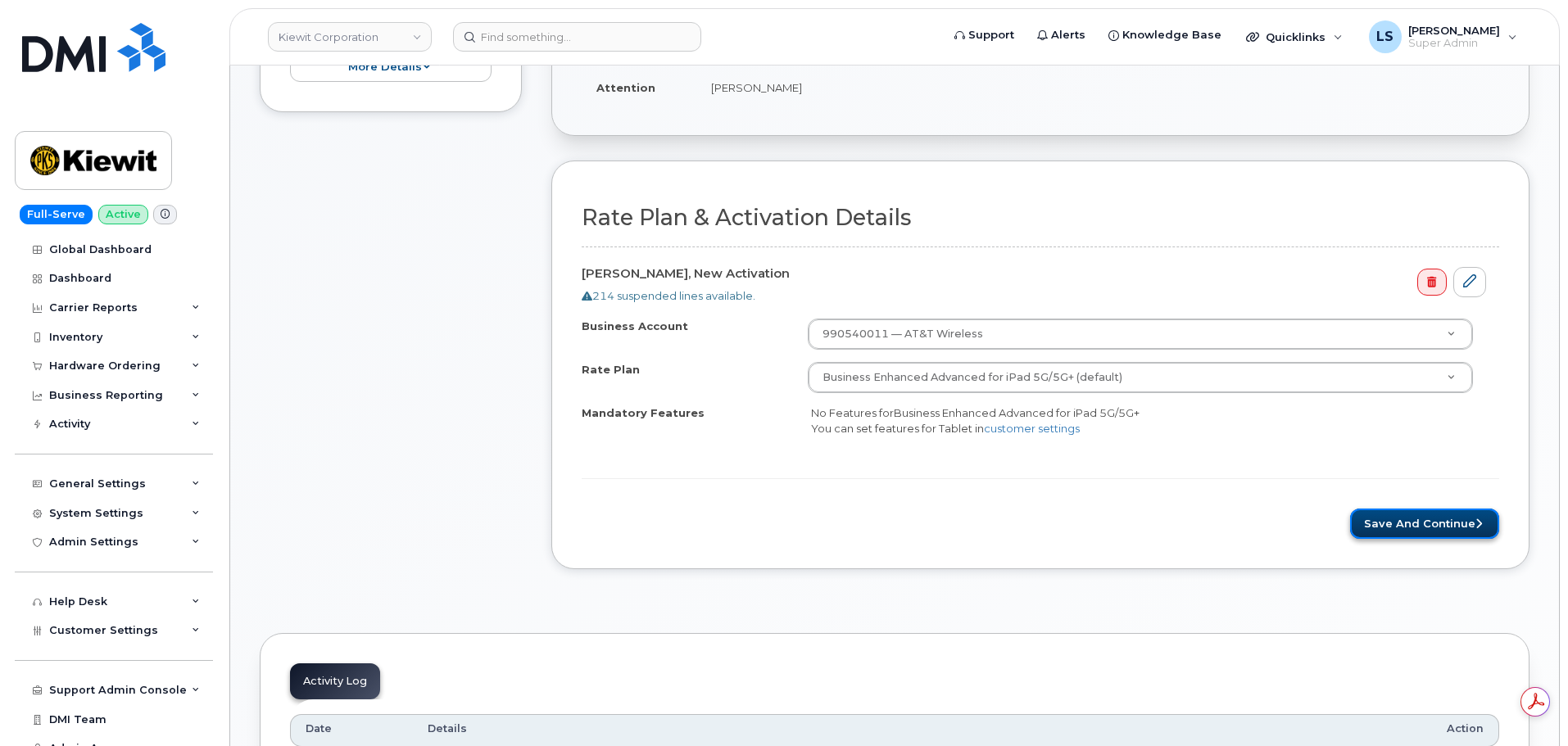
click at [1429, 528] on button "Save and Continue" at bounding box center [1425, 523] width 149 height 30
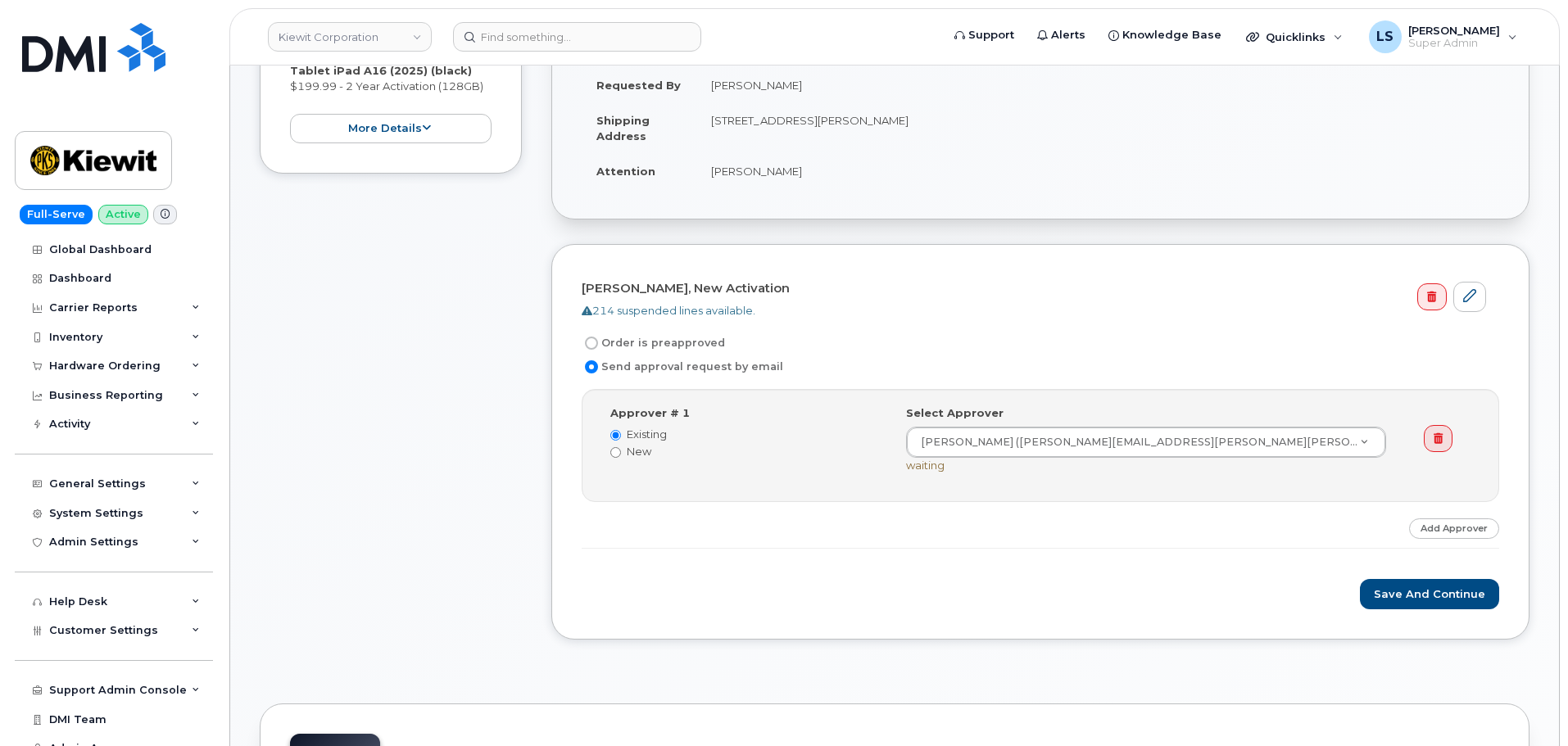
scroll to position [492, 0]
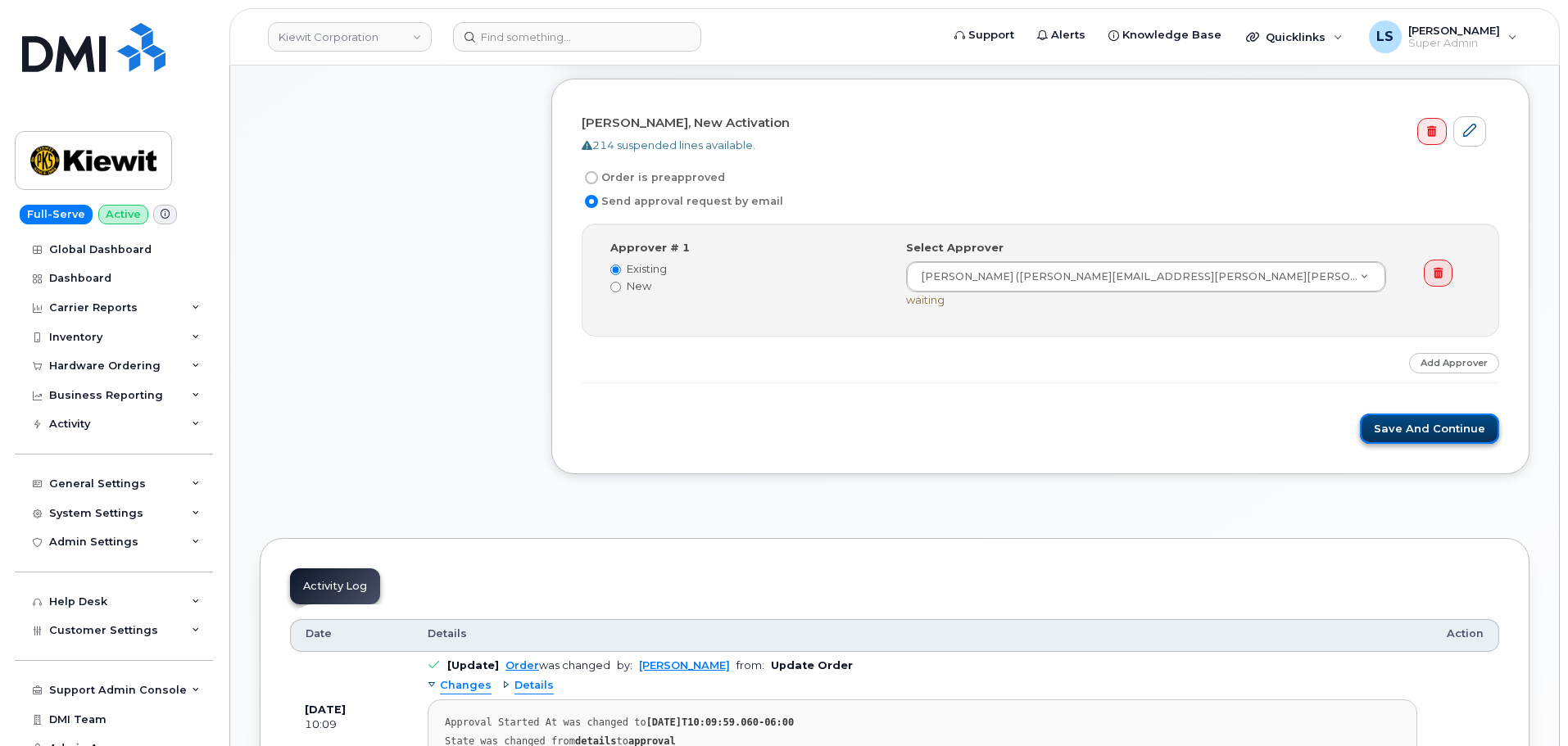
click at [1383, 432] on button "Save and Continue" at bounding box center [1429, 429] width 139 height 30
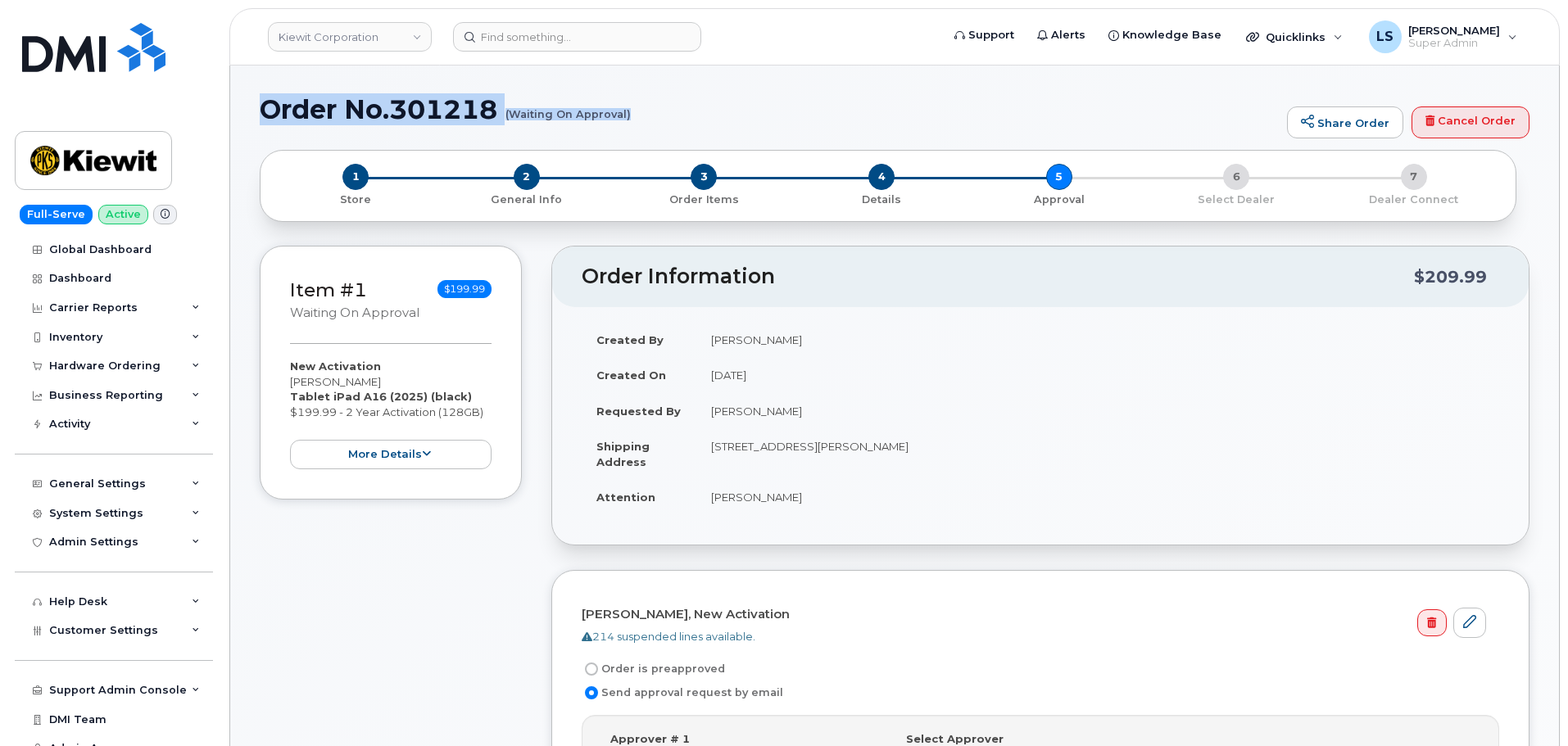
drag, startPoint x: 266, startPoint y: 111, endPoint x: 629, endPoint y: 112, distance: 363.0
click at [629, 112] on h1 "Order No.301218 (Waiting On Approval)" at bounding box center [768, 109] width 1019 height 29
copy h1 "Order No.301218 (Waiting On Approval)"
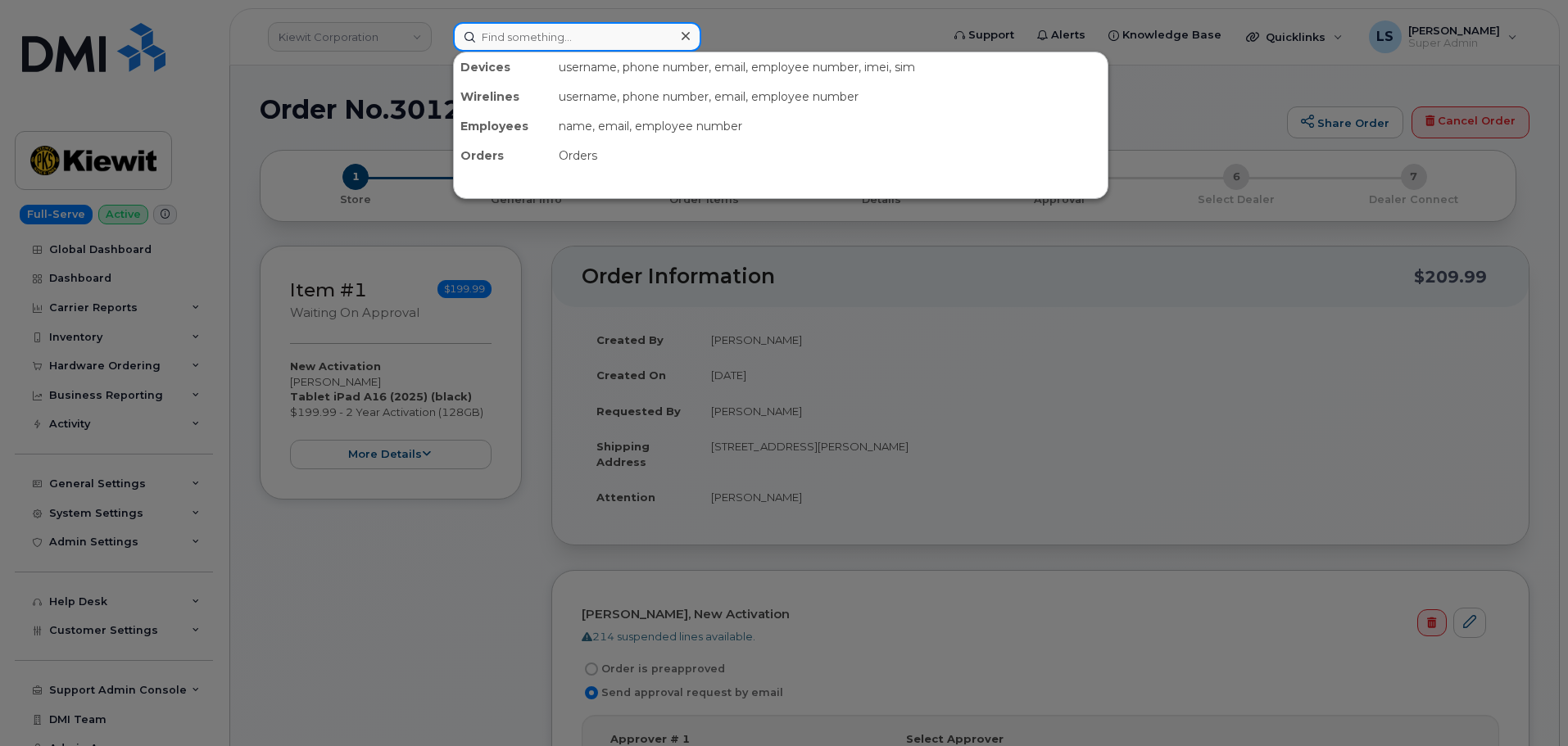
click at [581, 44] on input at bounding box center [577, 37] width 248 height 29
paste input "5873370957"
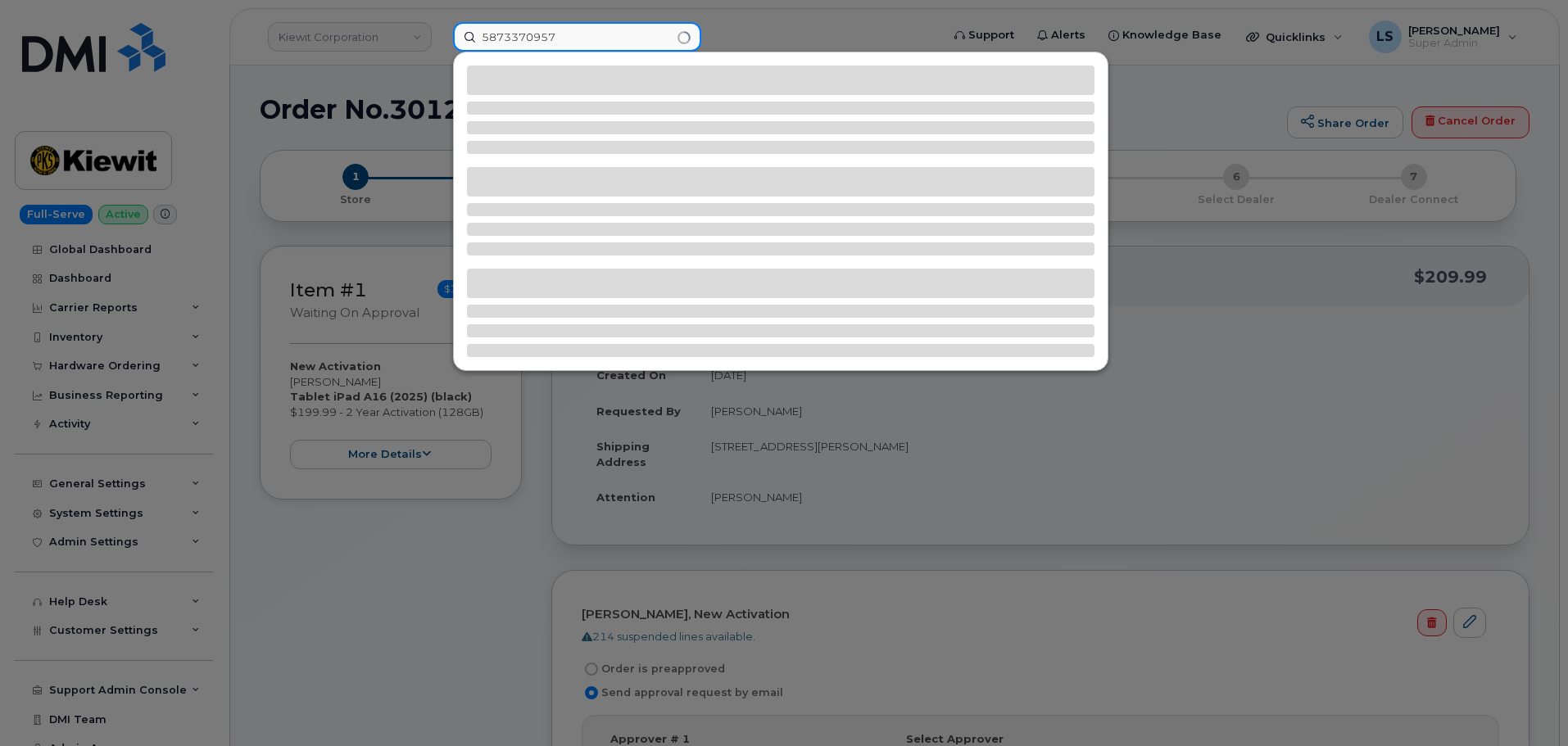
type input "5873370957"
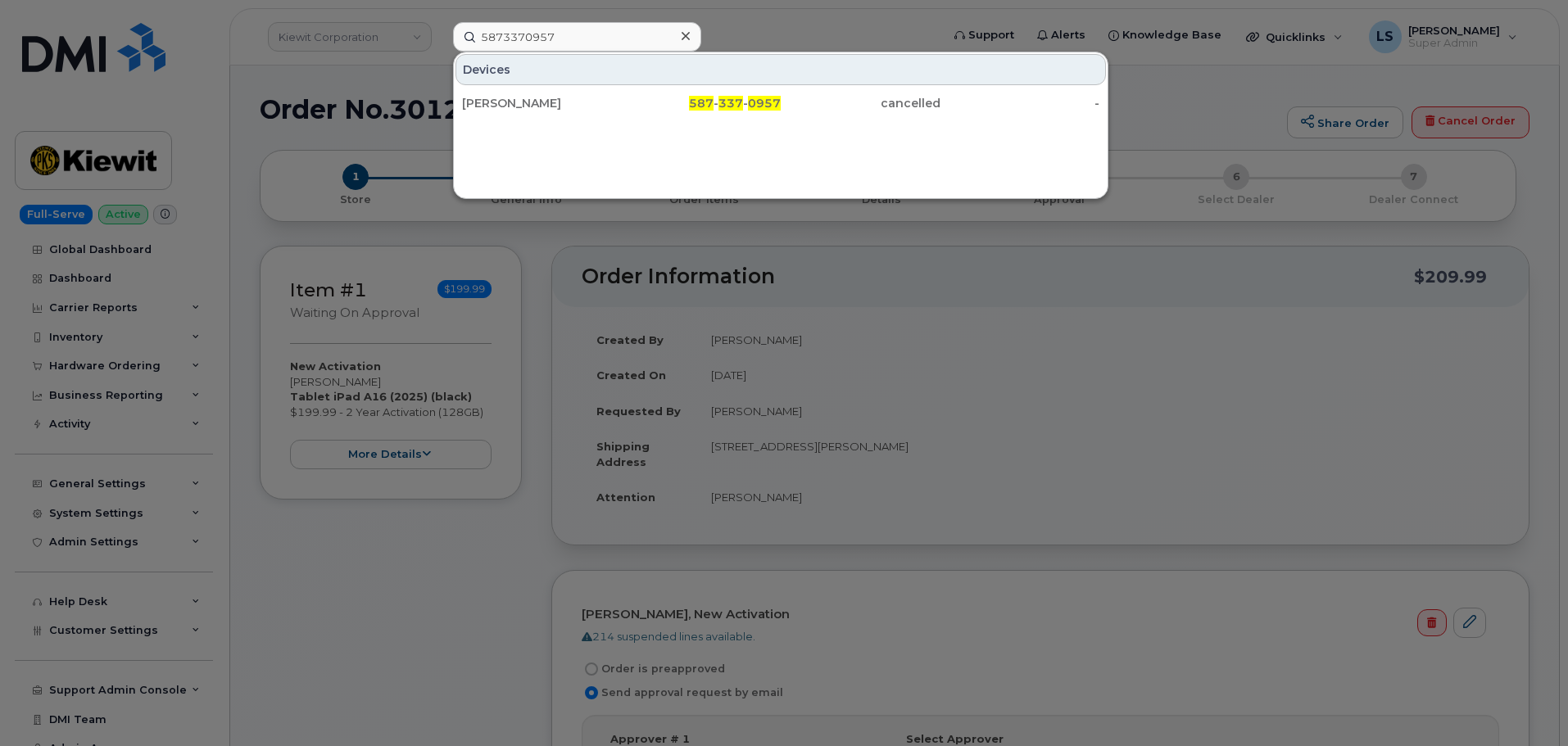
drag, startPoint x: 642, startPoint y: 113, endPoint x: 528, endPoint y: 209, distance: 149.0
click at [642, 113] on div "587 - 337 - 0957" at bounding box center [701, 103] width 160 height 29
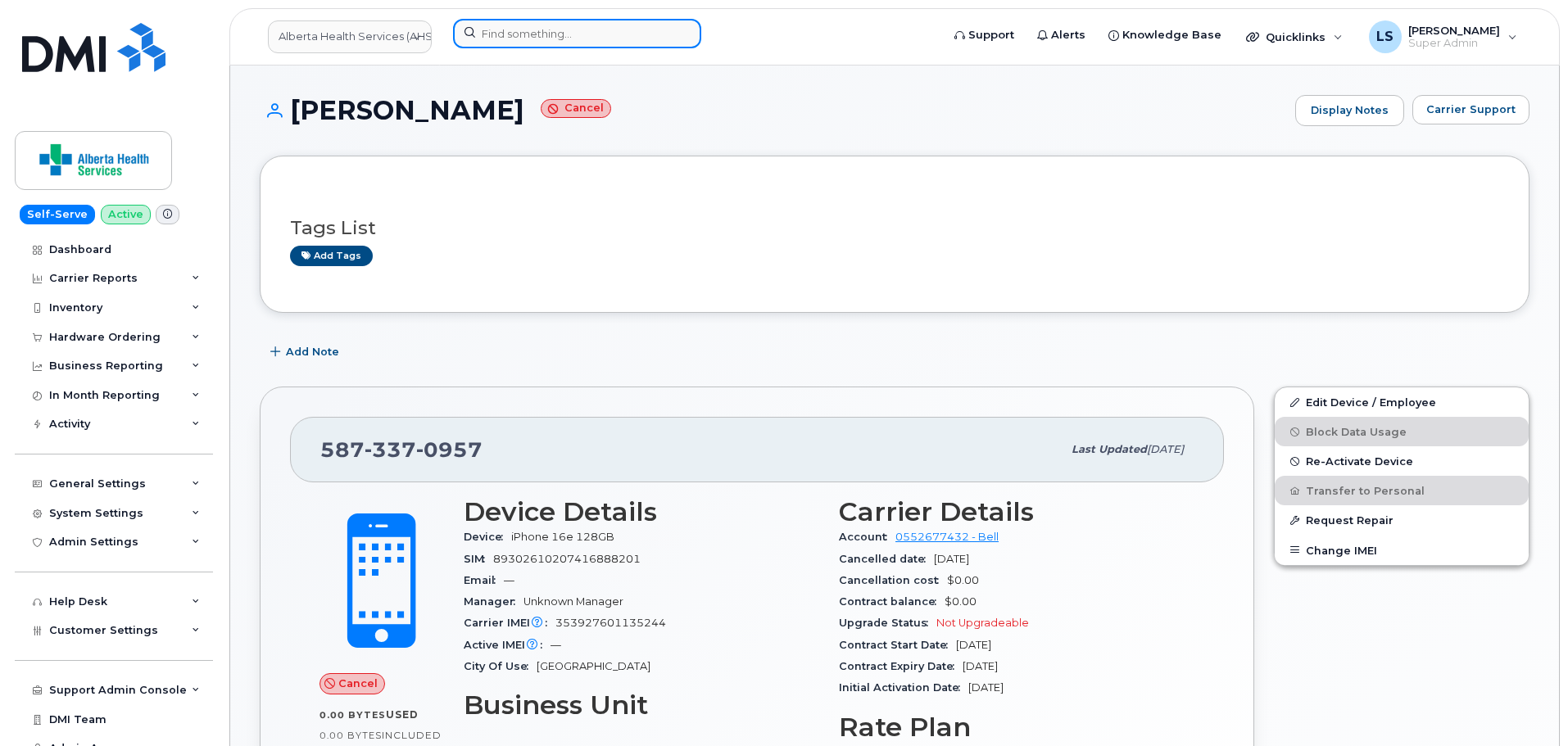
click at [495, 37] on input at bounding box center [577, 34] width 248 height 29
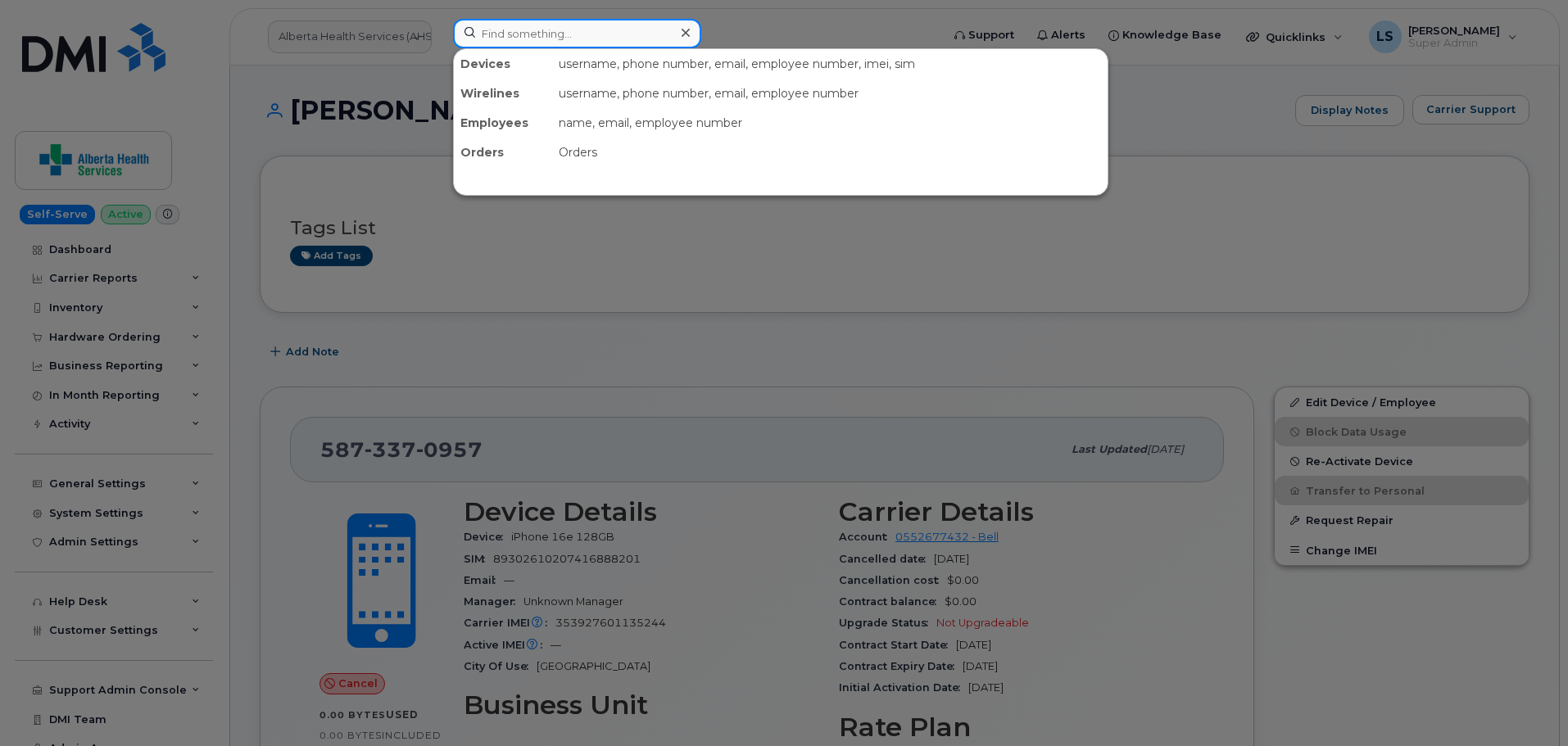
paste input "301149"
type input "301149"
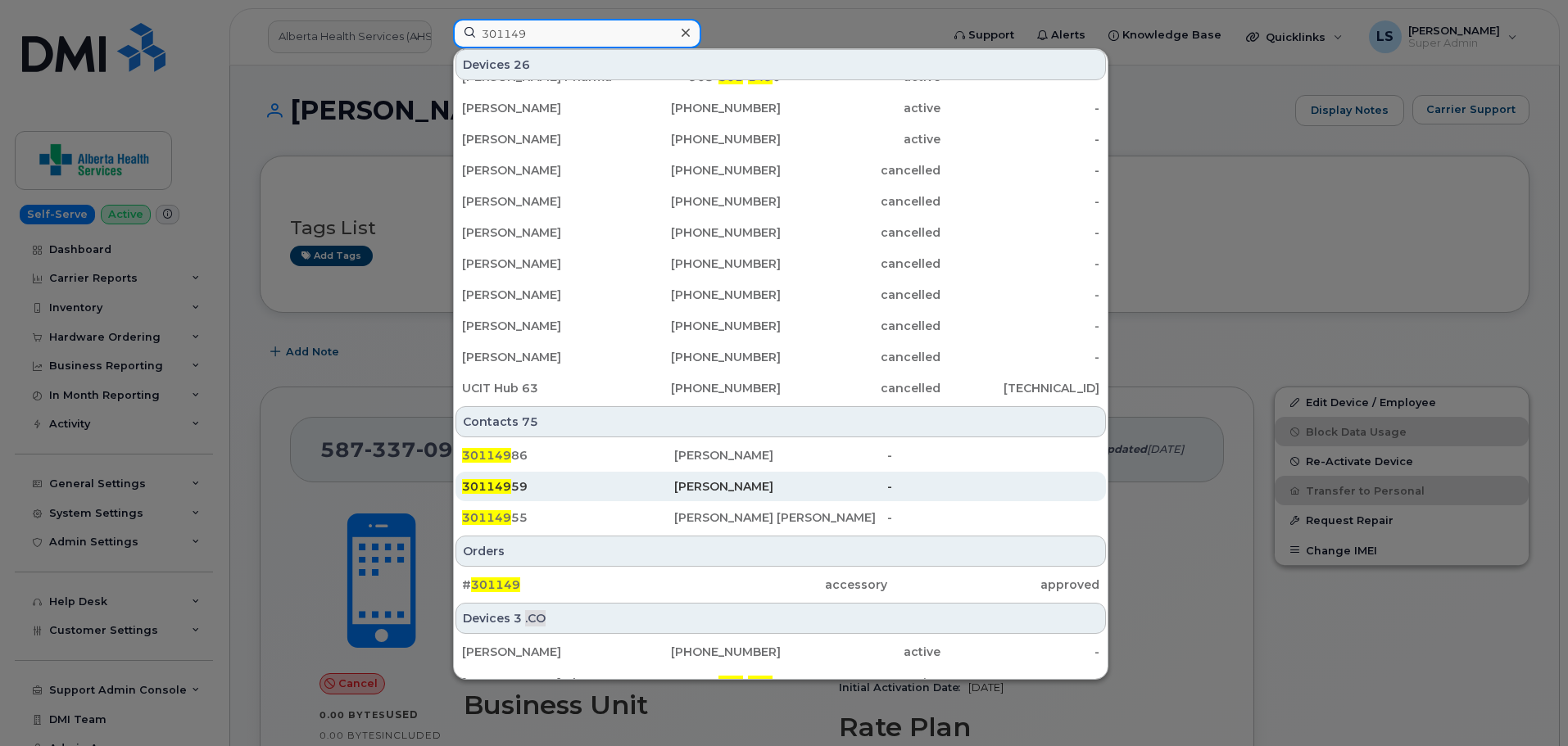
scroll to position [422, 0]
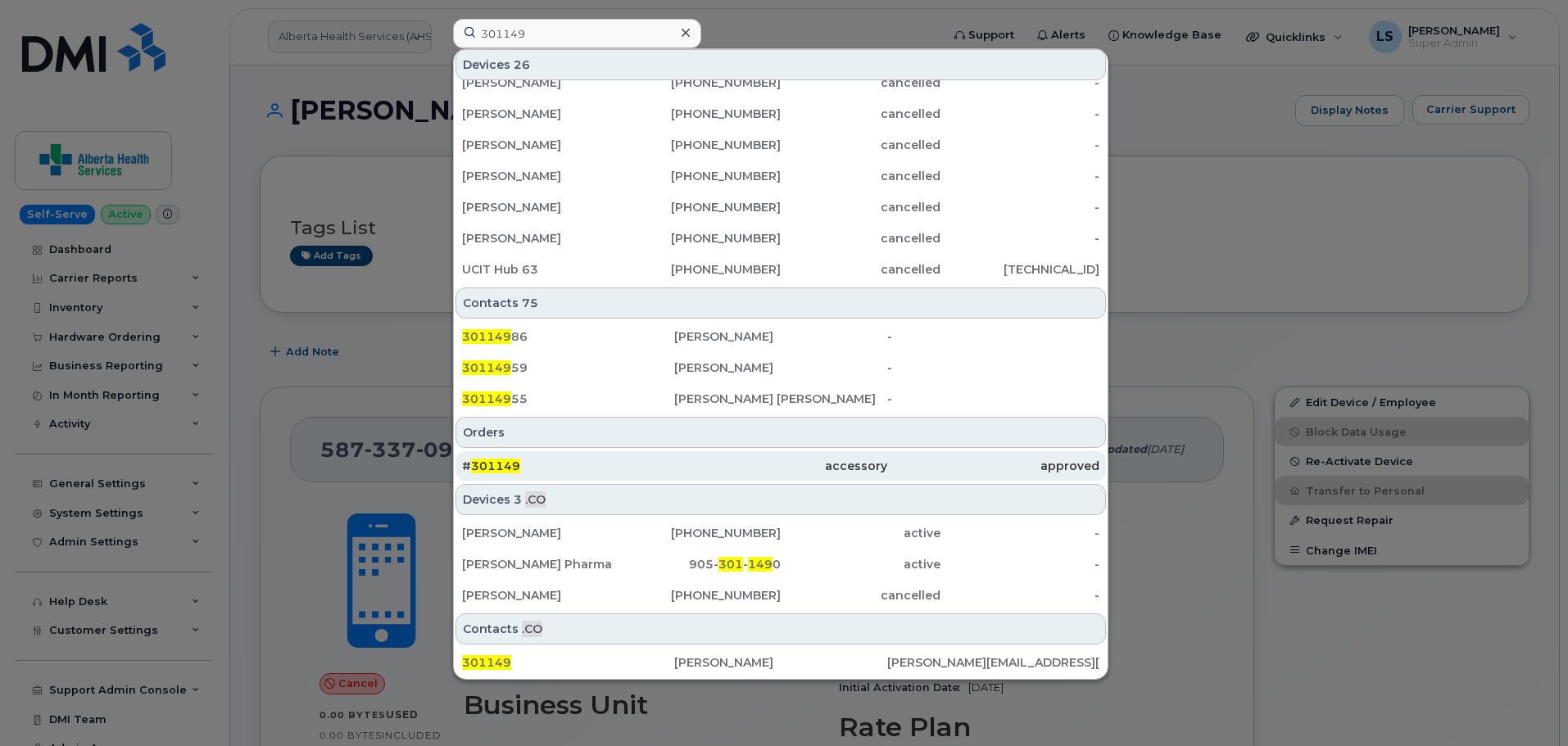
click at [574, 468] on div "# 301149" at bounding box center [567, 466] width 212 height 16
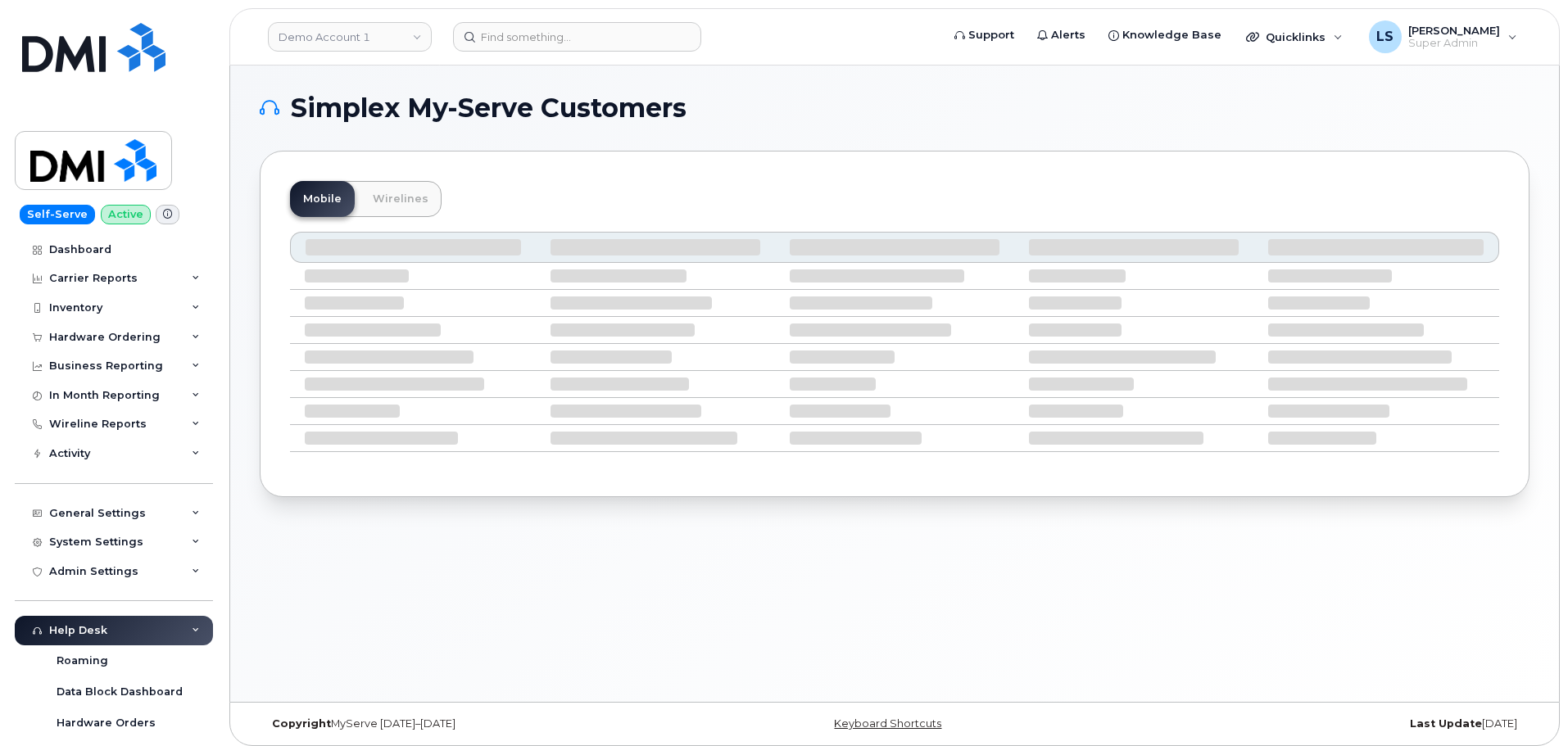
click at [643, 19] on header "Demo Account 1 Support Alerts Knowledge Base Quicklinks Suspend / Cancel Device…" at bounding box center [894, 36] width 1330 height 57
click at [635, 19] on header "Demo Account 1 Support Alerts Knowledge Base Quicklinks Suspend / Cancel Device…" at bounding box center [894, 36] width 1330 height 57
click at [632, 26] on input at bounding box center [577, 37] width 248 height 29
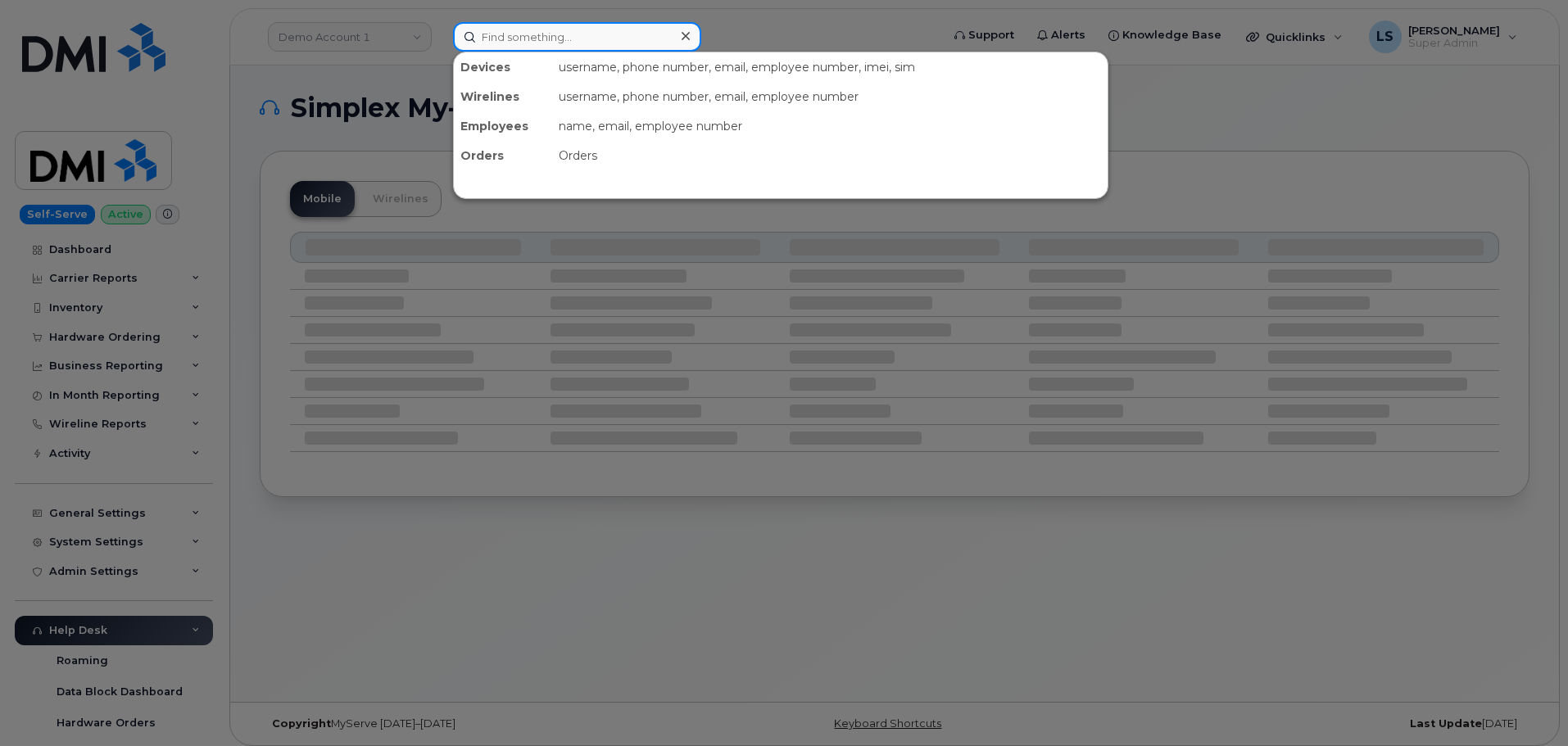
paste input "[PERSON_NAME][EMAIL_ADDRESS][PERSON_NAME][PERSON_NAME][DOMAIN_NAME]"
type input "[PERSON_NAME][EMAIL_ADDRESS][PERSON_NAME][PERSON_NAME][DOMAIN_NAME]"
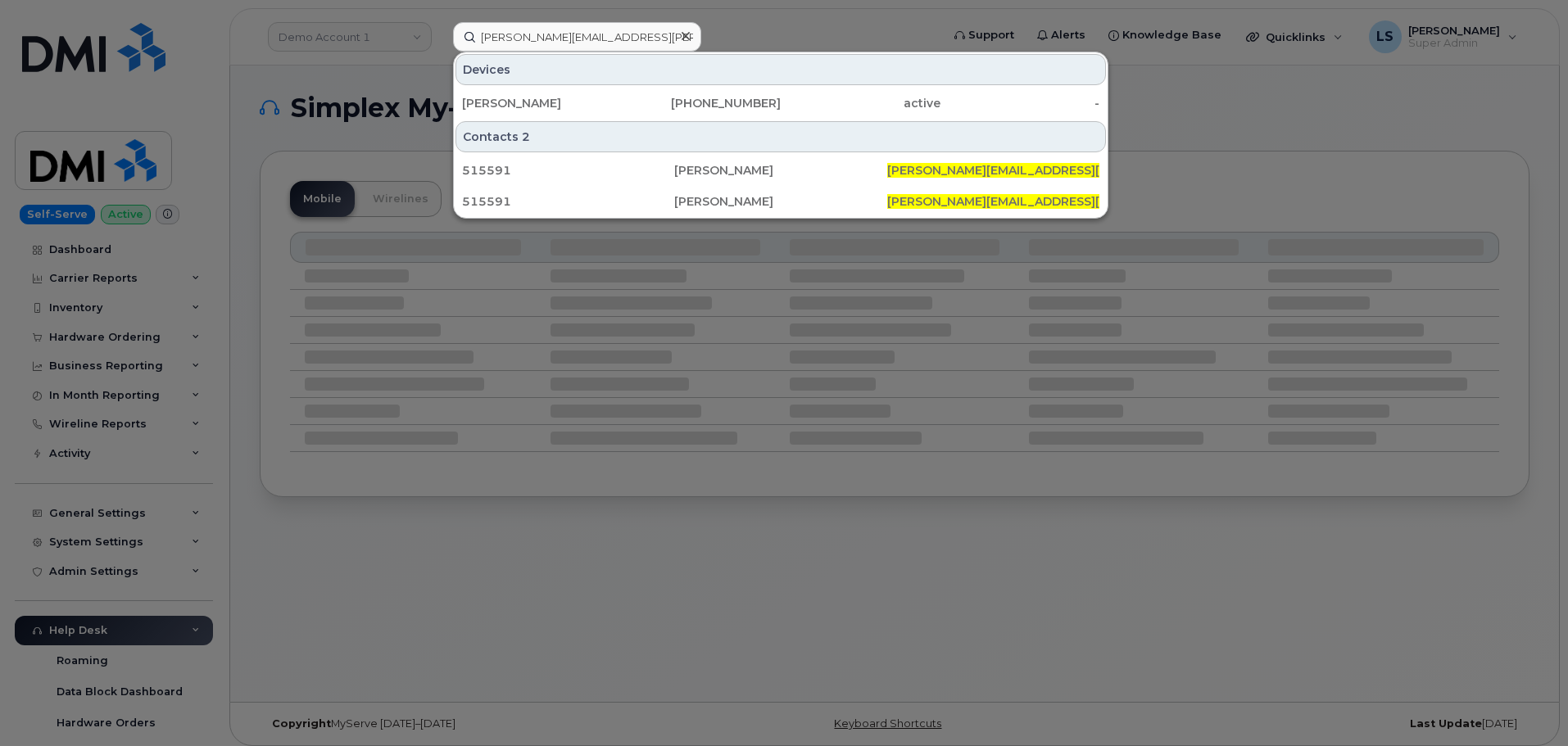
drag, startPoint x: 556, startPoint y: 108, endPoint x: 112, endPoint y: 259, distance: 469.0
click at [556, 108] on div "[PERSON_NAME]" at bounding box center [541, 103] width 160 height 16
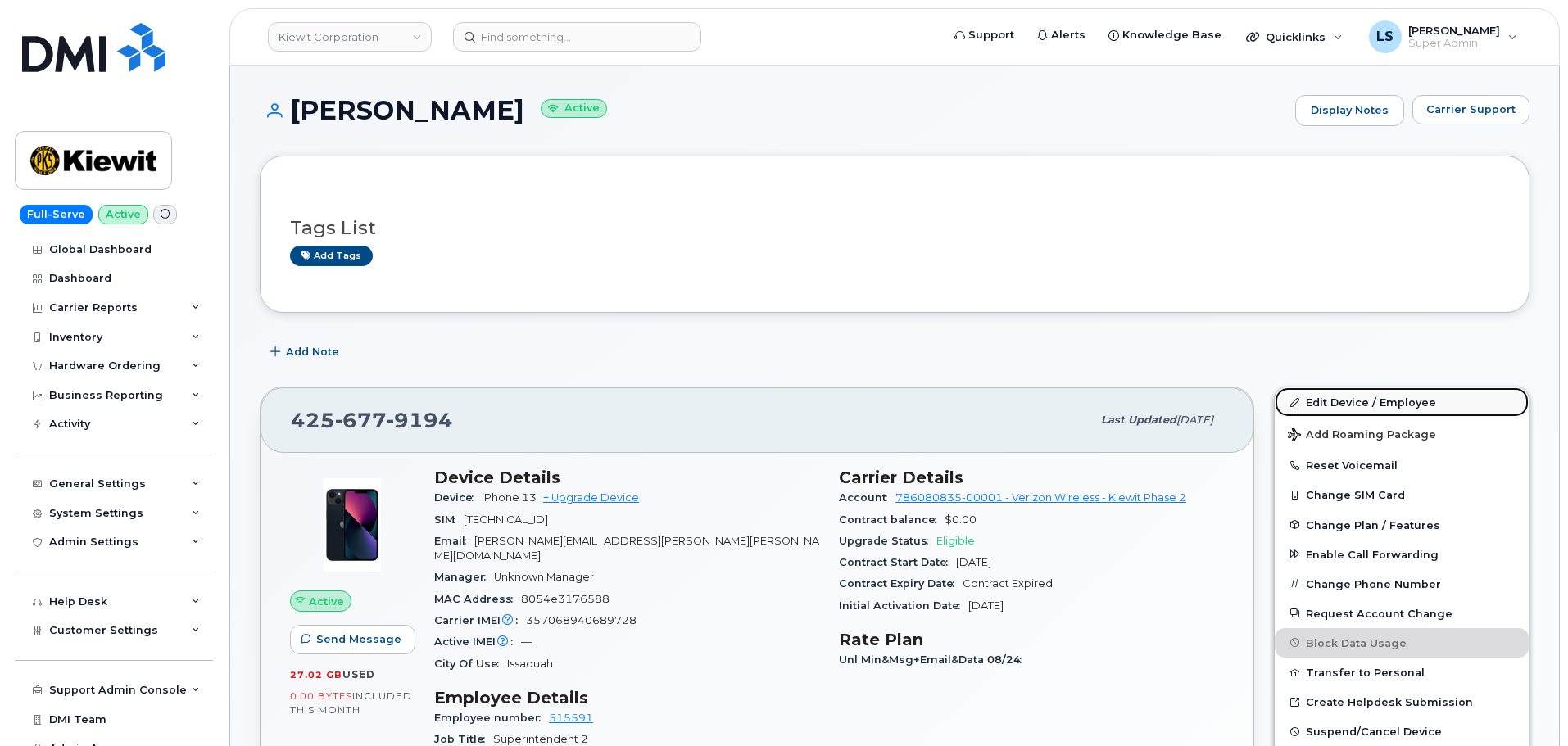
click at [1391, 389] on link "Edit Device / Employee" at bounding box center [1402, 402] width 254 height 29
drag, startPoint x: 1389, startPoint y: 395, endPoint x: 1369, endPoint y: 399, distance: 20.4
click at [1390, 394] on link "Edit Device / Employee" at bounding box center [1402, 402] width 254 height 29
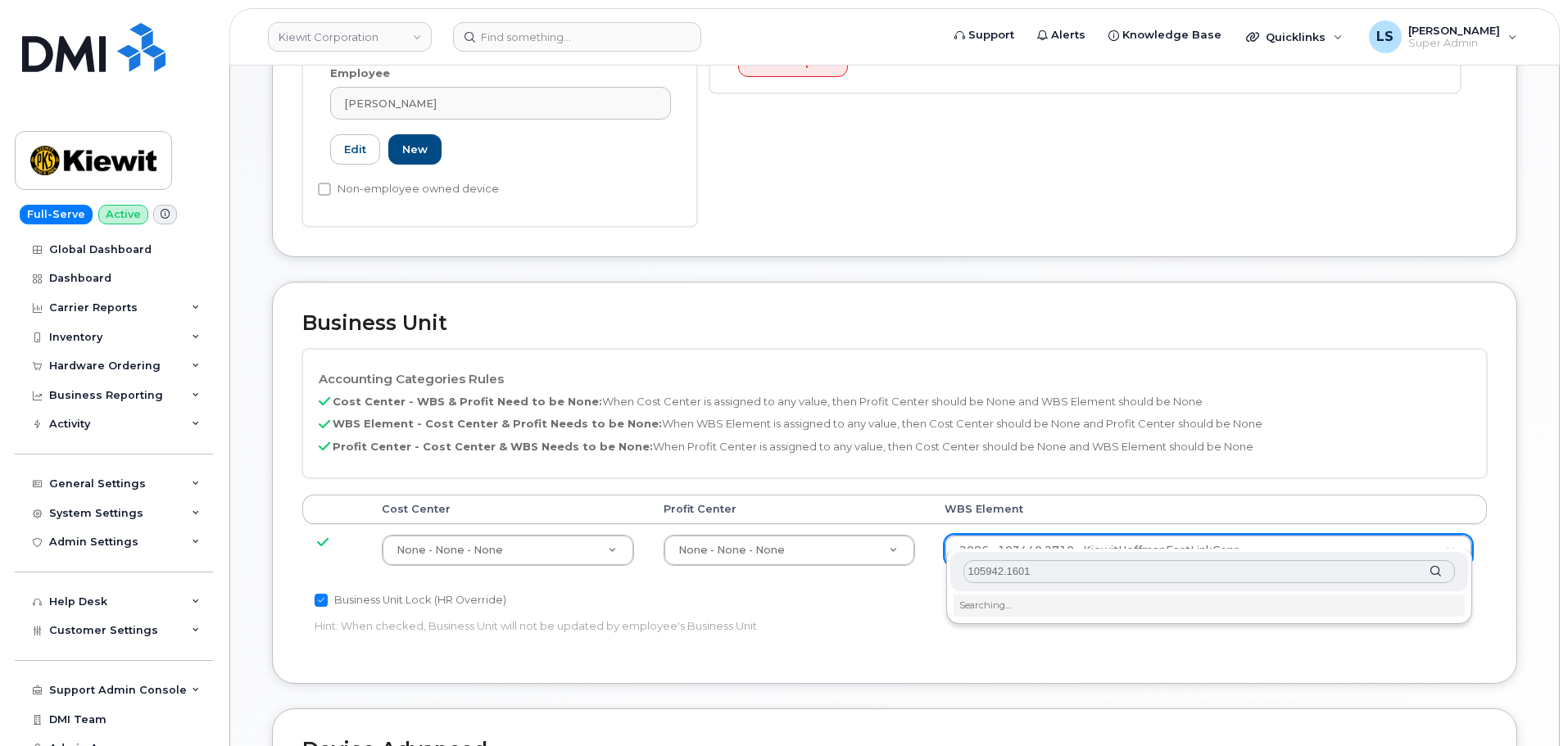
scroll to position [573, 0]
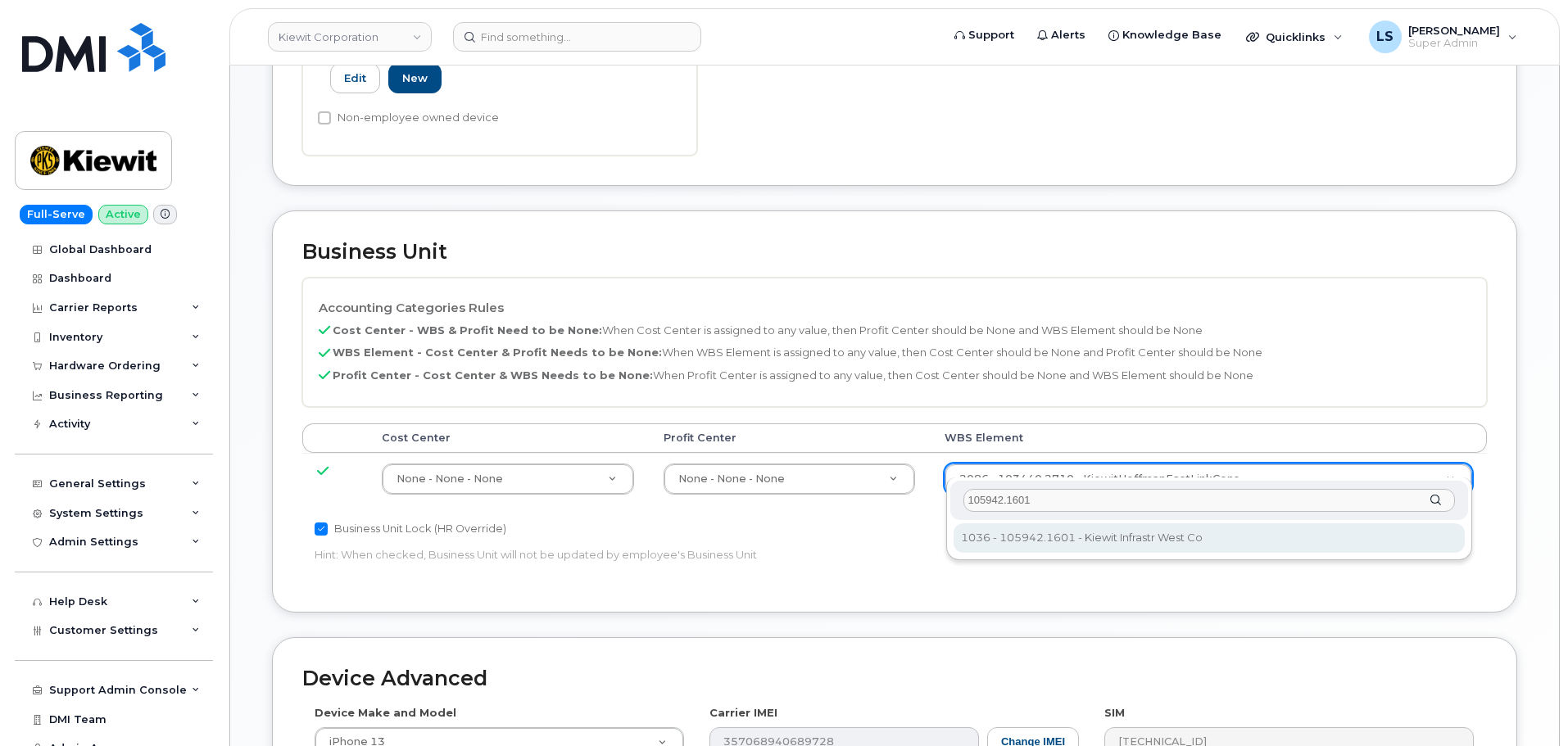
type input "105942.1601"
drag, startPoint x: 998, startPoint y: 544, endPoint x: 800, endPoint y: 501, distance: 202.6
type input "29943617"
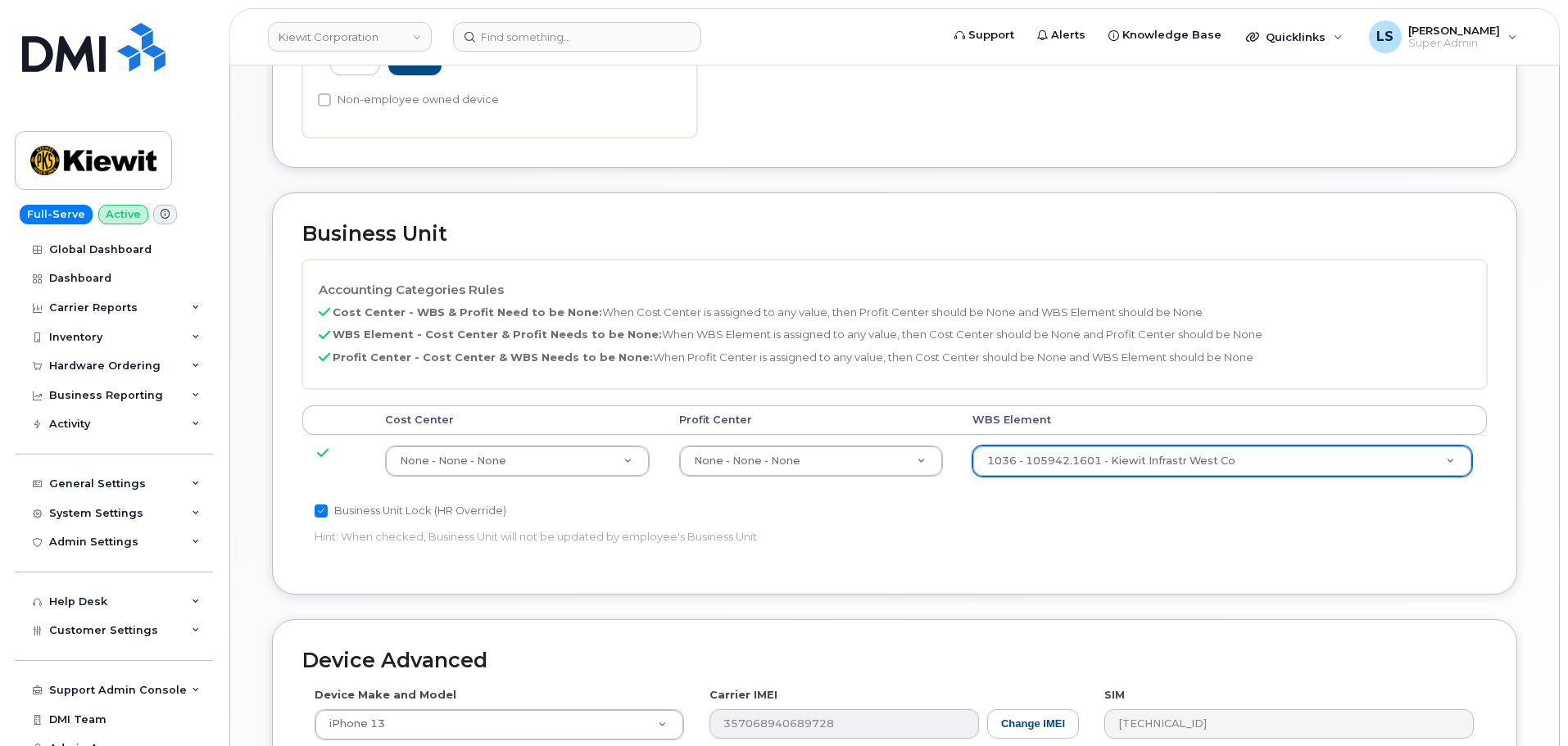
scroll to position [937, 0]
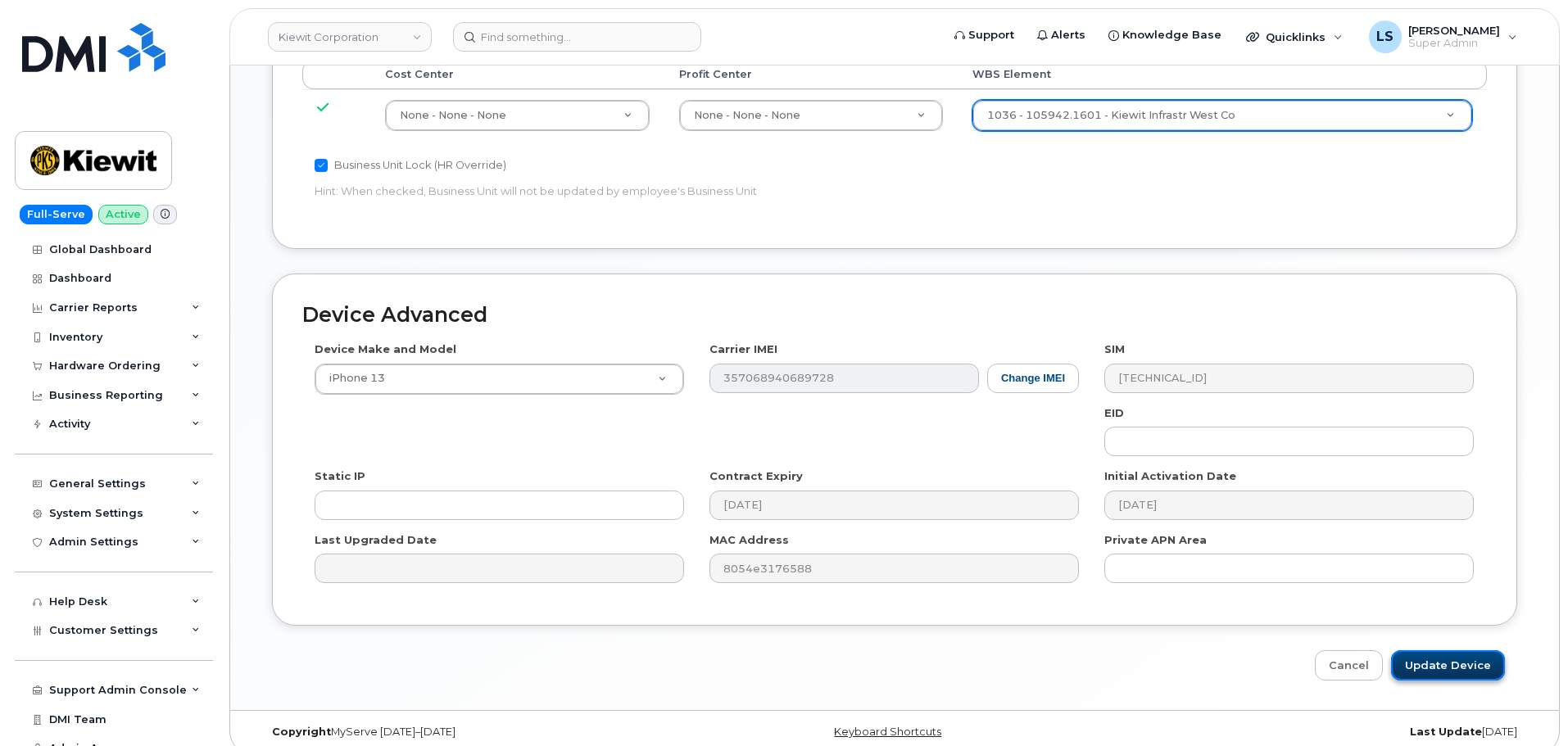
click at [1441, 651] on input "Update Device" at bounding box center [1448, 665] width 114 height 30
type input "Saving..."
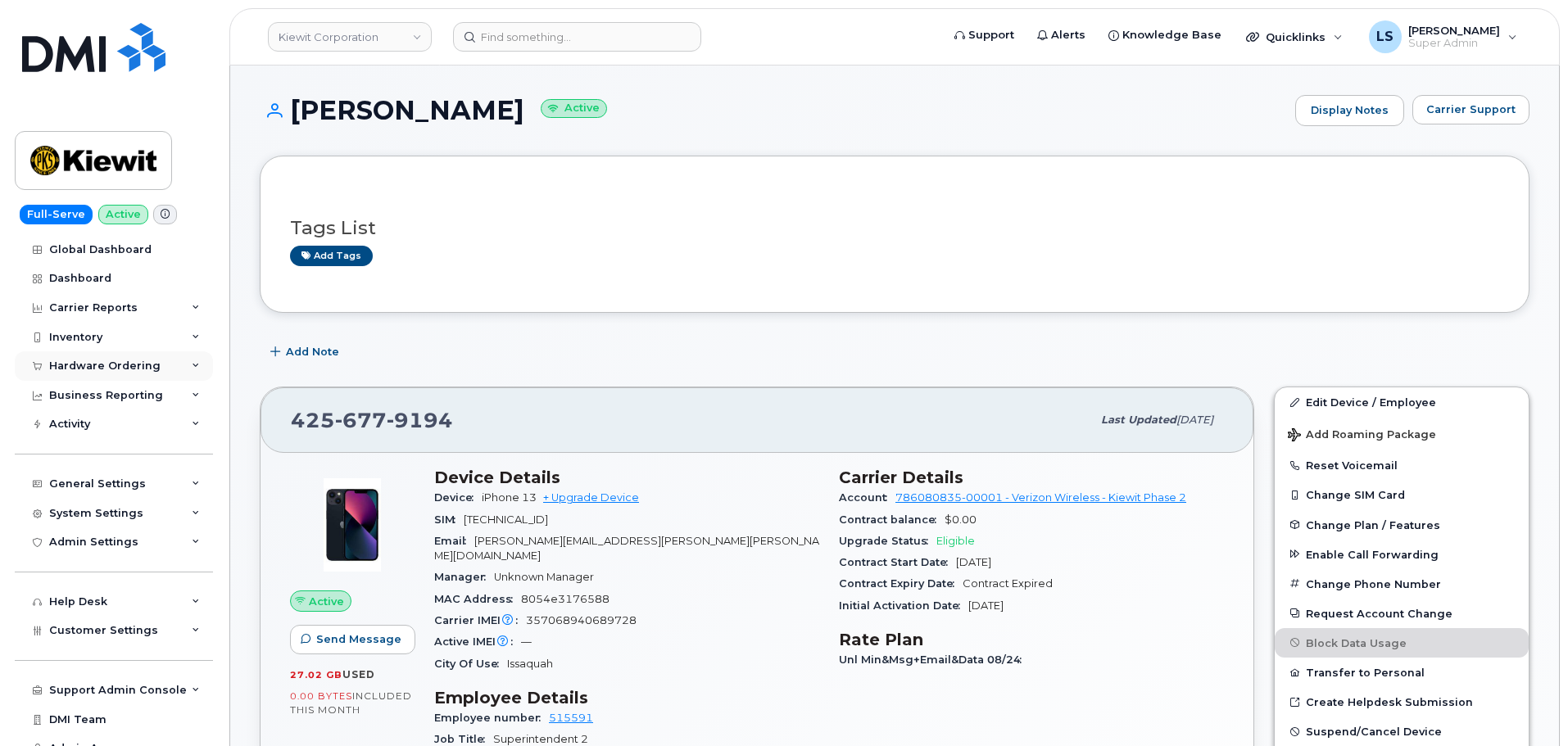
click at [156, 373] on div "Hardware Ordering" at bounding box center [113, 367] width 198 height 29
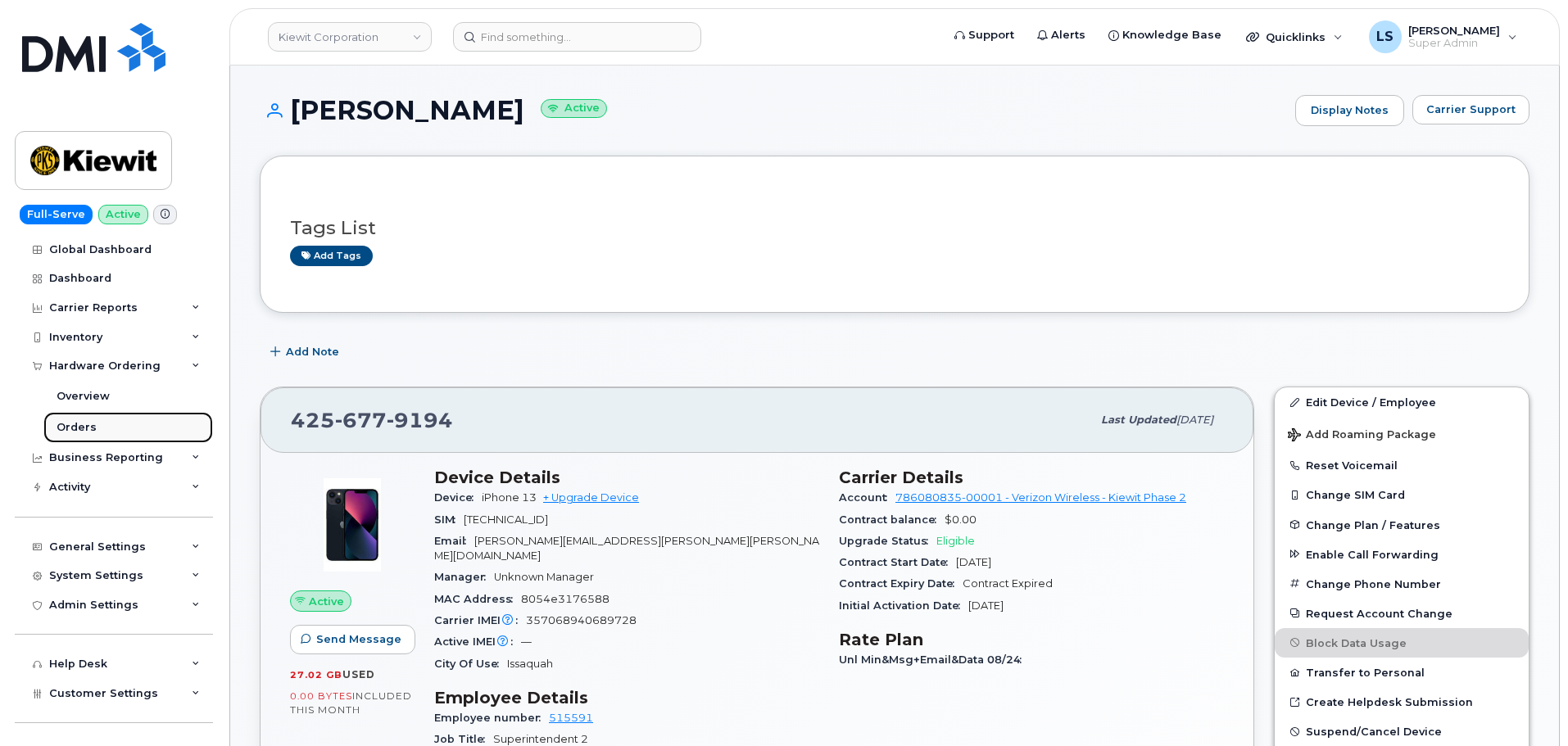
click at [106, 414] on link "Orders" at bounding box center [128, 428] width 169 height 31
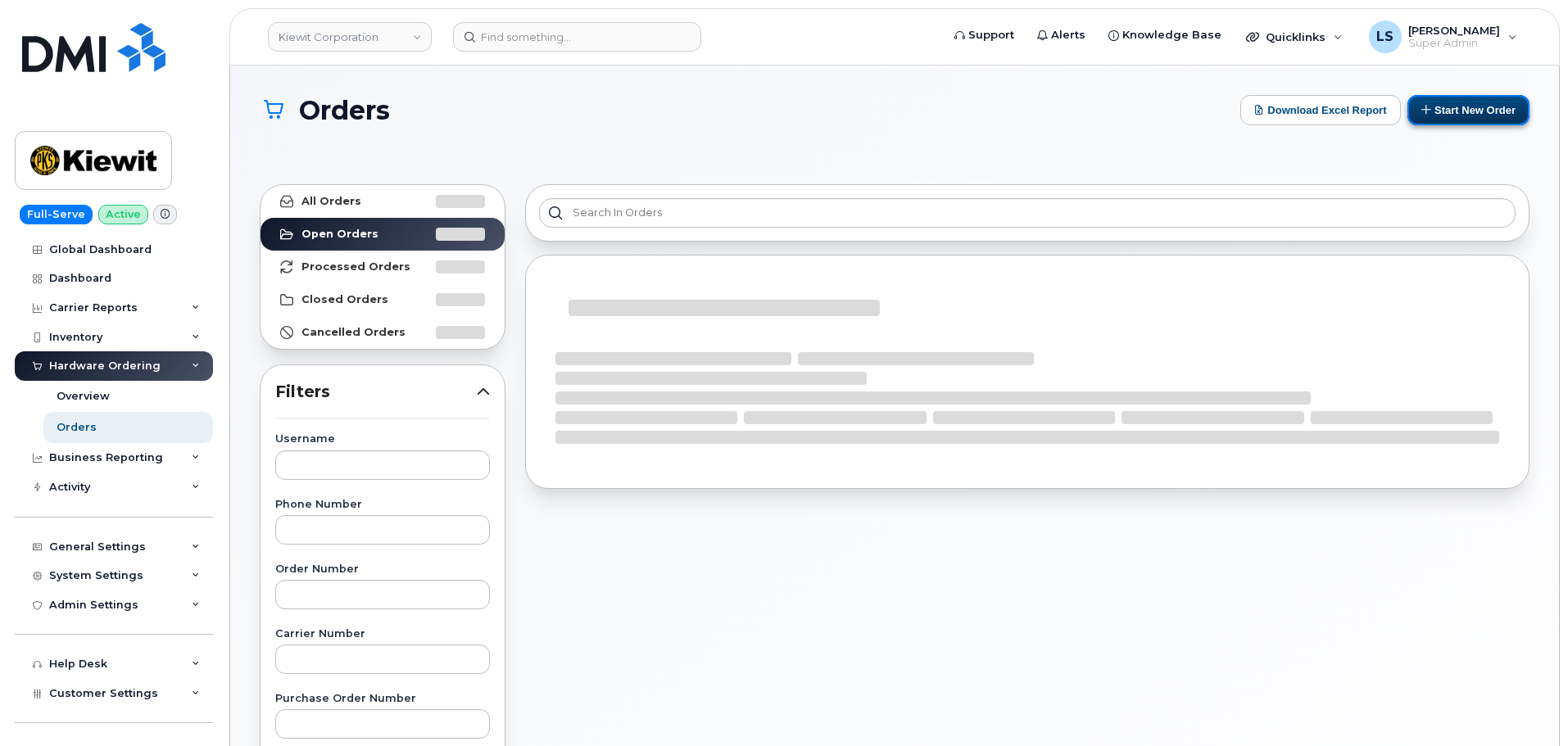
click at [1455, 105] on button "Start New Order" at bounding box center [1468, 110] width 122 height 30
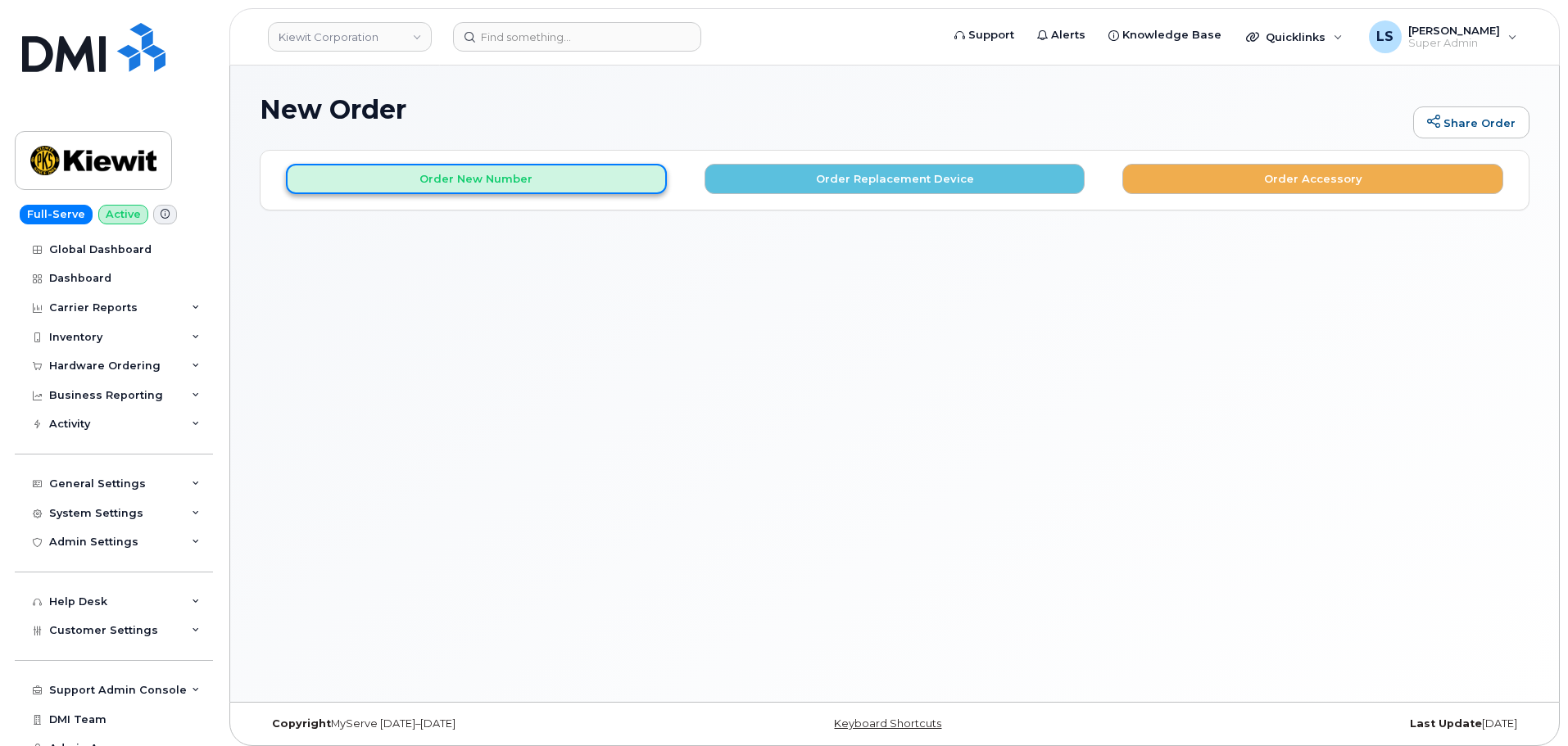
click at [512, 165] on button "Order New Number" at bounding box center [476, 179] width 381 height 30
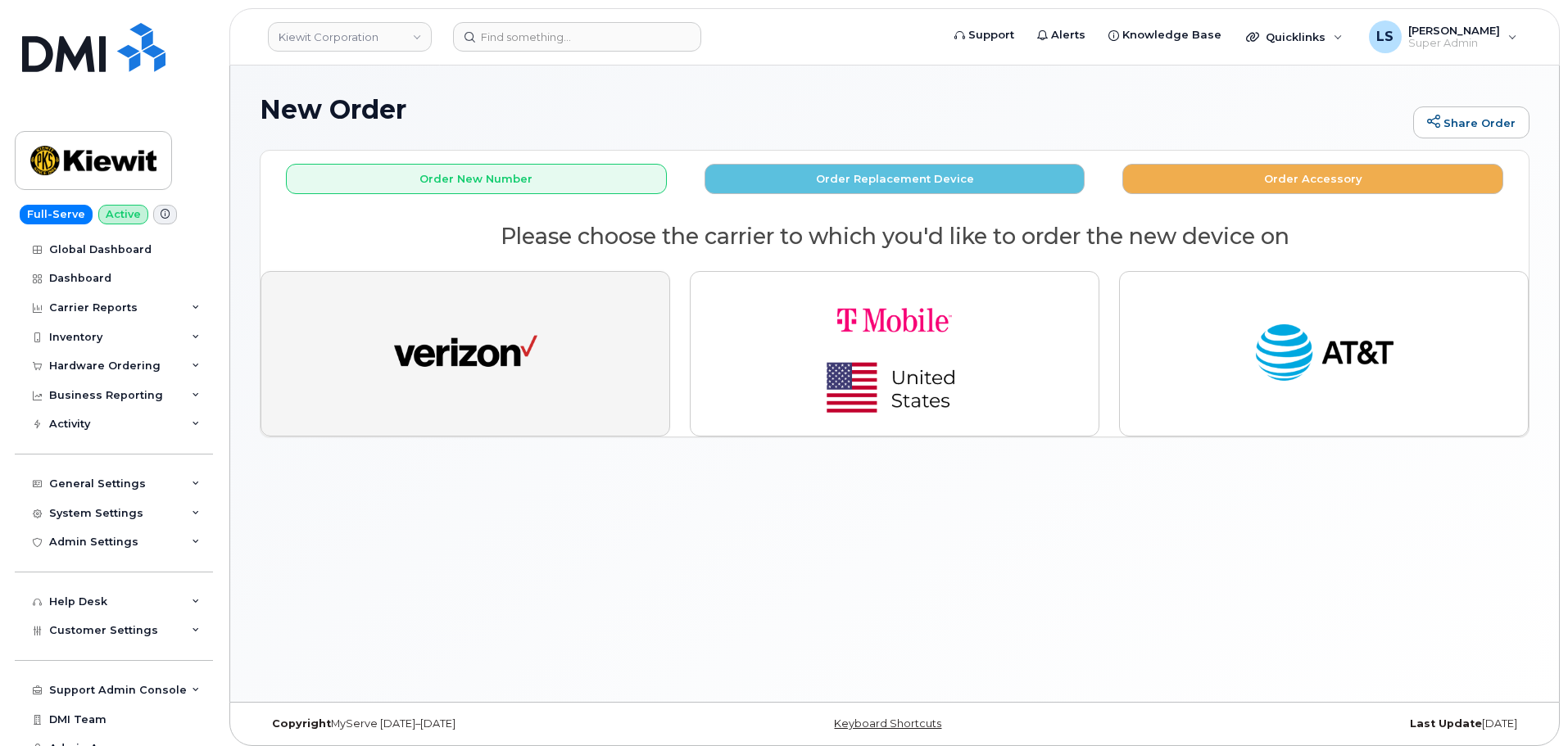
click at [523, 388] on img "button" at bounding box center [466, 354] width 143 height 73
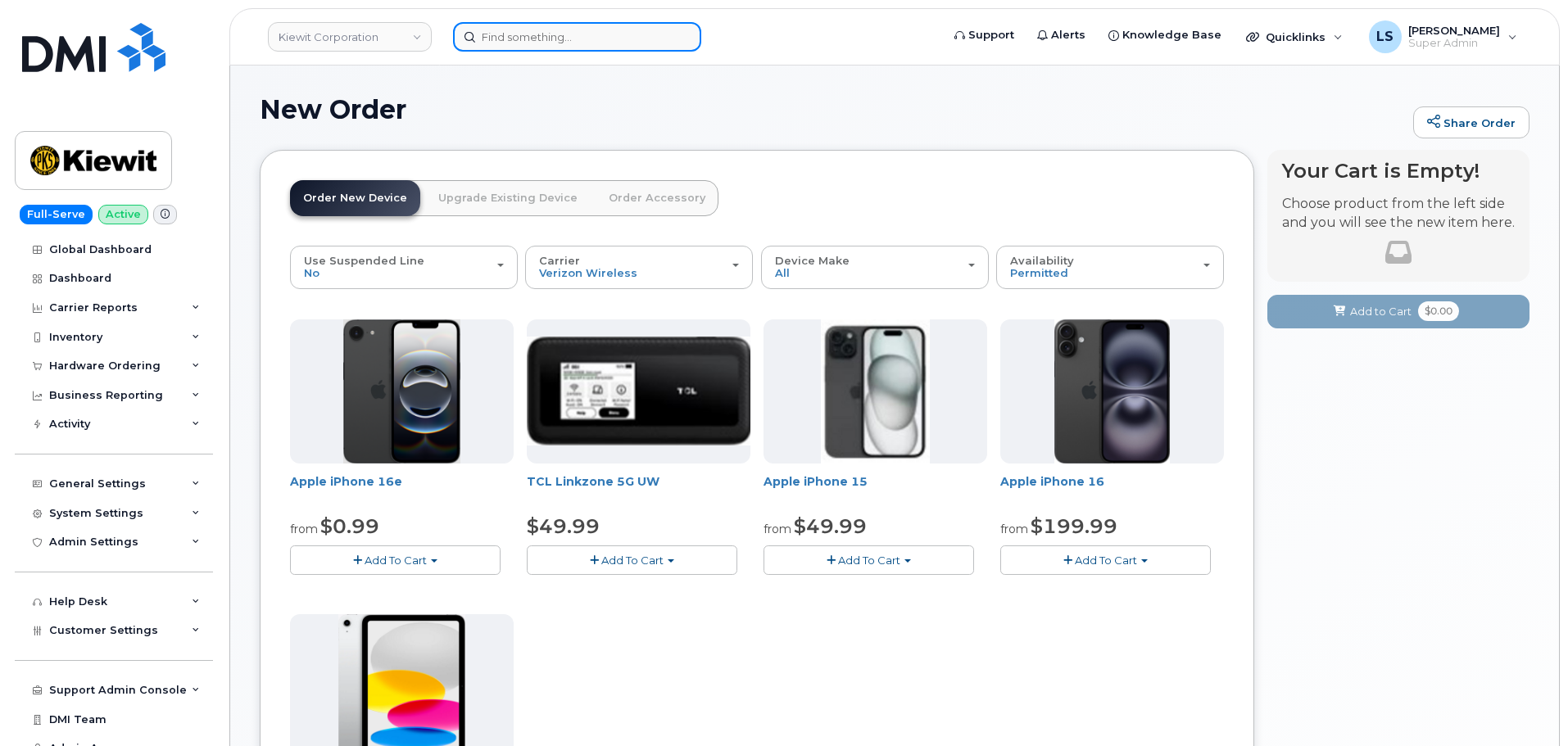
click at [516, 44] on input at bounding box center [577, 37] width 248 height 29
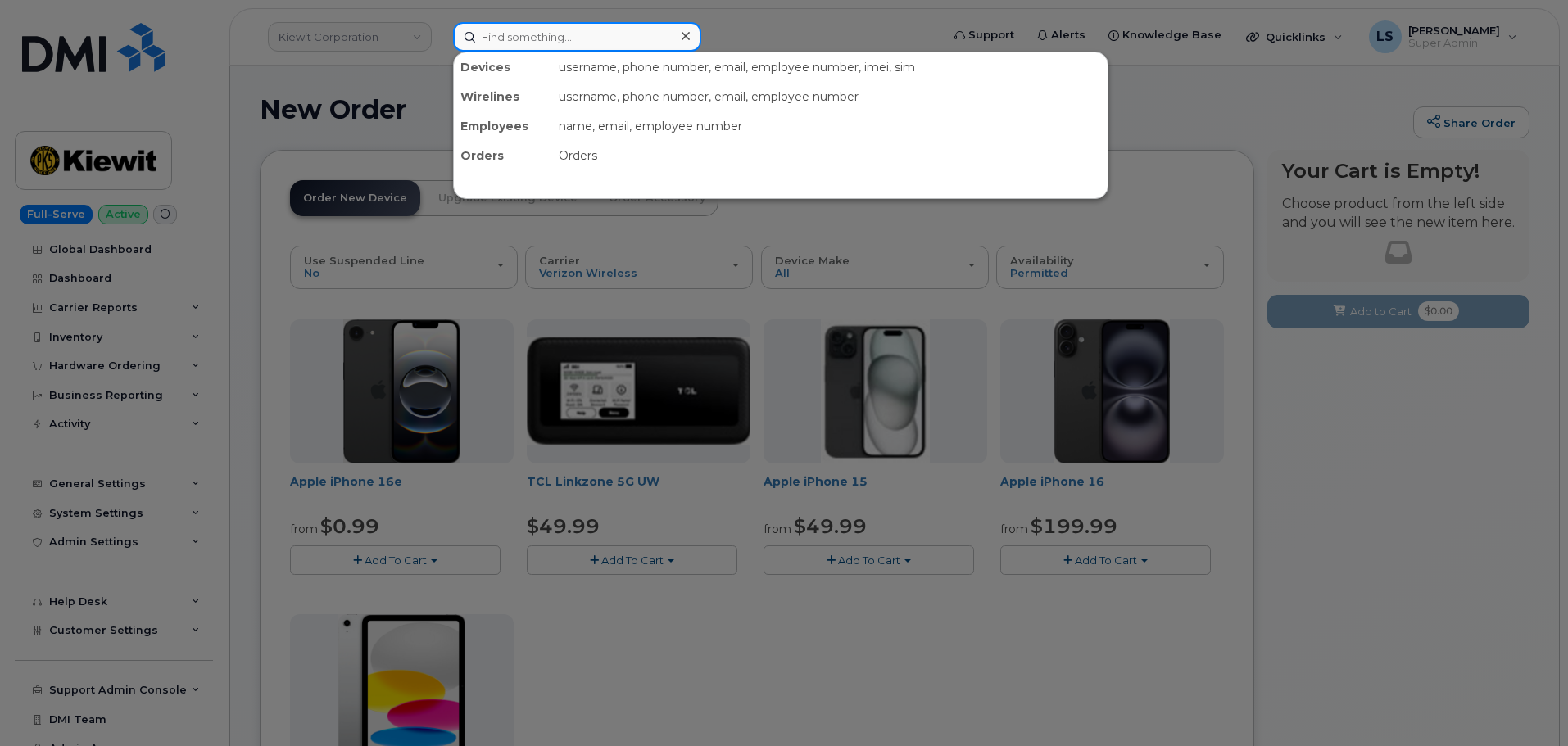
paste input "Zachary Clark"
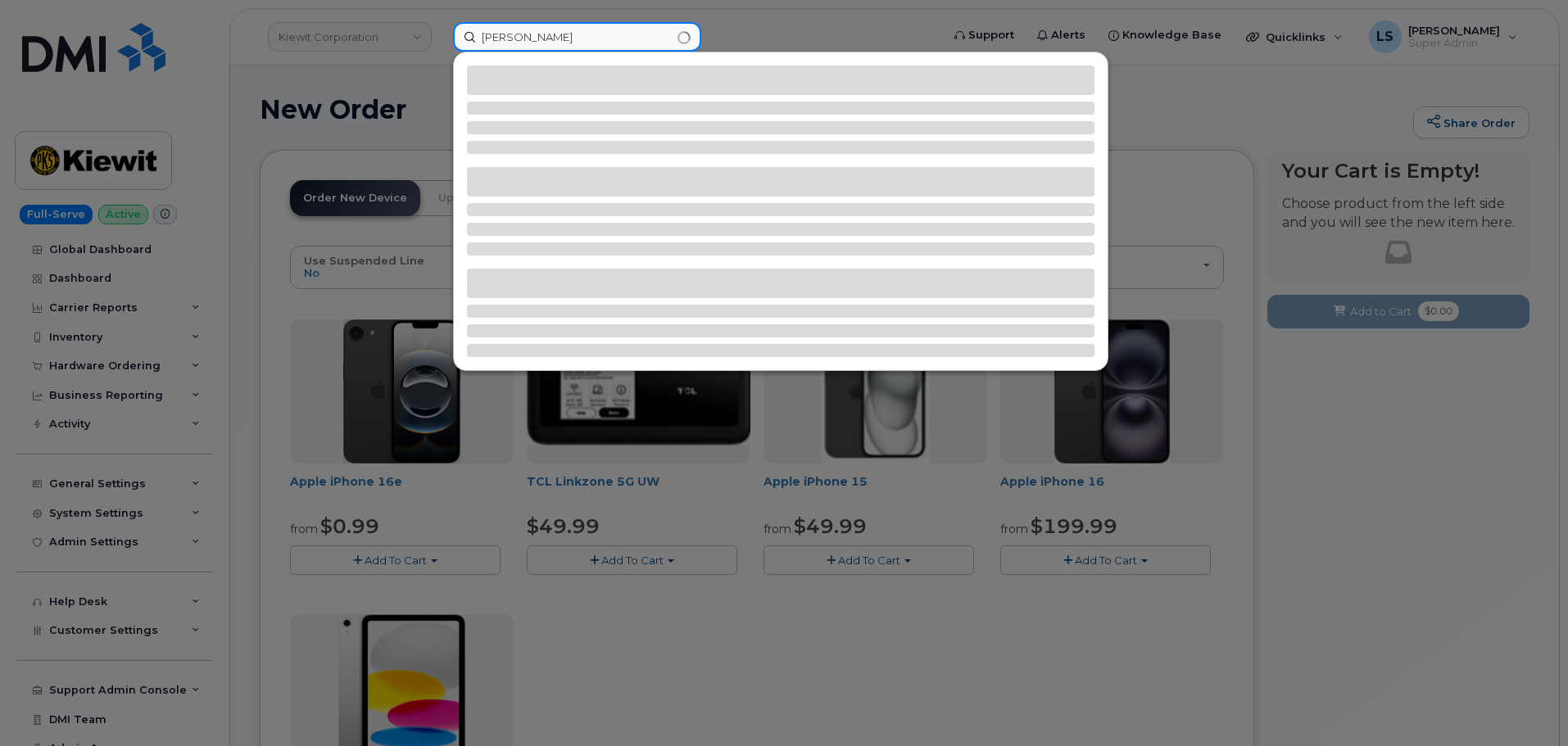
type input "Zachary Clark"
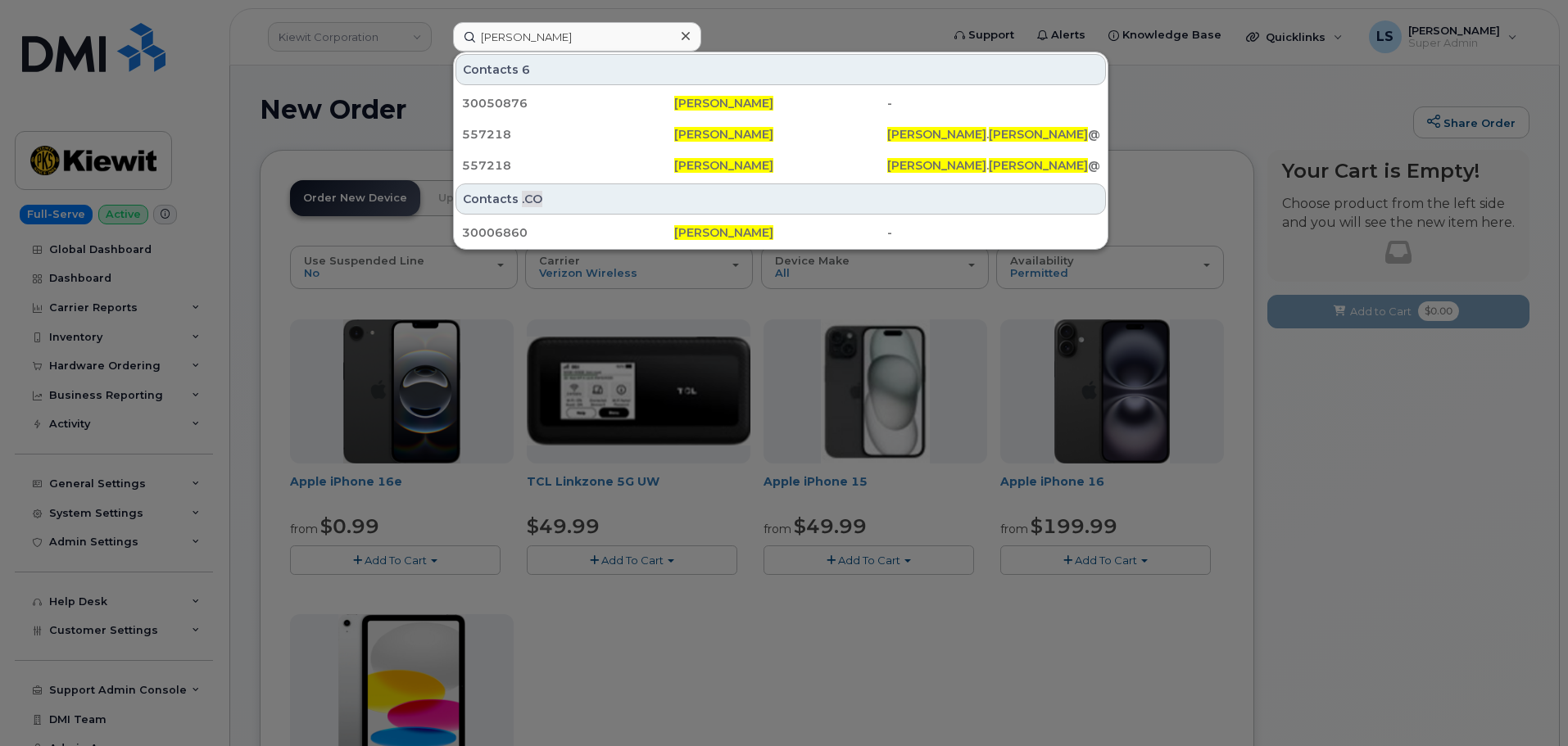
click at [684, 31] on div at bounding box center [685, 35] width 23 height 23
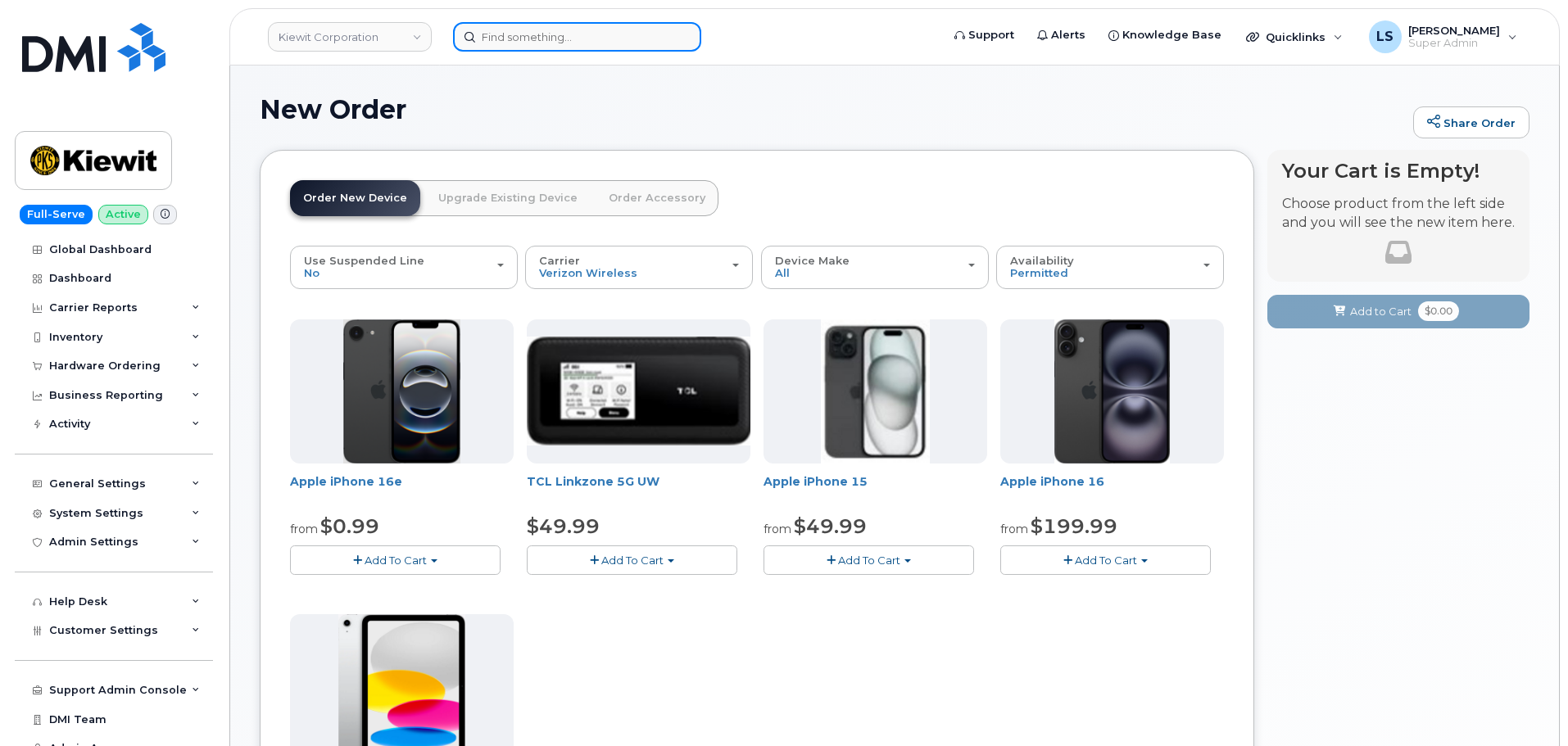
click at [549, 45] on input at bounding box center [577, 37] width 248 height 29
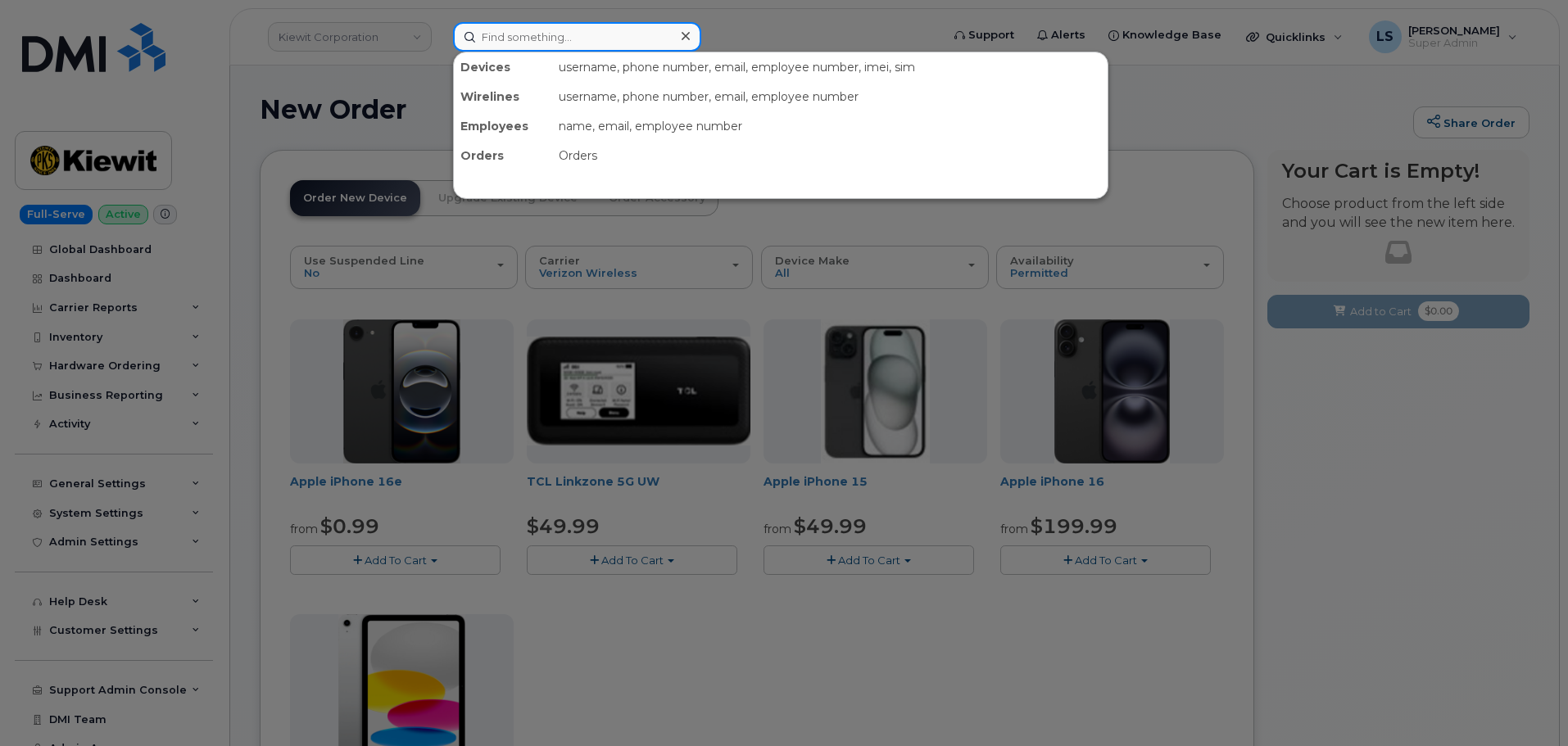
paste input "2019054578"
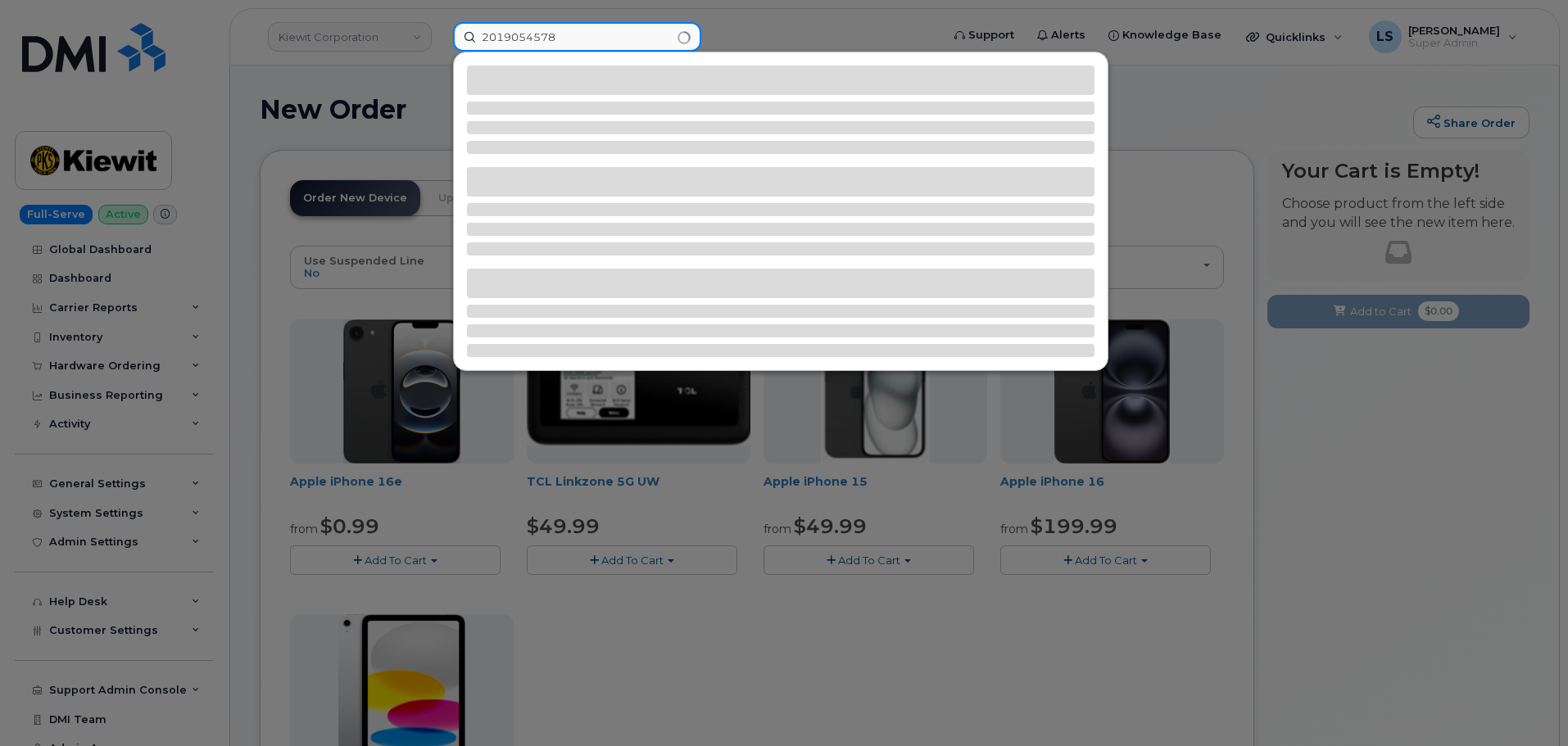
type input "2019054578"
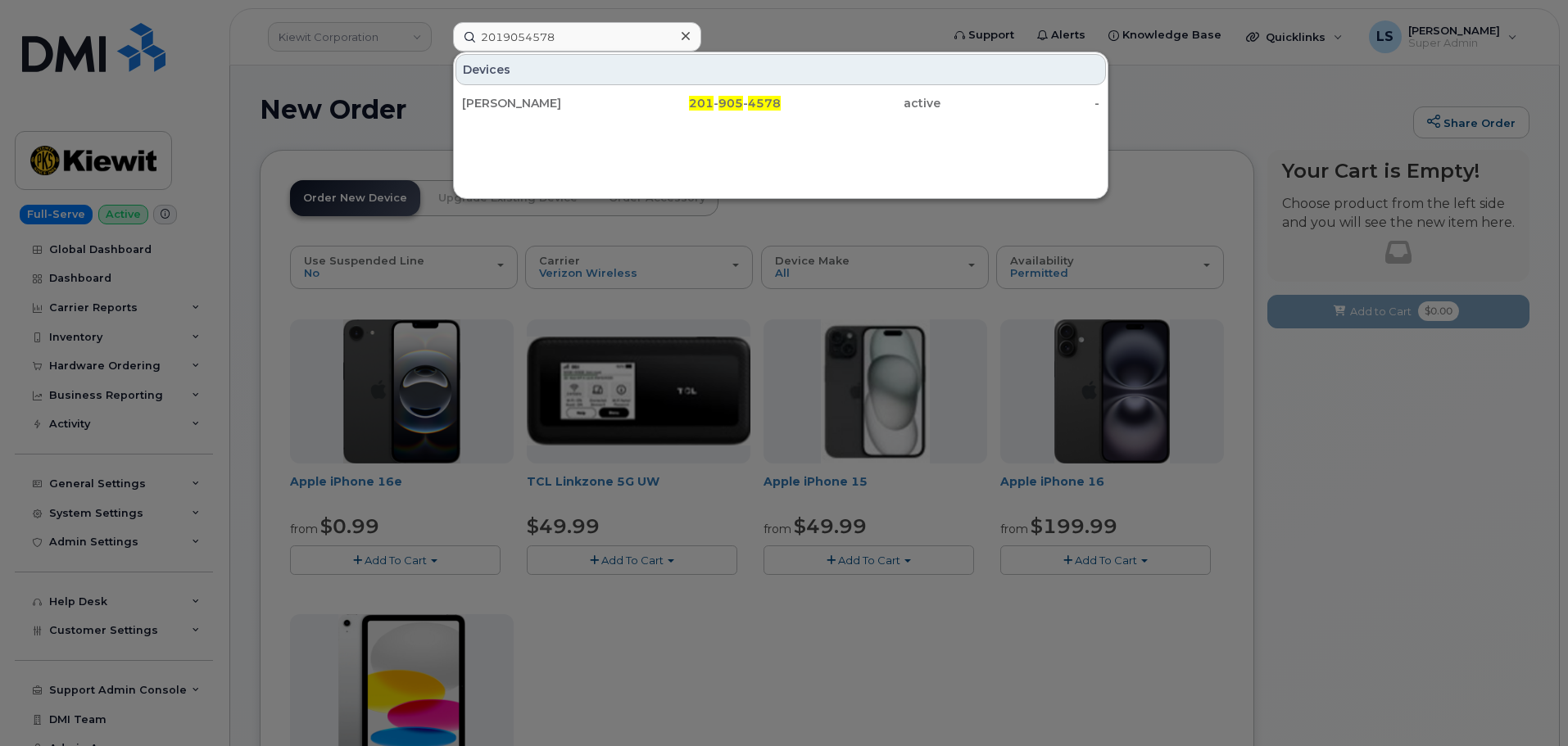
click at [557, 118] on div "Arnav Kannan 201 - 905 - 4578 active -" at bounding box center [781, 103] width 653 height 33
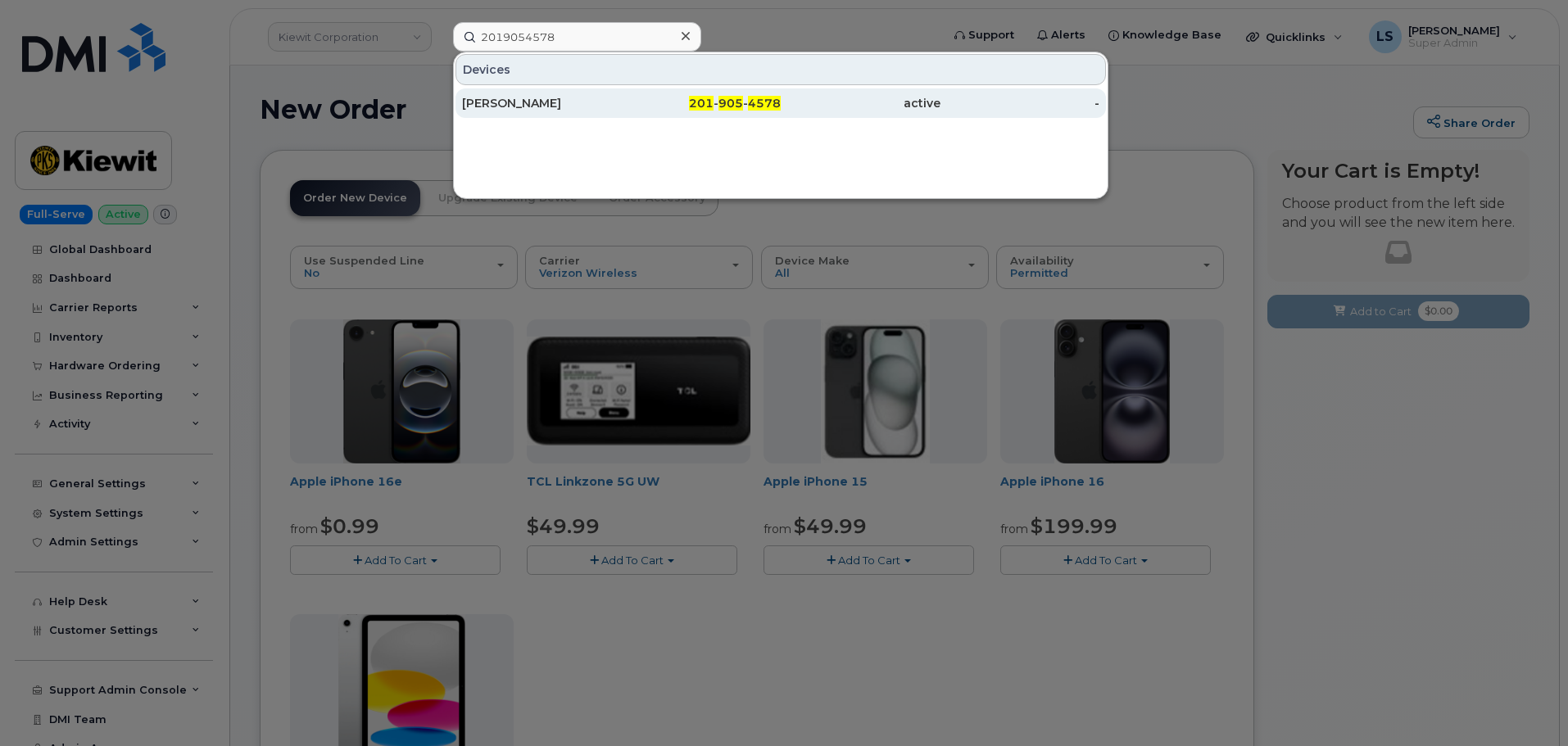
click at [555, 112] on div "Arnav Kannan" at bounding box center [541, 103] width 160 height 29
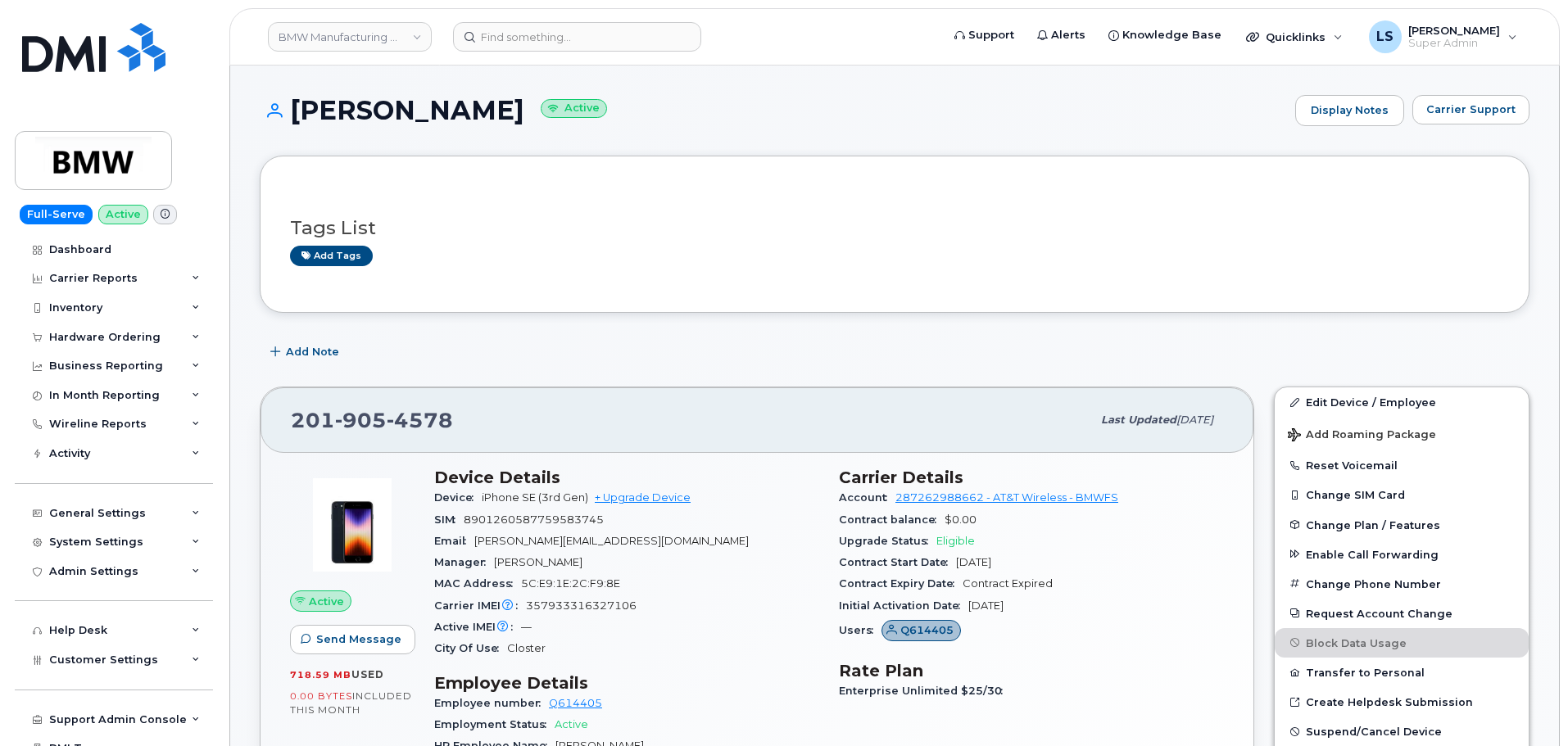
click at [521, 21] on header "BMW Manufacturing Co LLC Support Alerts Knowledge Base Quicklinks Suspend / Can…" at bounding box center [894, 36] width 1330 height 57
click at [526, 28] on input at bounding box center [577, 37] width 248 height 29
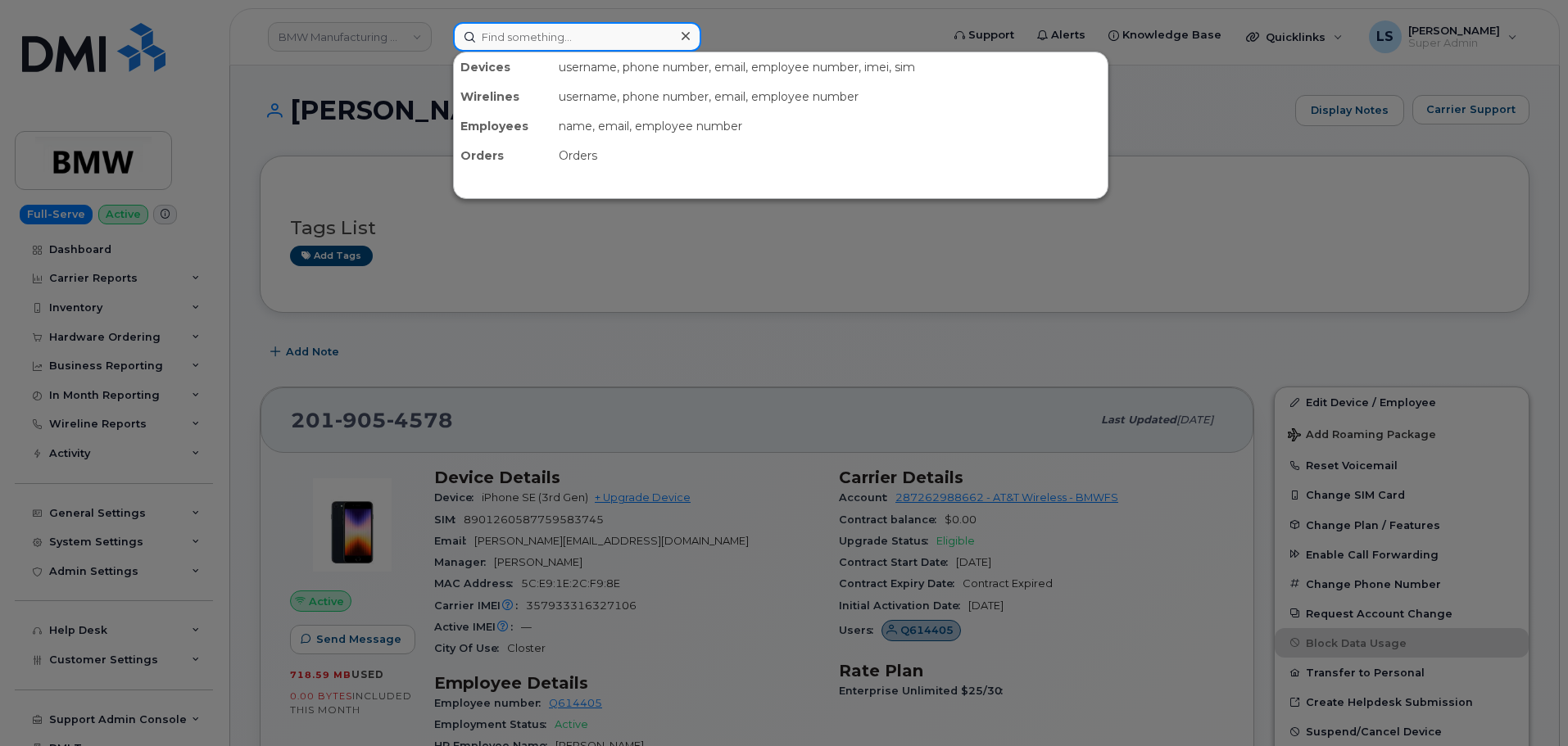
paste input "[PERSON_NAME][EMAIL_ADDRESS][PERSON_NAME][PERSON_NAME][DOMAIN_NAME]"
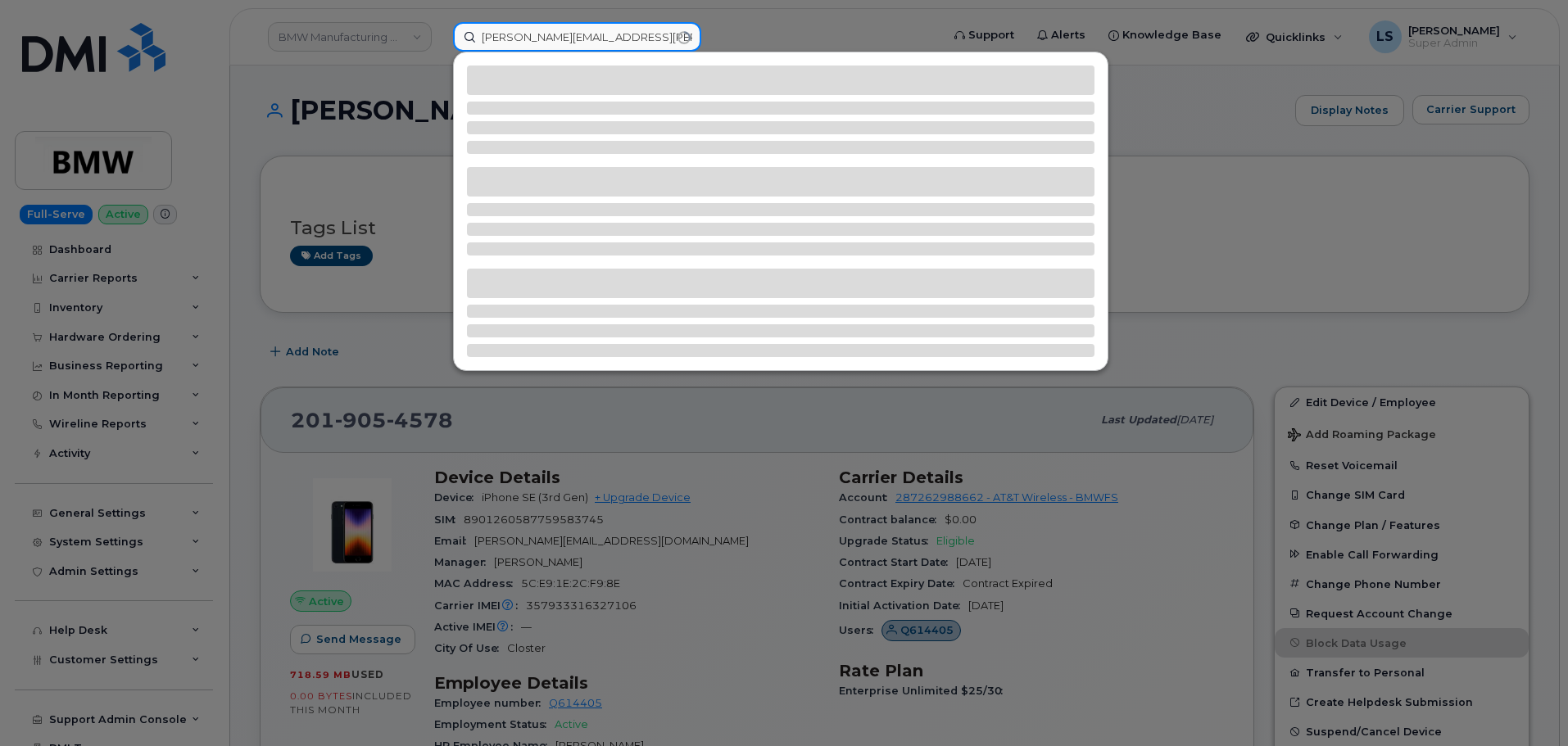
type input "[PERSON_NAME][EMAIL_ADDRESS][PERSON_NAME][PERSON_NAME][DOMAIN_NAME]"
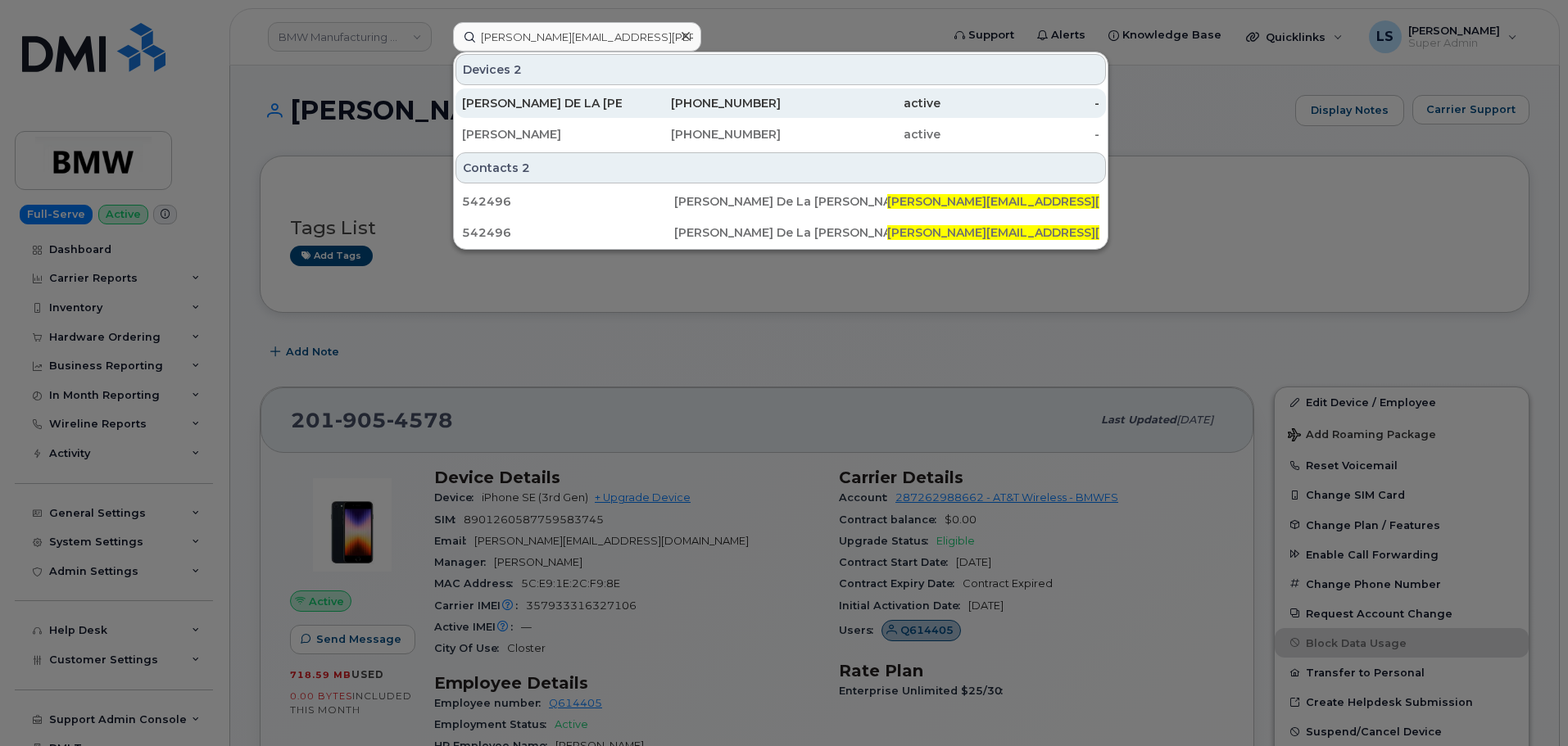
click at [579, 114] on div "[PERSON_NAME] DE LA [PERSON_NAME]" at bounding box center [541, 103] width 160 height 29
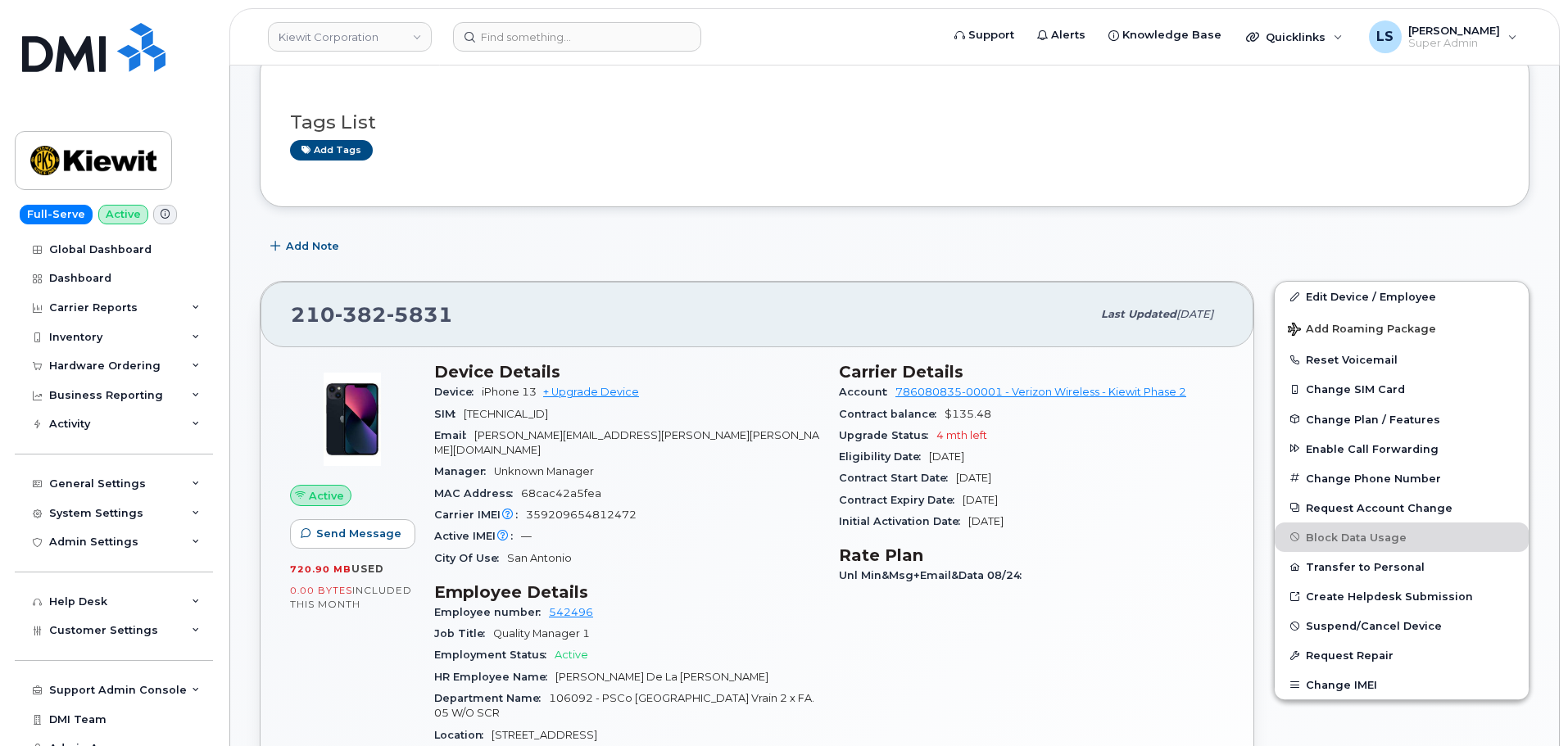
scroll to position [245, 0]
drag, startPoint x: 1367, startPoint y: 305, endPoint x: 838, endPoint y: 301, distance: 529.0
click at [1364, 304] on link "Edit Device / Employee" at bounding box center [1402, 296] width 254 height 29
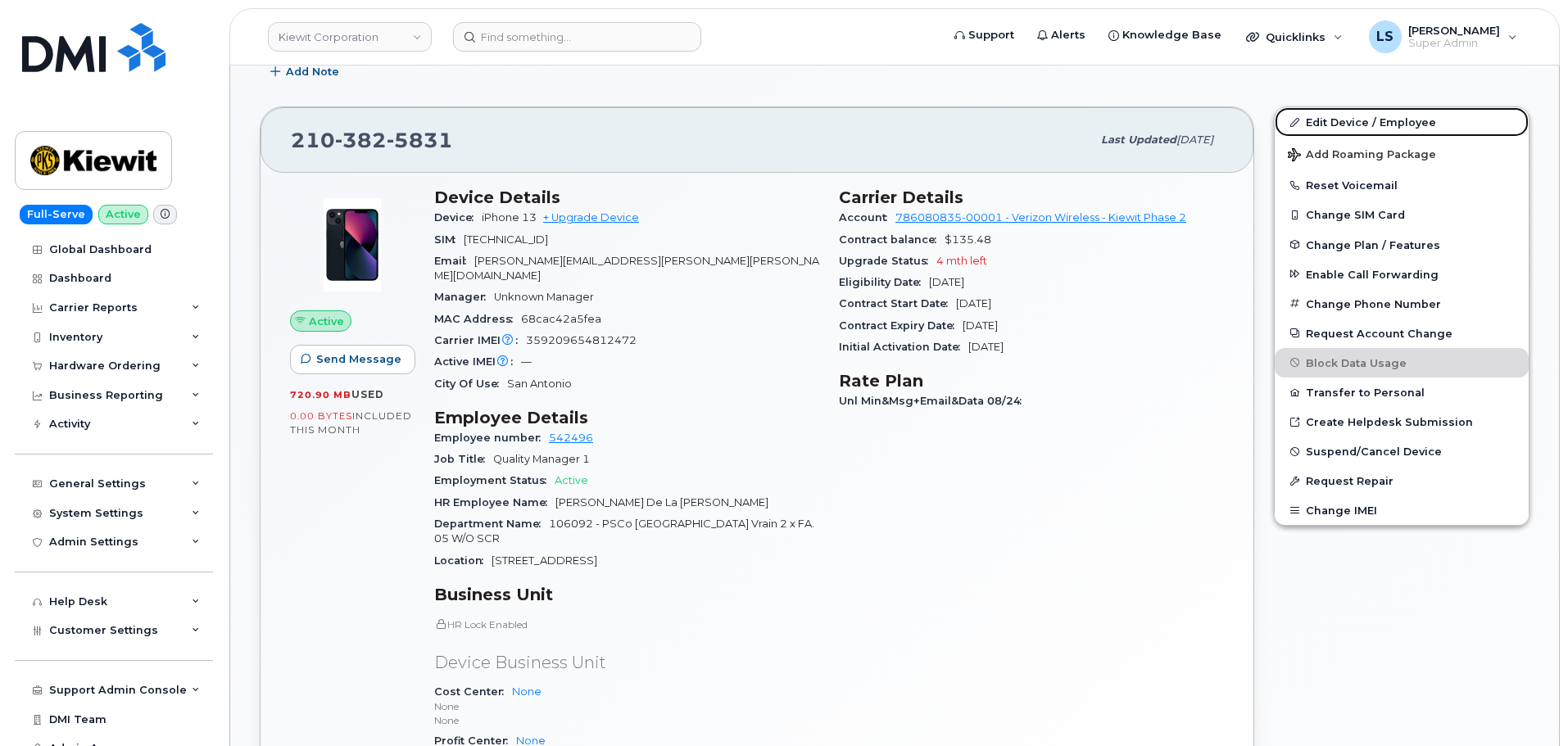
scroll to position [655, 0]
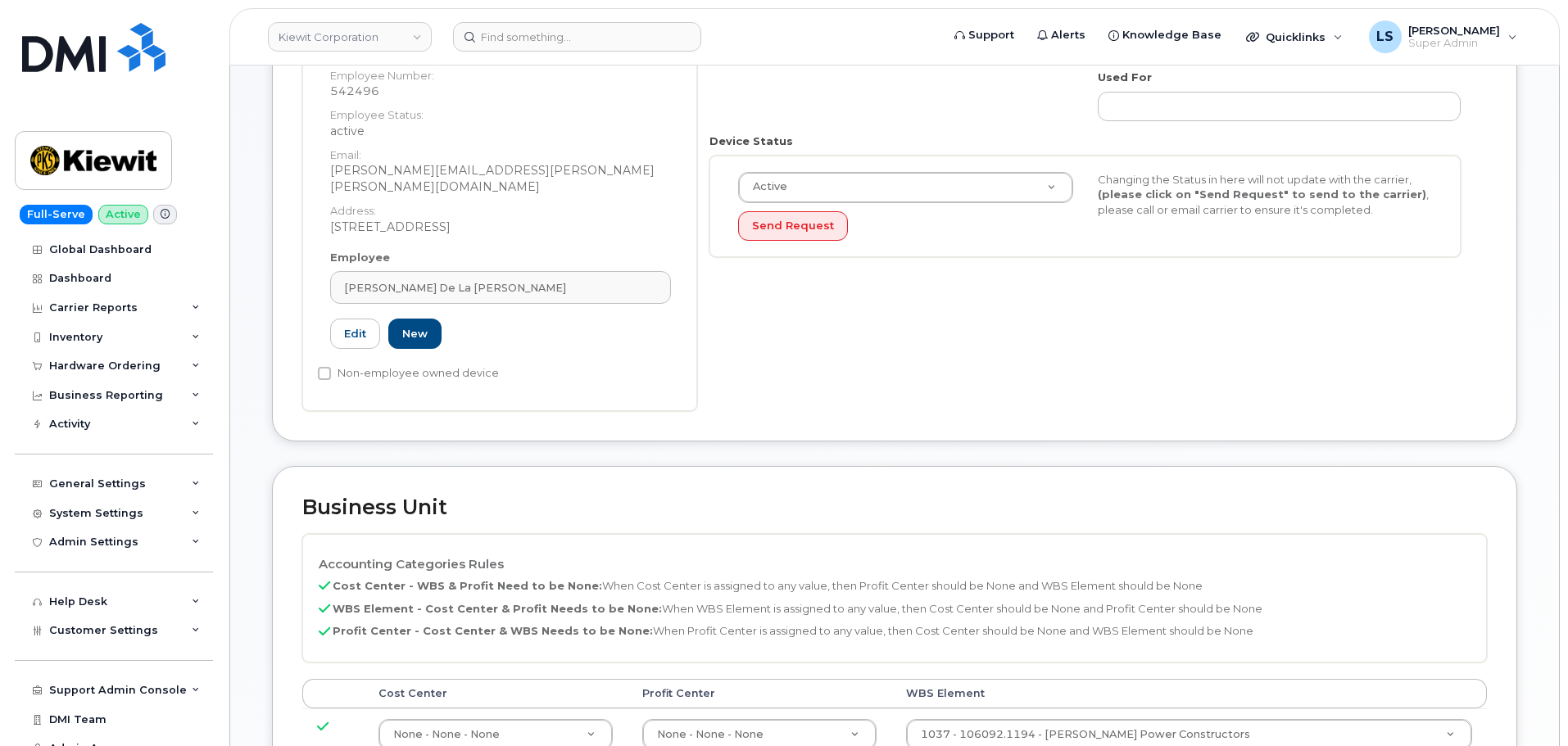
scroll to position [492, 0]
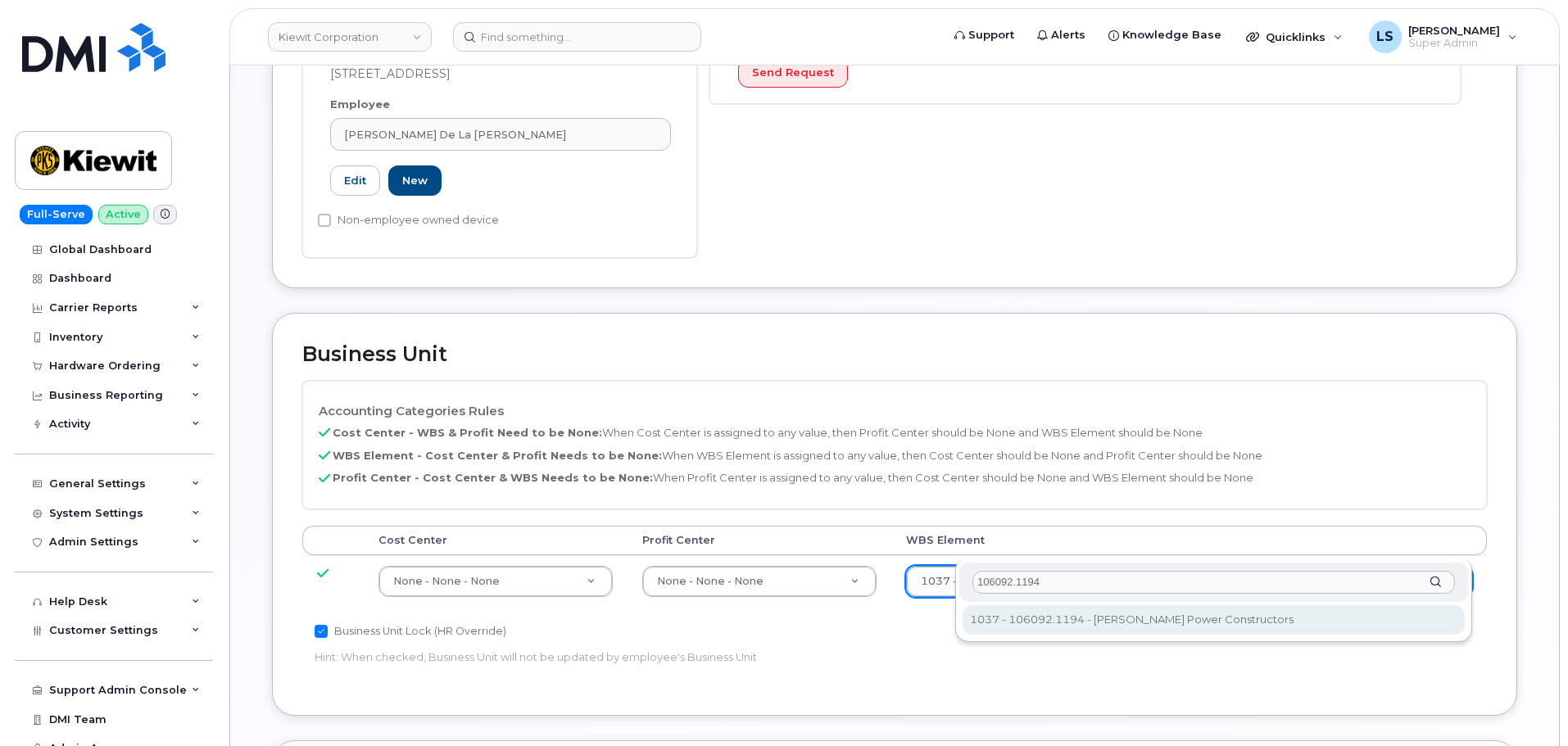
type input "106092.1194"
drag, startPoint x: 1017, startPoint y: 621, endPoint x: 1005, endPoint y: 616, distance: 13.0
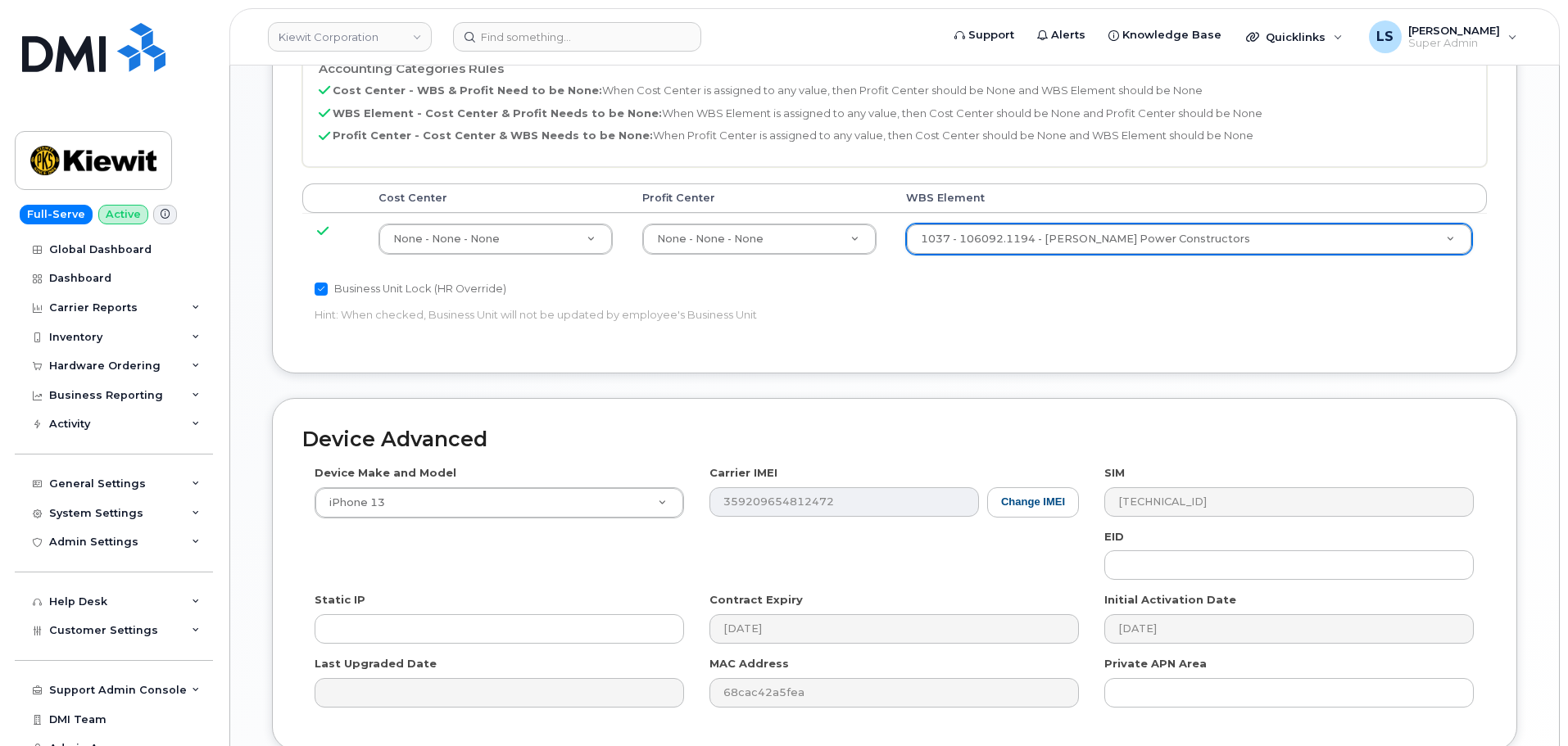
scroll to position [901, 0]
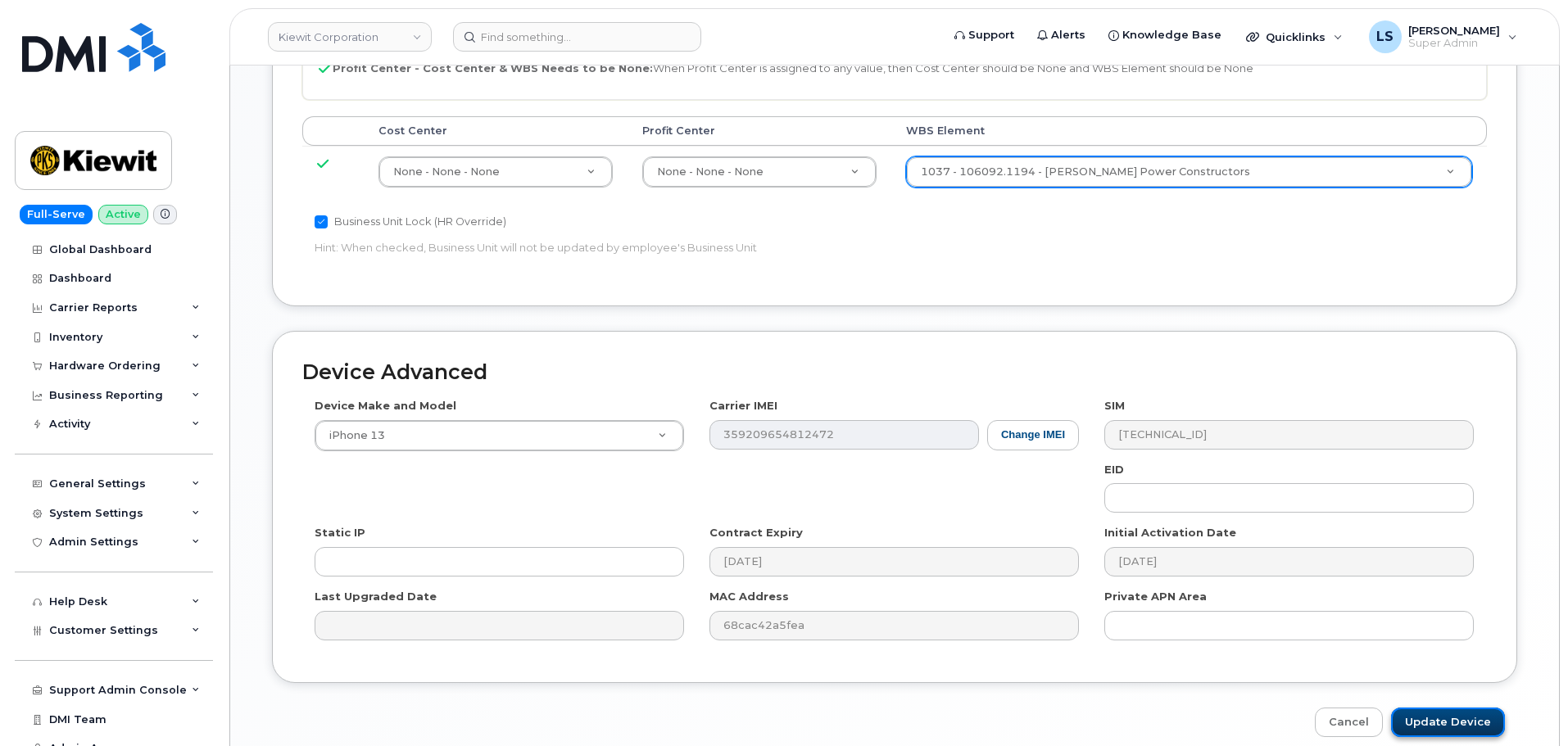
click at [1440, 708] on input "Update Device" at bounding box center [1448, 723] width 114 height 30
type input "Saving..."
